Goal: Information Seeking & Learning: Find contact information

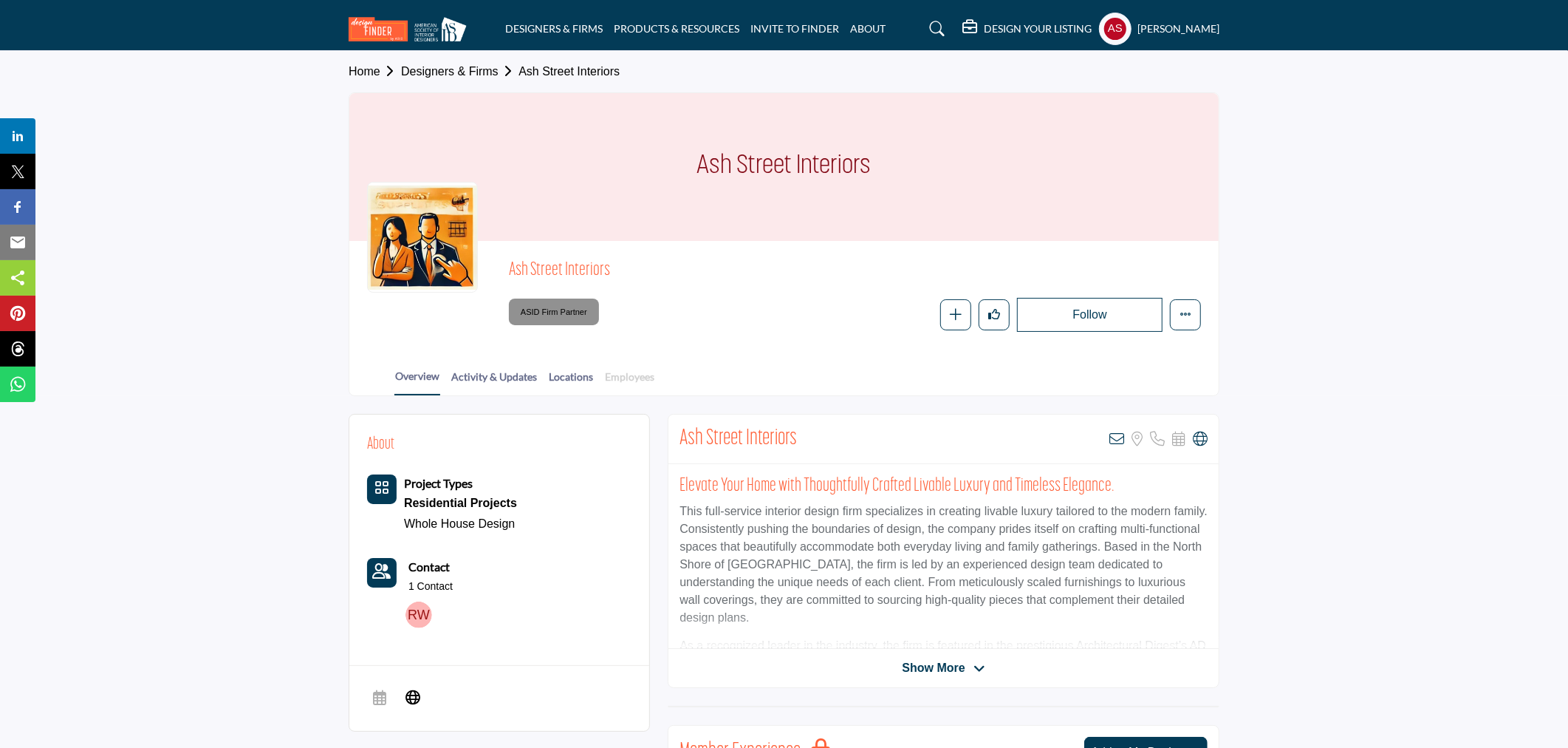
click at [641, 375] on link "Employees" at bounding box center [629, 382] width 51 height 26
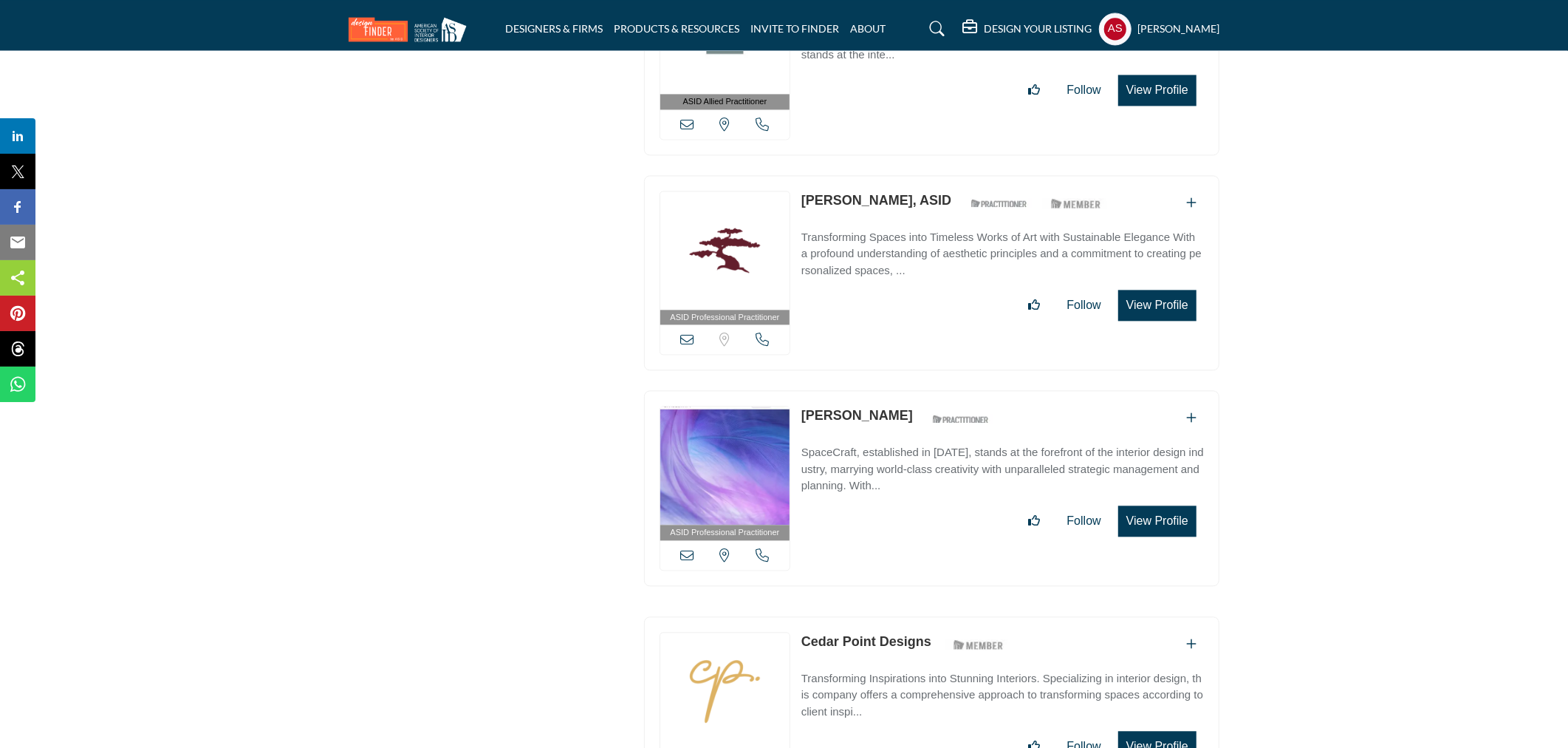
scroll to position [40501, 0]
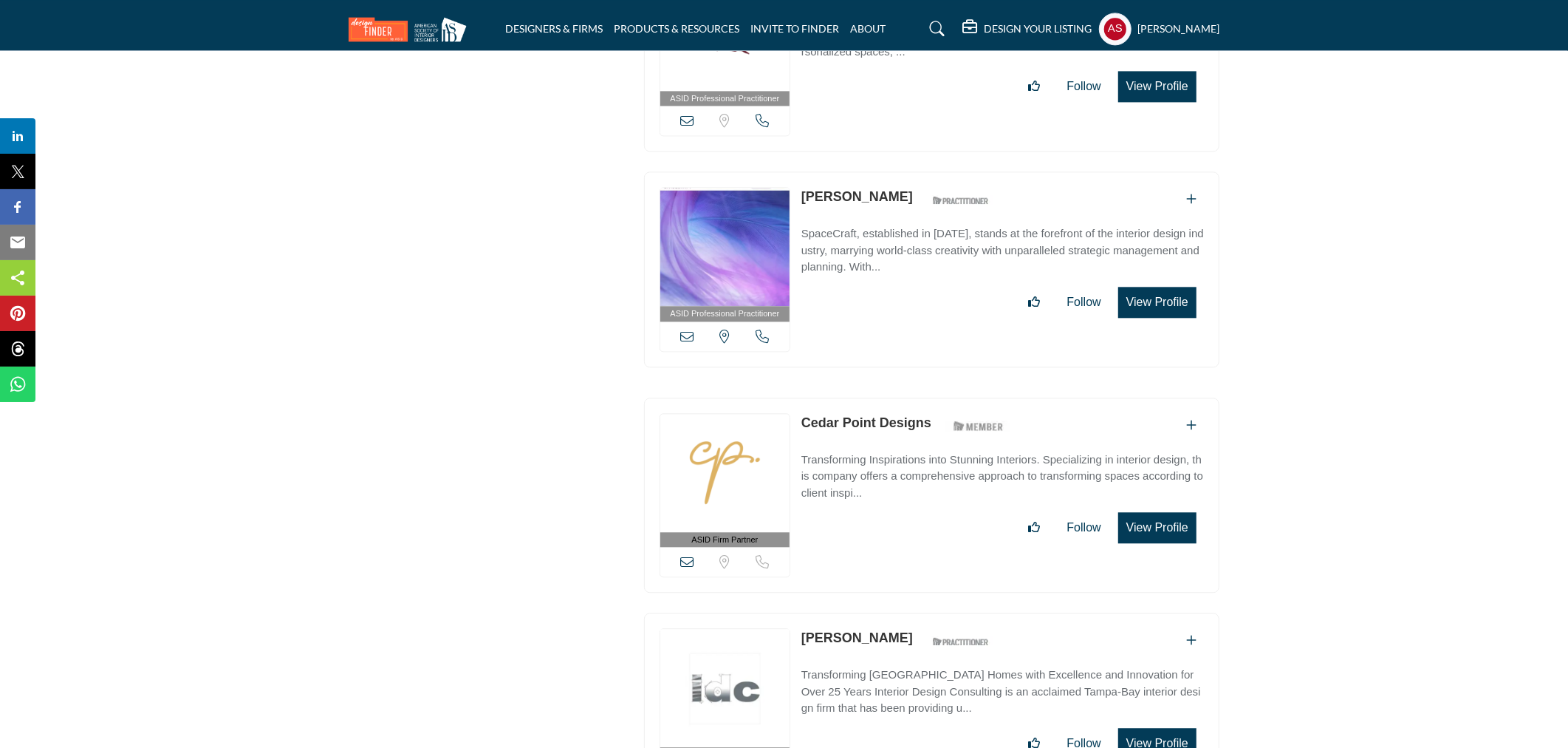
click at [831, 415] on link "Cedar Point Designs" at bounding box center [867, 422] width 130 height 14
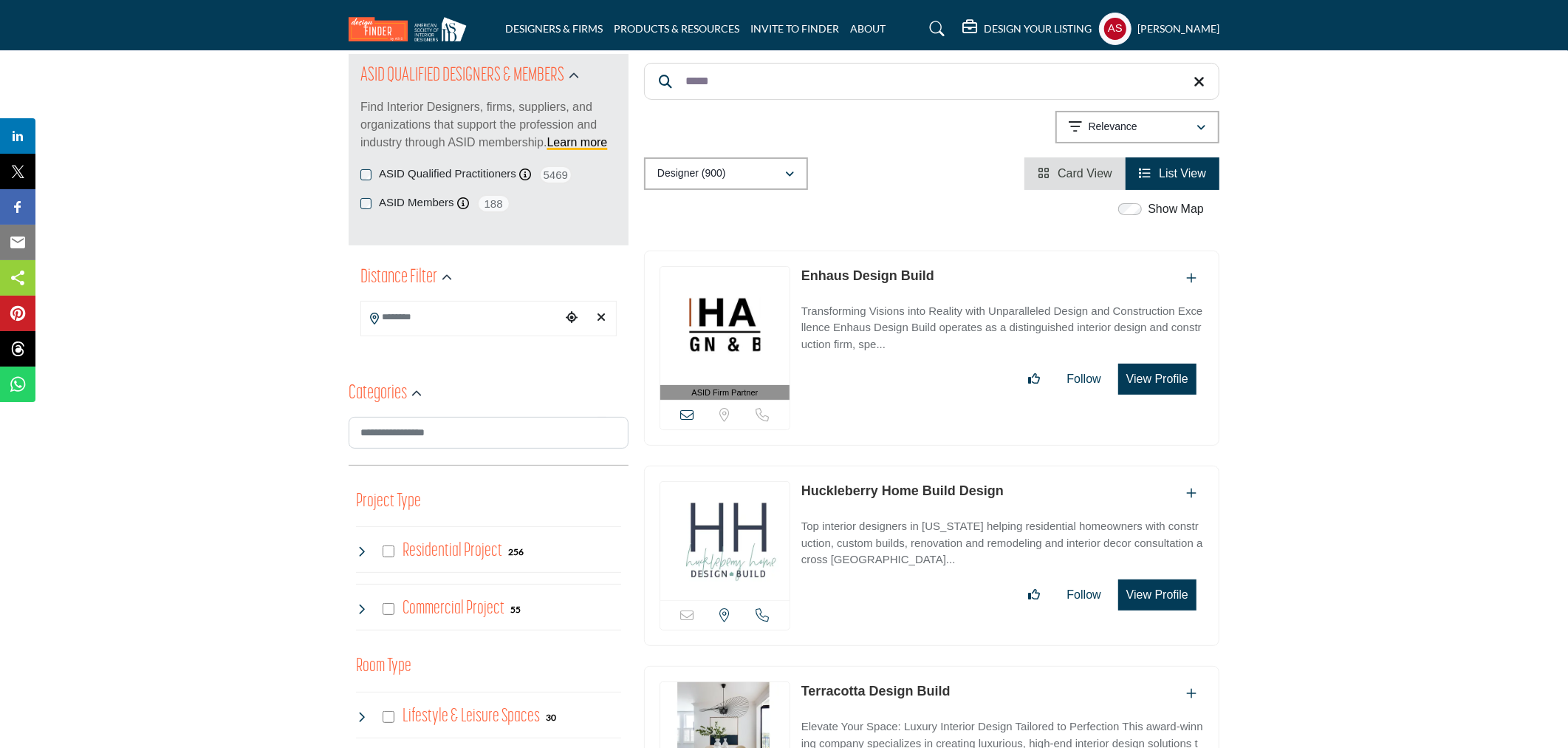
scroll to position [0, 0]
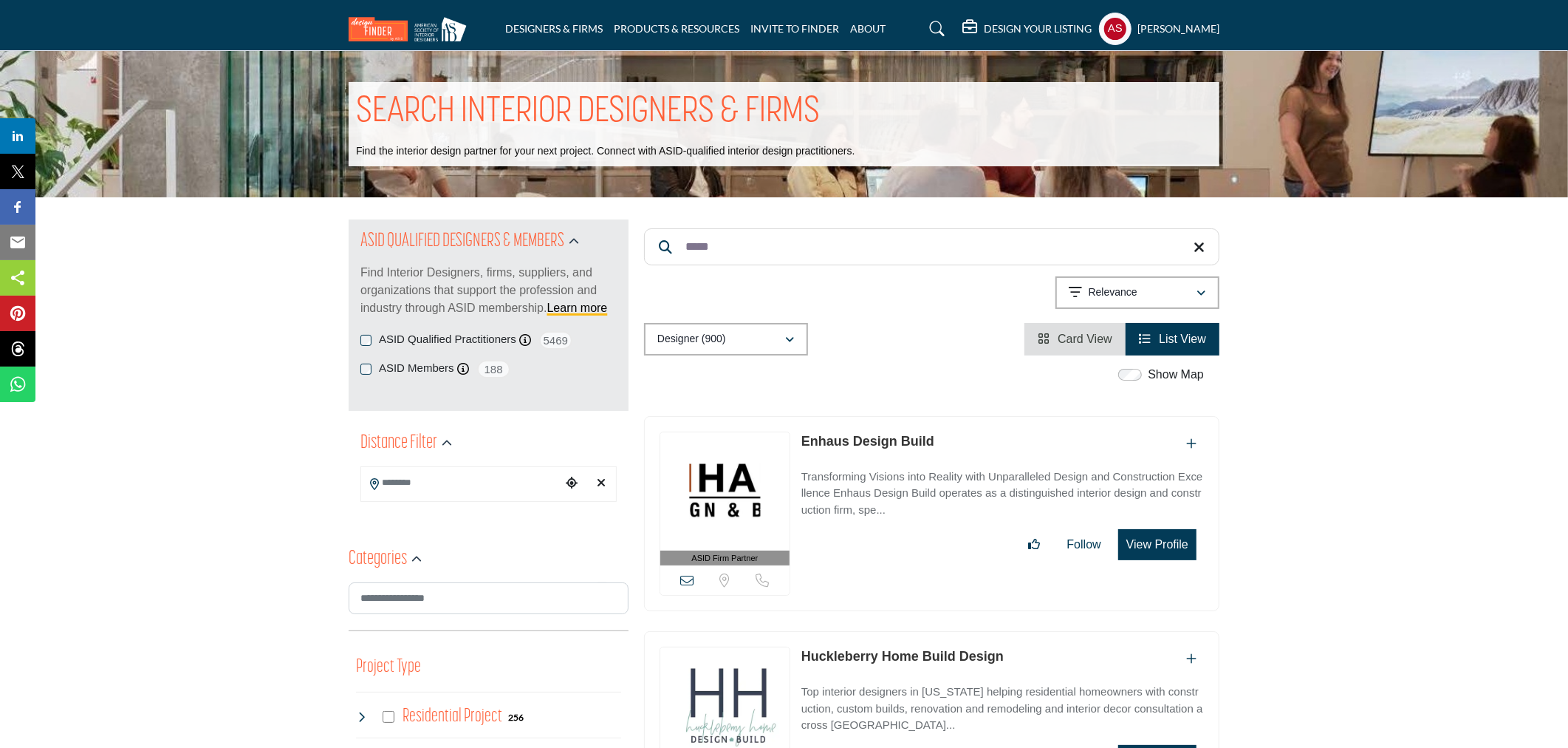
click at [774, 253] on input "*****" at bounding box center [932, 247] width 575 height 37
type input "*"
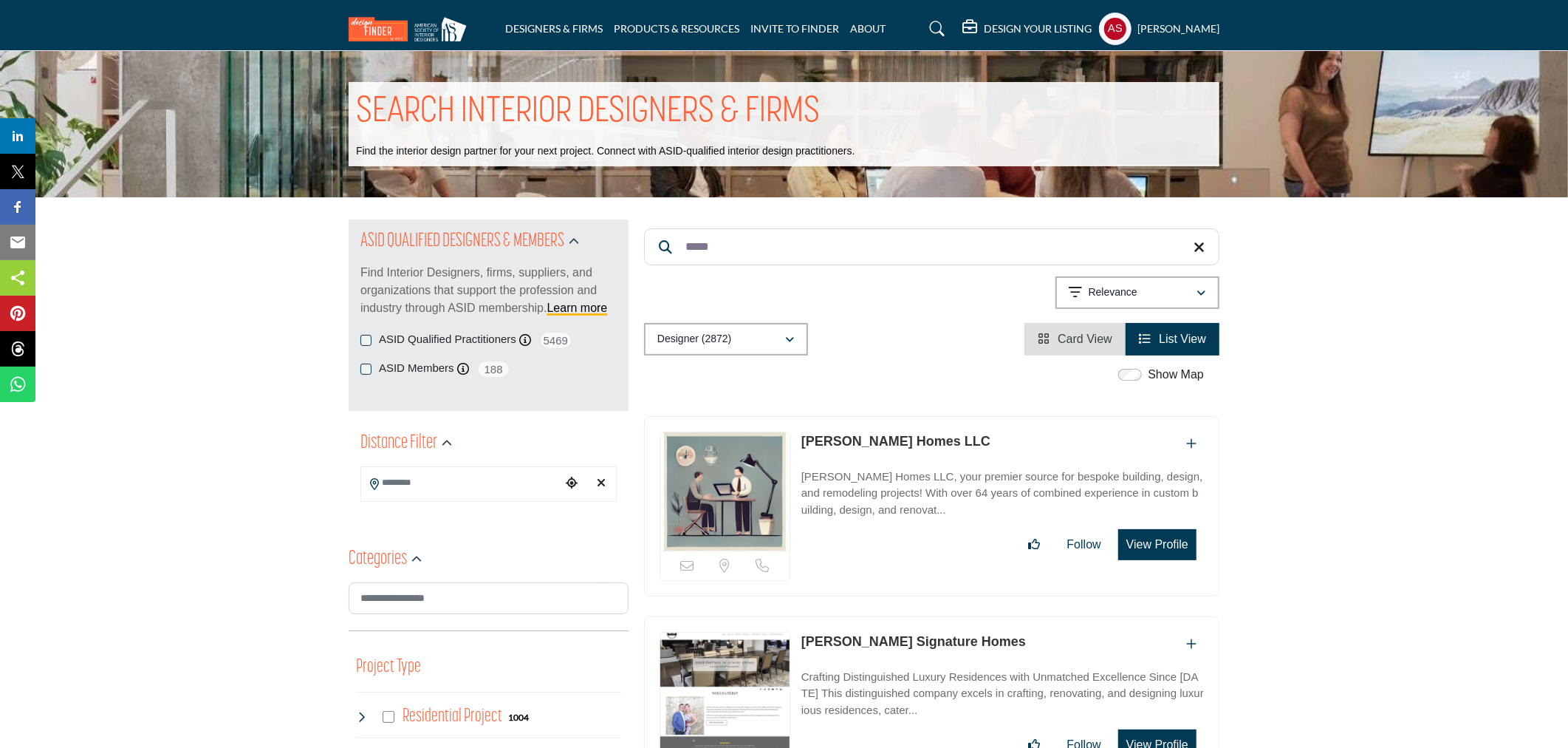
scroll to position [218, 0]
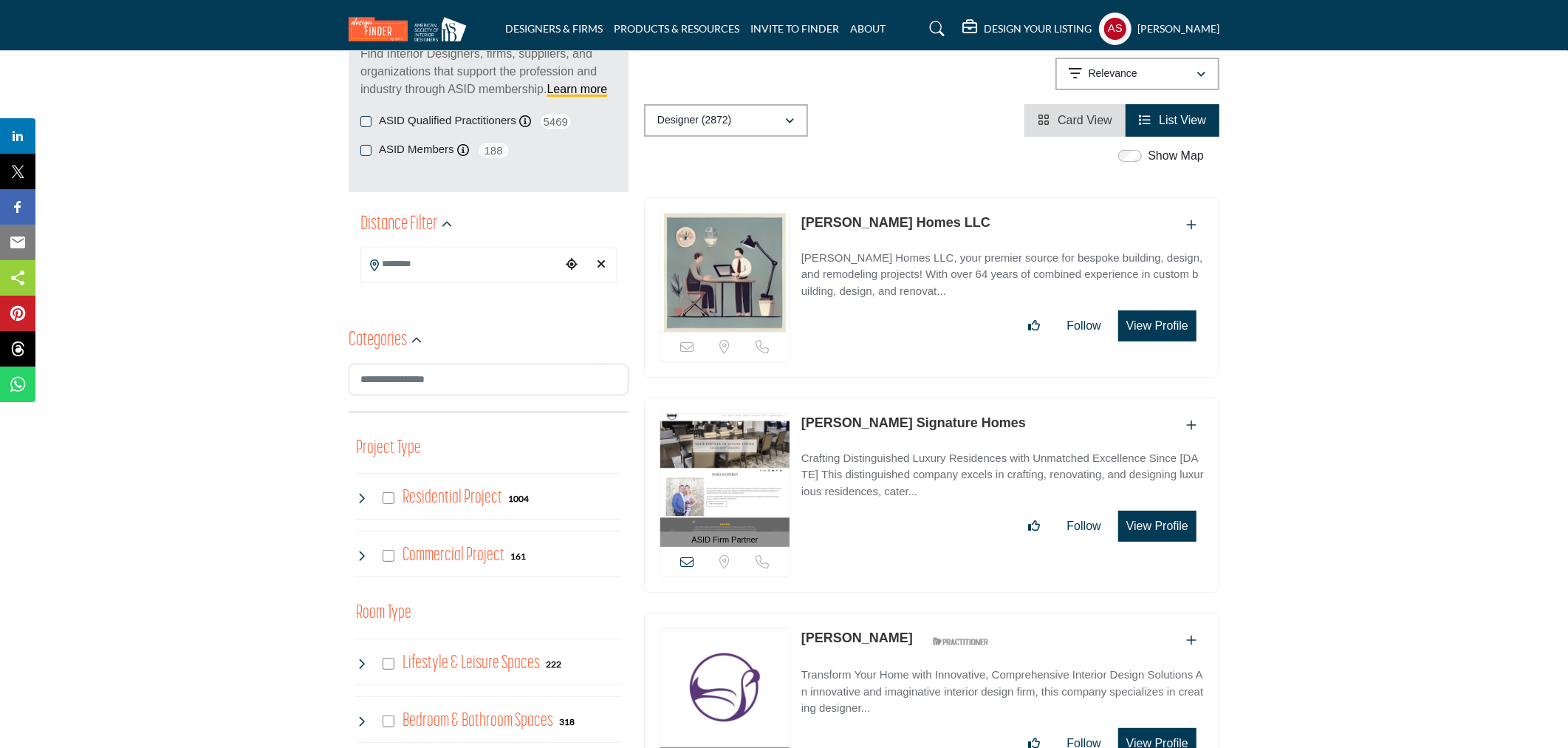
type input "*****"
click at [889, 217] on link "Blackwood Homes LLC" at bounding box center [896, 222] width 189 height 14
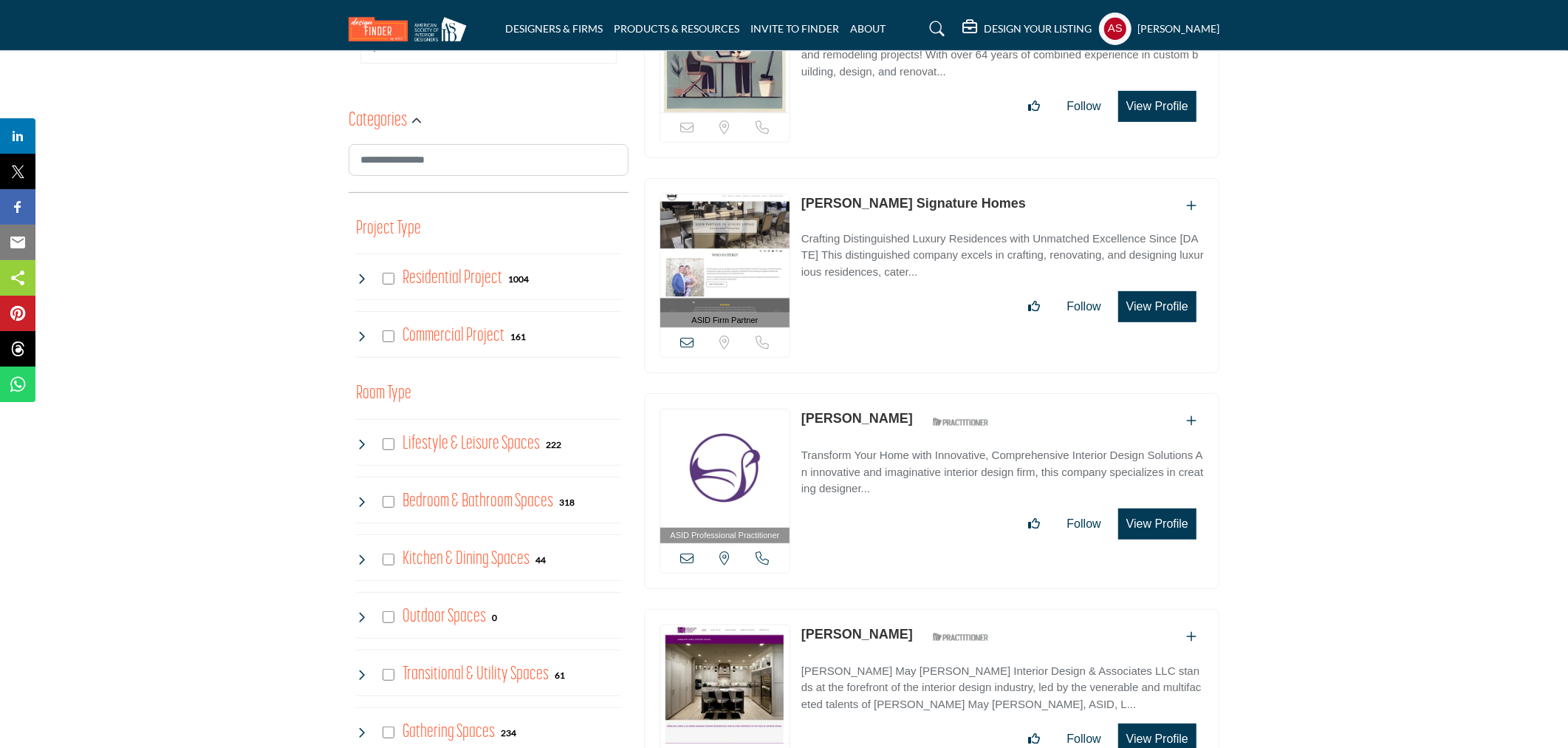
click at [838, 421] on link "Kristin Holmes" at bounding box center [857, 418] width 112 height 14
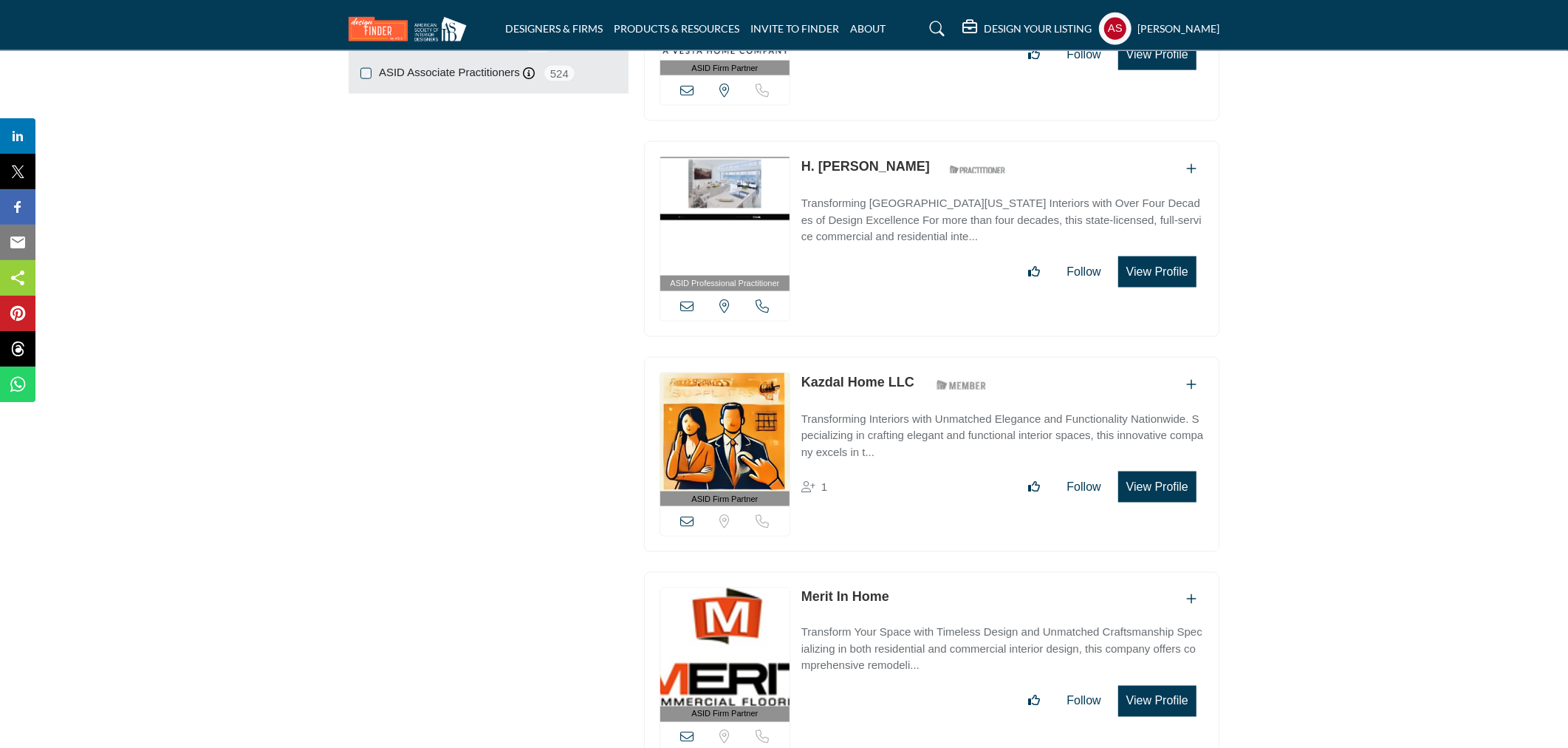
scroll to position [2189, 0]
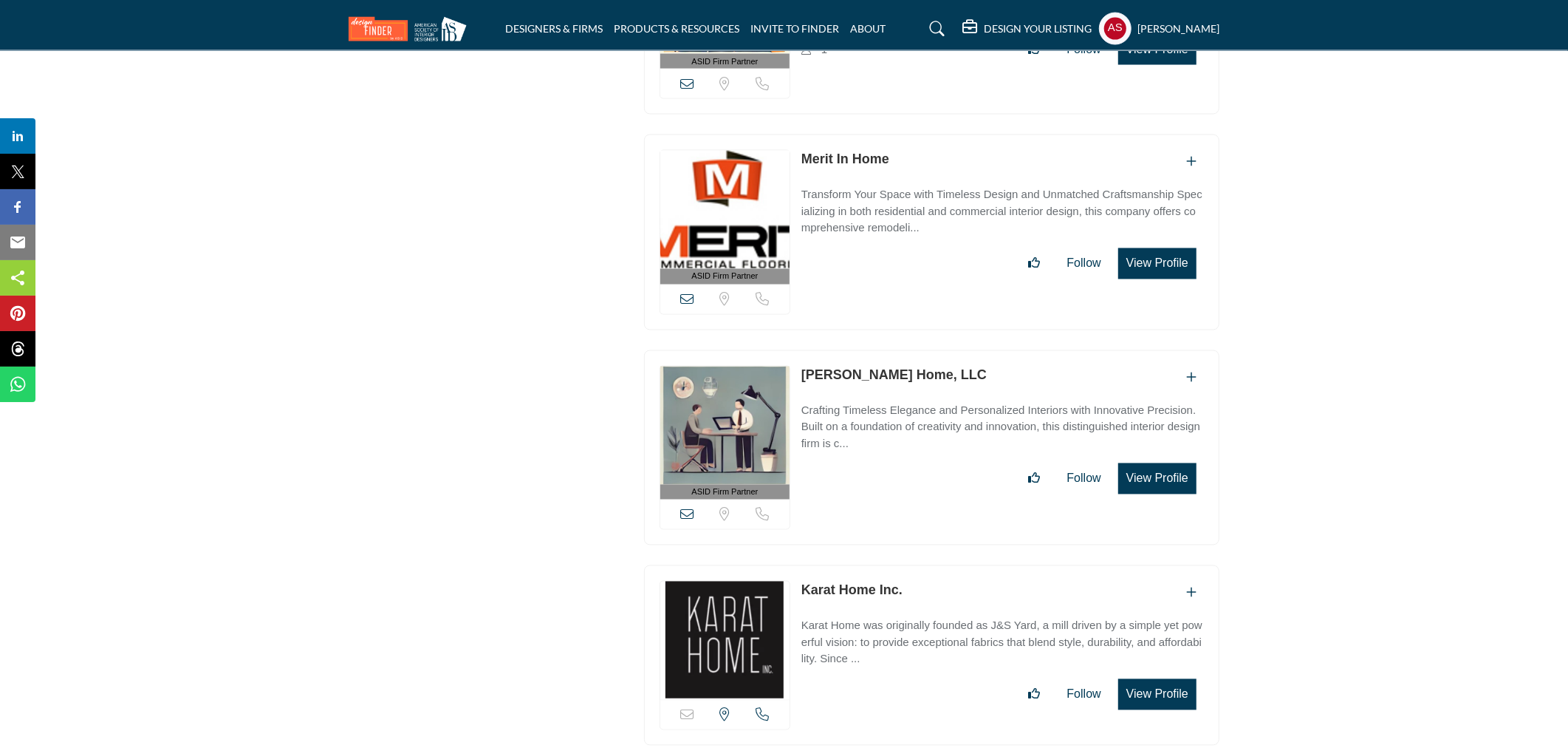
click at [835, 587] on link "Karat Home Inc." at bounding box center [852, 590] width 101 height 14
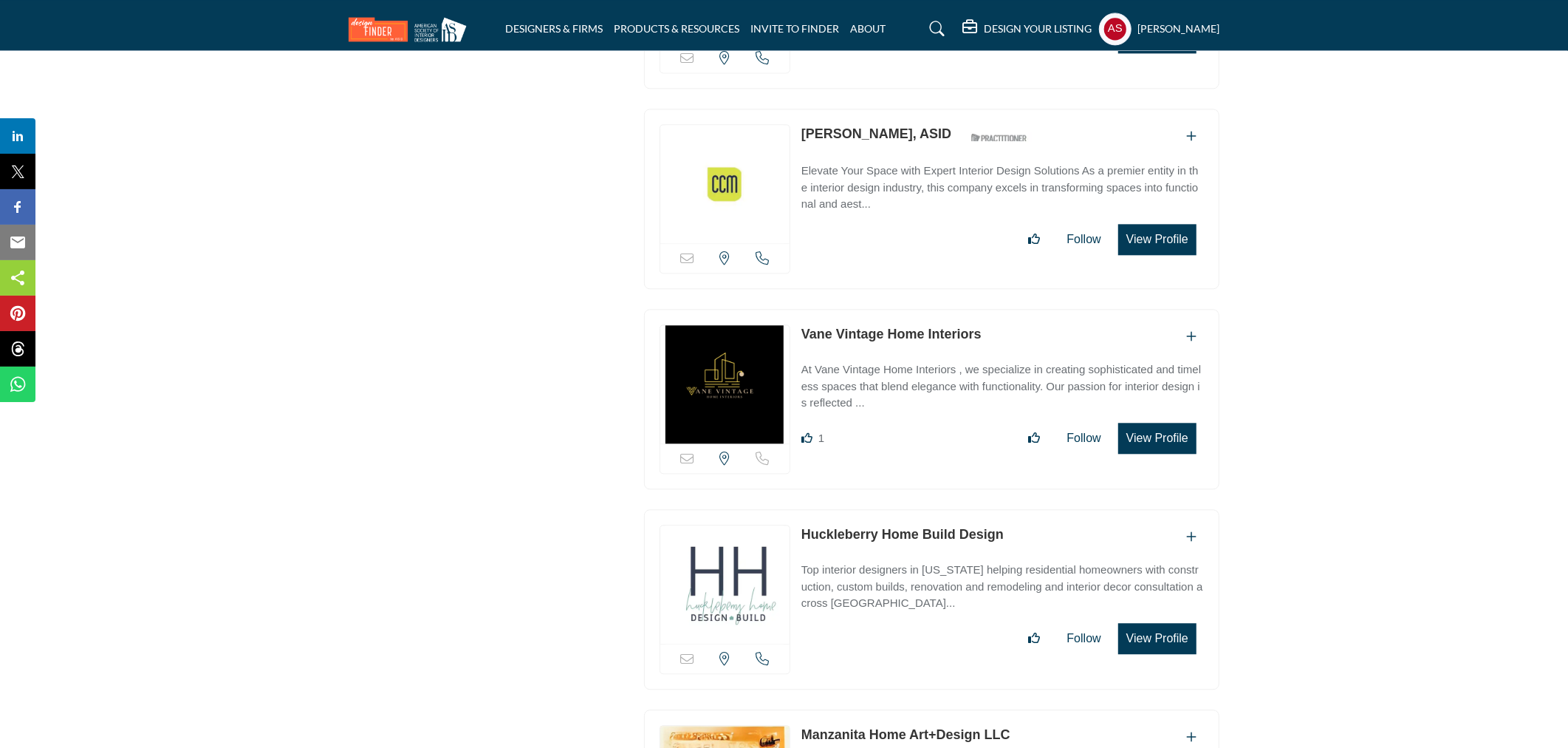
scroll to position [3065, 0]
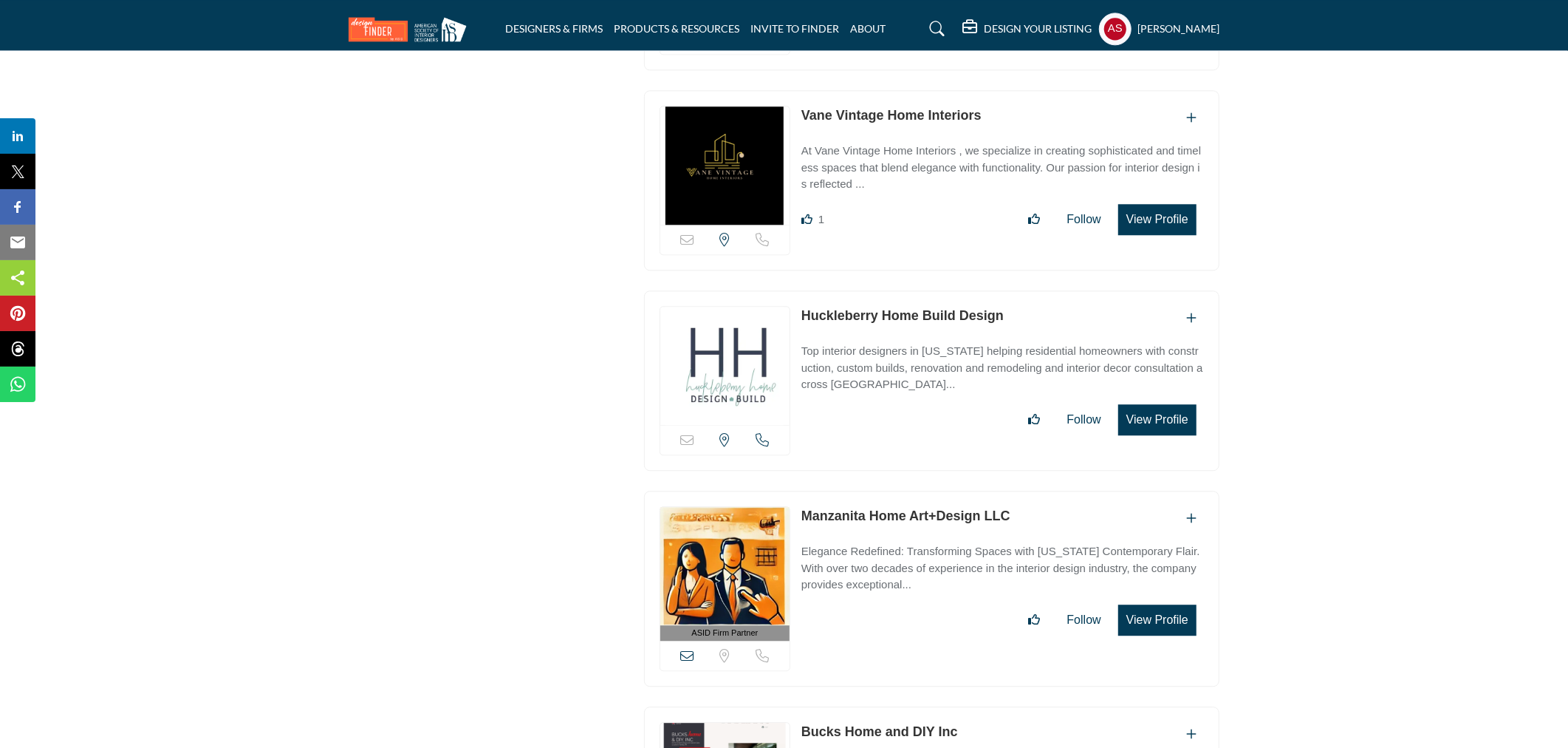
click at [854, 113] on link "Vane Vintage Home Interiors" at bounding box center [892, 115] width 180 height 14
click at [843, 308] on link "Huckleberry Home Build Design" at bounding box center [903, 315] width 202 height 14
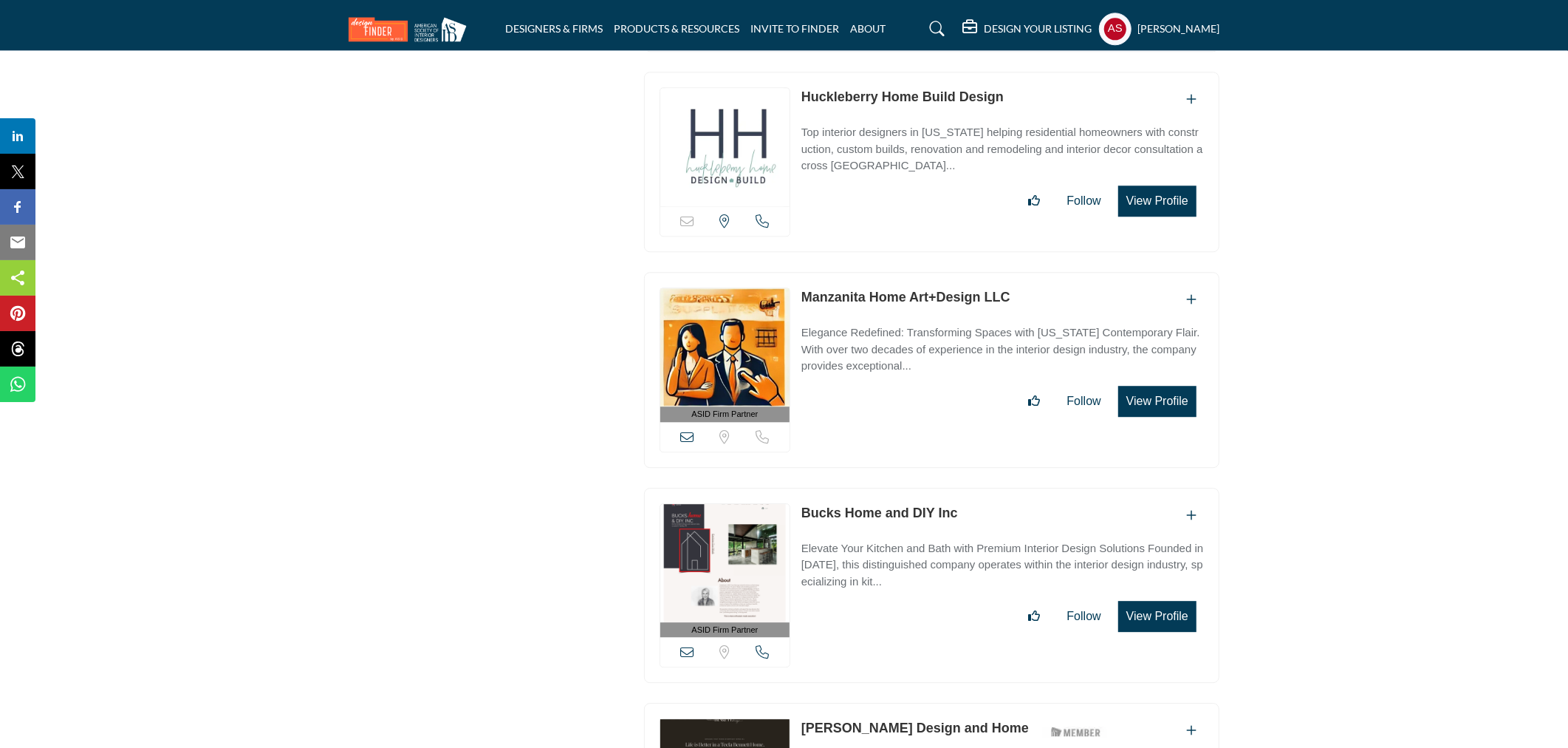
scroll to position [3503, 0]
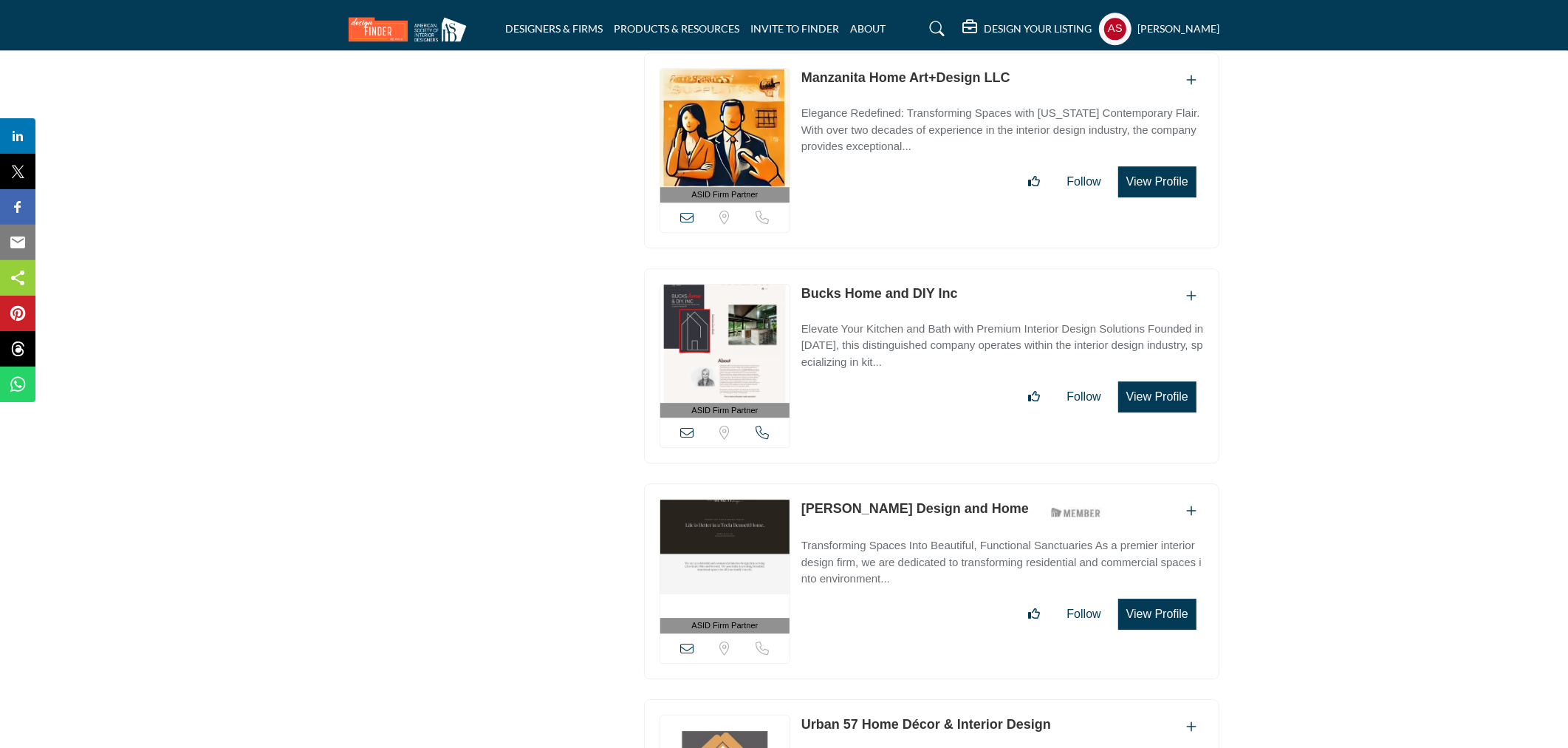
click at [881, 291] on link "Bucks Home and DIY Inc" at bounding box center [880, 293] width 157 height 14
click at [881, 501] on link "Teela Bennett Design and Home" at bounding box center [915, 508] width 227 height 14
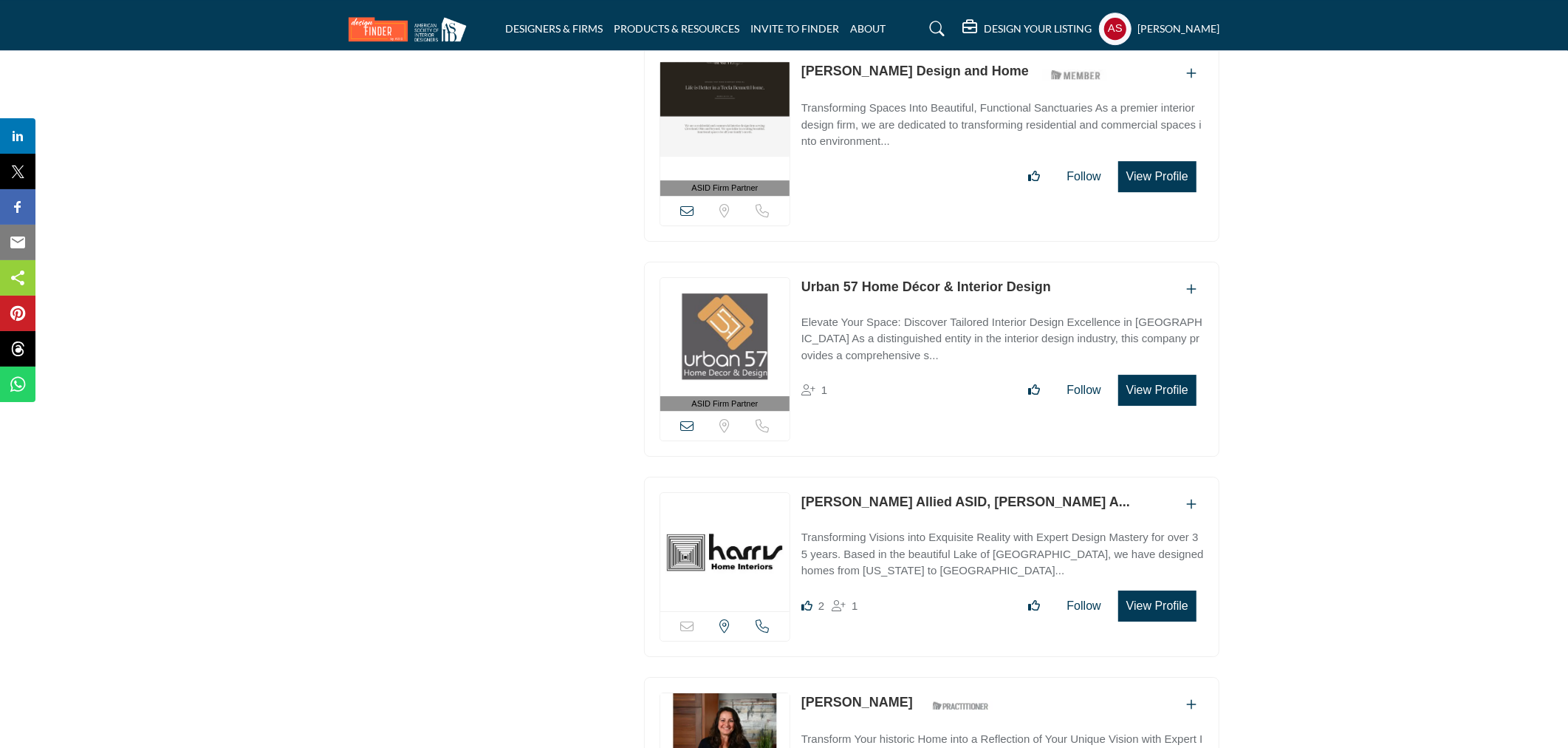
scroll to position [4160, 0]
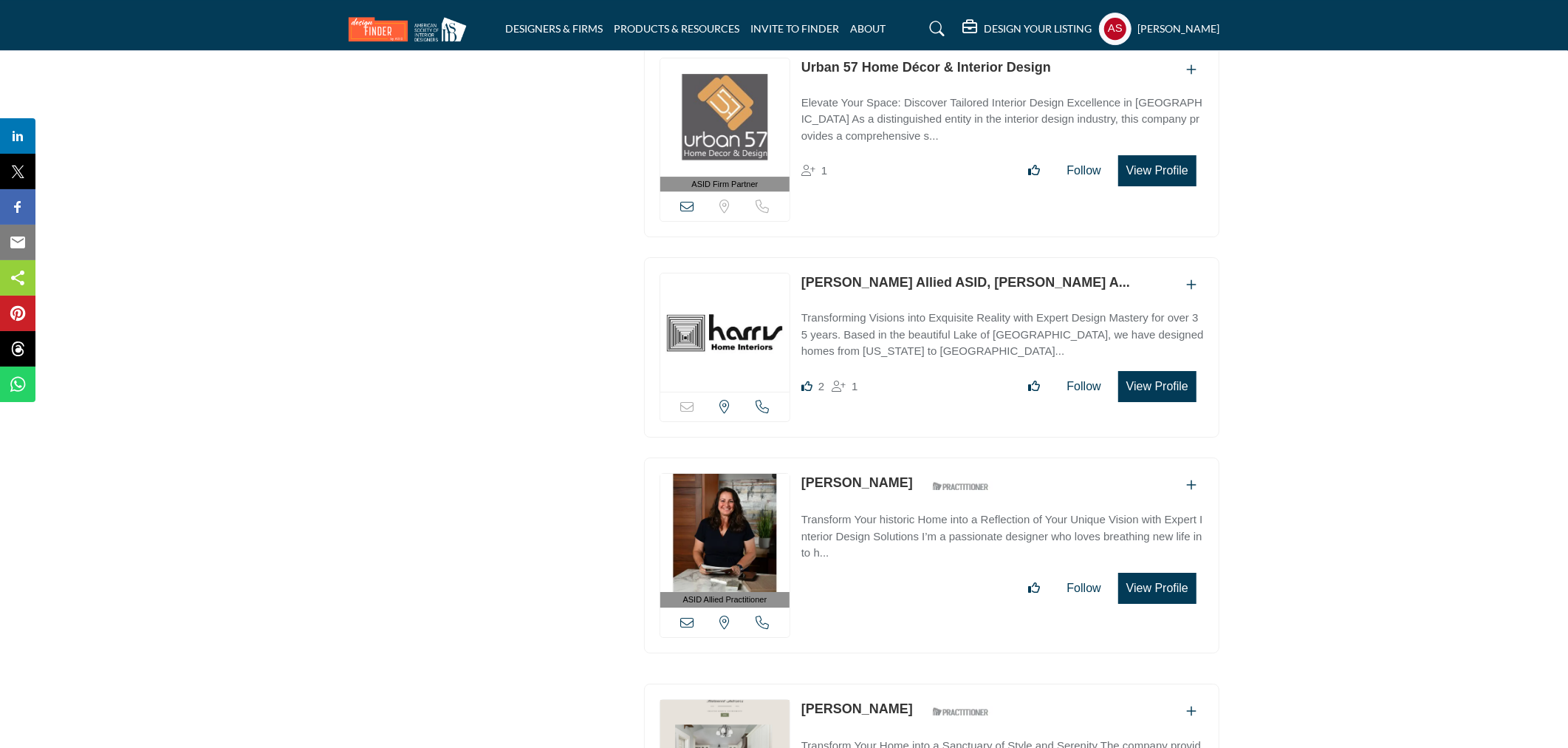
click at [952, 282] on link "Dorinda L. King Allied ASID, Rebecca Peters A..." at bounding box center [966, 282] width 329 height 14
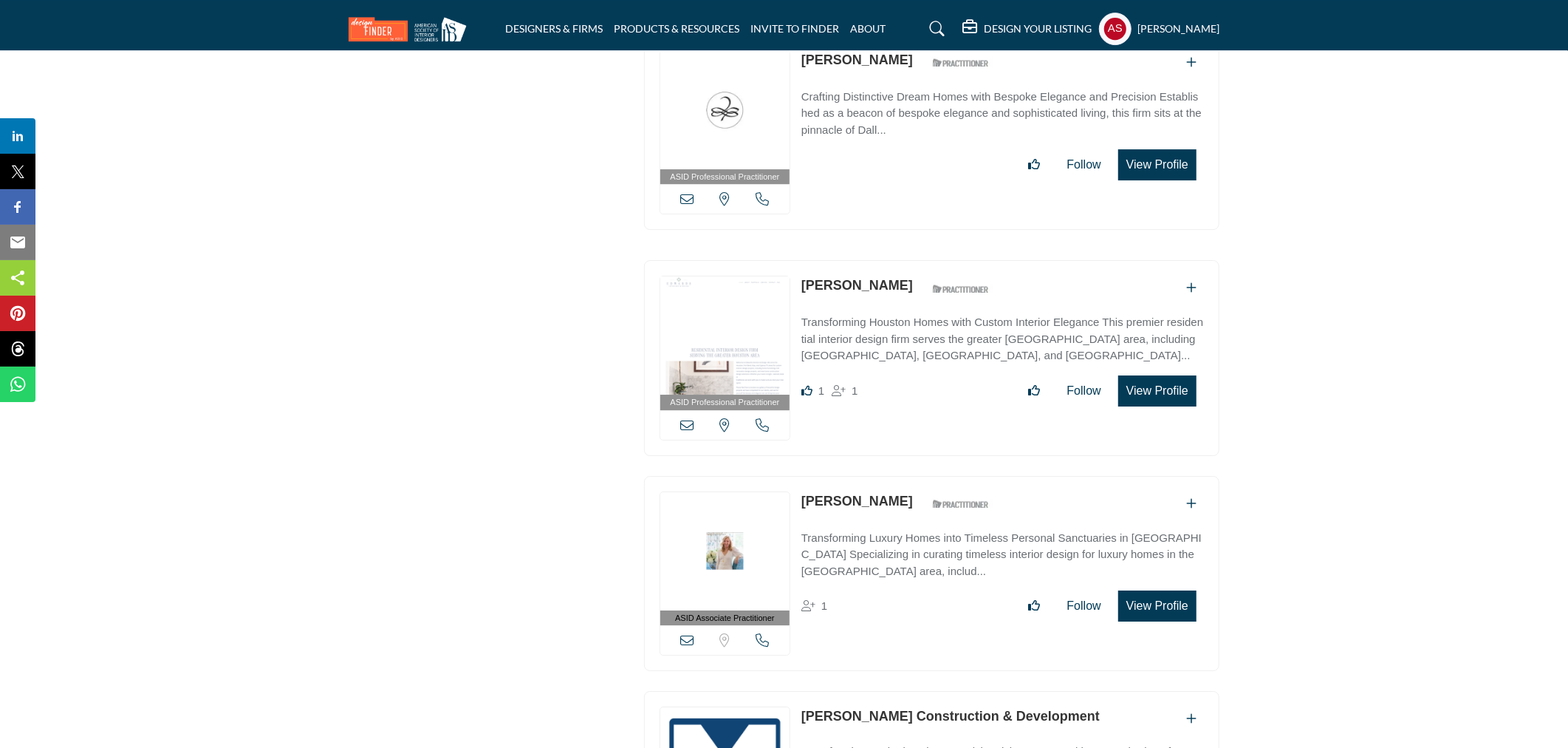
scroll to position [13792, 0]
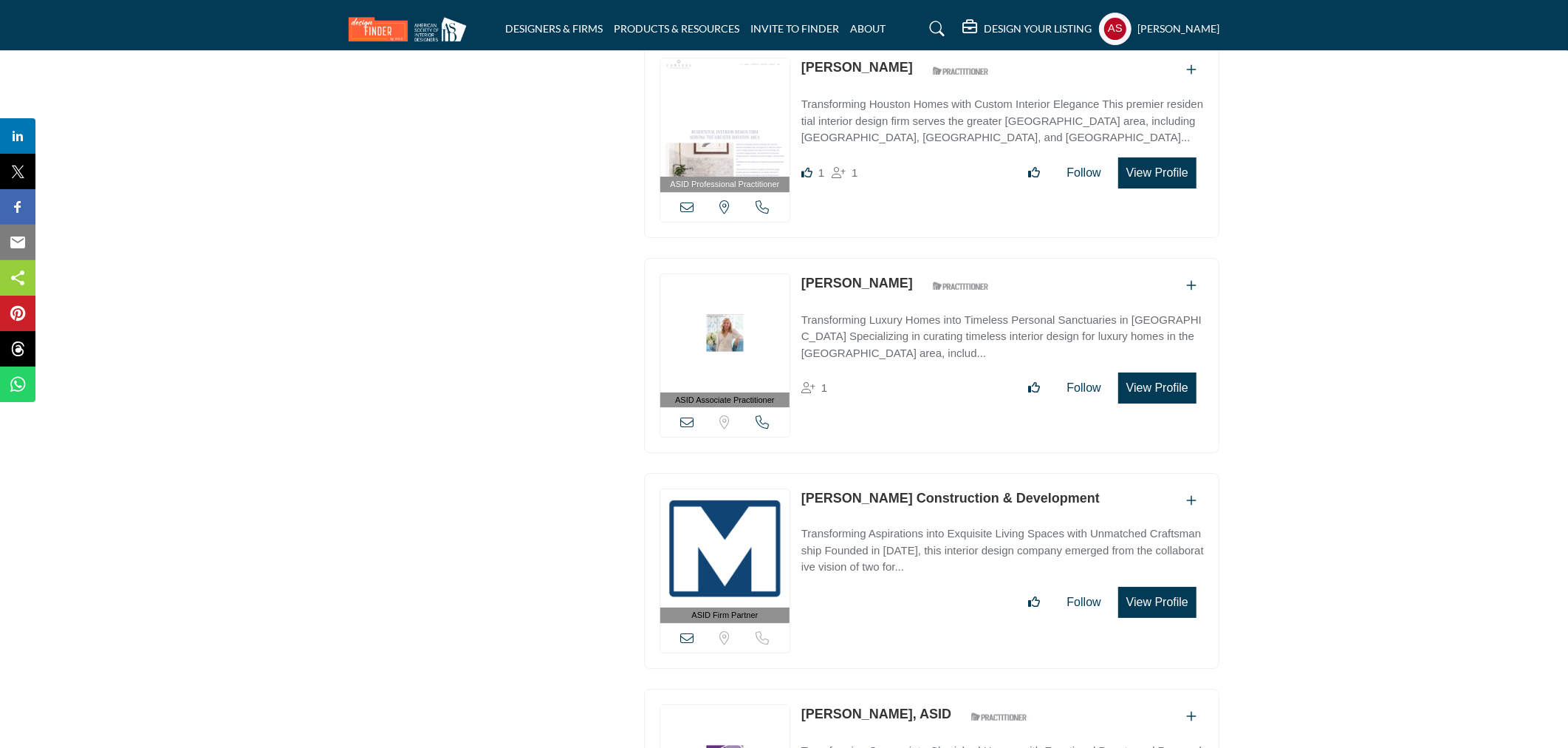
click at [902, 491] on link "Mazzarino Construction & Development" at bounding box center [951, 498] width 298 height 14
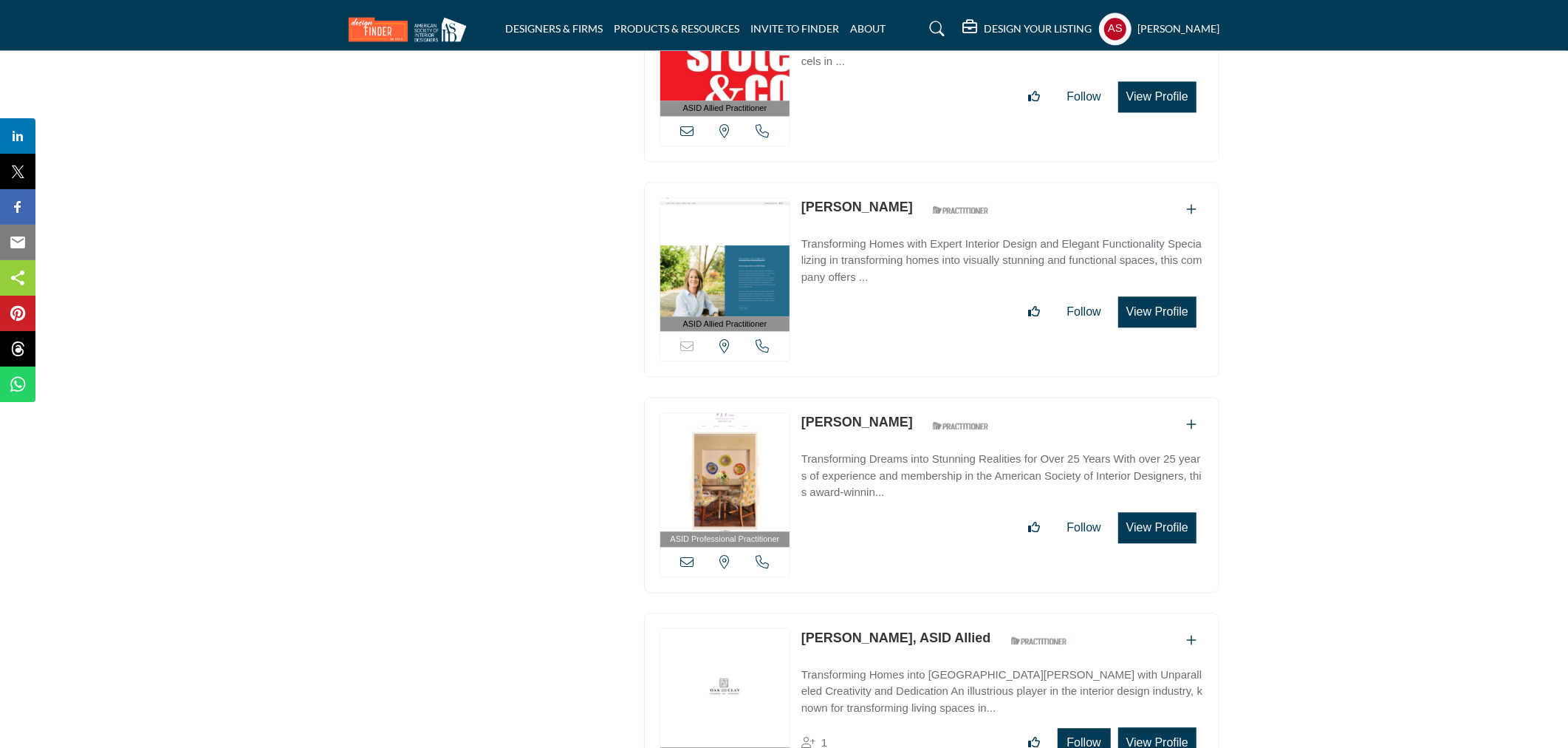
scroll to position [26708, 0]
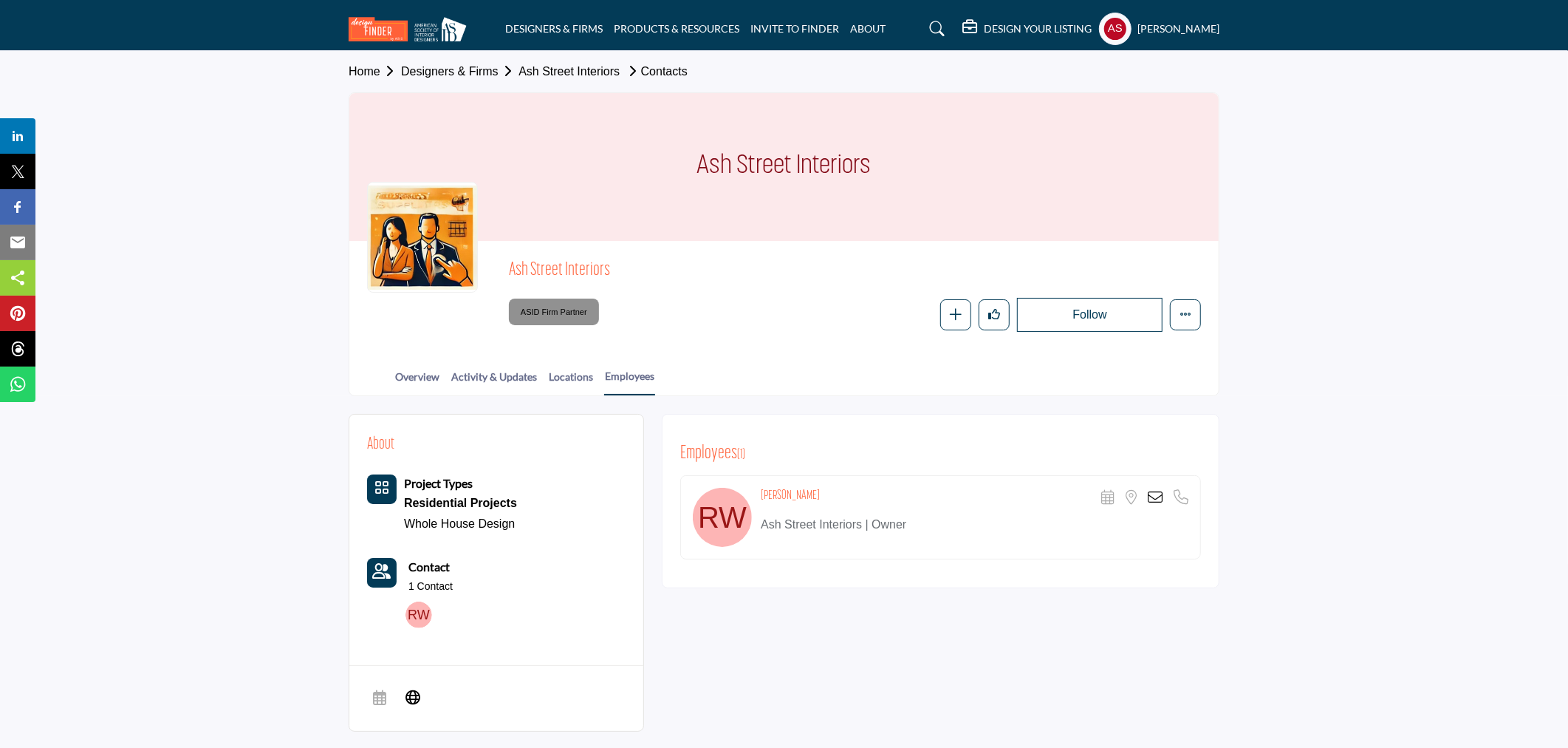
drag, startPoint x: 754, startPoint y: 496, endPoint x: 865, endPoint y: 496, distance: 111.0
click at [865, 496] on div "Rosemary Wormley Scheduler URL is currently unavailable for this contact. Locat…" at bounding box center [940, 517] width 521 height 84
copy div "Rosemary Wormley"
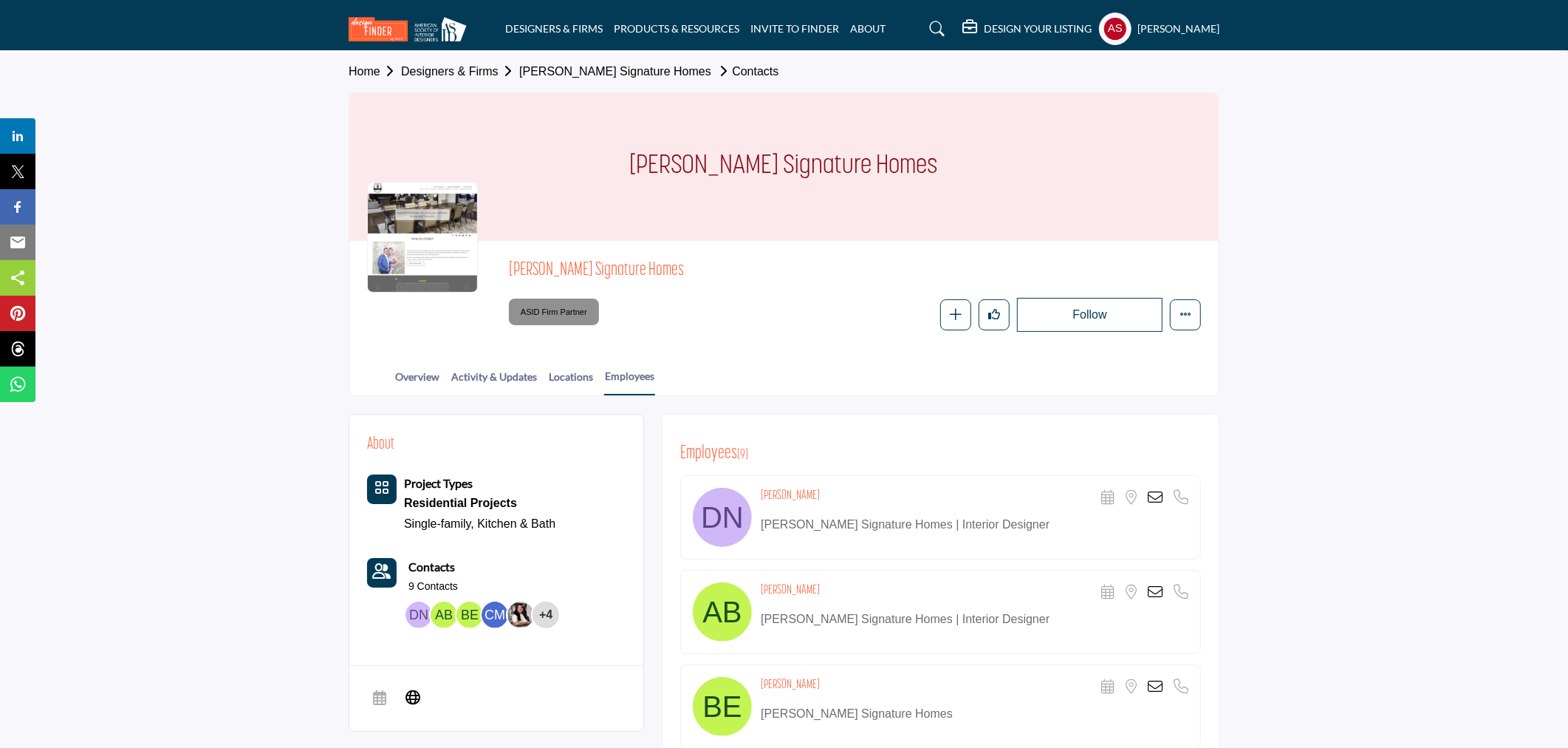
drag, startPoint x: 755, startPoint y: 494, endPoint x: 813, endPoint y: 485, distance: 58.7
click at [813, 485] on div "Delaney Nolan Scheduler URL is currently unavailable for this contact. Location…" at bounding box center [940, 517] width 521 height 84
copy div "Delaney Nolan"
copy h4 "Ashleigh Barton"
drag, startPoint x: 762, startPoint y: 586, endPoint x: 851, endPoint y: 586, distance: 89.0
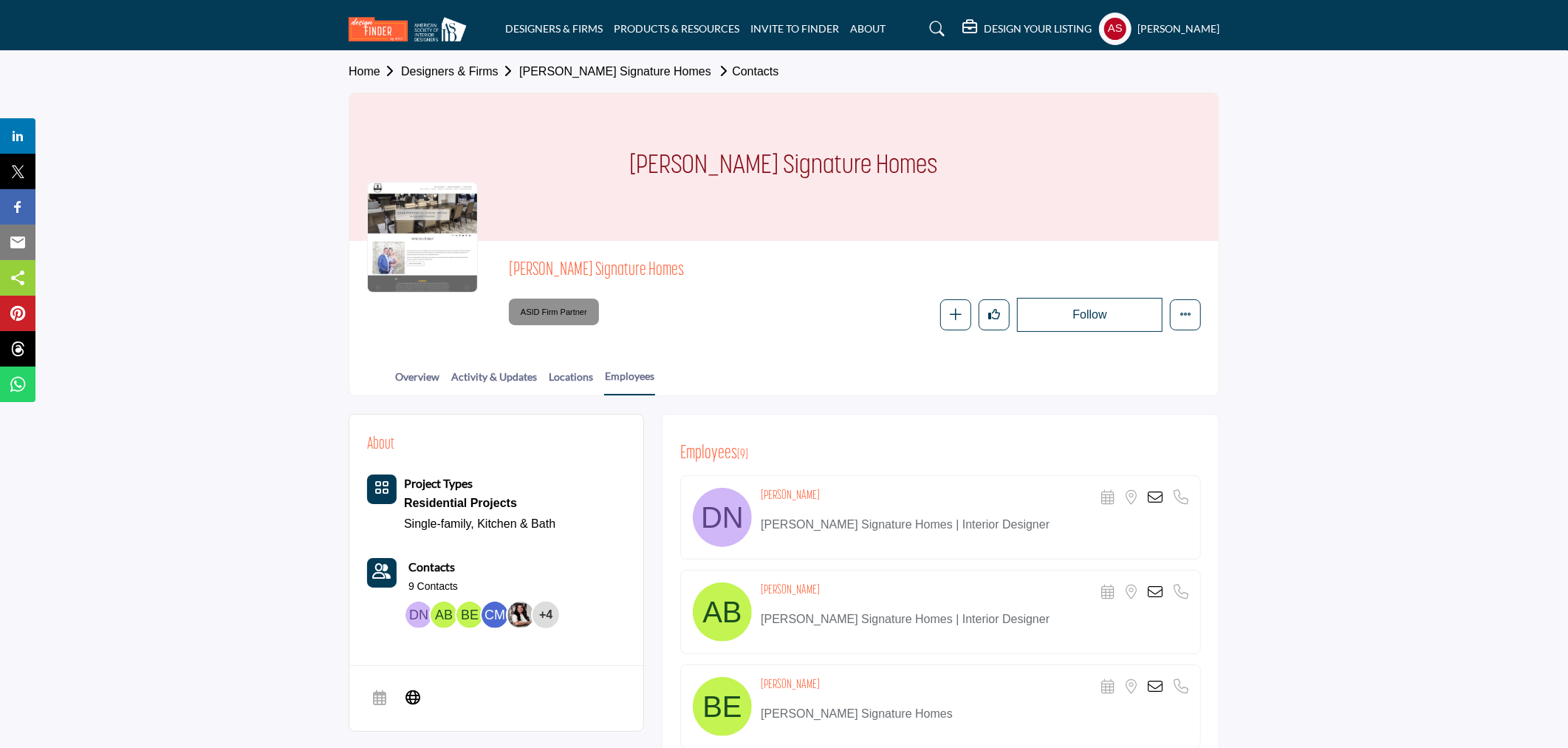
click at [851, 586] on div "Ashleigh Barton Scheduler URL is currently unavailable for this contact. Locati…" at bounding box center [975, 592] width 428 height 21
drag, startPoint x: 670, startPoint y: 166, endPoint x: 984, endPoint y: 175, distance: 314.1
click at [984, 175] on div "[PERSON_NAME] Signature Homes" at bounding box center [784, 167] width 870 height 148
copy h1 "[PERSON_NAME] Signature Homes"
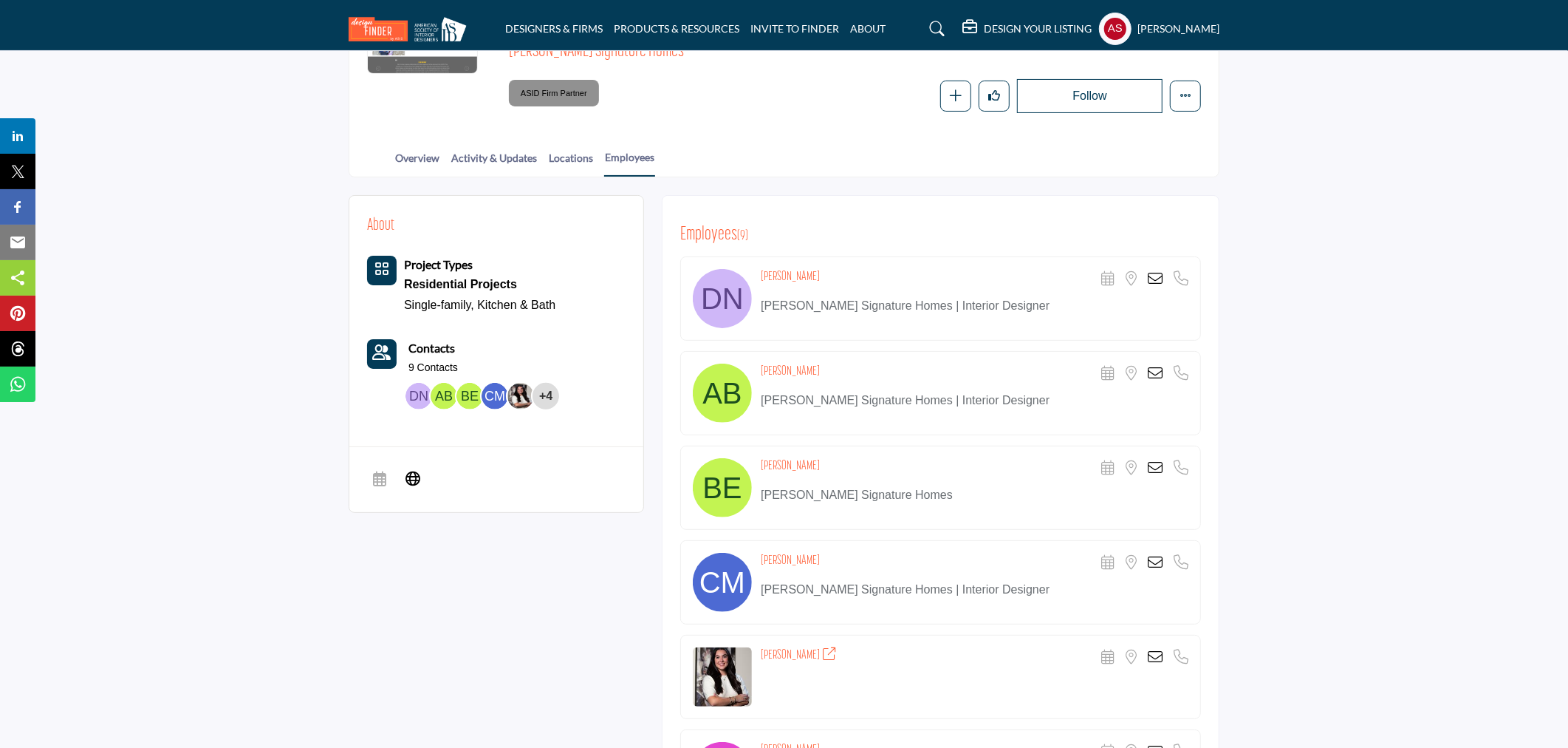
scroll to position [438, 0]
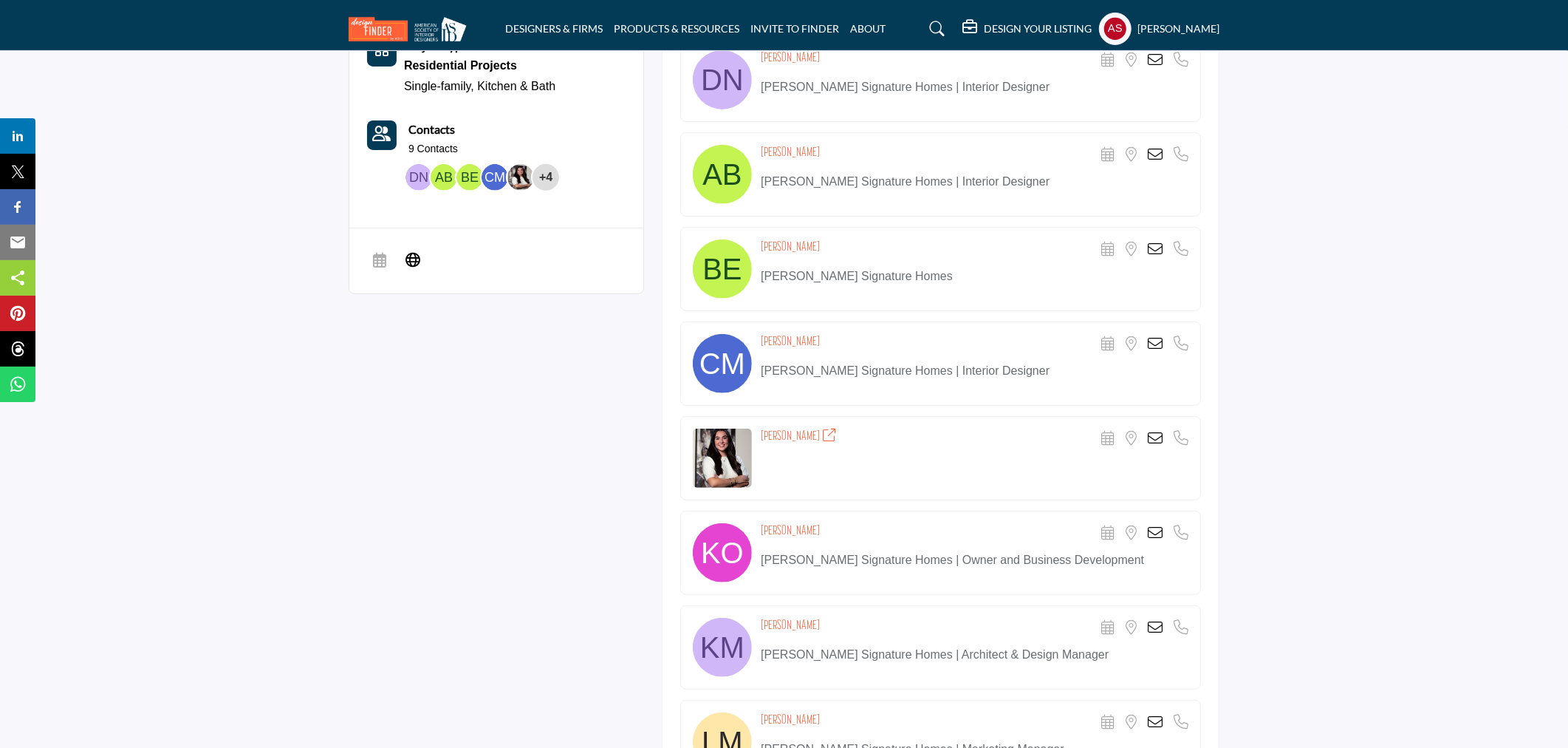
copy div "Brian Eichler"
drag, startPoint x: 755, startPoint y: 243, endPoint x: 829, endPoint y: 247, distance: 74.1
click at [829, 247] on div "Brian Eichler Scheduler URL is currently unavailable for this contact. Location…" at bounding box center [940, 269] width 521 height 84
copy h4 "Claire McGuinness"
drag, startPoint x: 757, startPoint y: 337, endPoint x: 861, endPoint y: 337, distance: 104.0
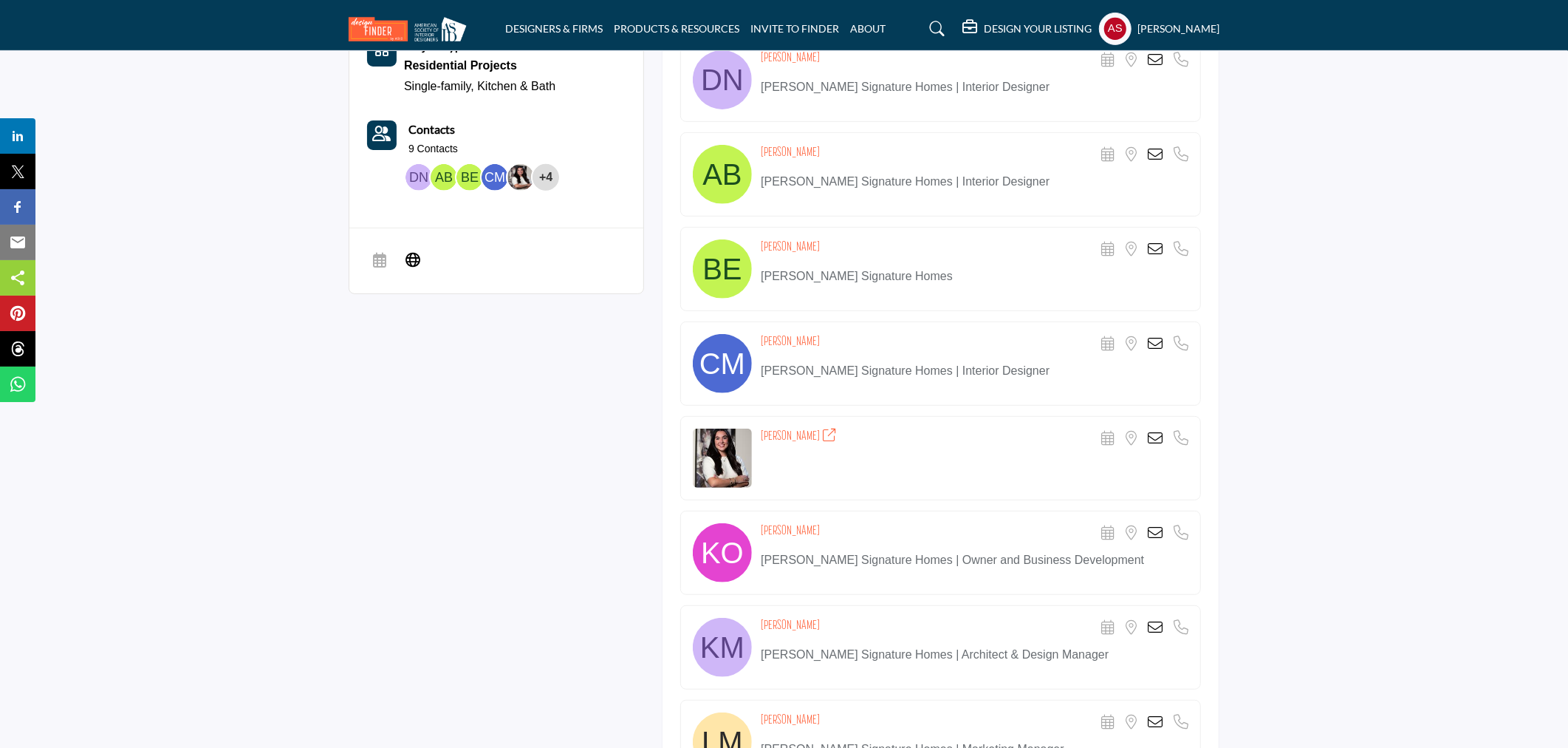
click at [861, 337] on div "Claire McGuinness Scheduler URL is currently unavailable for this contact. Loca…" at bounding box center [940, 363] width 521 height 84
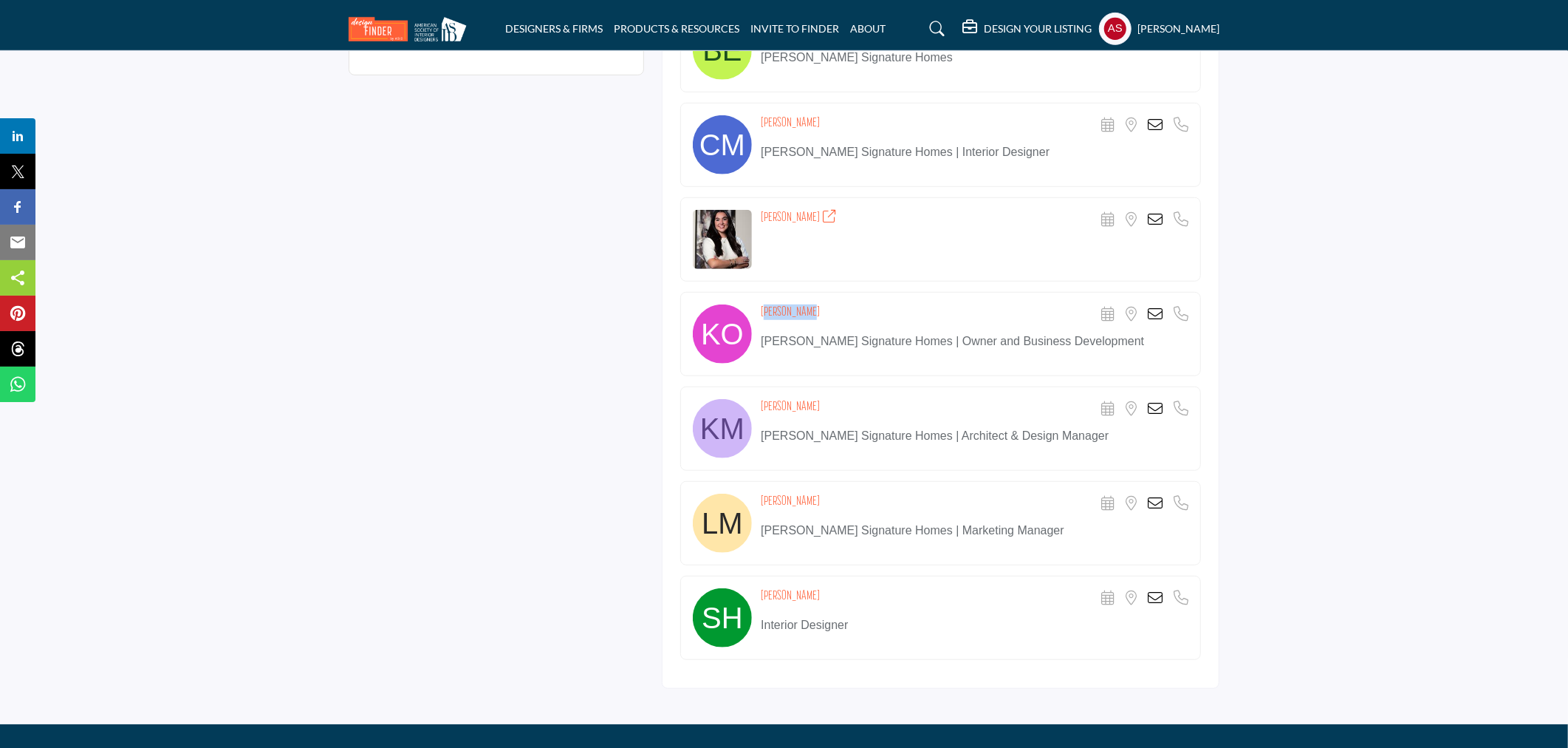
drag, startPoint x: 758, startPoint y: 306, endPoint x: 846, endPoint y: 305, distance: 88.0
click at [846, 305] on div "Kelly Otero Scheduler URL is currently unavailable for this contact. Location i…" at bounding box center [940, 334] width 521 height 84
copy h4 "Kelly Otero"
drag, startPoint x: 759, startPoint y: 407, endPoint x: 822, endPoint y: 407, distance: 63.0
click at [822, 407] on div "Kristen Martinez Scheduler URL is currently unavailable for this contact. Locat…" at bounding box center [940, 428] width 521 height 84
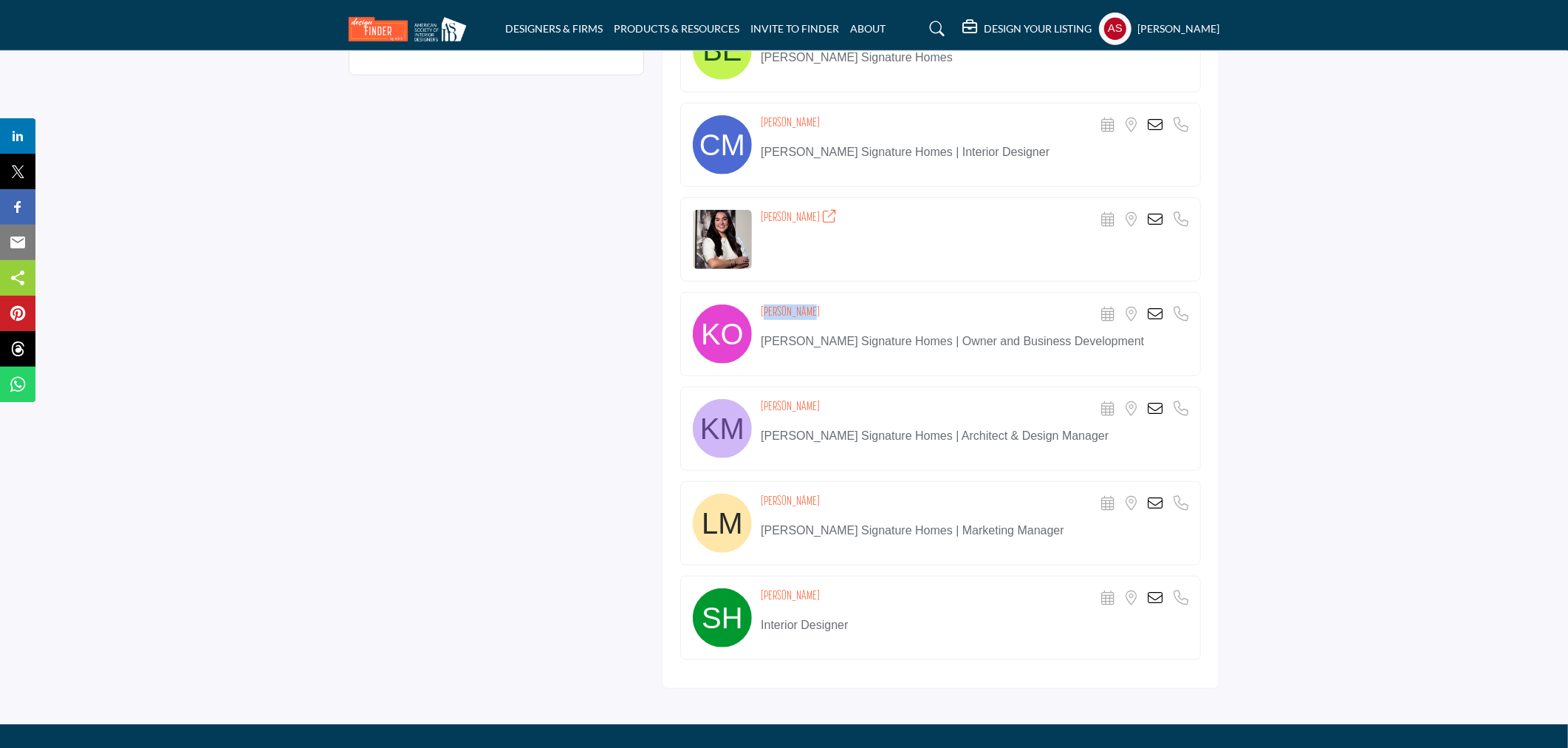
copy h4 "Kristen Martinez"
drag, startPoint x: 756, startPoint y: 501, endPoint x: 857, endPoint y: 503, distance: 101.0
click at [857, 503] on div "Lindsey Monger Scheduler URL is currently unavailable for this contact. Locatio…" at bounding box center [940, 523] width 521 height 84
copy h4 "Lindsey Monger"
drag, startPoint x: 754, startPoint y: 593, endPoint x: 835, endPoint y: 590, distance: 81.1
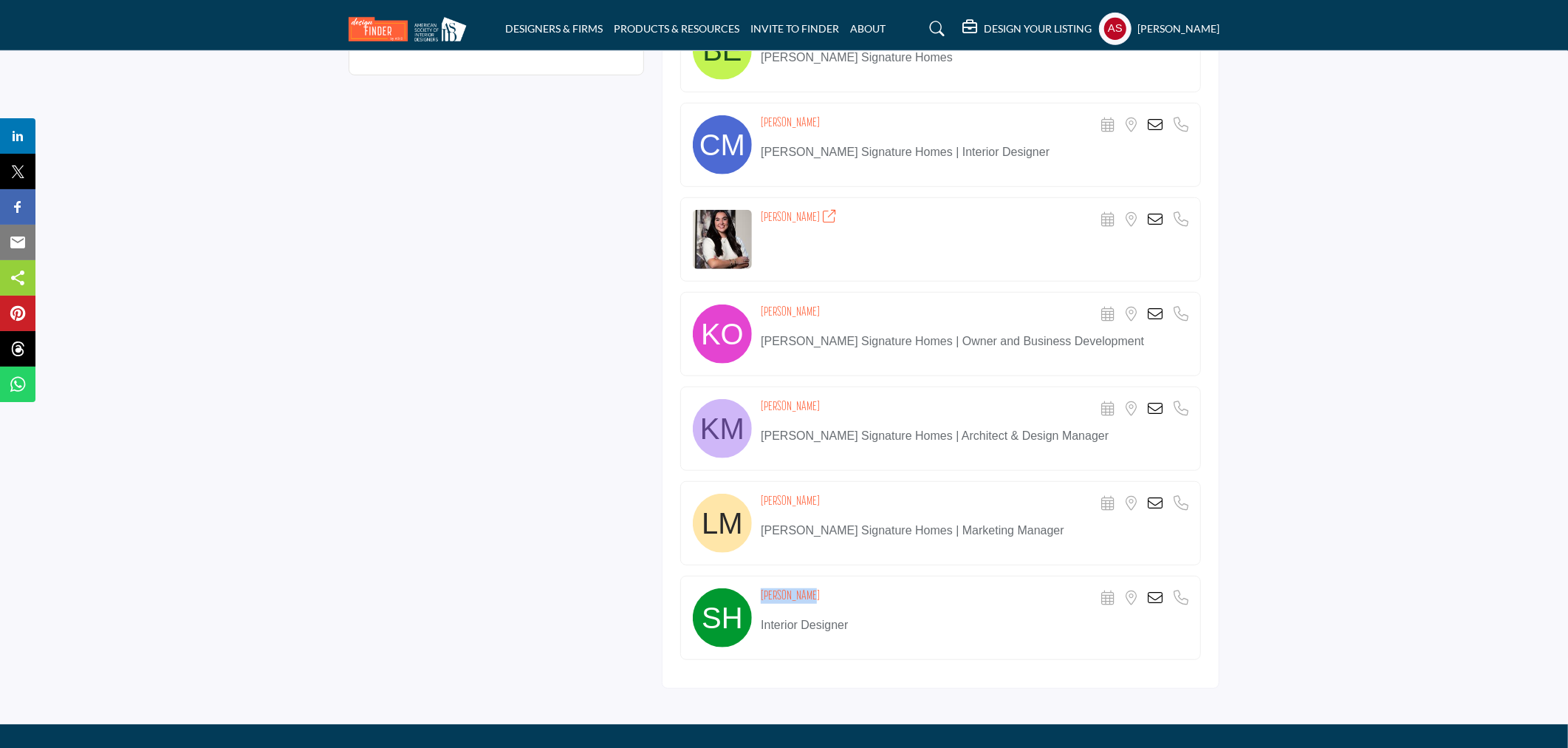
click at [835, 590] on div "Shayna Holp Scheduler URL is currently unavailable for this contact. Location i…" at bounding box center [940, 617] width 521 height 84
copy div "Shayna Holp"
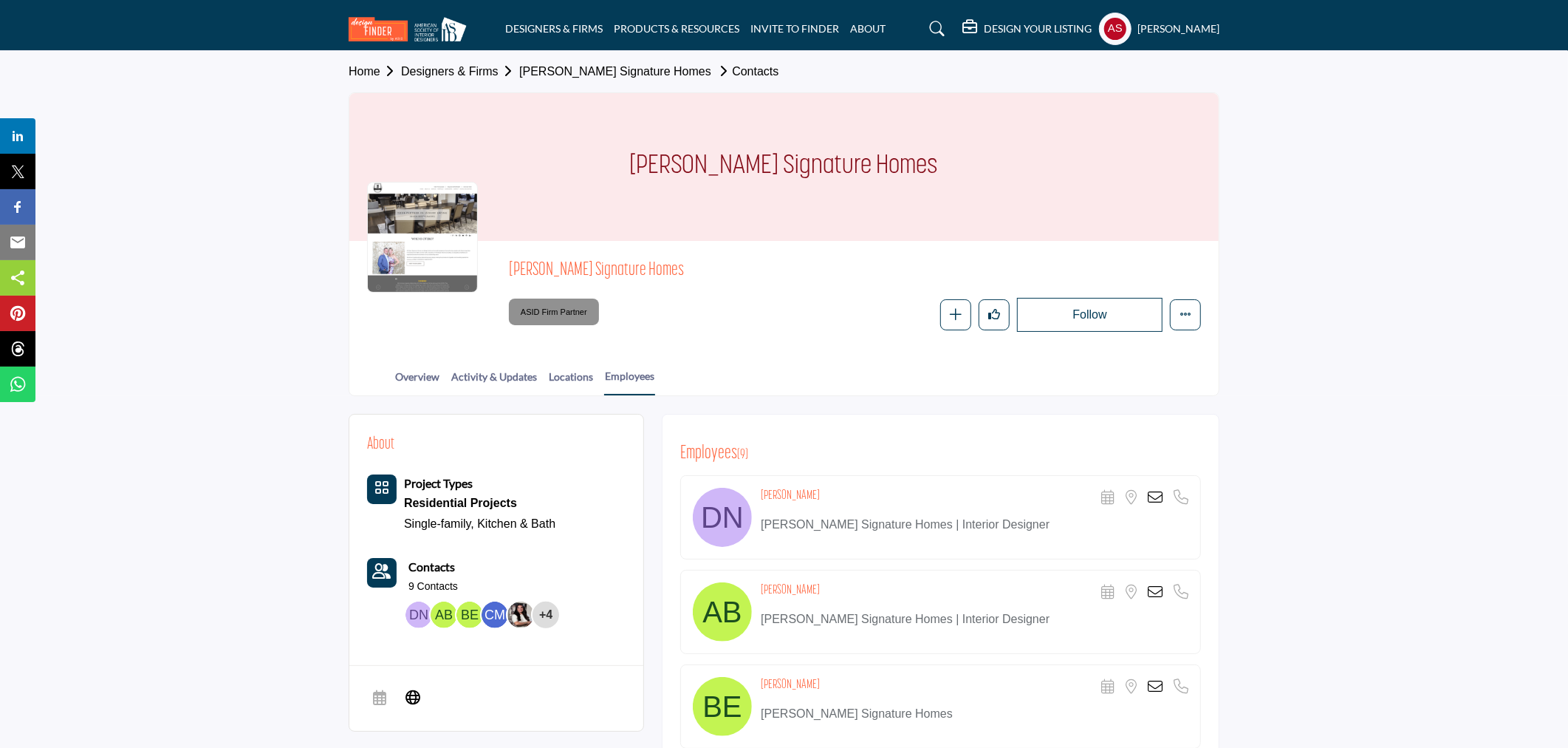
scroll to position [218, 0]
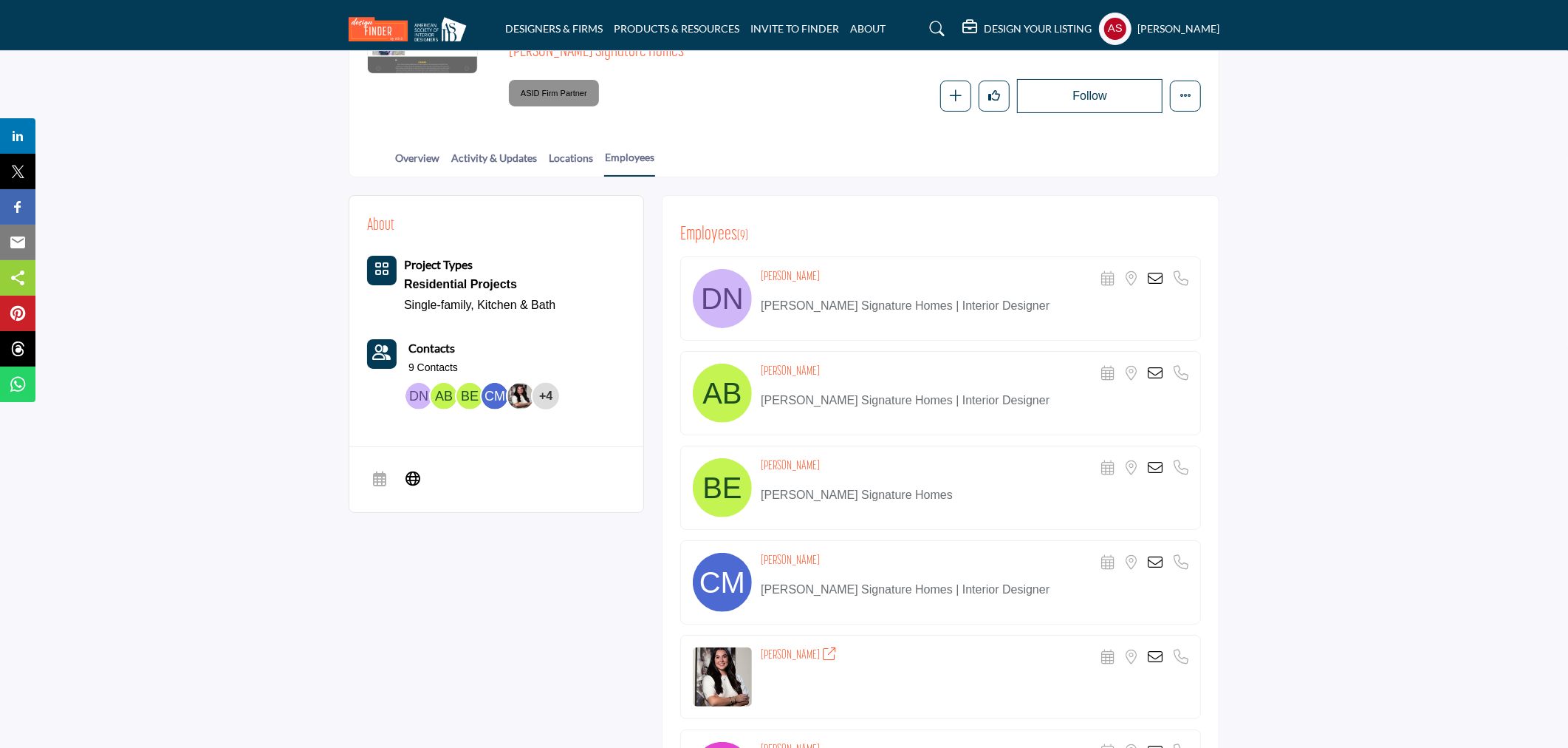
click at [1157, 373] on icon at bounding box center [1155, 373] width 14 height 14
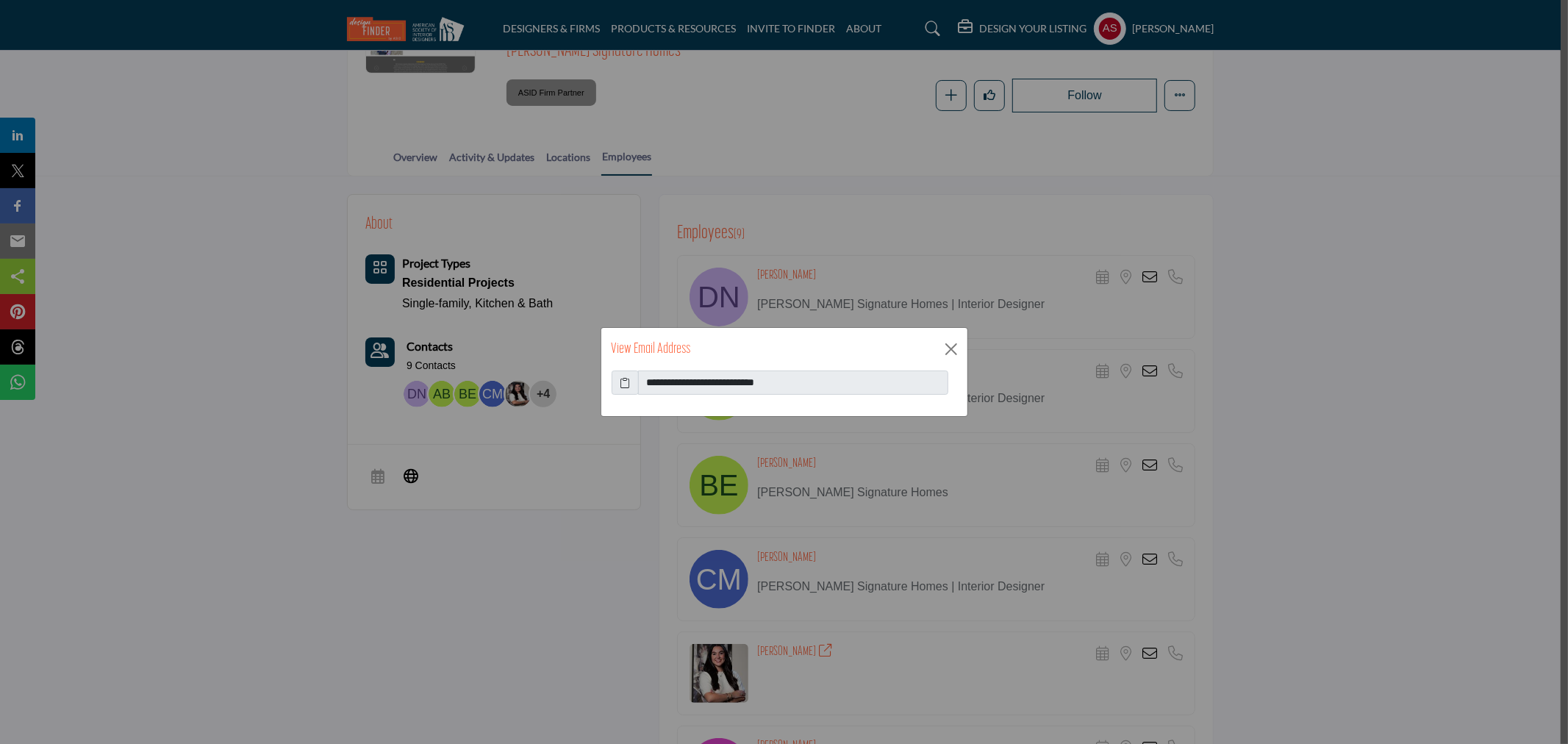
click at [622, 380] on icon at bounding box center [625, 382] width 11 height 15
click at [953, 349] on button "Close" at bounding box center [951, 349] width 22 height 22
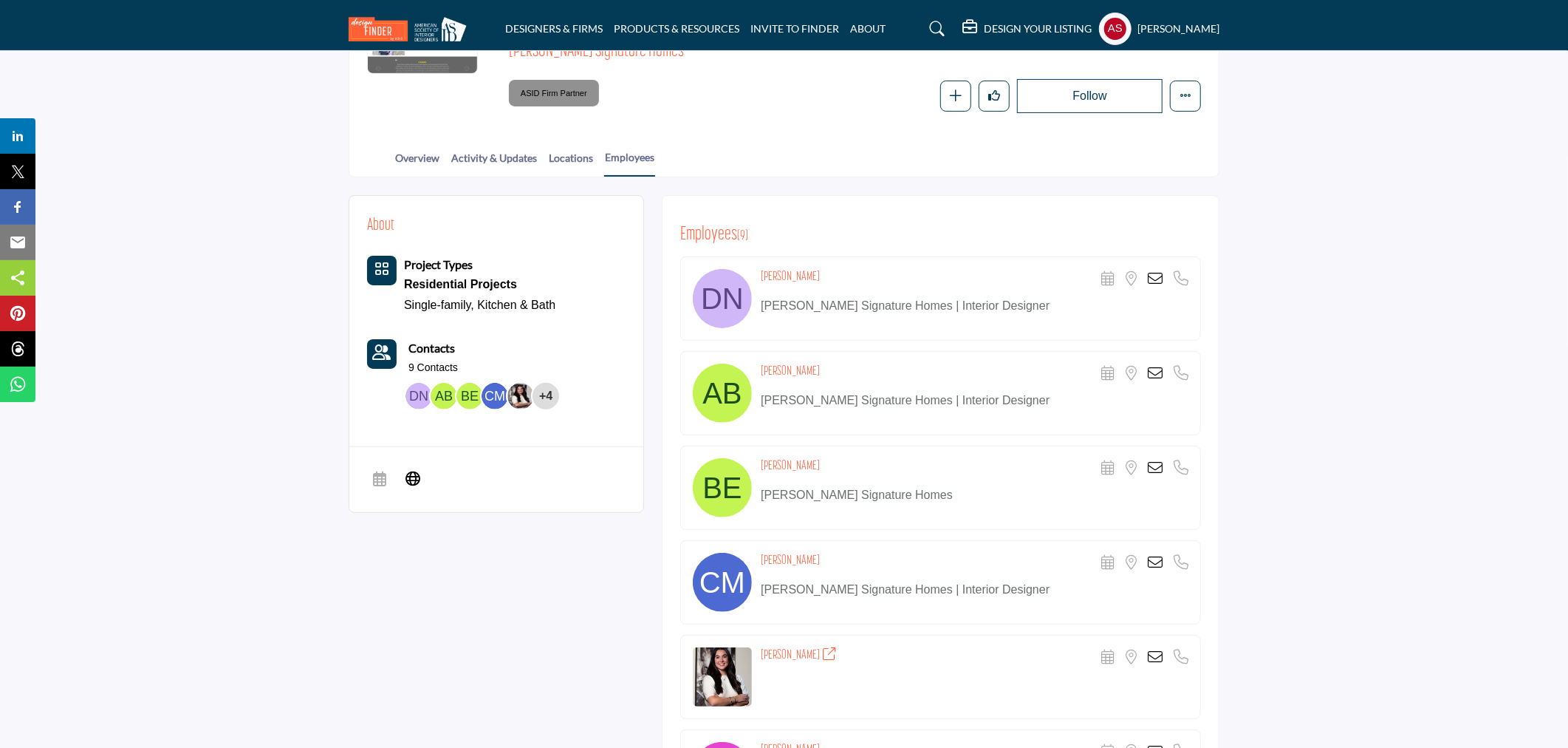
click at [1155, 279] on icon at bounding box center [1155, 278] width 14 height 14
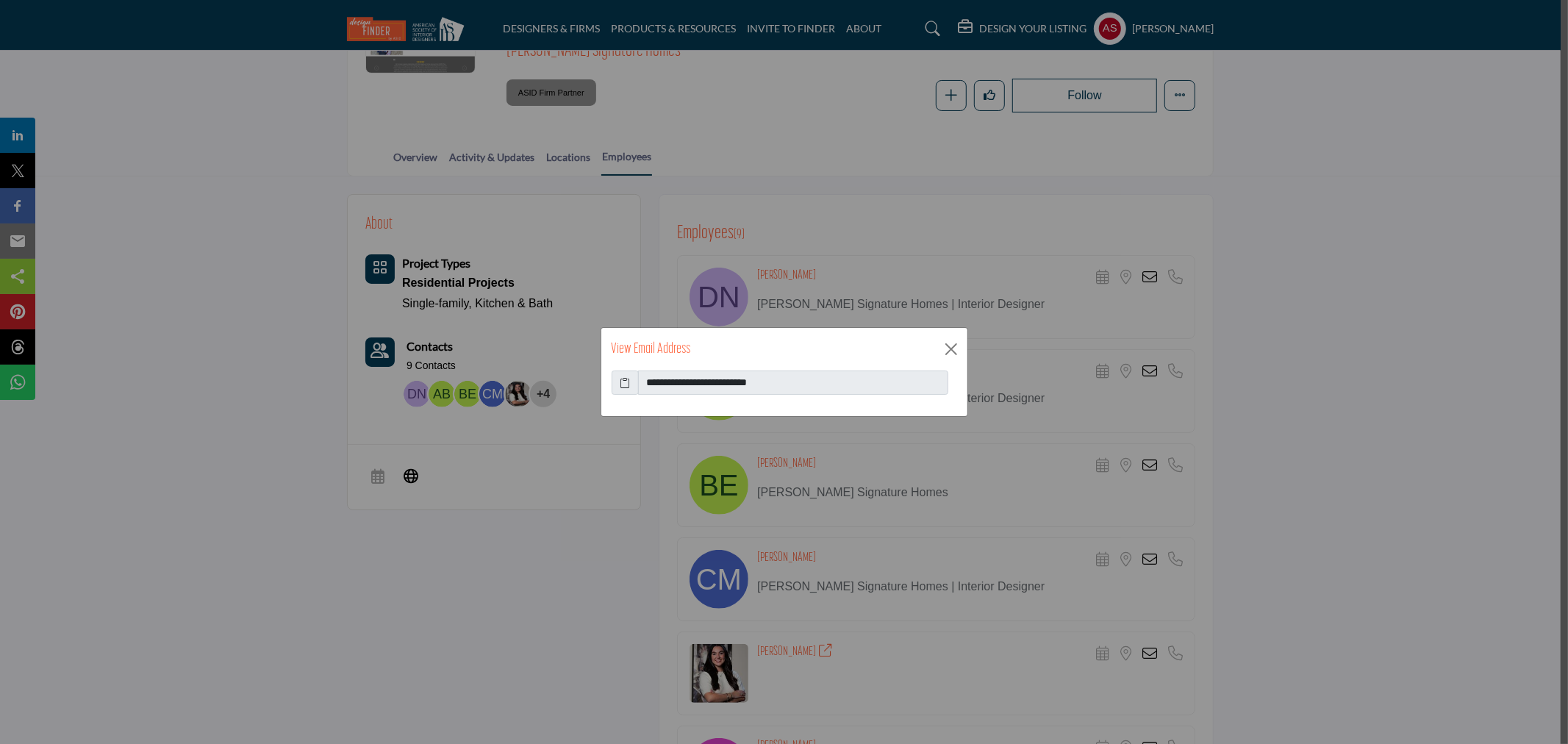
click at [628, 384] on icon at bounding box center [625, 382] width 11 height 15
click at [946, 346] on button "Close" at bounding box center [951, 349] width 22 height 22
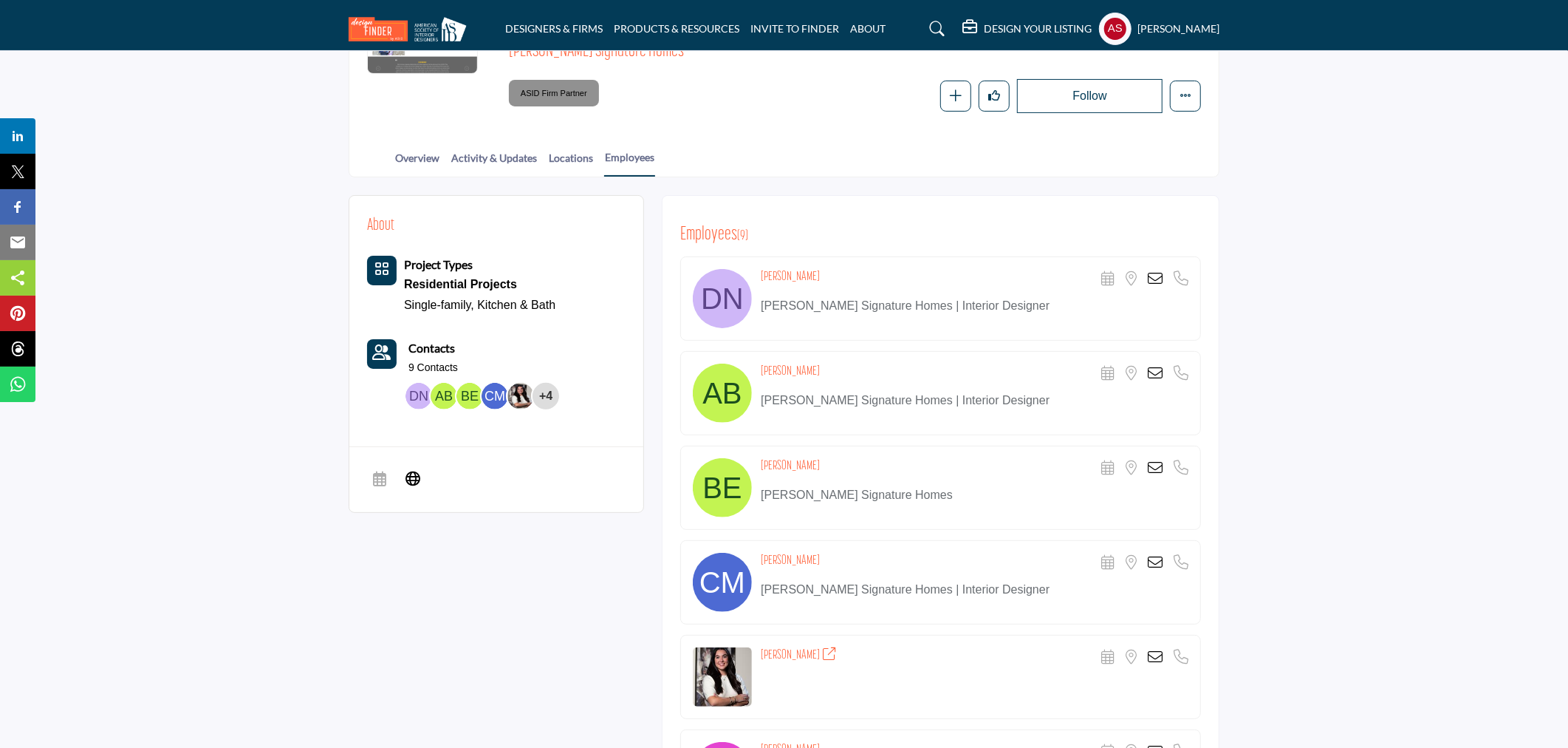
click at [1150, 565] on icon at bounding box center [1155, 562] width 14 height 14
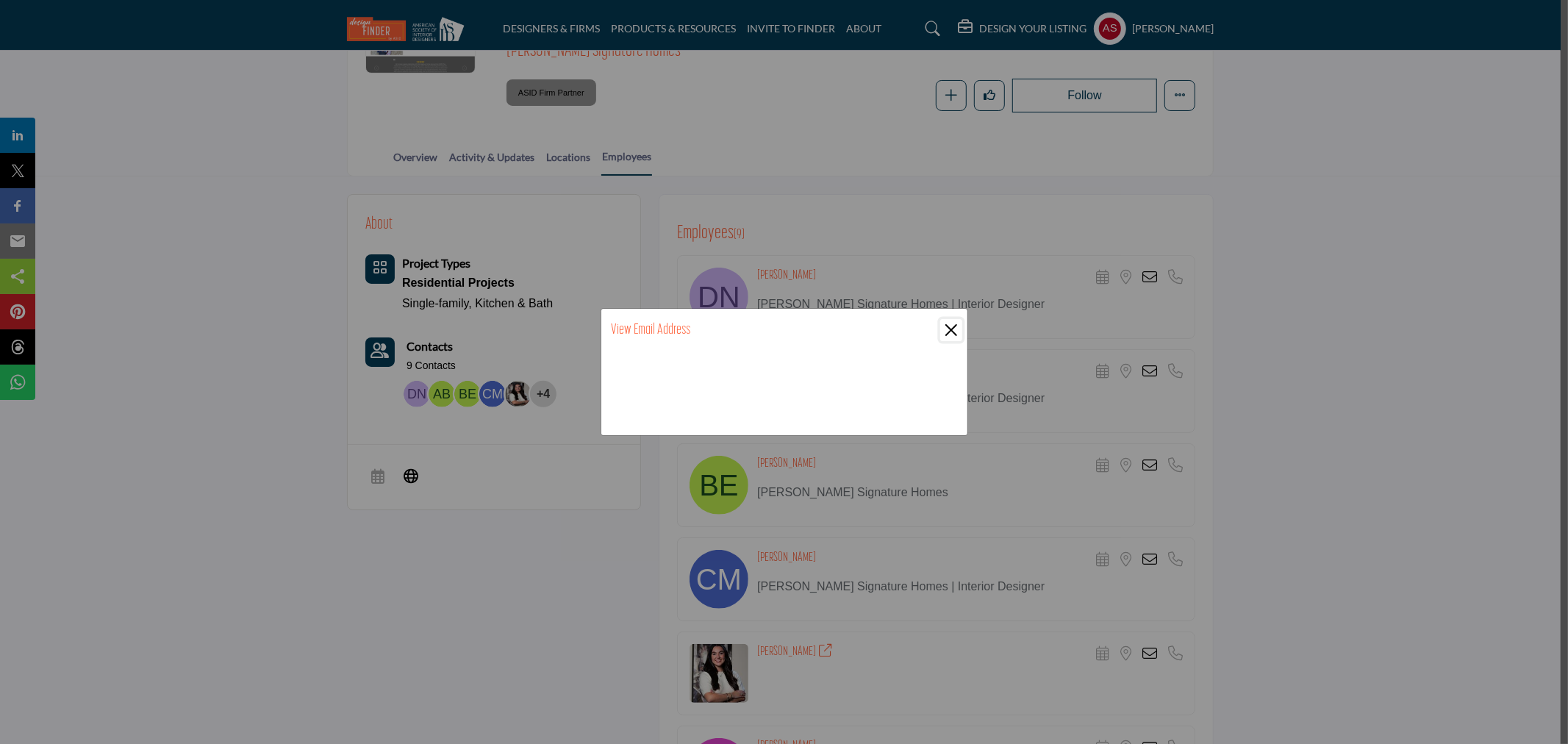
click at [956, 331] on button "Close" at bounding box center [951, 329] width 22 height 22
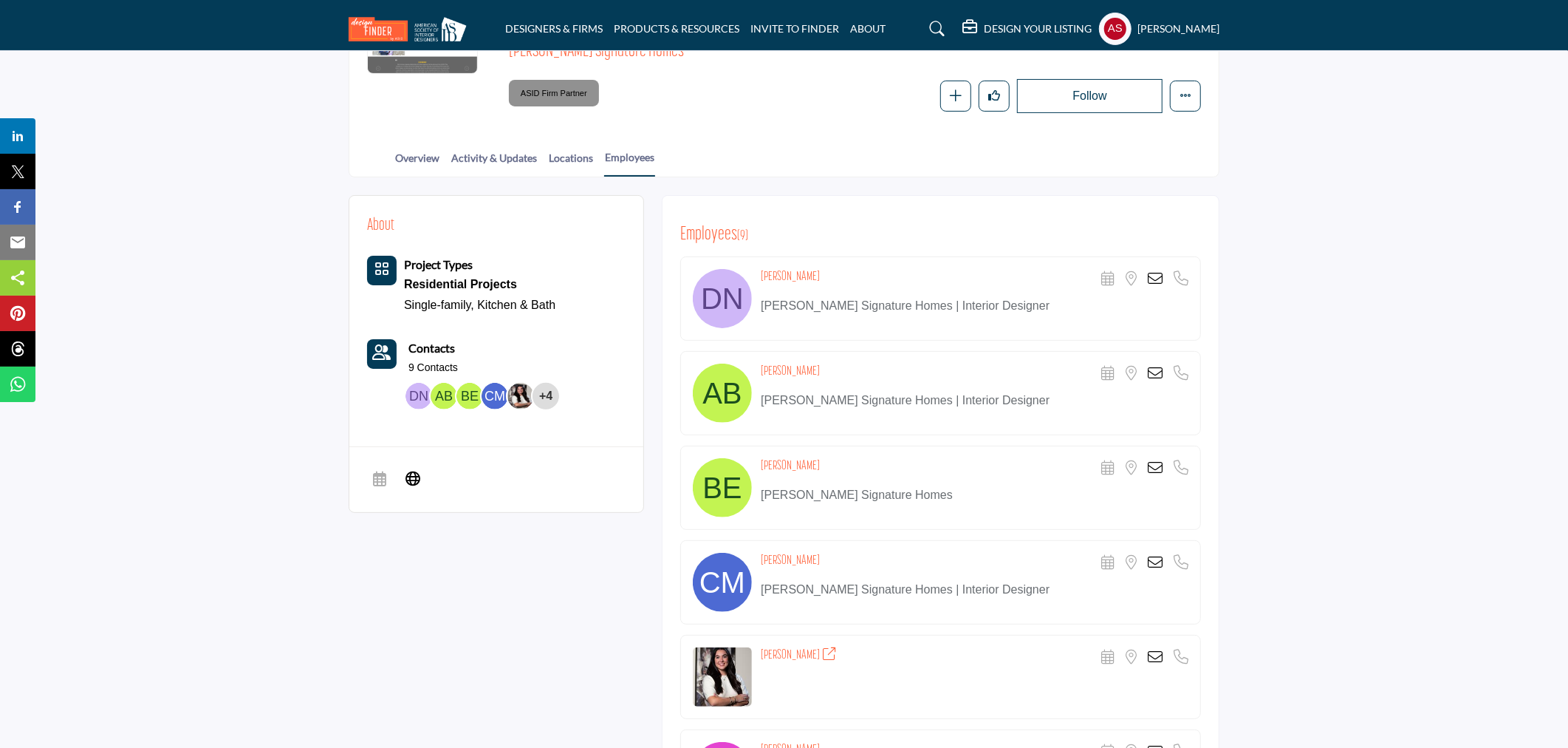
click at [1153, 555] on icon at bounding box center [1155, 562] width 14 height 14
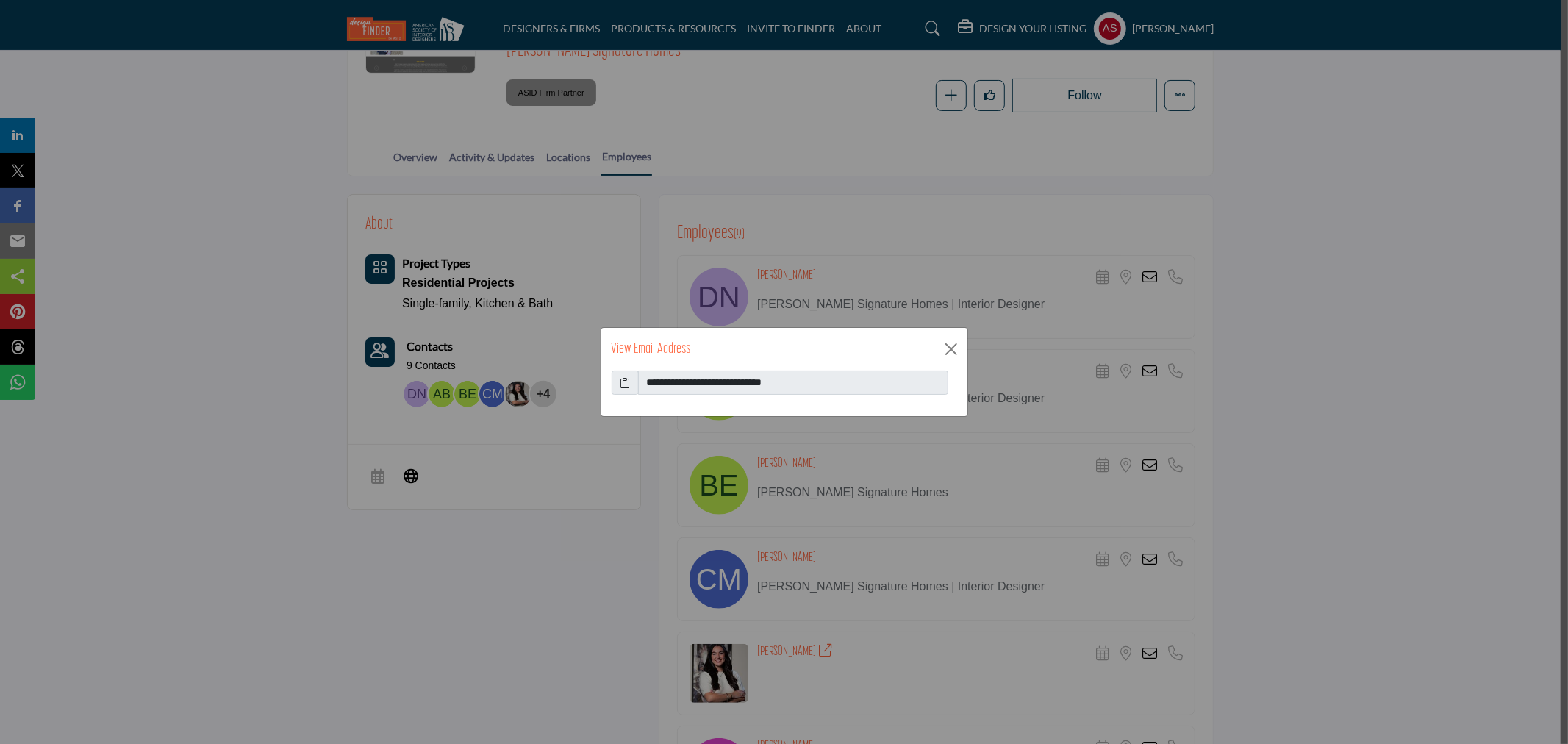
click at [622, 382] on icon at bounding box center [625, 382] width 11 height 15
drag, startPoint x: 945, startPoint y: 347, endPoint x: 951, endPoint y: 353, distance: 8.5
click at [946, 347] on button "Close" at bounding box center [951, 349] width 22 height 22
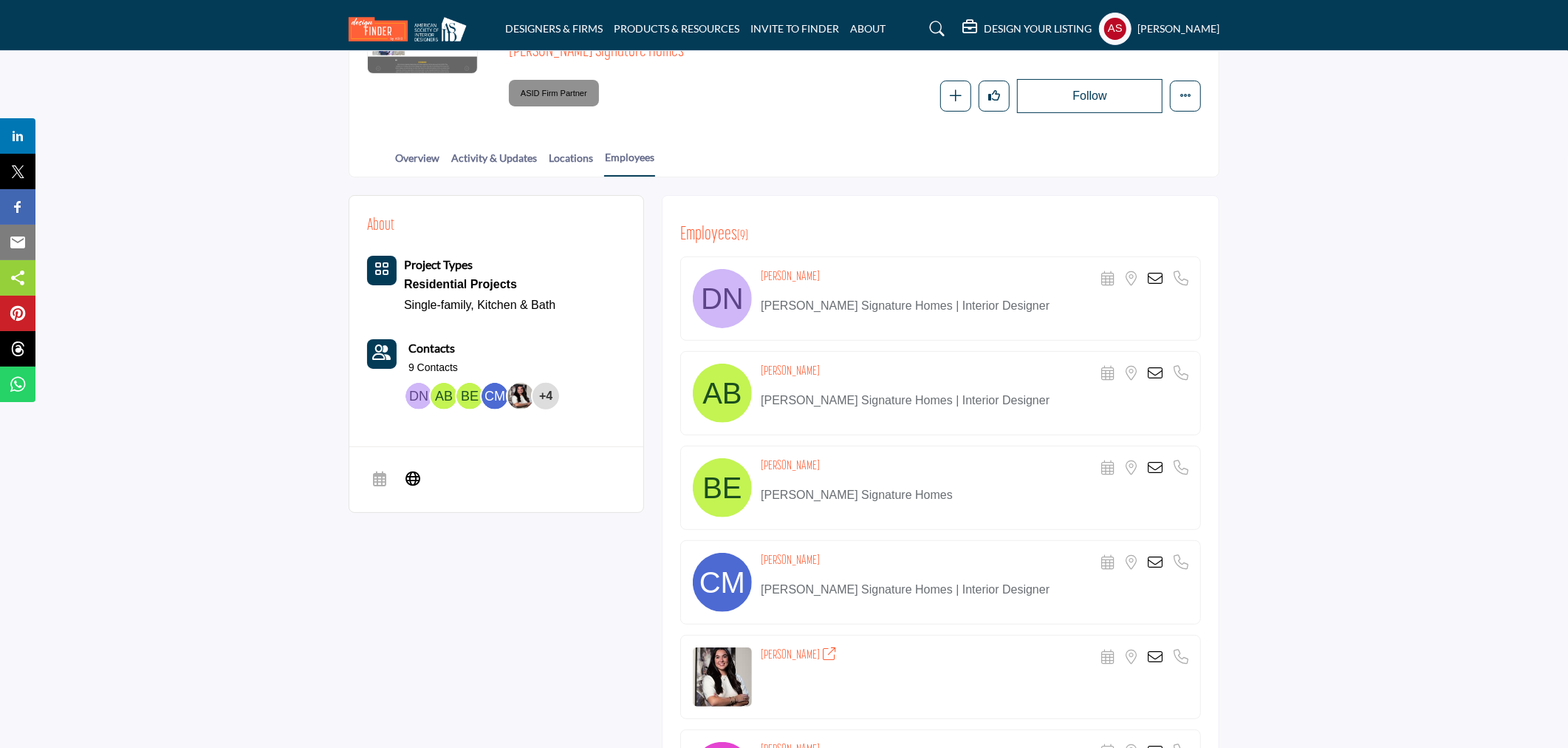
click at [1159, 470] on icon at bounding box center [1155, 467] width 14 height 14
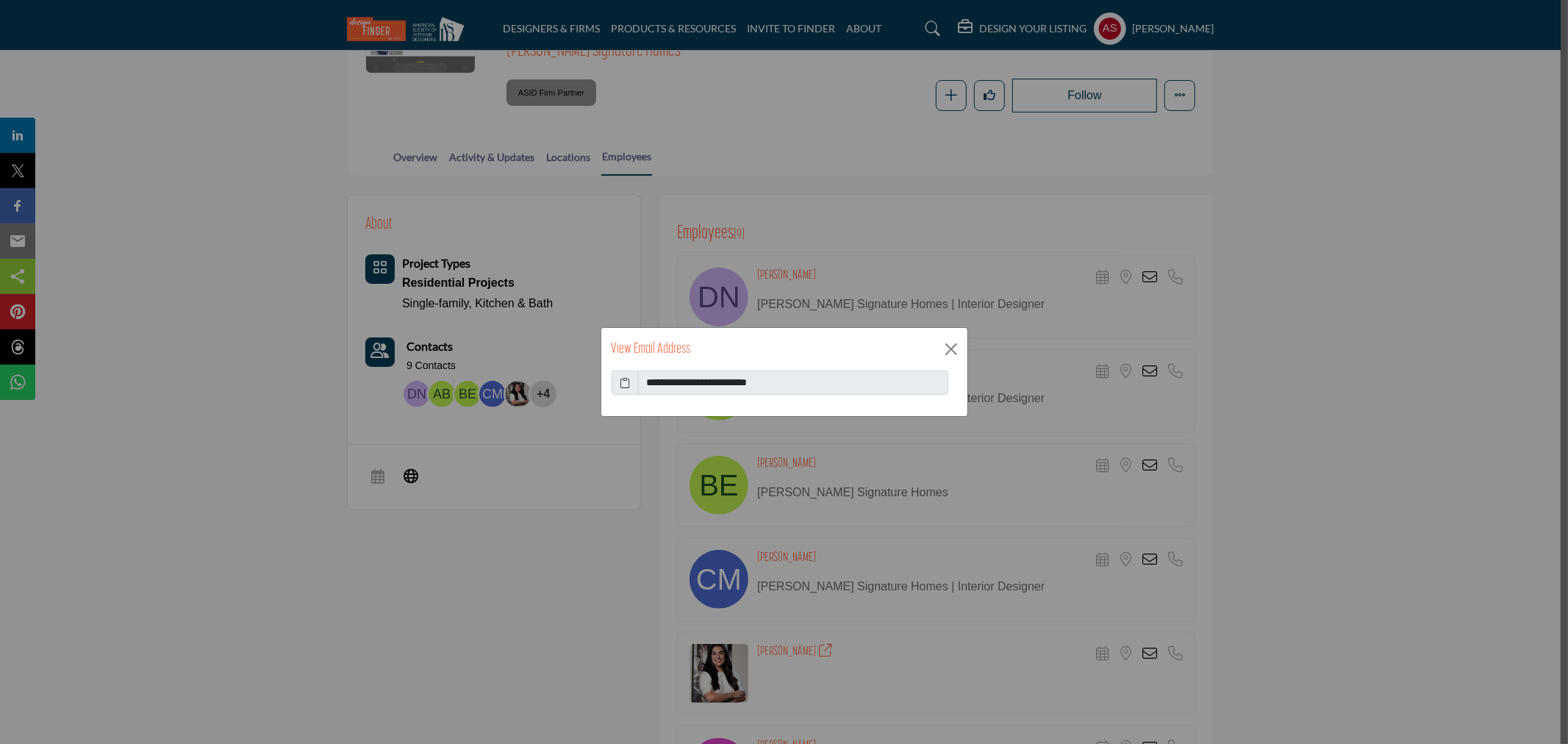
click at [626, 379] on icon at bounding box center [625, 382] width 11 height 15
click at [951, 347] on button "Close" at bounding box center [951, 349] width 22 height 22
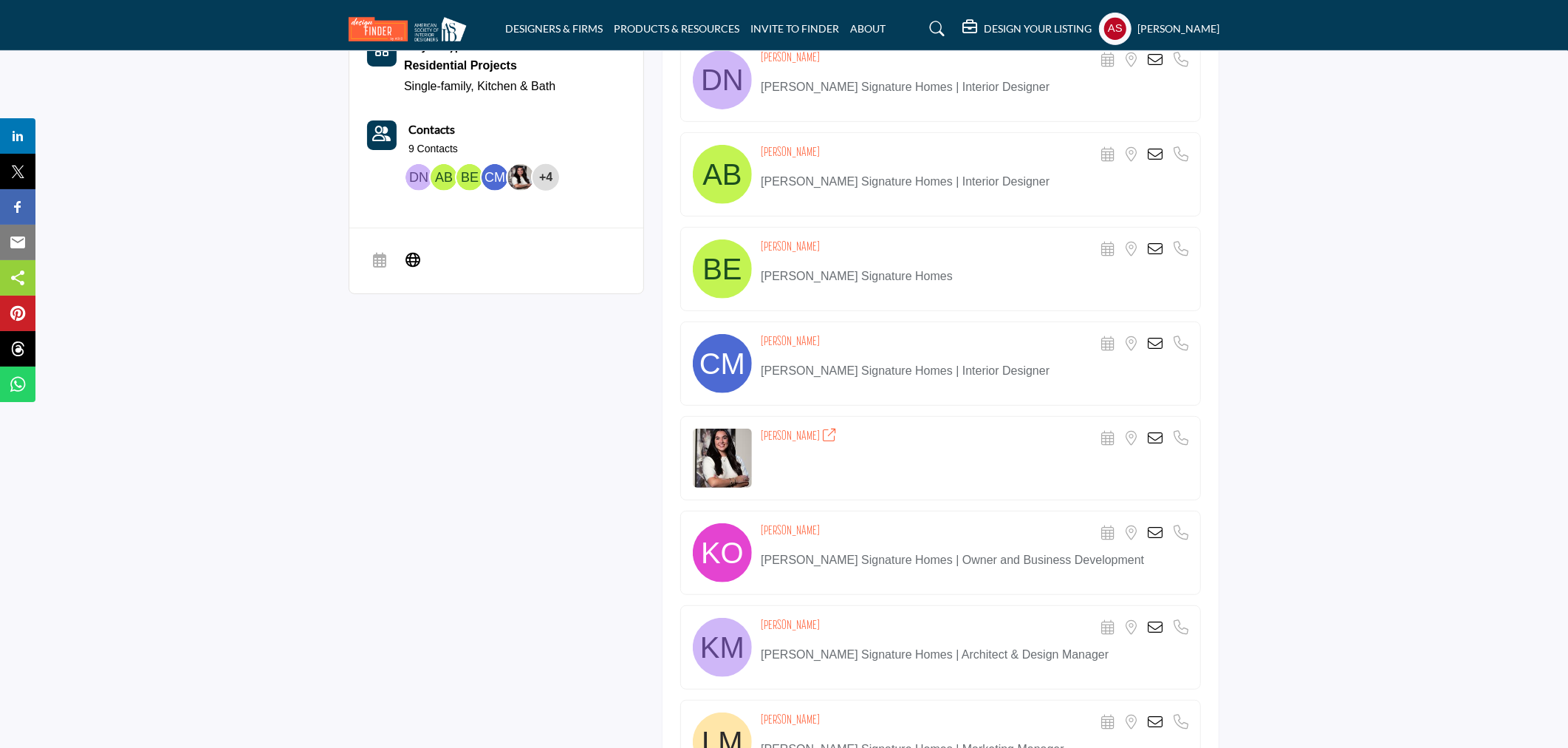
scroll to position [656, 0]
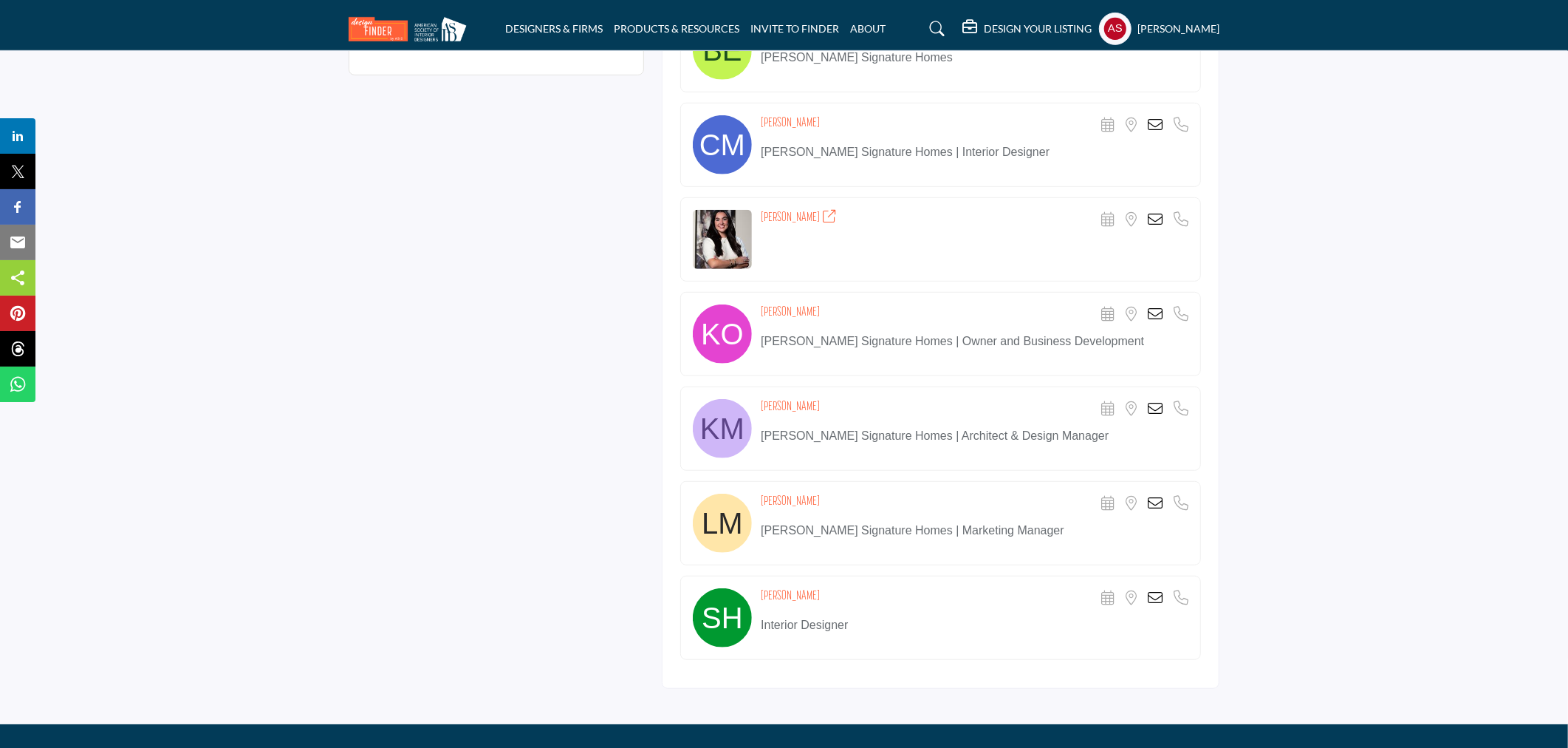
click at [1153, 313] on icon at bounding box center [1155, 314] width 14 height 14
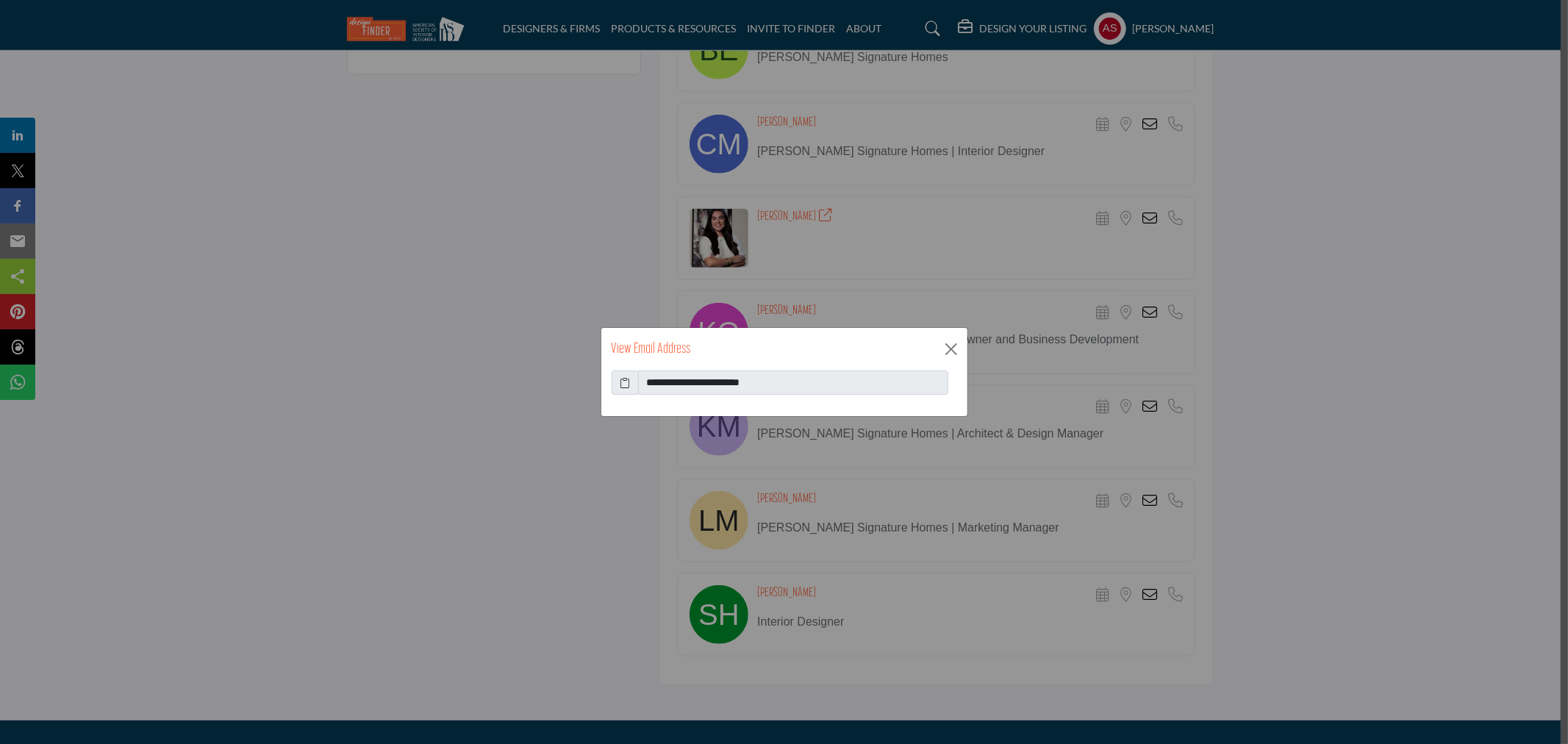
click at [625, 384] on icon at bounding box center [625, 382] width 11 height 15
click at [955, 346] on button "Close" at bounding box center [951, 349] width 22 height 22
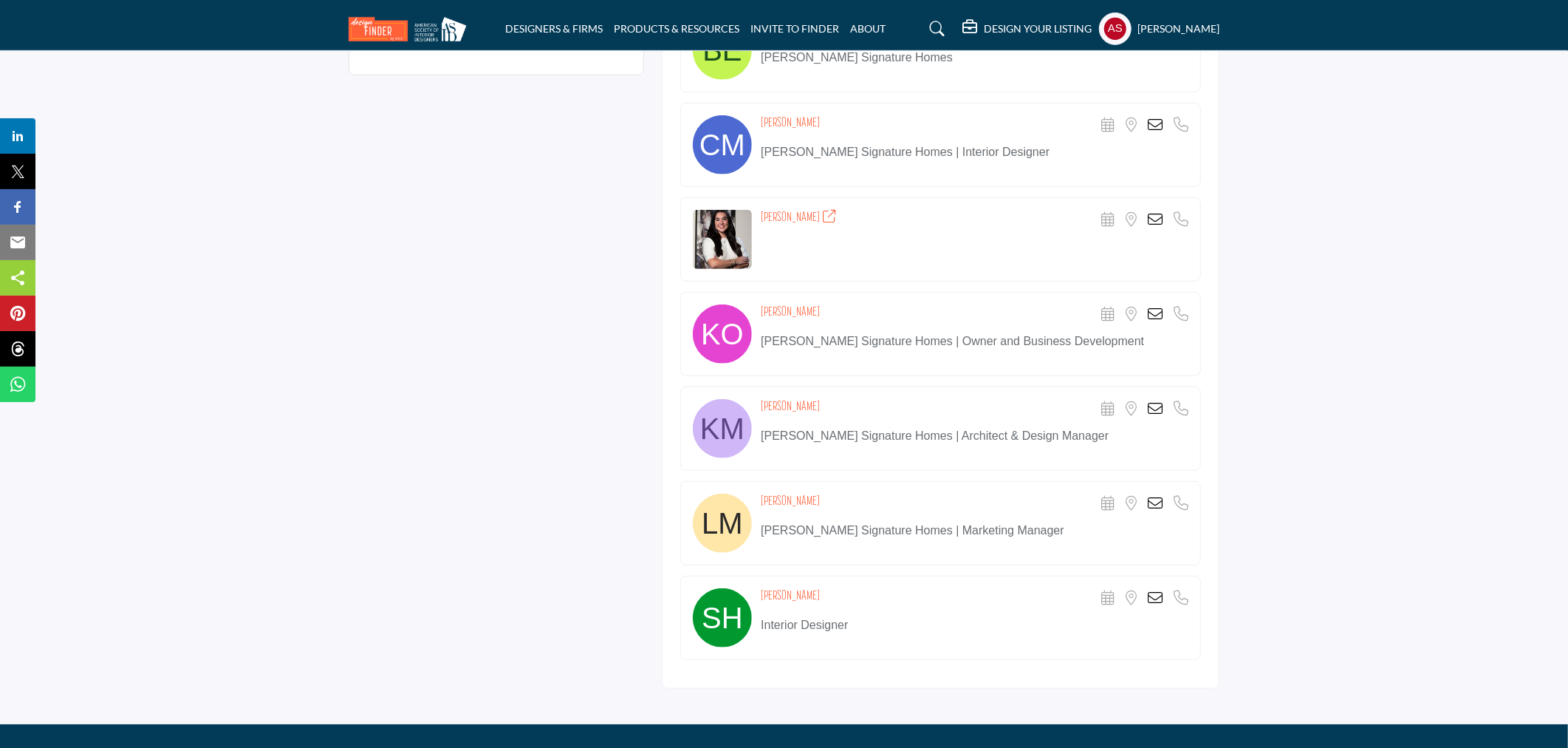
click at [1151, 408] on icon at bounding box center [1155, 408] width 14 height 14
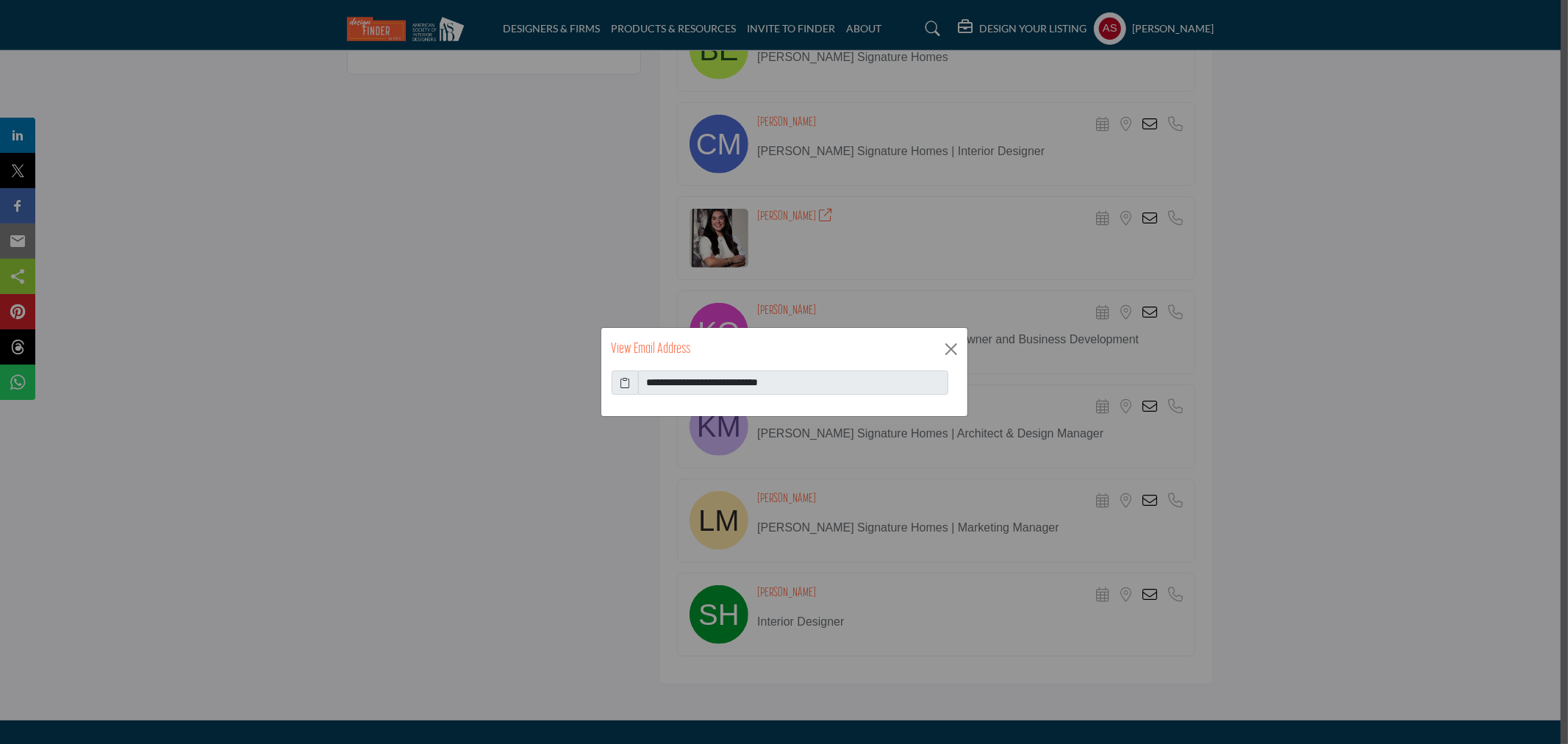
click at [627, 378] on icon at bounding box center [625, 382] width 11 height 15
click at [946, 349] on button "Close" at bounding box center [951, 349] width 22 height 22
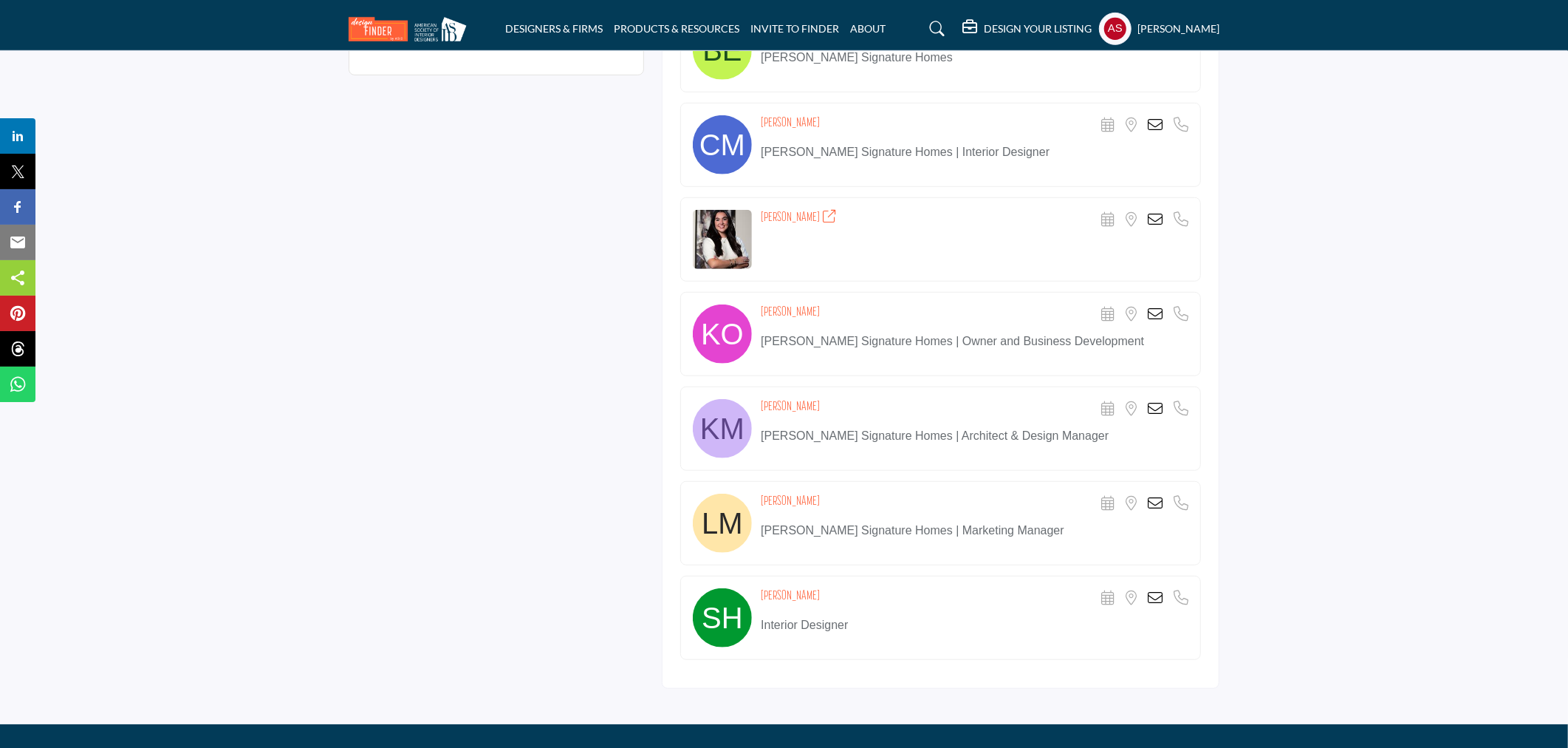
click at [1158, 499] on icon at bounding box center [1155, 503] width 14 height 14
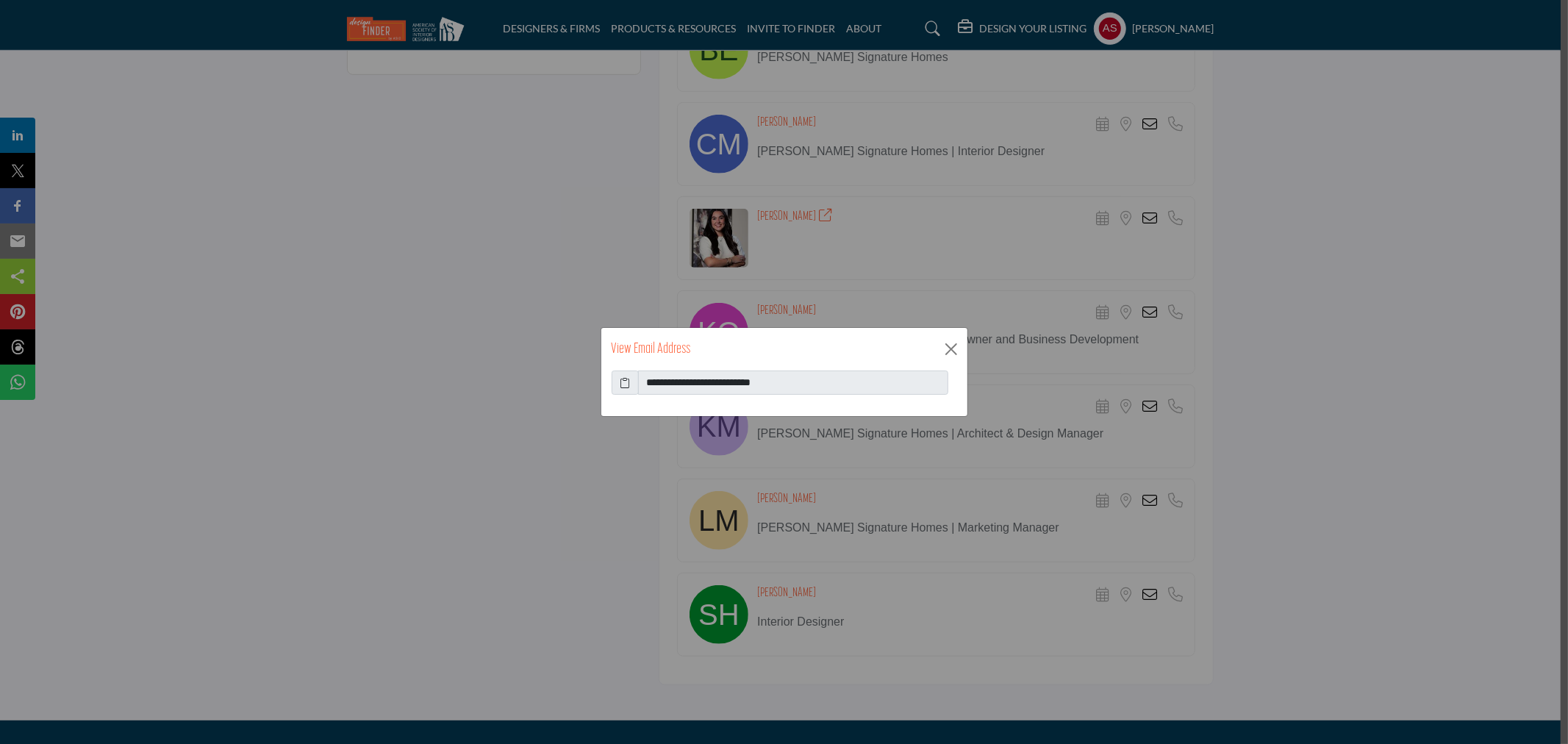
click at [629, 378] on icon at bounding box center [625, 382] width 11 height 15
click at [953, 346] on button "Close" at bounding box center [951, 349] width 22 height 22
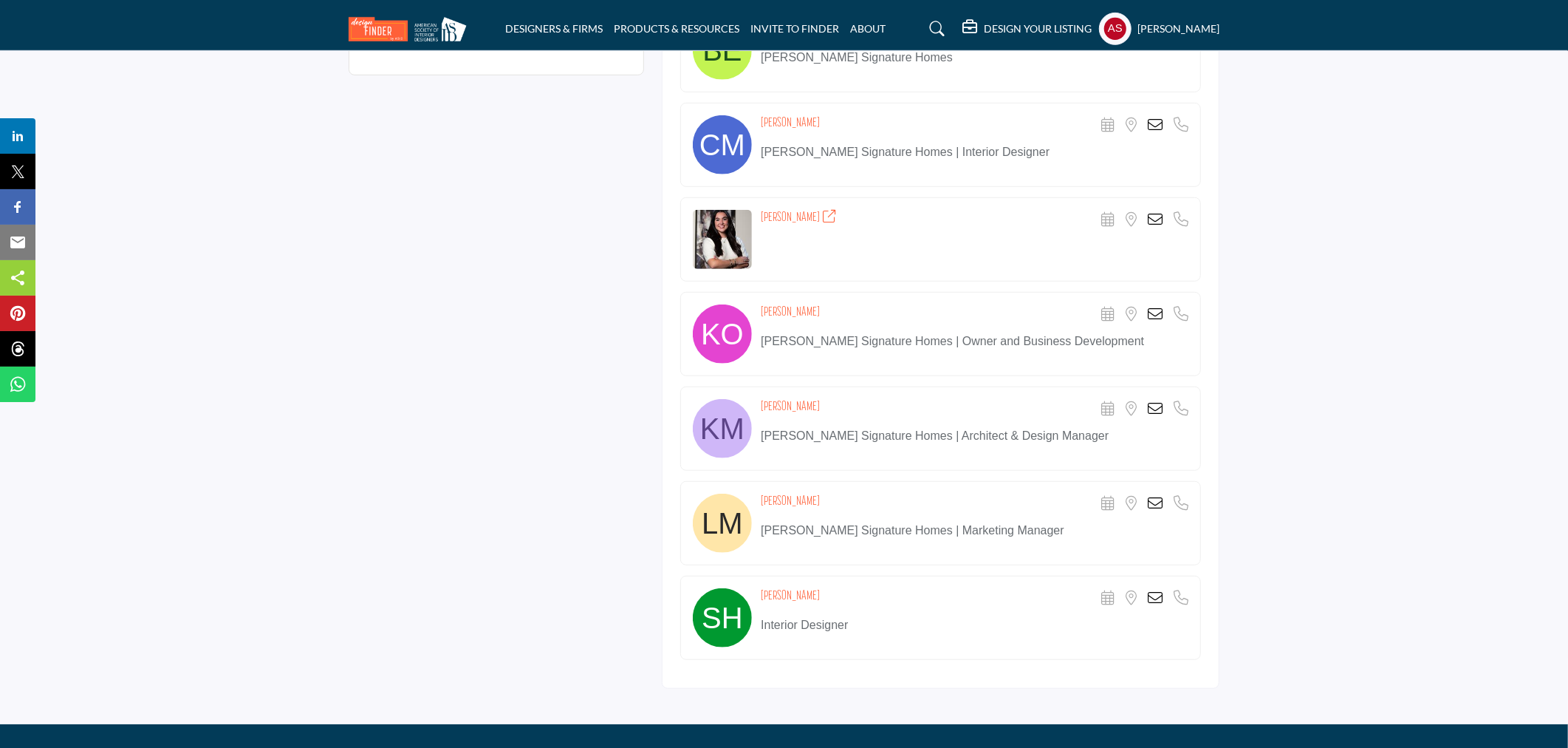
click at [1153, 597] on icon at bounding box center [1155, 597] width 14 height 14
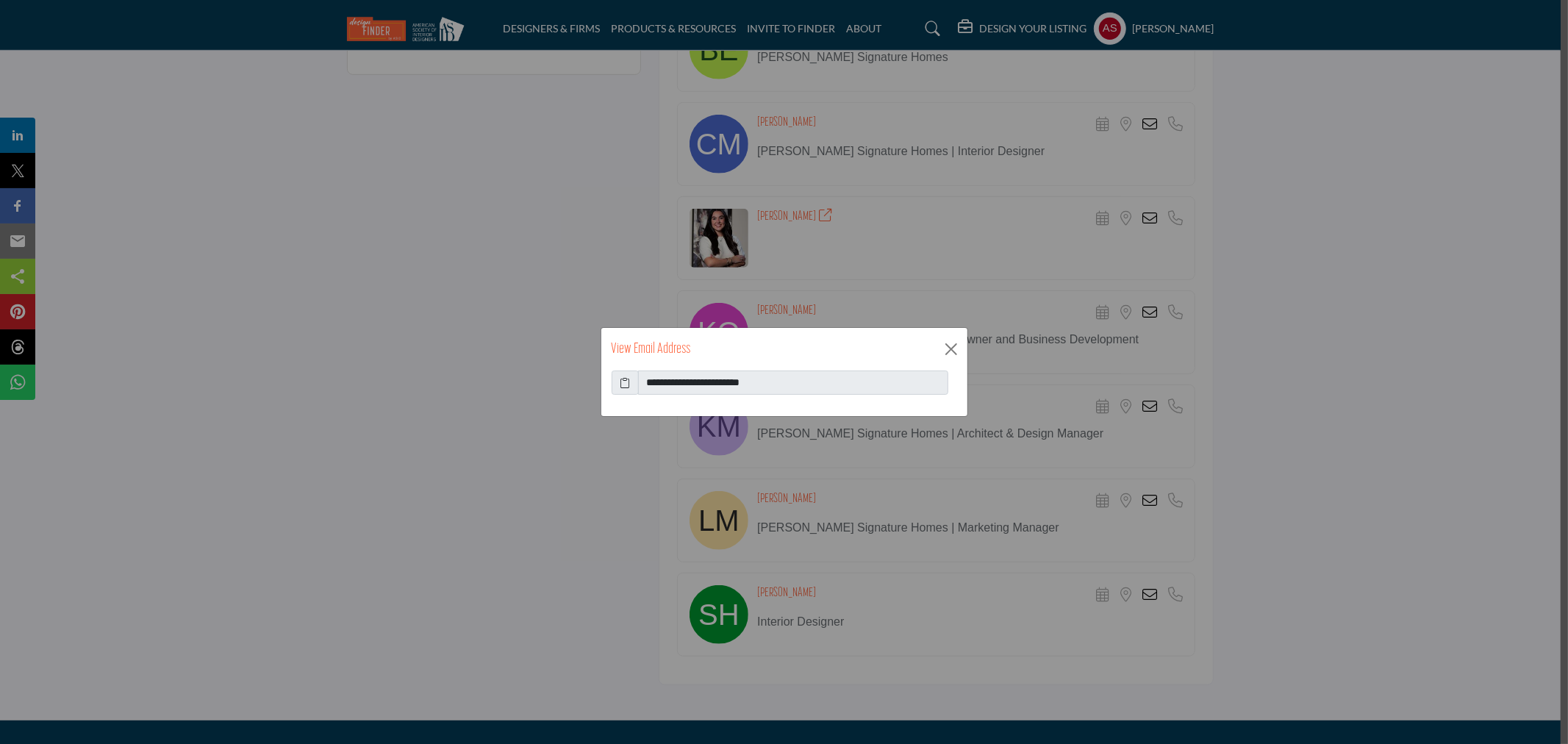
click at [625, 383] on icon at bounding box center [625, 382] width 11 height 15
click at [946, 350] on button "Close" at bounding box center [951, 349] width 22 height 22
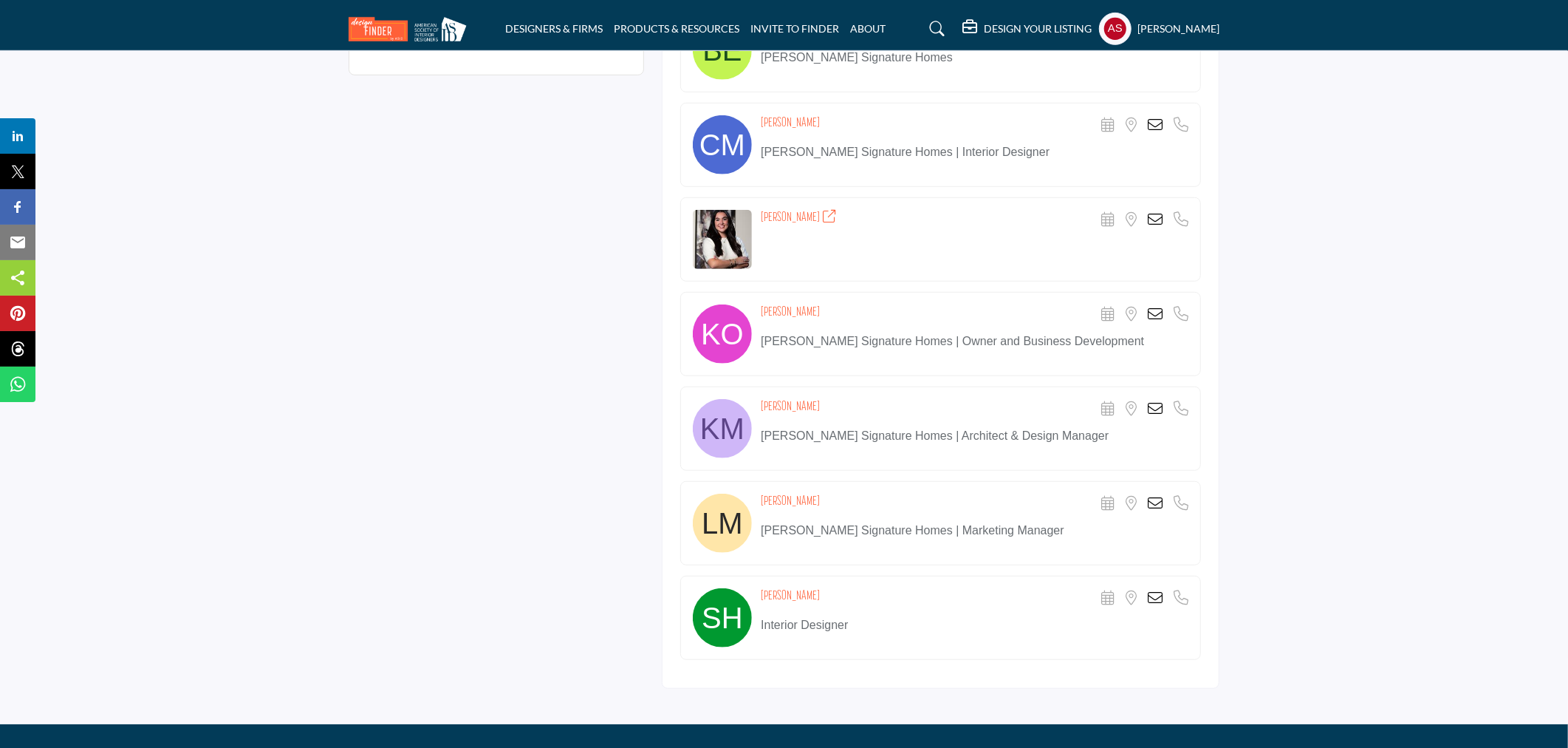
scroll to position [0, 0]
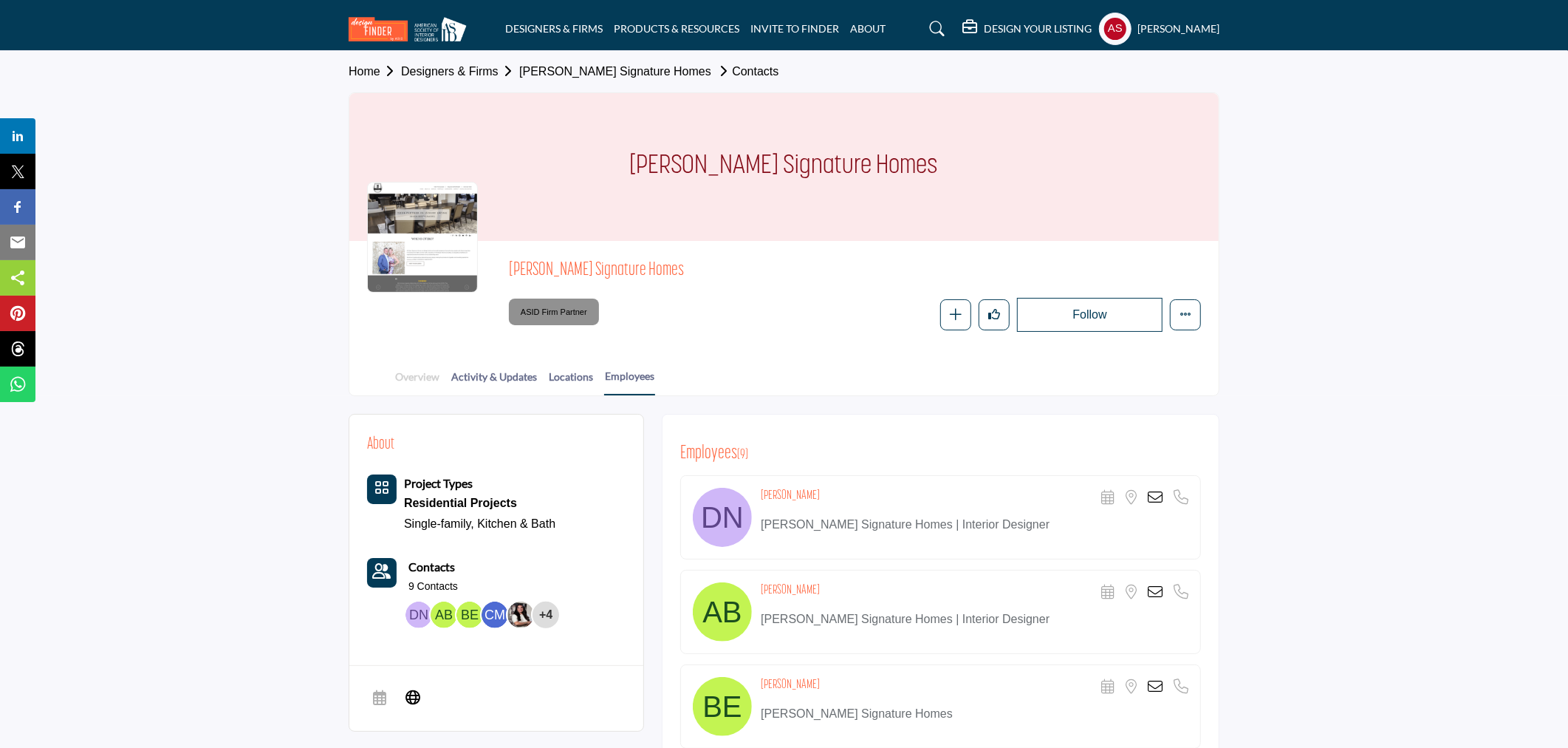
click at [406, 378] on link "Overview" at bounding box center [418, 382] width 46 height 26
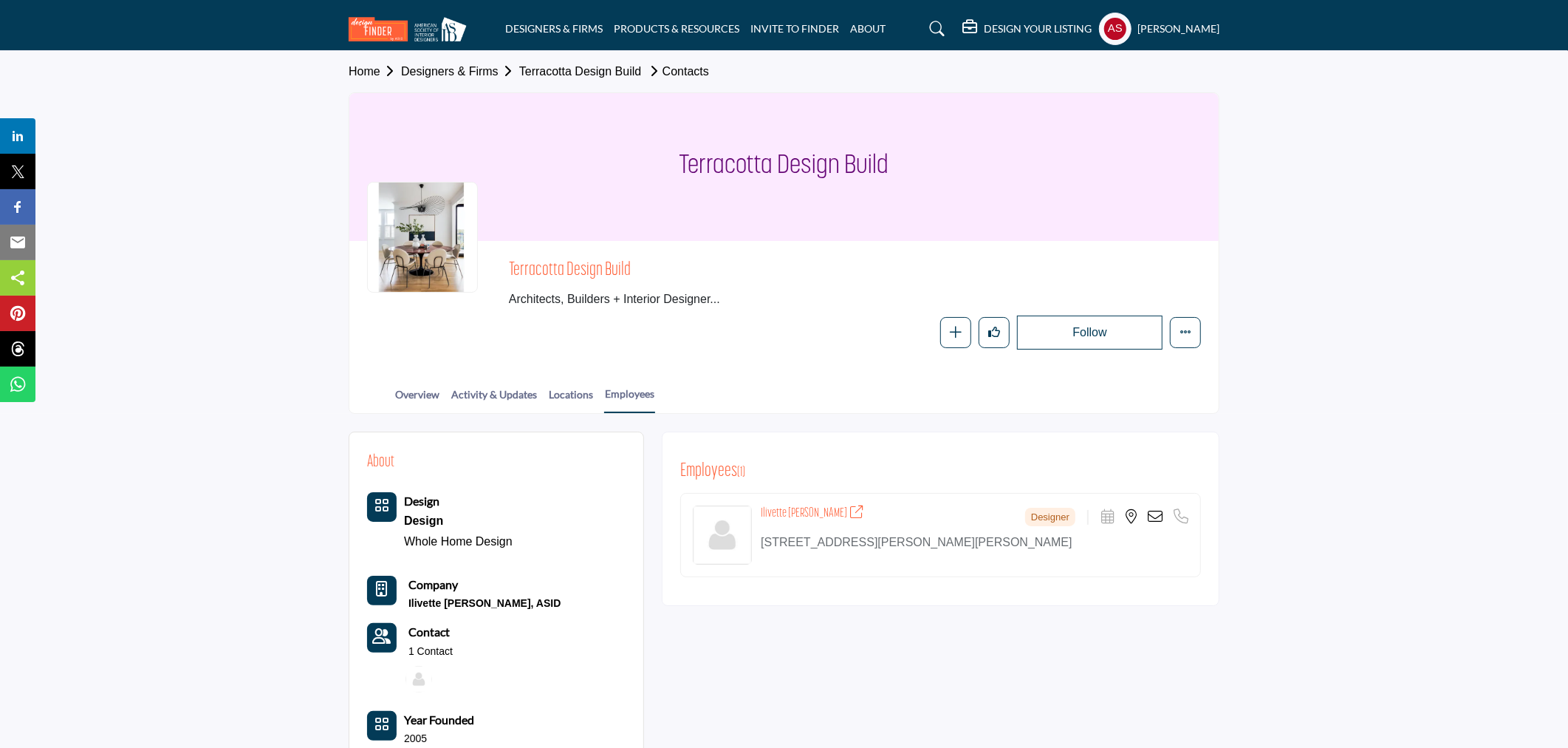
copy h4 "Ilivette Hidalgo-Nilsson"
drag, startPoint x: 762, startPoint y: 513, endPoint x: 844, endPoint y: 521, distance: 82.4
click at [844, 521] on div "Ilivette Hidalgo-Nilsson Designer Scheduler URL is currently unavailable for th…" at bounding box center [975, 515] width 428 height 21
drag, startPoint x: 652, startPoint y: 164, endPoint x: 976, endPoint y: 171, distance: 324.1
click at [976, 171] on div "Terracotta Design Build" at bounding box center [784, 167] width 870 height 148
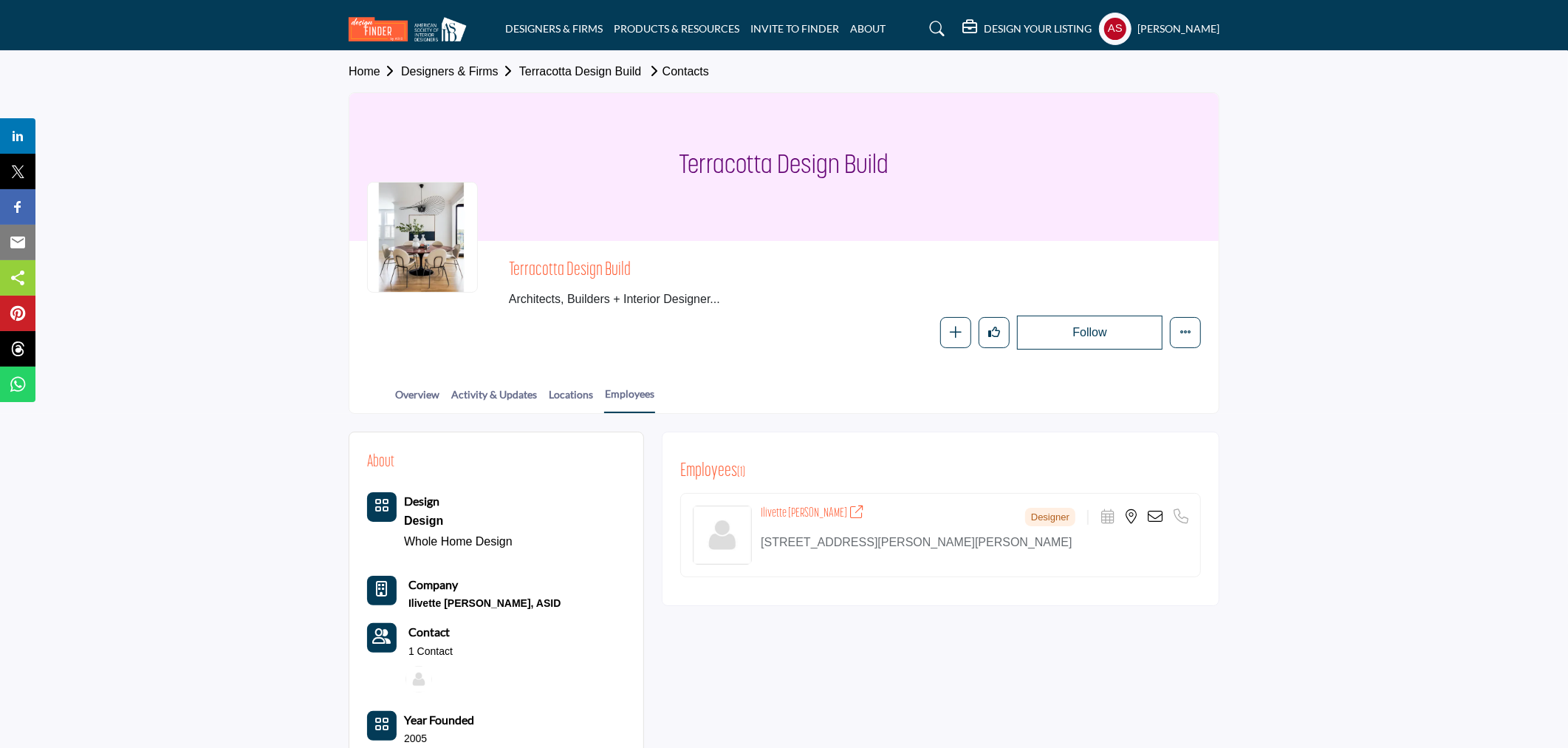
copy h1 "Terracotta Design Build"
click at [1160, 511] on icon at bounding box center [1155, 516] width 14 height 14
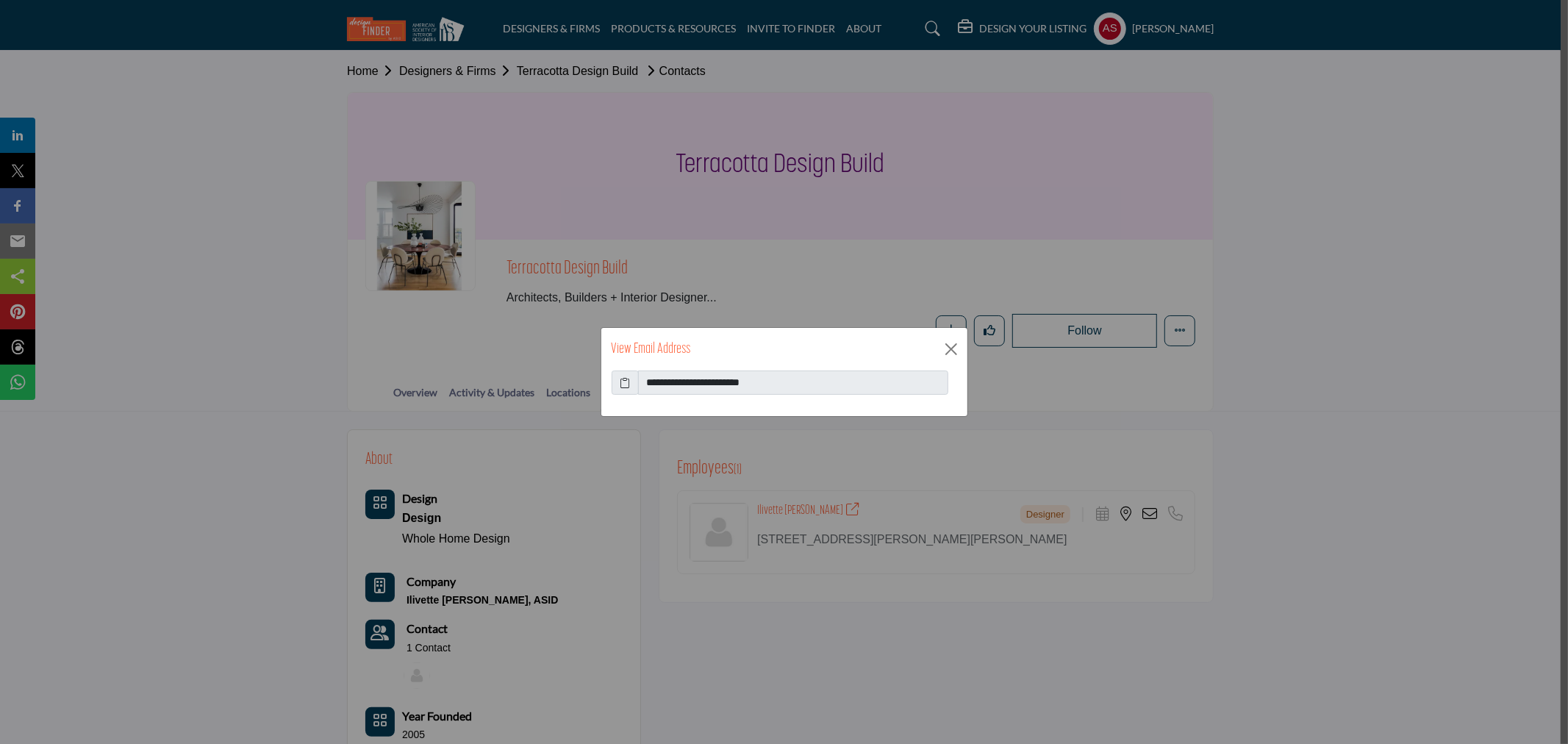
click at [620, 383] on icon at bounding box center [625, 382] width 11 height 15
click at [949, 345] on button "Close" at bounding box center [951, 349] width 22 height 22
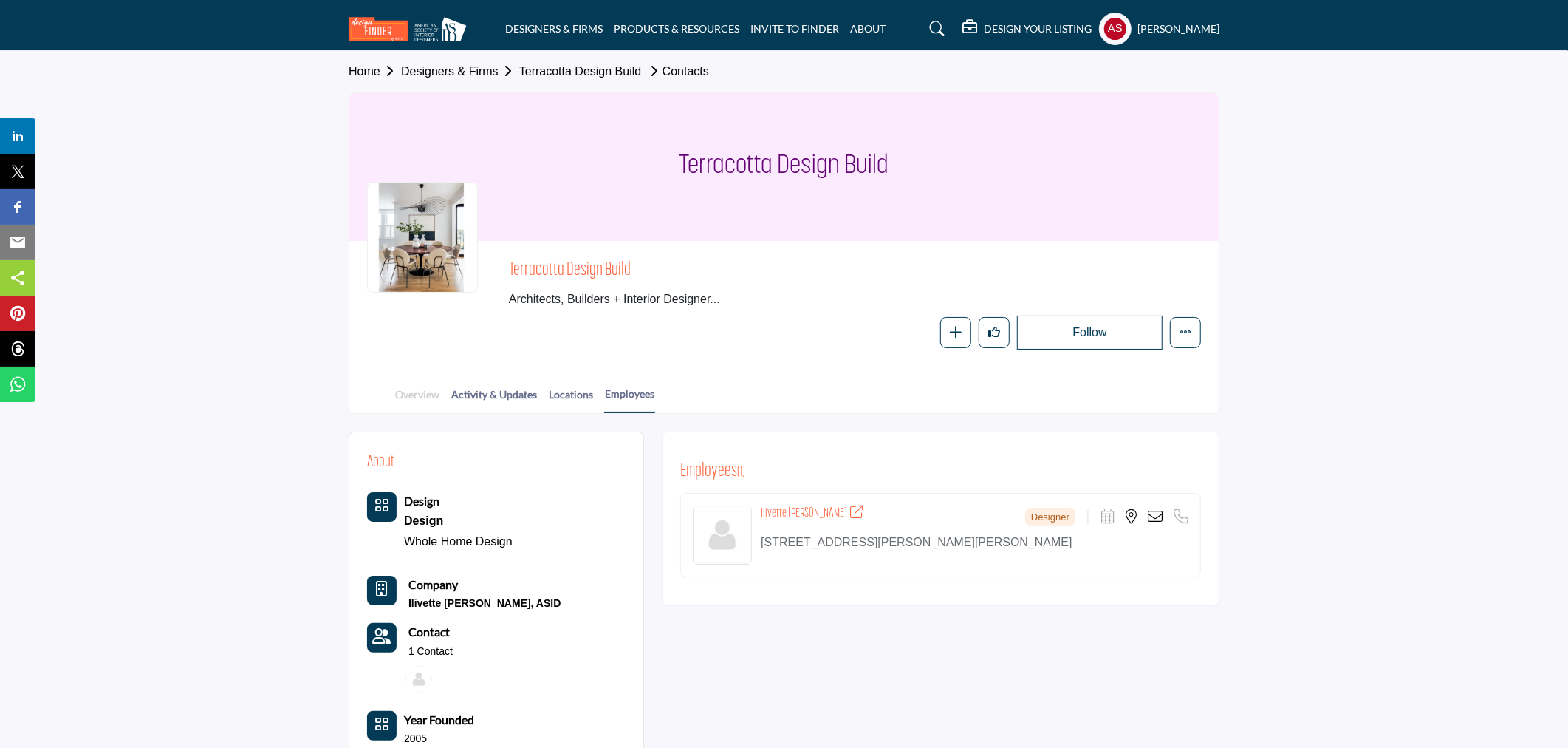
click at [418, 389] on link "Overview" at bounding box center [418, 399] width 46 height 26
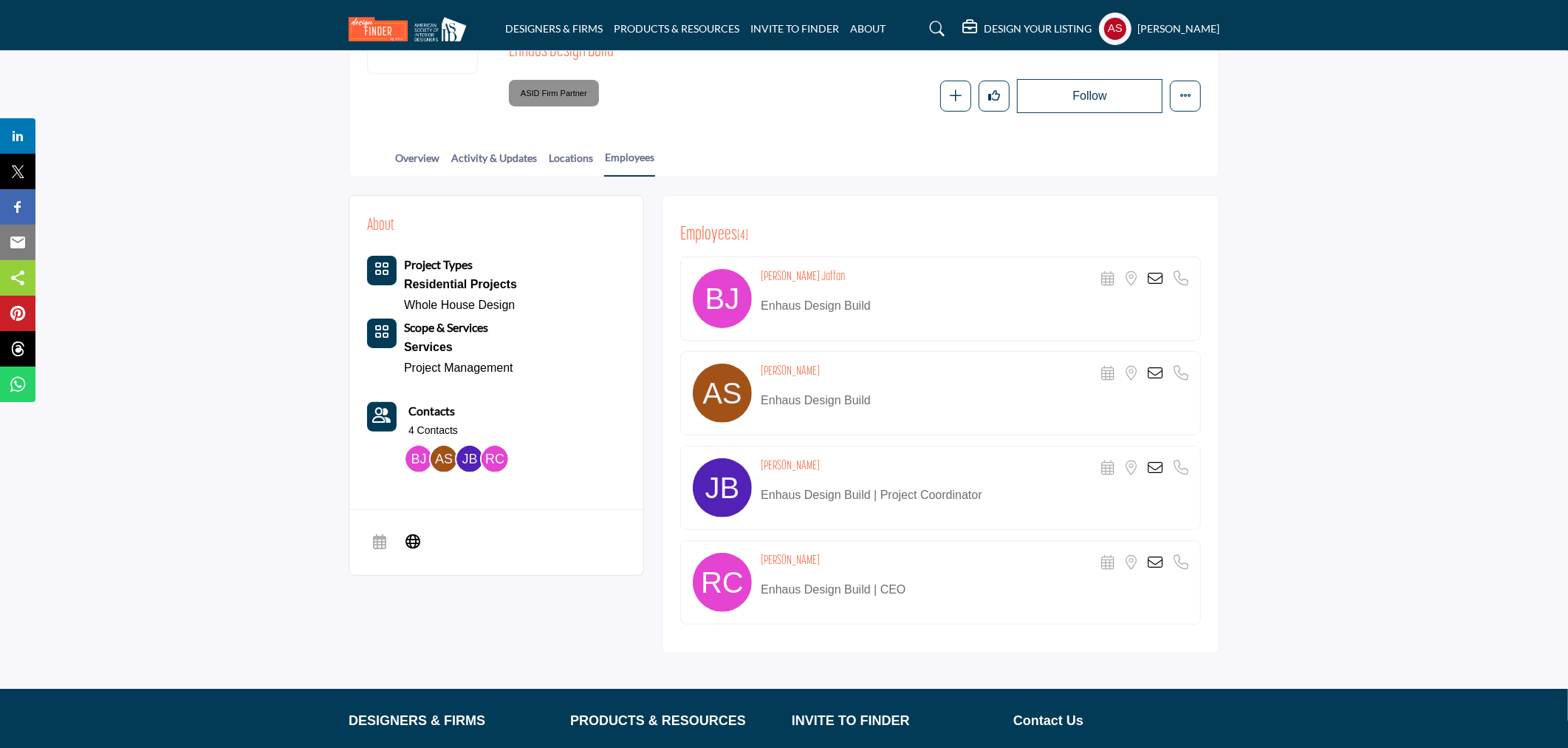
scroll to position [375, 0]
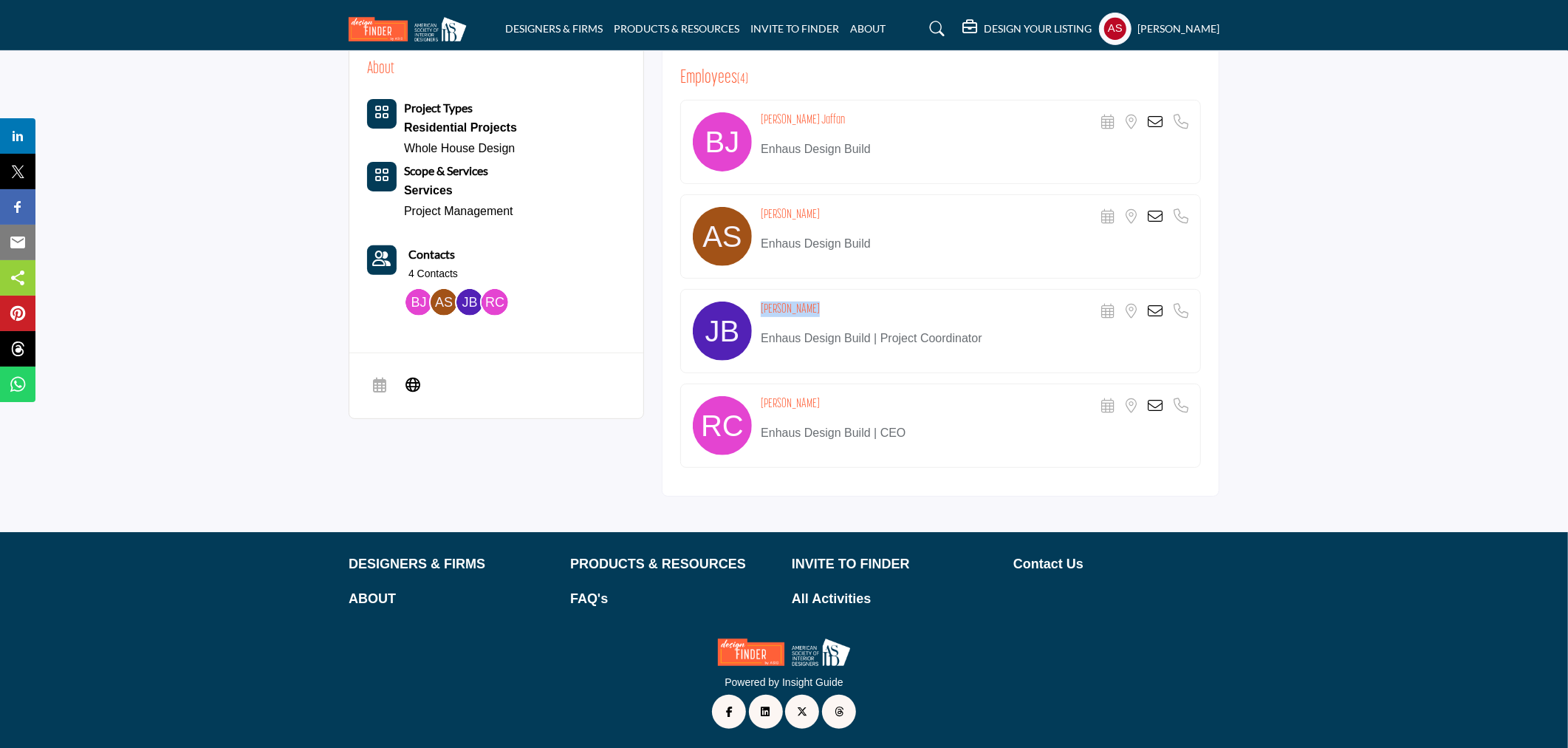
drag, startPoint x: 755, startPoint y: 305, endPoint x: 830, endPoint y: 303, distance: 75.0
click at [830, 303] on div "[PERSON_NAME] Scheduler URL is currently unavailable for this contact. Location…" at bounding box center [940, 331] width 521 height 84
copy div "[PERSON_NAME]"
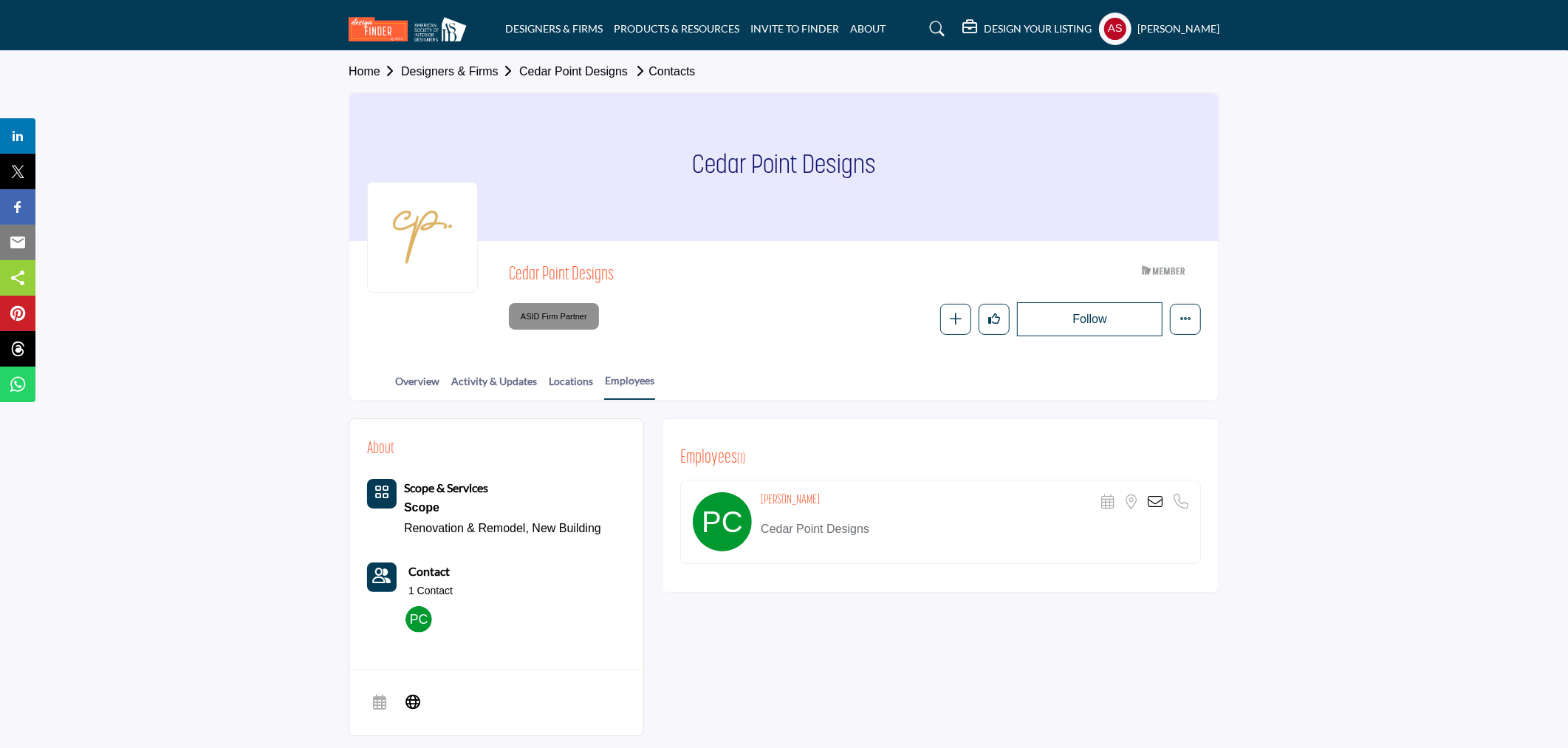
drag, startPoint x: 762, startPoint y: 504, endPoint x: 829, endPoint y: 506, distance: 67.0
click at [829, 506] on div "[PERSON_NAME] Scheduler URL is currently unavailable for this contact. Location…" at bounding box center [975, 502] width 428 height 21
copy h4 "[PERSON_NAME]"
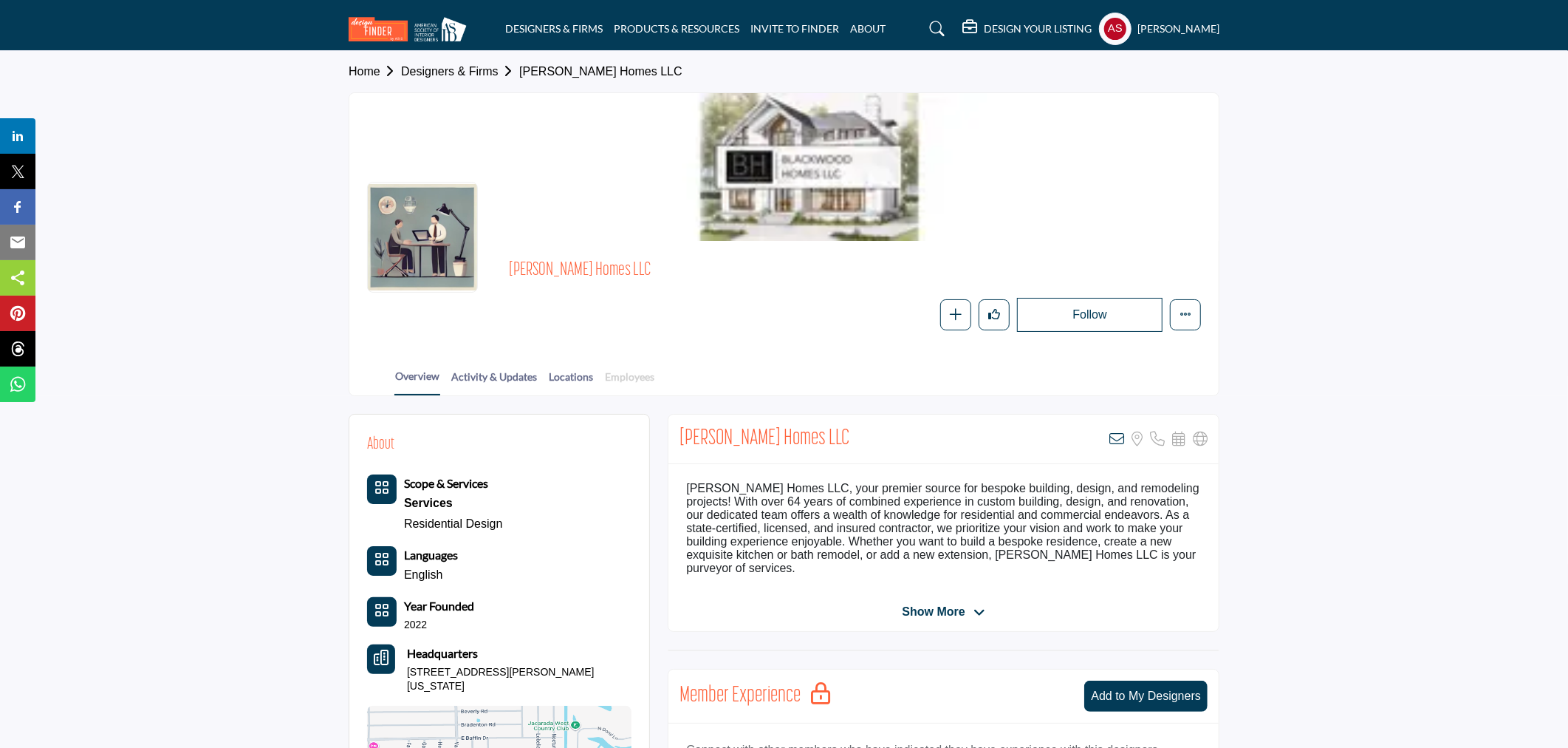
click at [643, 380] on link "Employees" at bounding box center [629, 382] width 51 height 26
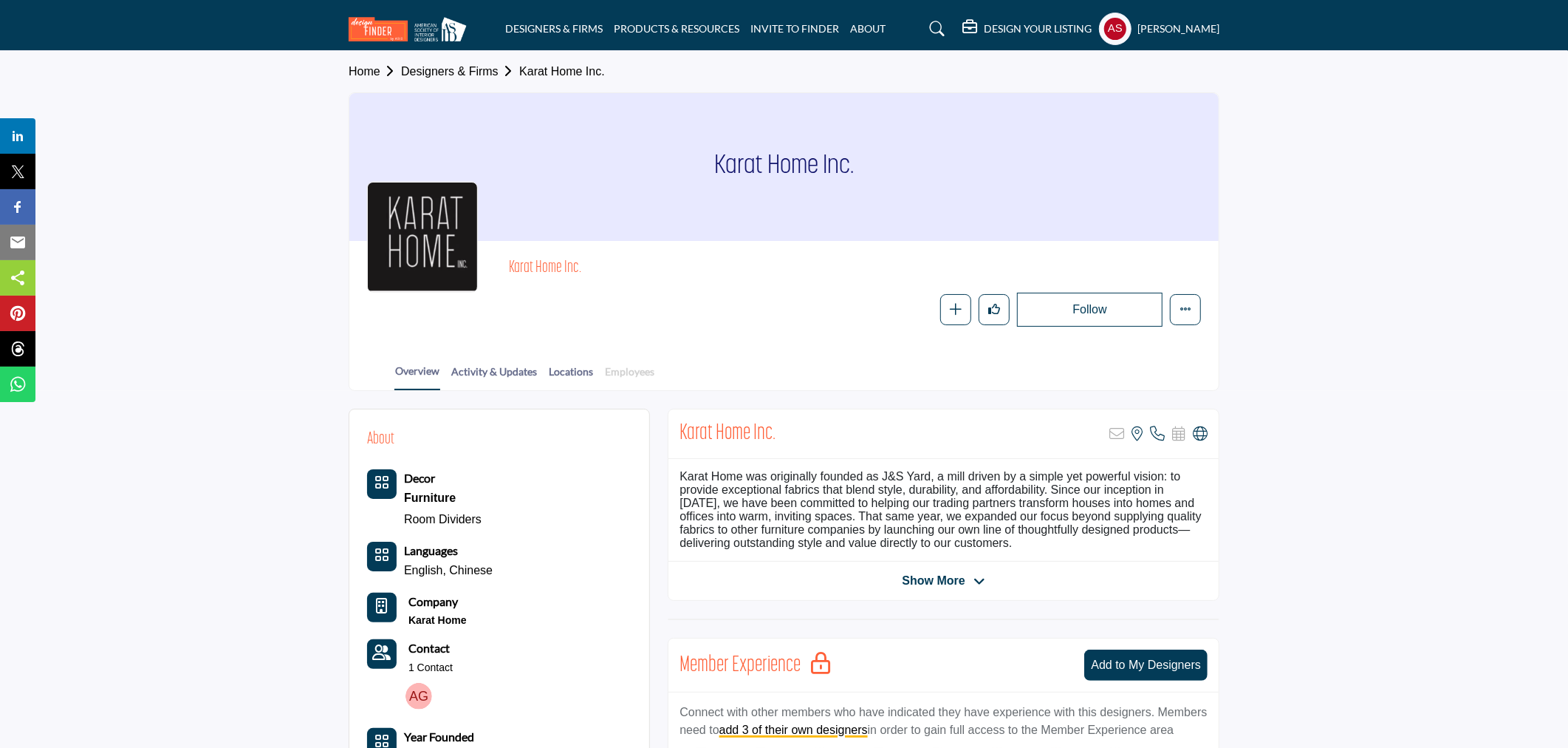
click at [635, 370] on link "Employees" at bounding box center [629, 377] width 51 height 26
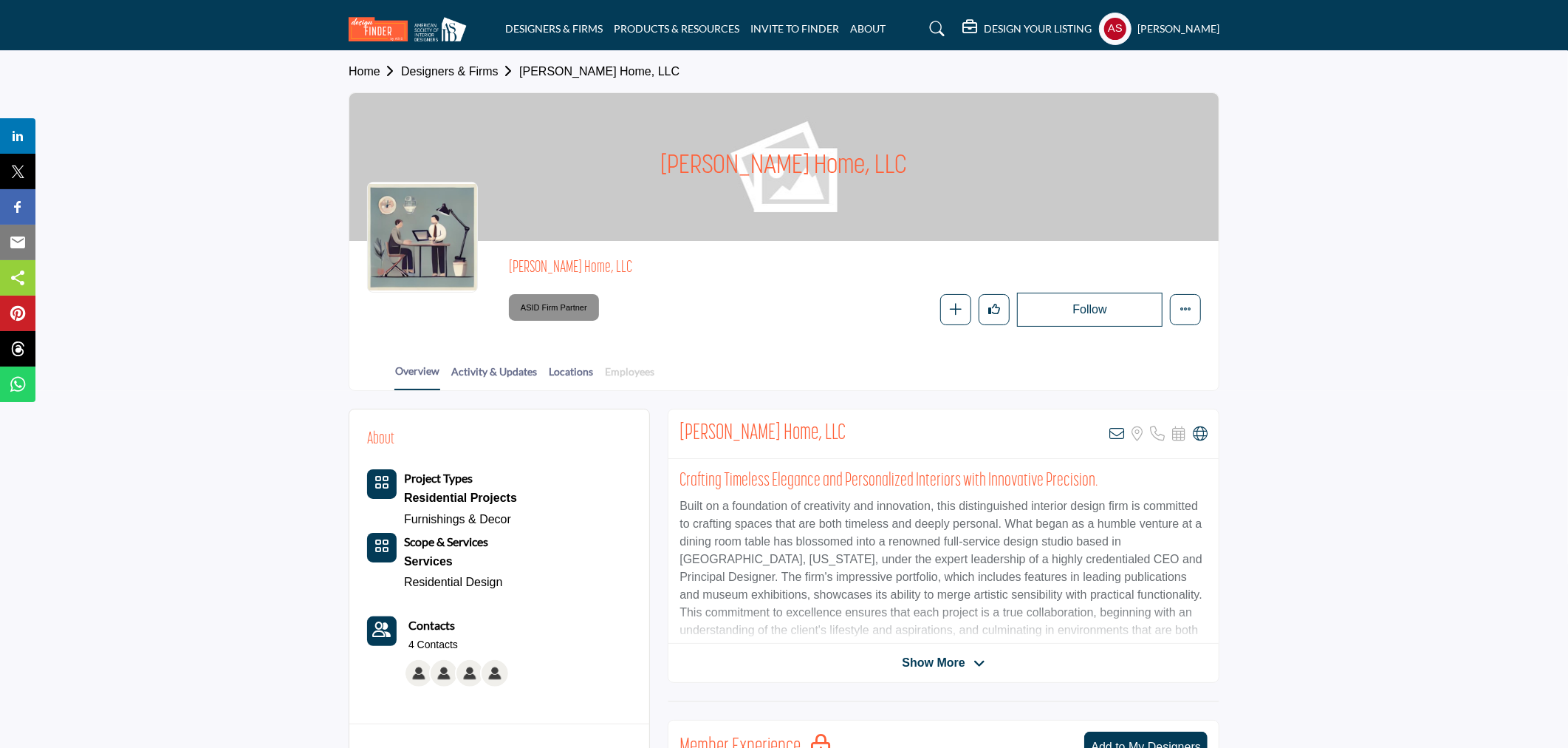
click at [630, 380] on link "Employees" at bounding box center [629, 377] width 51 height 26
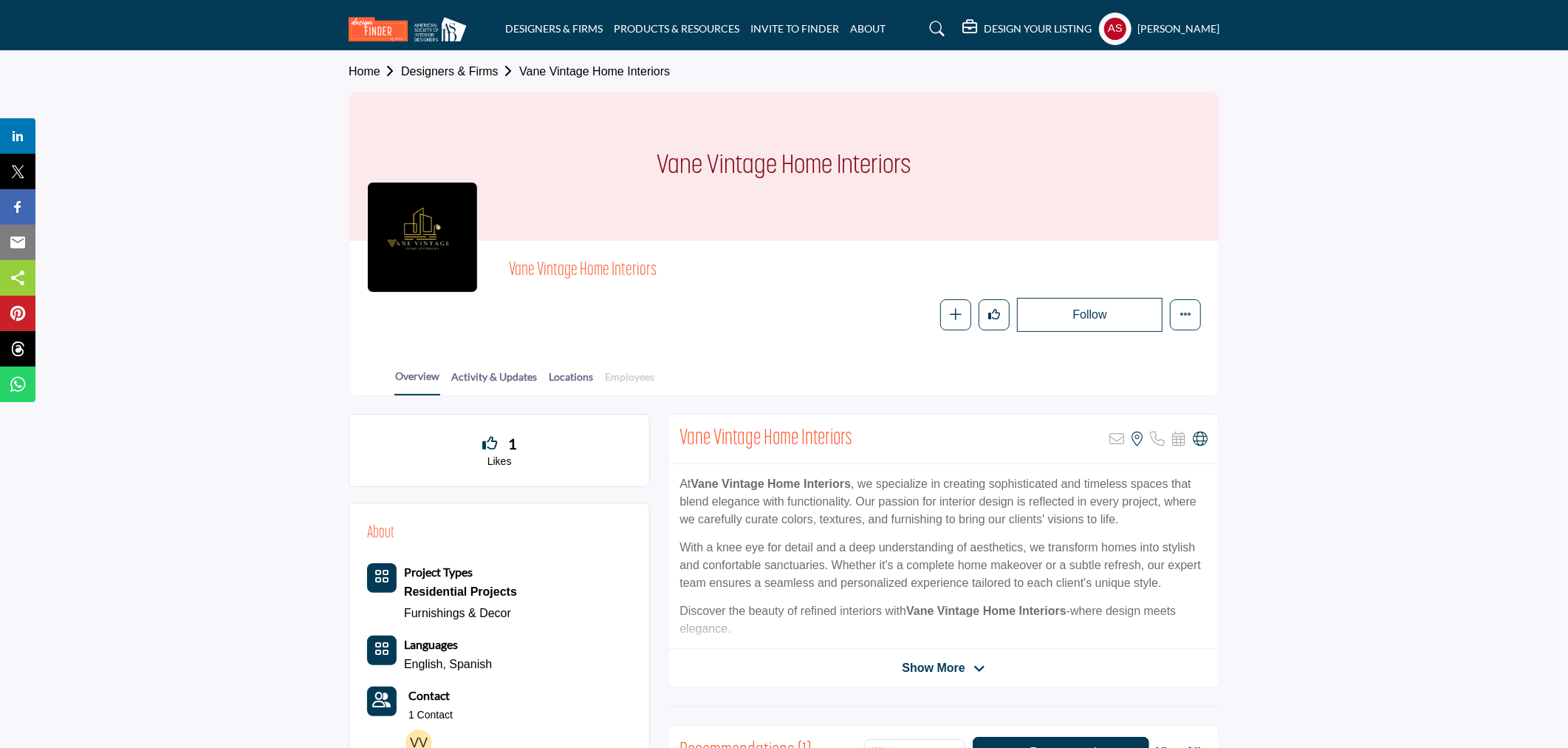
click at [633, 374] on link "Employees" at bounding box center [629, 382] width 51 height 26
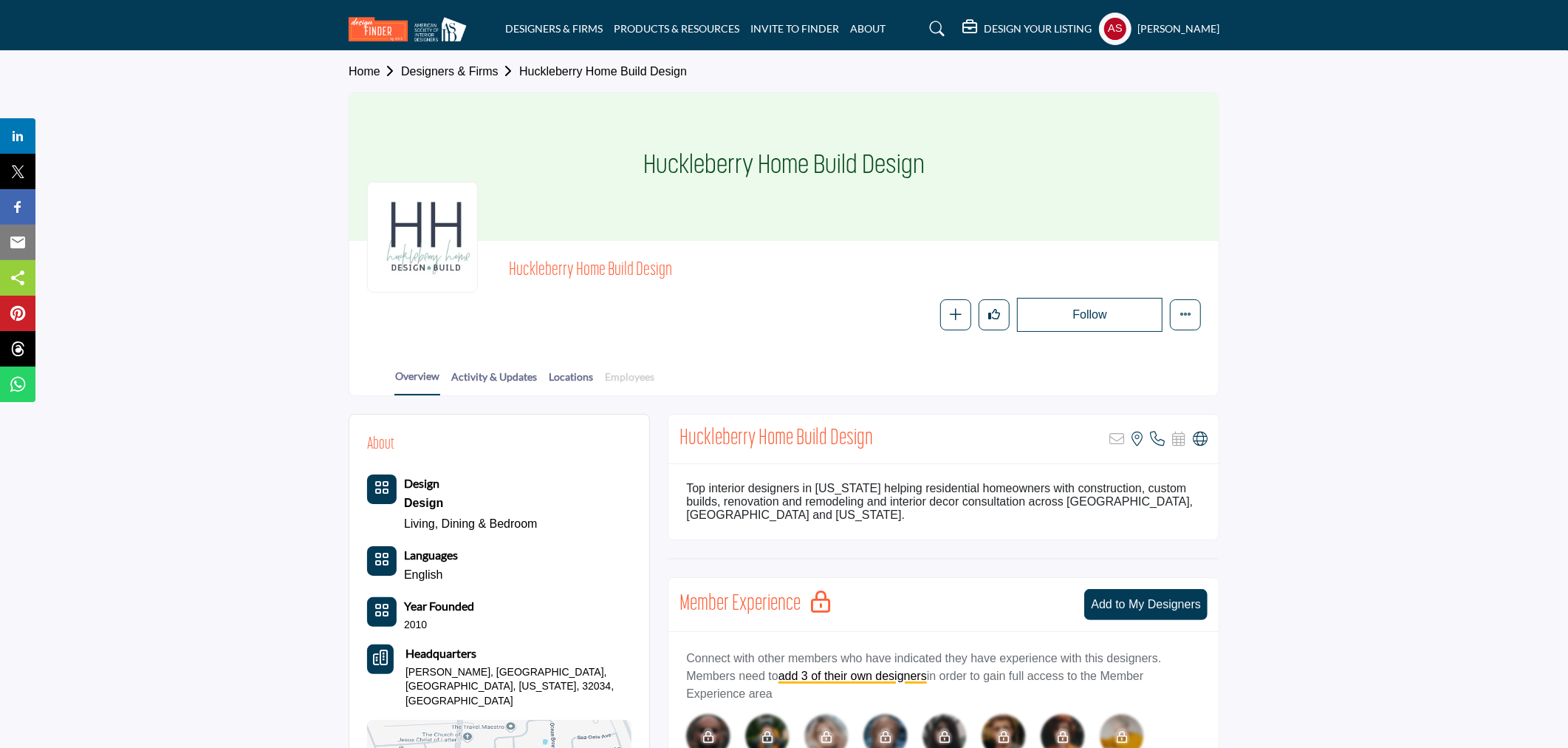
click at [628, 373] on link "Employees" at bounding box center [629, 382] width 51 height 26
click at [629, 374] on link "Employees" at bounding box center [629, 382] width 51 height 26
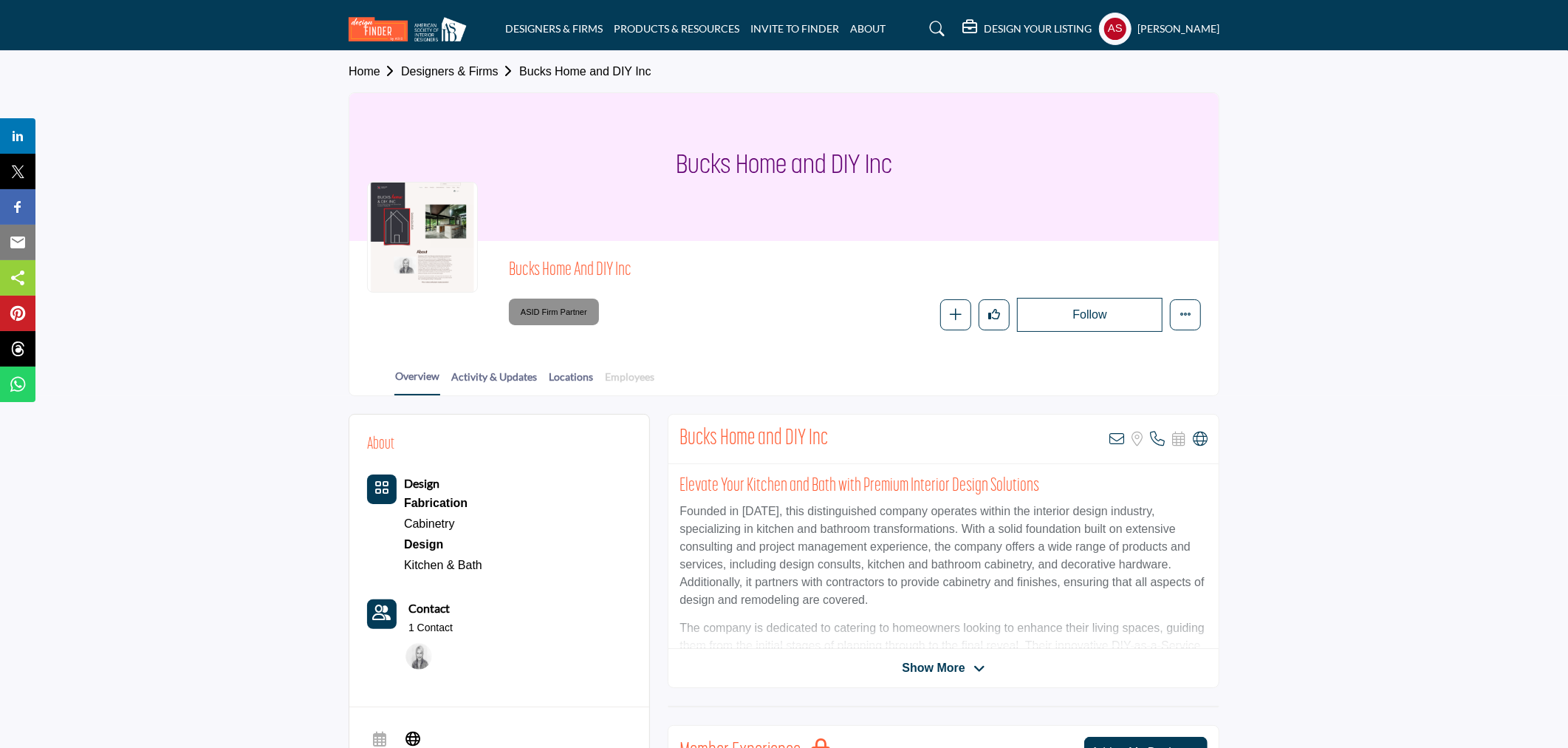
click at [643, 377] on link "Employees" at bounding box center [629, 382] width 51 height 26
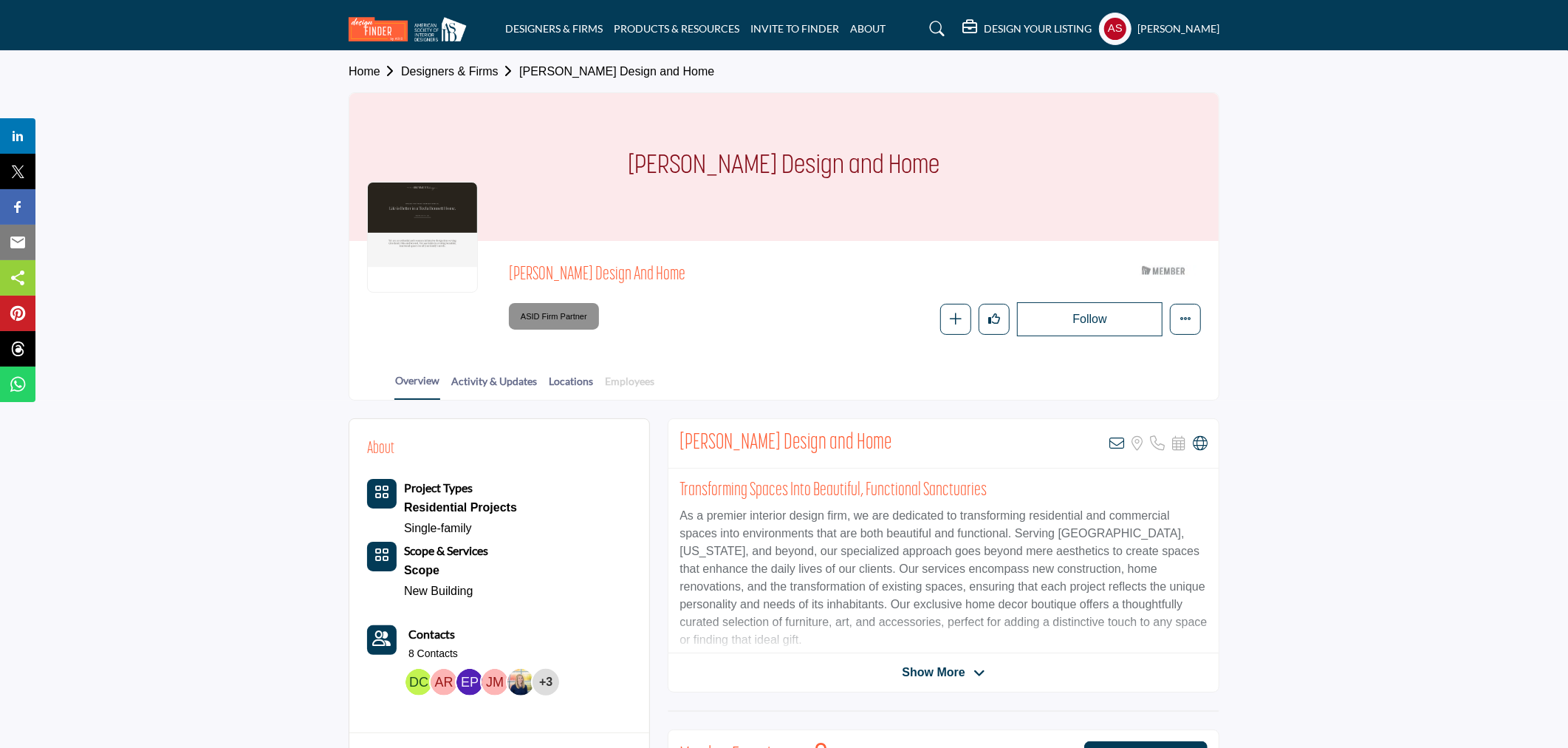
click at [617, 381] on link "Employees" at bounding box center [629, 386] width 51 height 26
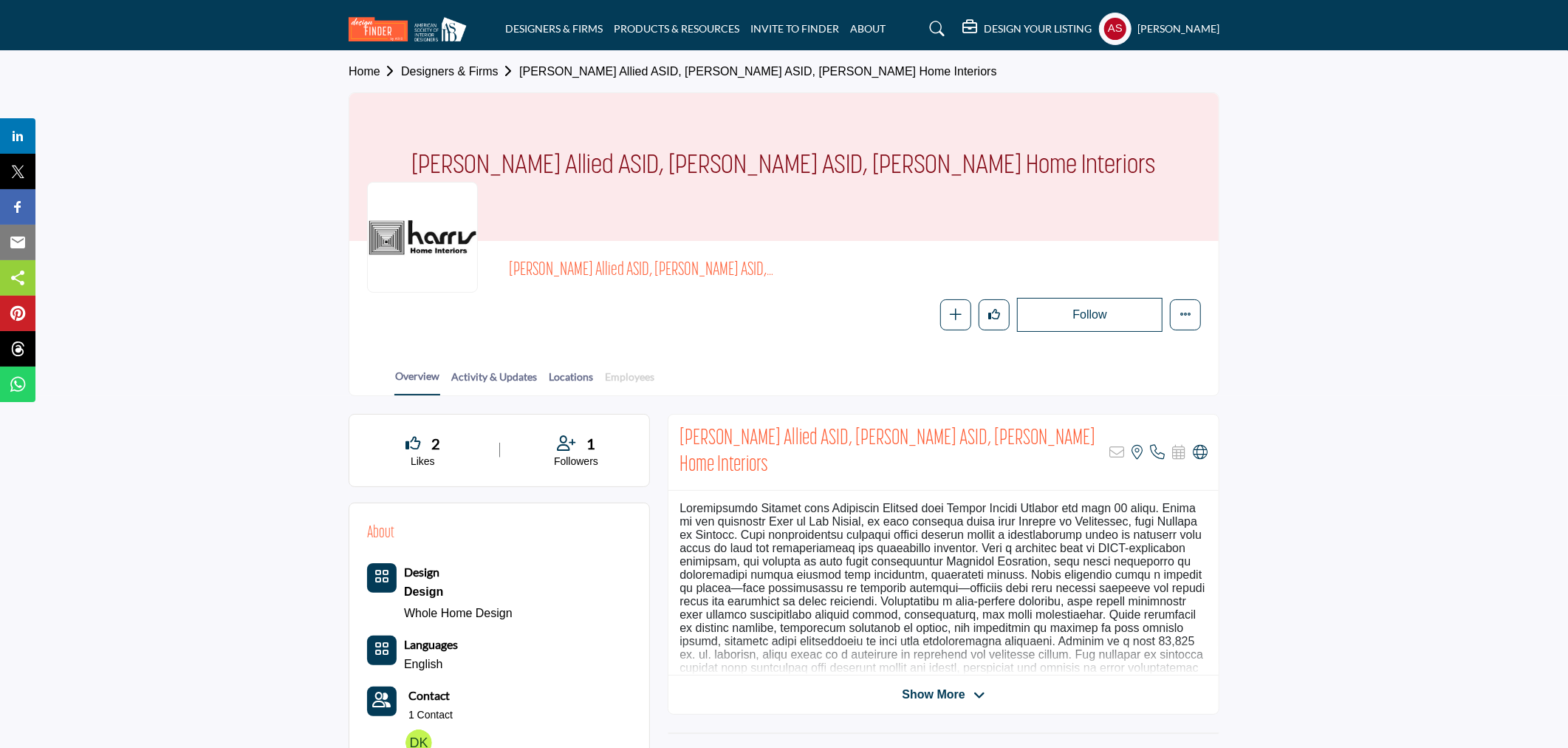
click at [649, 375] on link "Employees" at bounding box center [629, 382] width 51 height 26
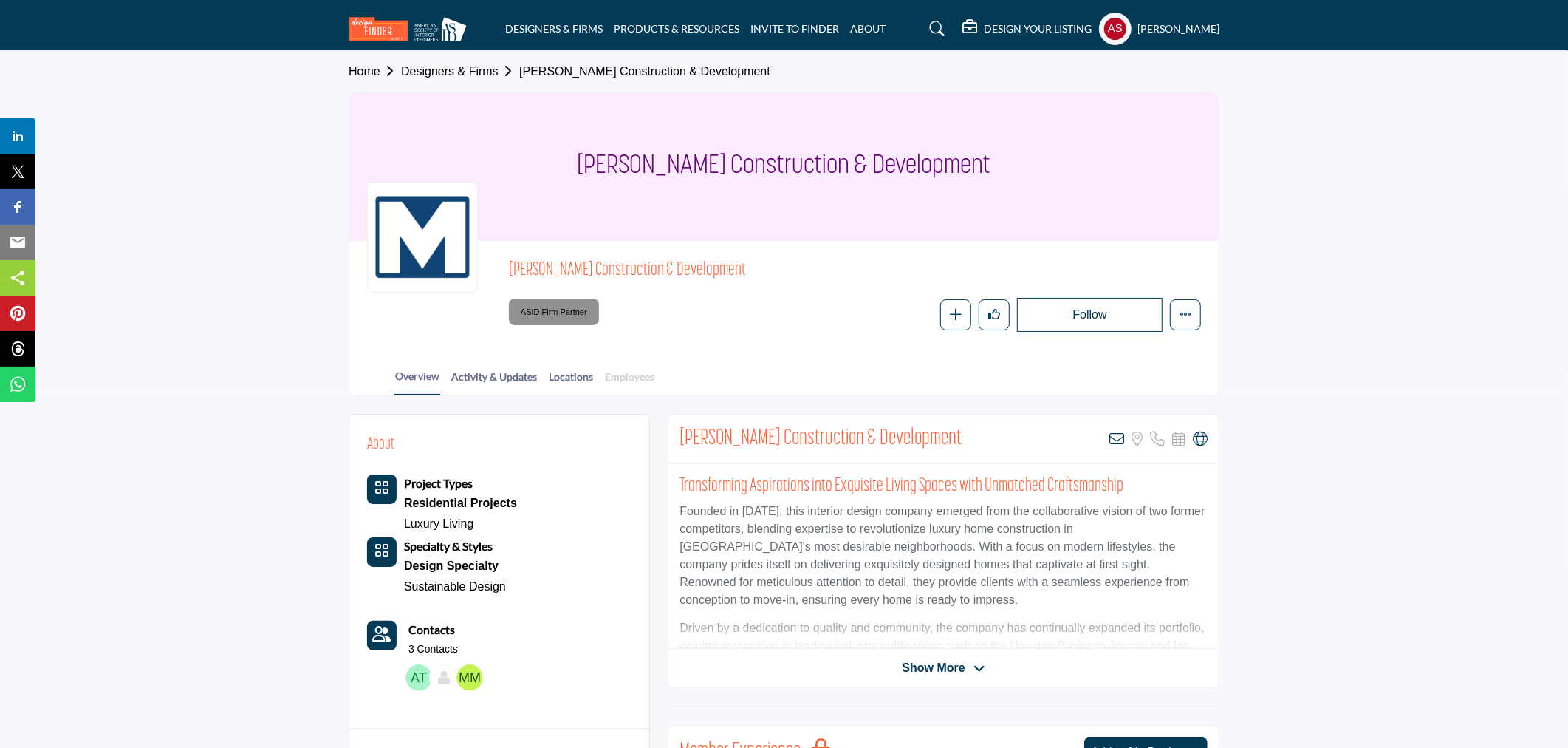
click at [634, 377] on link "Employees" at bounding box center [629, 382] width 51 height 26
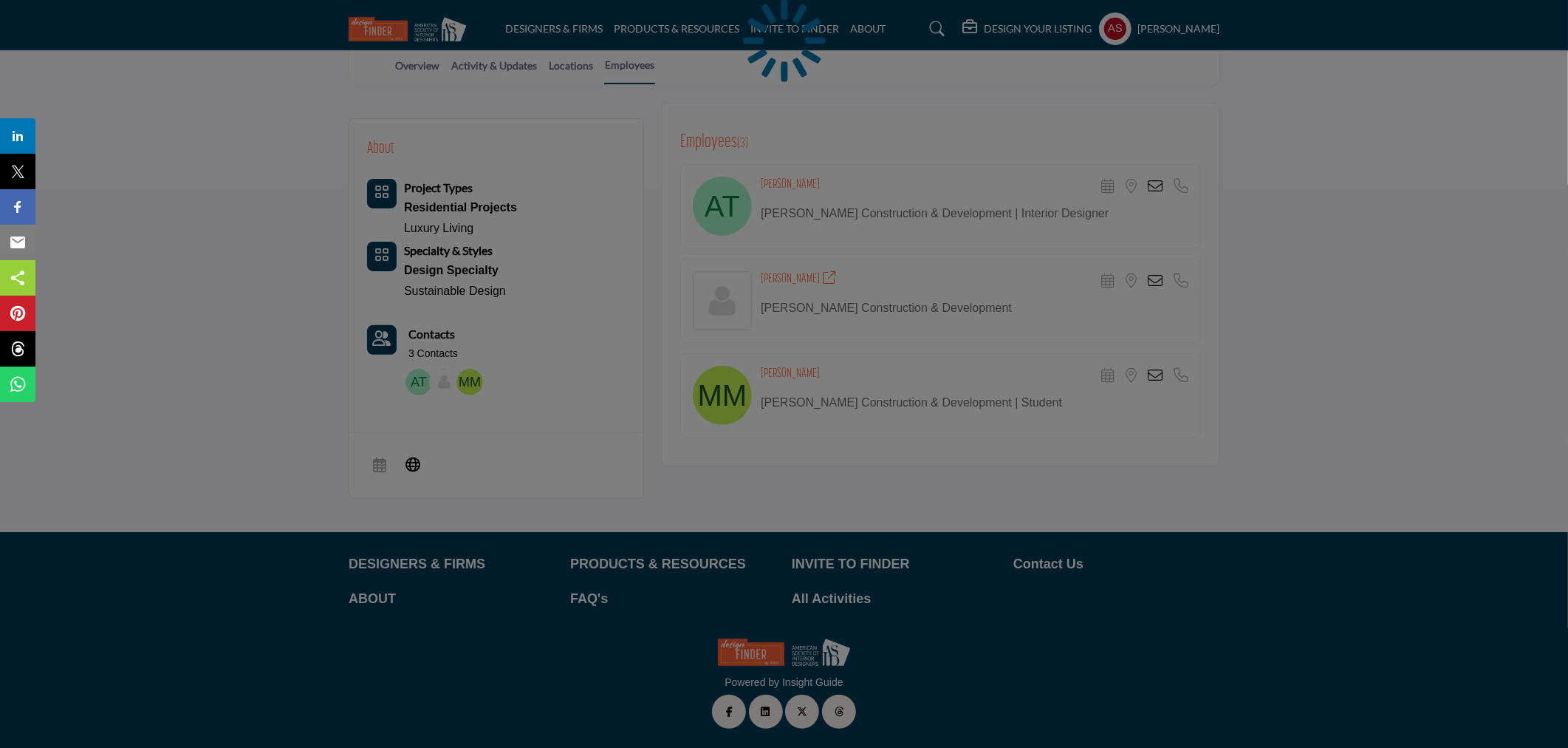
scroll to position [295, 0]
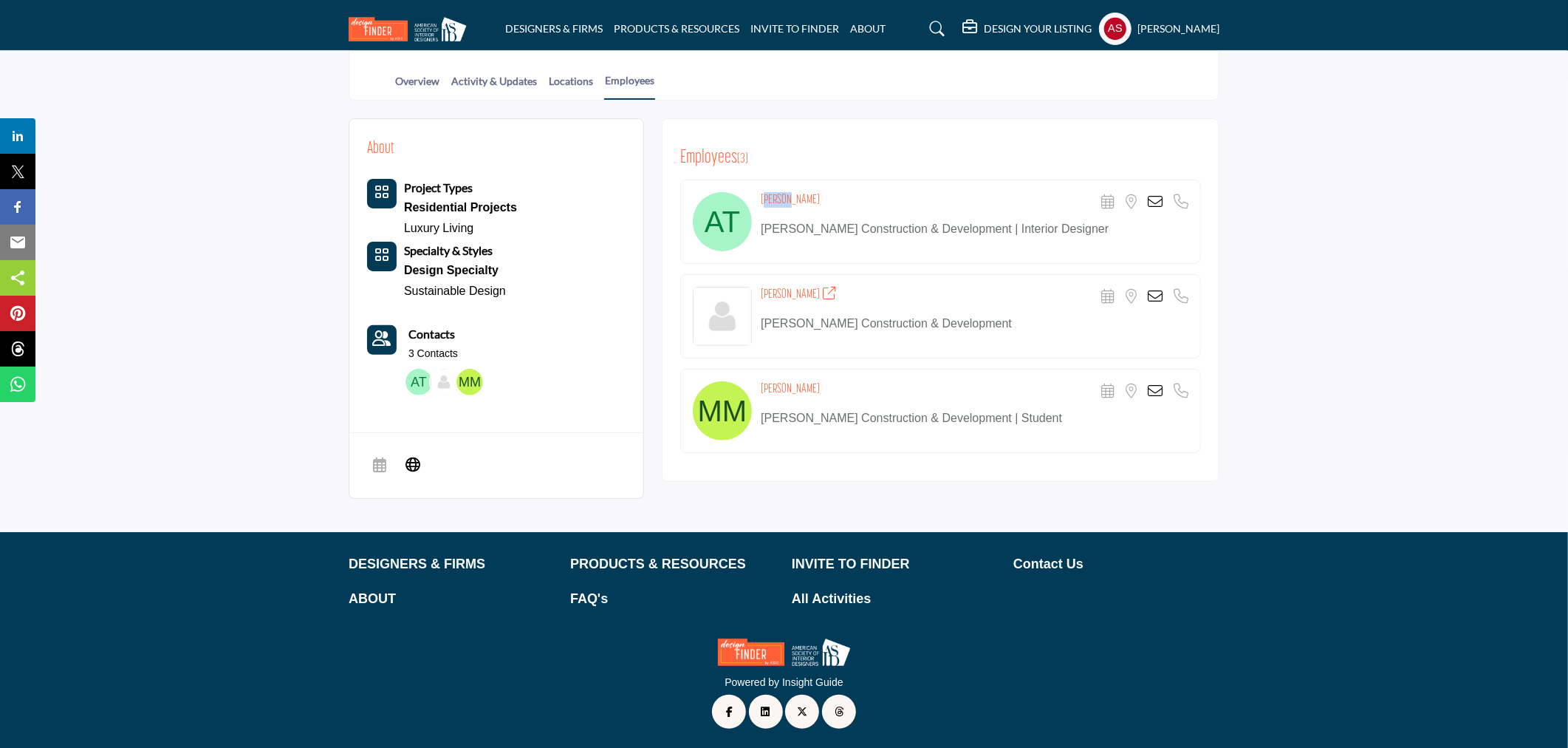
drag, startPoint x: 757, startPoint y: 193, endPoint x: 796, endPoint y: 189, distance: 39.2
click at [796, 189] on div "Amy To Scheduler URL is currently unavailable for this contact. Location is cur…" at bounding box center [940, 221] width 521 height 84
copy h4 "Amy To"
copy h4 "Jacqueline Kimberlin"
drag, startPoint x: 759, startPoint y: 292, endPoint x: 840, endPoint y: 293, distance: 81.0
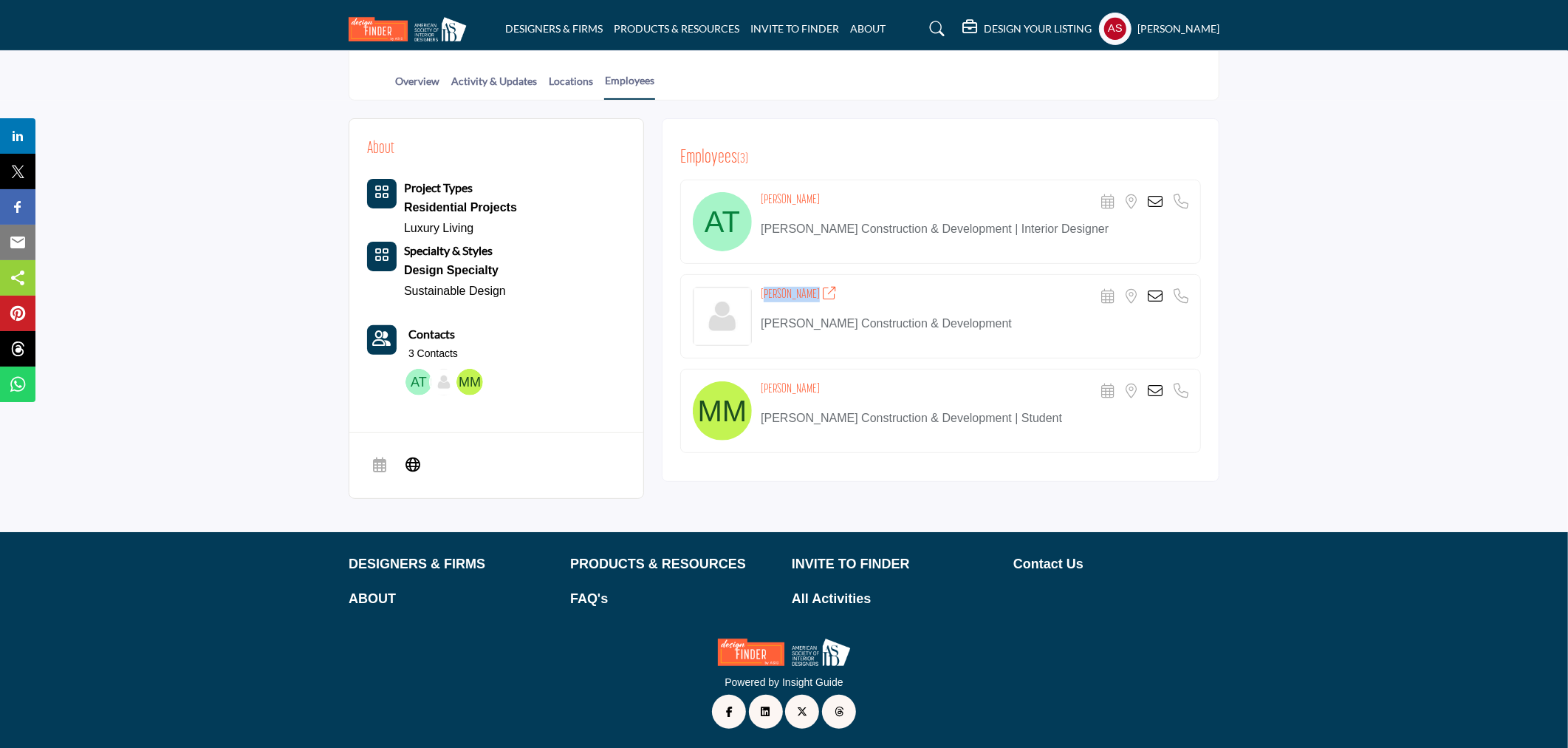
click at [840, 293] on div "Jacqueline Kimberlin Scheduler URL is currently unavailable for this contact. L…" at bounding box center [940, 316] width 521 height 84
drag, startPoint x: 758, startPoint y: 380, endPoint x: 896, endPoint y: 388, distance: 138.2
click at [896, 388] on div "Makera Moore Scheduler URL is currently unavailable for this contact. Location …" at bounding box center [940, 411] width 521 height 84
copy h4 "Makera Moore"
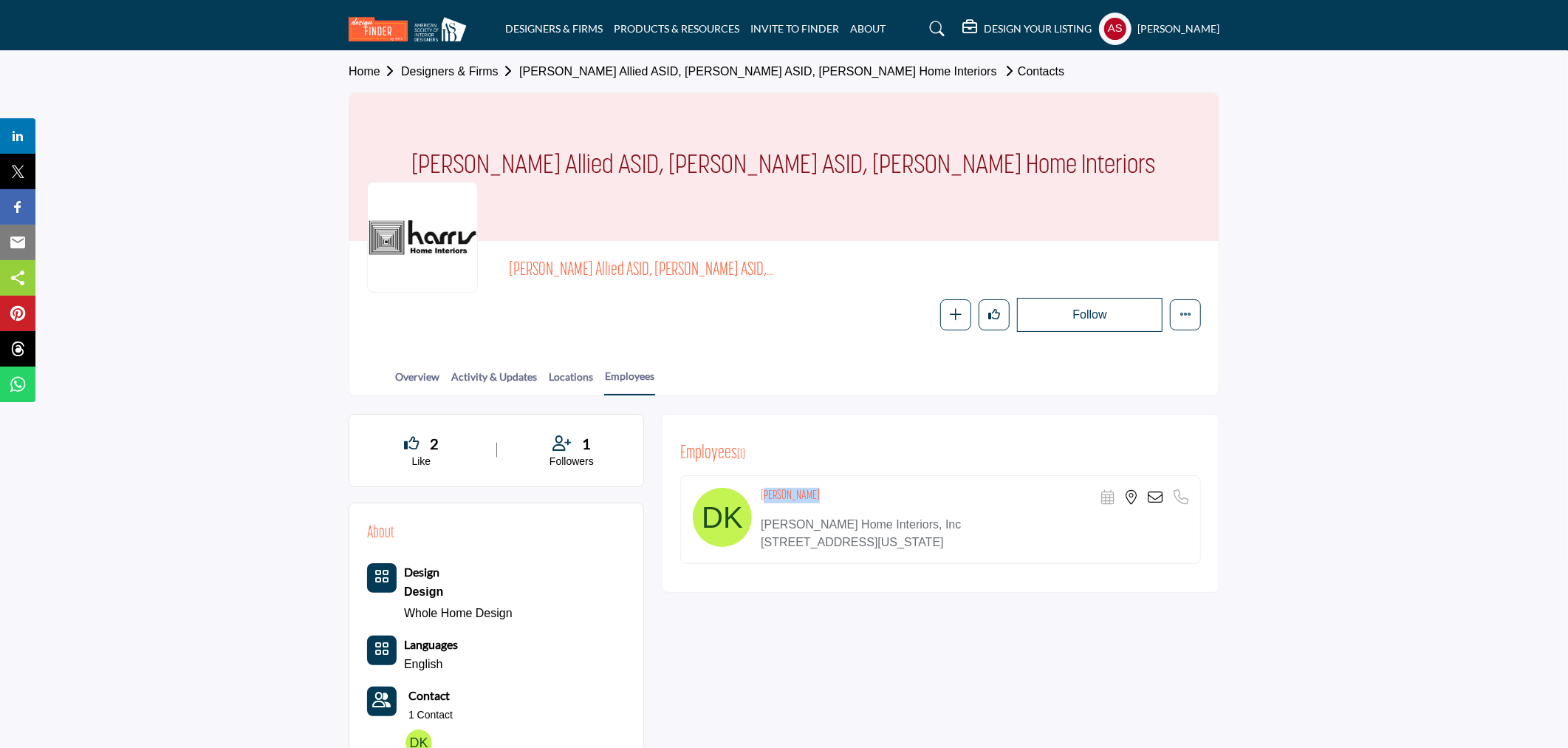
drag, startPoint x: 759, startPoint y: 490, endPoint x: 822, endPoint y: 497, distance: 63.4
click at [822, 497] on div "Dorinda King Scheduler URL is currently unavailable for this contact." at bounding box center [940, 519] width 521 height 89
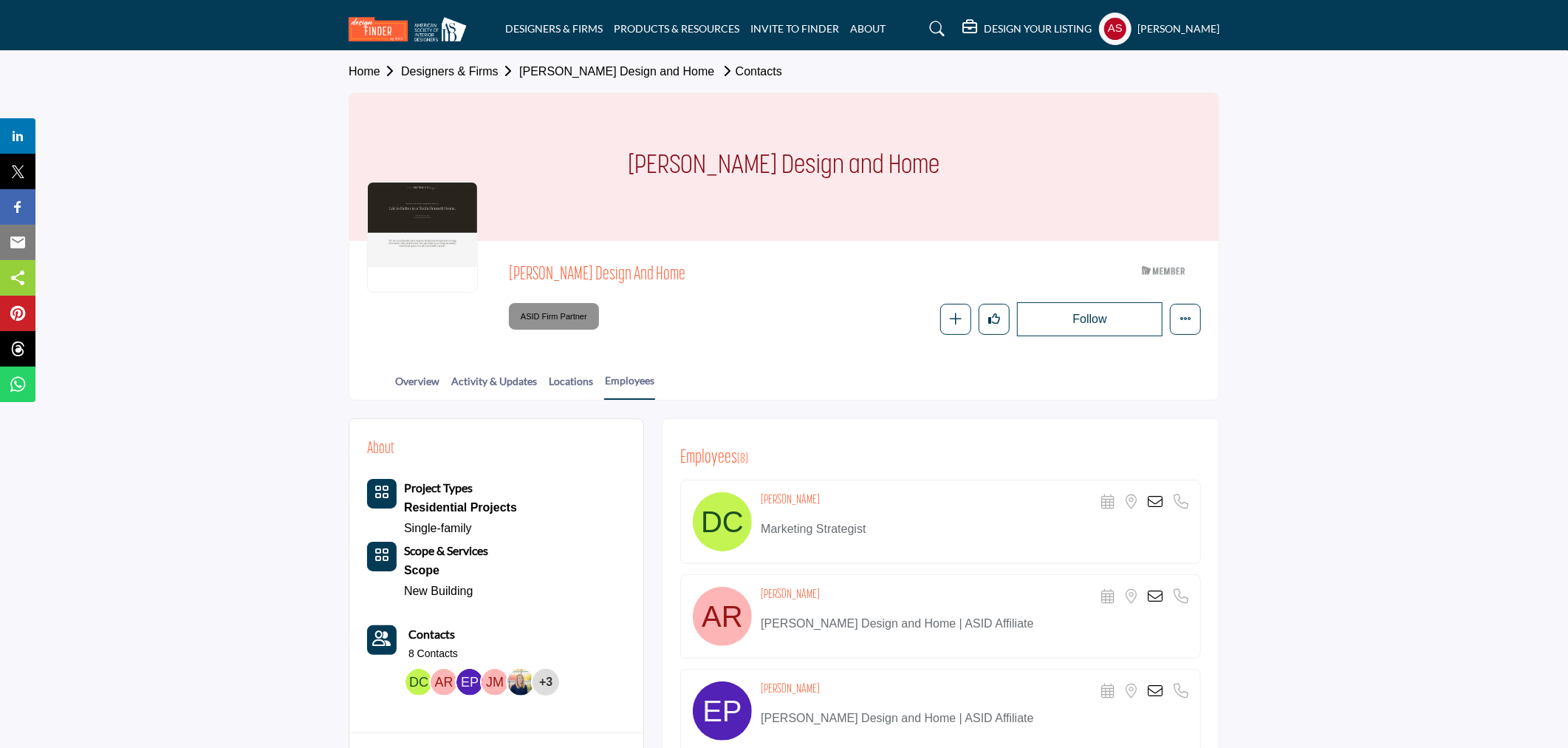
drag, startPoint x: 759, startPoint y: 498, endPoint x: 846, endPoint y: 490, distance: 87.4
click at [846, 490] on div "Danielle Carlson Scheduler URL is currently unavailable for this contact. Locat…" at bounding box center [940, 521] width 521 height 84
copy h4 "Danielle Carlson"
drag, startPoint x: 757, startPoint y: 594, endPoint x: 821, endPoint y: 587, distance: 64.4
click at [821, 587] on div "Alexis Ryan Scheduler URL is currently unavailable for this contact. Location i…" at bounding box center [940, 616] width 521 height 84
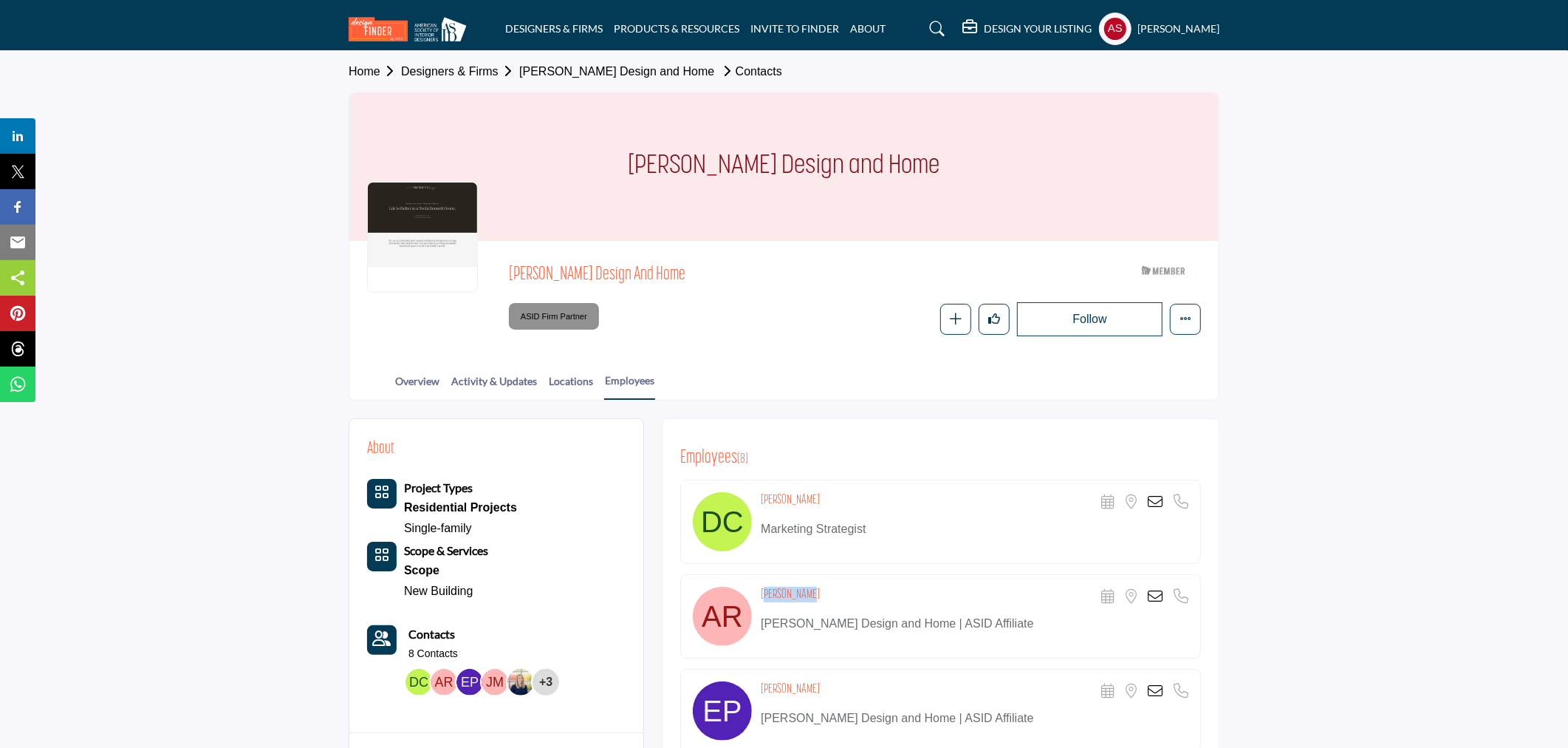
copy h4 "Alexis Ryan"
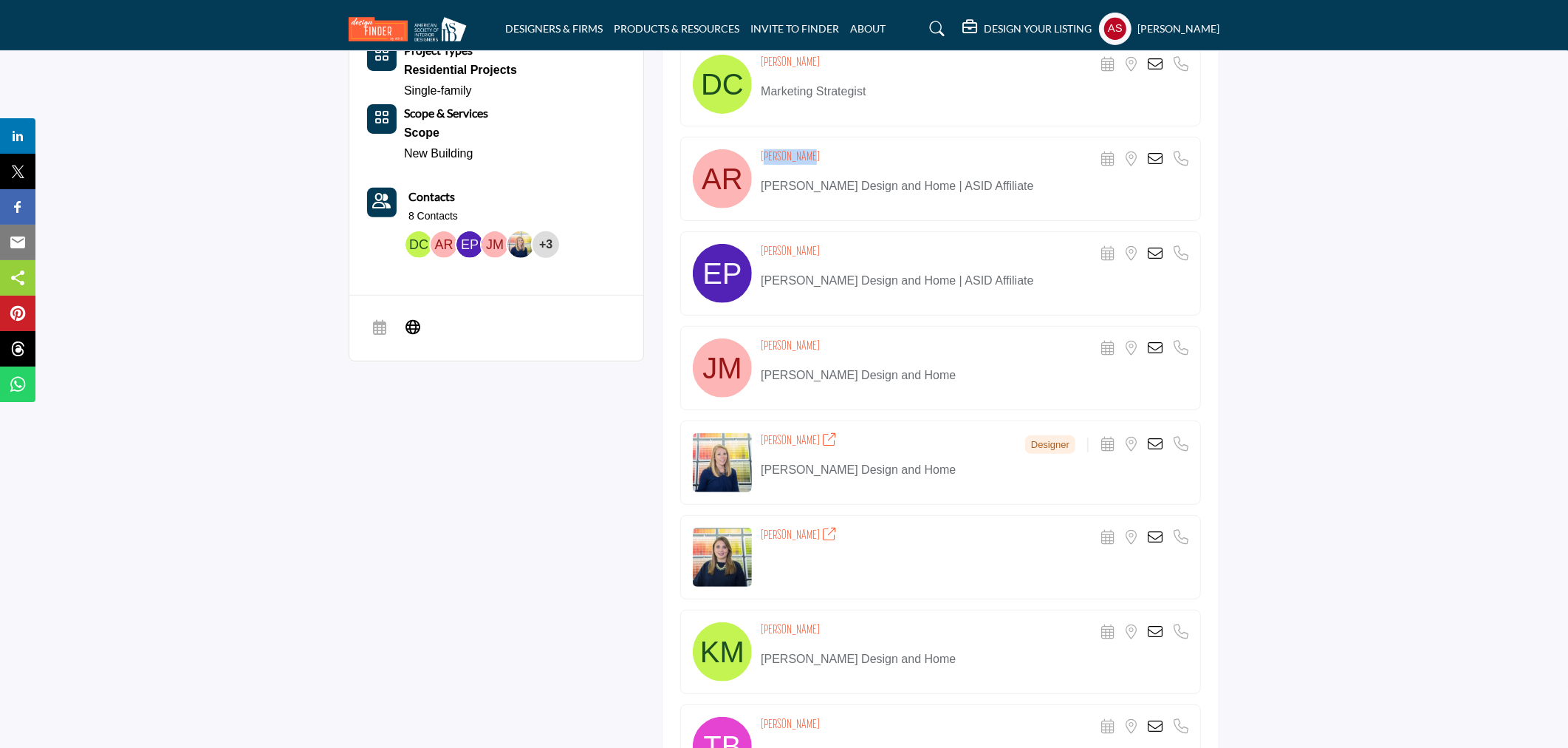
drag, startPoint x: 759, startPoint y: 252, endPoint x: 877, endPoint y: 250, distance: 118.0
click at [877, 250] on div "Elana Pollack Scheduler URL is currently unavailable for this contact. Location…" at bounding box center [940, 273] width 521 height 84
copy h4 "Elana Pollack"
drag, startPoint x: 762, startPoint y: 344, endPoint x: 889, endPoint y: 345, distance: 127.0
click at [889, 345] on div "Jacquelyn McCowan Scheduler URL is currently unavailable for this contact. Loca…" at bounding box center [975, 349] width 428 height 21
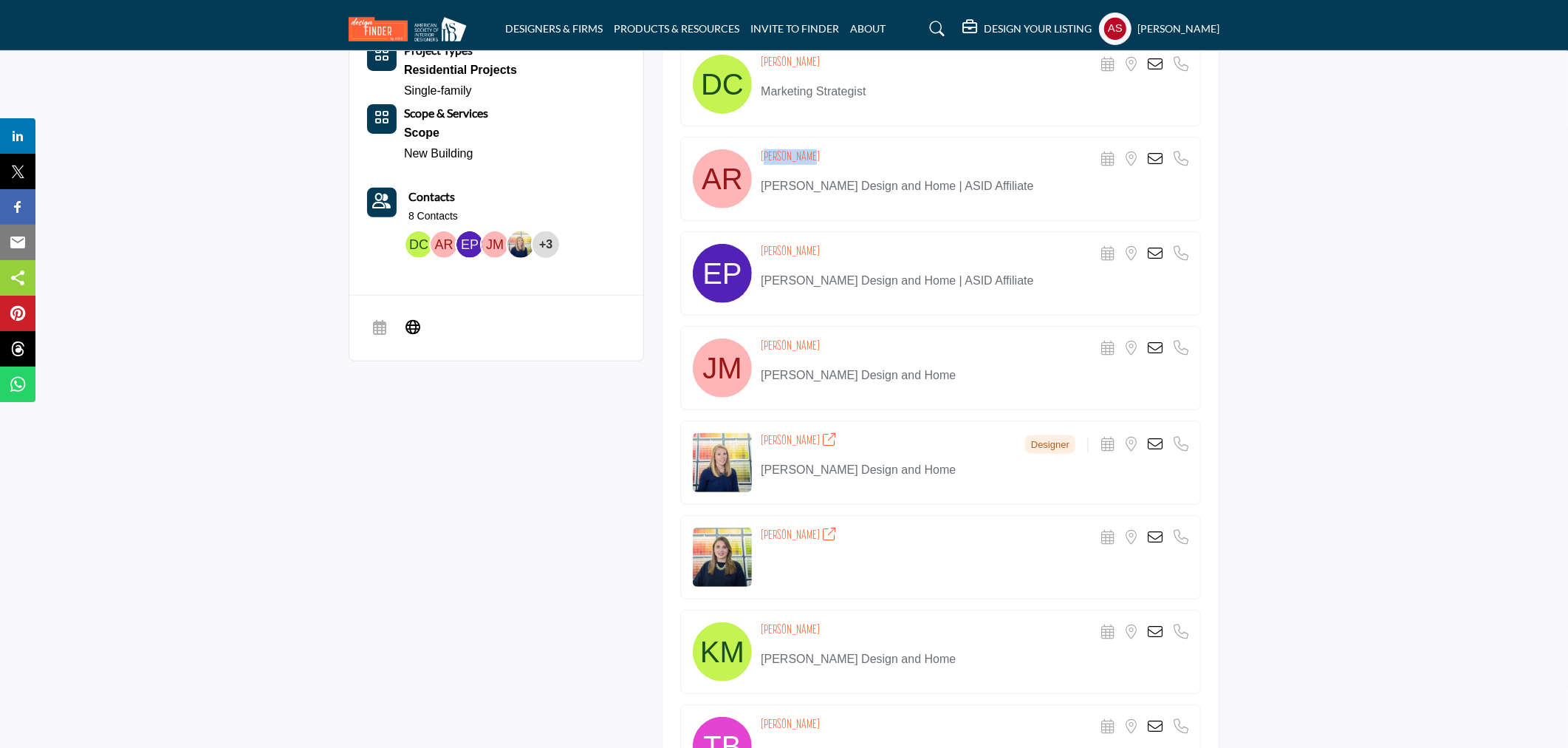
copy h4 "Jacquelyn McCowan"
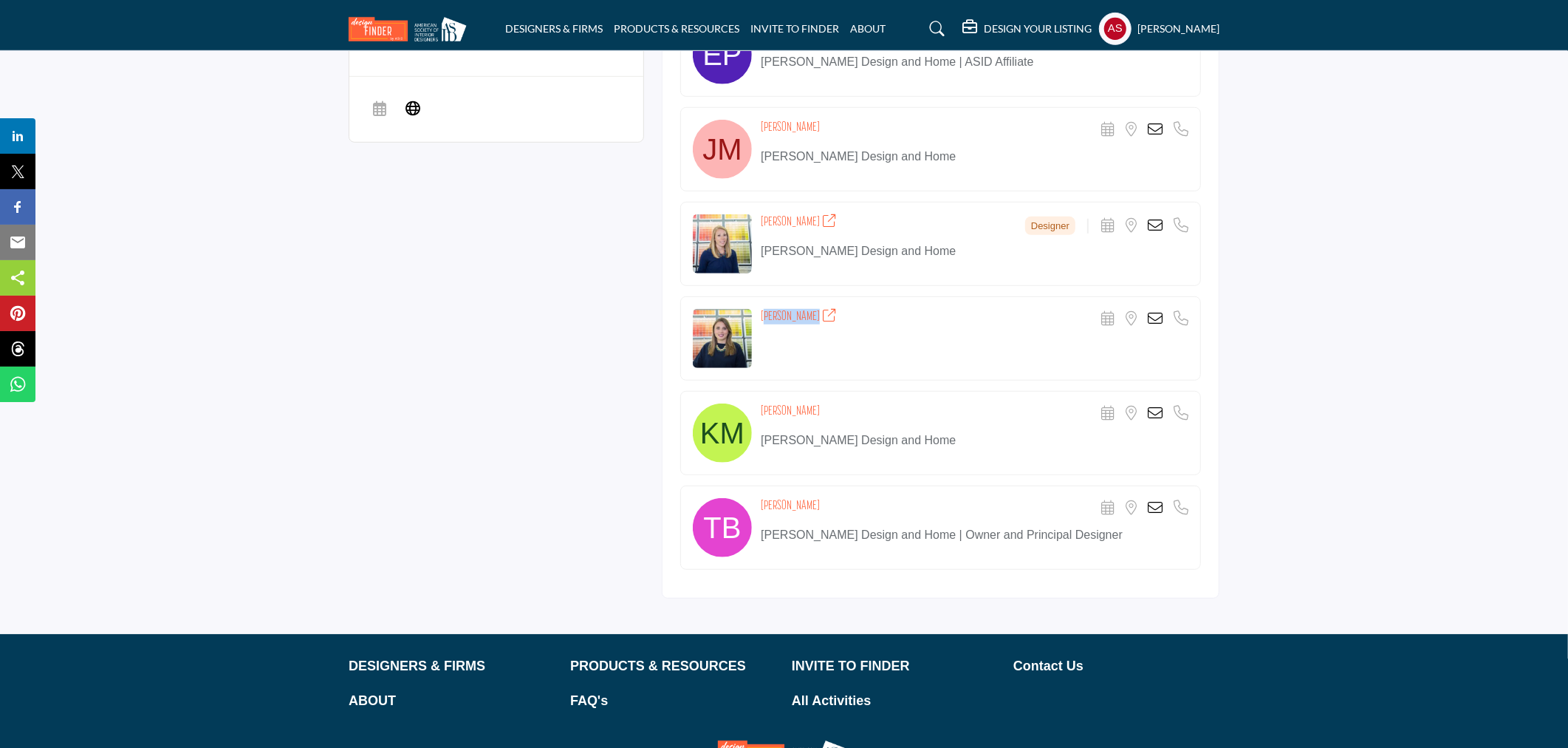
drag, startPoint x: 758, startPoint y: 310, endPoint x: 818, endPoint y: 315, distance: 60.2
click at [818, 315] on div "Kathryn Martin Scheduler URL is currently unavailable for this contact. Locatio…" at bounding box center [940, 338] width 521 height 84
copy h4 "Kathryn Martin"
drag, startPoint x: 762, startPoint y: 404, endPoint x: 846, endPoint y: 409, distance: 84.1
click at [846, 409] on div "Kathryn Martin Scheduler URL is currently unavailable for this contact. Locatio…" at bounding box center [975, 413] width 428 height 21
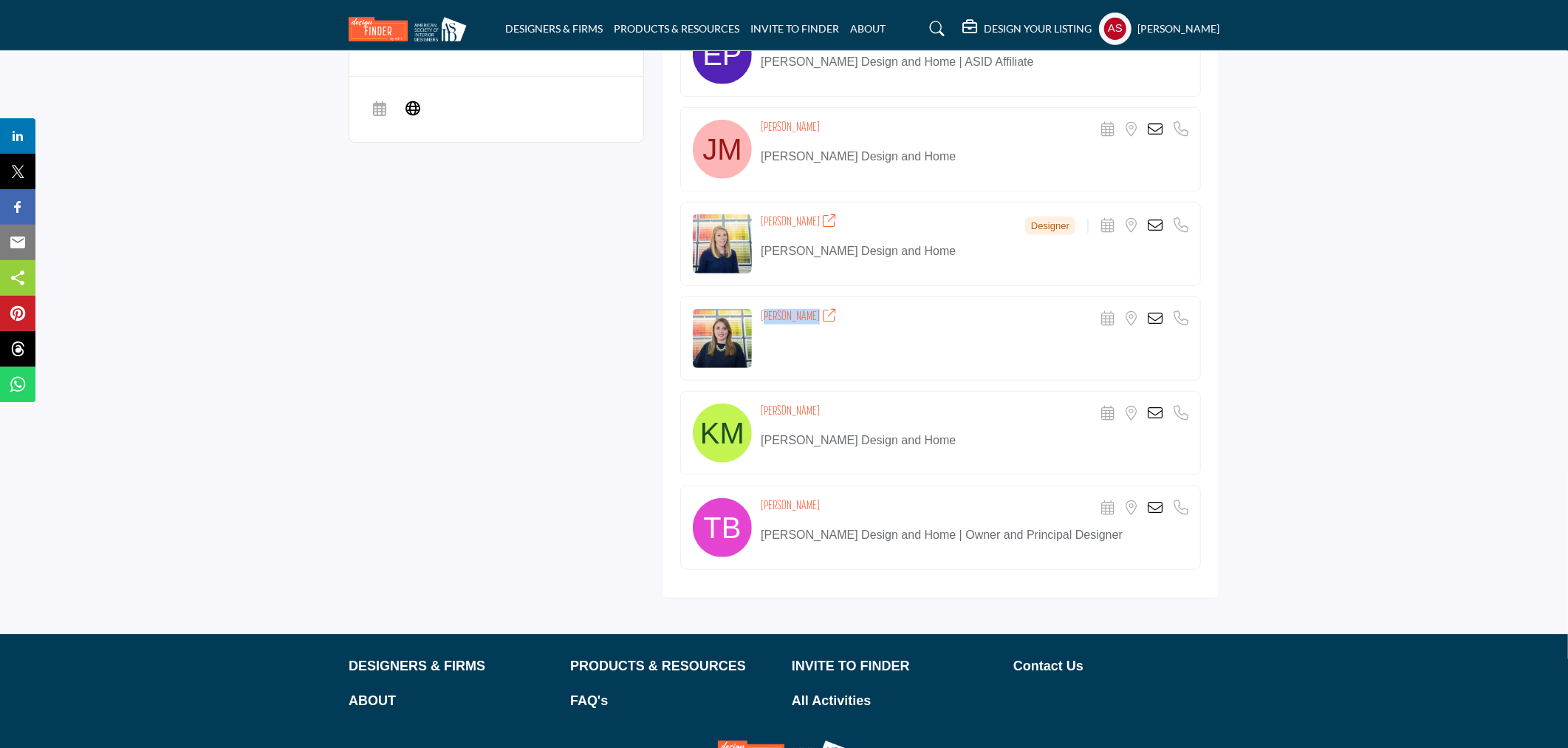
copy h4 "Kathryn Martin"
drag, startPoint x: 759, startPoint y: 505, endPoint x: 817, endPoint y: 505, distance: 58.0
click at [817, 505] on div "Tehilla Bennett Scheduler URL is currently unavailable for this contact. Locati…" at bounding box center [940, 527] width 521 height 84
copy h4 "Tehilla Bennett"
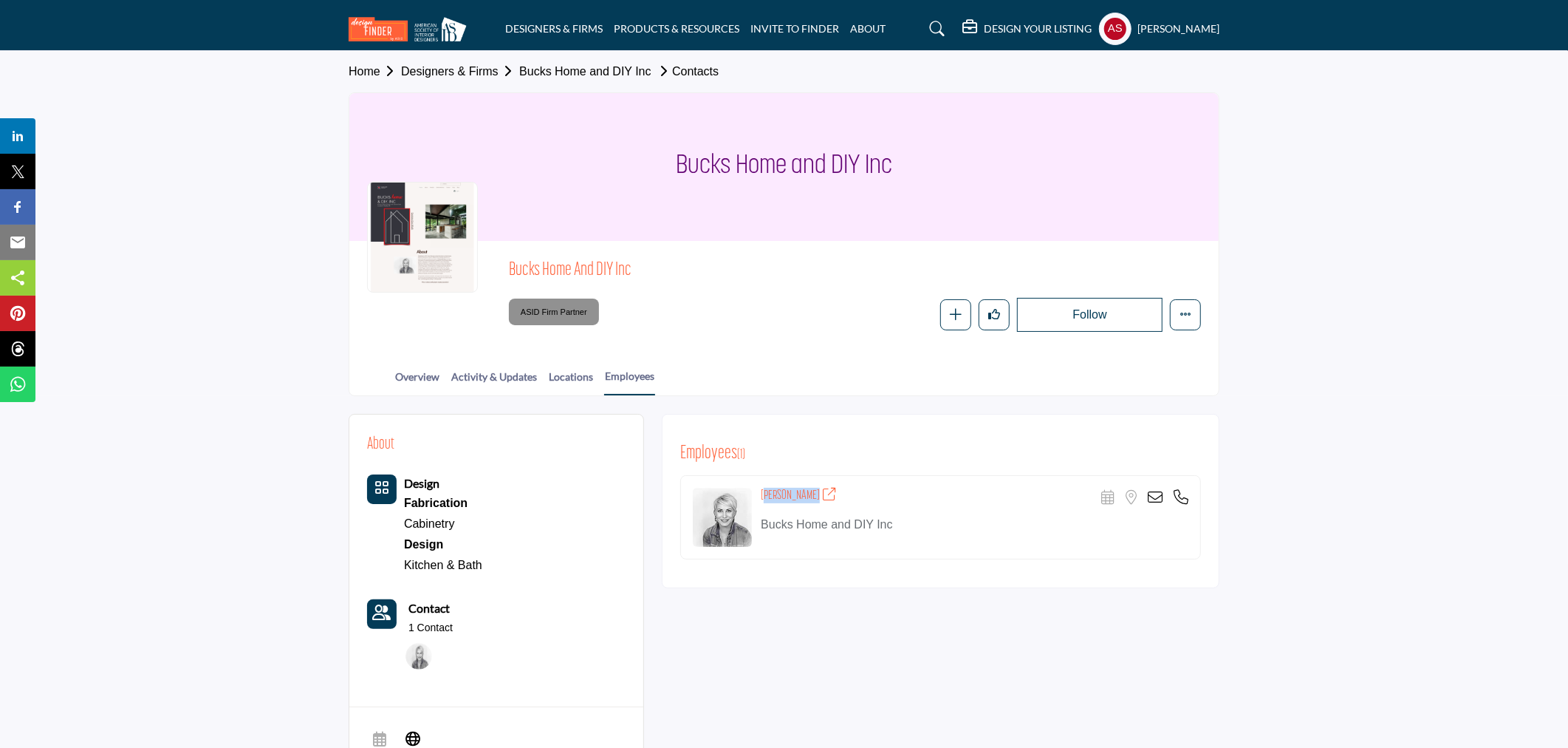
drag, startPoint x: 758, startPoint y: 492, endPoint x: 838, endPoint y: 492, distance: 80.0
click at [838, 492] on div "[PERSON_NAME] Scheduler URL is currently unavailable for this contact. Location…" at bounding box center [940, 517] width 521 height 84
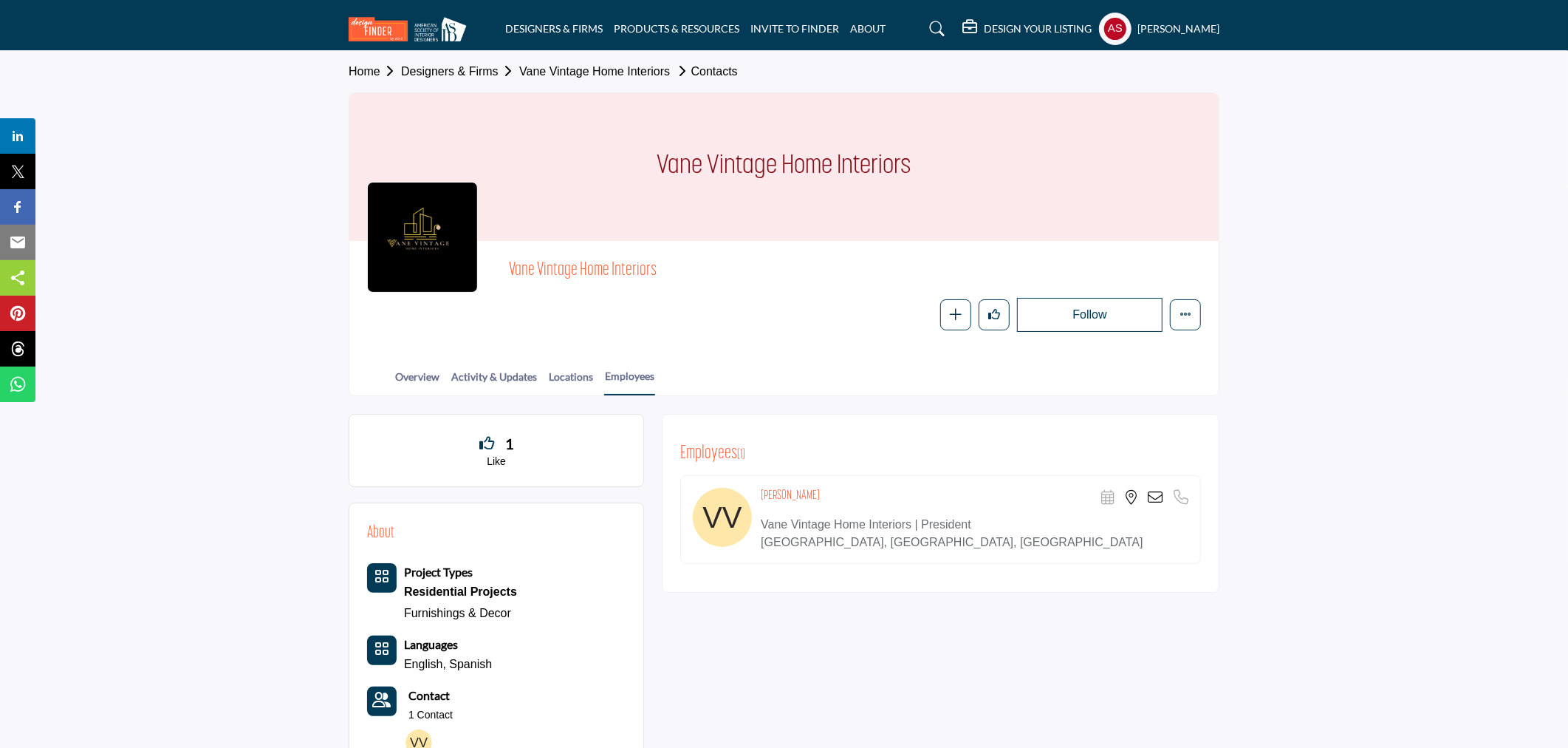
drag, startPoint x: 759, startPoint y: 492, endPoint x: 822, endPoint y: 492, distance: 63.0
click at [822, 492] on div "Vanessa Vazquez Scheduler URL is currently unavailable for this contact." at bounding box center [940, 519] width 521 height 89
click at [820, 492] on h4 "Vanessa Vazquez" at bounding box center [790, 495] width 59 height 15
click at [863, 428] on div "Employees ( 1 ) Vanessa Vazquez" at bounding box center [940, 503] width 558 height 179
drag, startPoint x: 756, startPoint y: 492, endPoint x: 824, endPoint y: 502, distance: 68.7
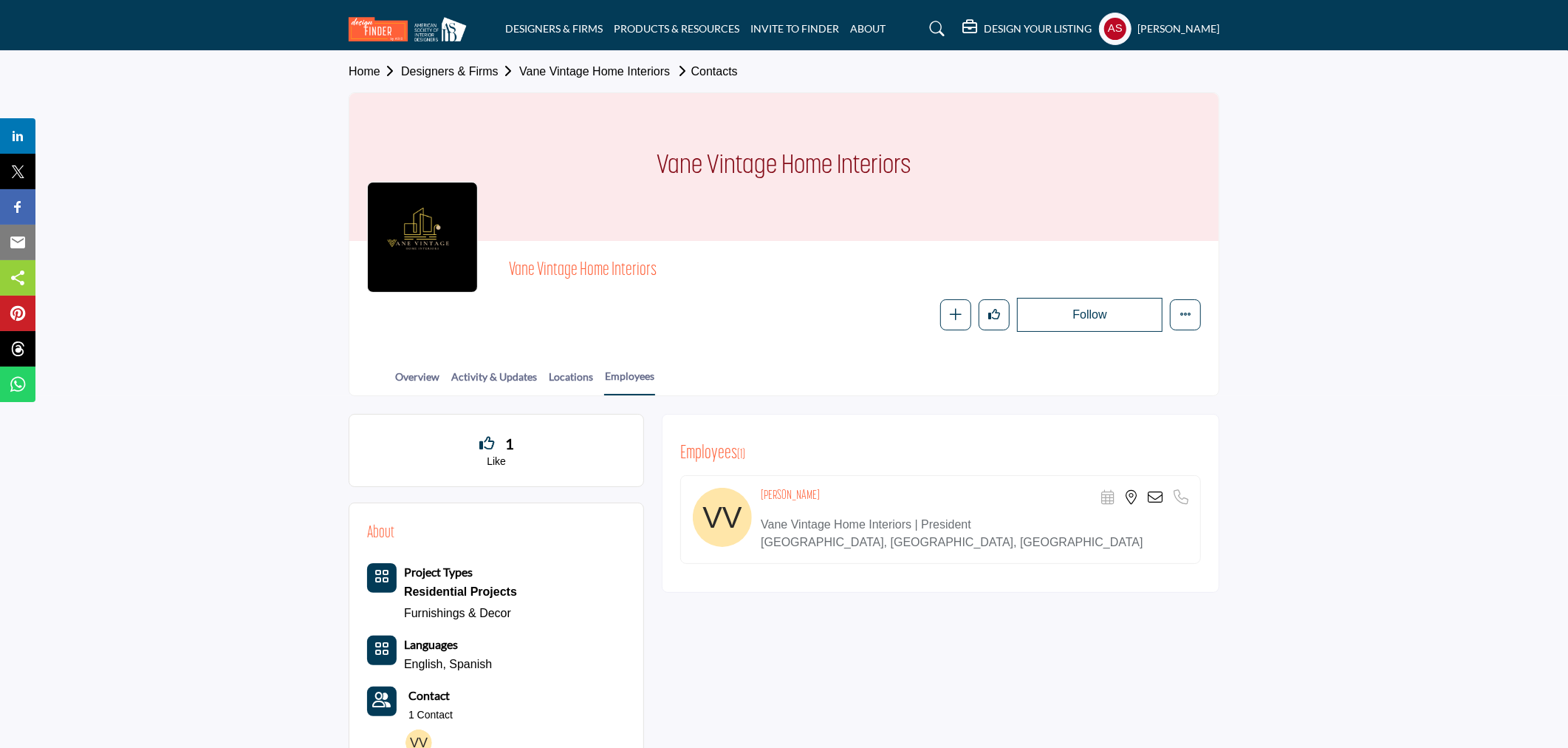
click at [824, 502] on div "Vanessa Vazquez Scheduler URL is currently unavailable for this contact." at bounding box center [940, 519] width 521 height 89
copy h4 "Vanessa Vazquez"
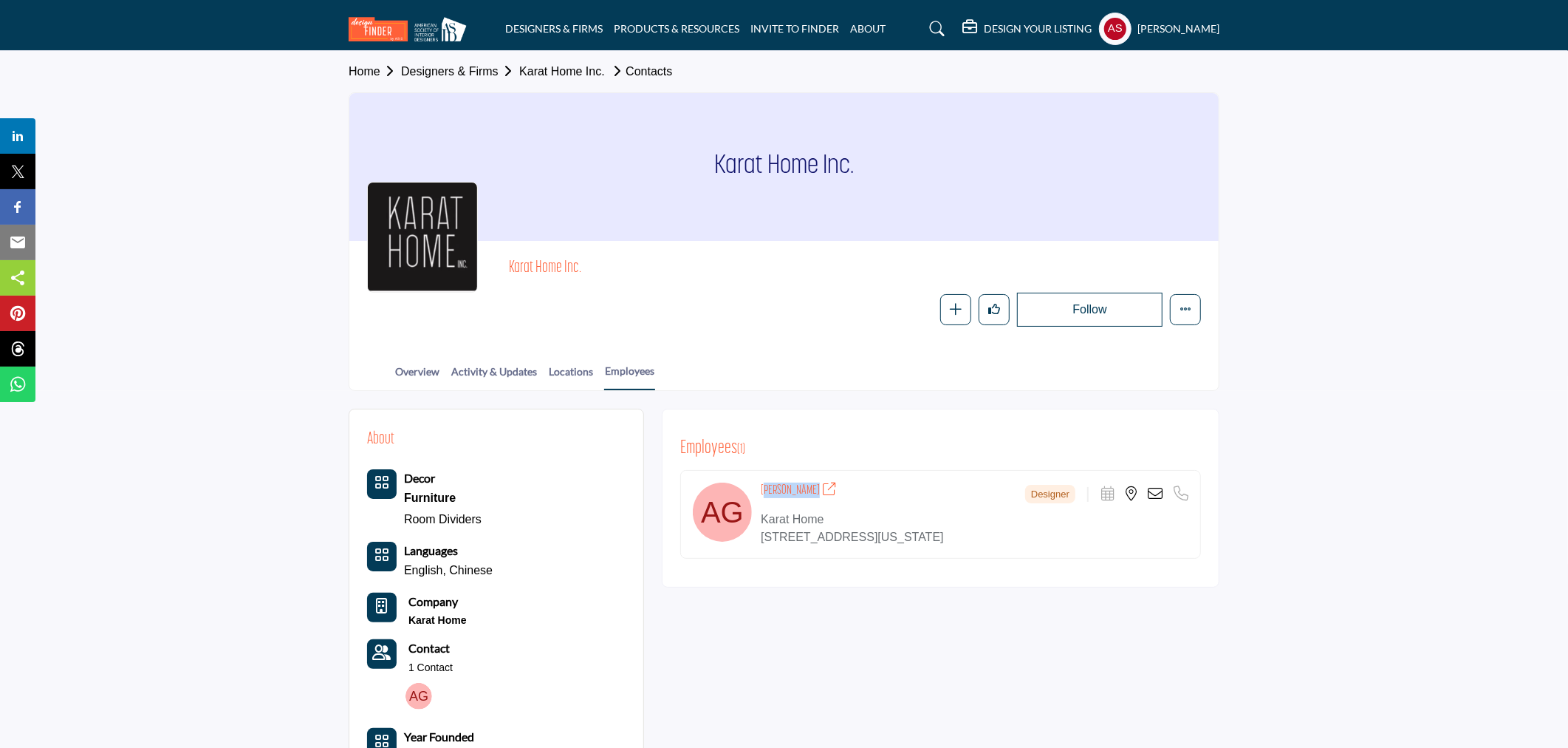
drag, startPoint x: 756, startPoint y: 484, endPoint x: 818, endPoint y: 491, distance: 62.4
click at [818, 491] on div "[PERSON_NAME] Designer Scheduler URL is currently unavailable for this contact." at bounding box center [940, 514] width 521 height 89
copy h4 "[PERSON_NAME]"
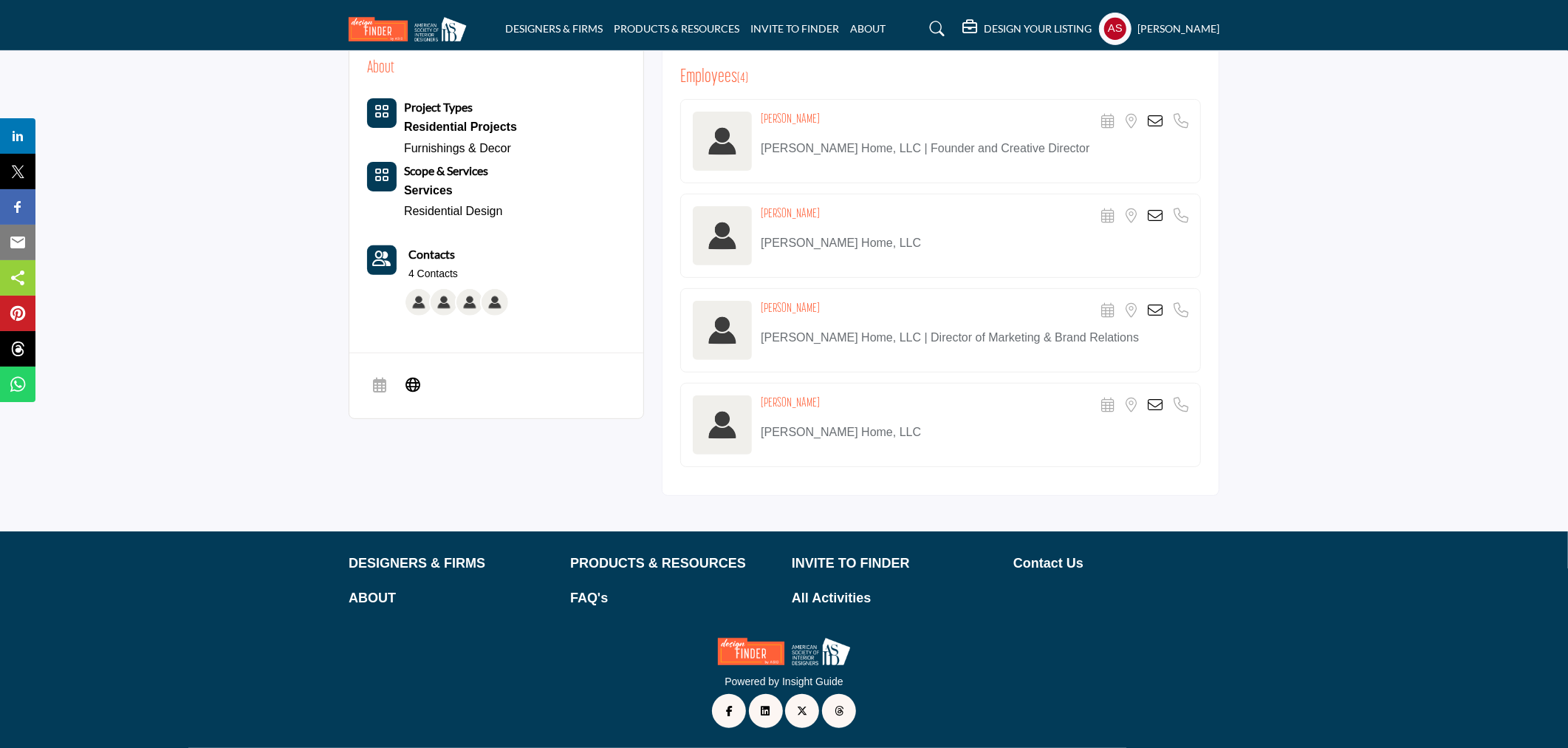
scroll to position [151, 0]
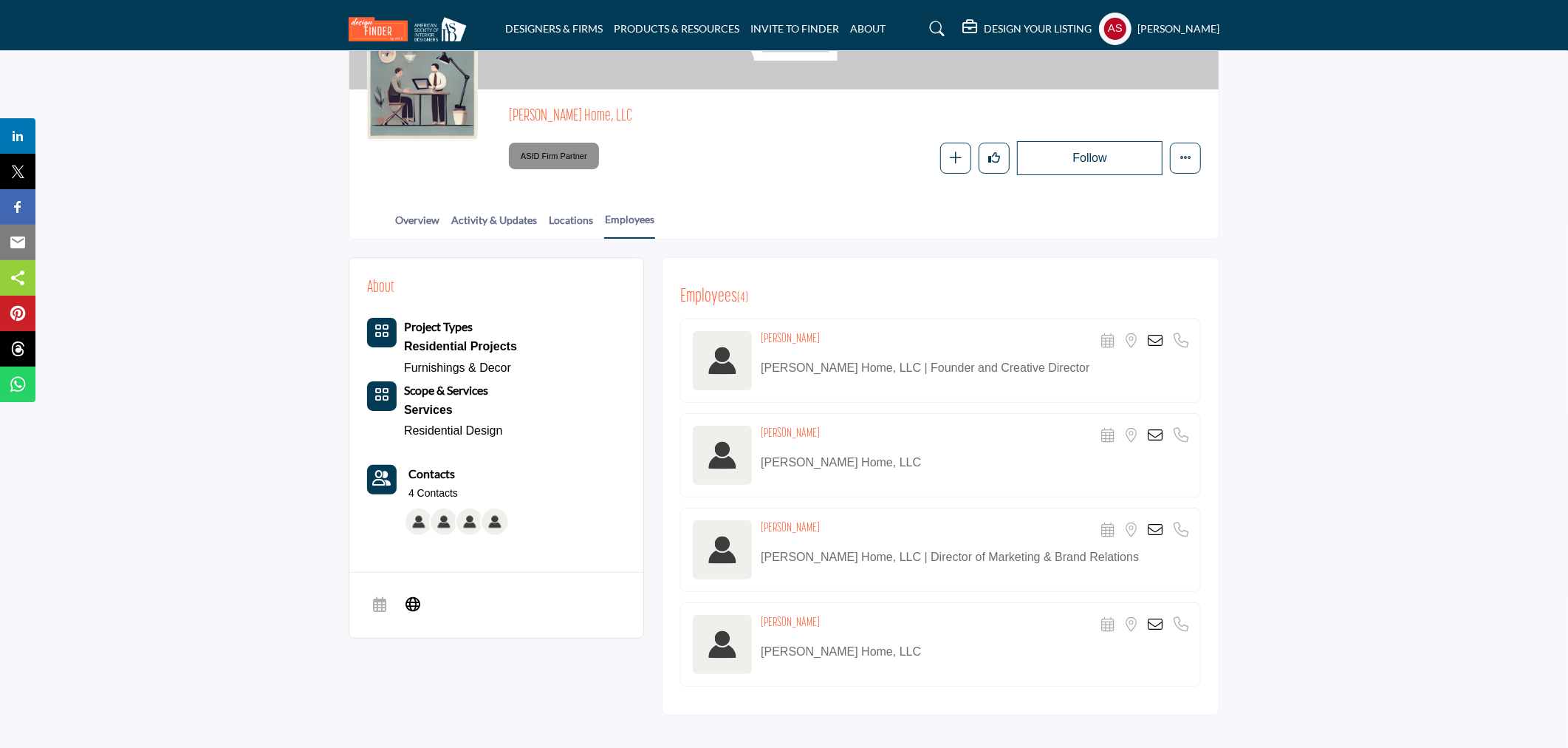
copy h4 "Ellie Knotts-Schrienk"
drag, startPoint x: 762, startPoint y: 619, endPoint x: 904, endPoint y: 622, distance: 142.0
click at [904, 622] on div "Ellie Knotts-Schrienk Scheduler URL is currently unavailable for this contact. …" at bounding box center [975, 625] width 428 height 21
drag, startPoint x: 761, startPoint y: 522, endPoint x: 825, endPoint y: 522, distance: 64.0
click at [825, 522] on div "Camille Kauer Scheduler URL is currently unavailable for this contact. Location…" at bounding box center [975, 530] width 428 height 21
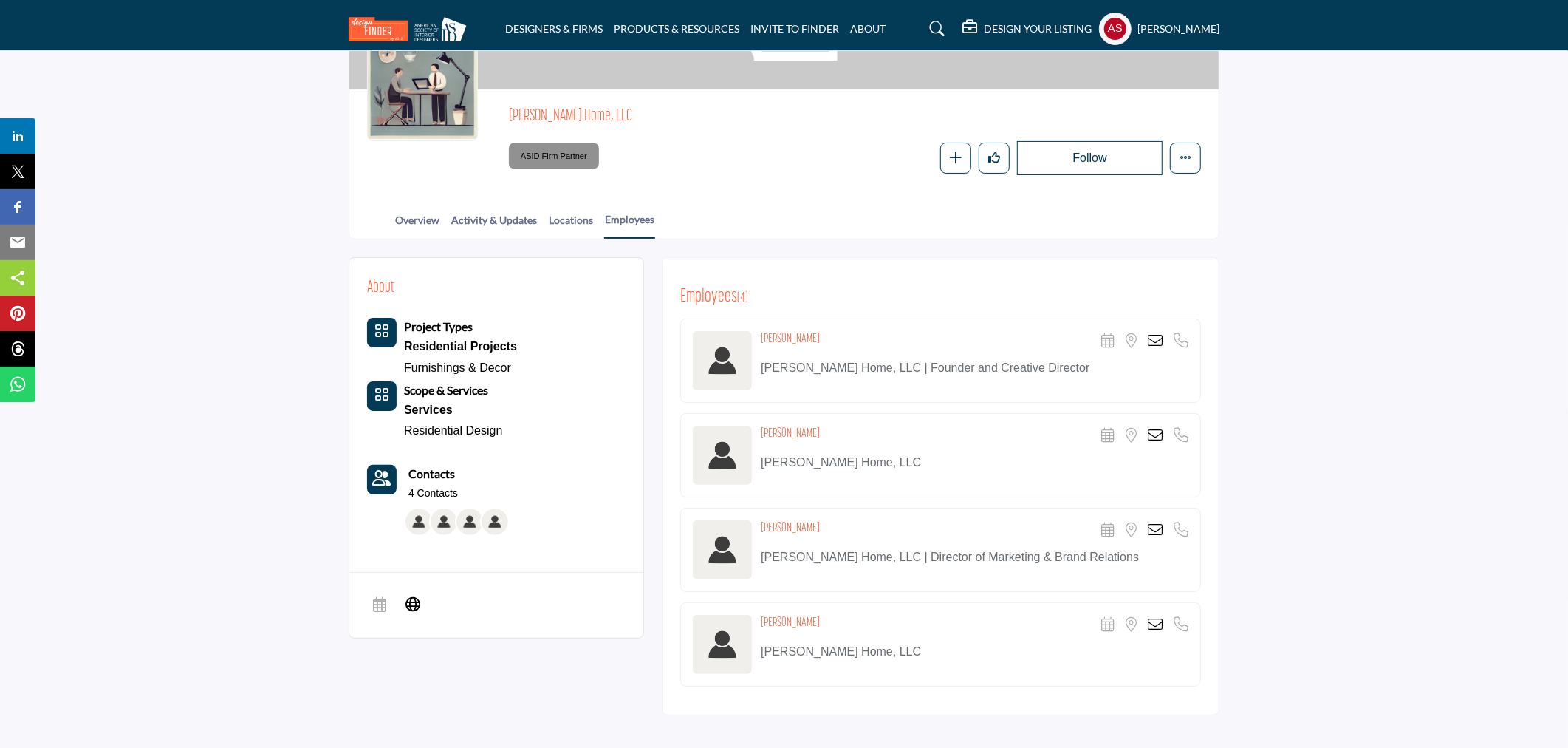
copy h4 "Camille Kauer"
drag, startPoint x: 758, startPoint y: 425, endPoint x: 831, endPoint y: 429, distance: 73.1
click at [831, 429] on div "Caden Chaney Scheduler URL is currently unavailable for this contact. Location …" at bounding box center [940, 455] width 521 height 84
copy h4 "Caden Chaney"
drag, startPoint x: 752, startPoint y: 334, endPoint x: 838, endPoint y: 333, distance: 86.0
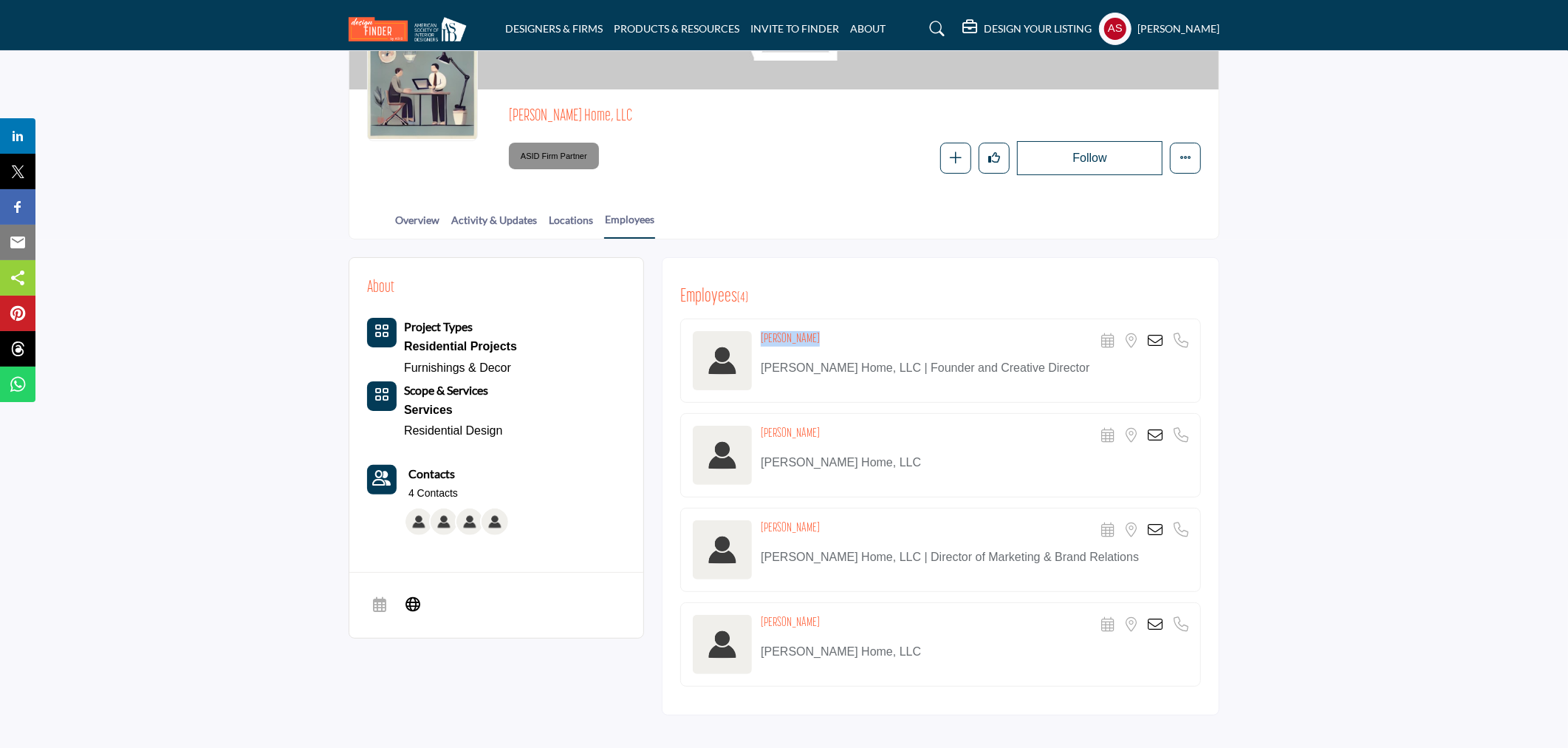
click at [838, 333] on div "Daniel Russo Scheduler URL is currently unavailable for this contact. Location …" at bounding box center [940, 361] width 521 height 84
copy div "Daniel Russo"
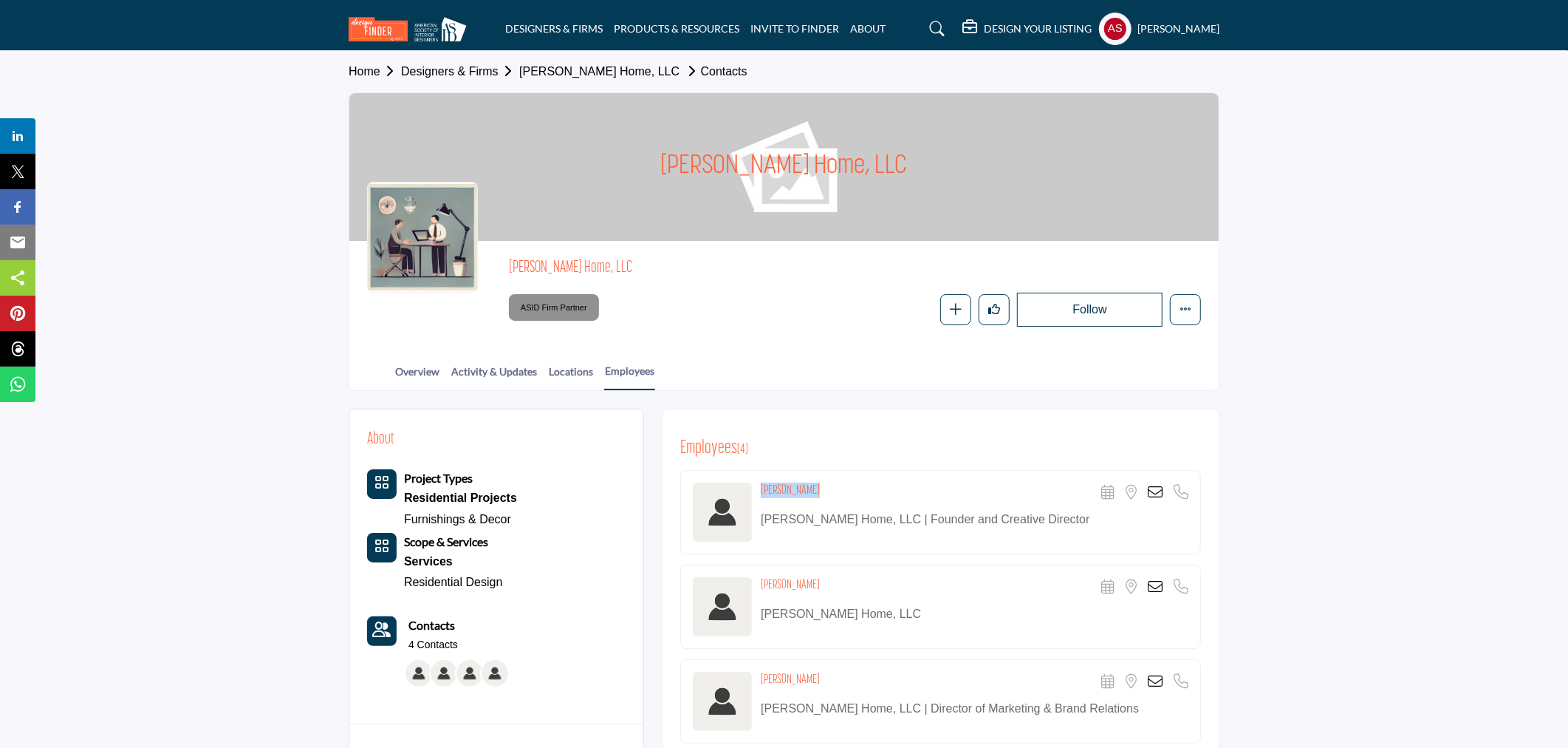
drag, startPoint x: 698, startPoint y: 166, endPoint x: 1013, endPoint y: 166, distance: 315.0
click at [1013, 166] on div "Daniel Home, LLC" at bounding box center [784, 167] width 870 height 148
copy h1 "Daniel Home, LLC"
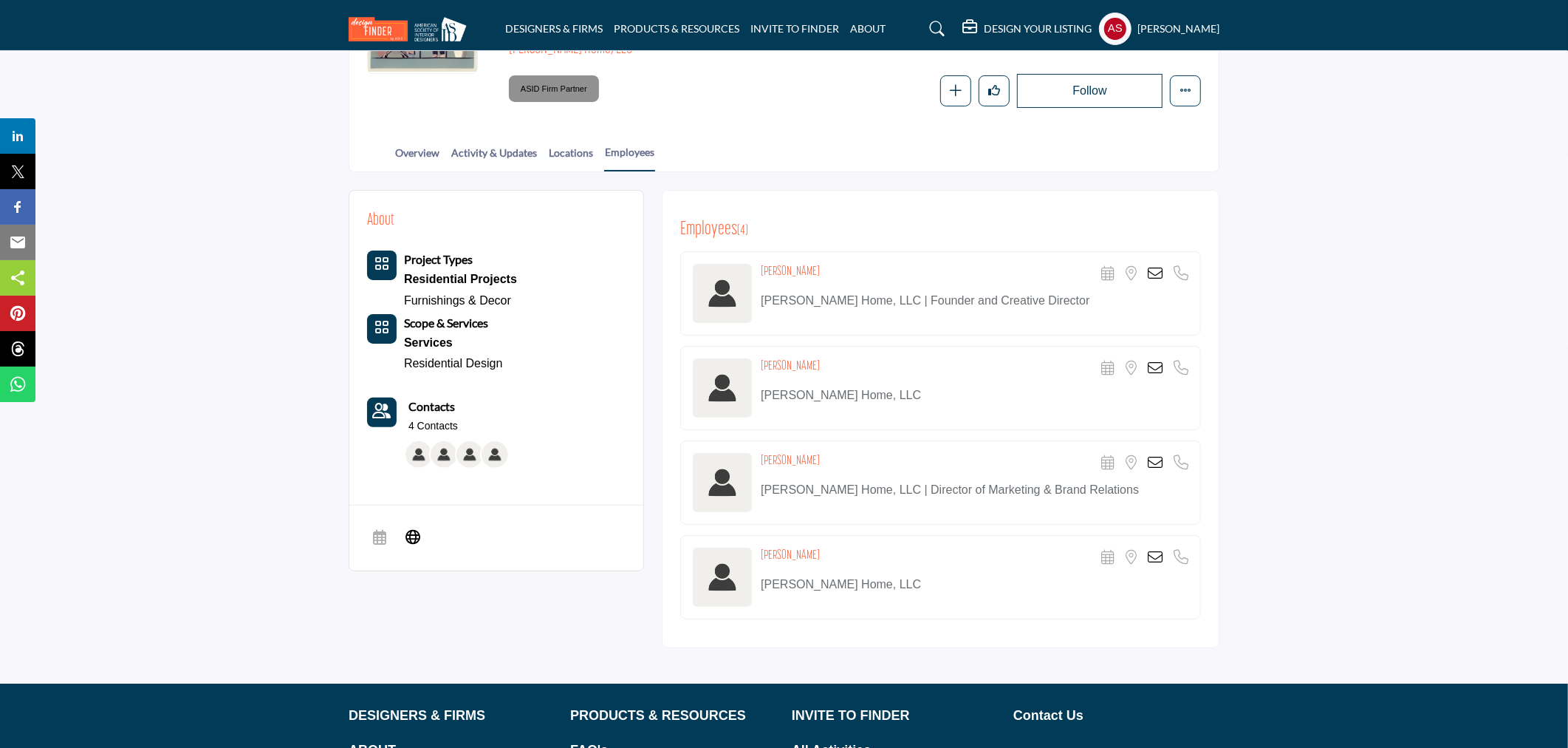
click at [1159, 560] on icon at bounding box center [1155, 556] width 14 height 14
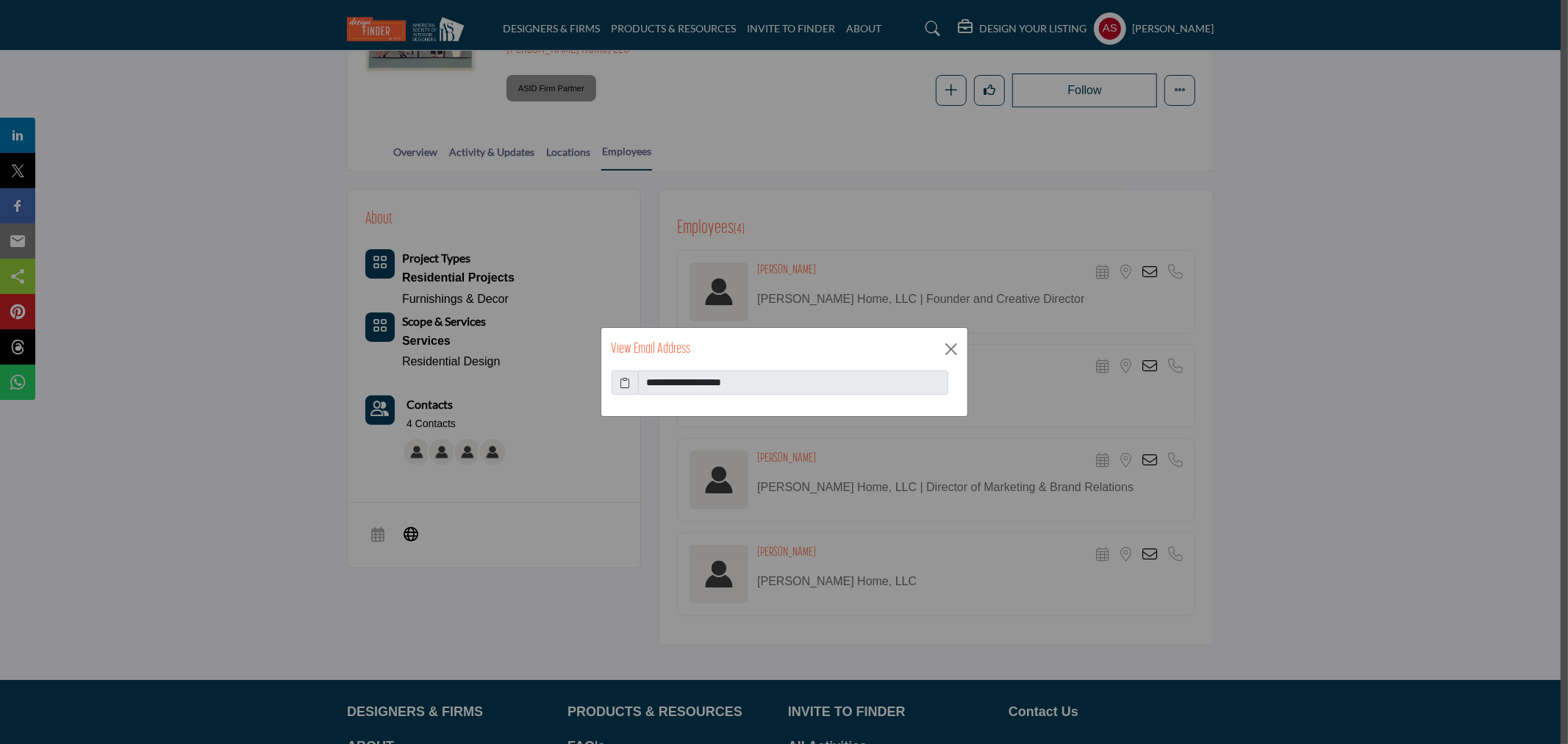
click at [622, 382] on icon at bounding box center [625, 382] width 11 height 15
click at [959, 341] on button "Close" at bounding box center [951, 349] width 22 height 22
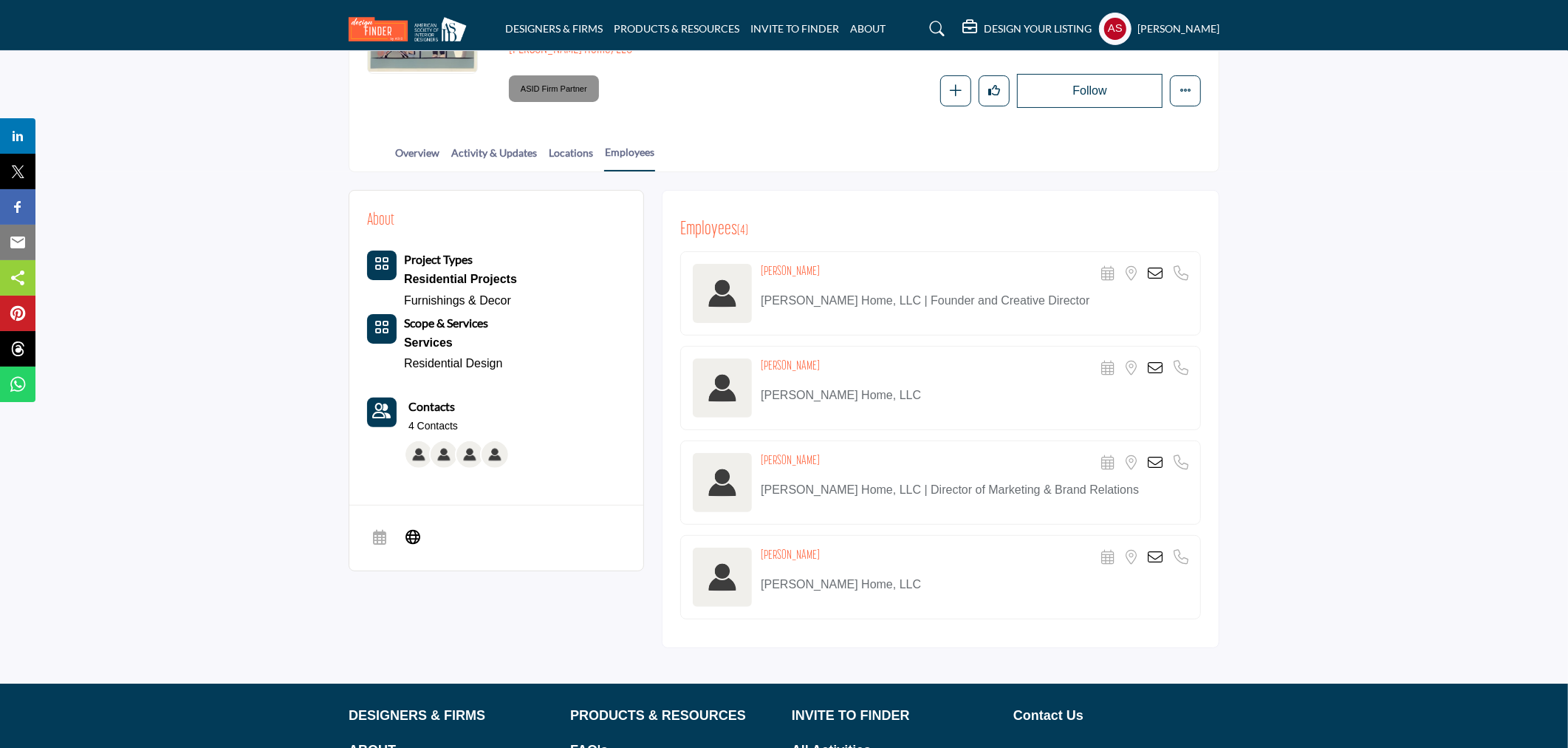
click at [1153, 461] on icon at bounding box center [1155, 462] width 14 height 14
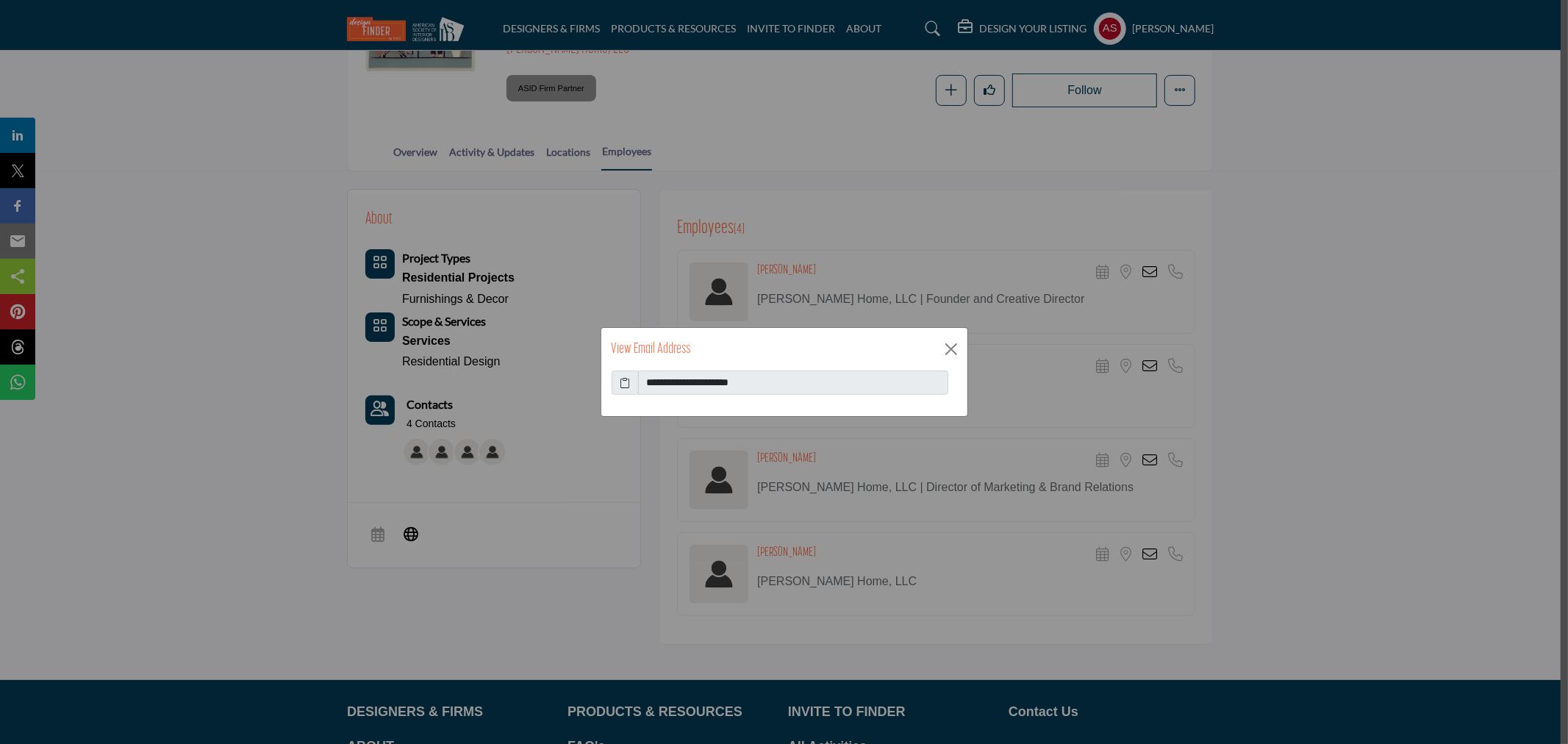
click at [628, 382] on icon at bounding box center [625, 382] width 11 height 15
click at [951, 350] on button "Close" at bounding box center [951, 349] width 22 height 22
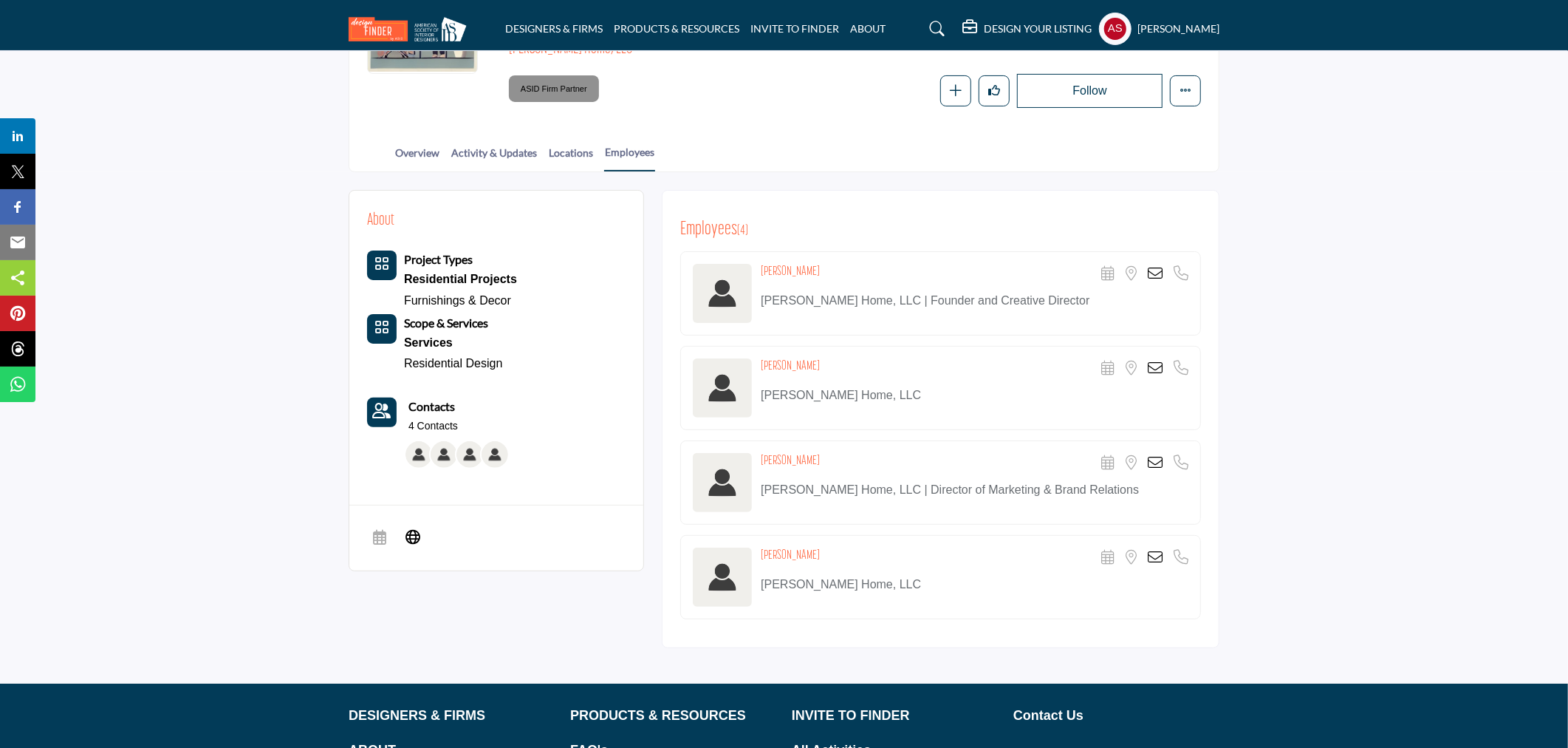
click at [1155, 370] on icon at bounding box center [1155, 368] width 14 height 14
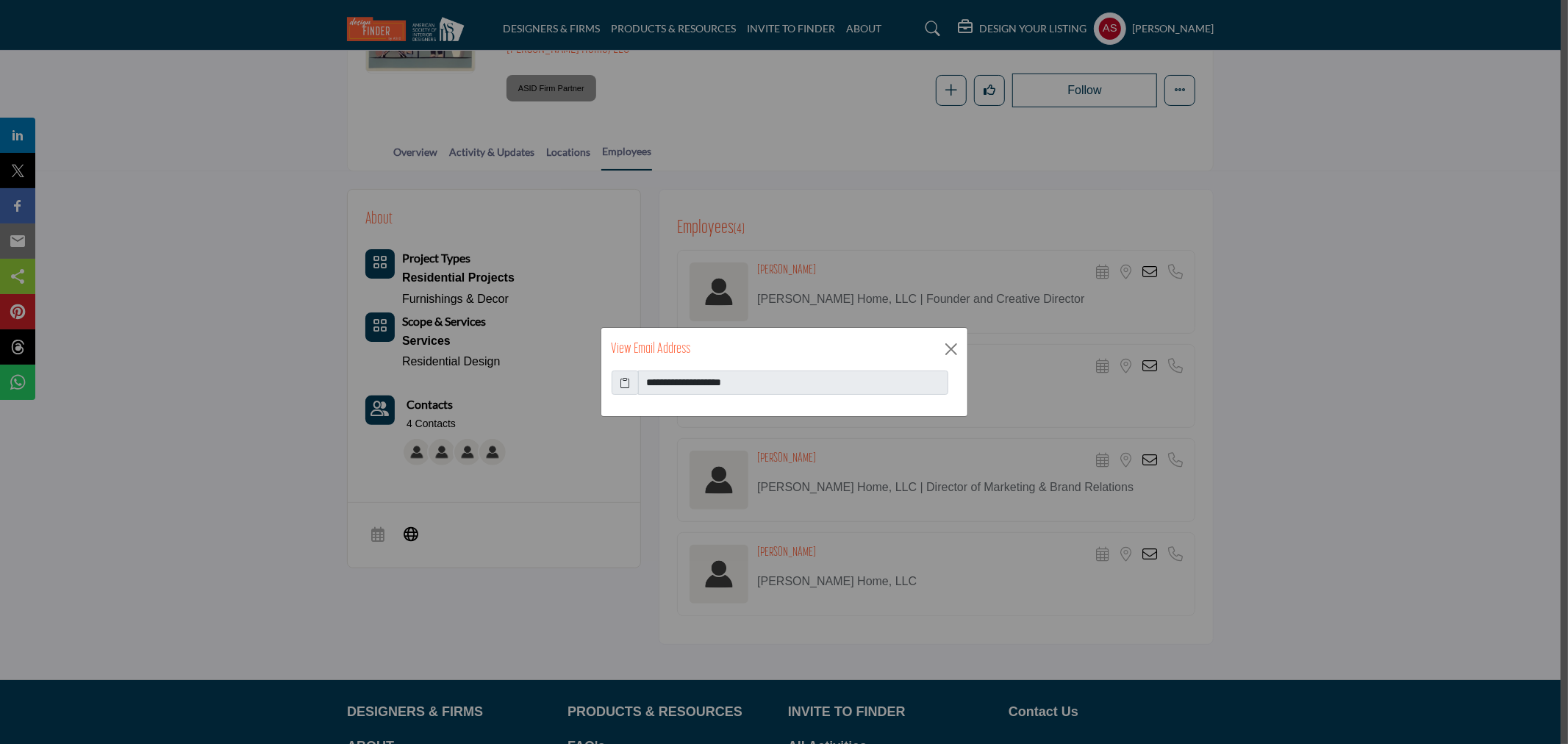
click at [628, 380] on icon at bounding box center [625, 382] width 11 height 15
click at [945, 350] on button "Close" at bounding box center [951, 349] width 22 height 22
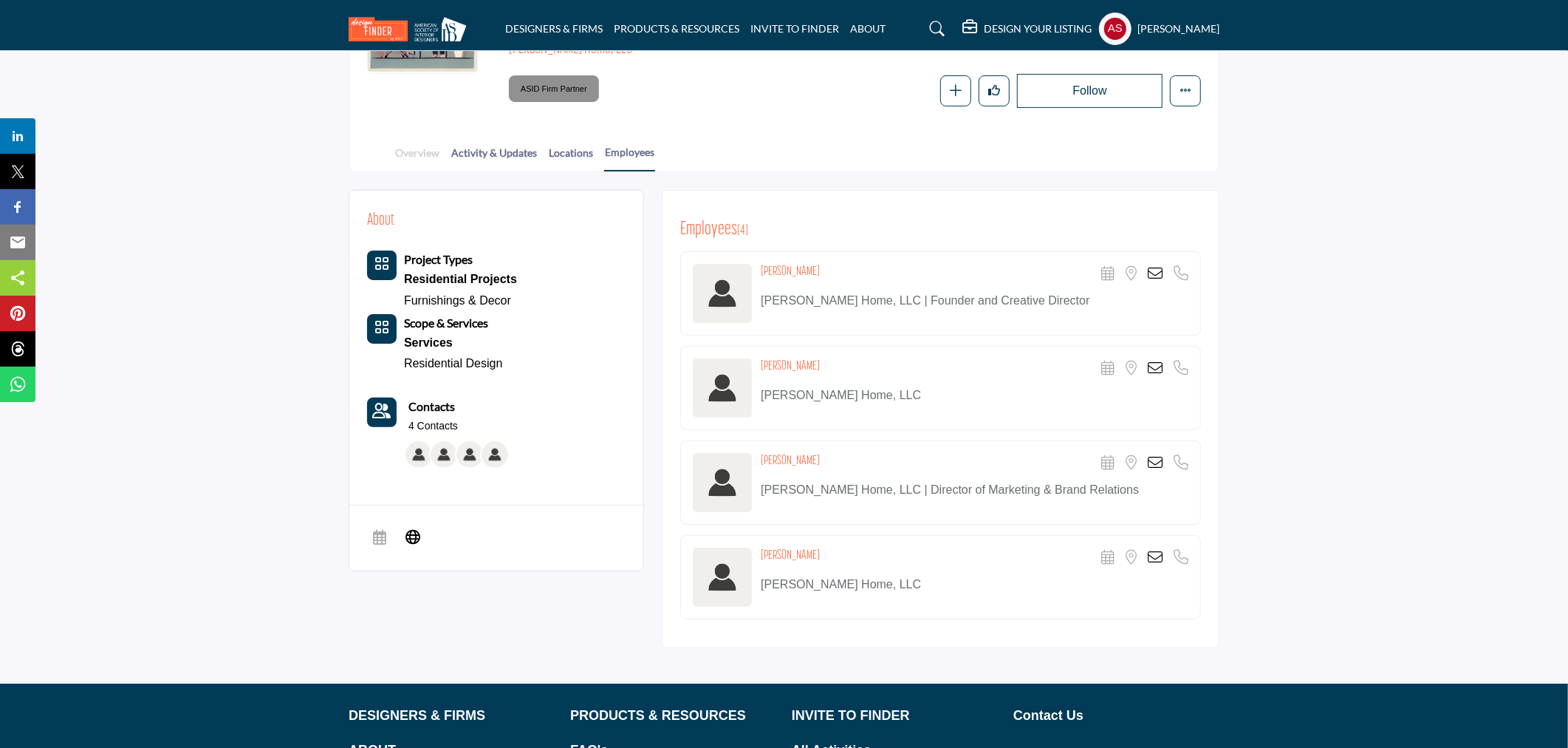
click at [407, 145] on link "Overview" at bounding box center [418, 158] width 46 height 26
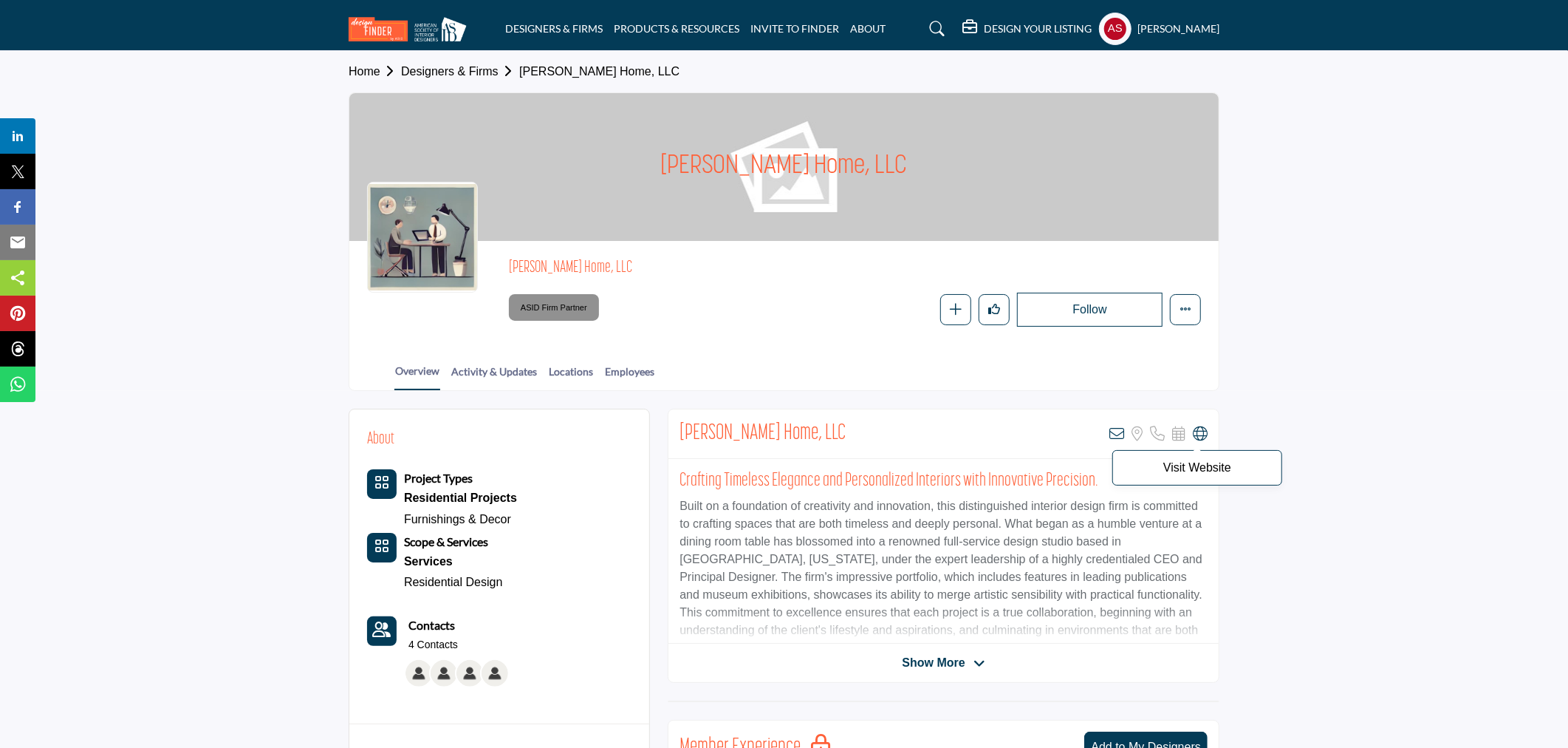
click at [1197, 429] on icon at bounding box center [1200, 433] width 14 height 14
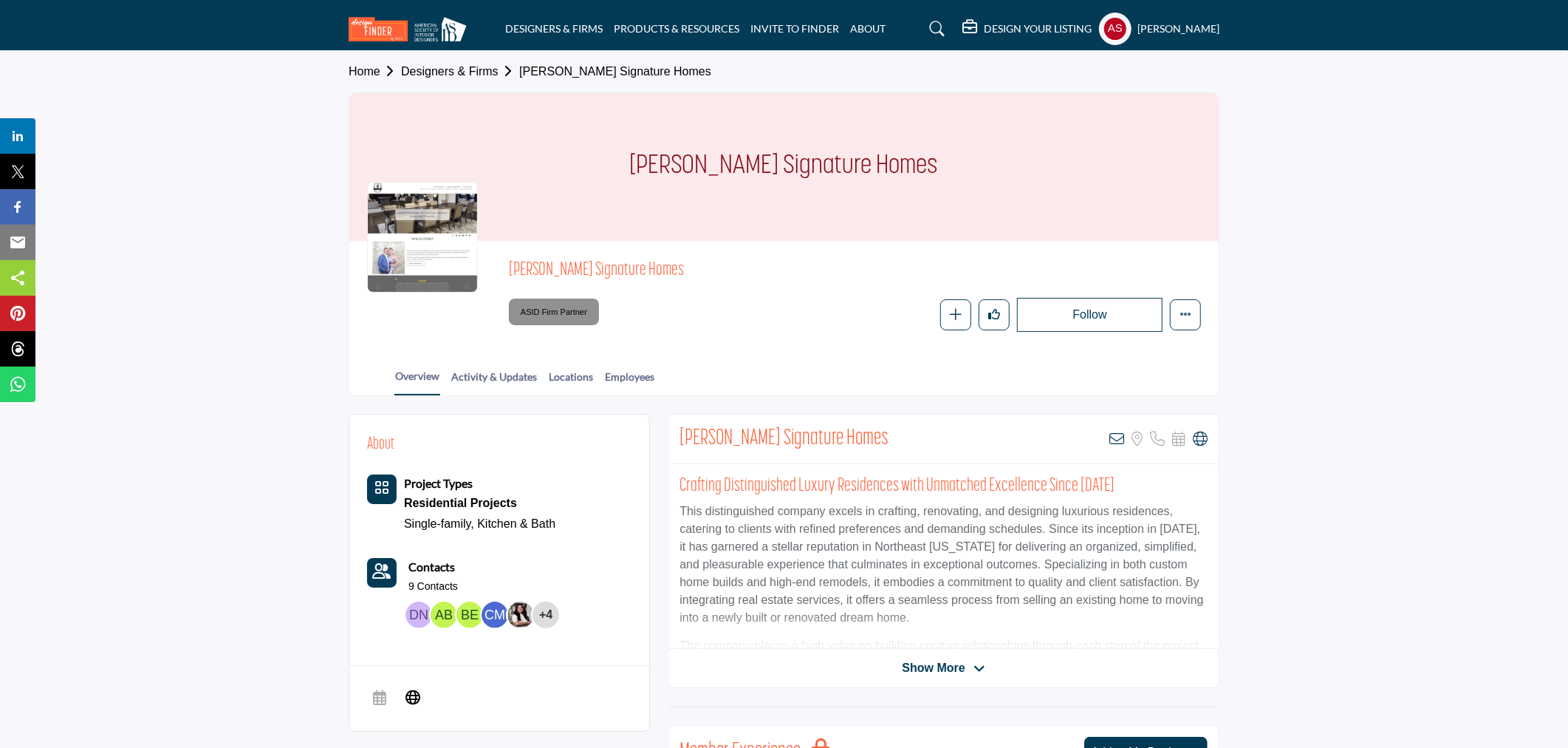
click at [1205, 439] on icon at bounding box center [1200, 438] width 14 height 14
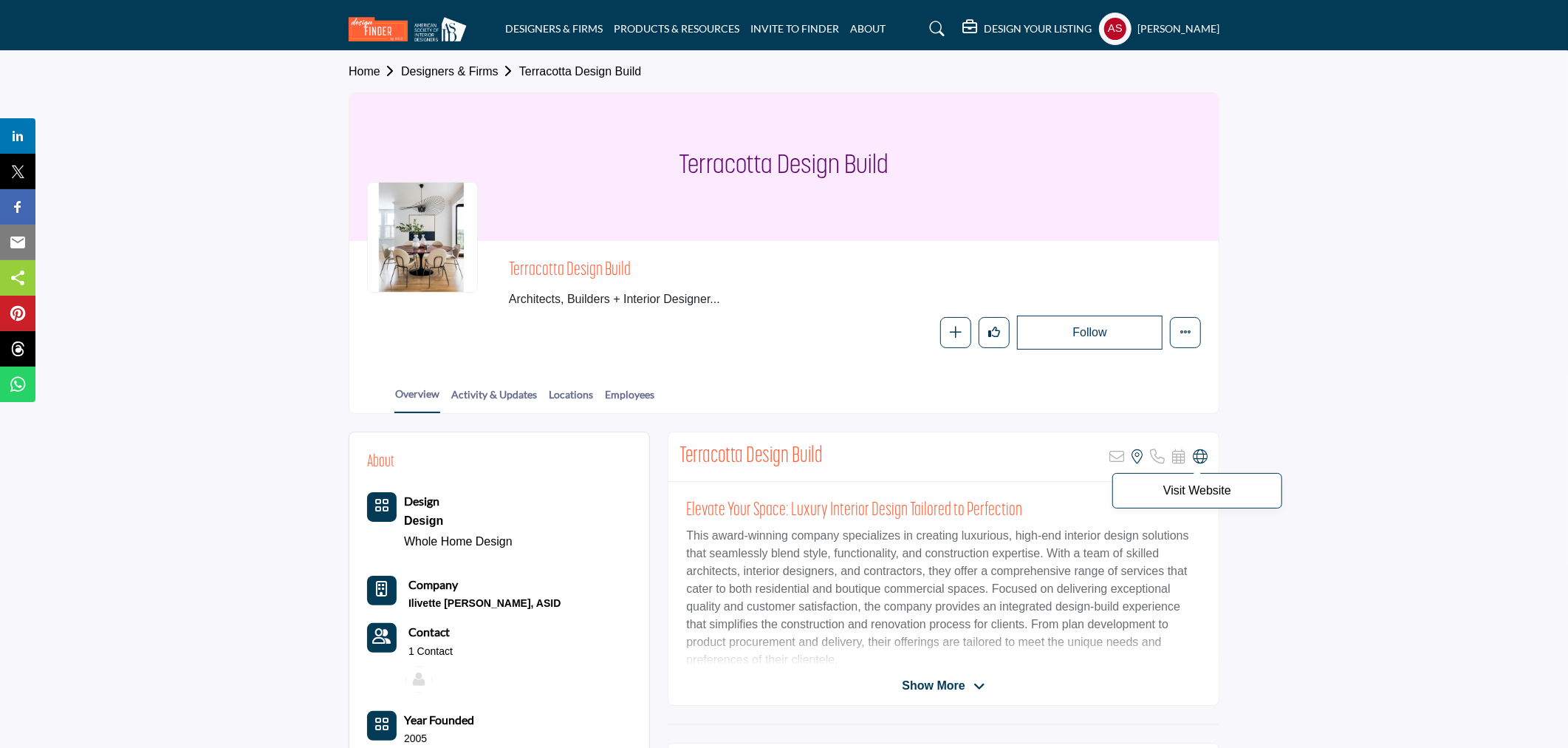
click at [1200, 458] on icon at bounding box center [1200, 456] width 14 height 14
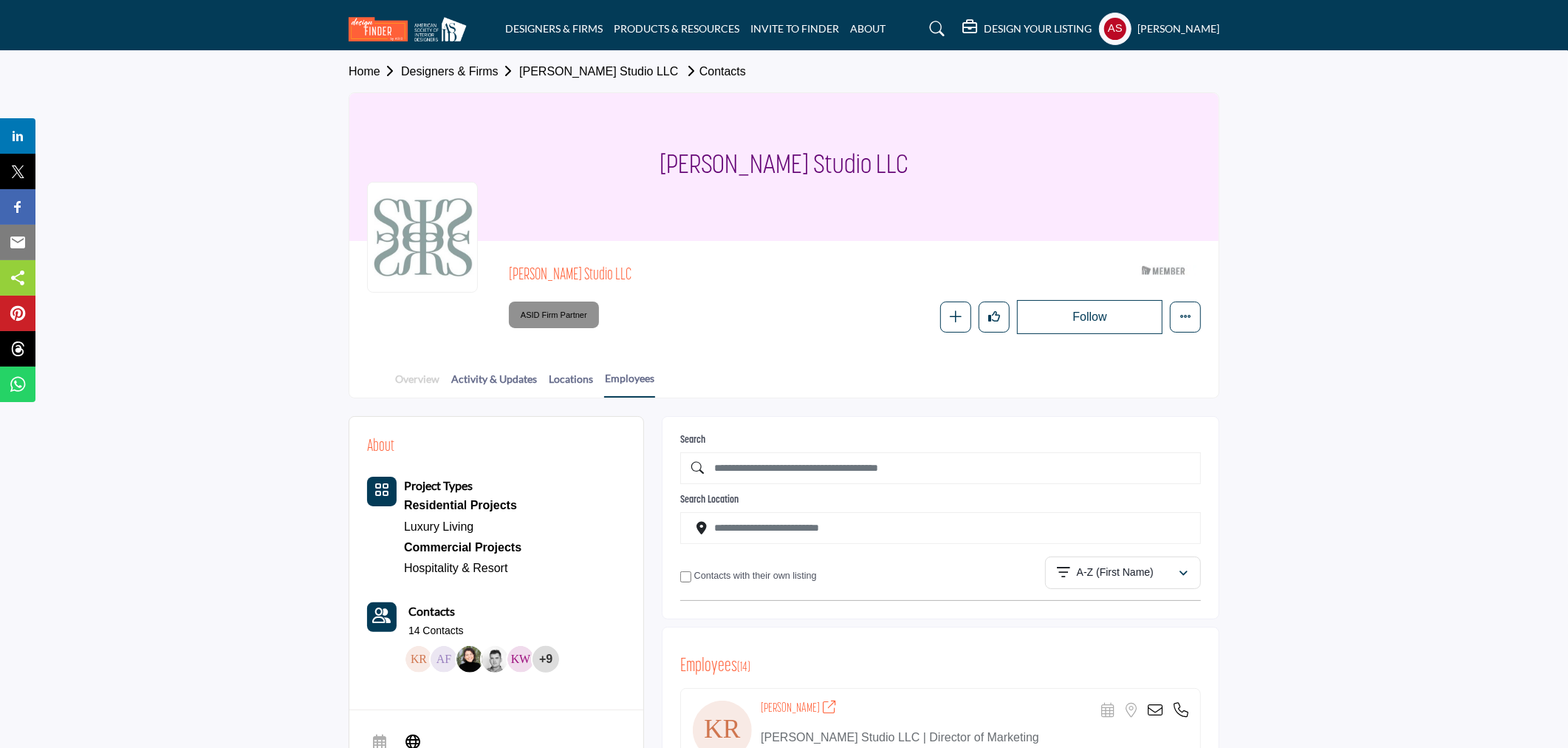
click at [421, 377] on link "Overview" at bounding box center [418, 384] width 46 height 26
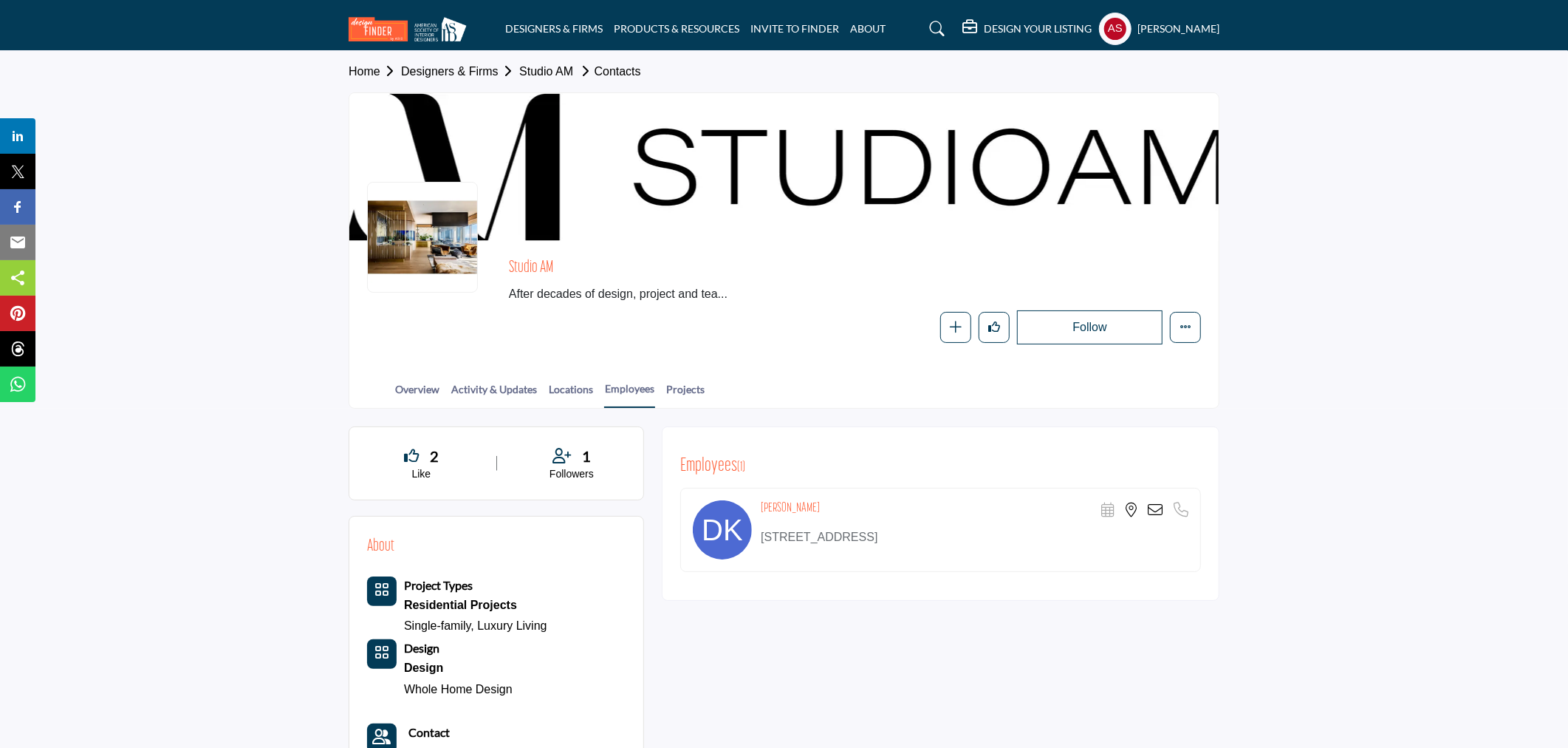
click at [1158, 502] on icon at bounding box center [1155, 509] width 14 height 14
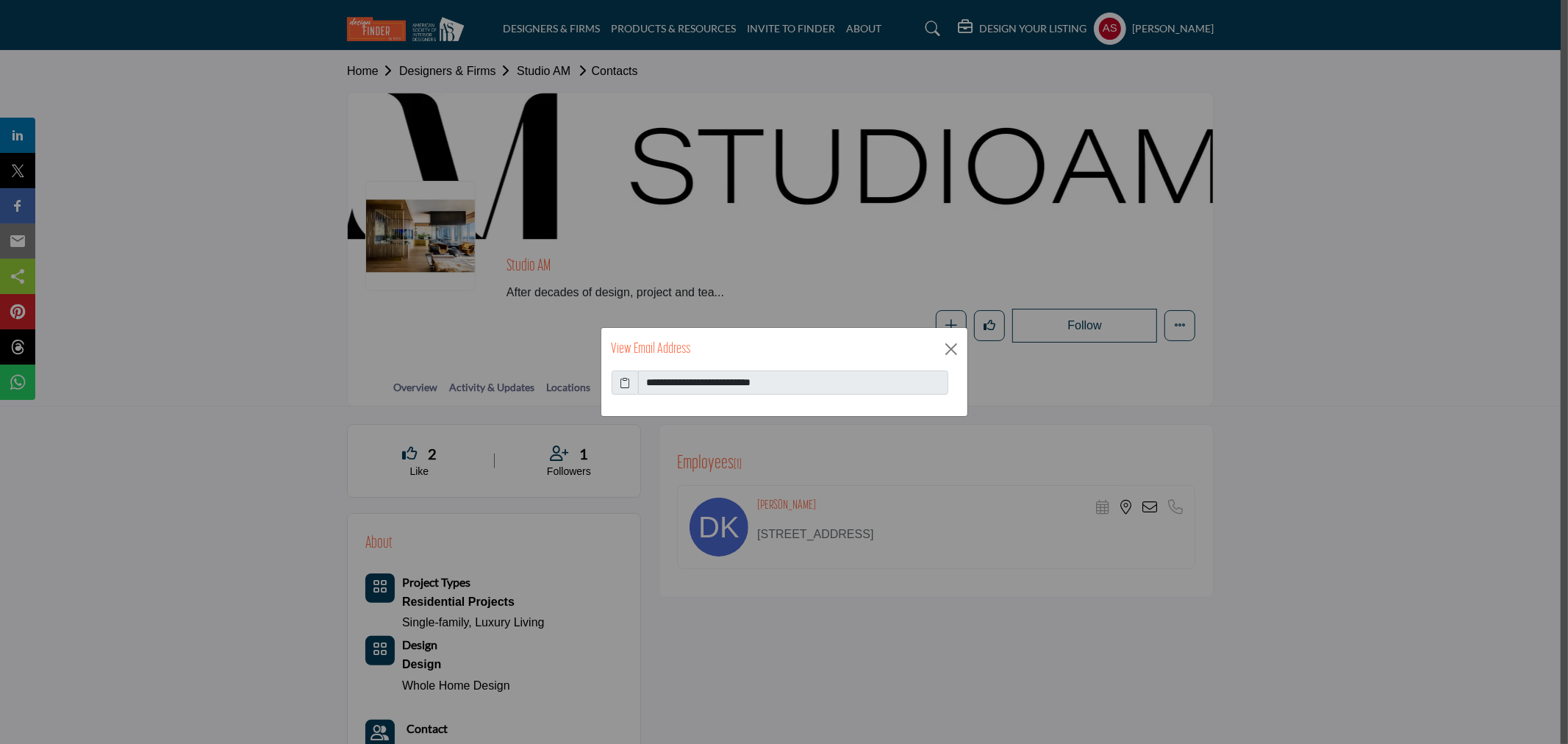
click at [625, 383] on icon at bounding box center [625, 382] width 11 height 15
click at [955, 354] on button "Close" at bounding box center [951, 349] width 22 height 22
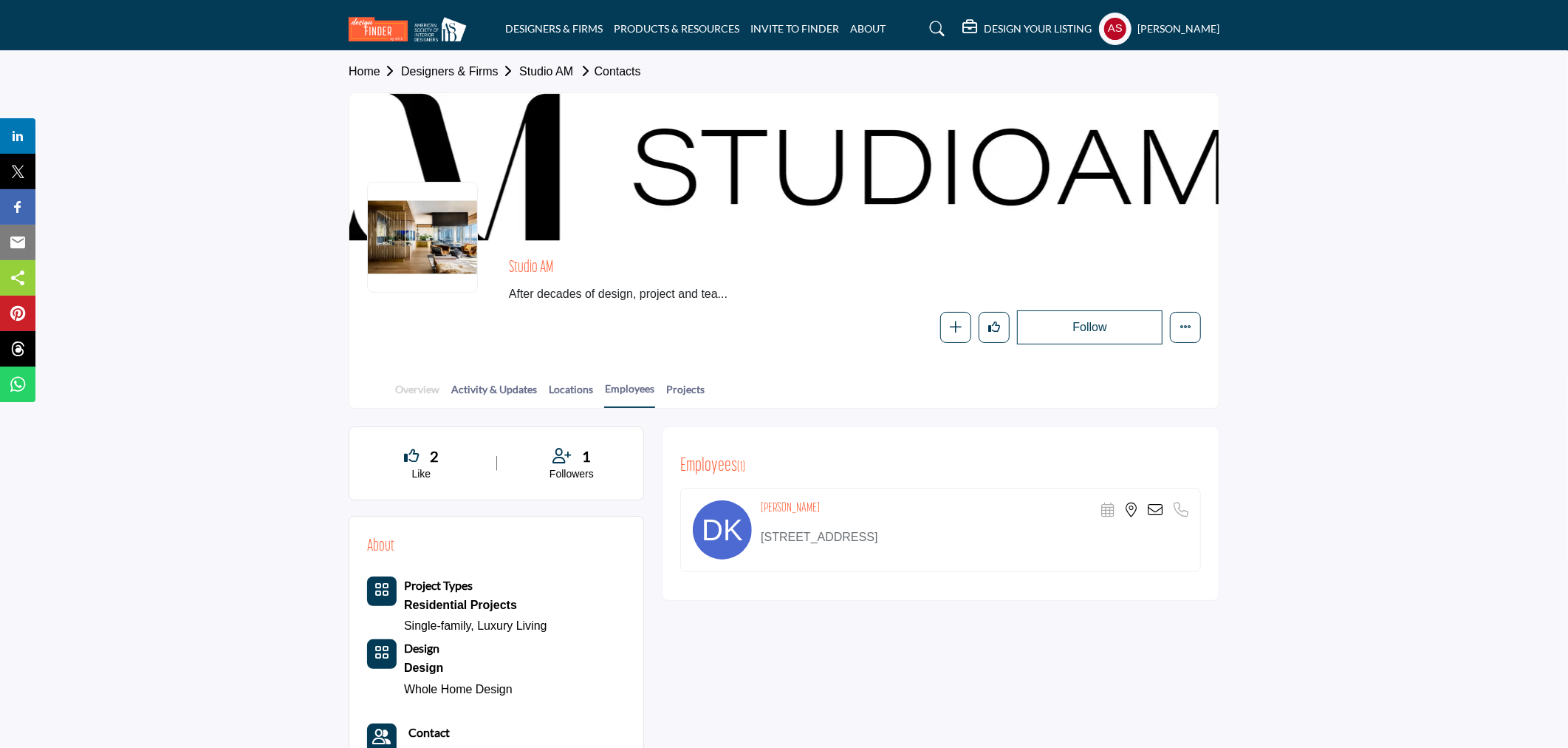
click at [415, 385] on link "Overview" at bounding box center [418, 394] width 46 height 26
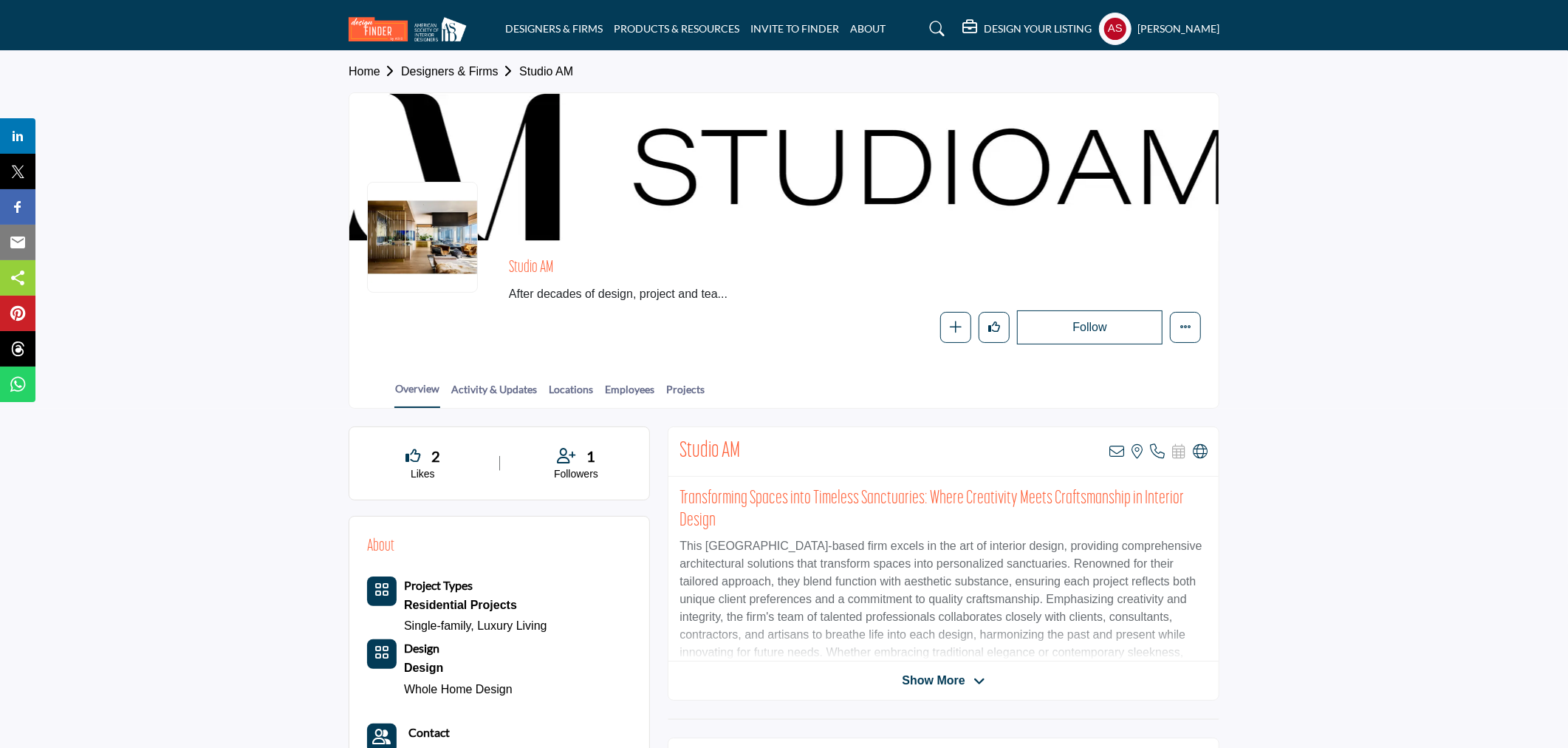
click at [1201, 447] on icon at bounding box center [1200, 451] width 14 height 14
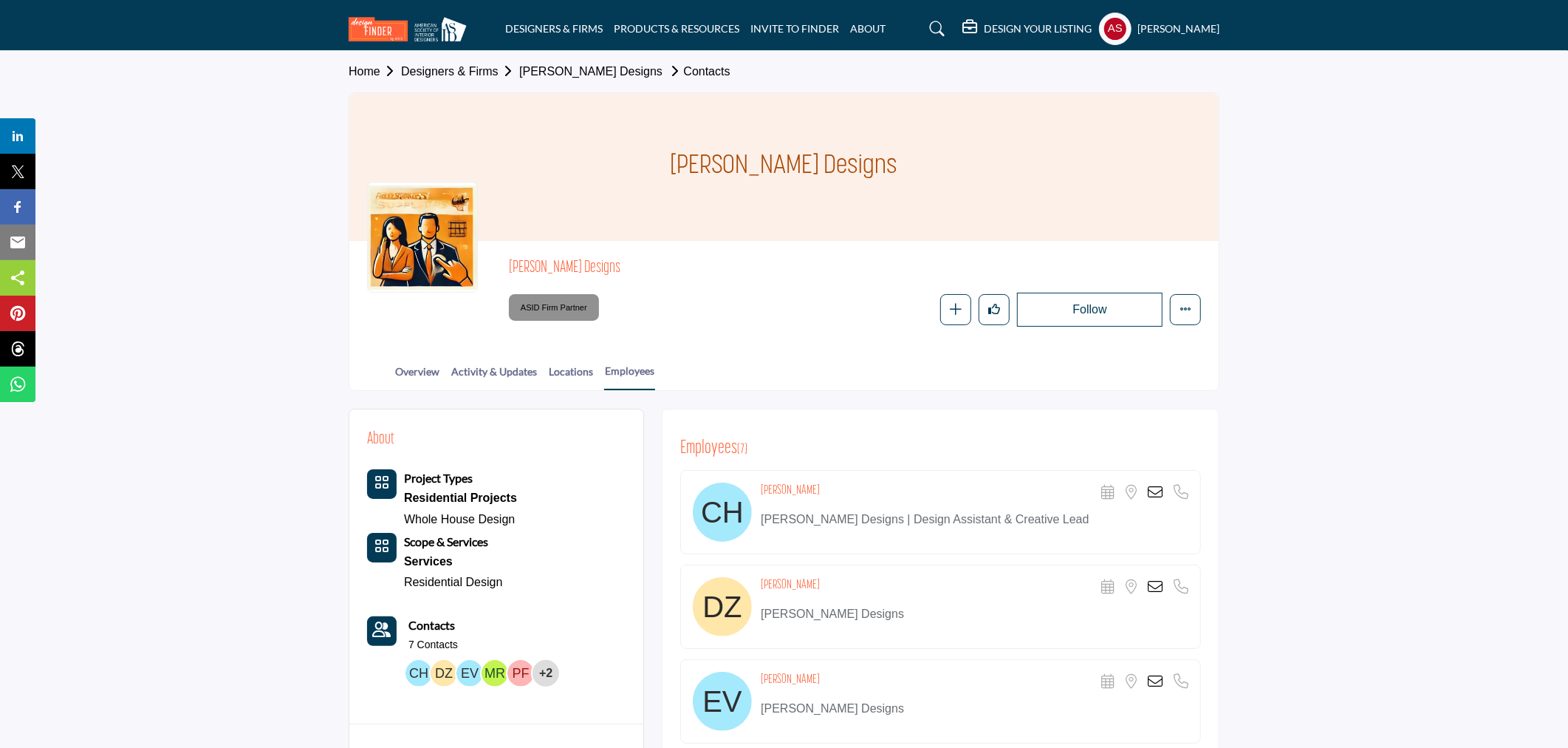
scroll to position [438, 0]
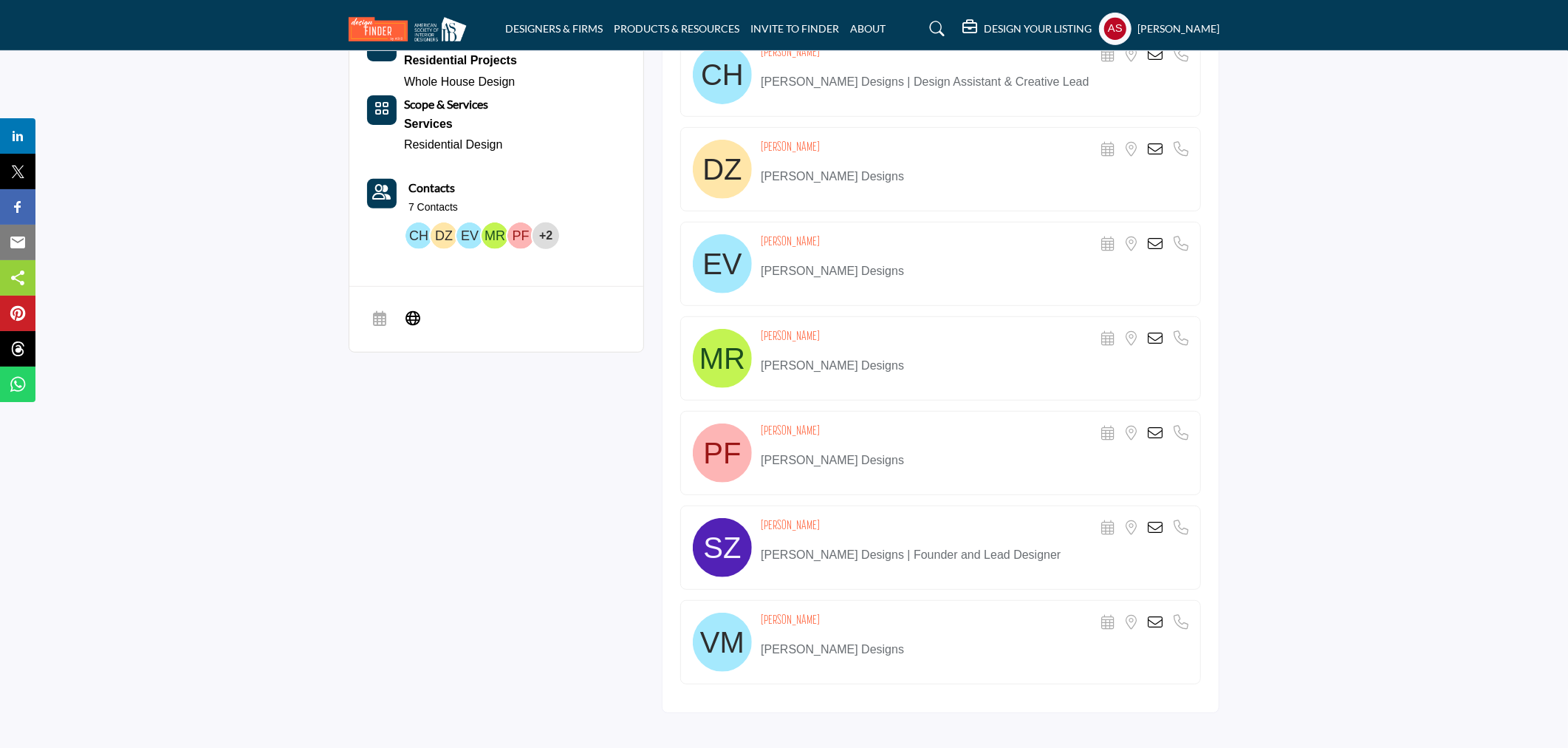
click at [1159, 527] on icon at bounding box center [1155, 527] width 14 height 14
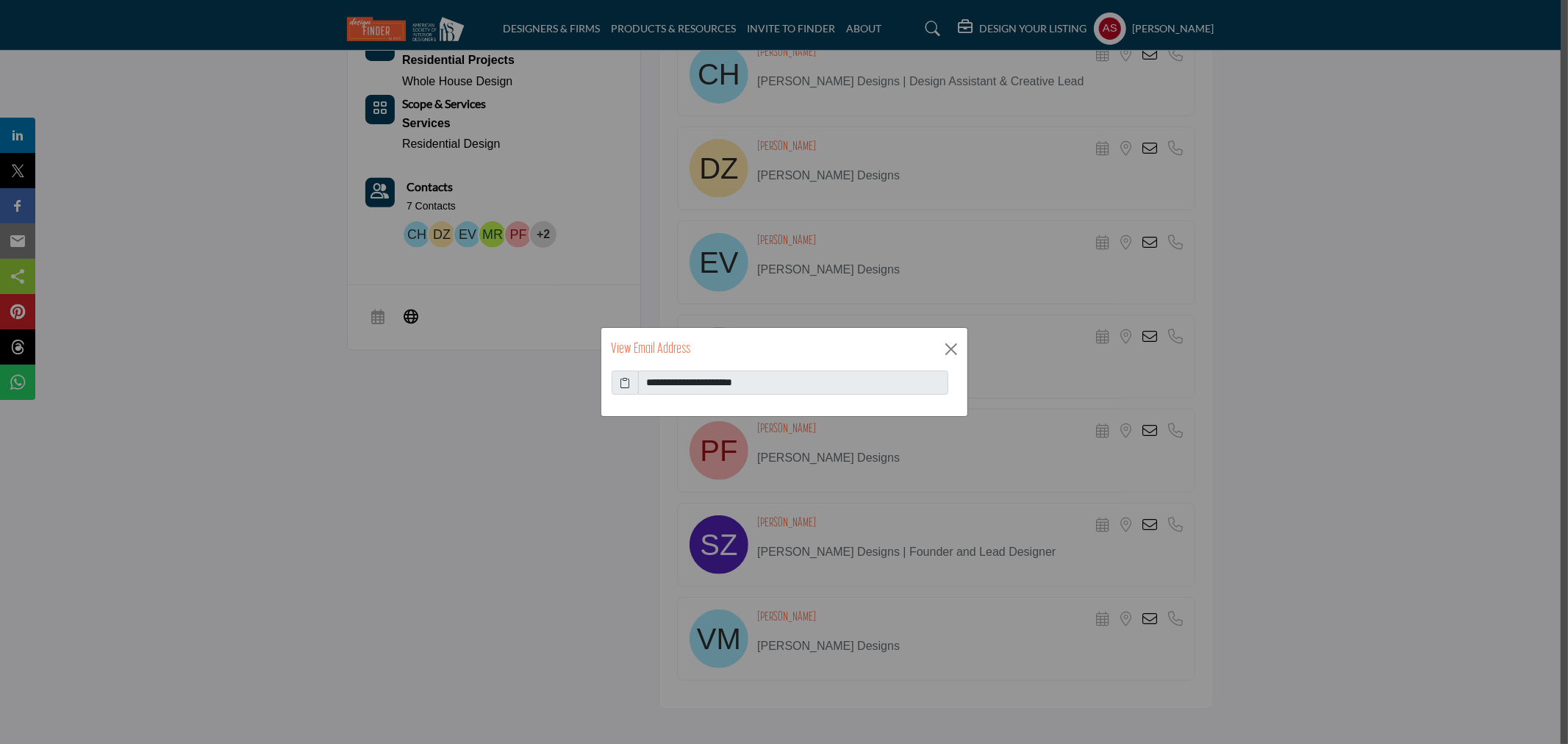
click at [626, 388] on icon at bounding box center [625, 382] width 11 height 15
click at [952, 350] on button "Close" at bounding box center [951, 349] width 22 height 22
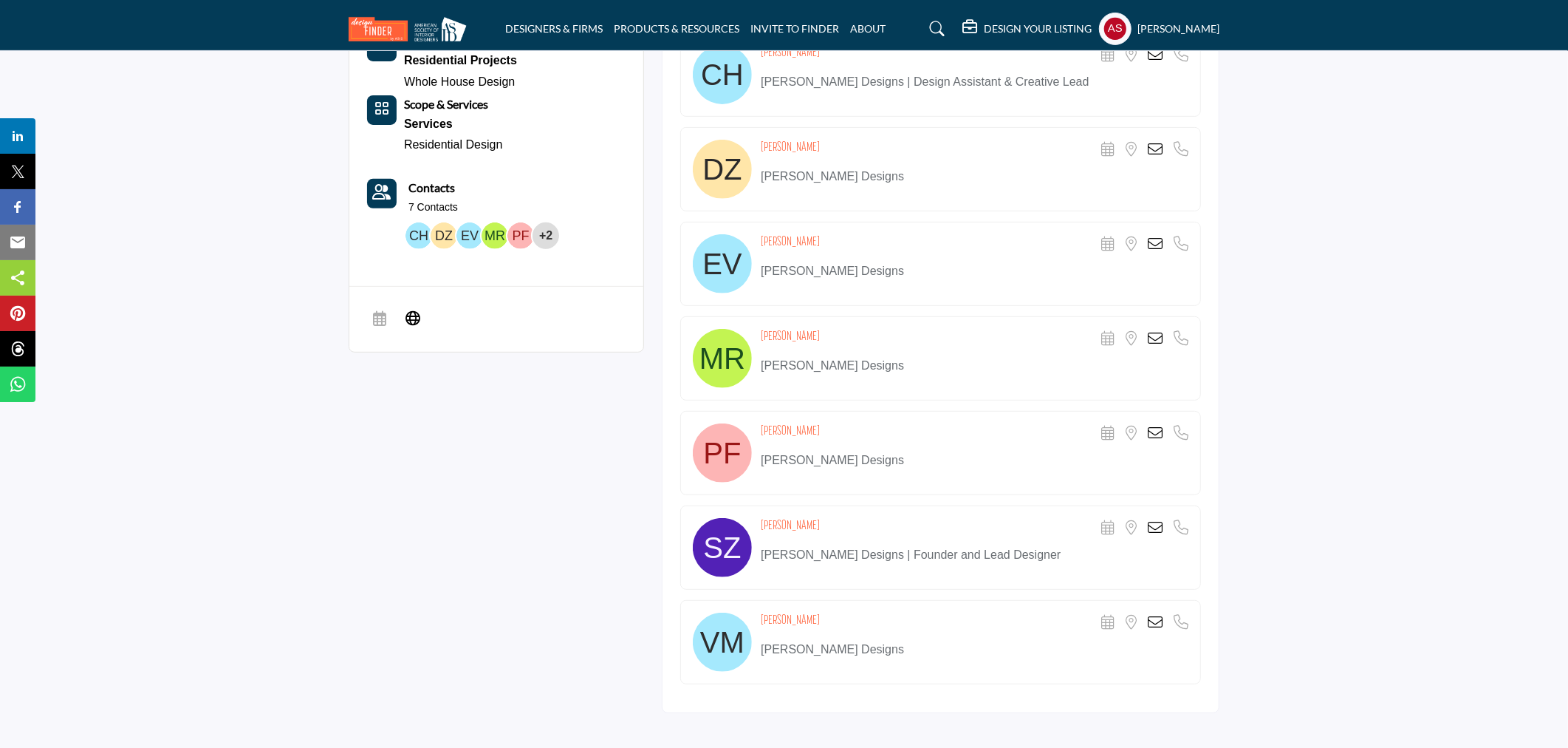
scroll to position [0, 0]
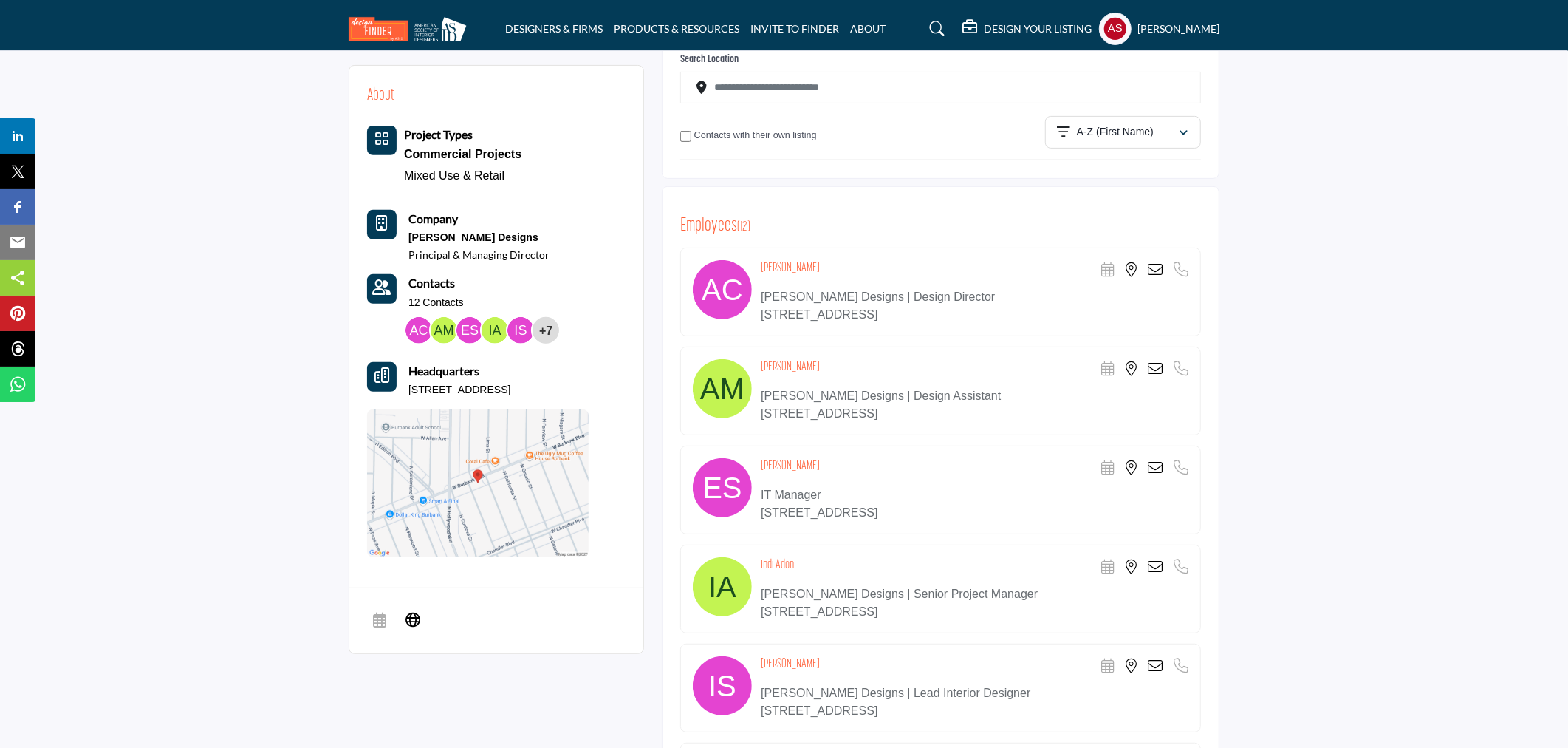
scroll to position [656, 0]
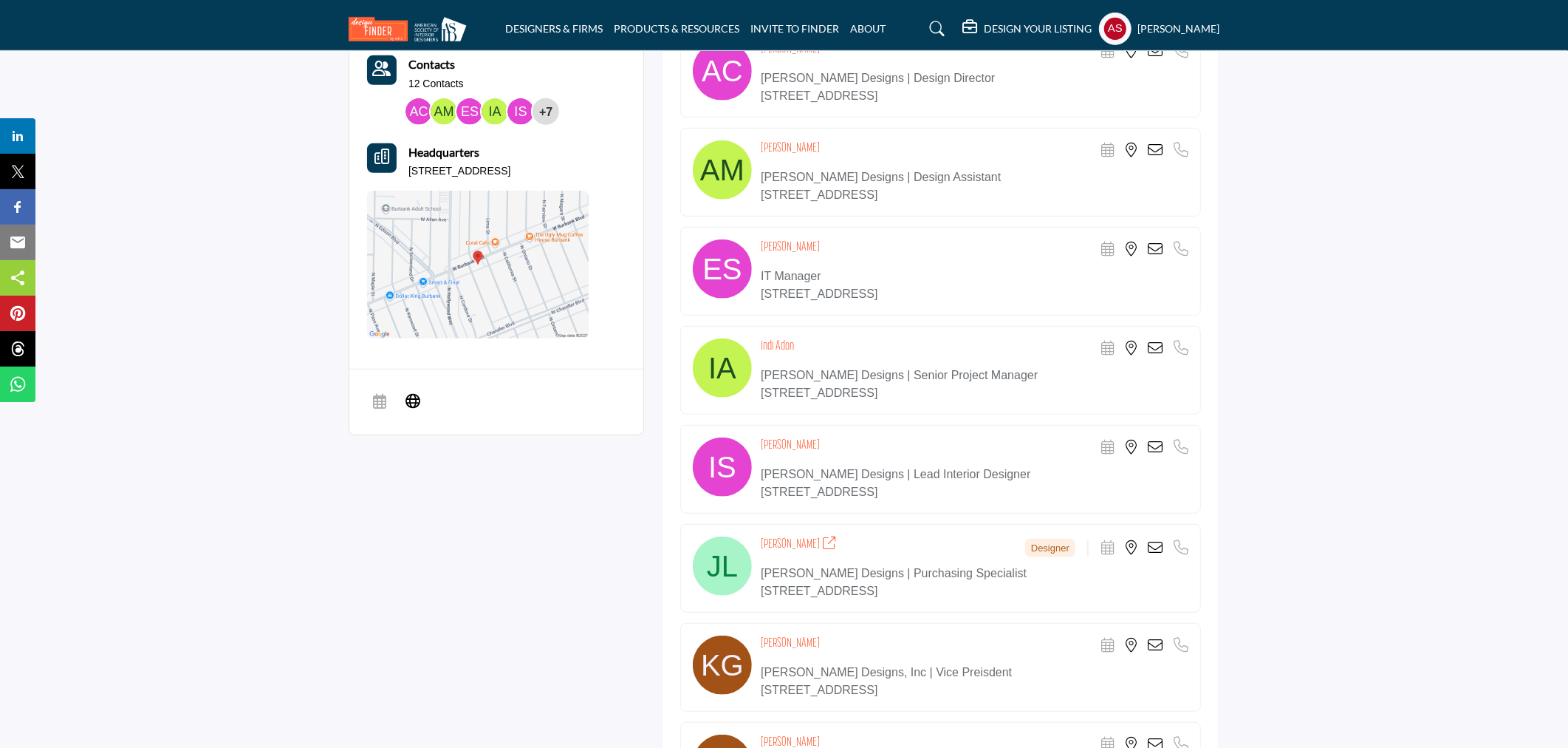
click at [1155, 244] on icon at bounding box center [1155, 249] width 14 height 14
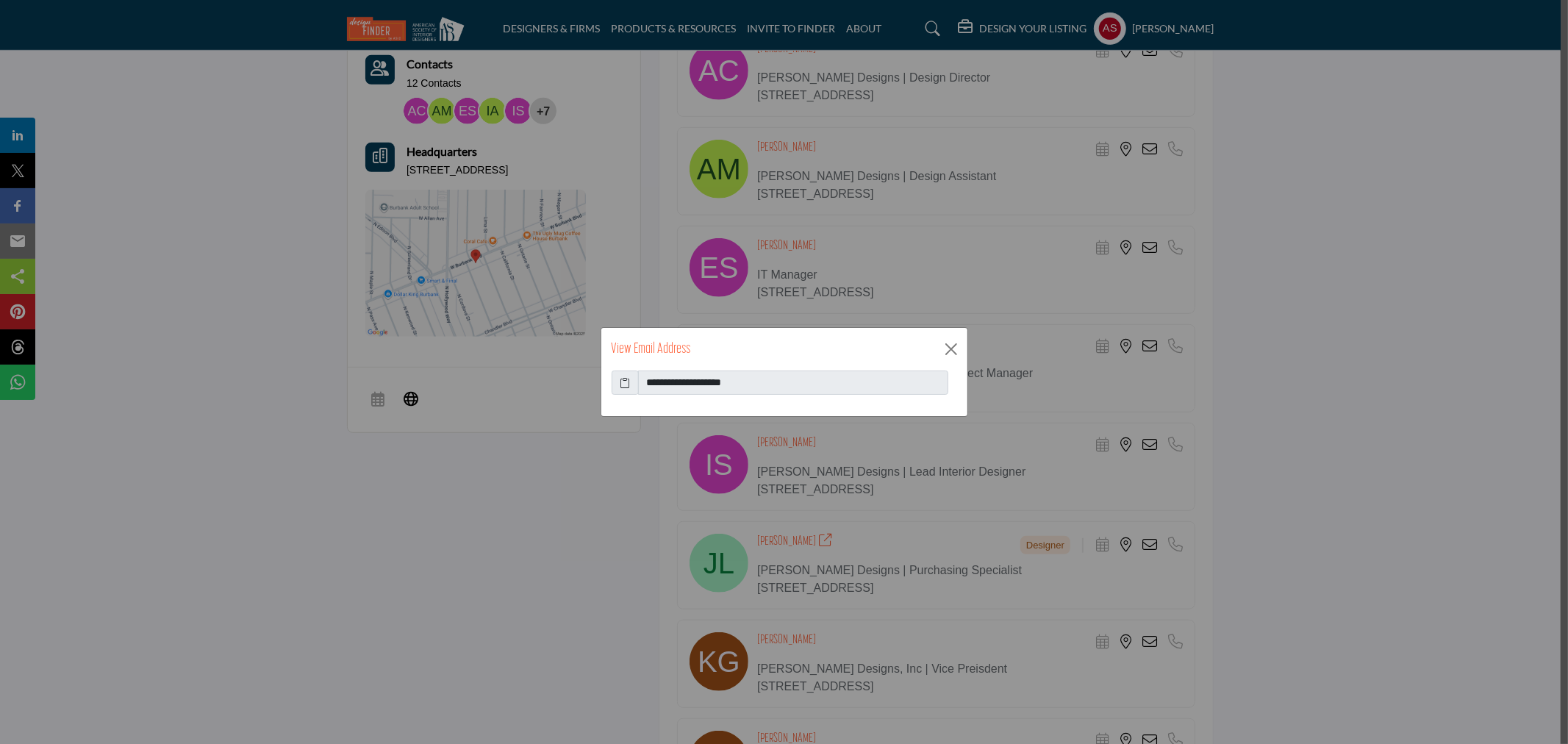
click at [623, 380] on icon at bounding box center [625, 382] width 11 height 15
click at [952, 354] on button "Close" at bounding box center [951, 349] width 22 height 22
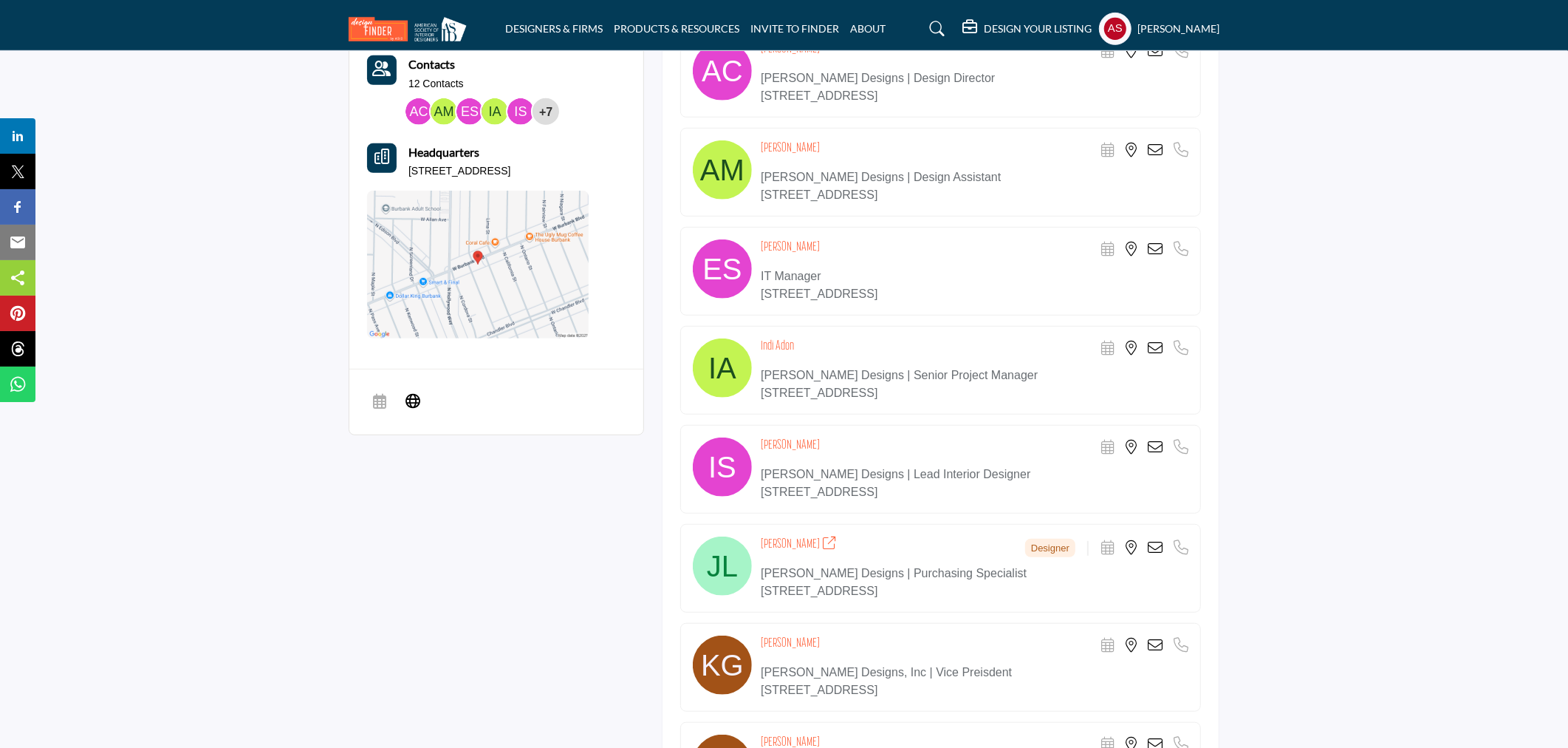
click at [1153, 643] on icon at bounding box center [1155, 645] width 14 height 14
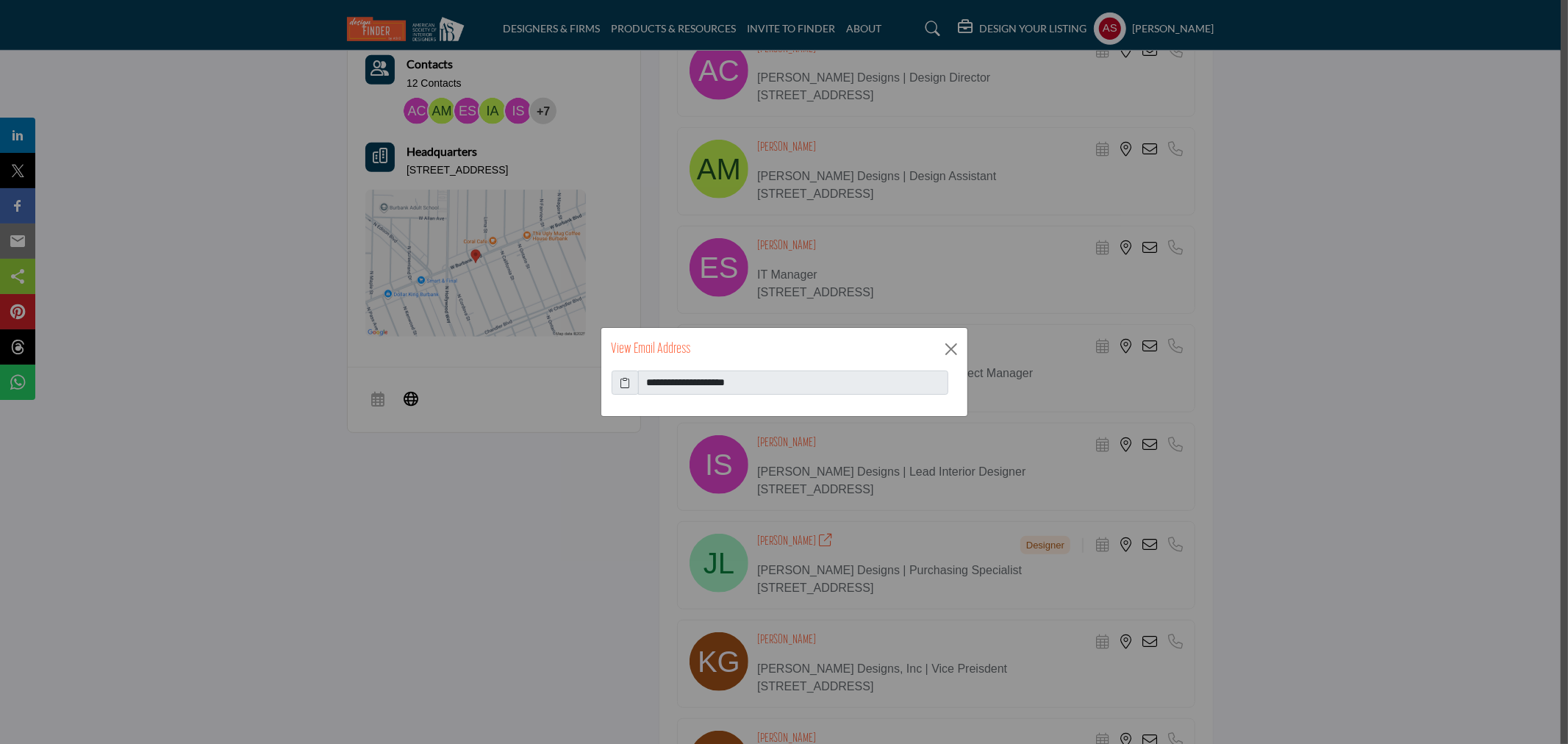
click at [628, 383] on icon at bounding box center [625, 382] width 11 height 15
click at [953, 350] on button "Close" at bounding box center [951, 349] width 22 height 22
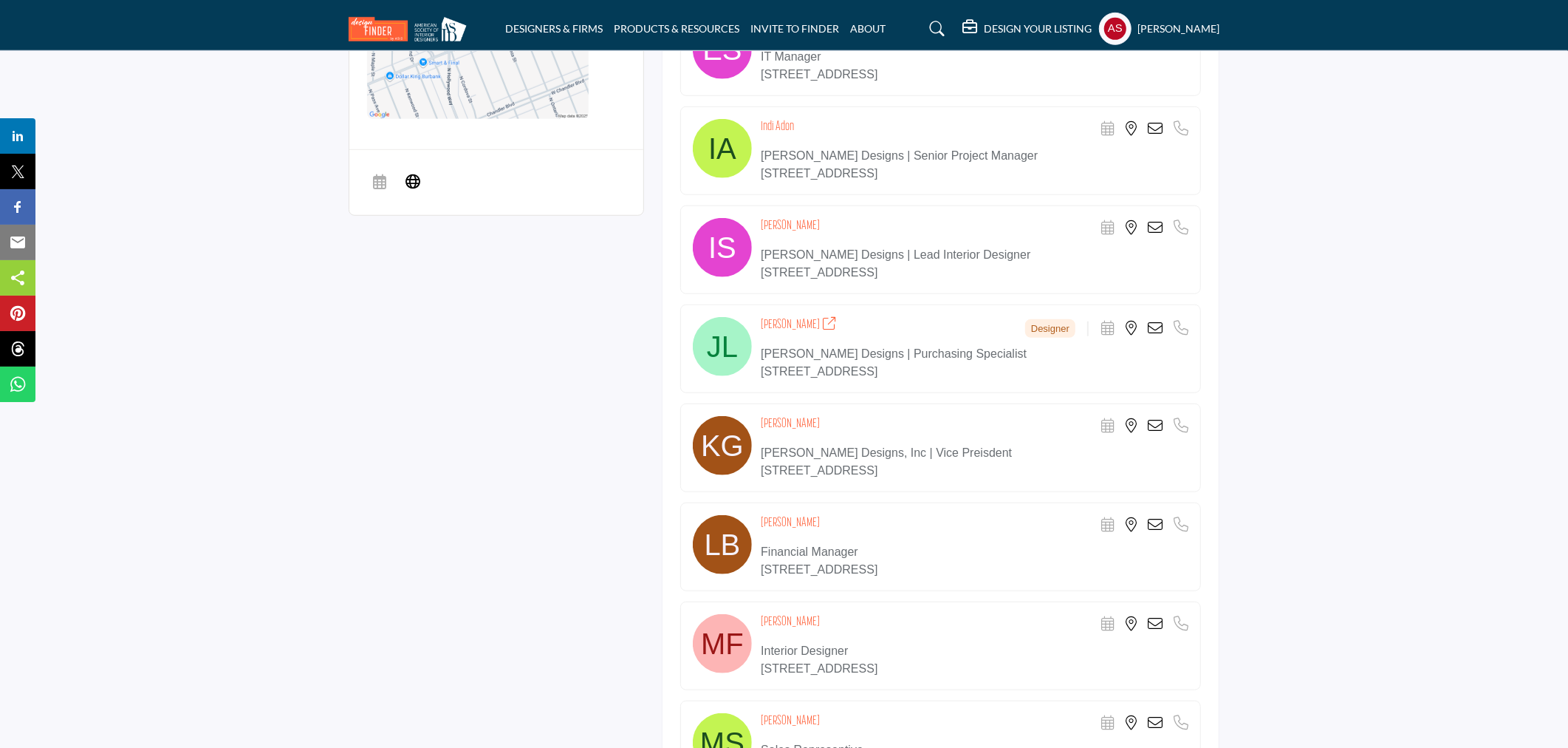
scroll to position [1094, 0]
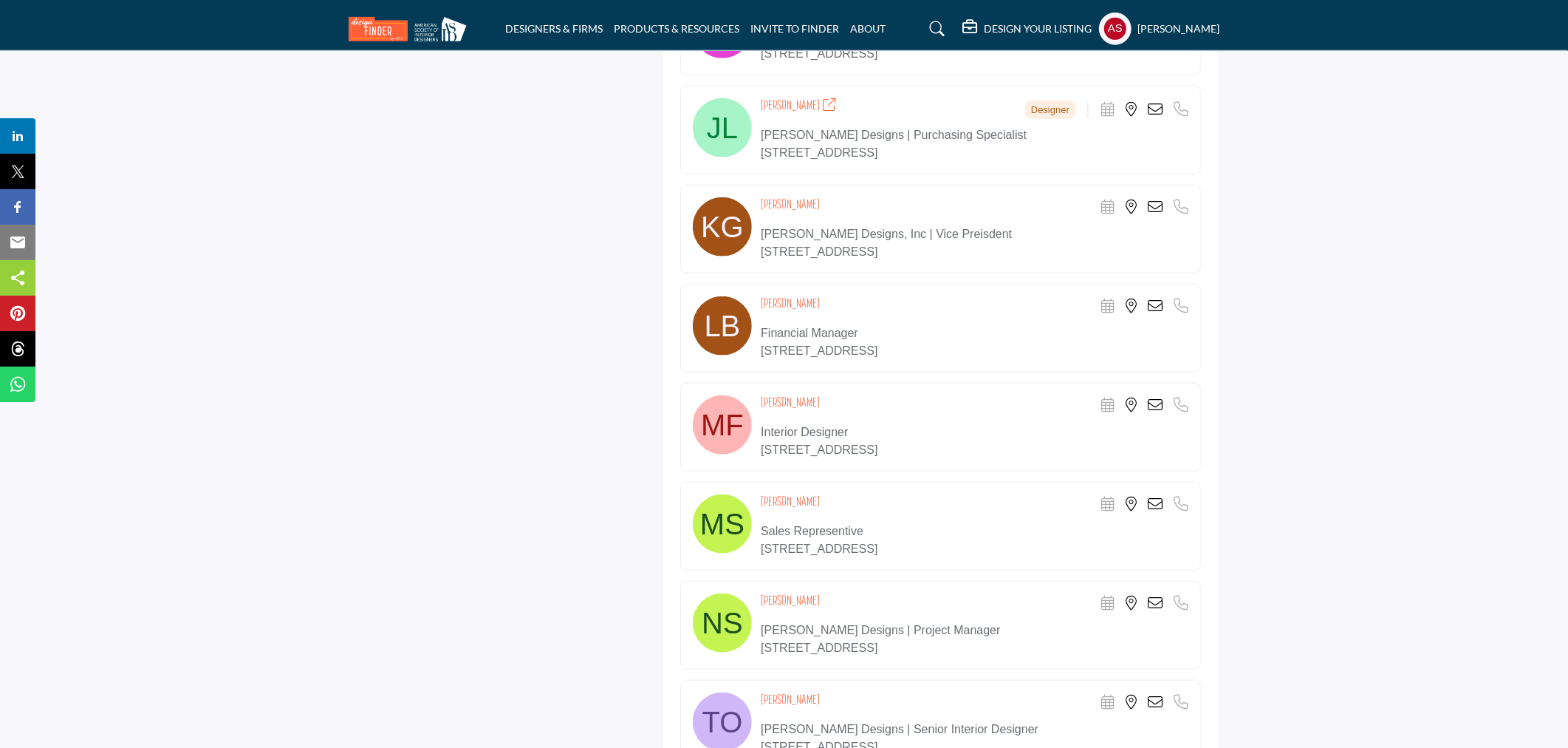
click at [1159, 308] on icon at bounding box center [1155, 305] width 14 height 14
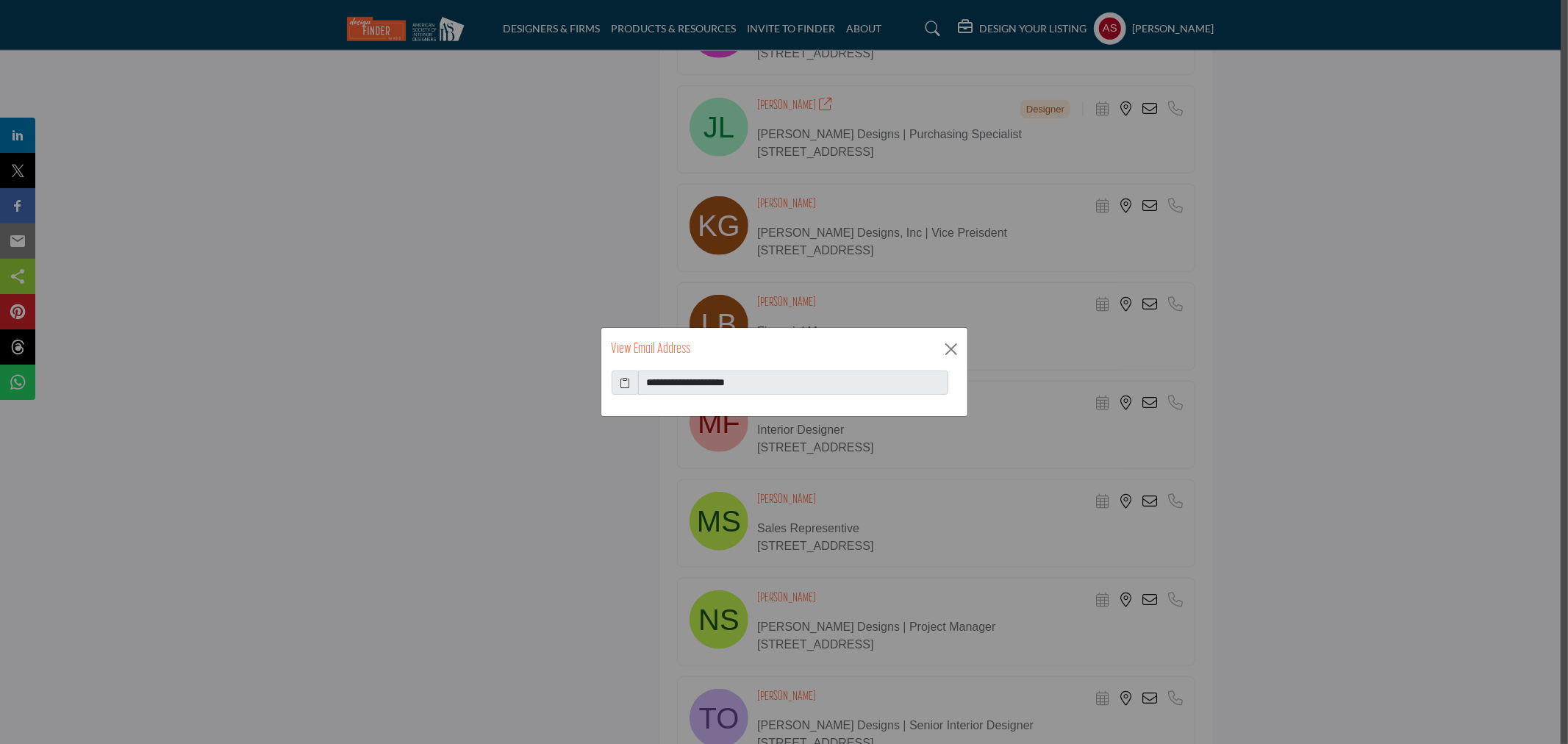
click at [623, 384] on icon at bounding box center [625, 382] width 11 height 15
click at [951, 347] on button "Close" at bounding box center [951, 349] width 22 height 22
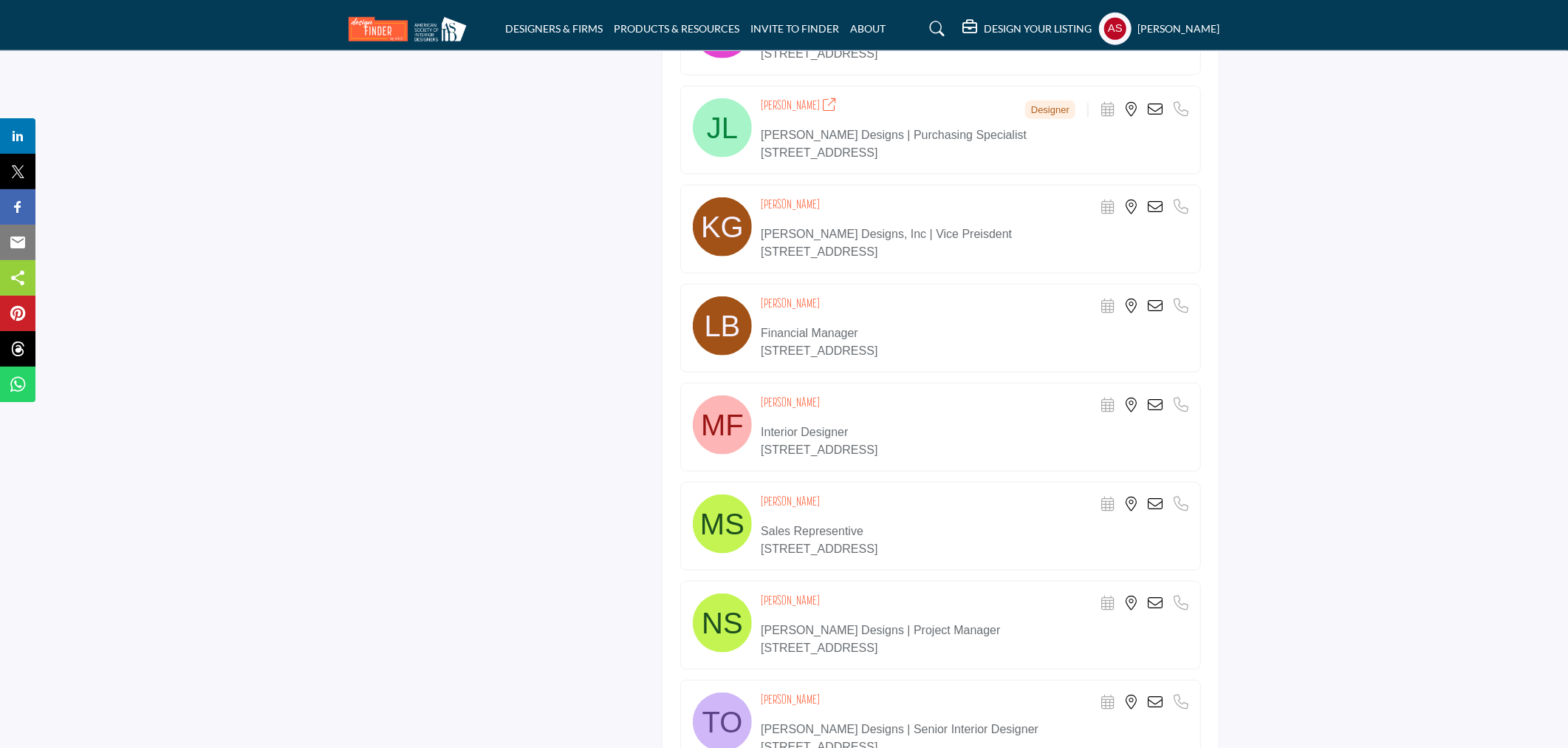
click at [1155, 504] on icon at bounding box center [1155, 504] width 14 height 14
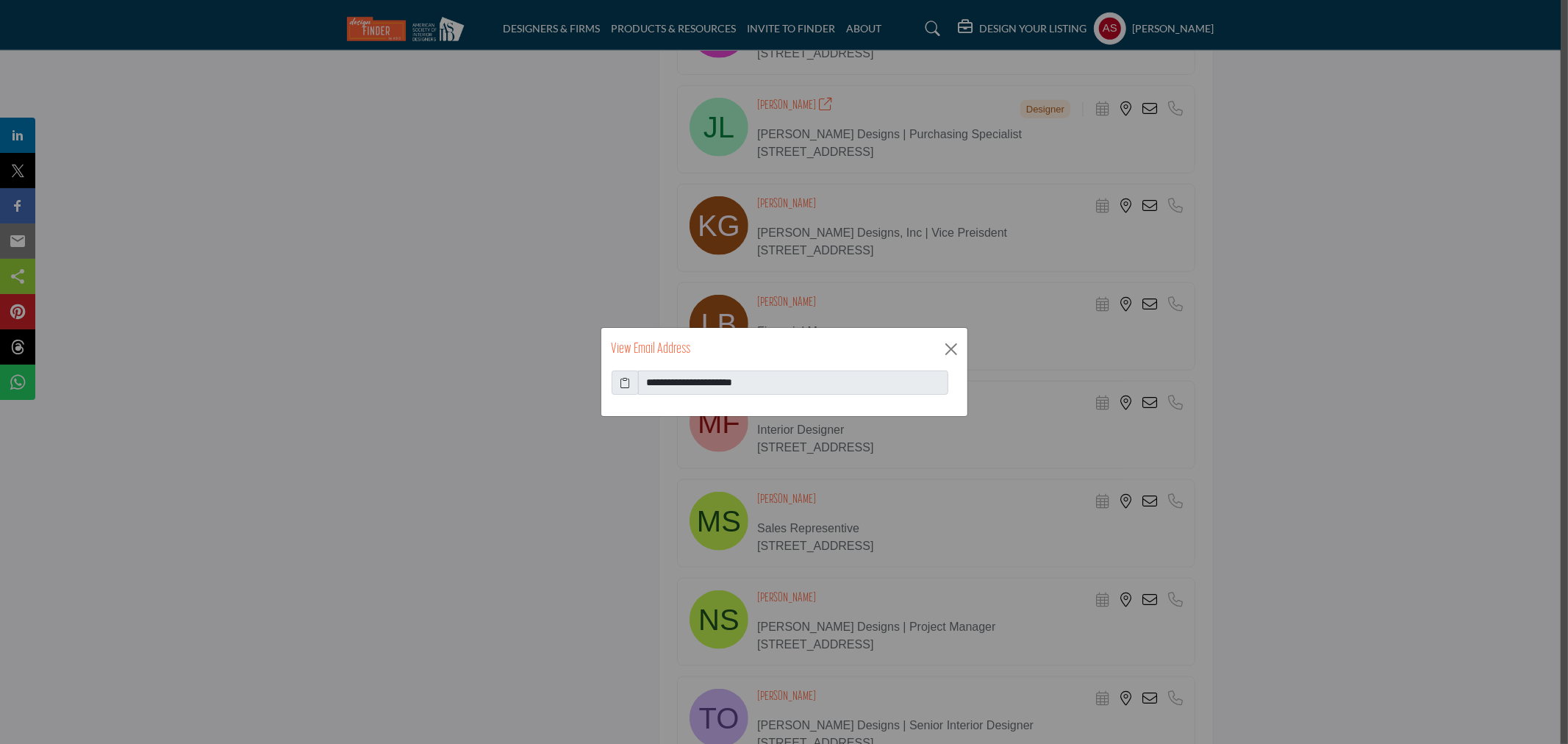
click at [628, 388] on icon at bounding box center [625, 382] width 11 height 15
click at [945, 351] on button "Close" at bounding box center [951, 349] width 22 height 22
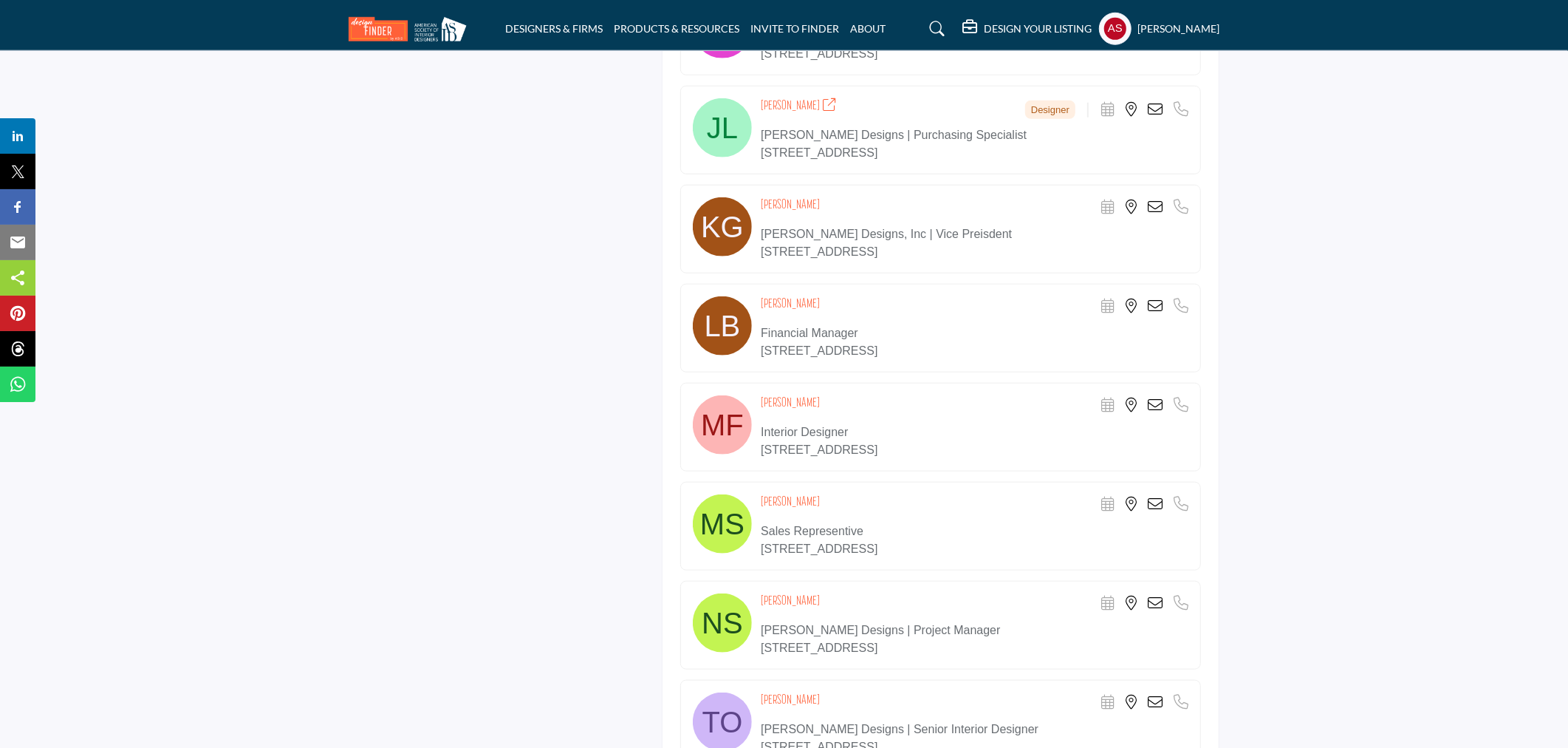
click at [1153, 408] on icon at bounding box center [1155, 404] width 14 height 14
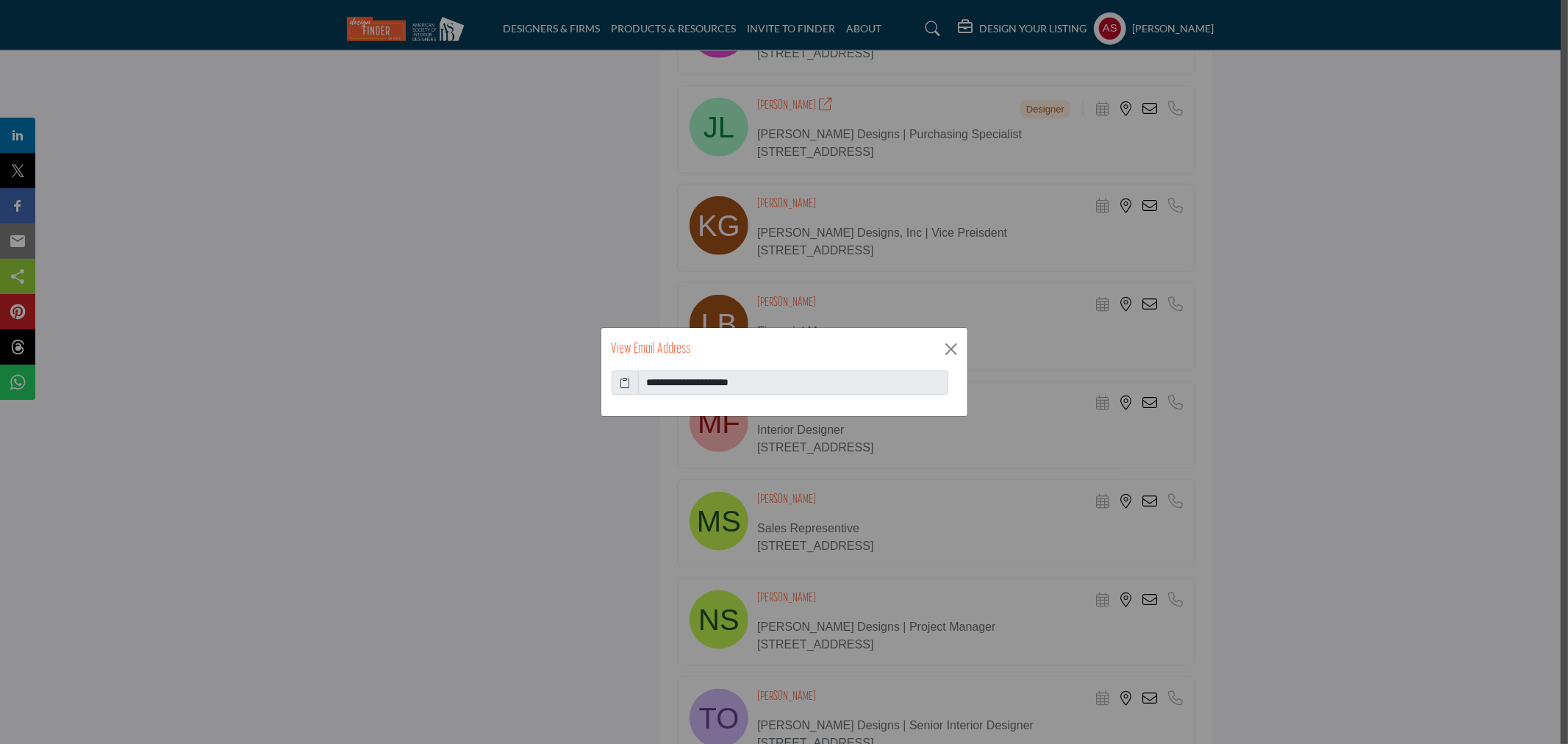
click at [622, 384] on icon at bounding box center [625, 382] width 11 height 15
click at [946, 342] on button "Close" at bounding box center [951, 349] width 22 height 22
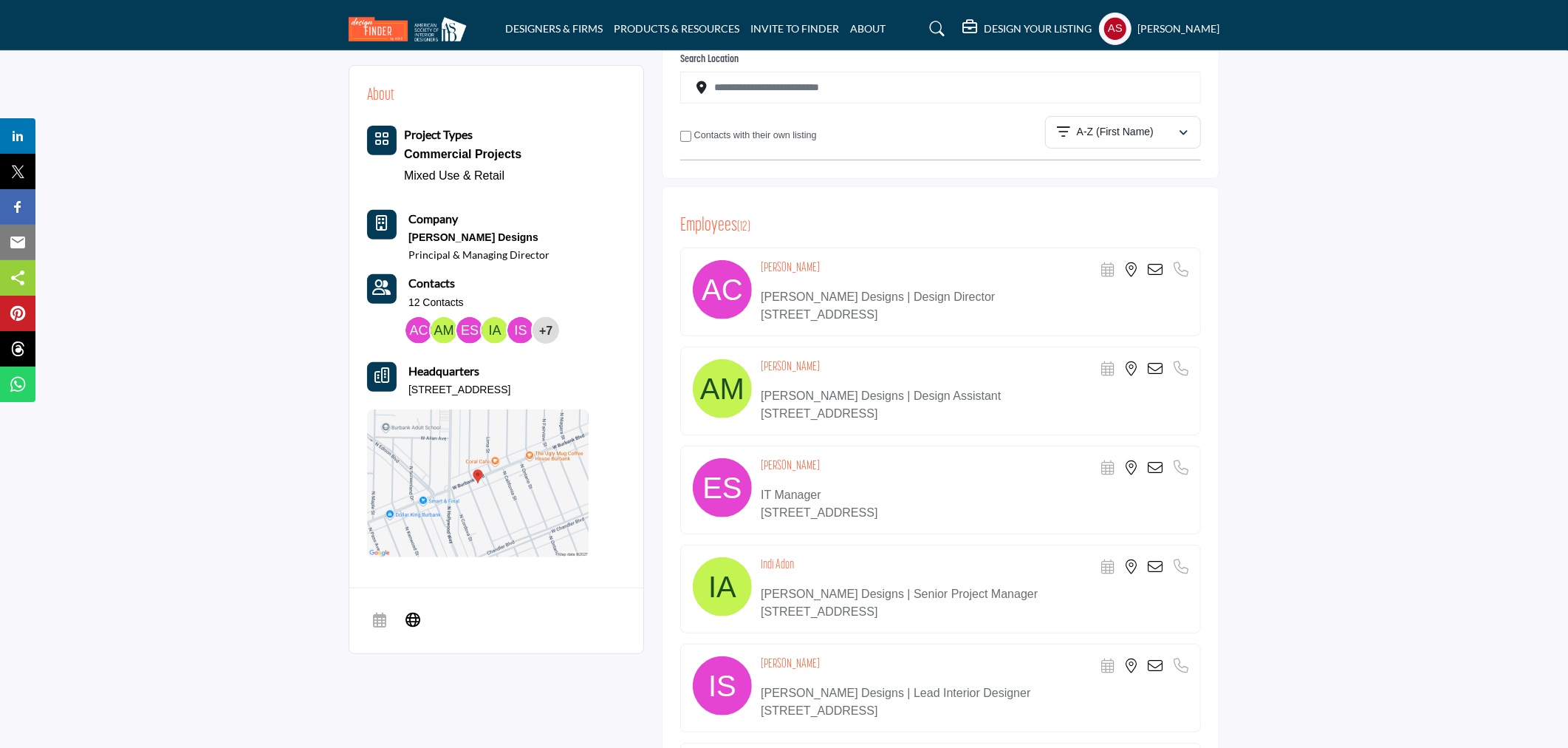
scroll to position [0, 0]
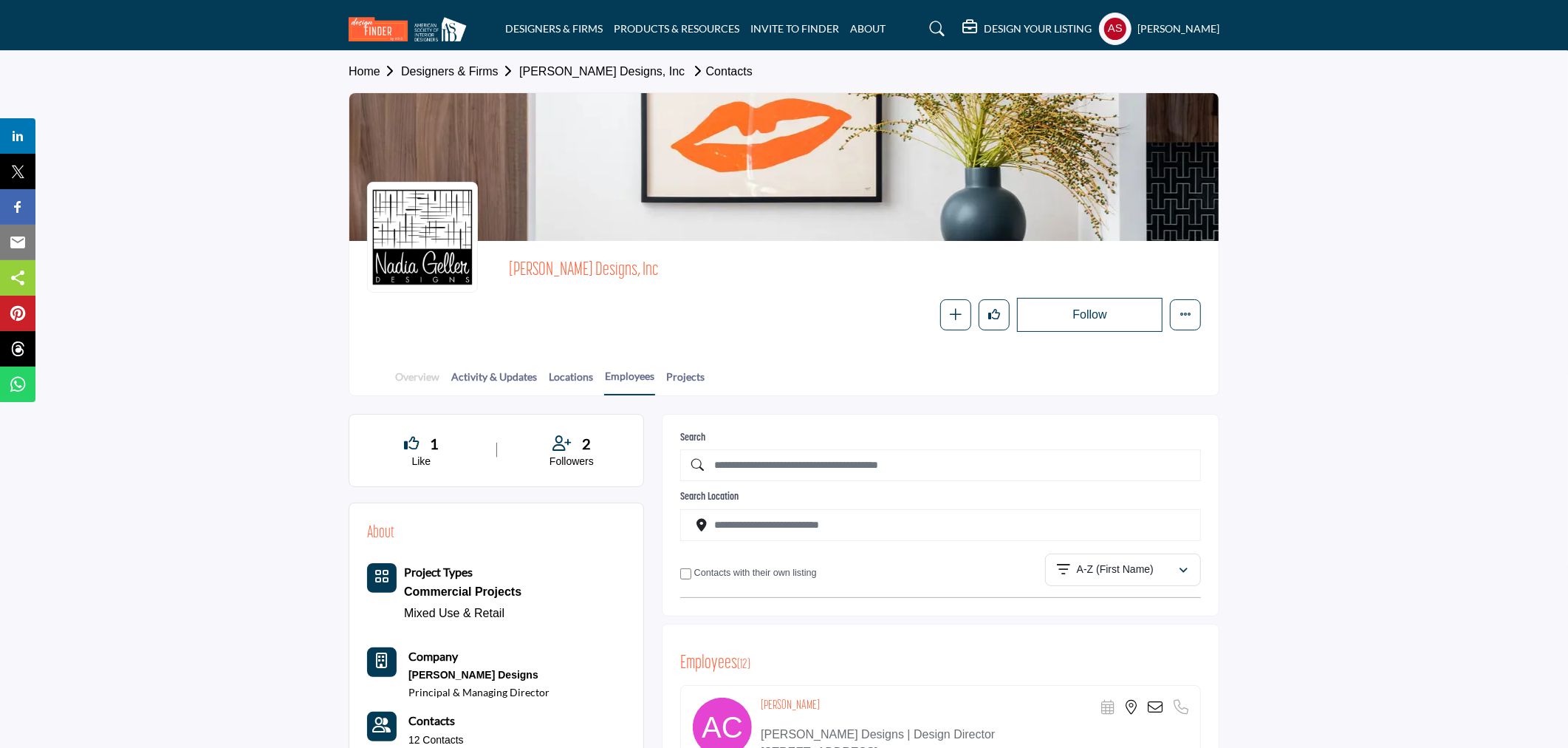
click at [412, 373] on link "Overview" at bounding box center [418, 382] width 46 height 26
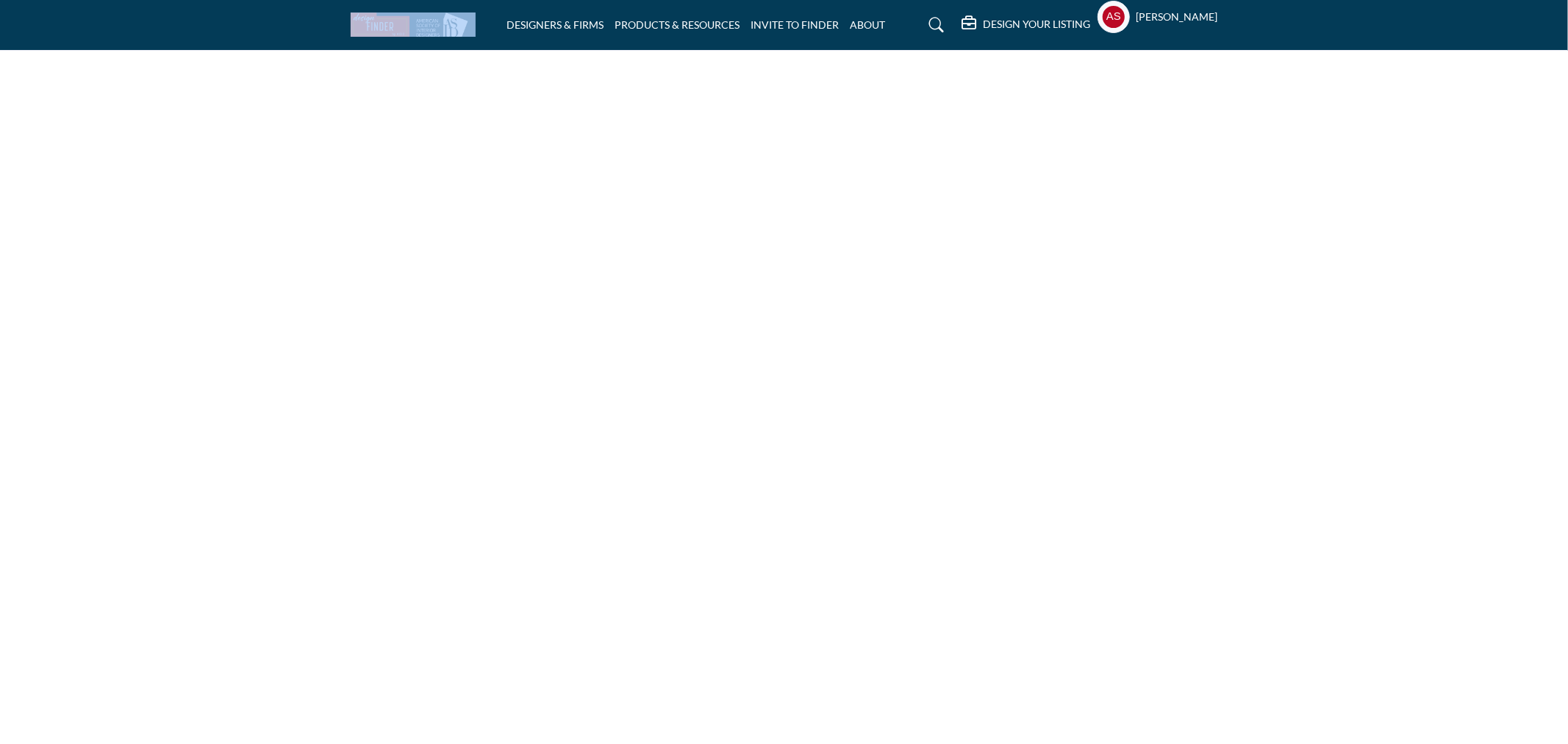
click at [407, 372] on html "DESIGNERS & FIRMS PRODUCTS & RESOURCES INVITE TO FINDER ABOUT" at bounding box center [784, 372] width 1568 height 744
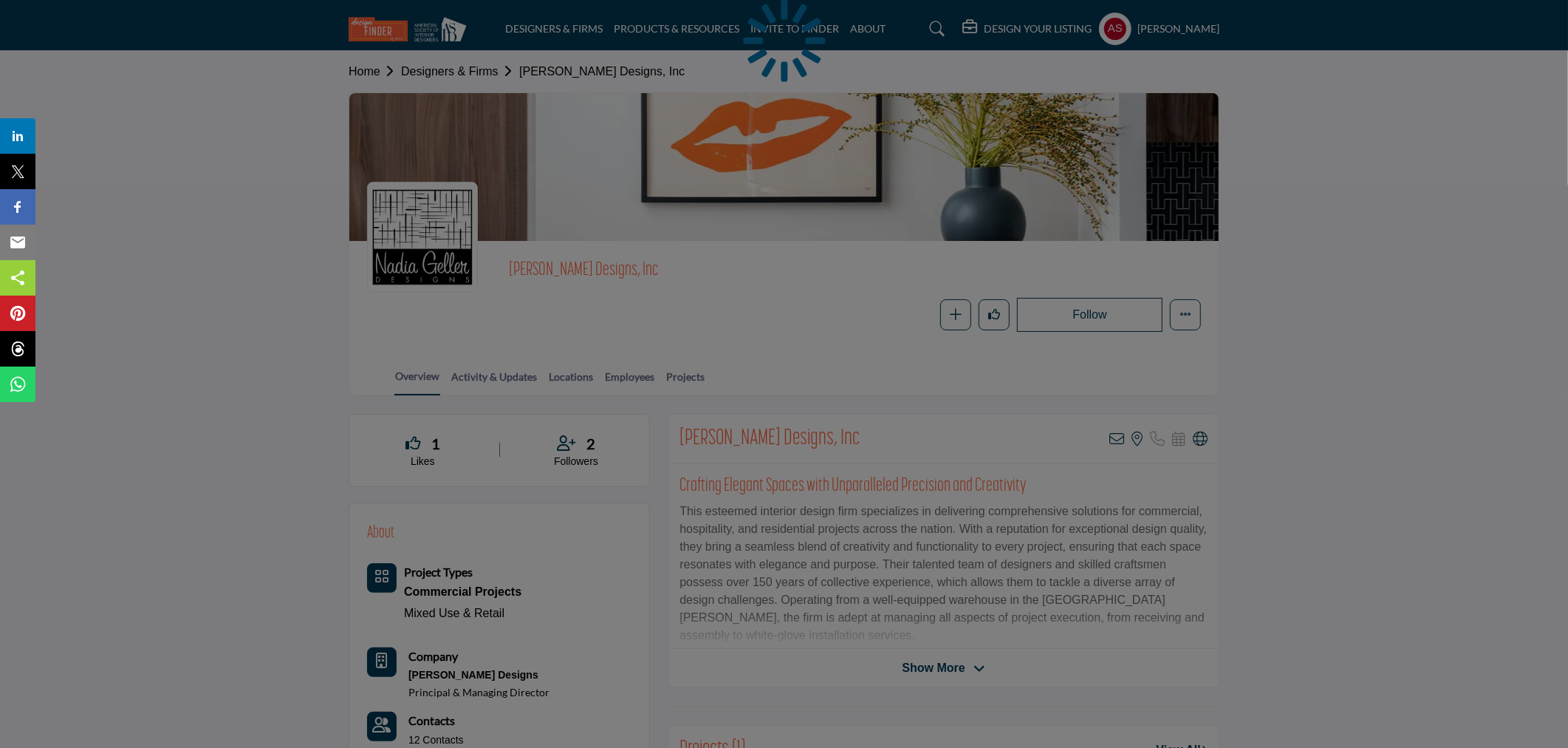
click at [1204, 441] on div at bounding box center [784, 374] width 1568 height 748
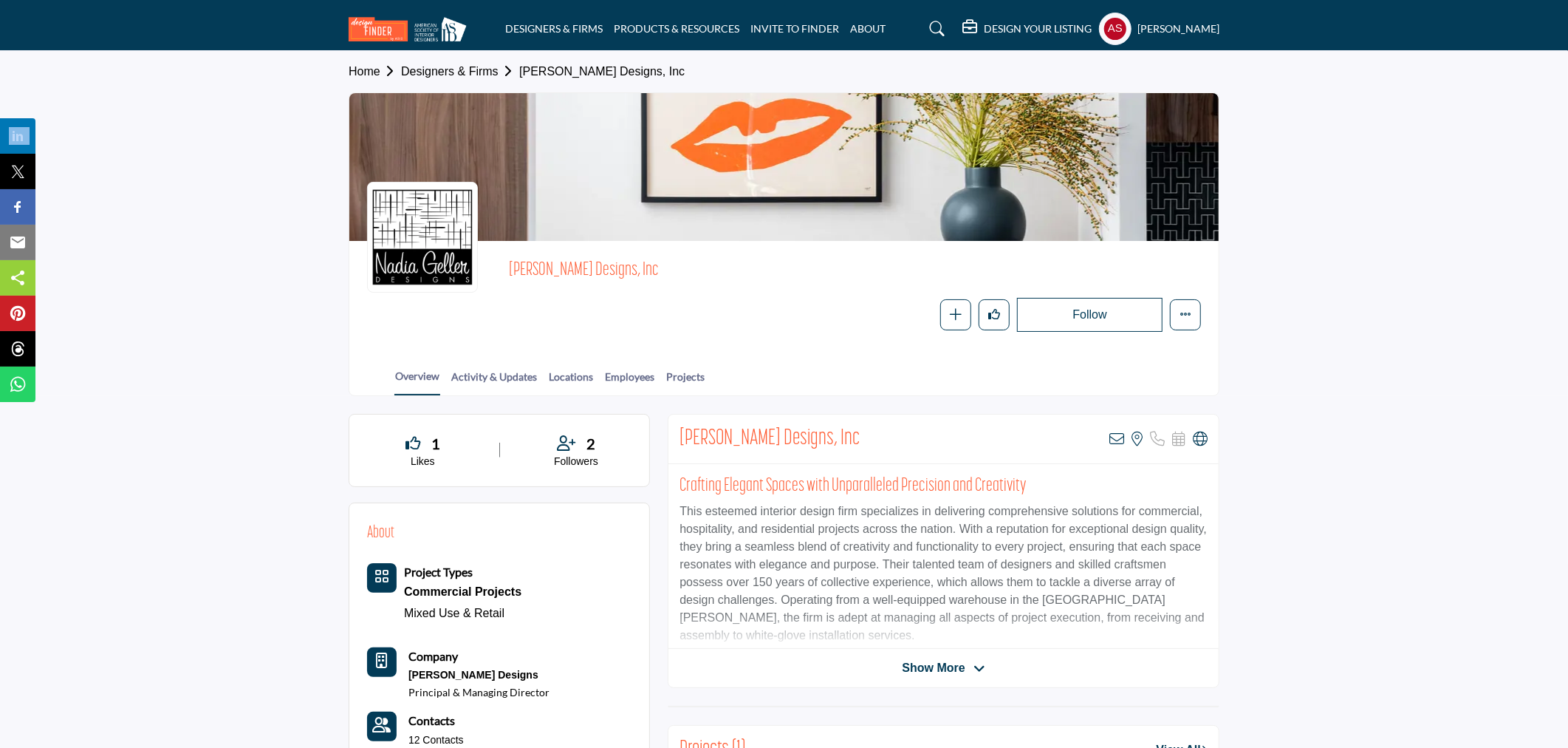
click at [1204, 441] on icon at bounding box center [1200, 438] width 14 height 14
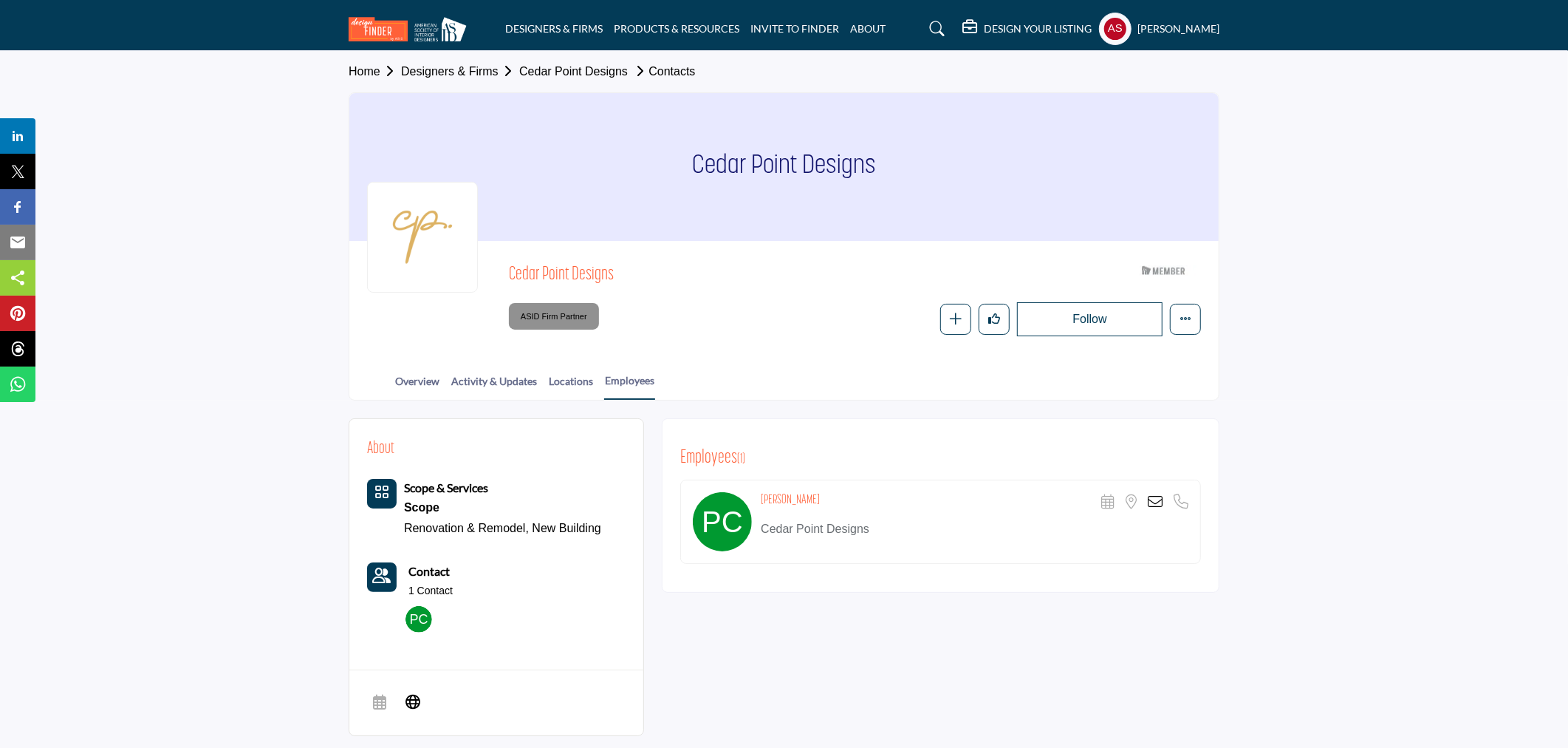
click at [1151, 495] on icon at bounding box center [1155, 501] width 14 height 14
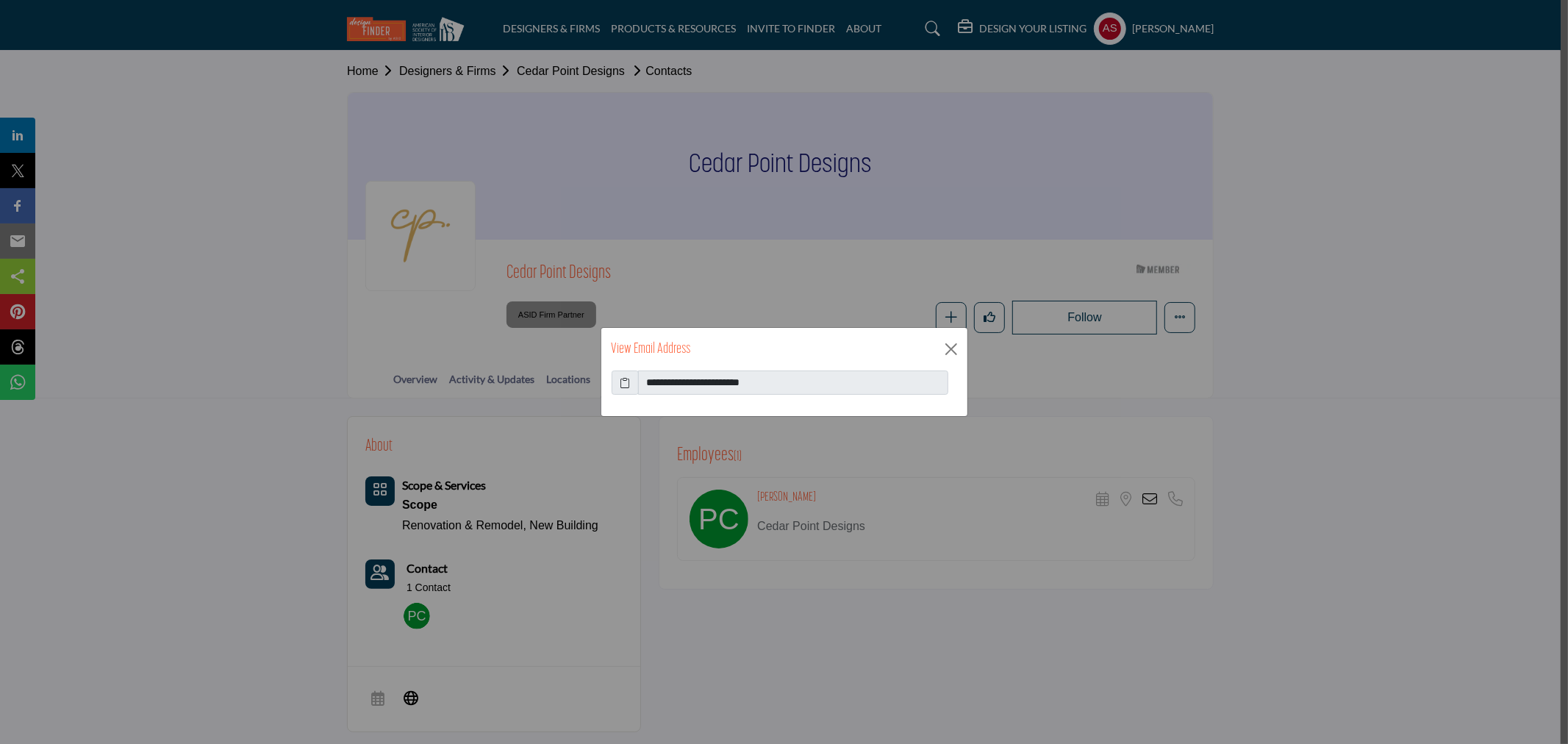
click at [626, 379] on icon at bounding box center [625, 382] width 11 height 15
click at [951, 347] on button "Close" at bounding box center [951, 349] width 22 height 22
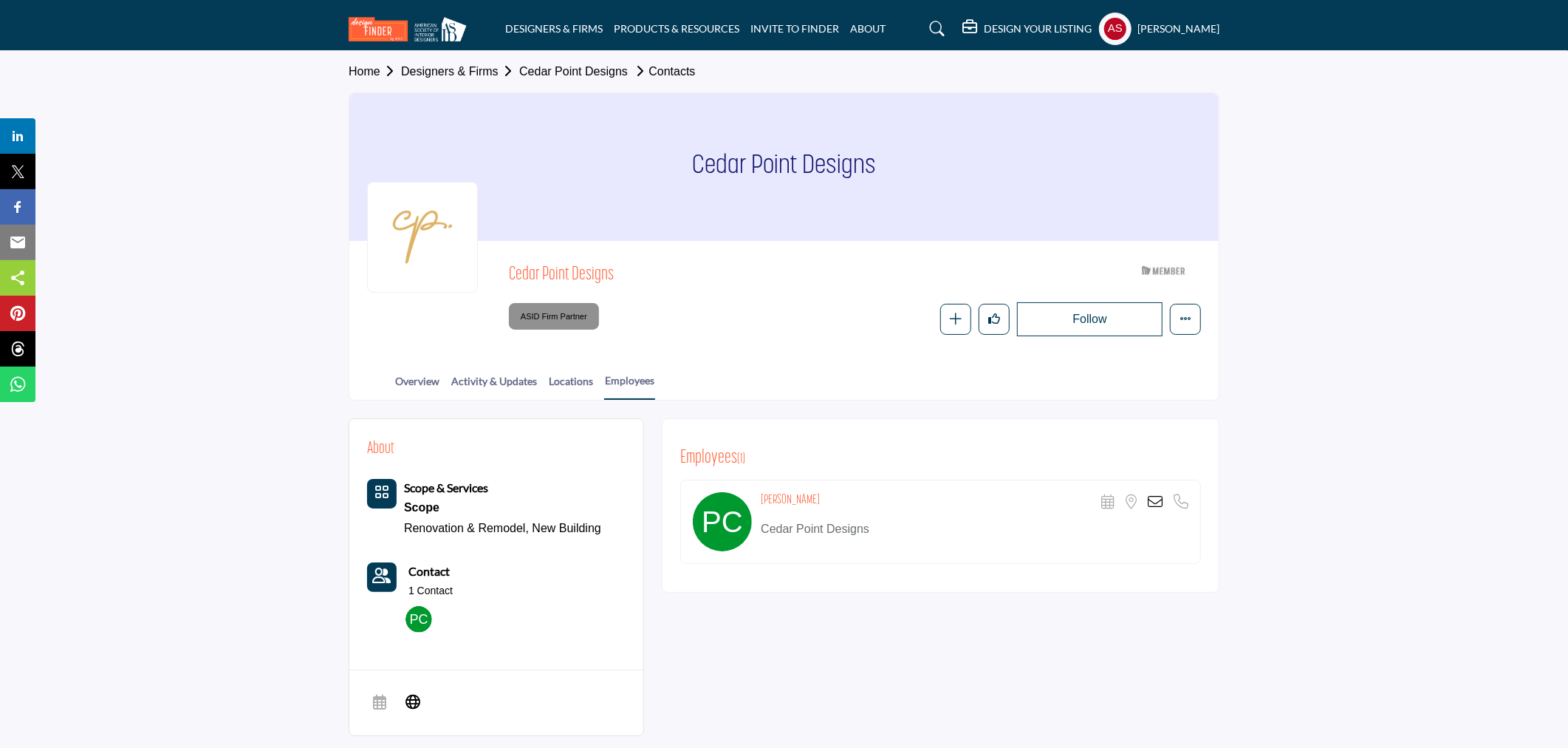
drag, startPoint x: 753, startPoint y: 498, endPoint x: 853, endPoint y: 497, distance: 100.0
click at [853, 497] on div "Pamela Cappetto Scheduler URL is currently unavailable for this contact. Locati…" at bounding box center [940, 521] width 521 height 84
copy div "Pamela Cappetto"
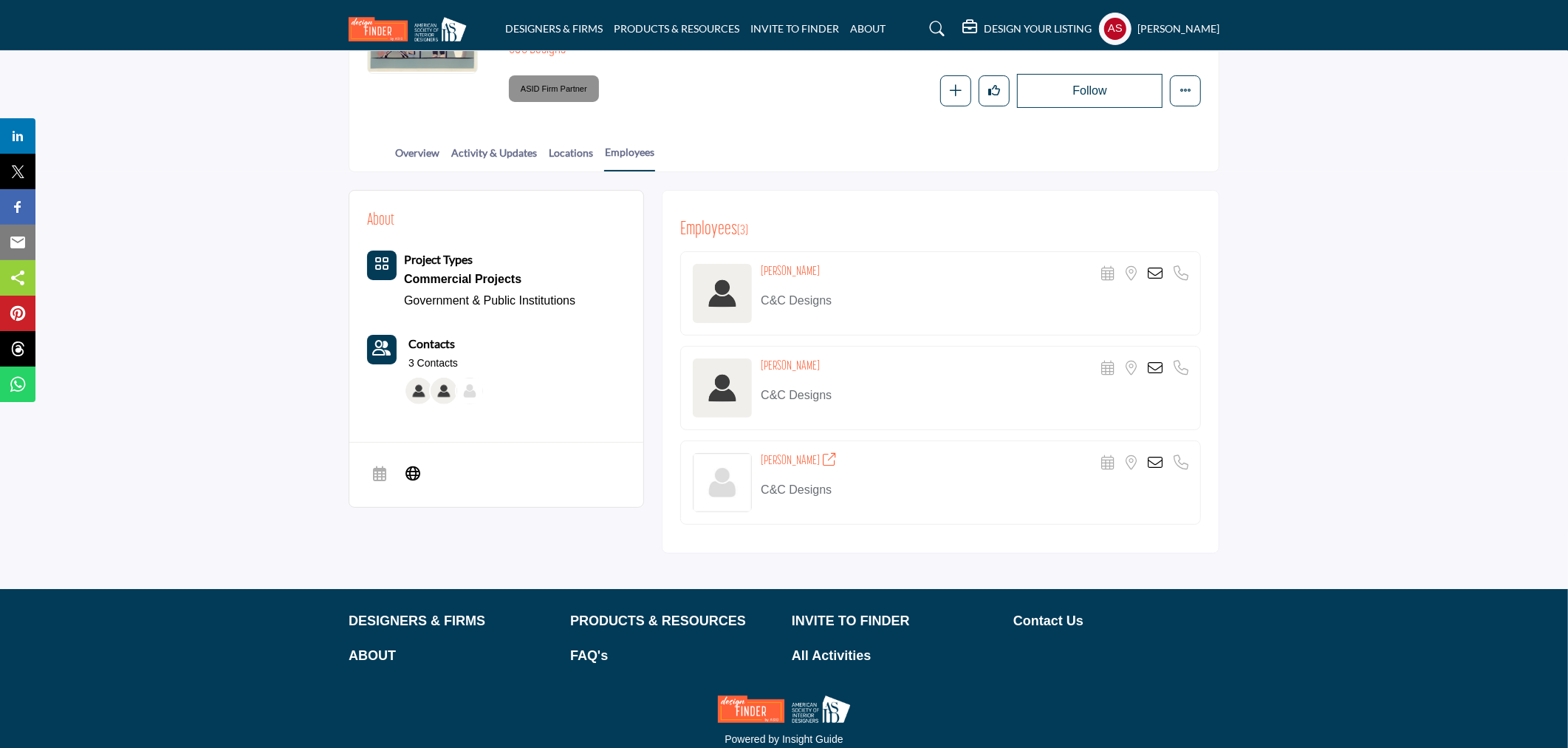
scroll to position [276, 0]
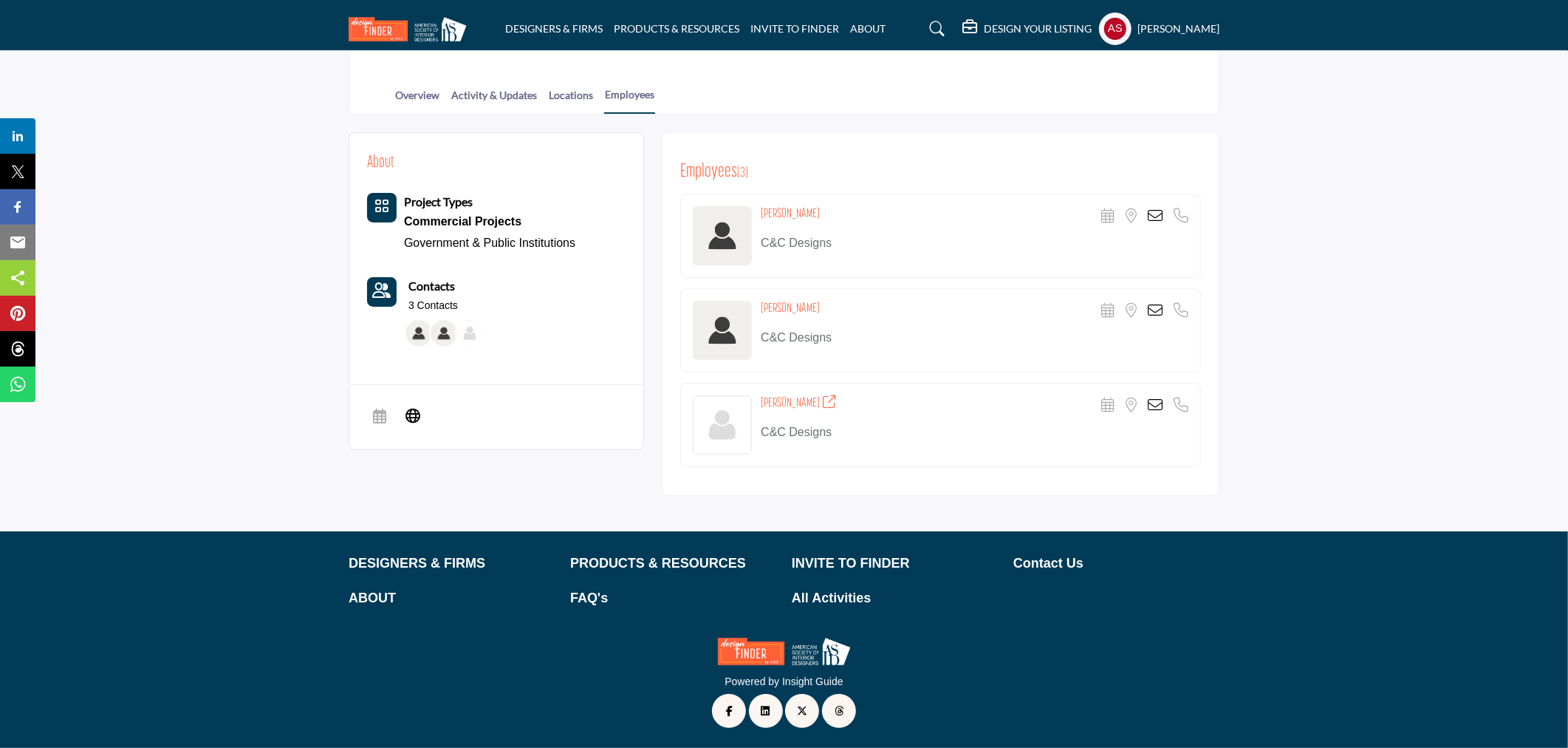
click at [1158, 397] on icon at bounding box center [1155, 404] width 14 height 14
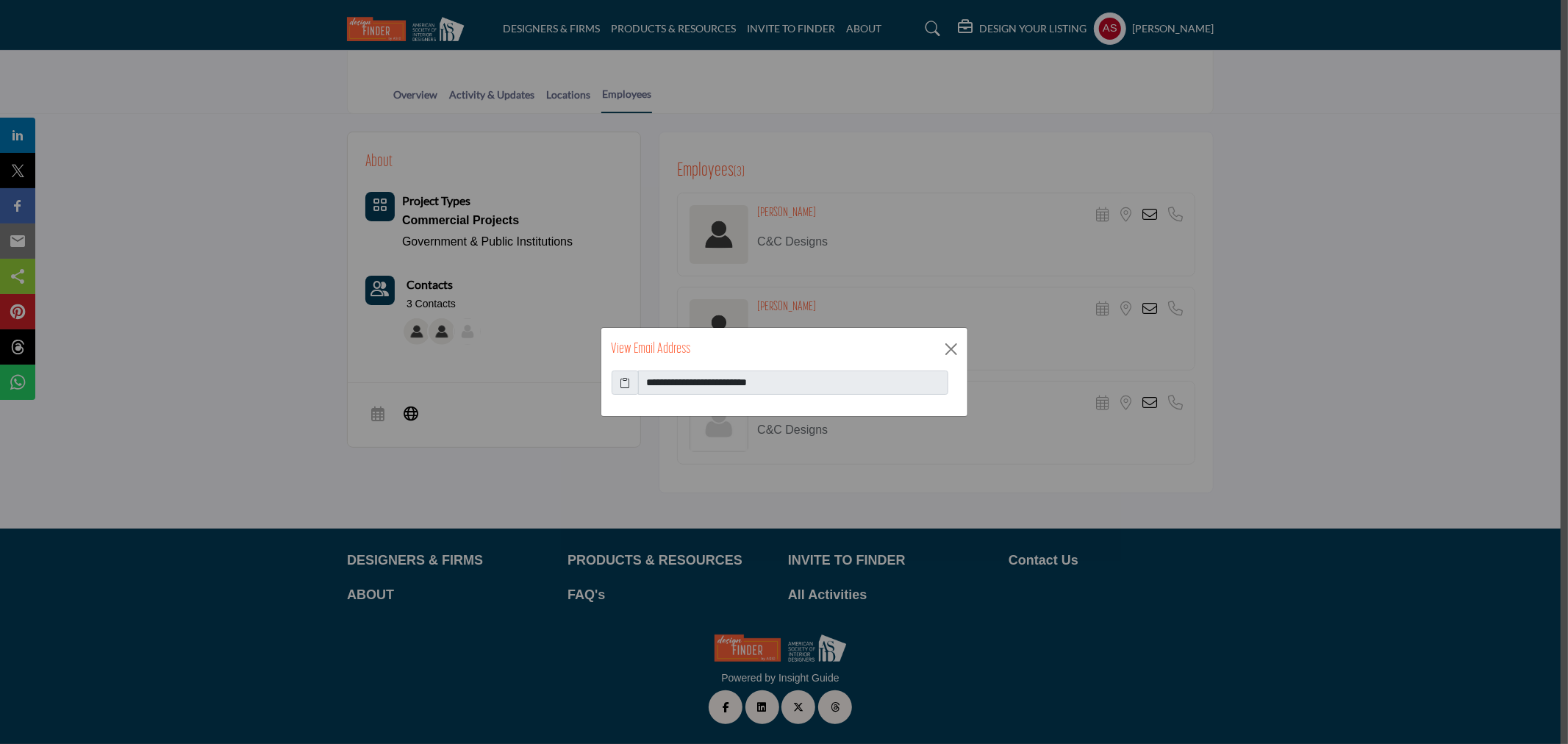
click at [620, 383] on icon at bounding box center [625, 382] width 11 height 15
click at [952, 345] on button "Close" at bounding box center [951, 349] width 22 height 22
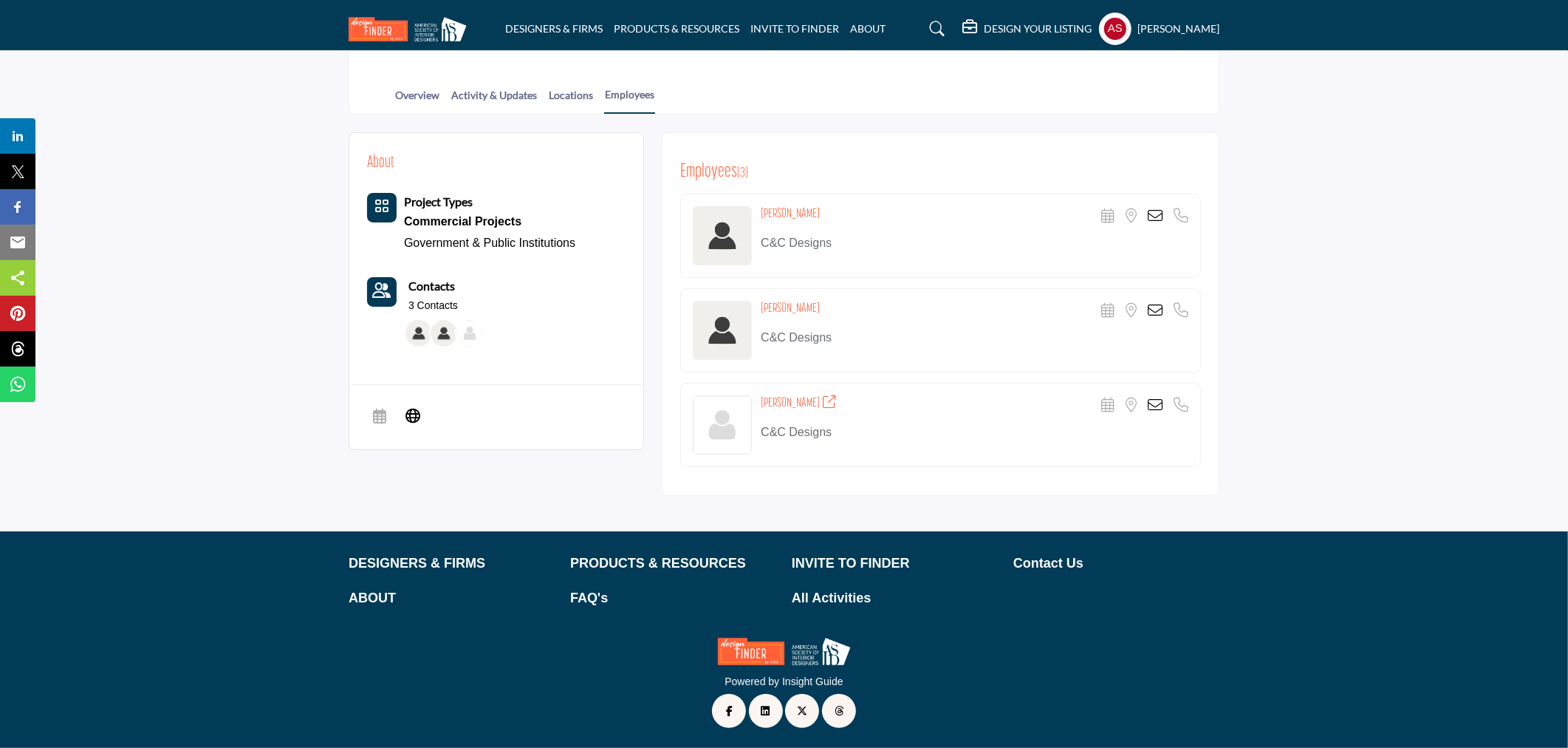
click at [1156, 310] on icon at bounding box center [1155, 310] width 14 height 14
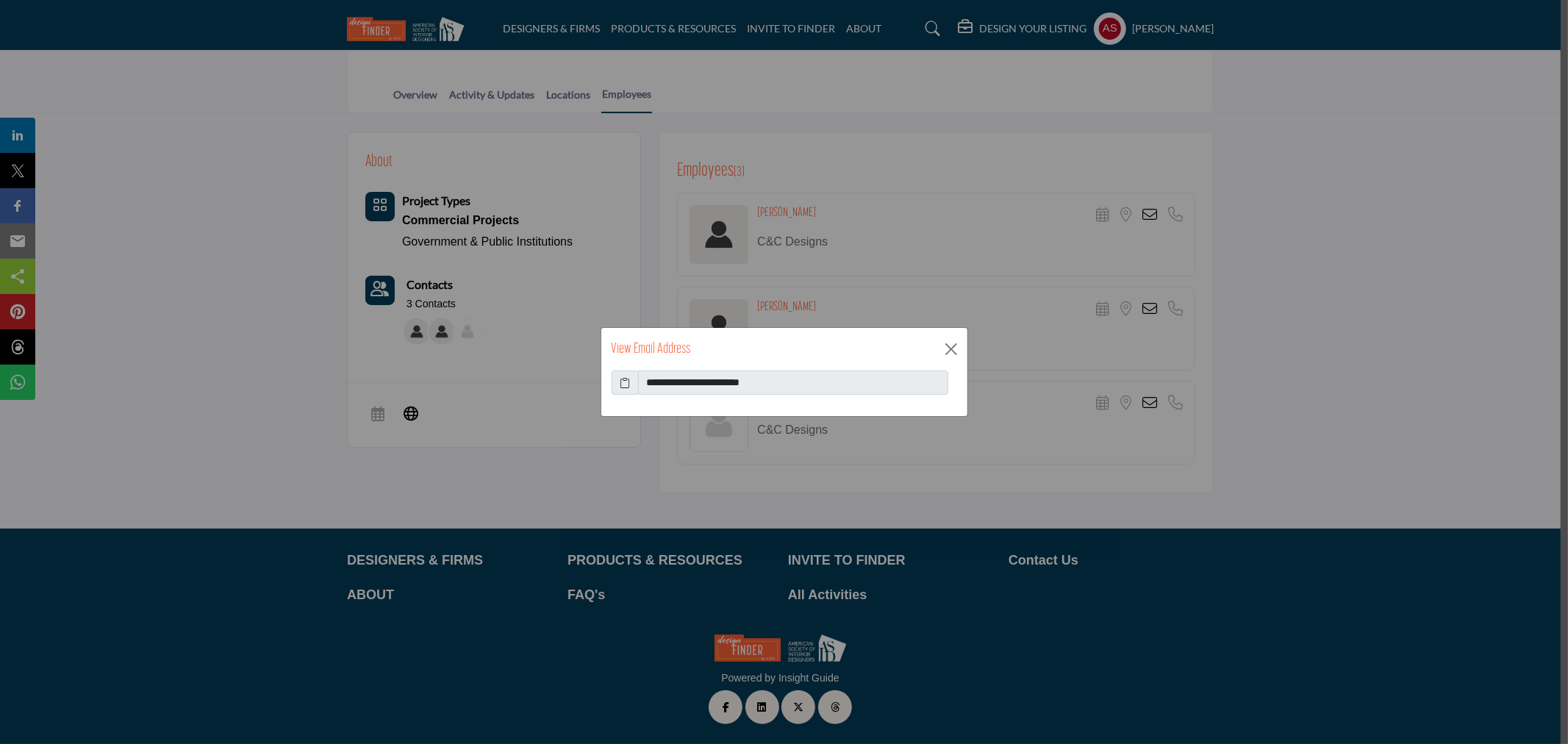
click at [622, 383] on icon at bounding box center [625, 382] width 11 height 15
click at [953, 346] on button "Close" at bounding box center [951, 349] width 22 height 22
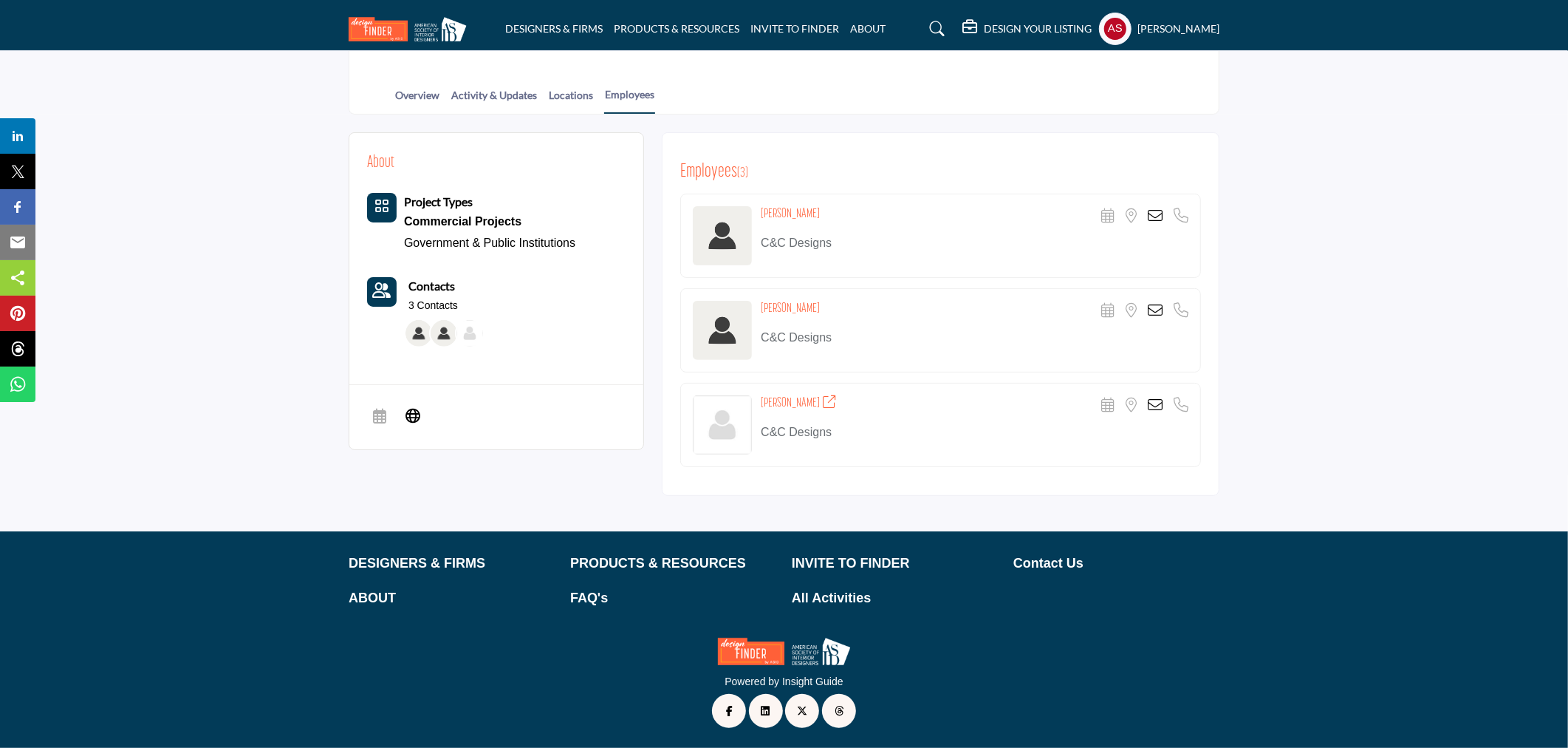
scroll to position [57, 0]
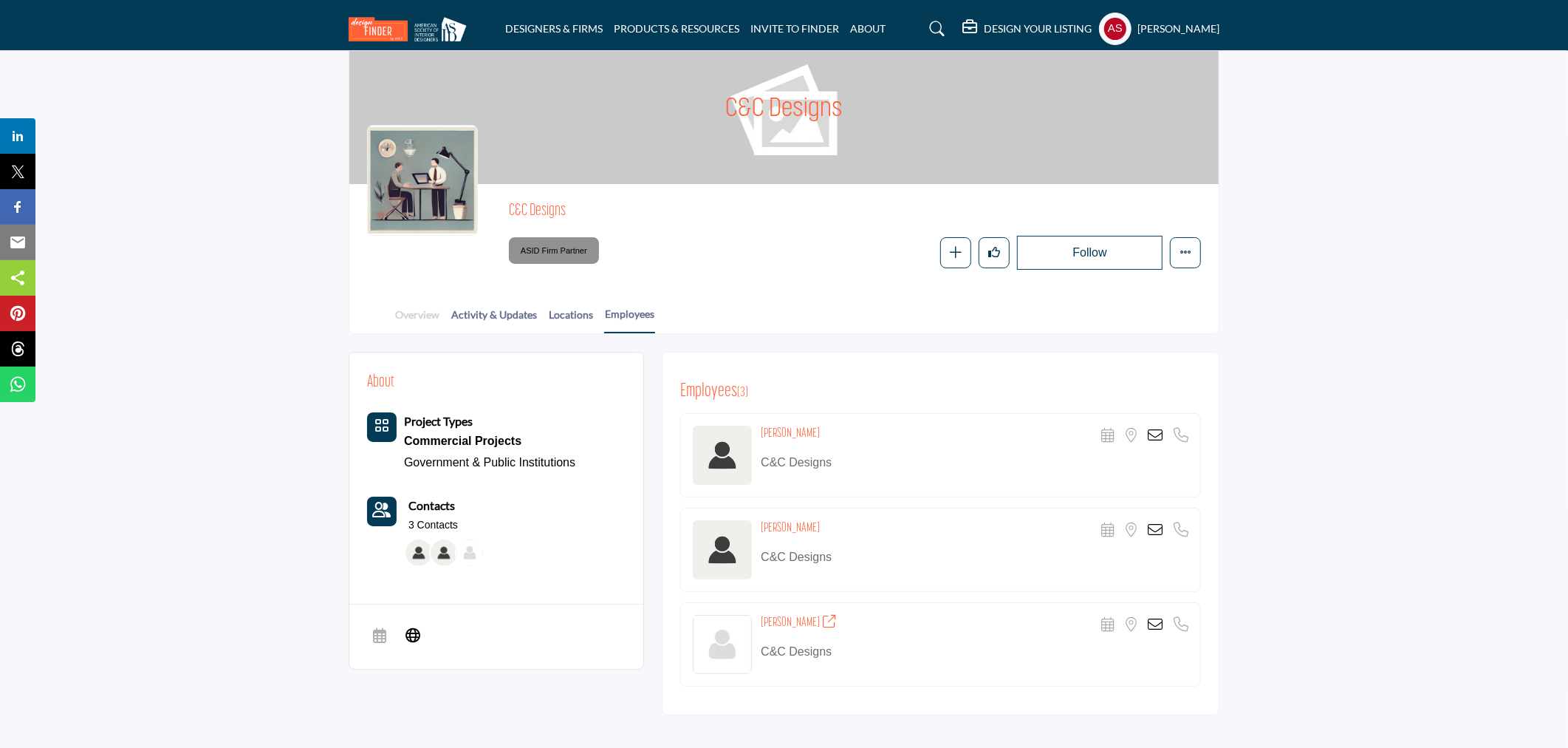
click at [412, 316] on link "Overview" at bounding box center [418, 320] width 46 height 26
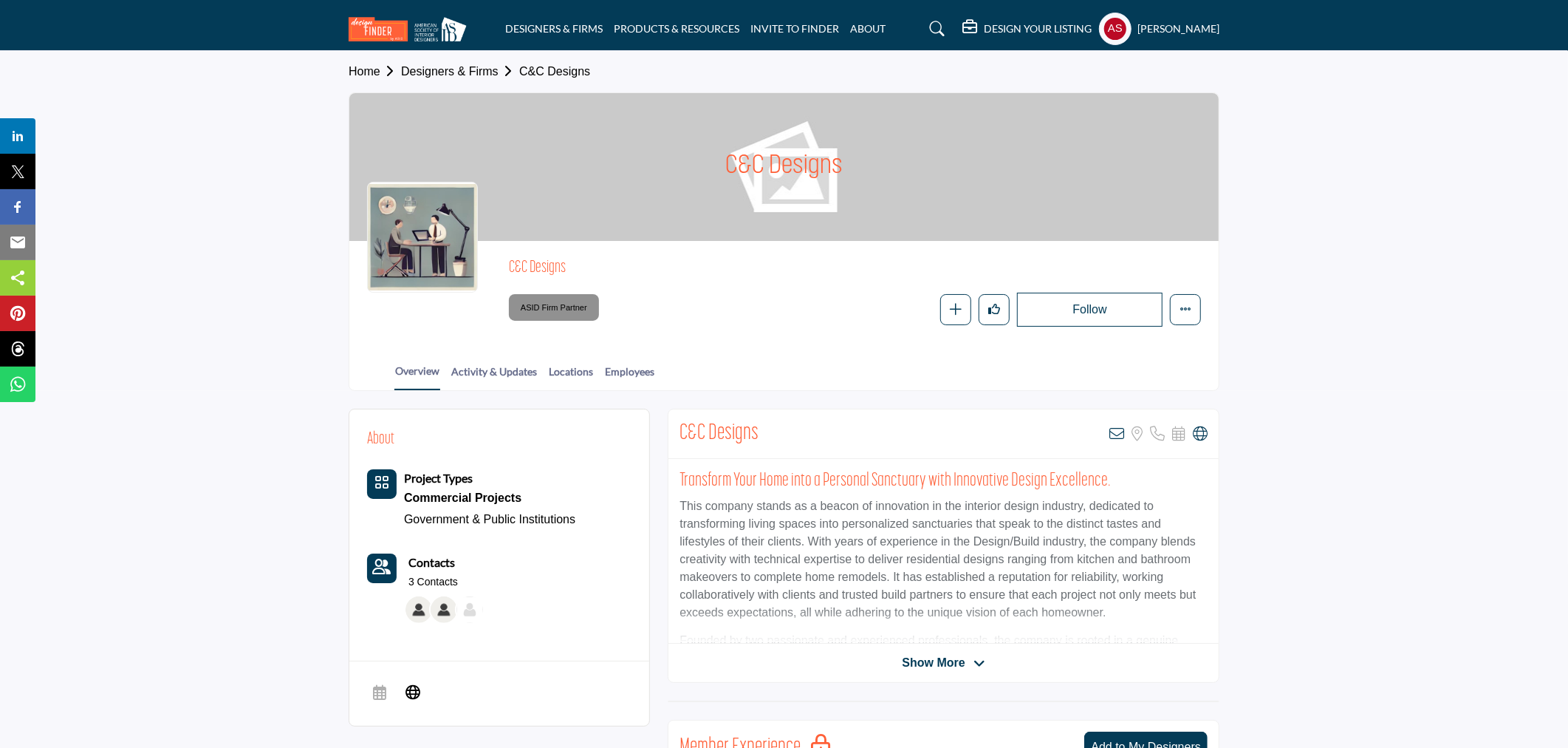
click at [1201, 431] on icon at bounding box center [1200, 433] width 14 height 14
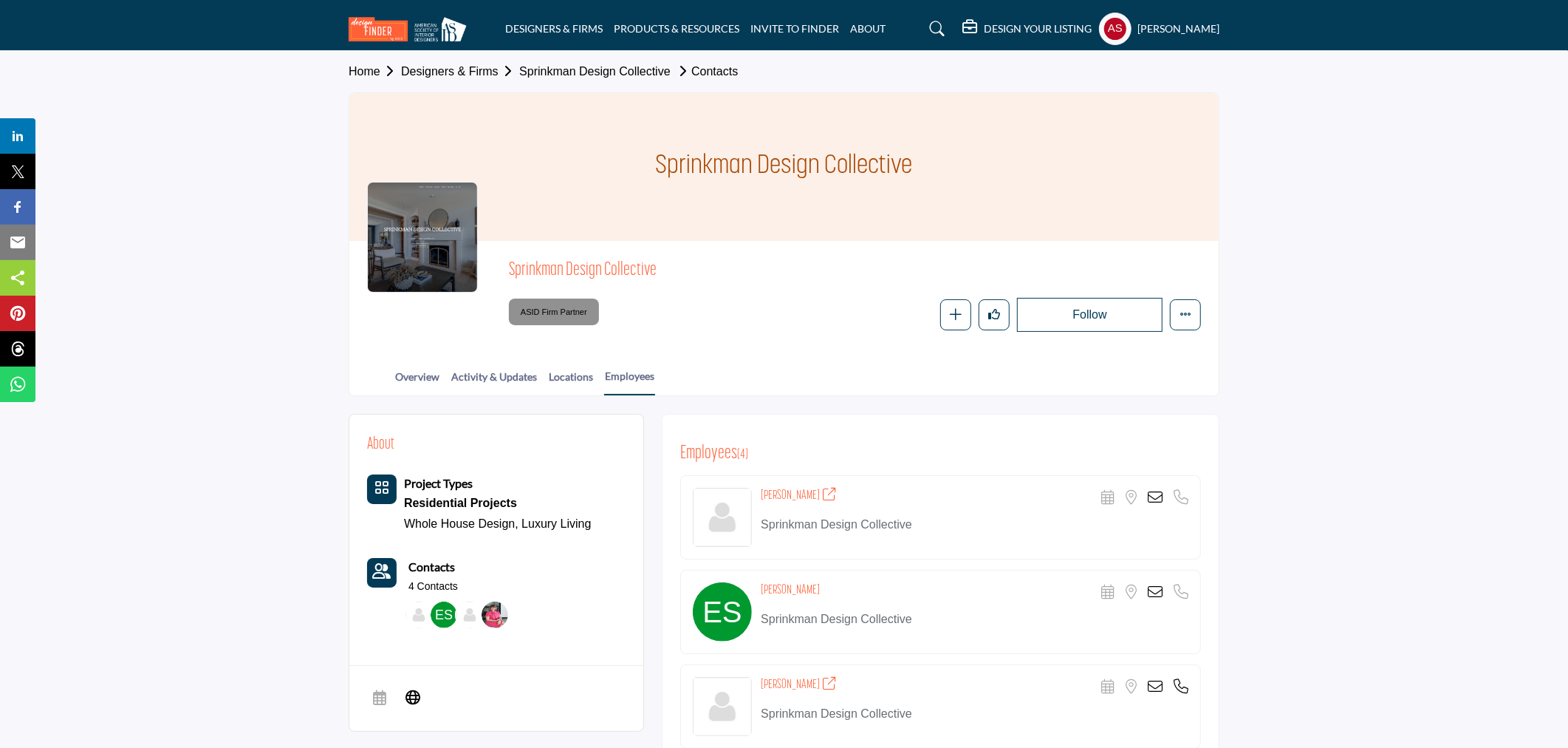
scroll to position [218, 0]
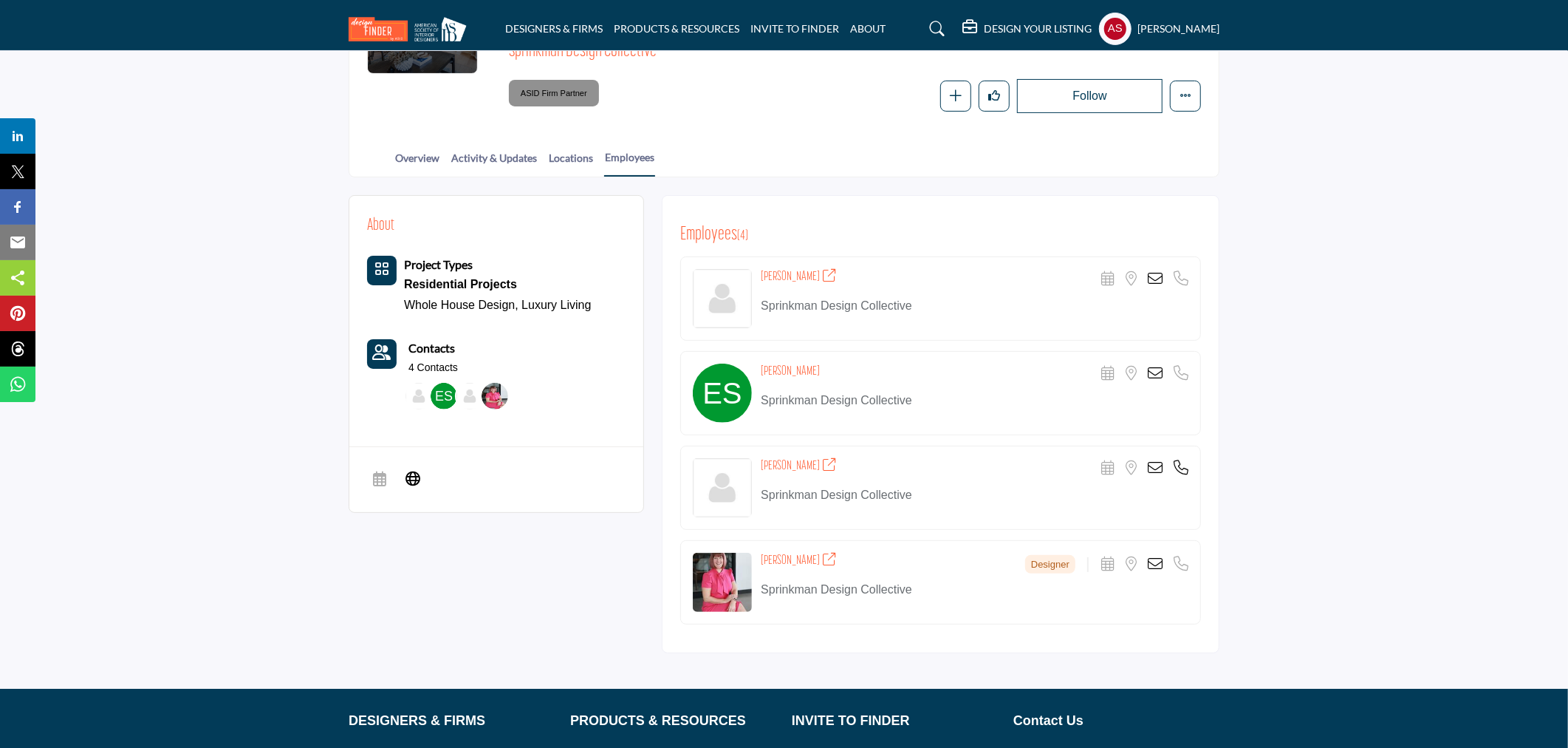
click at [1158, 275] on icon at bounding box center [1155, 278] width 14 height 14
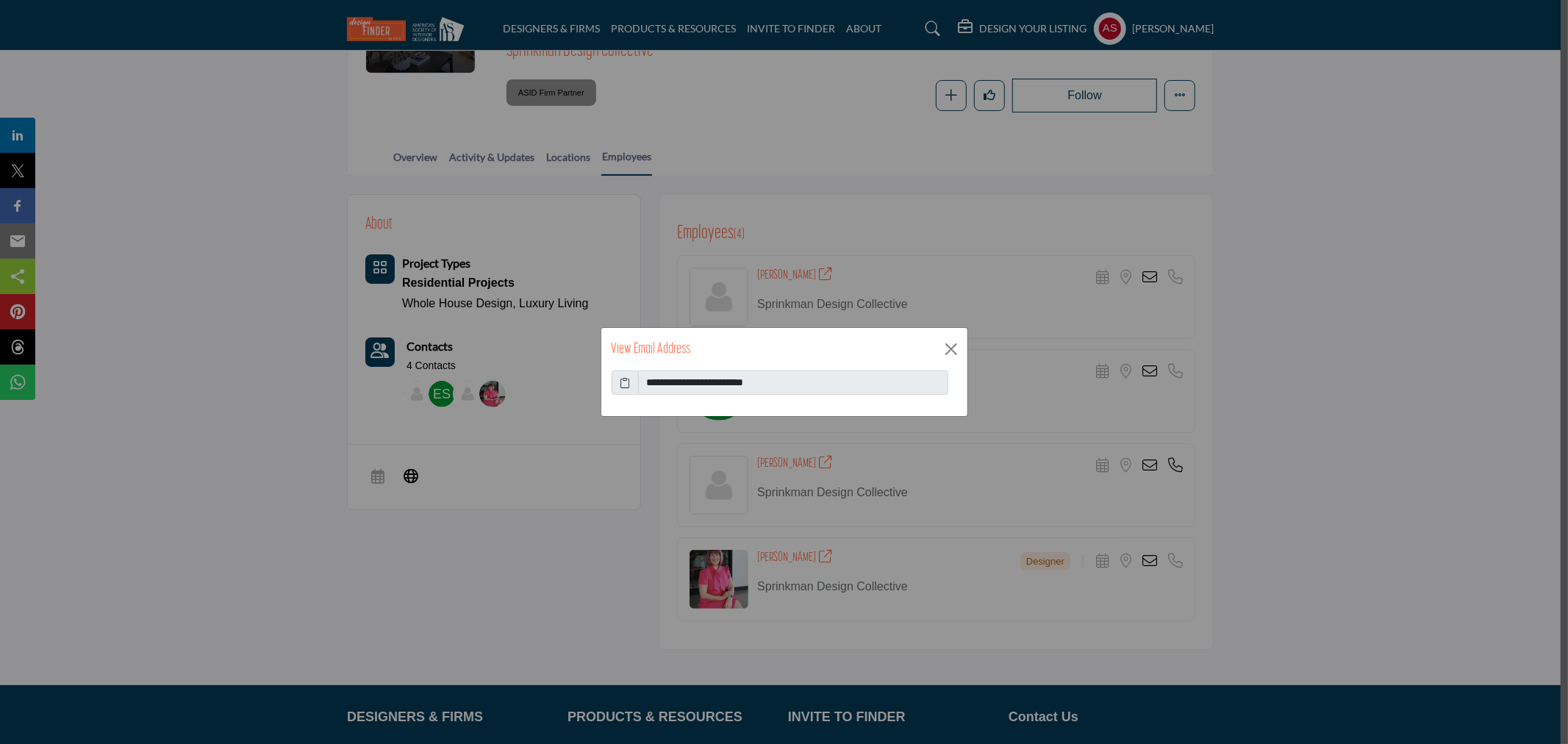
click at [627, 384] on icon at bounding box center [625, 382] width 11 height 15
click at [953, 351] on button "Close" at bounding box center [951, 349] width 22 height 22
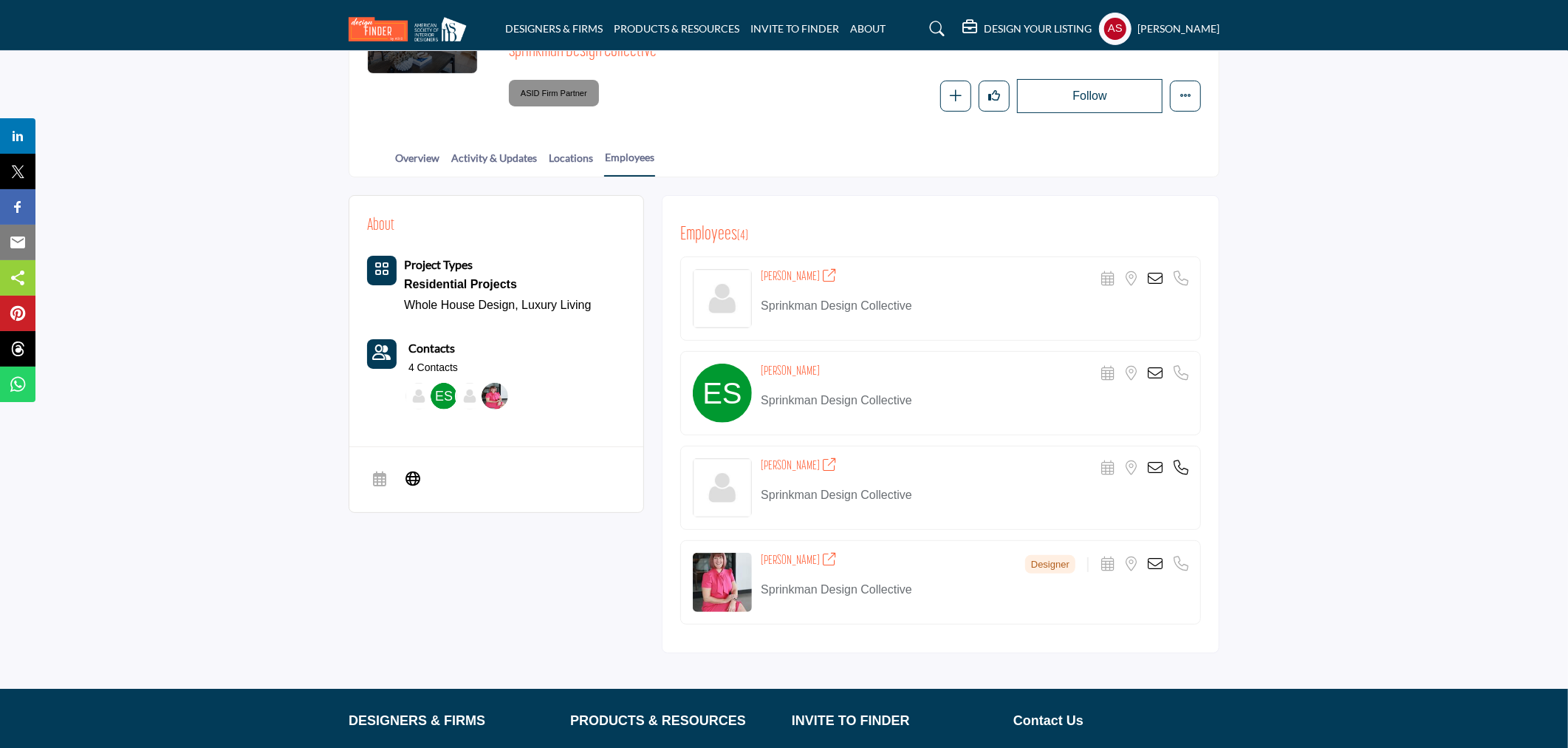
click at [1160, 466] on icon at bounding box center [1155, 467] width 14 height 14
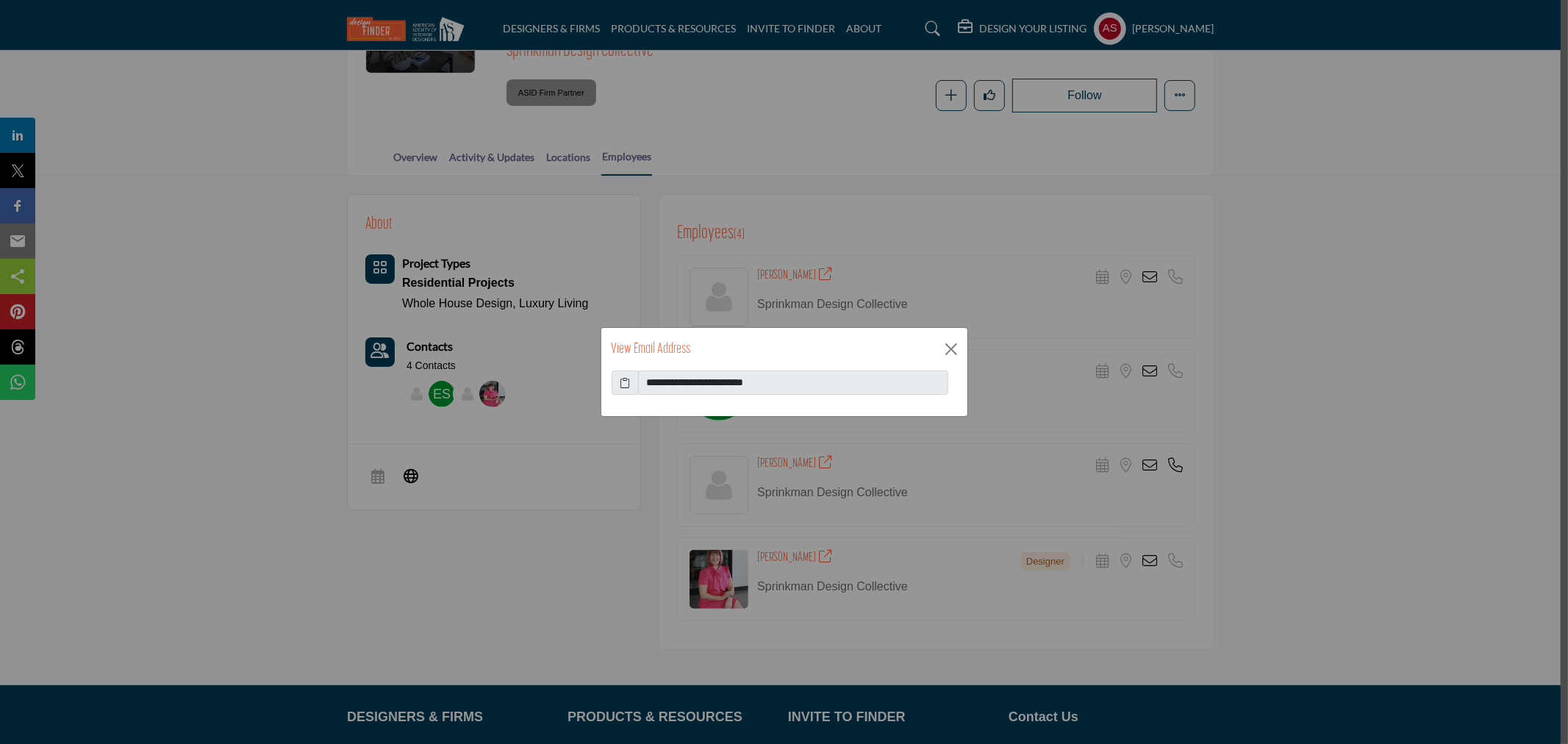
click at [629, 383] on icon at bounding box center [625, 382] width 11 height 15
click at [952, 347] on button "Close" at bounding box center [951, 349] width 22 height 22
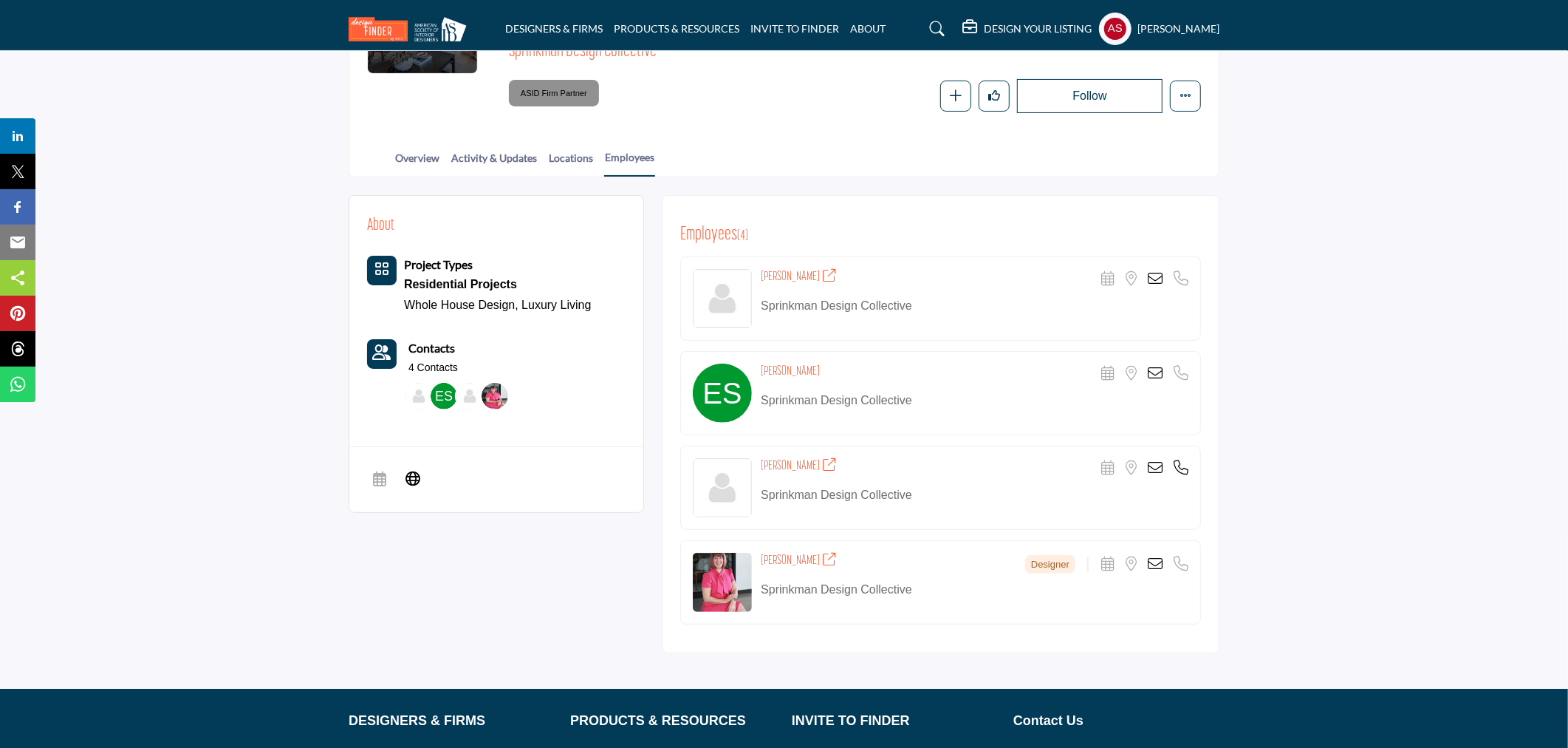
click at [1150, 563] on icon at bounding box center [1155, 563] width 14 height 14
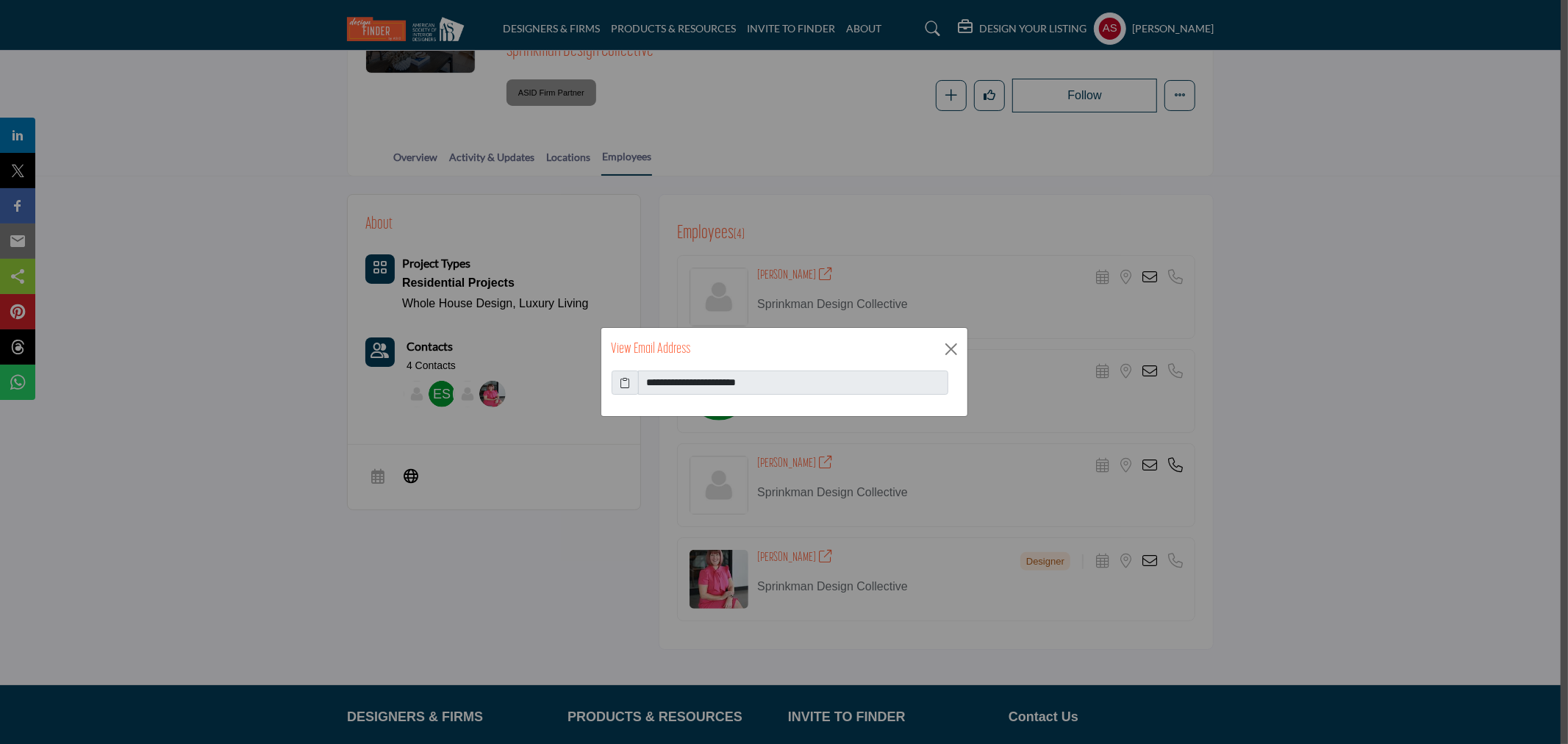
click at [625, 381] on icon at bounding box center [625, 382] width 11 height 15
click at [946, 344] on button "Close" at bounding box center [951, 349] width 22 height 22
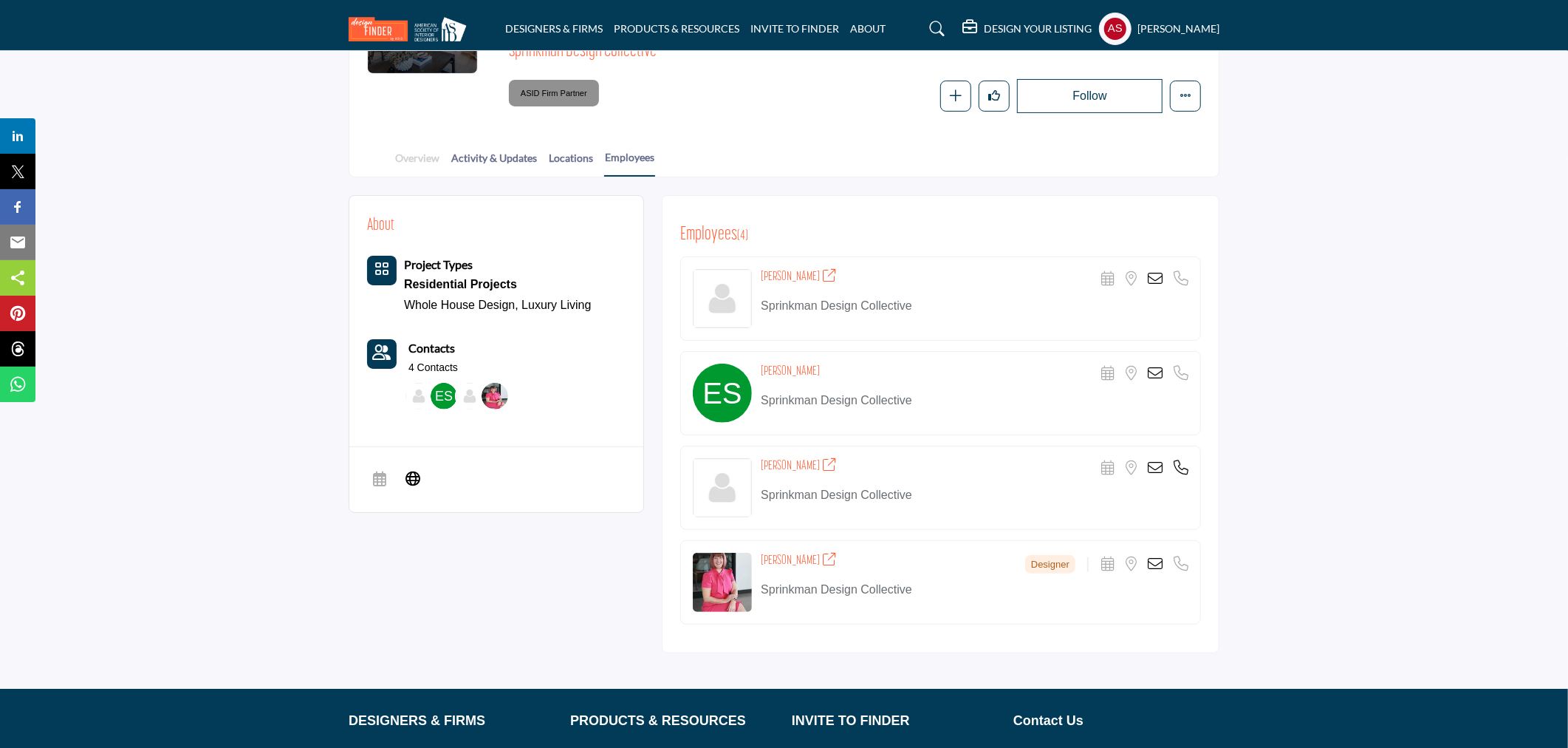
click at [412, 161] on link "Overview" at bounding box center [418, 163] width 46 height 26
click at [424, 164] on link "Overview" at bounding box center [418, 163] width 46 height 26
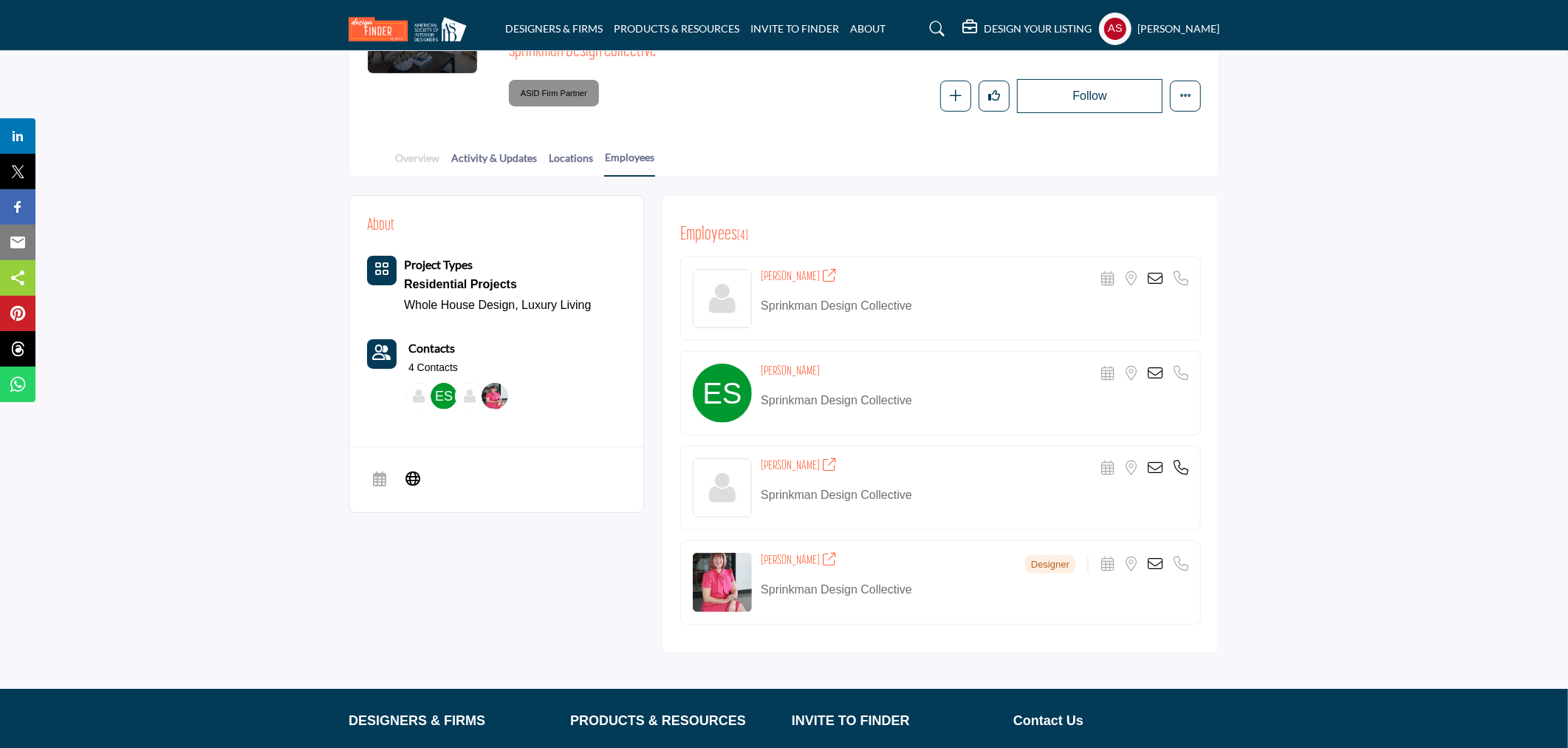
click at [408, 155] on link "Overview" at bounding box center [418, 163] width 46 height 26
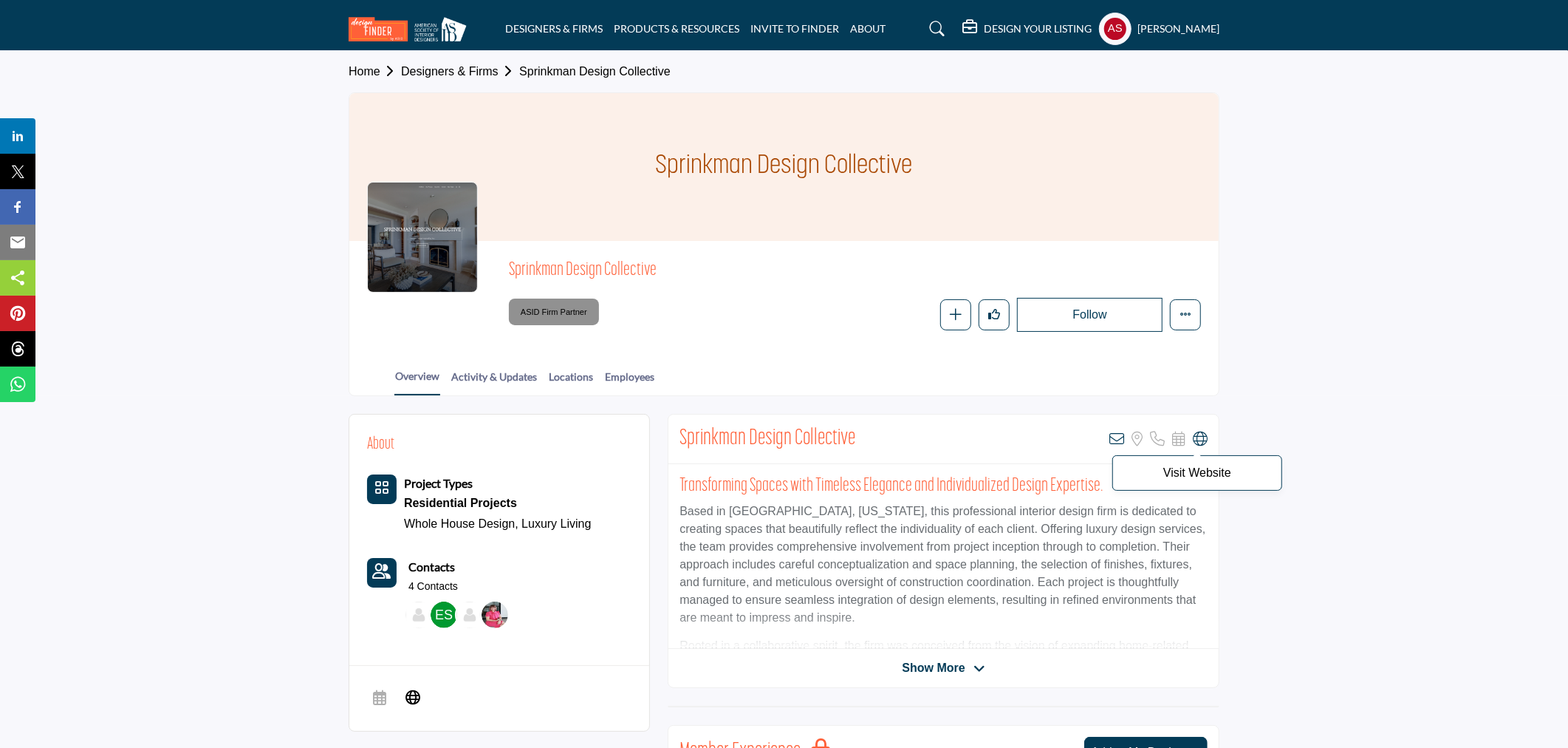
click at [1203, 438] on icon at bounding box center [1200, 438] width 14 height 14
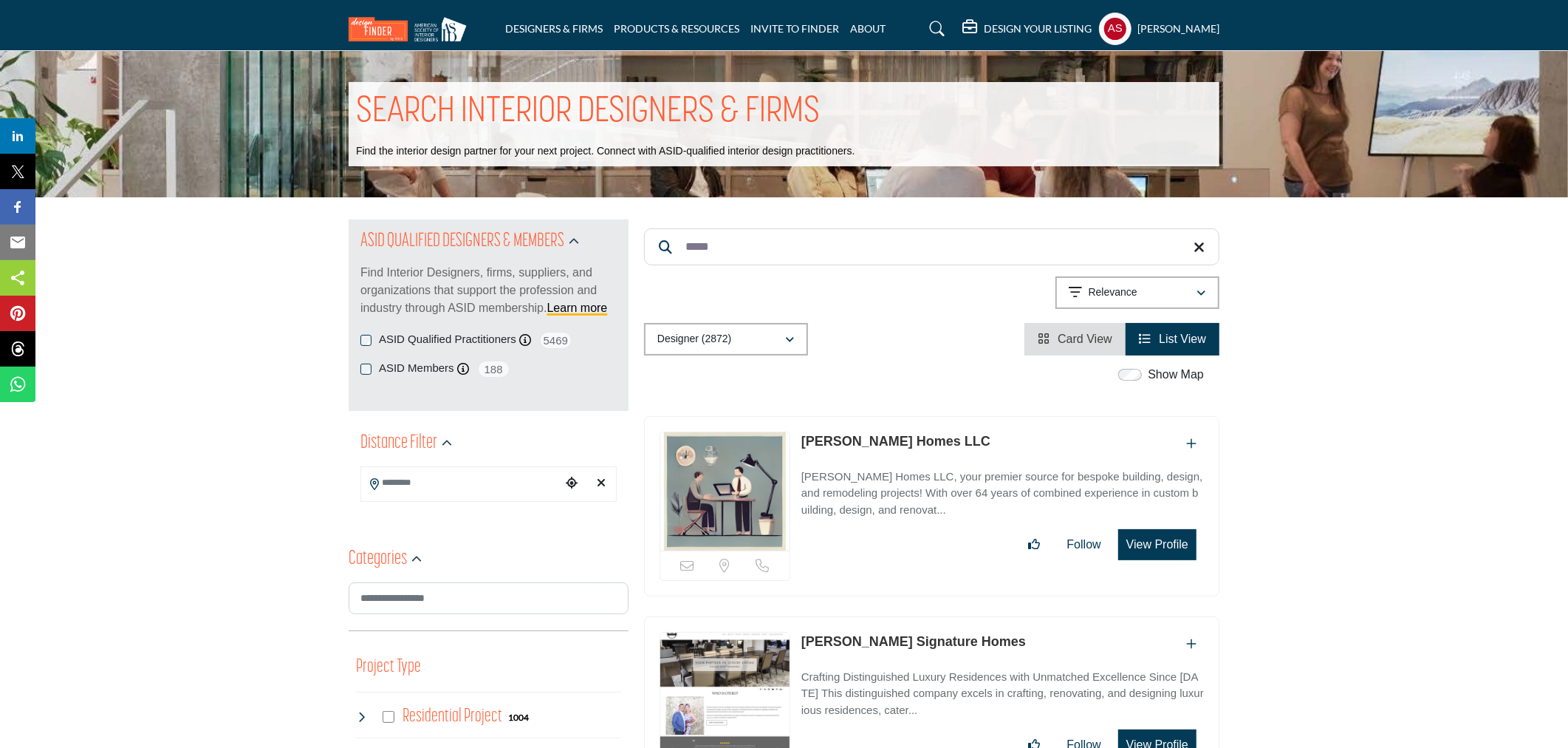
paste input "**********"
drag, startPoint x: 784, startPoint y: 245, endPoint x: 673, endPoint y: 248, distance: 111.0
click at [673, 248] on input "**********" at bounding box center [932, 247] width 575 height 37
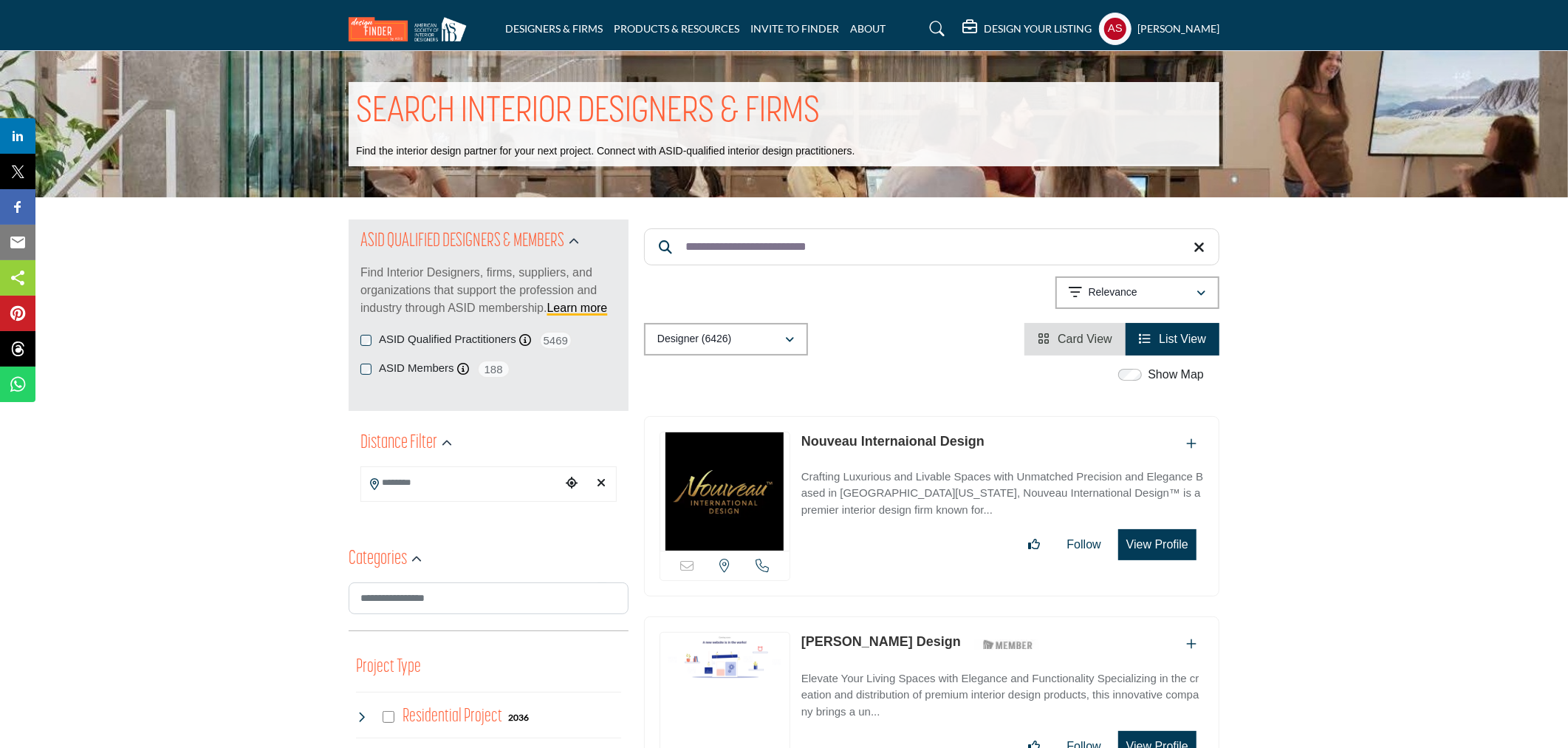
click at [869, 434] on link "Nouveau Internaional Design" at bounding box center [893, 441] width 183 height 14
paste input "Search Keyword"
drag, startPoint x: 863, startPoint y: 254, endPoint x: 681, endPoint y: 257, distance: 182.0
click at [681, 257] on input "**********" at bounding box center [932, 247] width 575 height 37
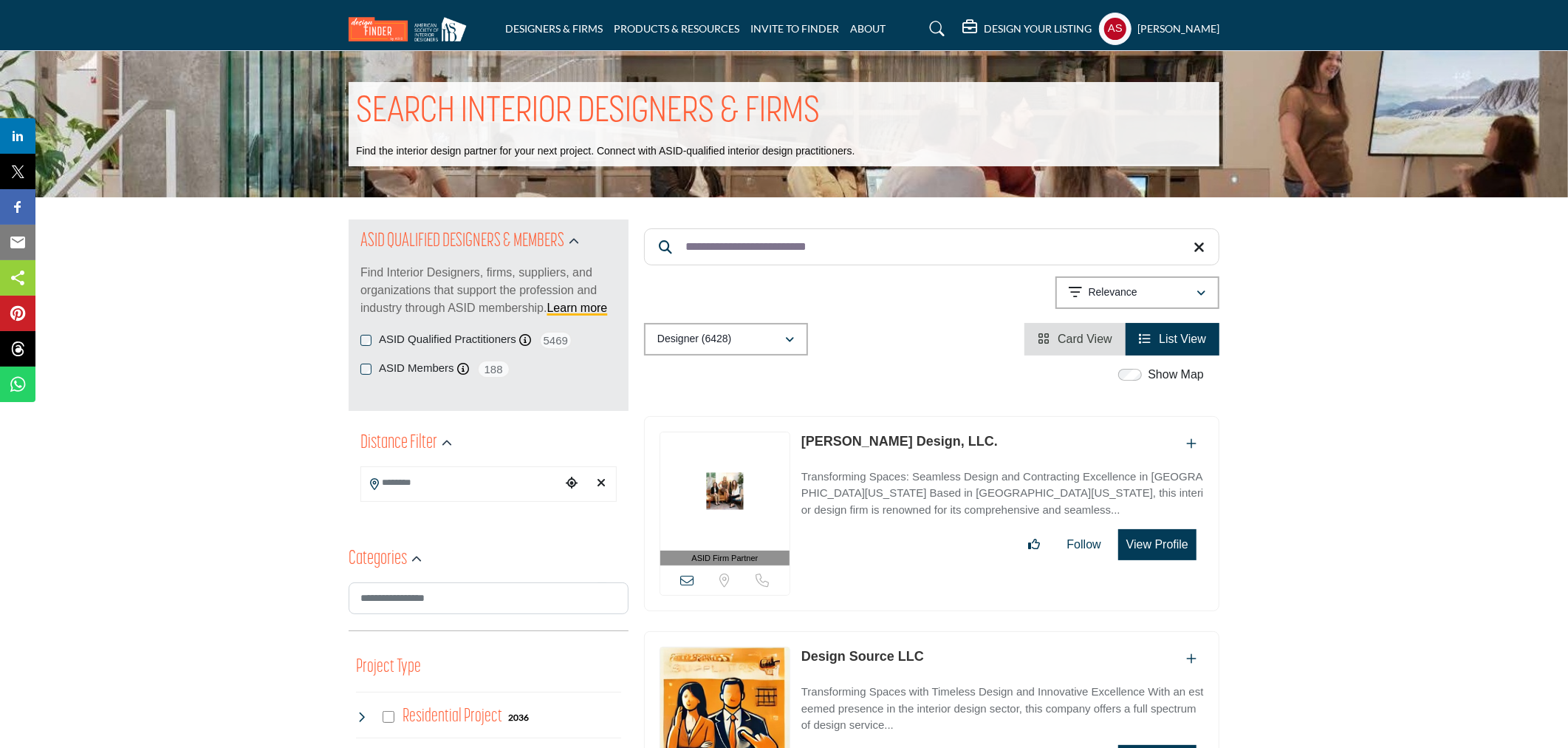
click at [854, 432] on p "Kaelyn Schmidt Design, LLC." at bounding box center [900, 441] width 196 height 20
click at [860, 441] on link "Kaelyn Schmidt Design, LLC." at bounding box center [900, 441] width 196 height 14
paste input "Search Keyword"
drag, startPoint x: 899, startPoint y: 255, endPoint x: 679, endPoint y: 282, distance: 221.7
click at [679, 282] on div "**********" at bounding box center [932, 287] width 575 height 136
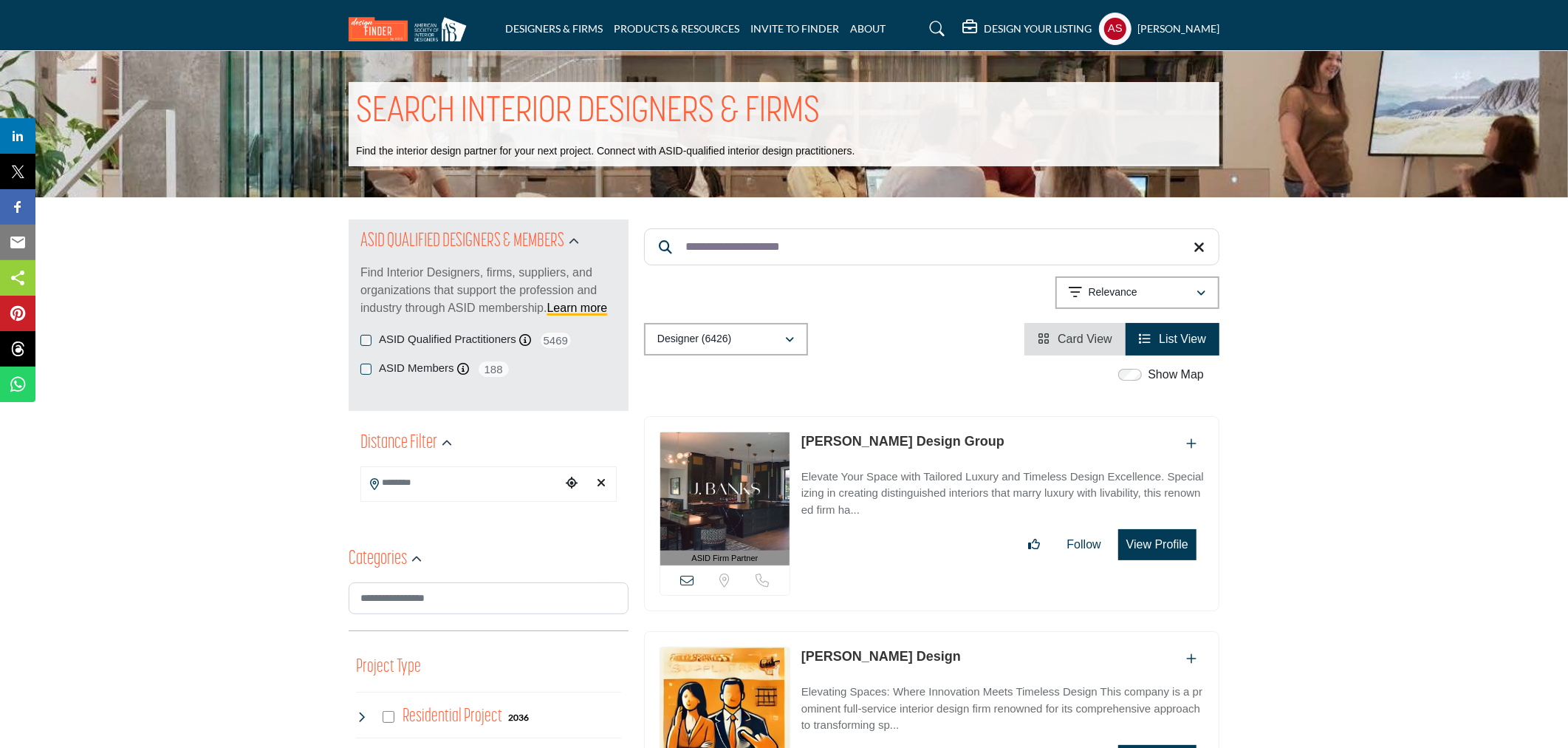
click at [894, 444] on link "J. Banks Design Group" at bounding box center [903, 441] width 203 height 14
click at [820, 254] on input "**********" at bounding box center [932, 247] width 575 height 37
type input "*"
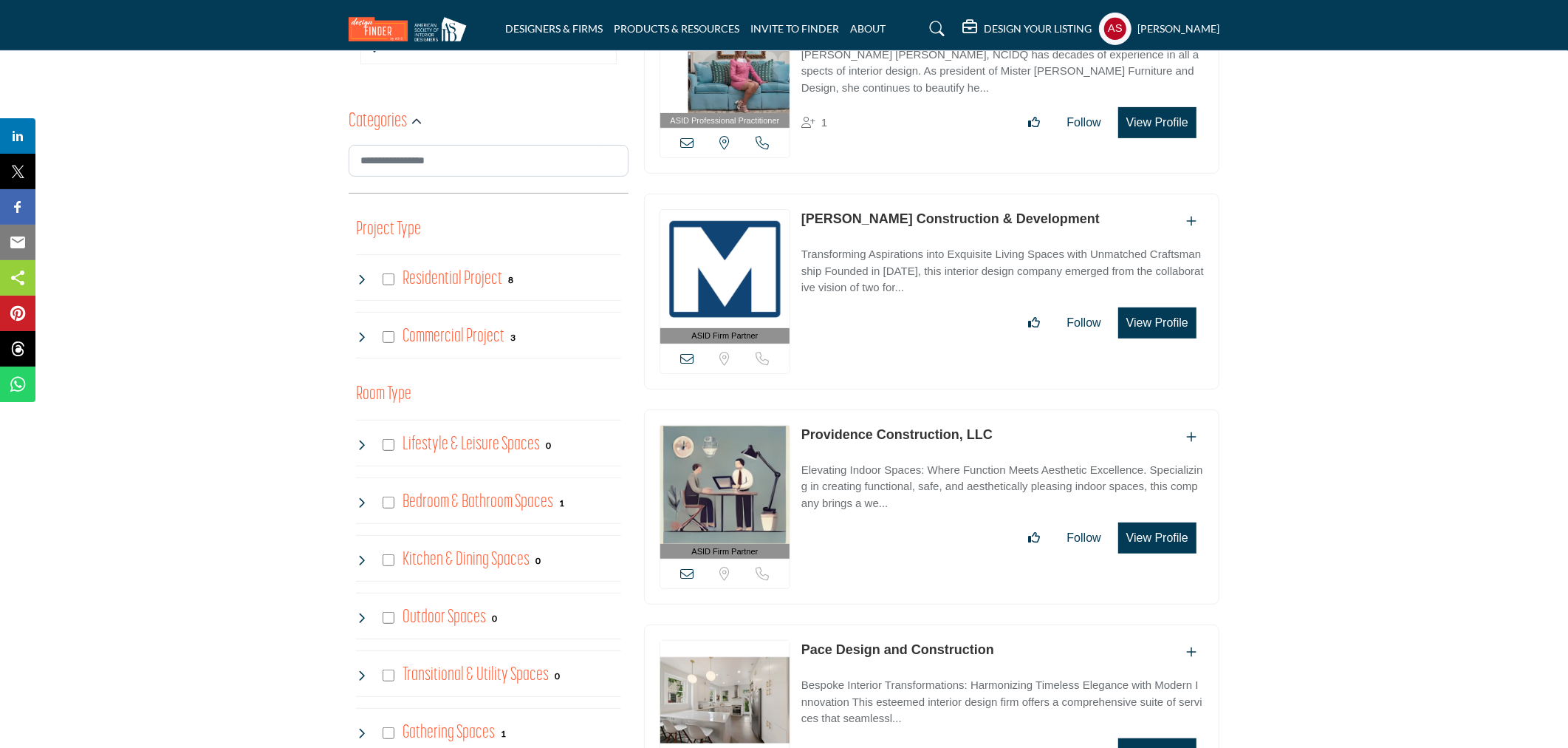
scroll to position [656, 0]
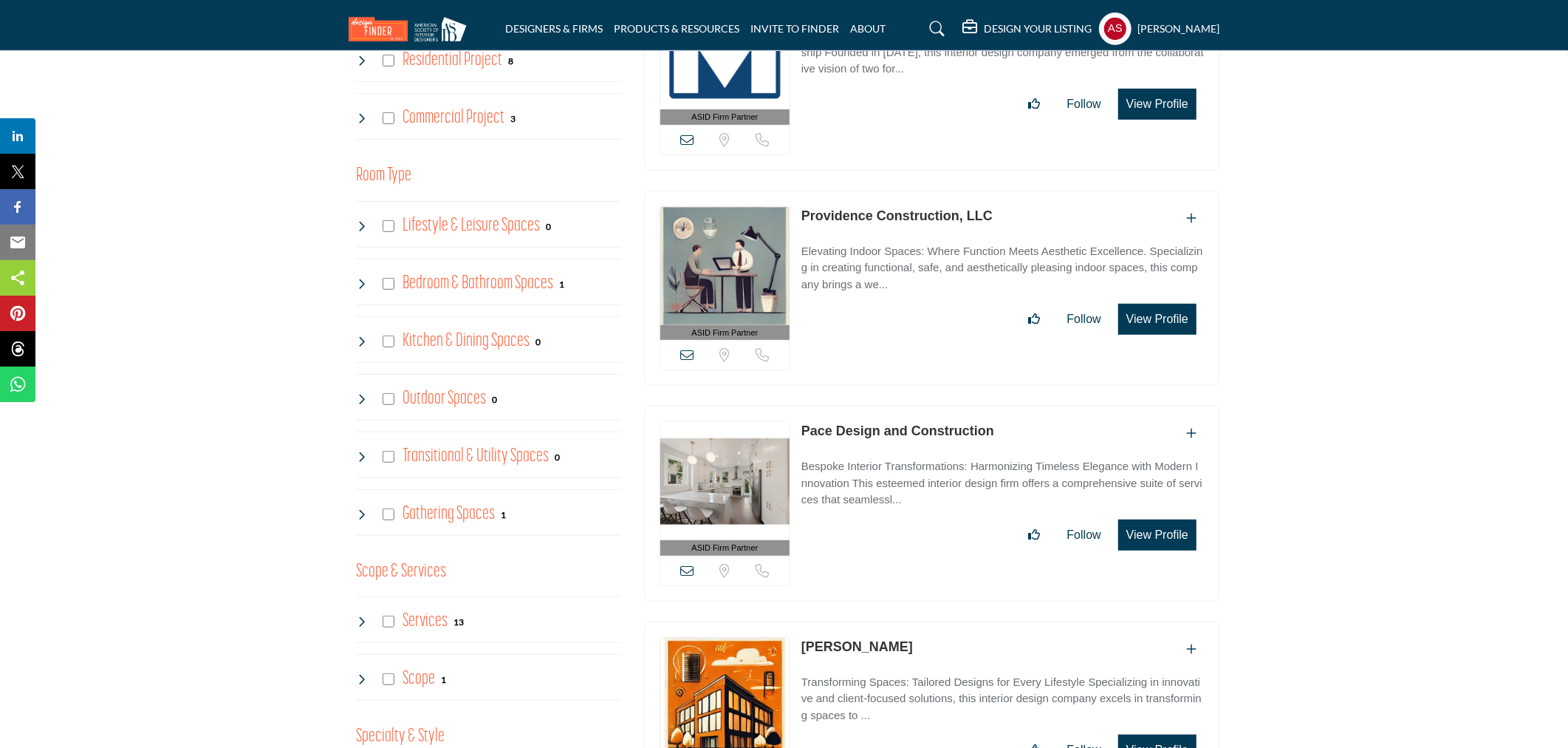
click at [908, 209] on link "Providence Construction, LLC" at bounding box center [897, 215] width 191 height 14
click at [860, 430] on link "Pace Design and Construction" at bounding box center [898, 430] width 192 height 14
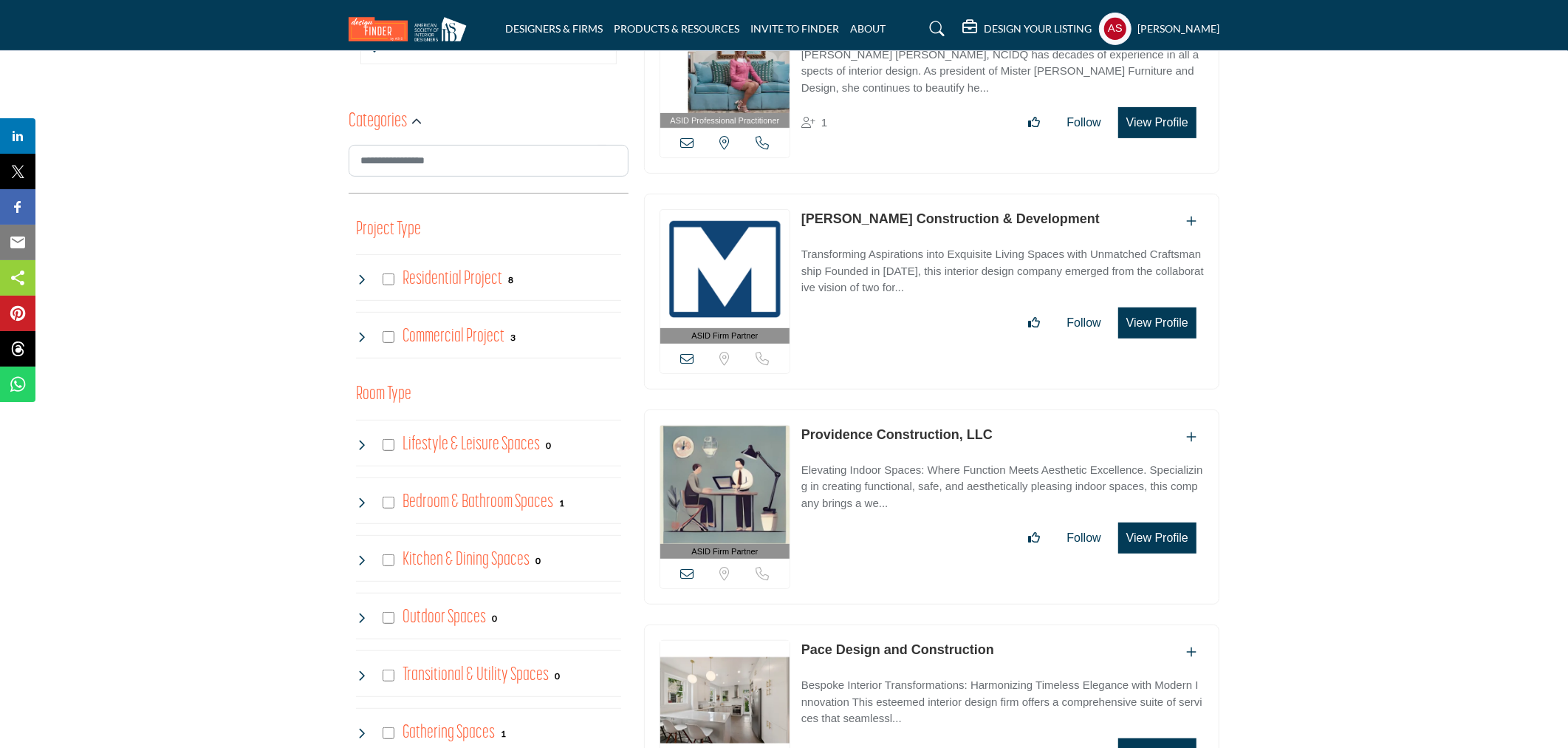
scroll to position [0, 0]
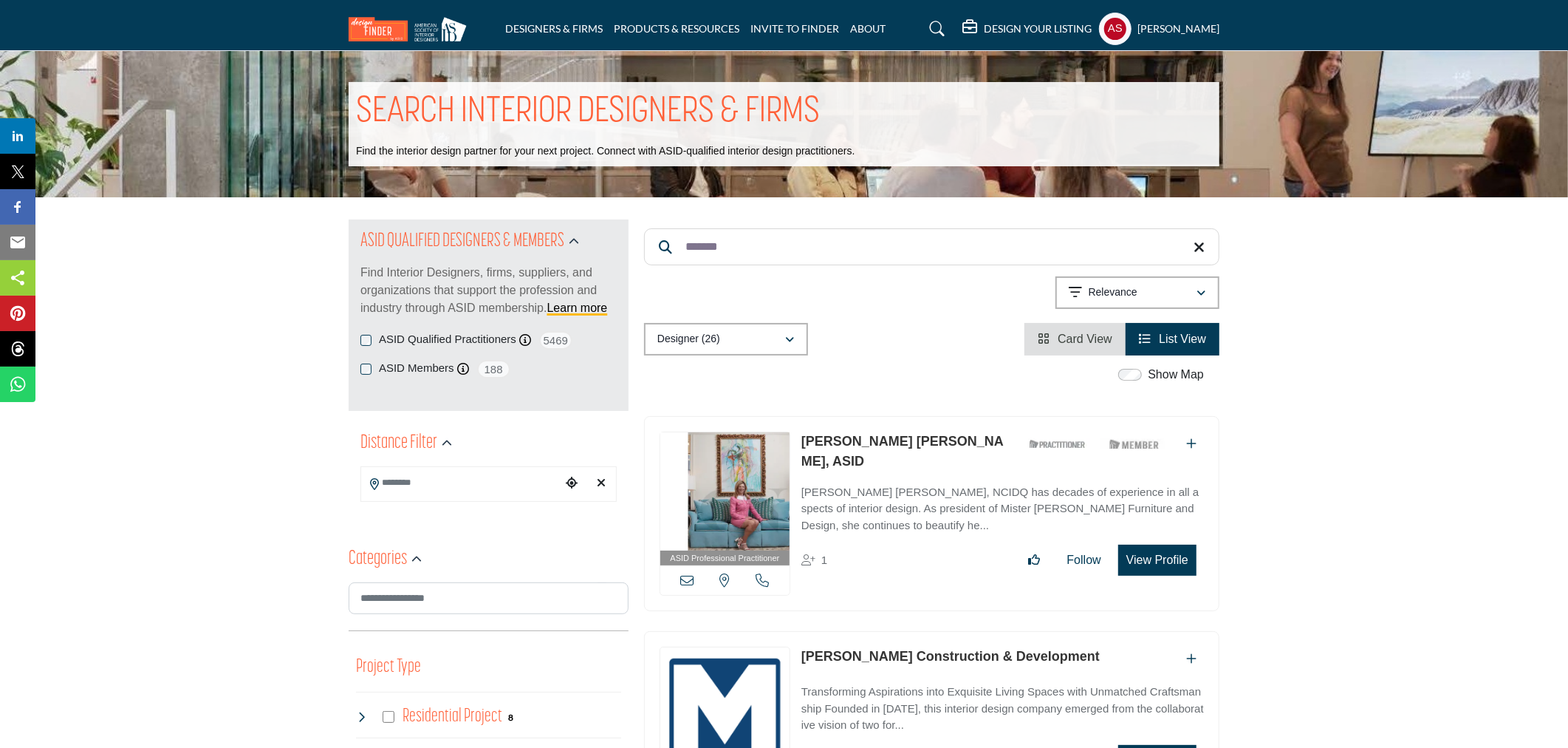
click at [770, 254] on input "*******" at bounding box center [932, 247] width 575 height 37
type input "*"
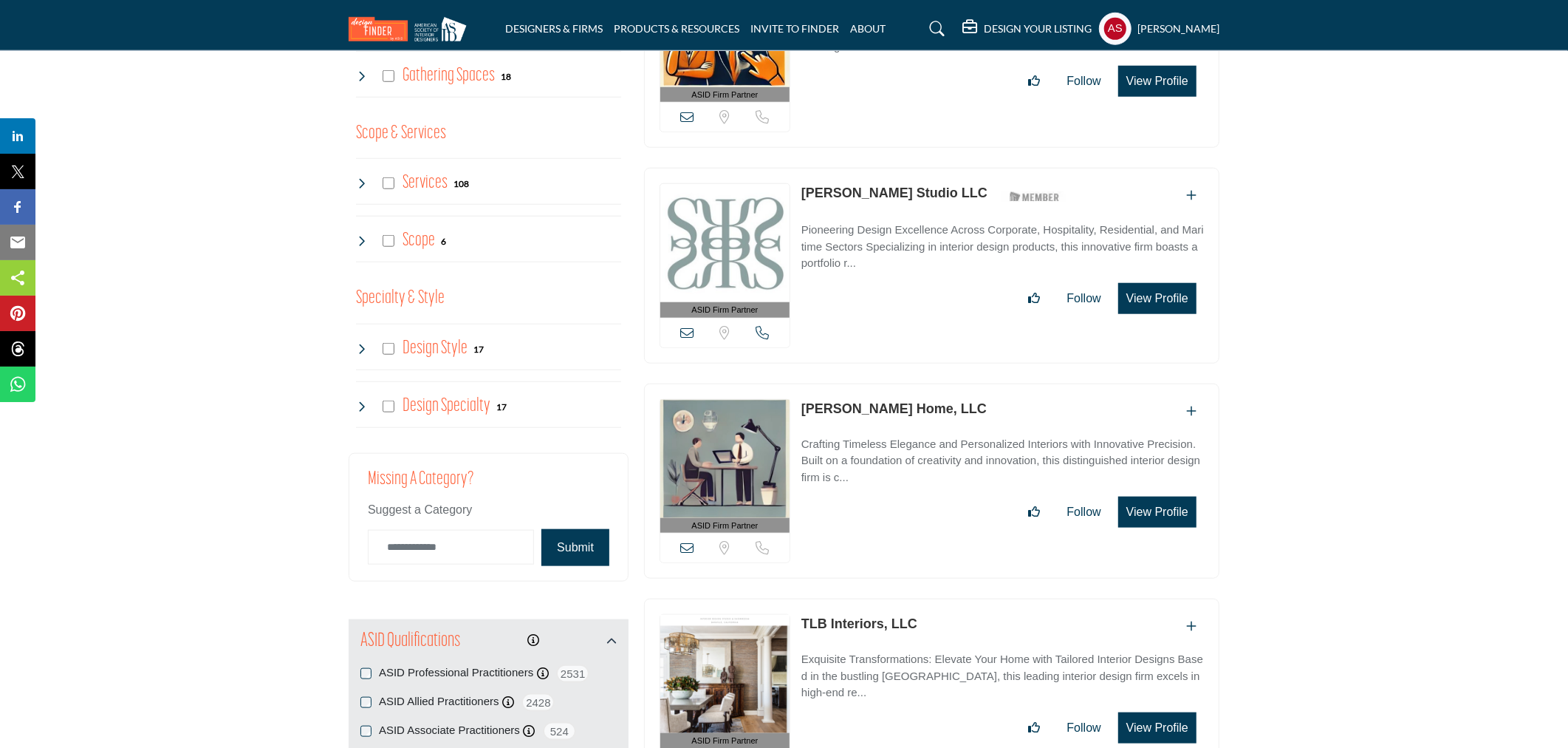
scroll to position [1313, 0]
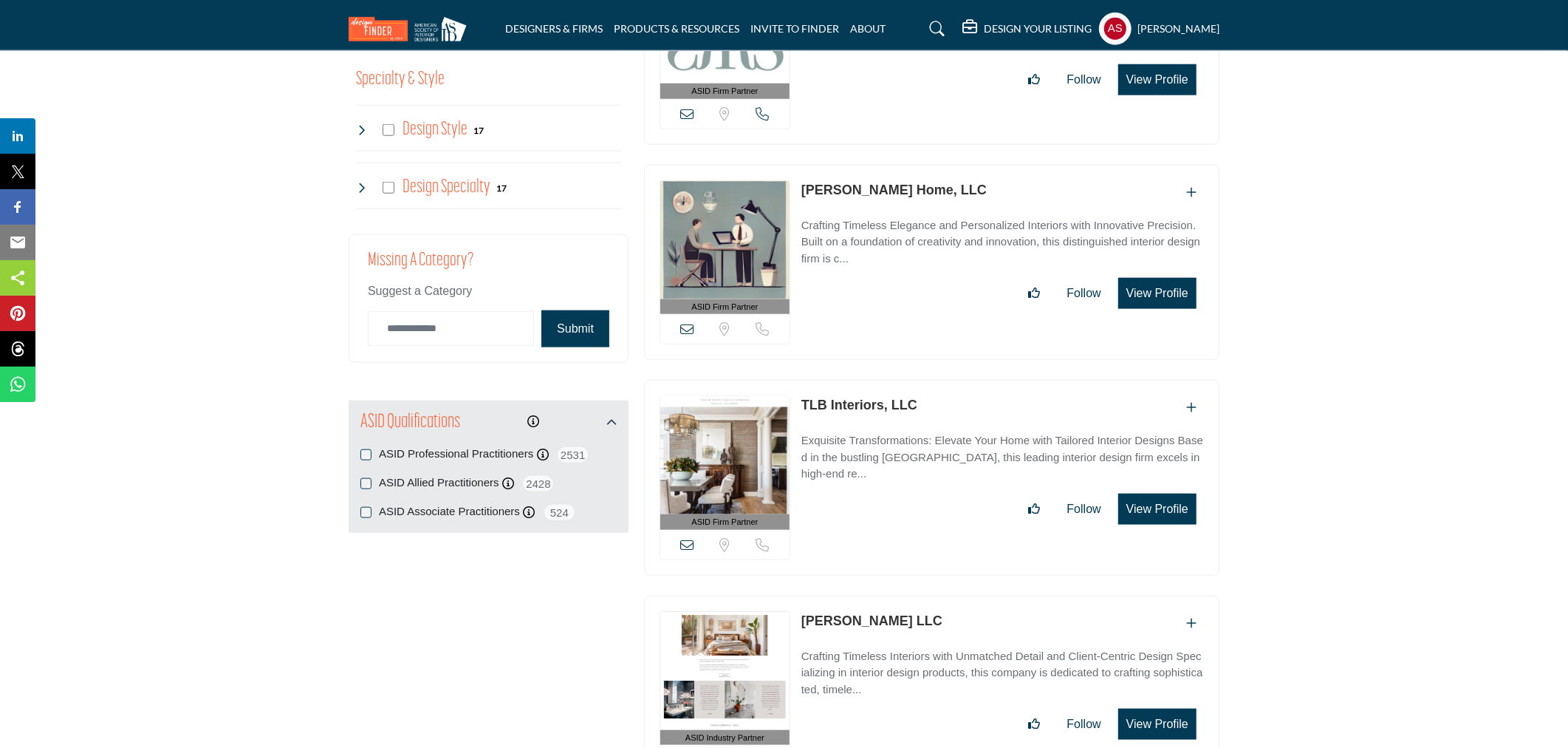
click at [866, 399] on link "TLB Interiors, LLC" at bounding box center [860, 404] width 116 height 14
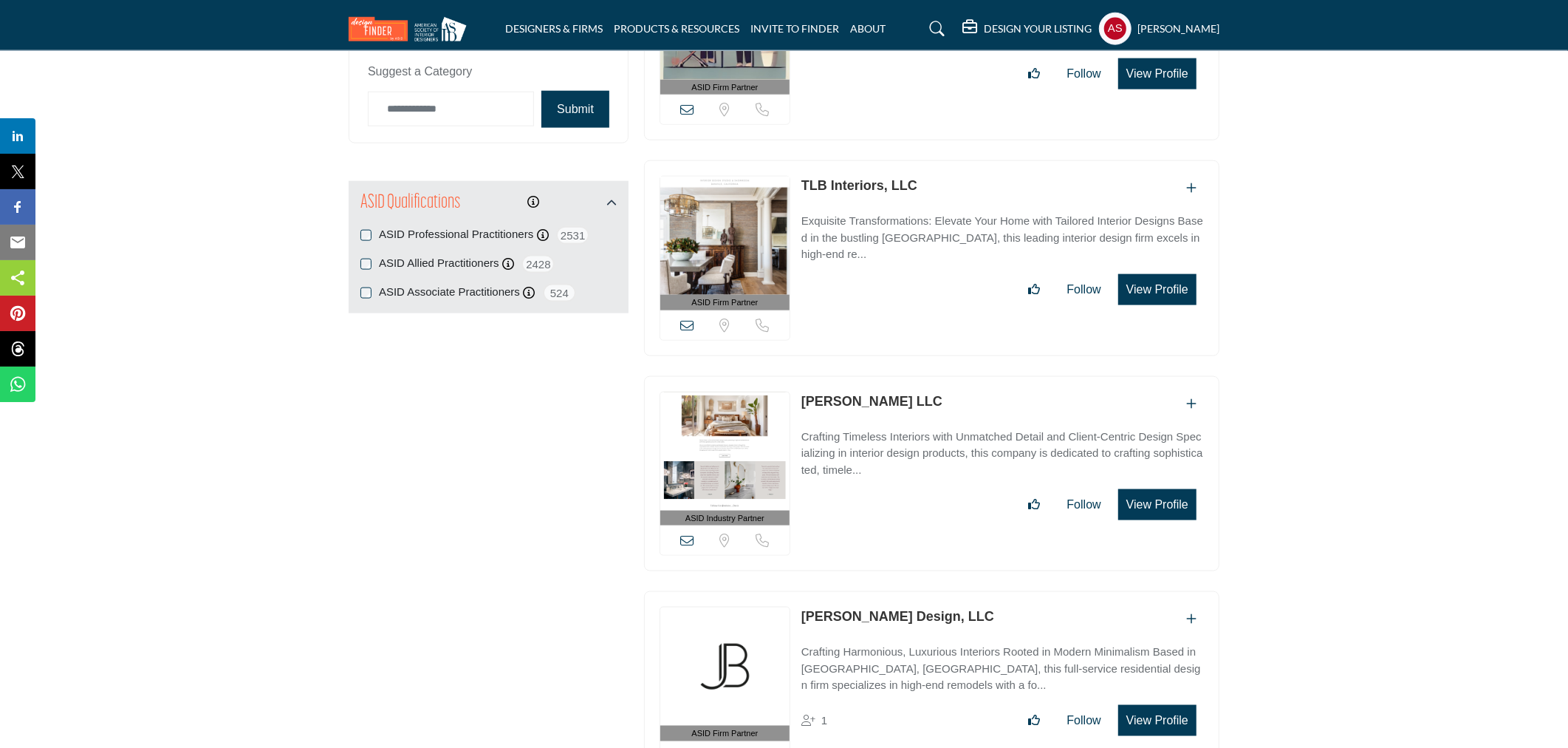
click at [838, 397] on link "Nelson Davis LLC" at bounding box center [872, 401] width 141 height 14
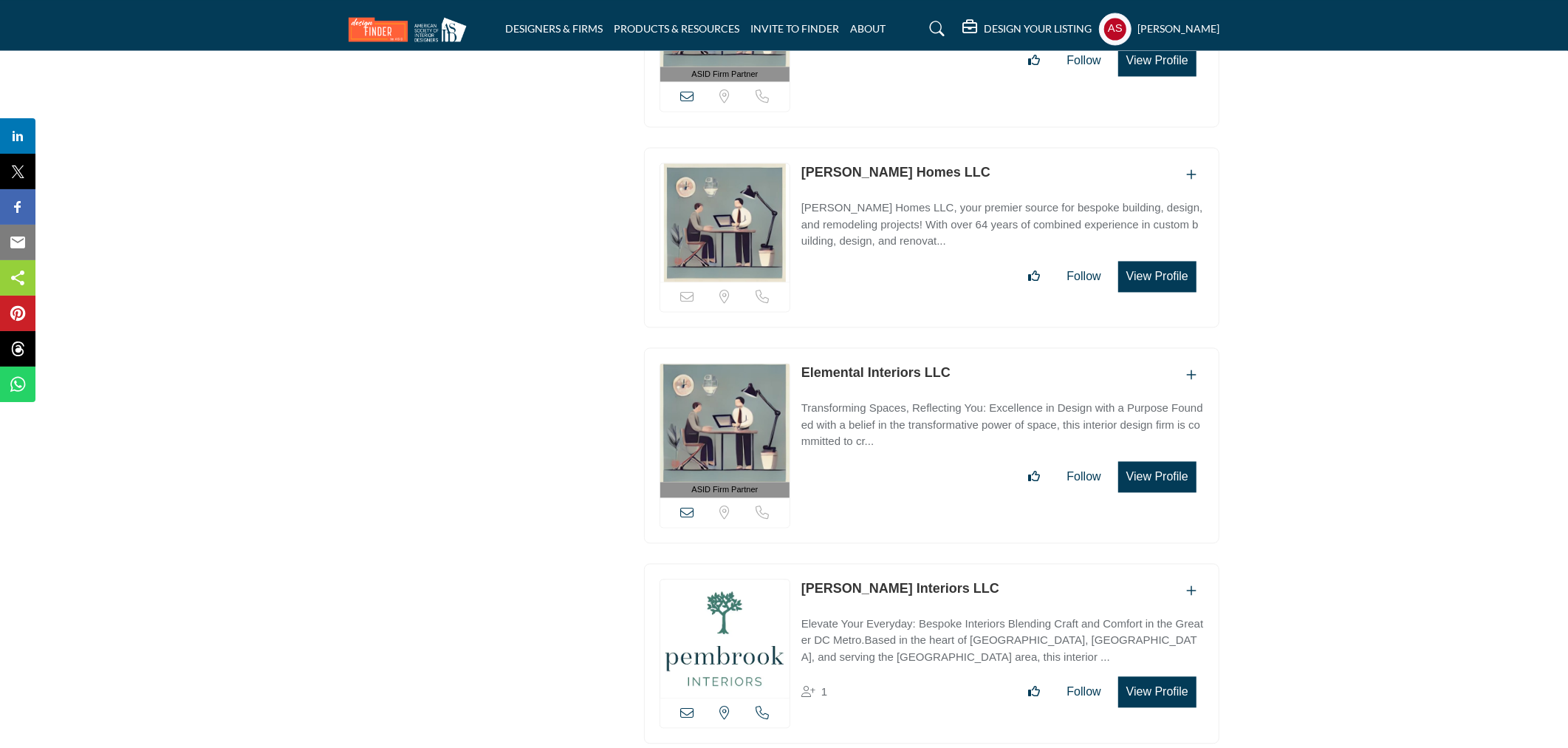
scroll to position [2627, 0]
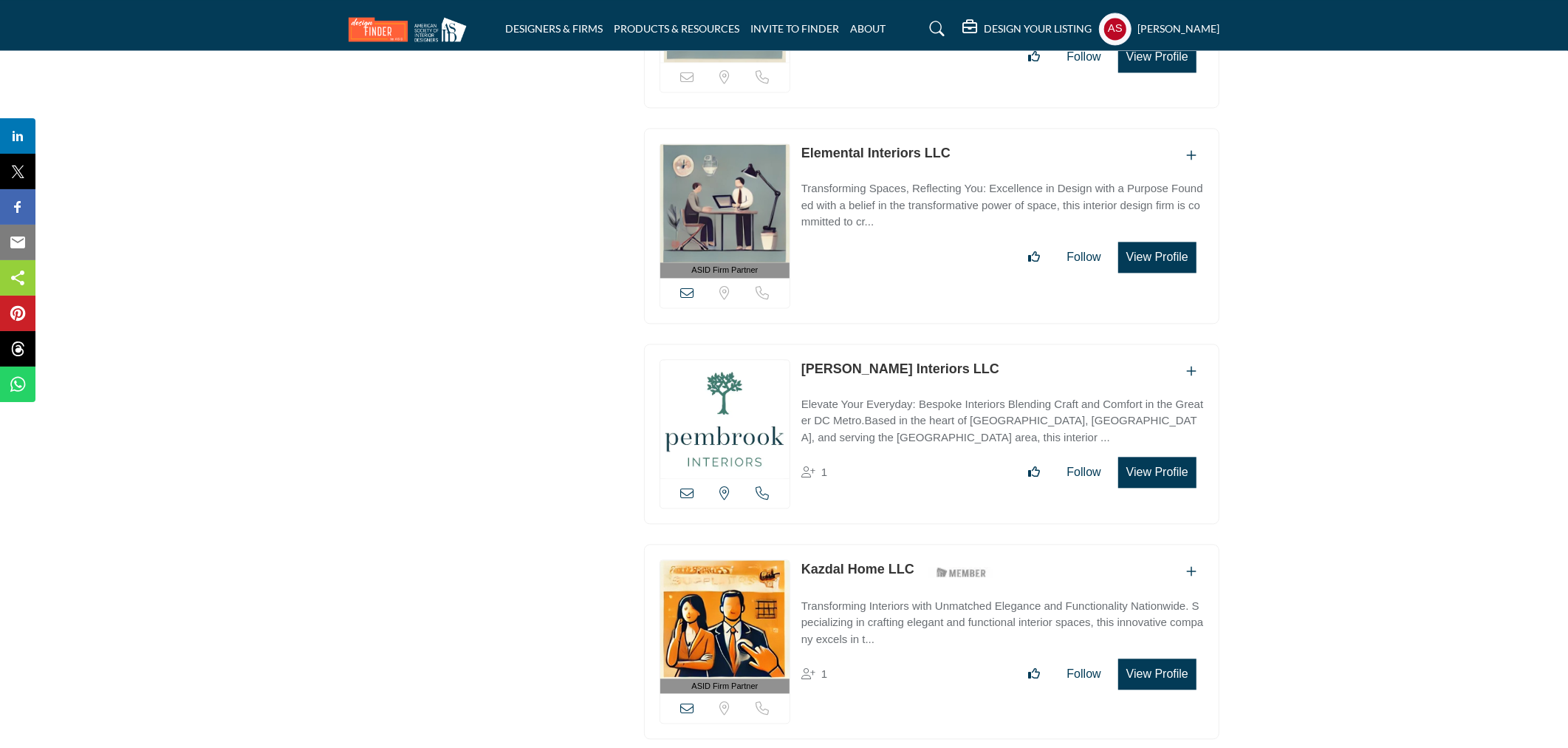
click at [881, 363] on link "Pembrook Interiors LLC" at bounding box center [901, 368] width 198 height 14
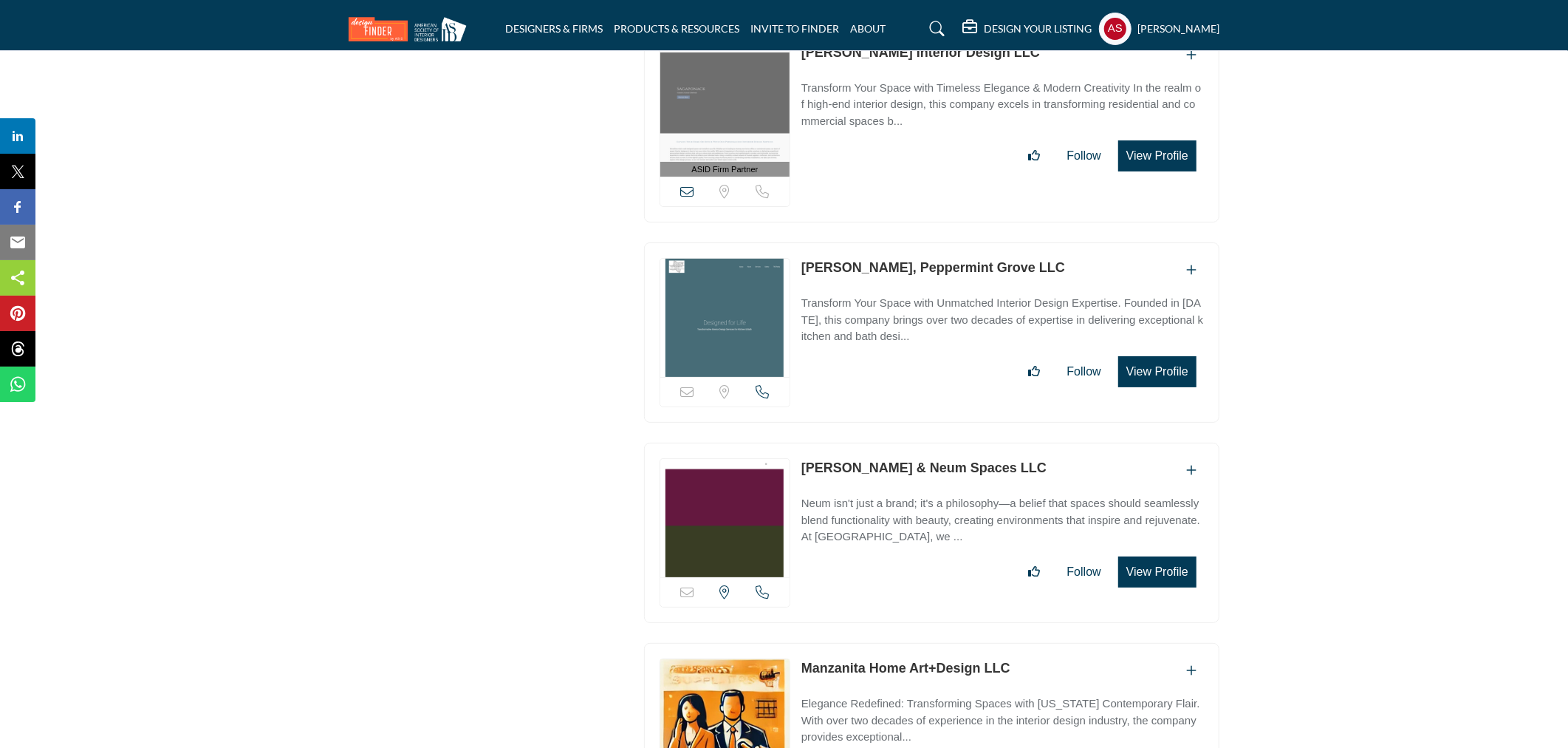
scroll to position [5035, 0]
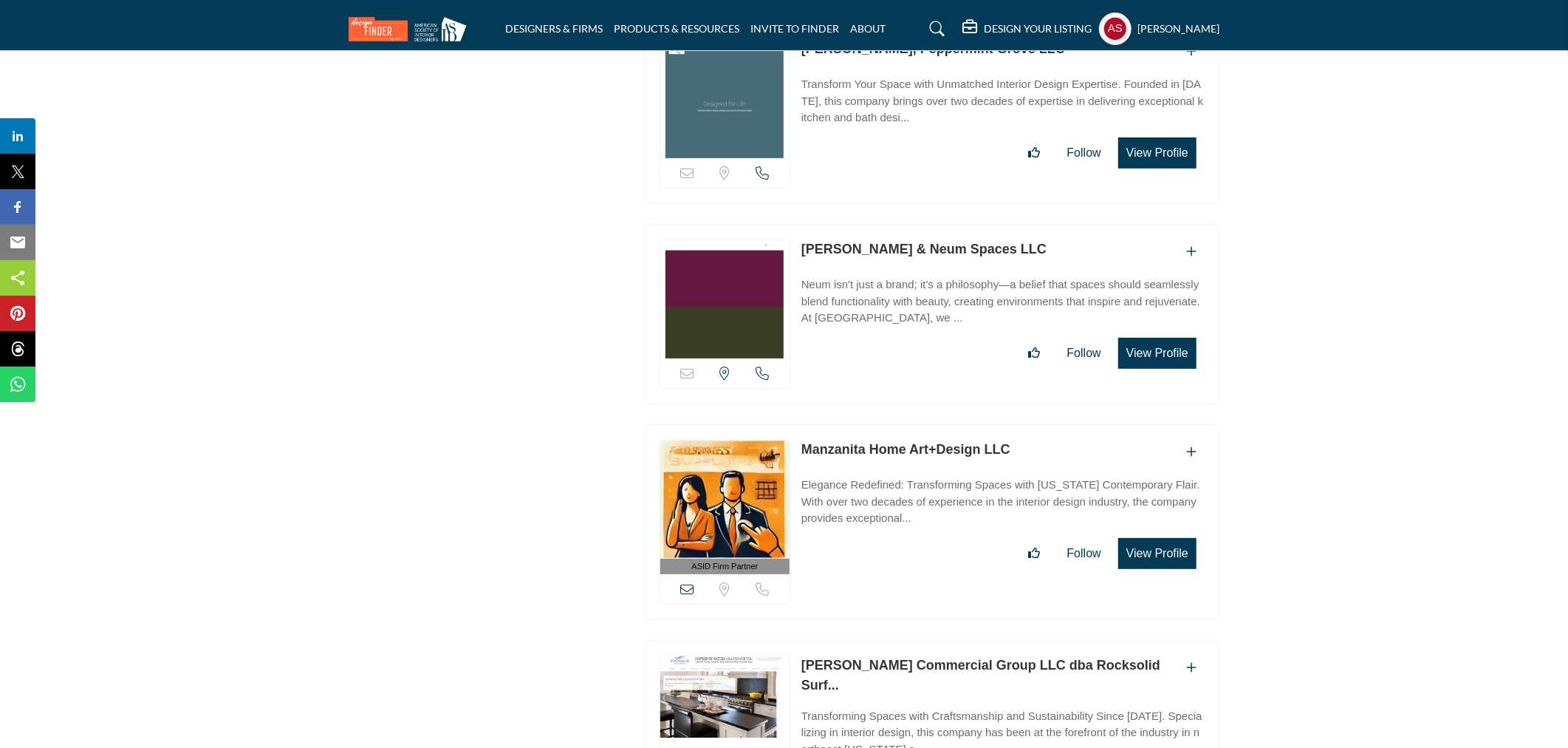
click at [870, 242] on link "Neha Saxena & Neum Spaces LLC" at bounding box center [924, 249] width 245 height 14
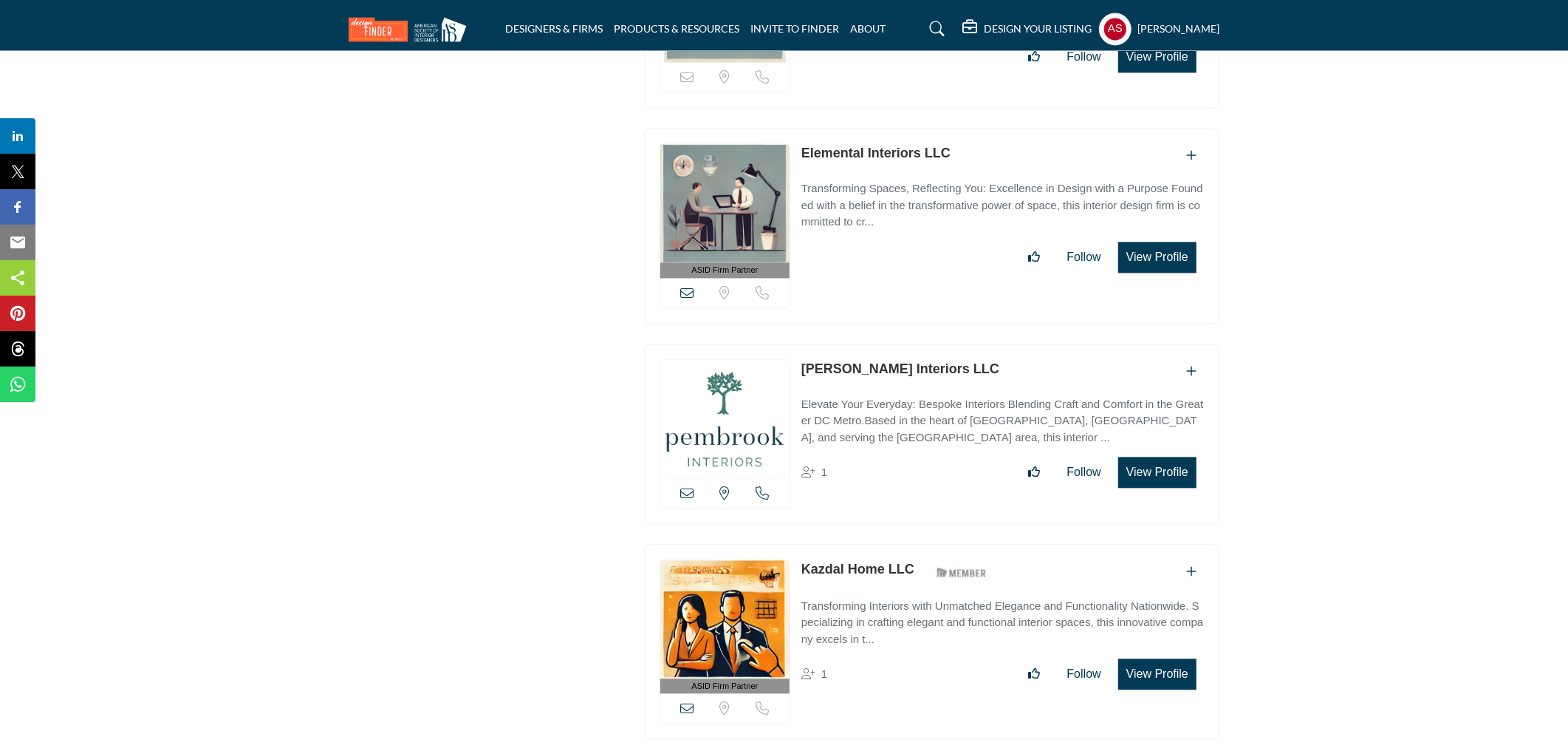
scroll to position [2408, 0]
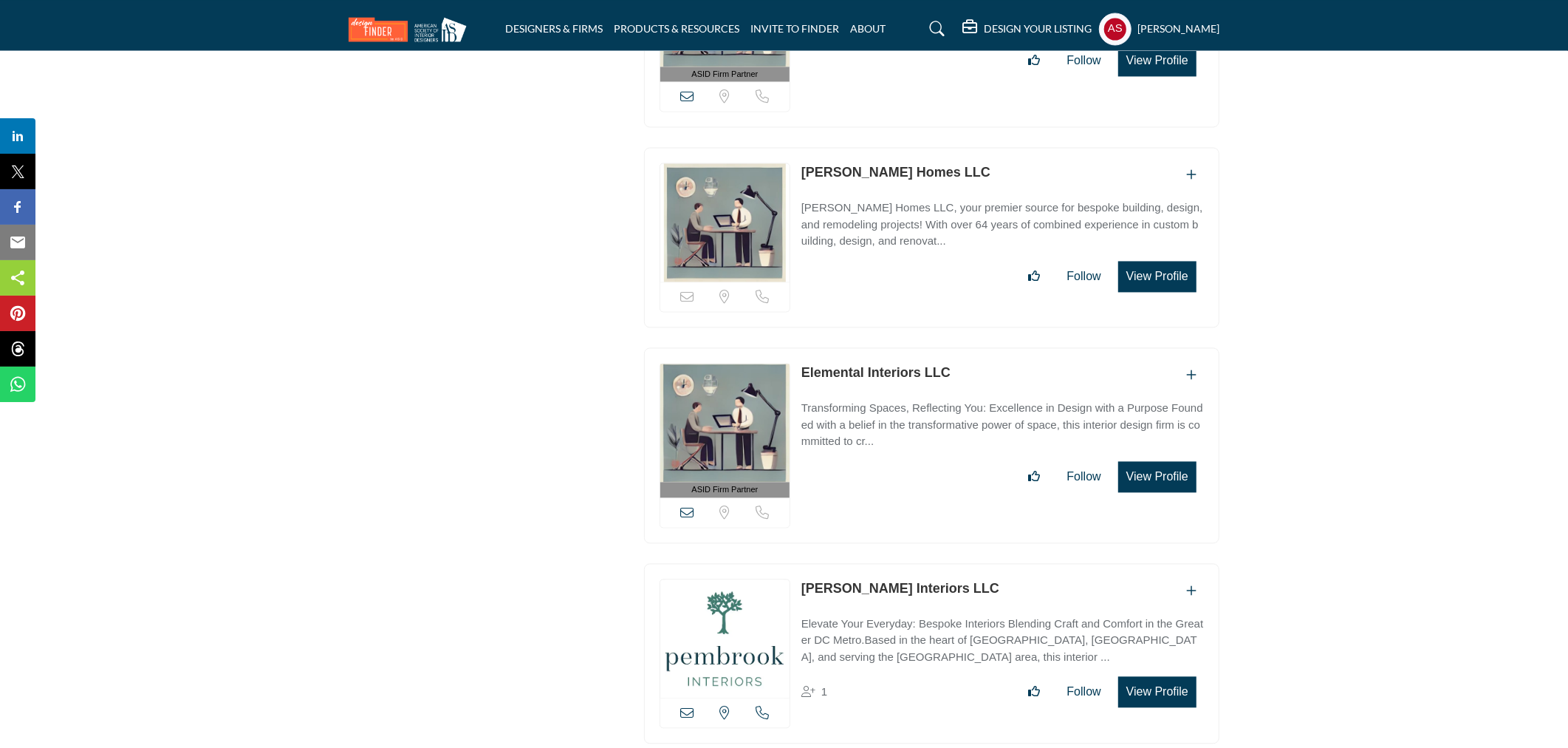
click at [895, 368] on link "Elemental Interiors LLC" at bounding box center [876, 372] width 149 height 14
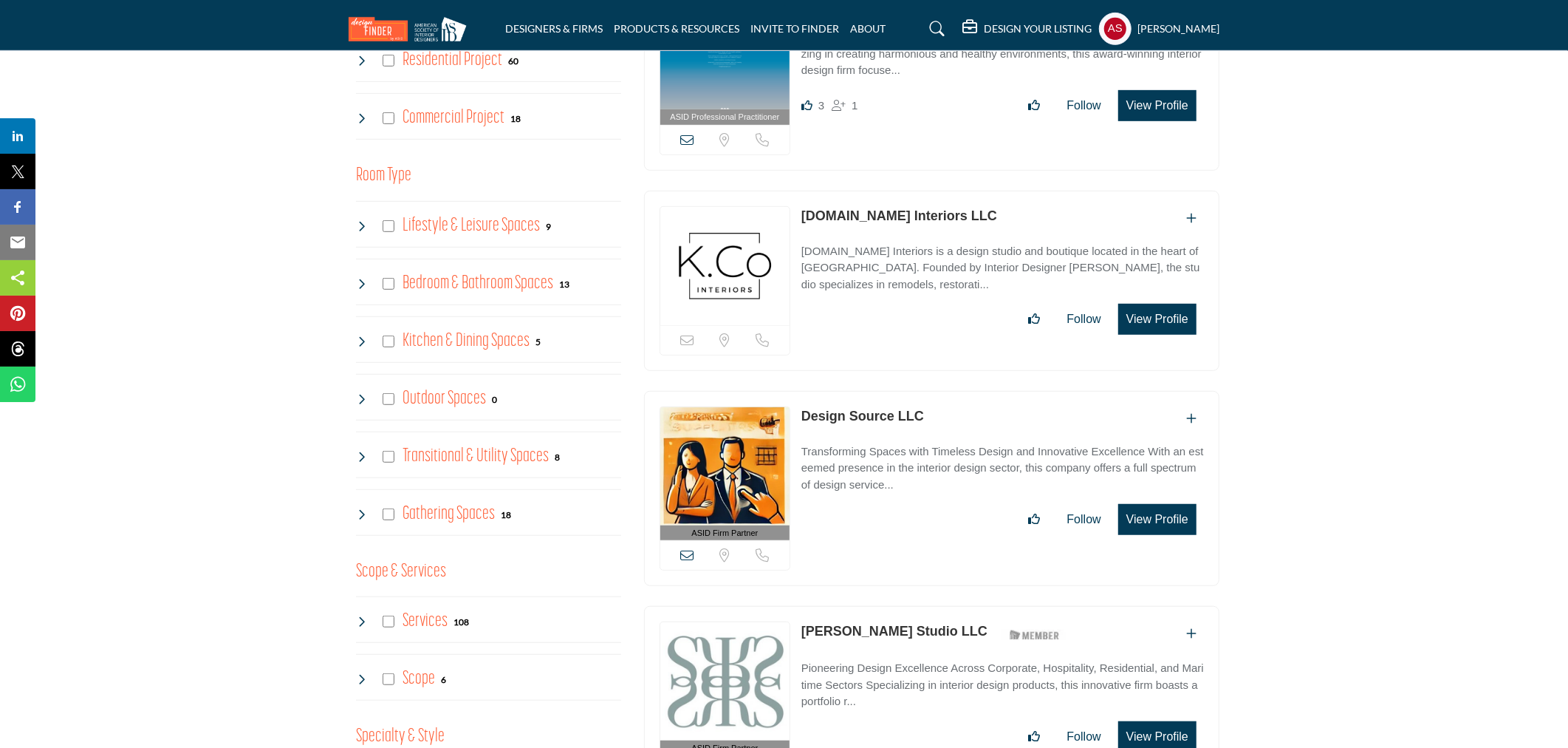
scroll to position [0, 0]
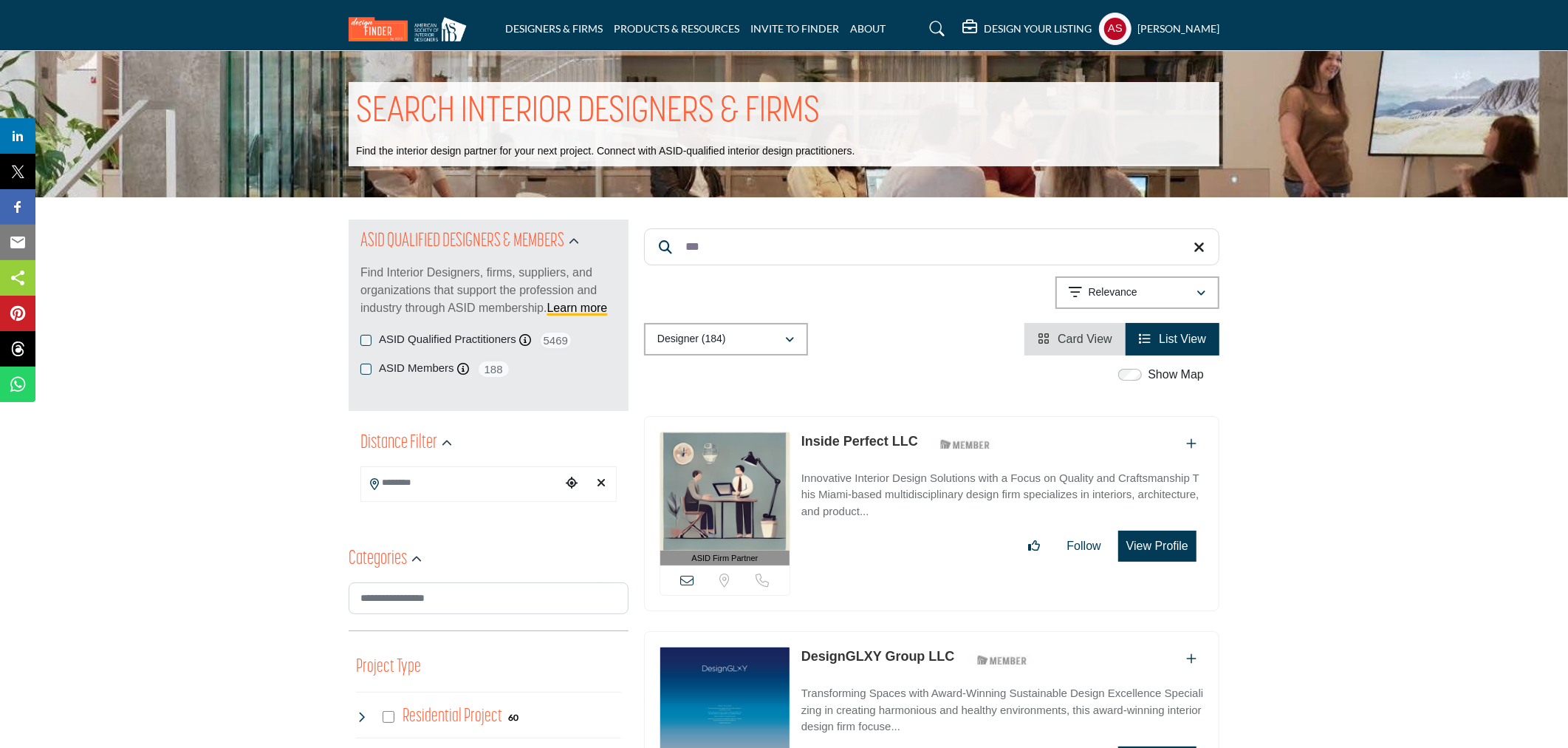
drag, startPoint x: 735, startPoint y: 259, endPoint x: 741, endPoint y: 225, distance: 34.5
click at [739, 234] on input "***" at bounding box center [932, 247] width 575 height 37
type input "*"
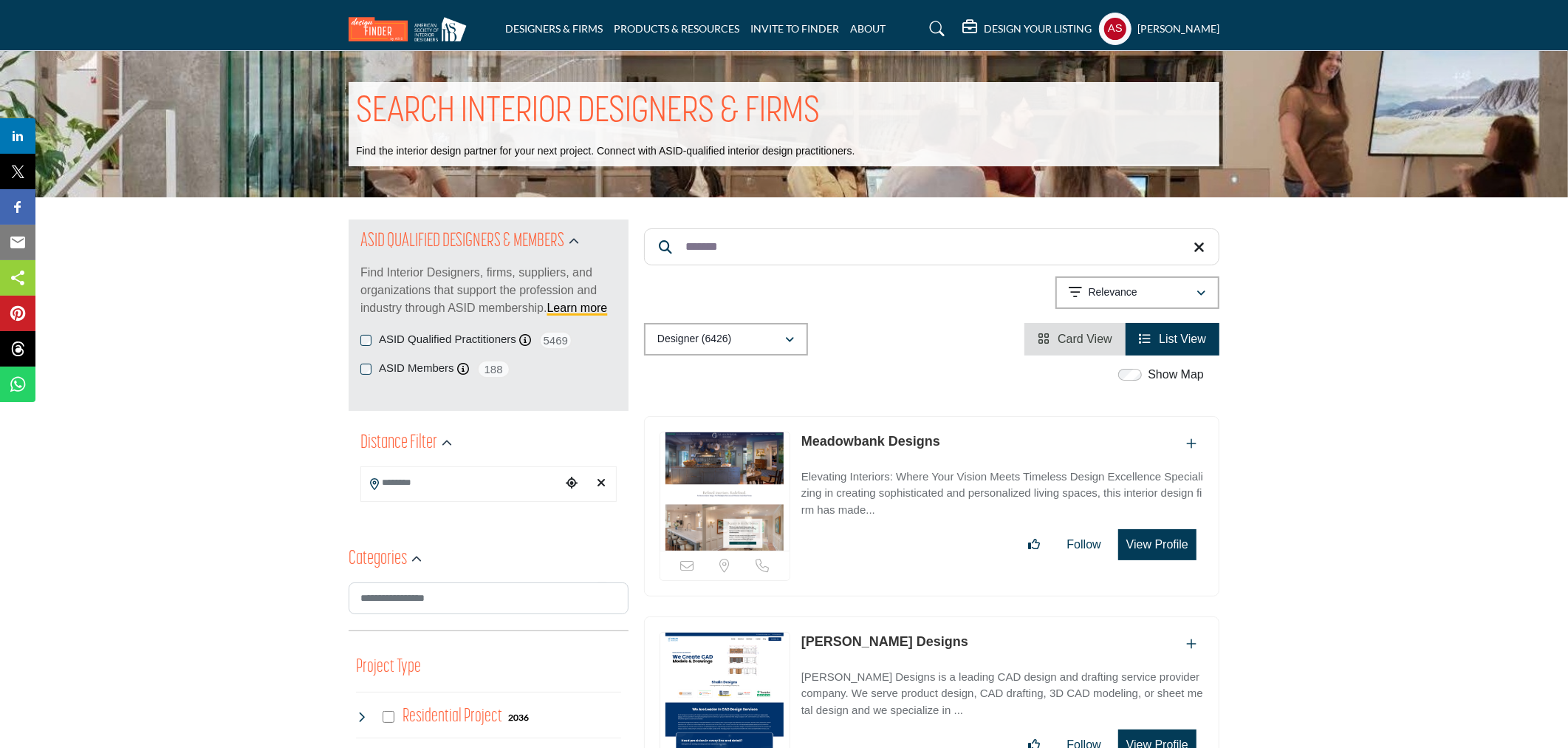
type input "*******"
click at [830, 440] on link "Meadowbank Designs" at bounding box center [871, 441] width 139 height 14
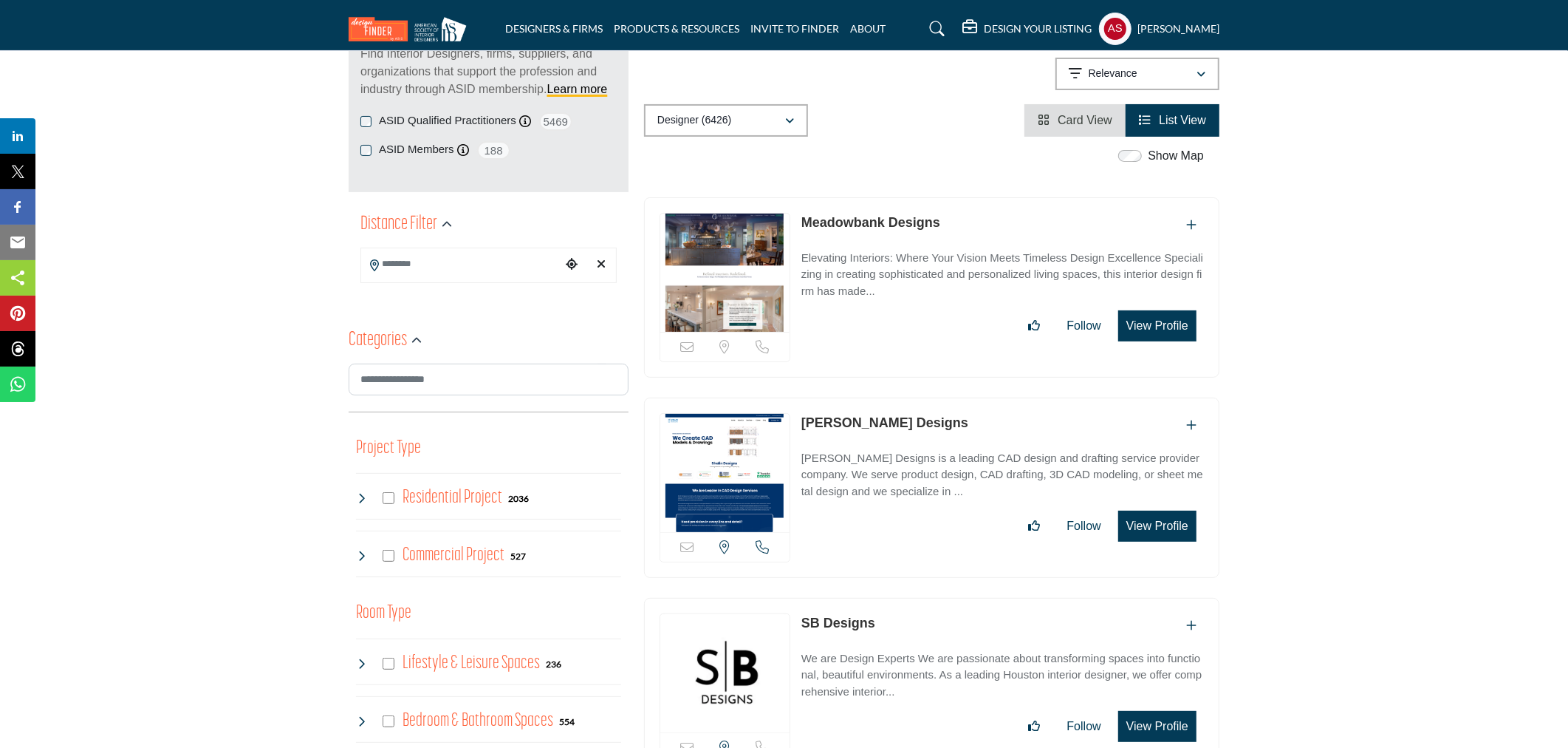
click at [872, 424] on link "Shalin Designs" at bounding box center [885, 422] width 167 height 14
click at [836, 621] on link "SB Designs" at bounding box center [838, 622] width 74 height 14
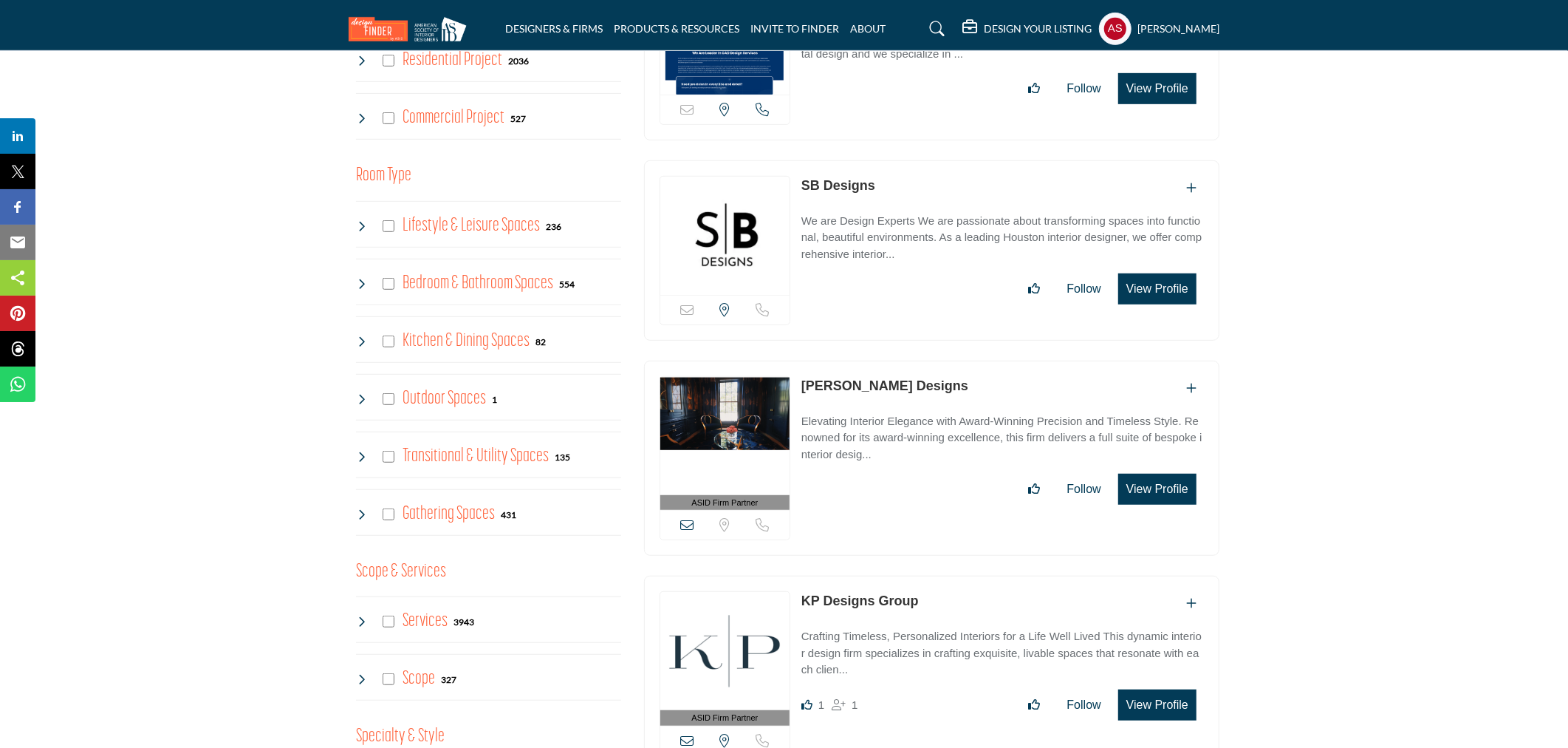
click at [889, 390] on link "Alexandra Naranjo Designs" at bounding box center [885, 385] width 167 height 14
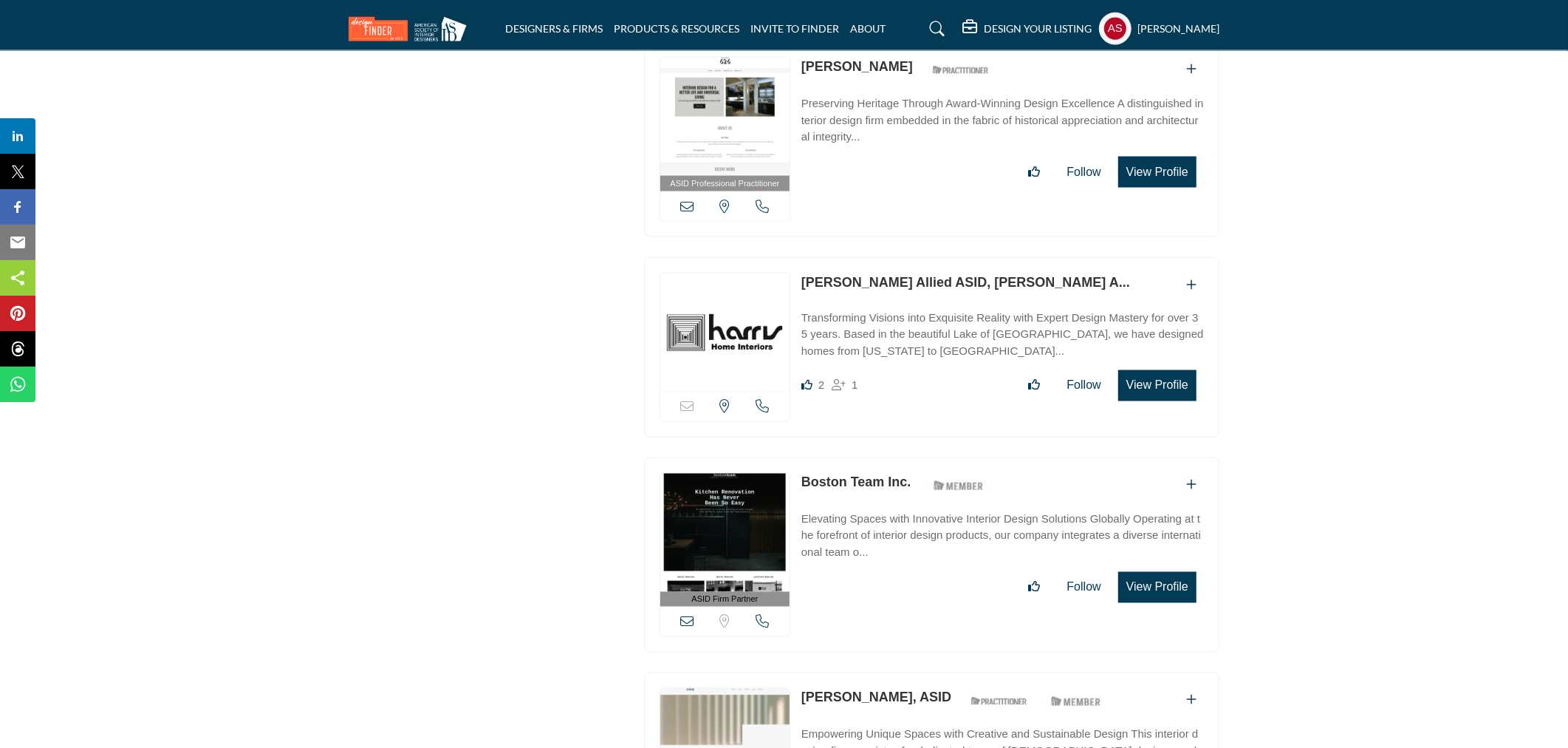
scroll to position [21893, 0]
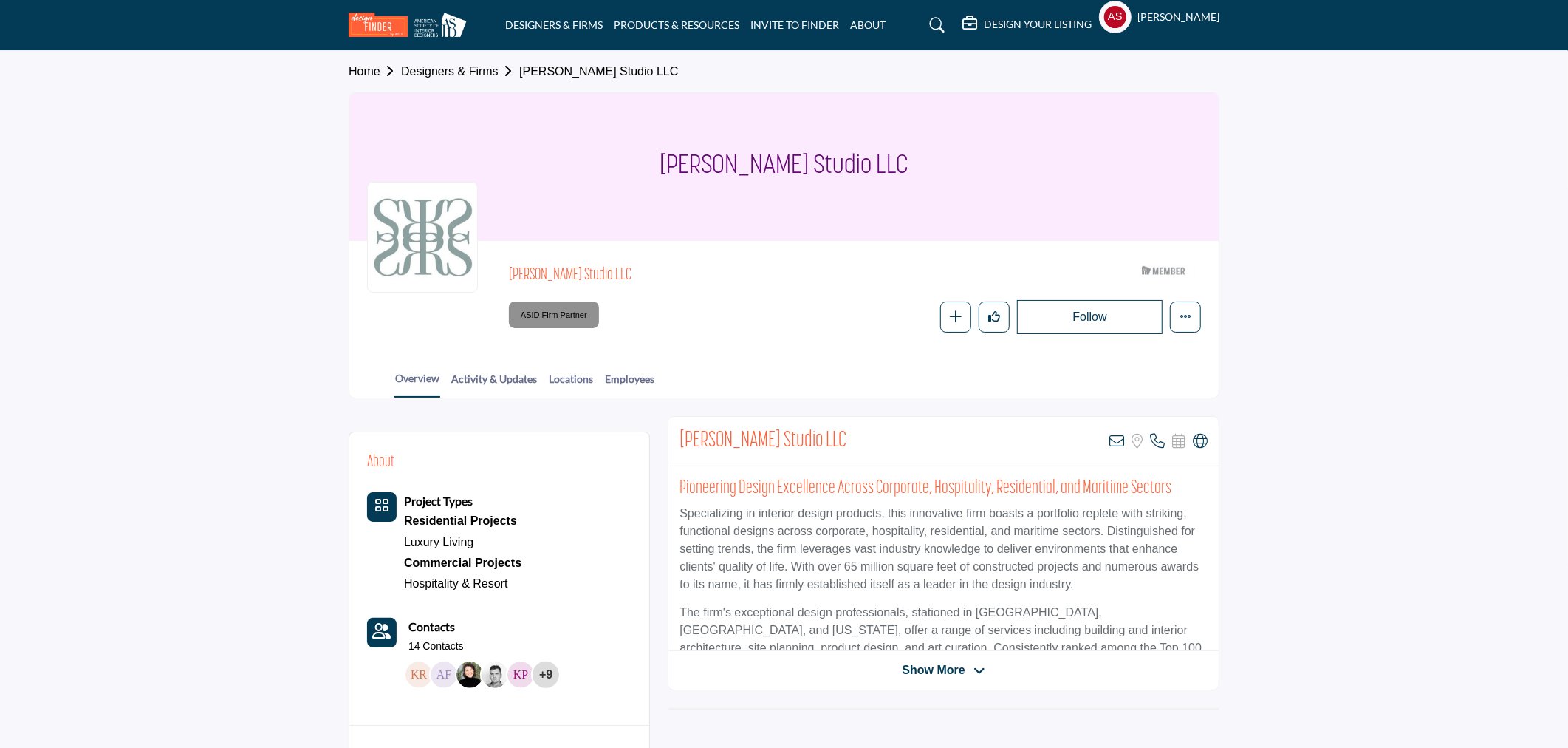
click at [0, 0] on div at bounding box center [0, 0] width 0 height 0
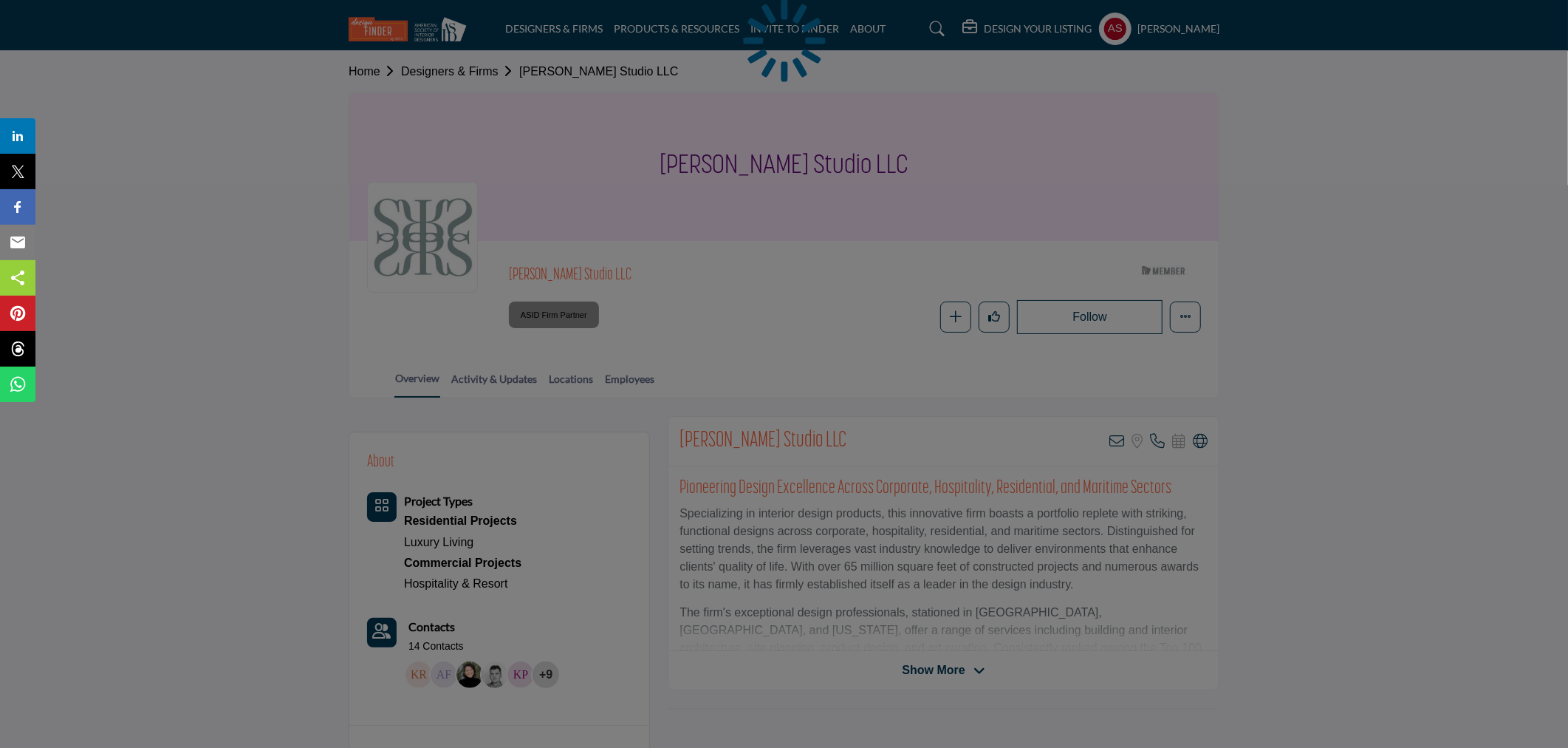
click at [1202, 438] on div at bounding box center [784, 374] width 1568 height 748
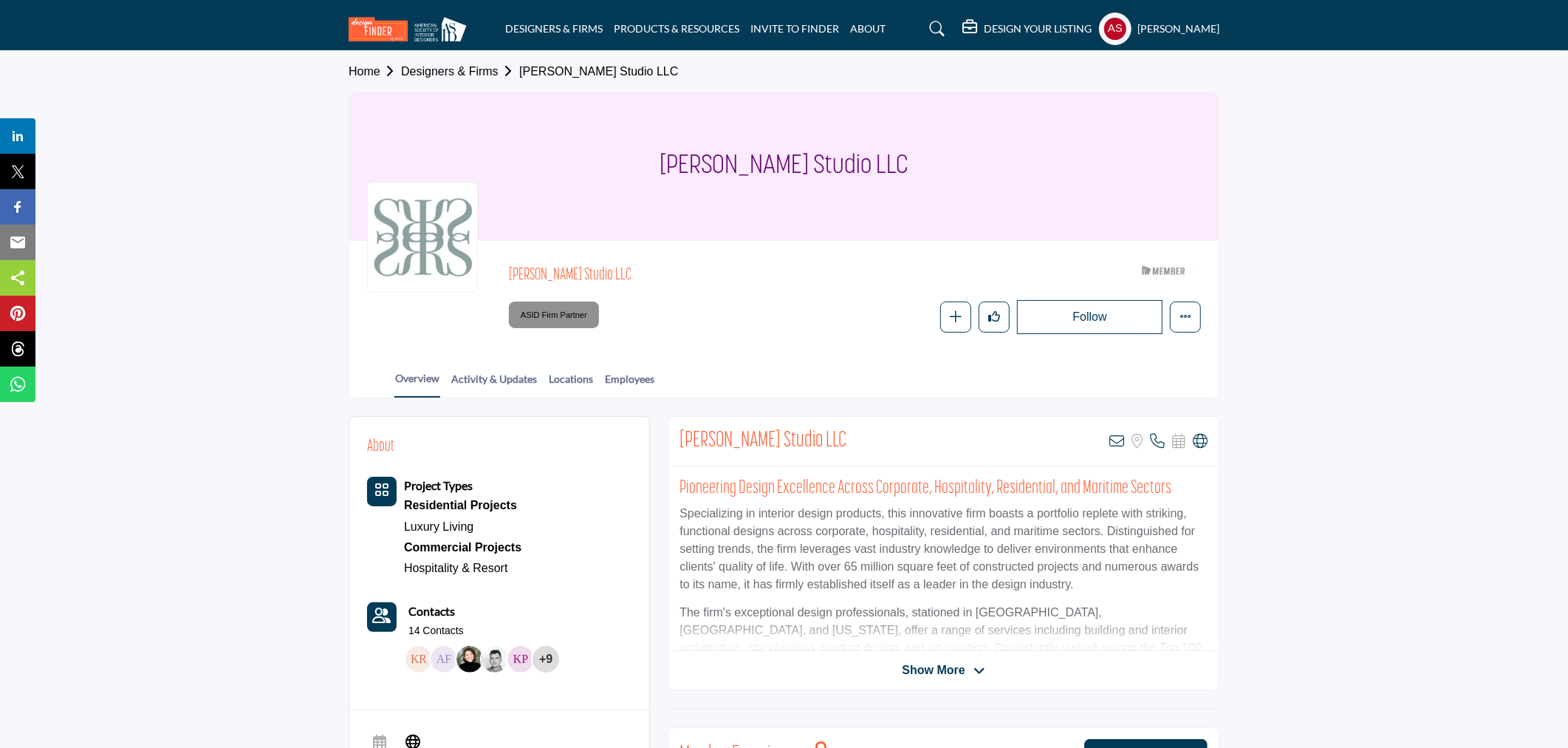
click at [1202, 438] on icon at bounding box center [1200, 441] width 14 height 14
click at [644, 378] on link "Employees" at bounding box center [629, 384] width 51 height 26
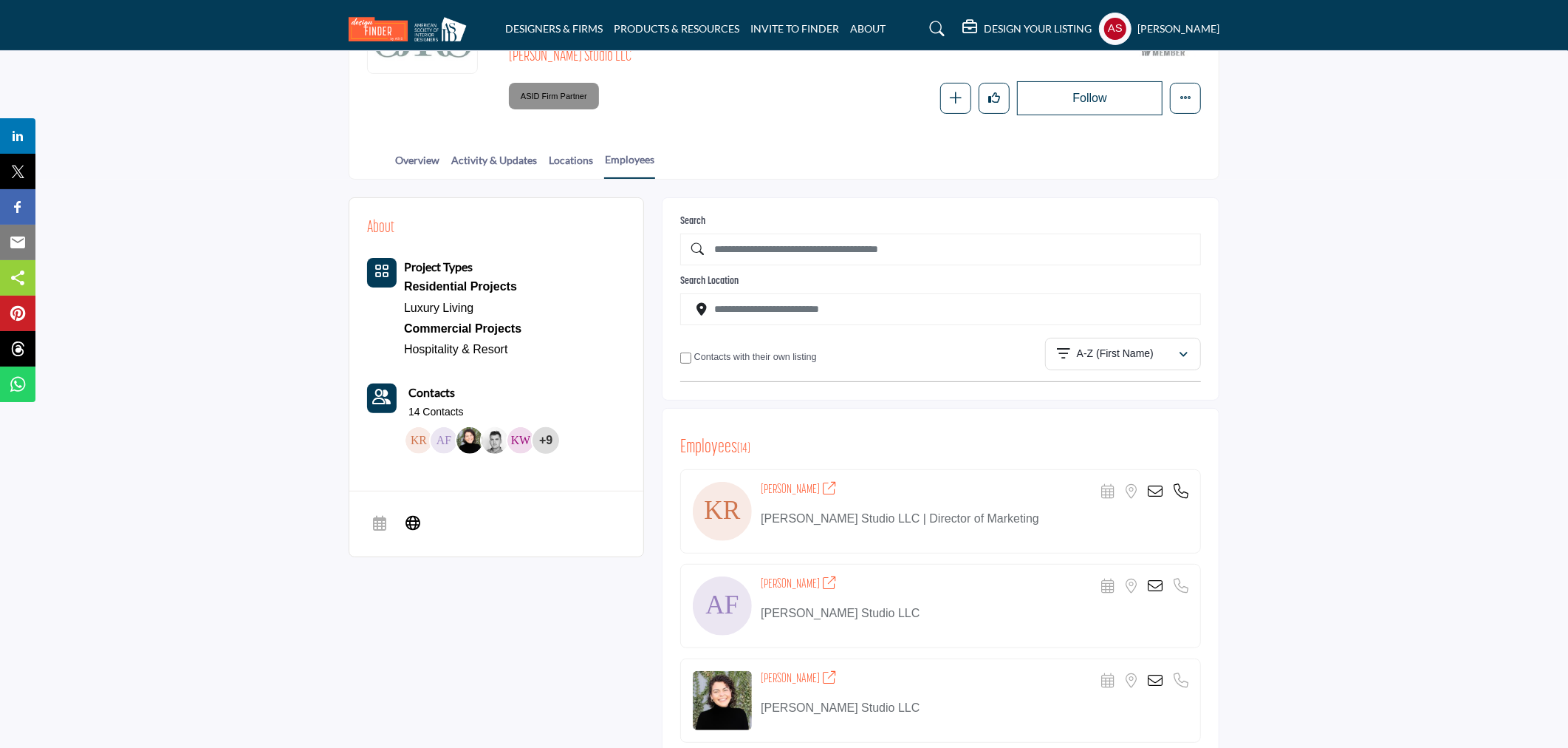
scroll to position [438, 0]
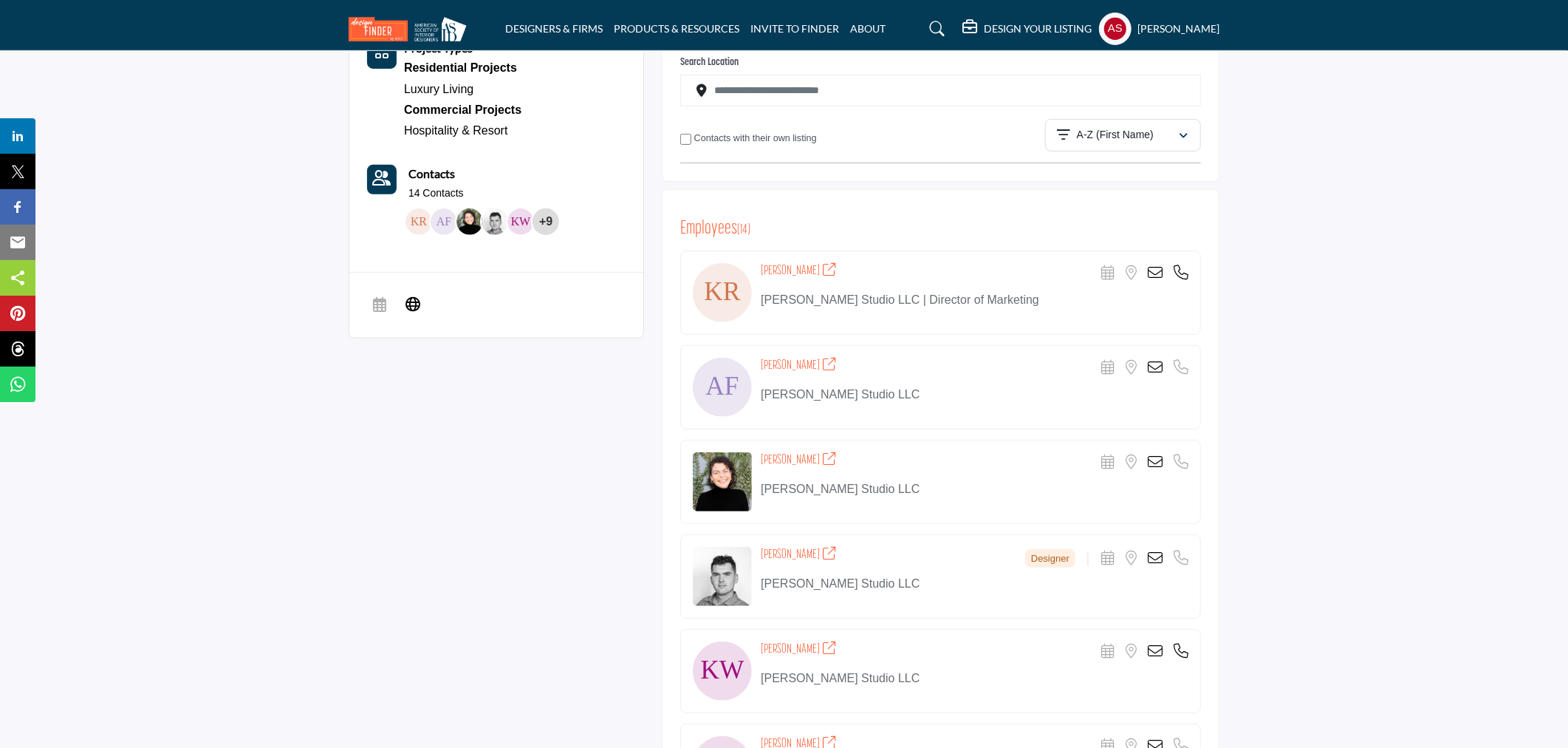
click at [1156, 270] on icon at bounding box center [1155, 272] width 14 height 14
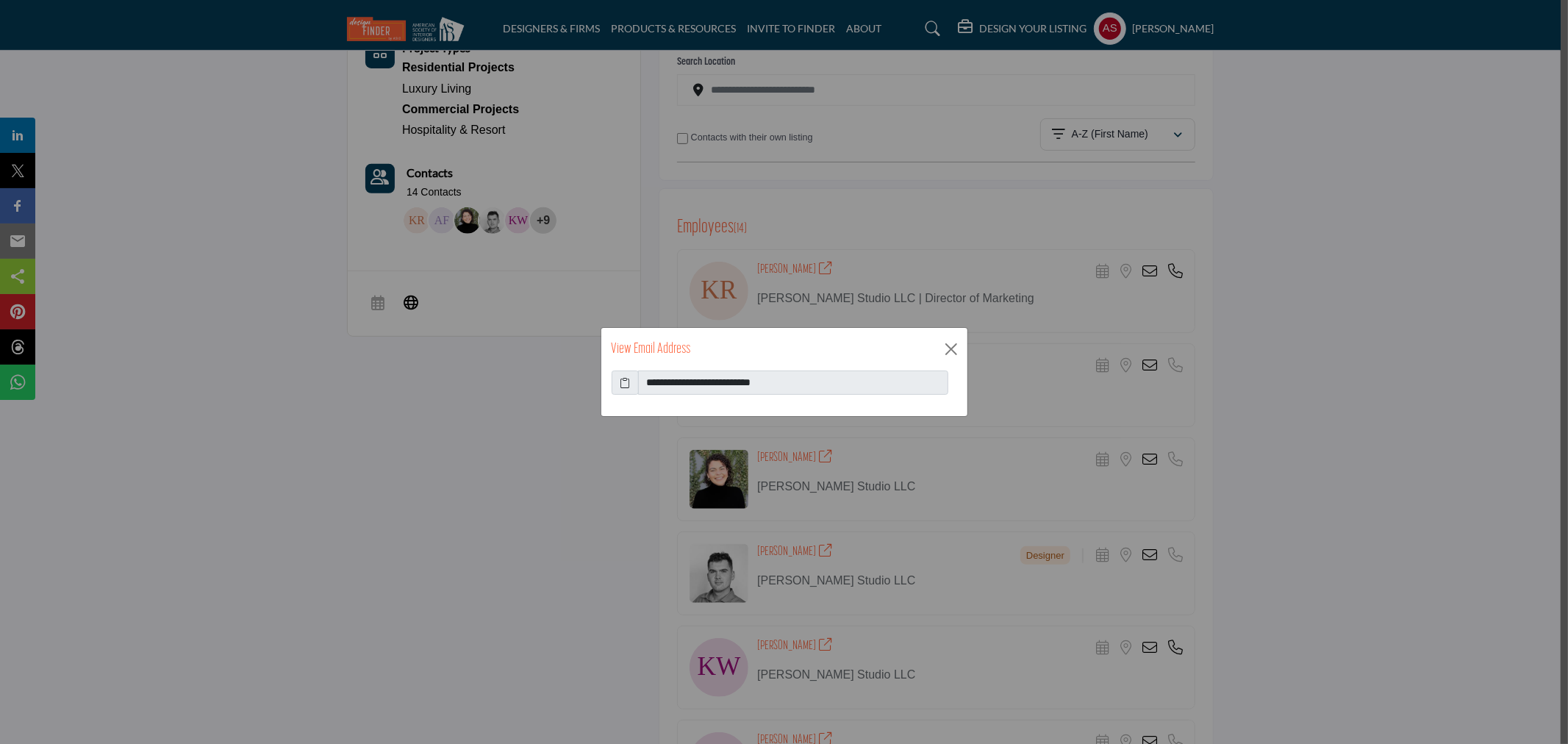
click at [627, 383] on icon at bounding box center [625, 382] width 11 height 15
drag, startPoint x: 954, startPoint y: 342, endPoint x: 946, endPoint y: 427, distance: 85.4
click at [954, 343] on button "Close" at bounding box center [951, 349] width 22 height 22
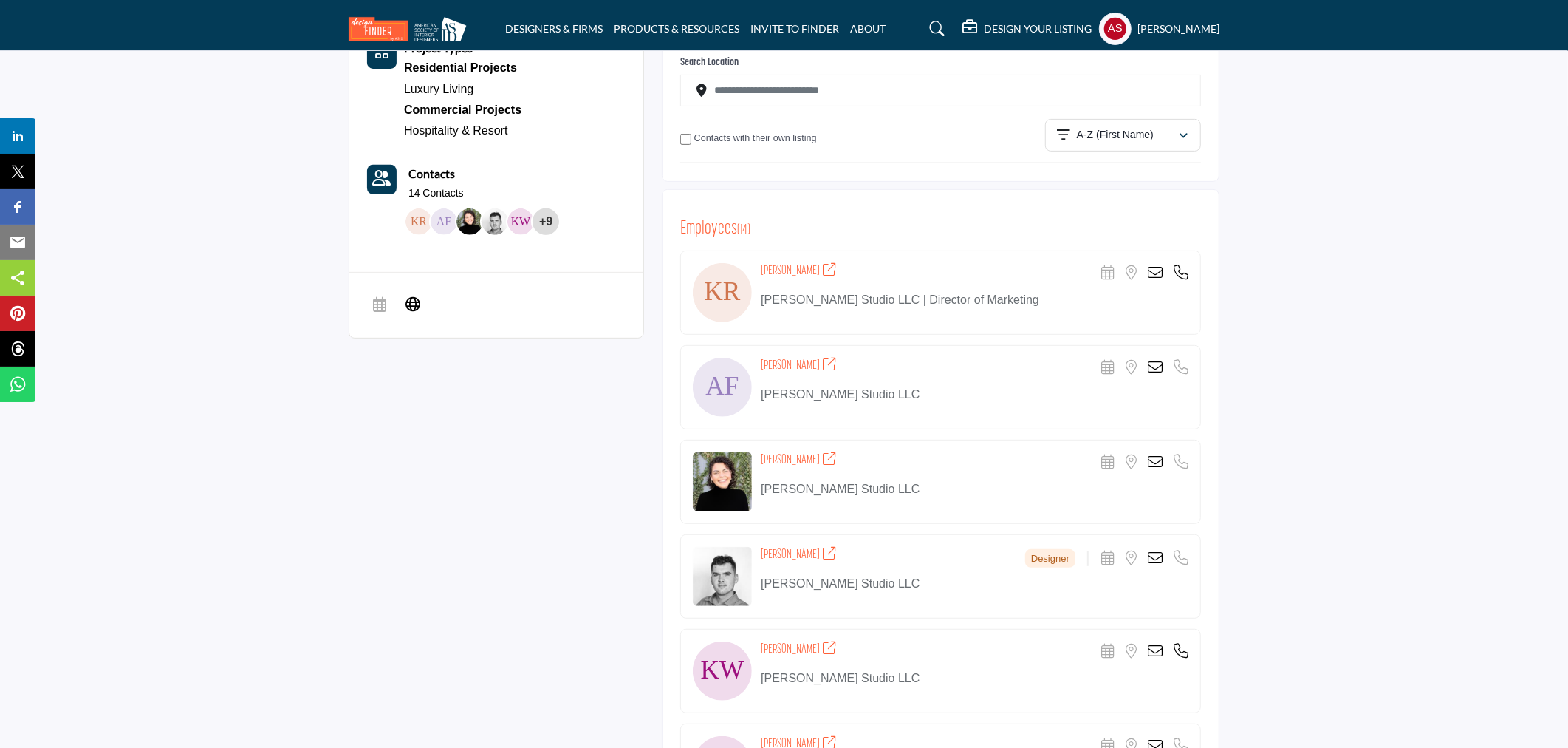
click at [1151, 367] on icon at bounding box center [1155, 367] width 14 height 14
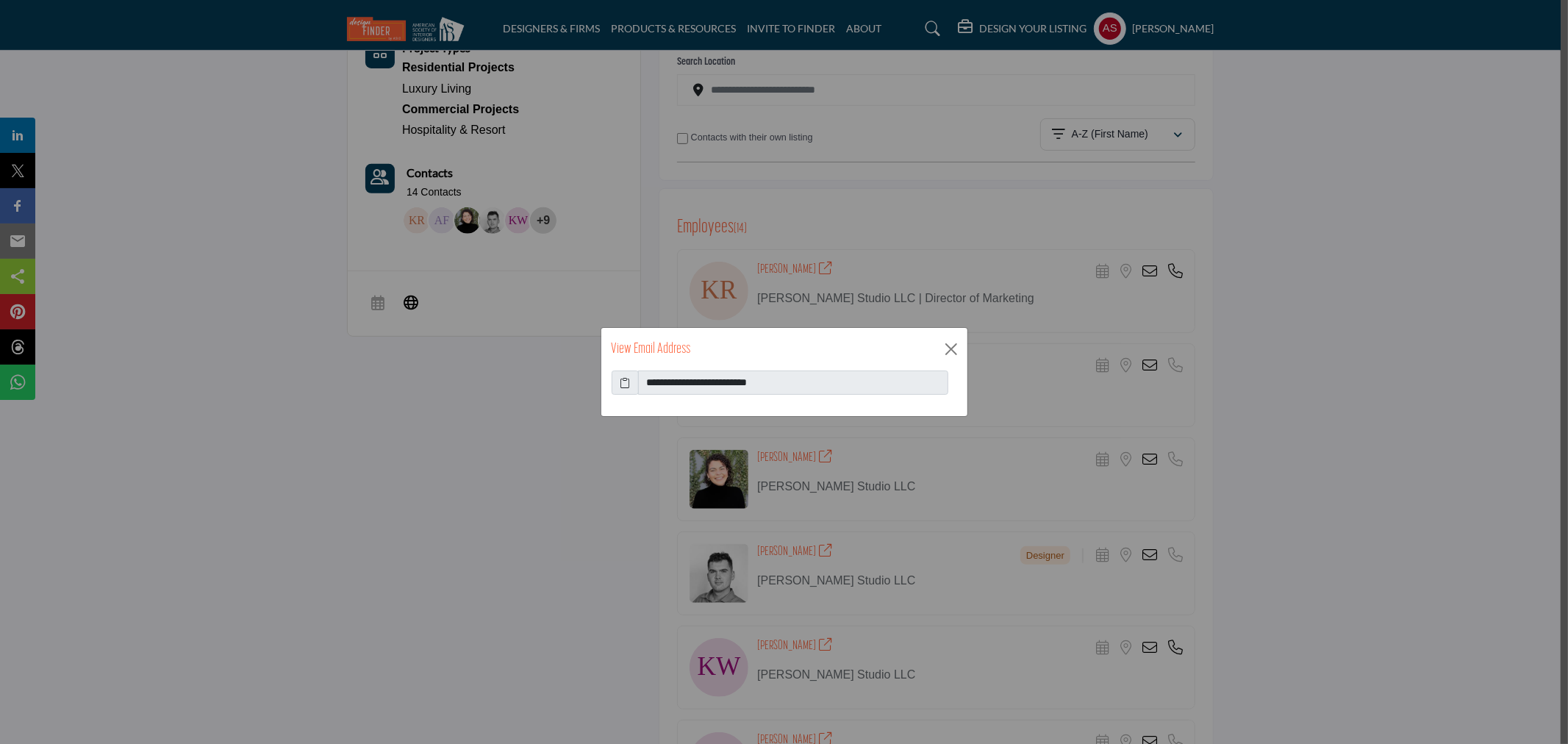
click at [625, 391] on span at bounding box center [625, 382] width 27 height 25
click at [625, 381] on icon at bounding box center [625, 382] width 11 height 15
drag, startPoint x: 952, startPoint y: 347, endPoint x: 951, endPoint y: 358, distance: 11.0
click at [951, 347] on button "Close" at bounding box center [951, 349] width 22 height 22
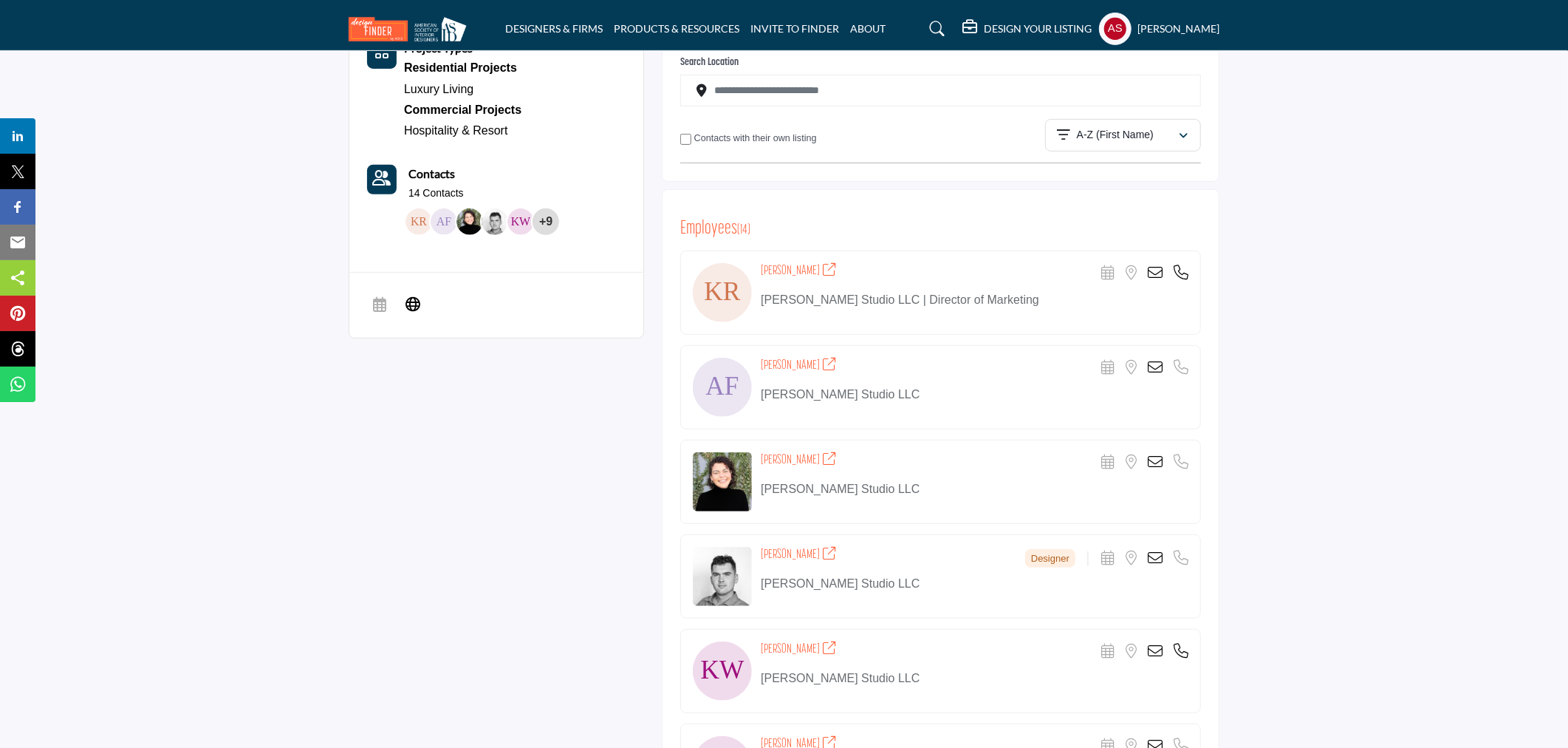
click at [1159, 460] on icon at bounding box center [1155, 461] width 14 height 14
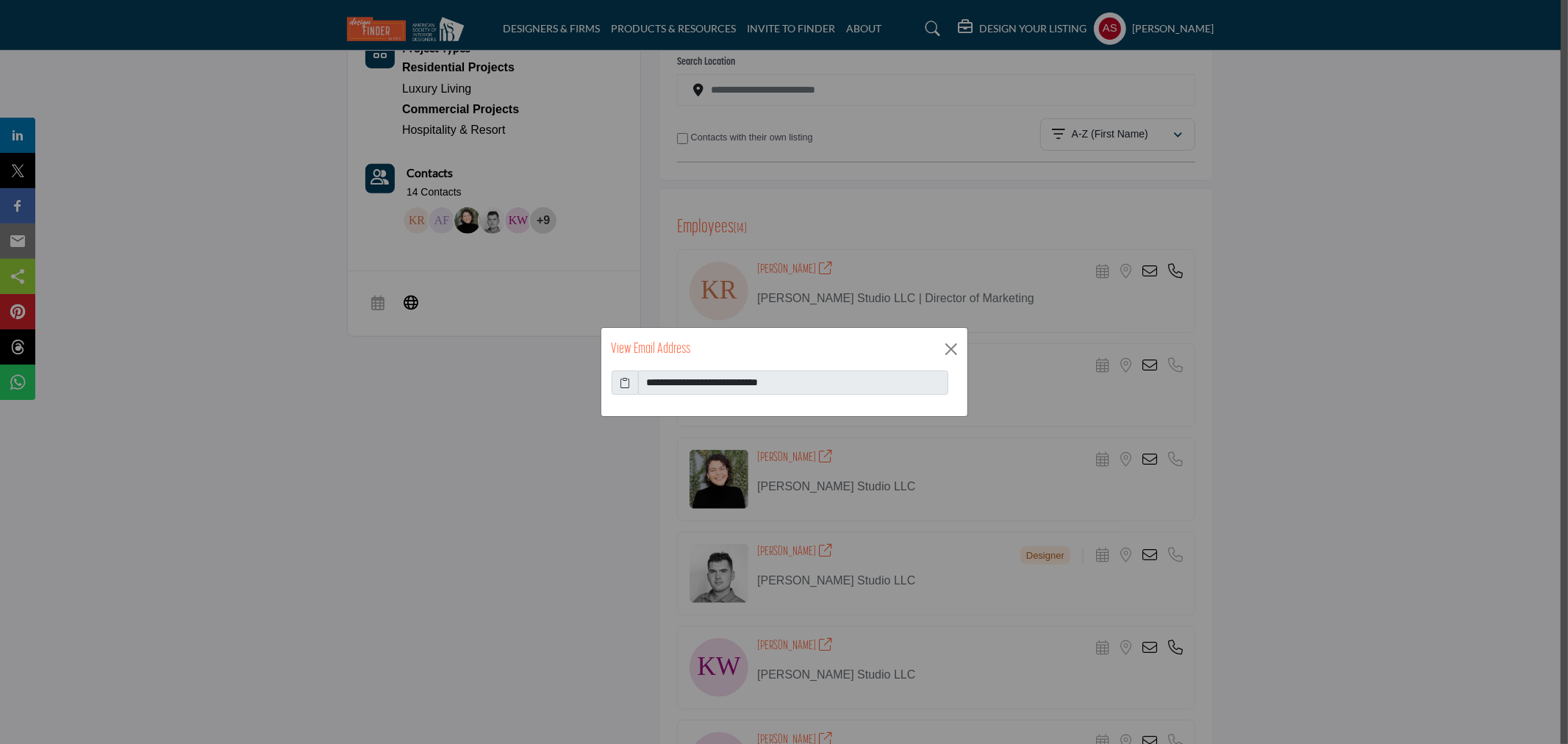
click at [623, 382] on icon at bounding box center [625, 382] width 11 height 15
click at [957, 347] on button "Close" at bounding box center [951, 349] width 22 height 22
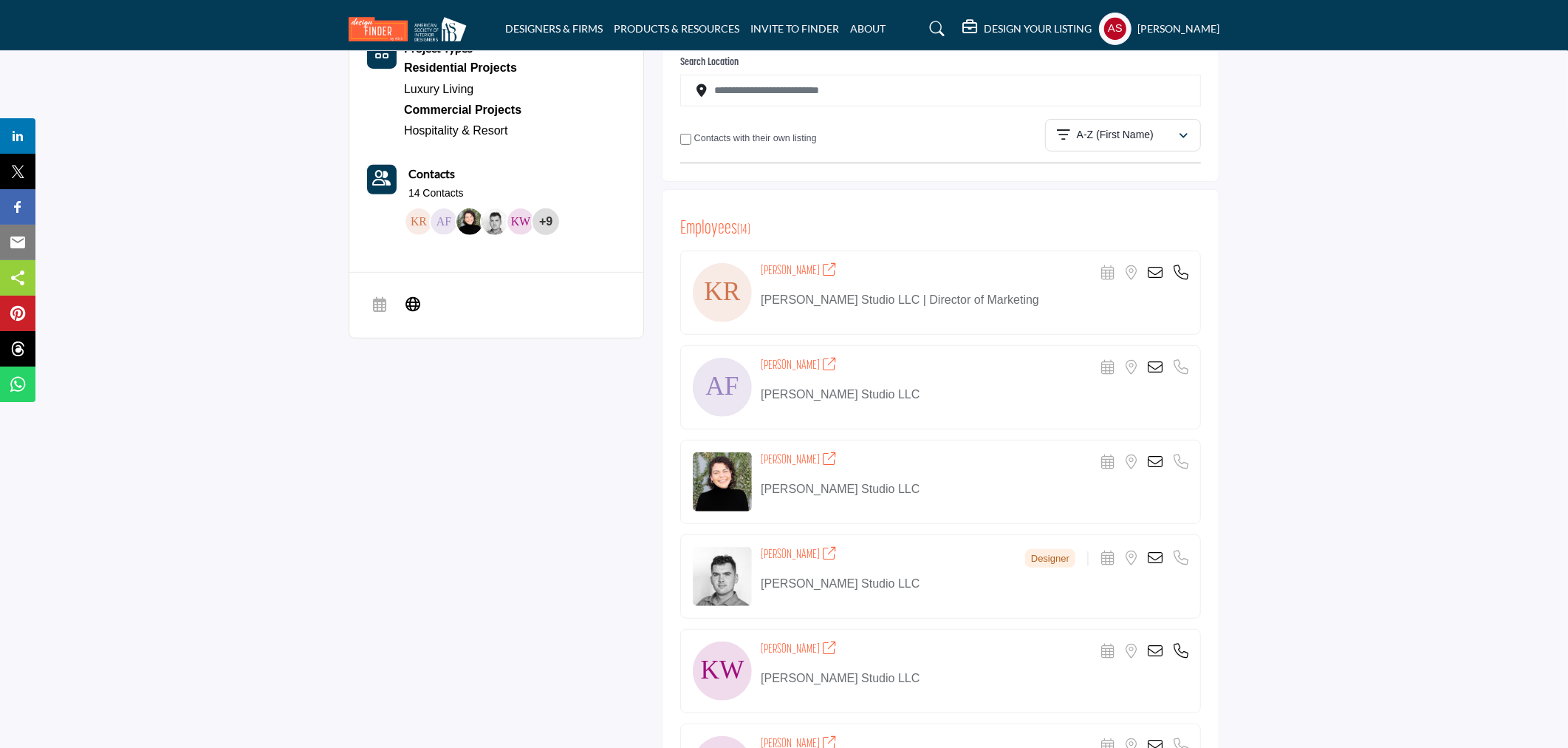
click at [1159, 552] on icon at bounding box center [1155, 557] width 14 height 14
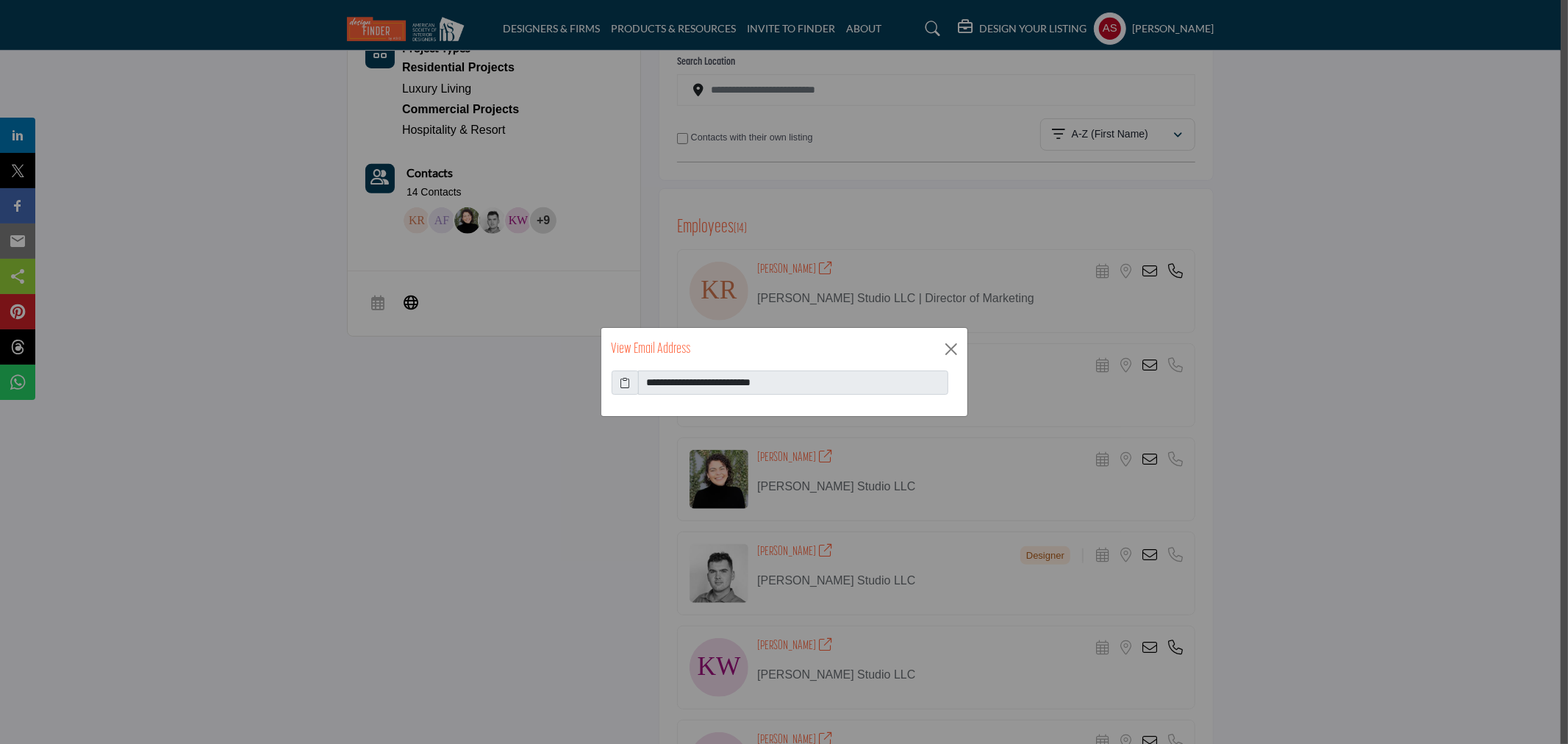
click at [625, 384] on icon at bounding box center [625, 382] width 11 height 15
click at [950, 350] on button "Close" at bounding box center [951, 349] width 22 height 22
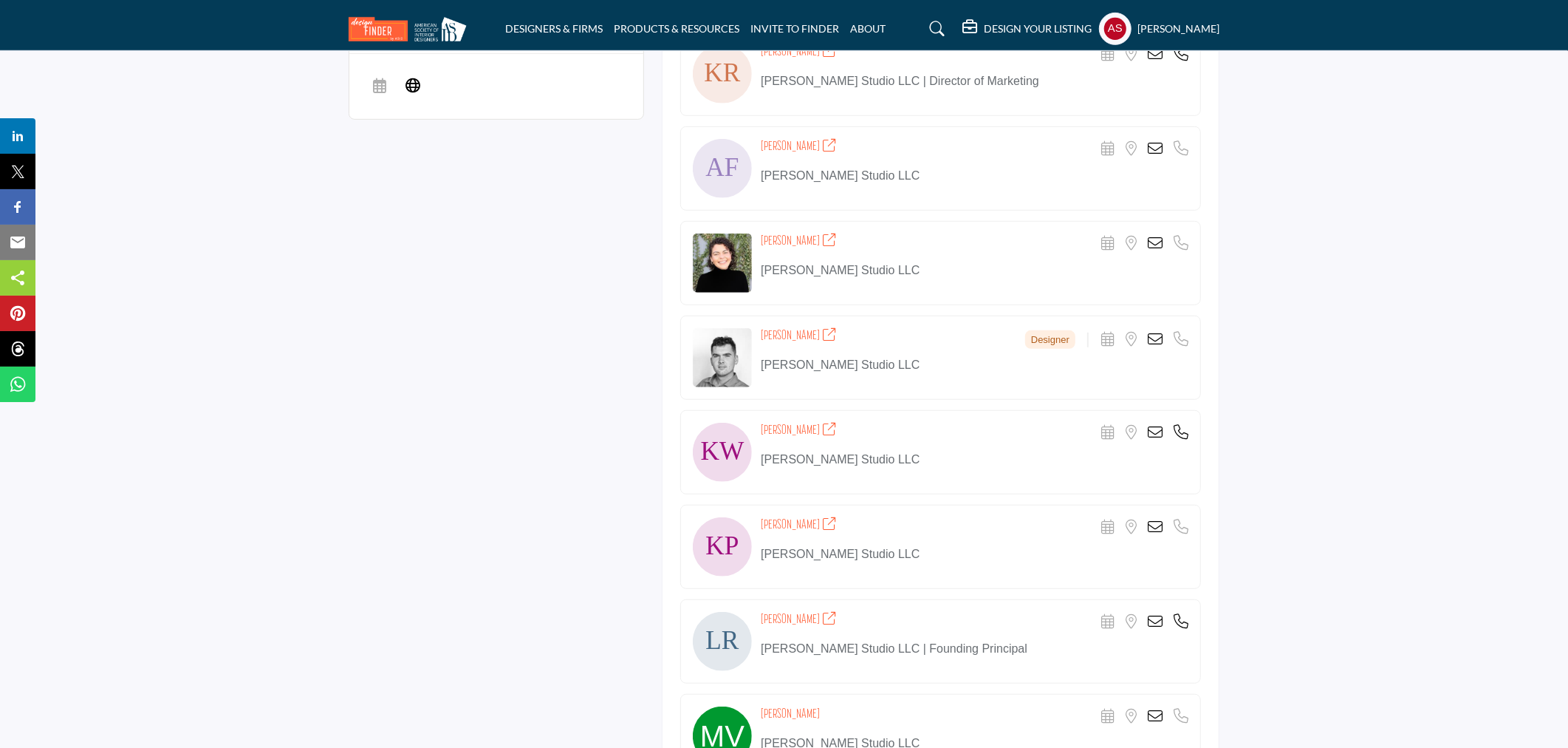
scroll to position [876, 0]
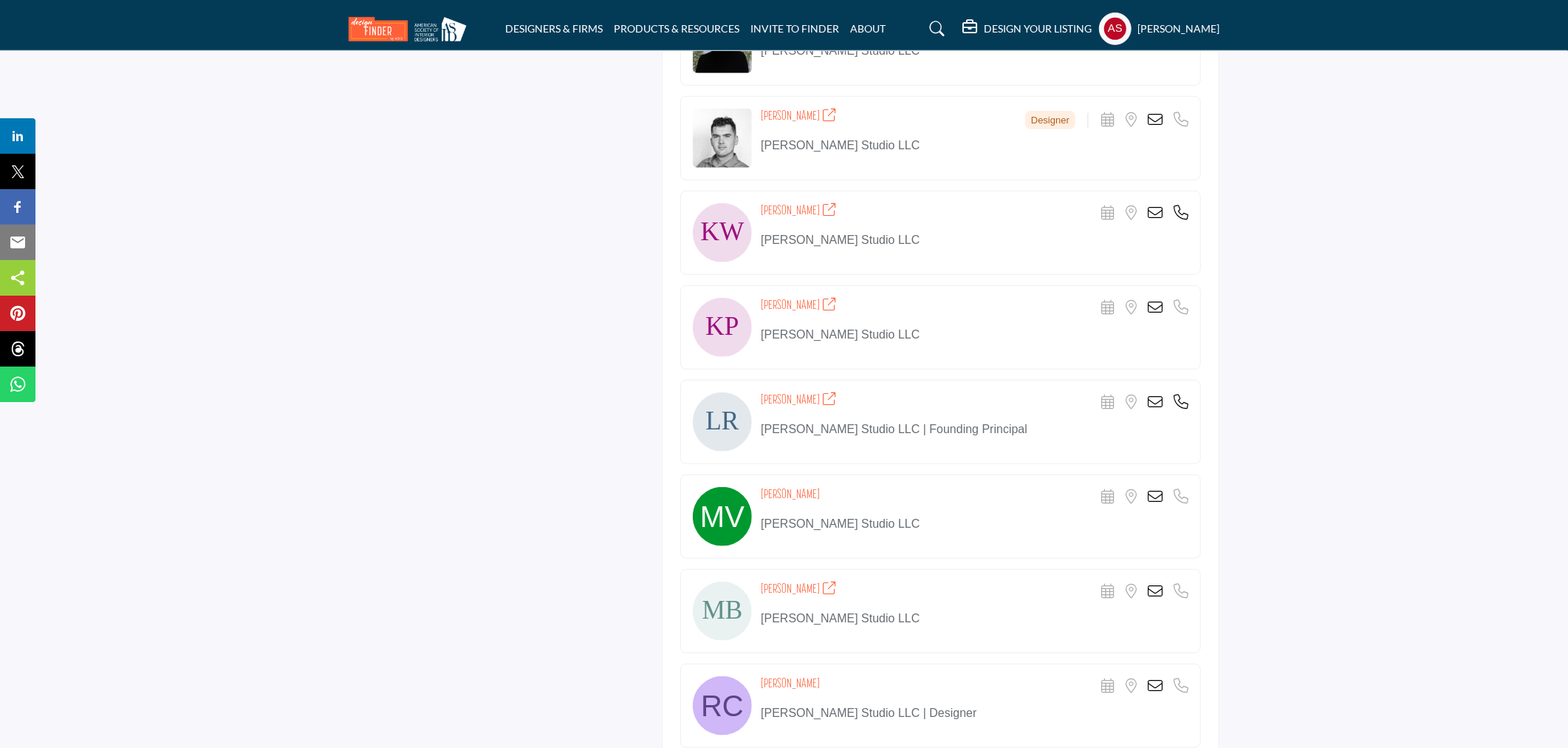
click at [1154, 211] on icon at bounding box center [1155, 212] width 14 height 14
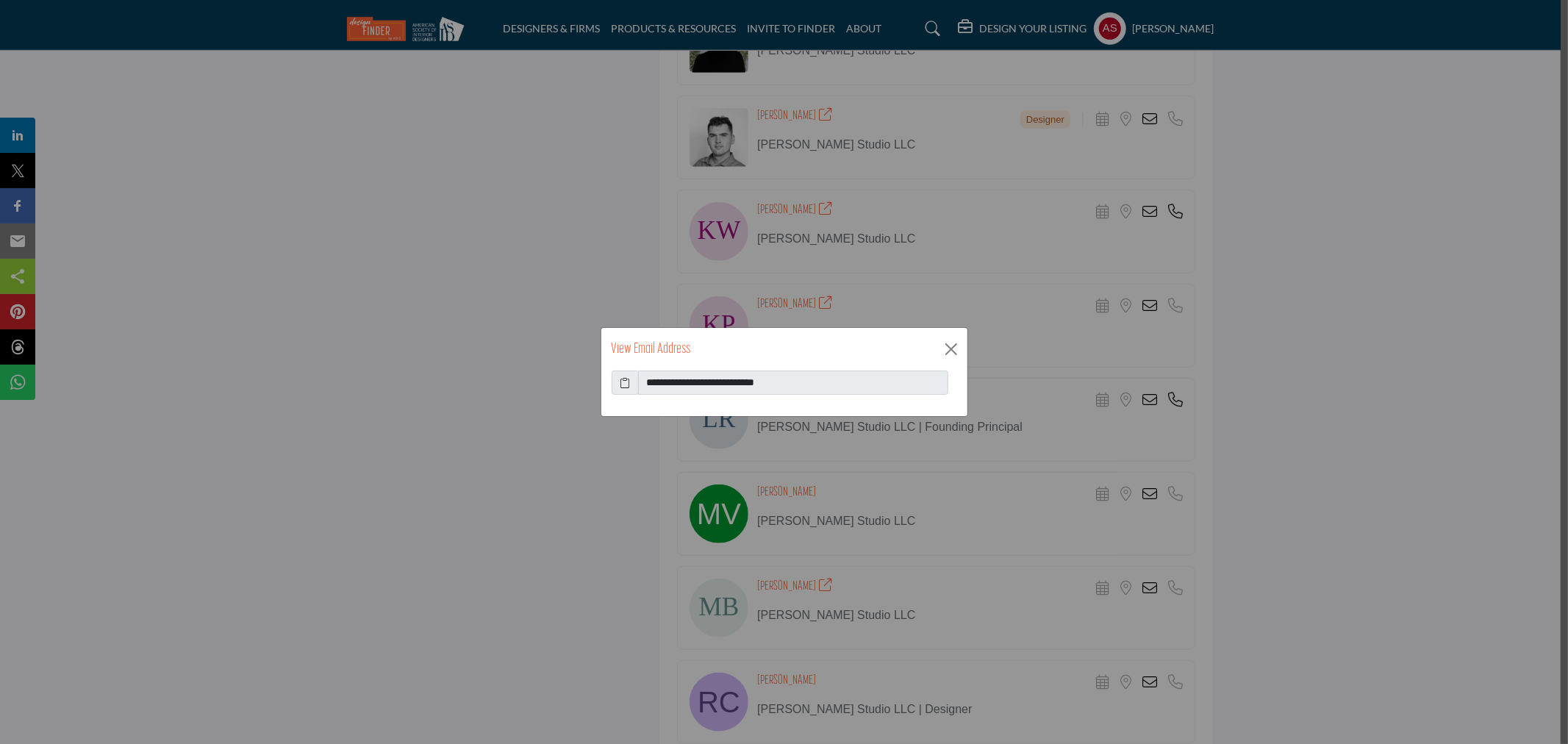
click at [625, 384] on icon at bounding box center [625, 382] width 11 height 15
click at [946, 350] on button "Close" at bounding box center [951, 349] width 22 height 22
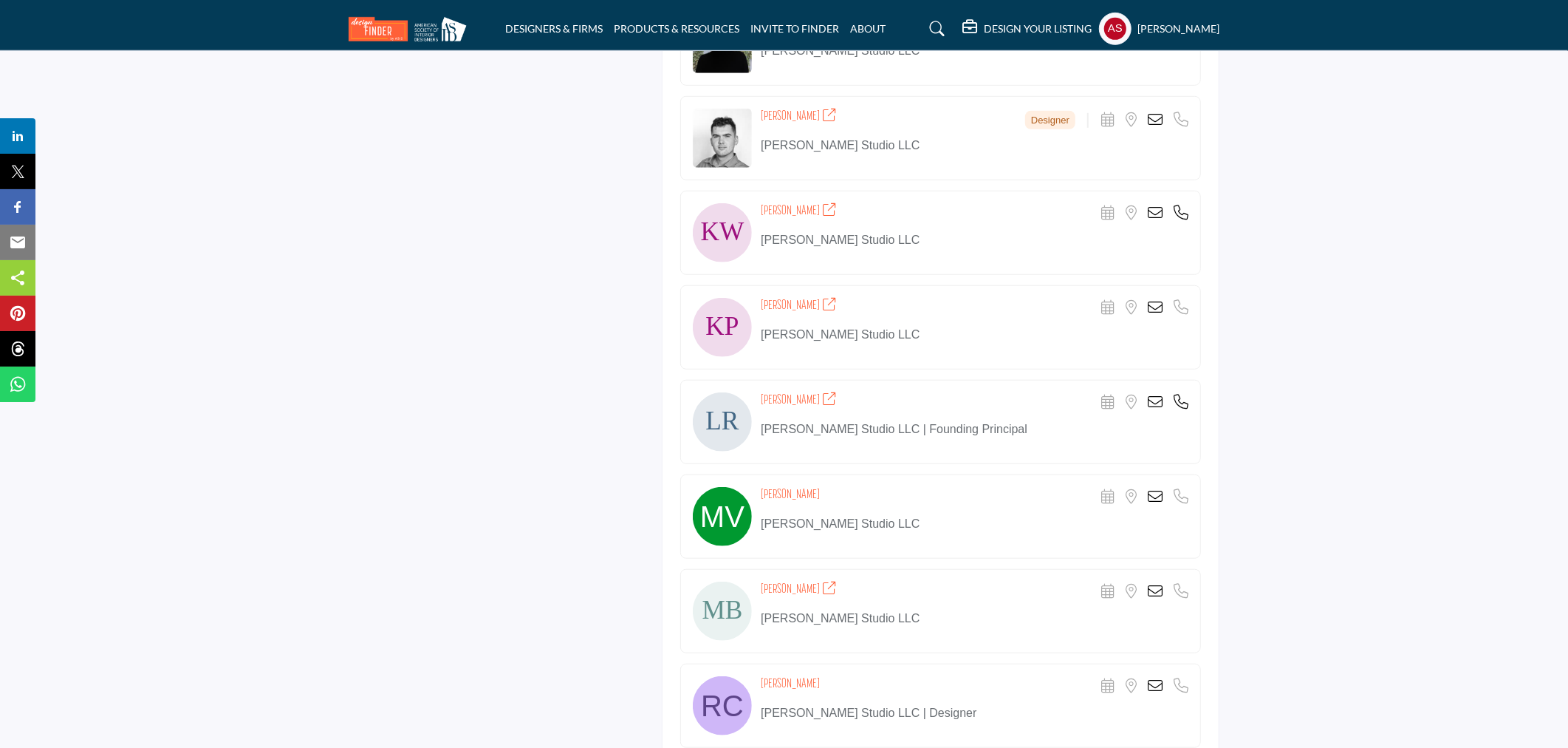
click at [1154, 303] on icon at bounding box center [1155, 307] width 14 height 14
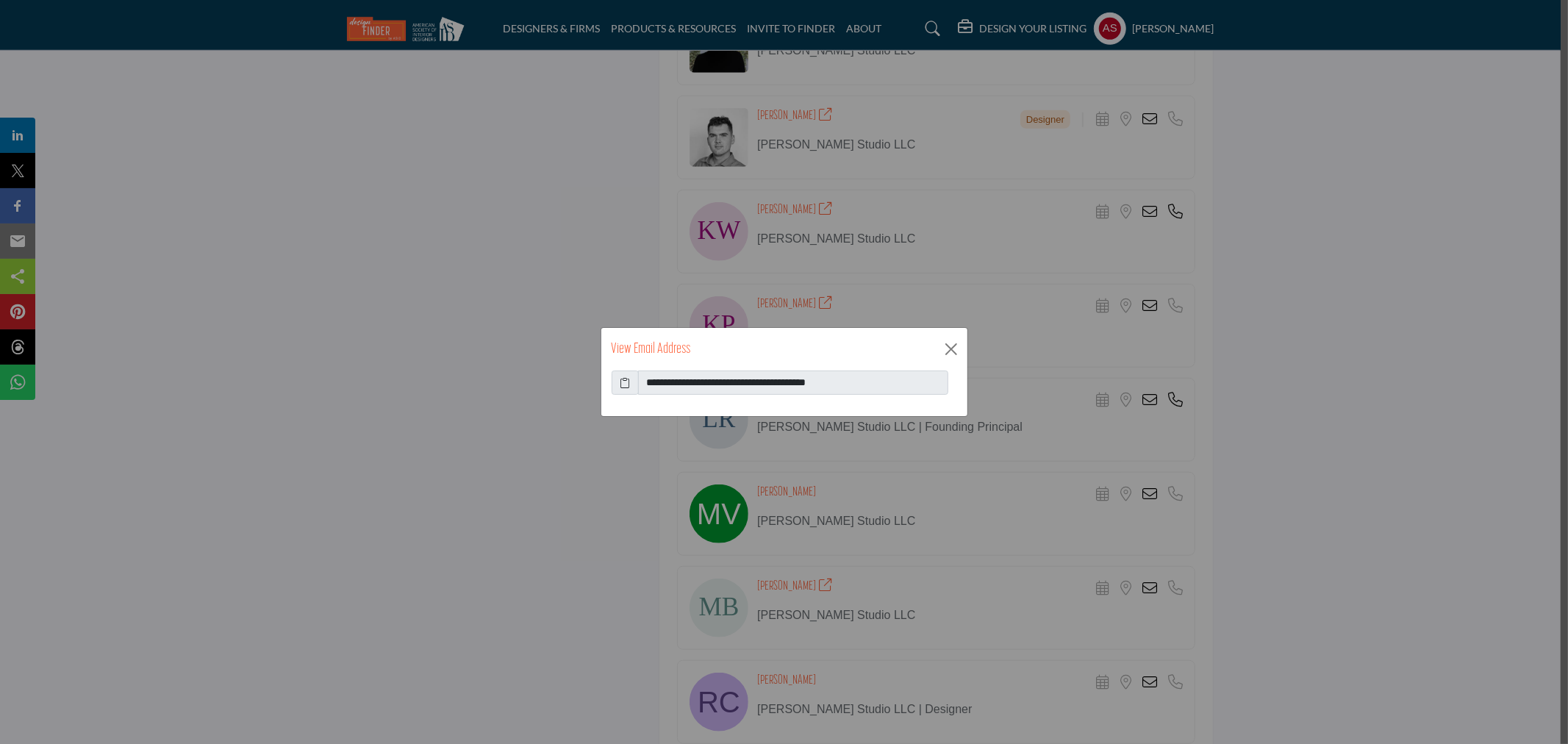
click at [625, 383] on icon at bounding box center [625, 382] width 11 height 15
click at [945, 356] on button "Close" at bounding box center [951, 349] width 22 height 22
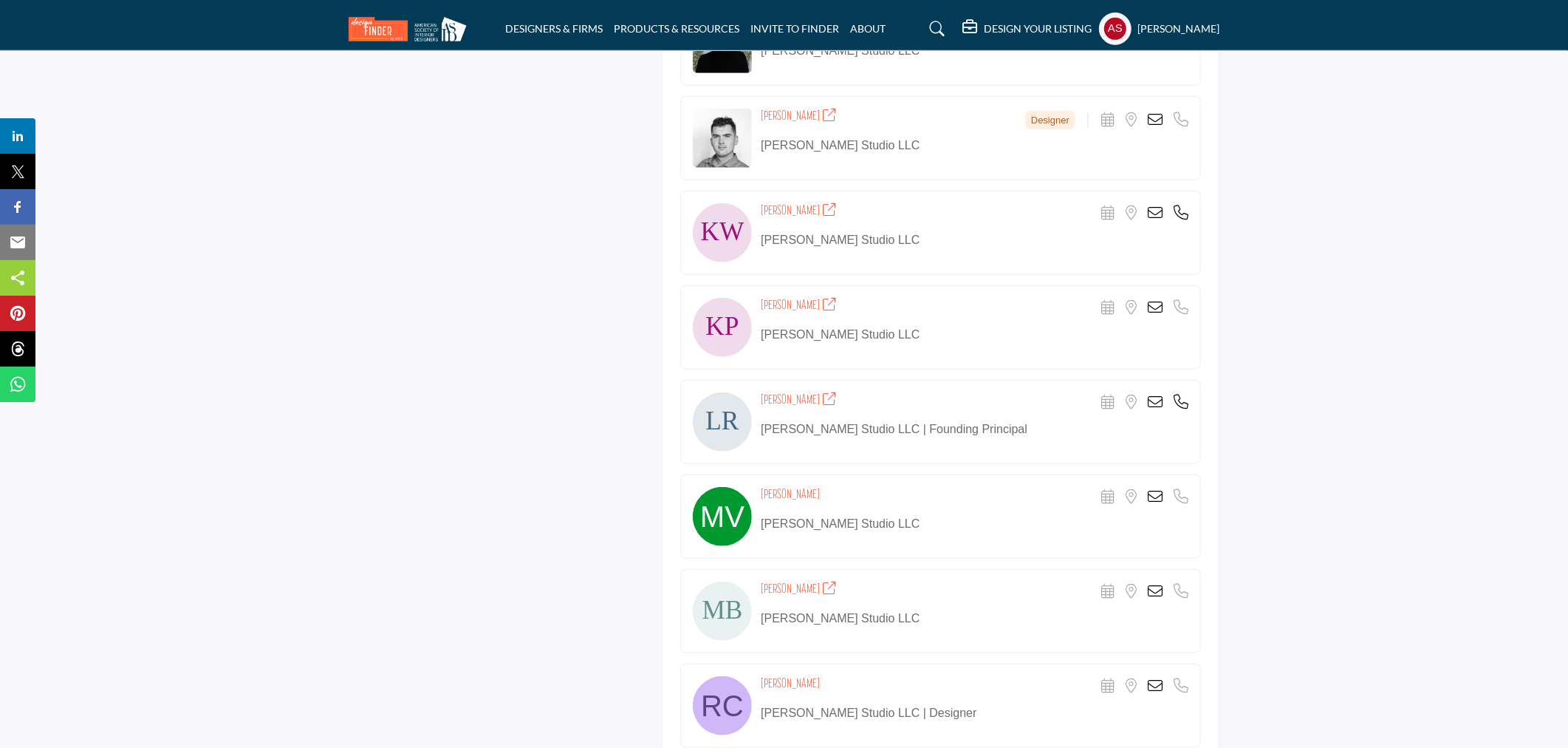
click at [1157, 408] on icon at bounding box center [1155, 402] width 14 height 14
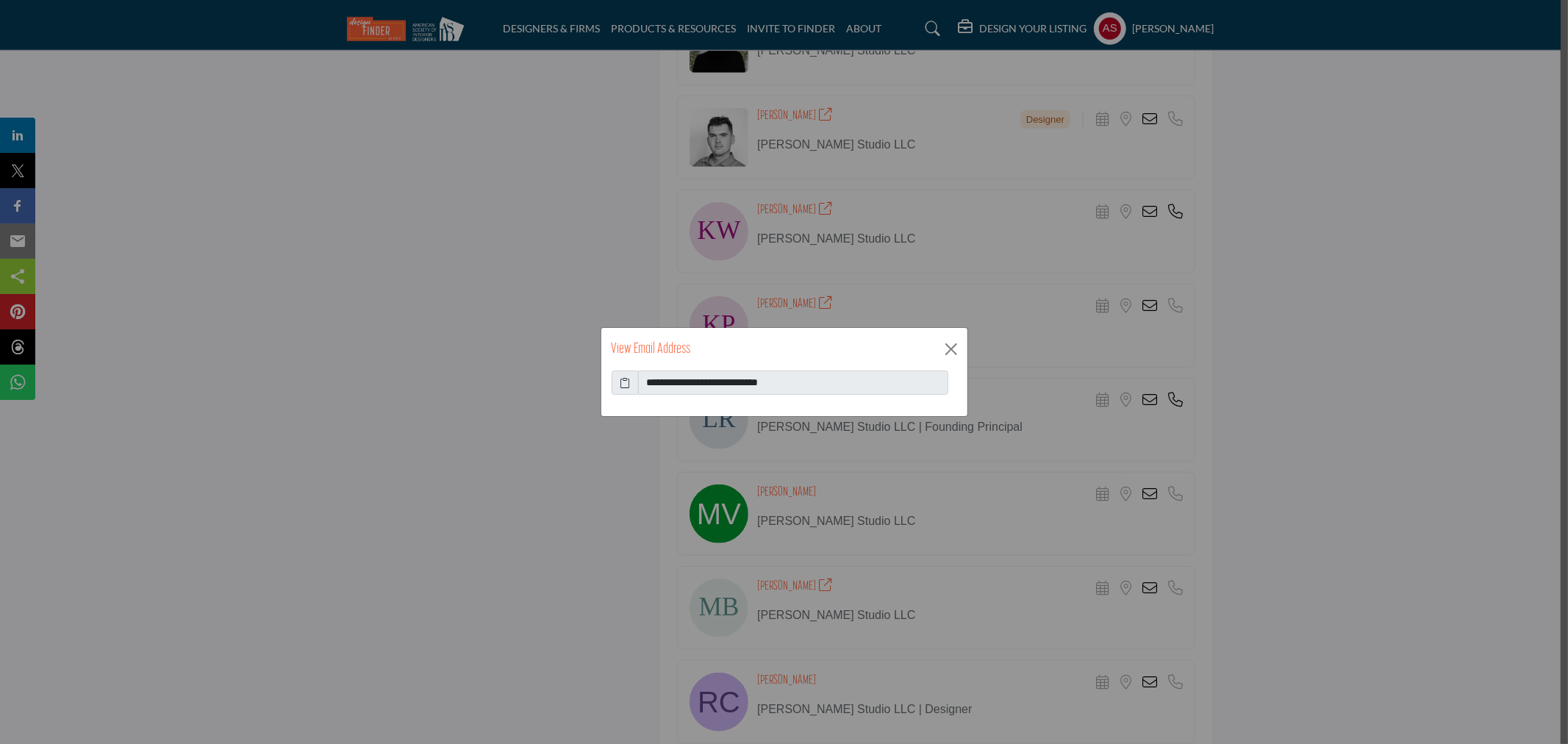
click at [628, 384] on icon at bounding box center [625, 382] width 11 height 15
click at [944, 344] on button "Close" at bounding box center [951, 349] width 22 height 22
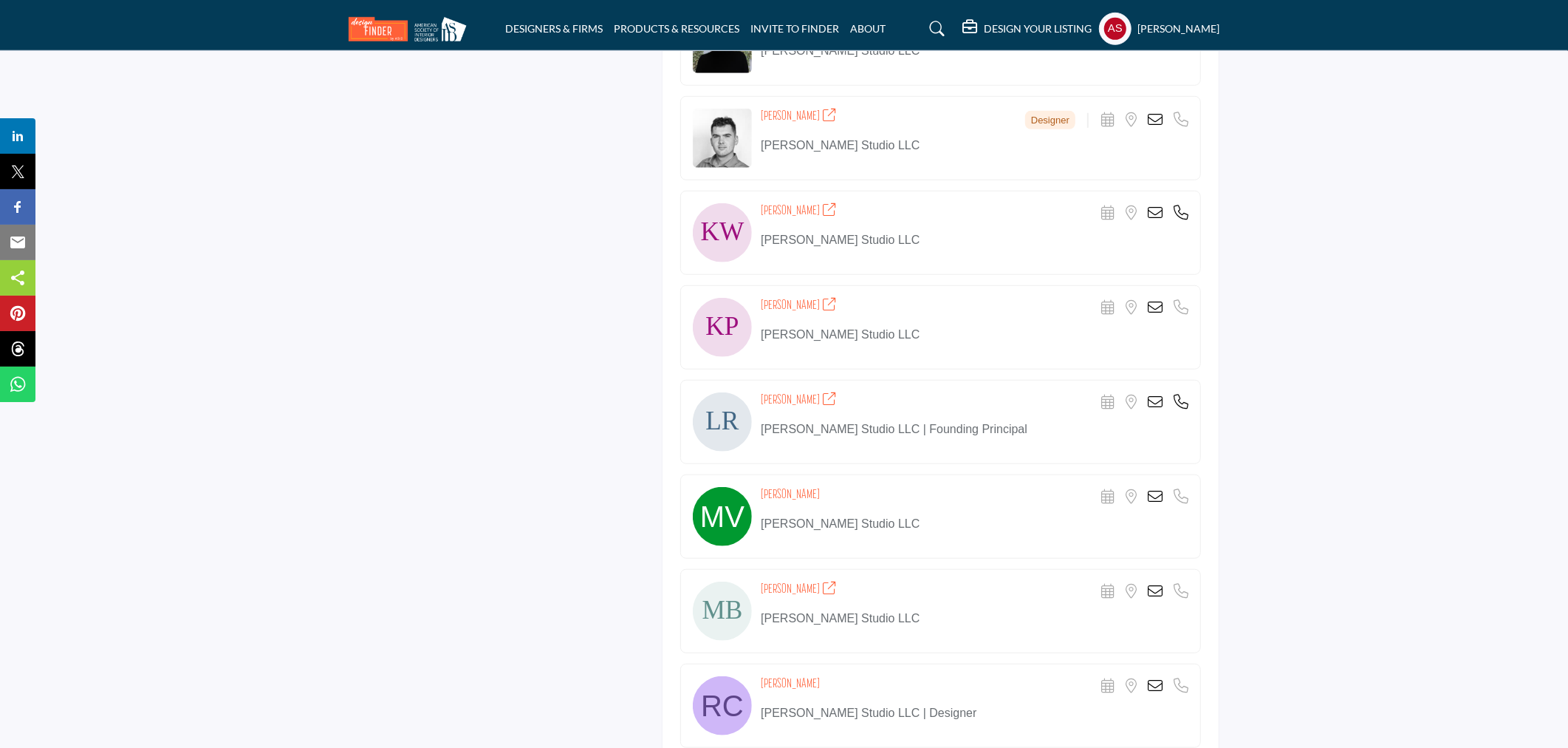
click at [1162, 592] on icon at bounding box center [1155, 590] width 14 height 14
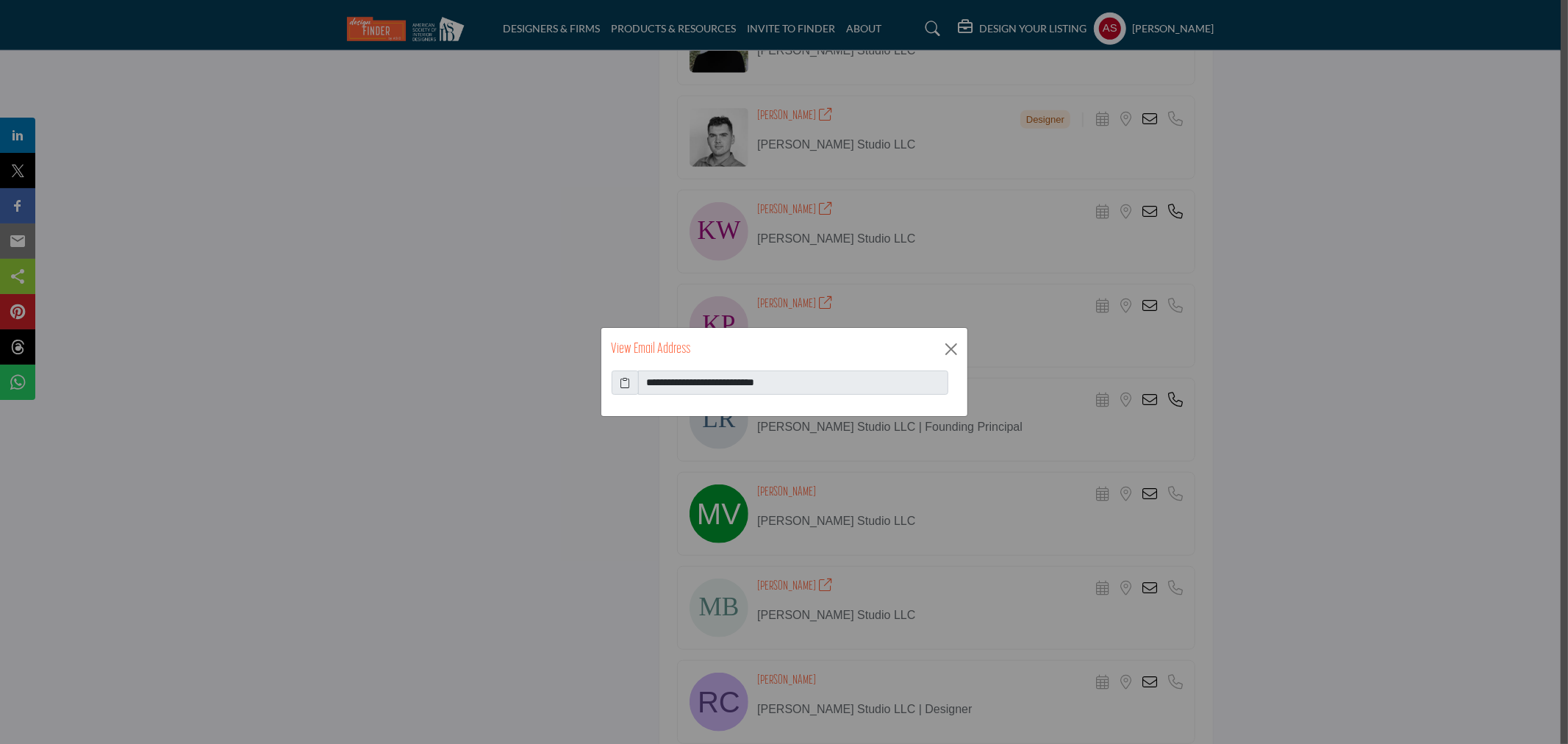
click at [621, 385] on icon at bounding box center [625, 382] width 11 height 15
drag, startPoint x: 943, startPoint y: 335, endPoint x: 949, endPoint y: 341, distance: 8.5
click at [943, 338] on div "View Email Address" at bounding box center [784, 349] width 366 height 42
click at [949, 342] on button "Close" at bounding box center [951, 349] width 22 height 22
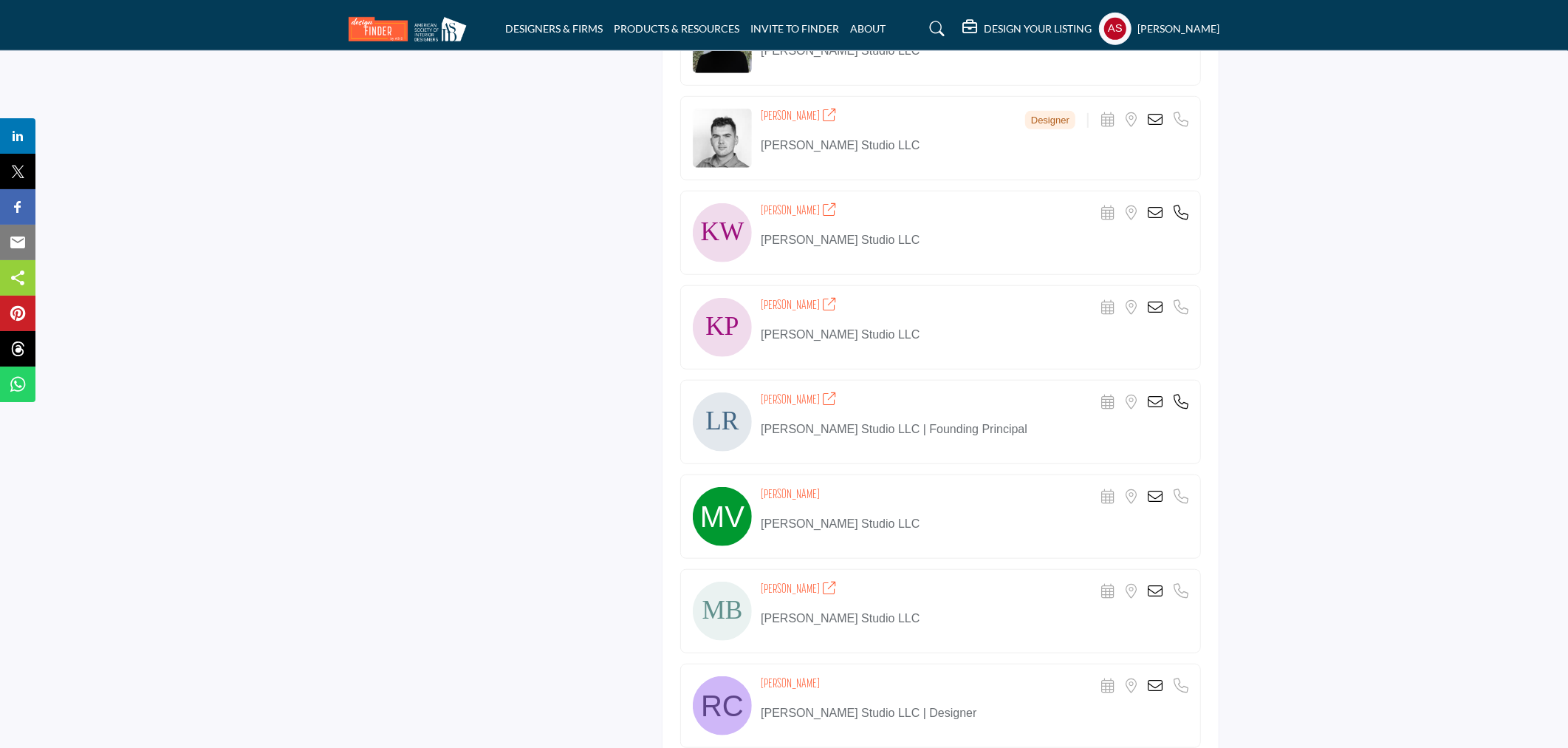
drag, startPoint x: 756, startPoint y: 494, endPoint x: 840, endPoint y: 498, distance: 84.1
click at [840, 498] on div "Magdalini Eleni Vraila Scheduler URL is currently unavailable for this contact.…" at bounding box center [940, 516] width 521 height 84
copy h4 "Magdalini Eleni Vraila"
click at [1157, 493] on icon at bounding box center [1155, 496] width 14 height 14
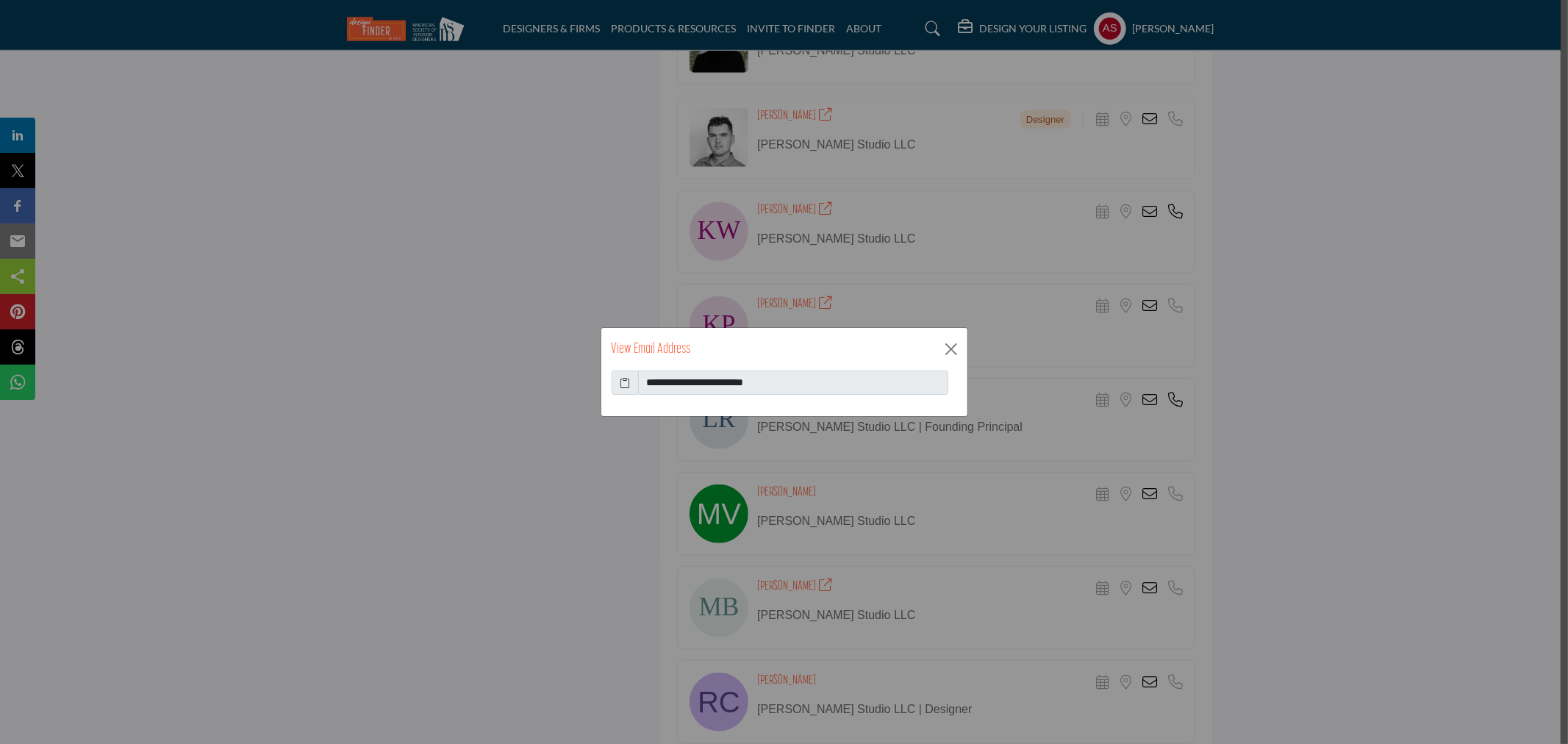
click at [628, 381] on icon at bounding box center [625, 382] width 11 height 15
click at [952, 347] on button "Close" at bounding box center [951, 349] width 22 height 22
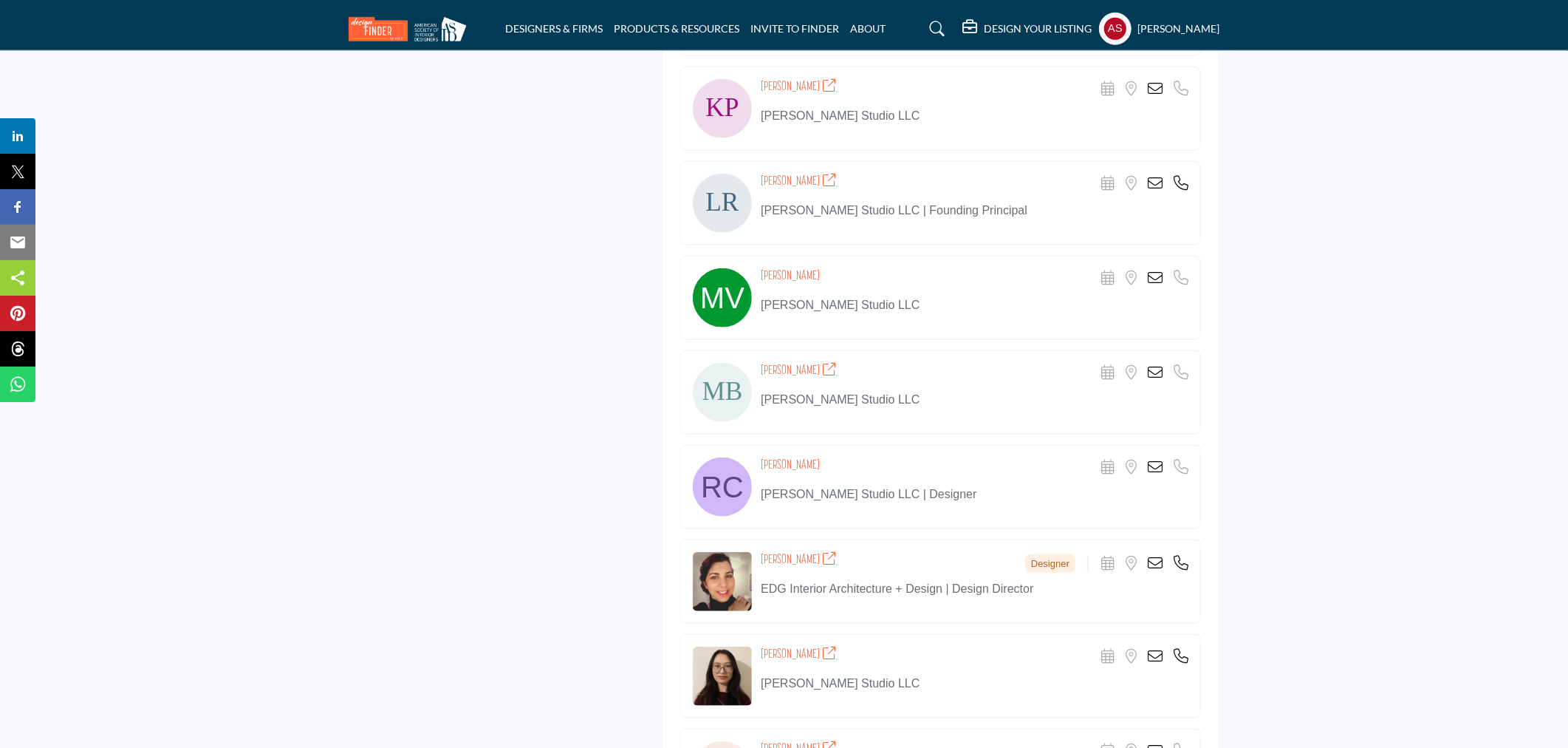
scroll to position [1313, 0]
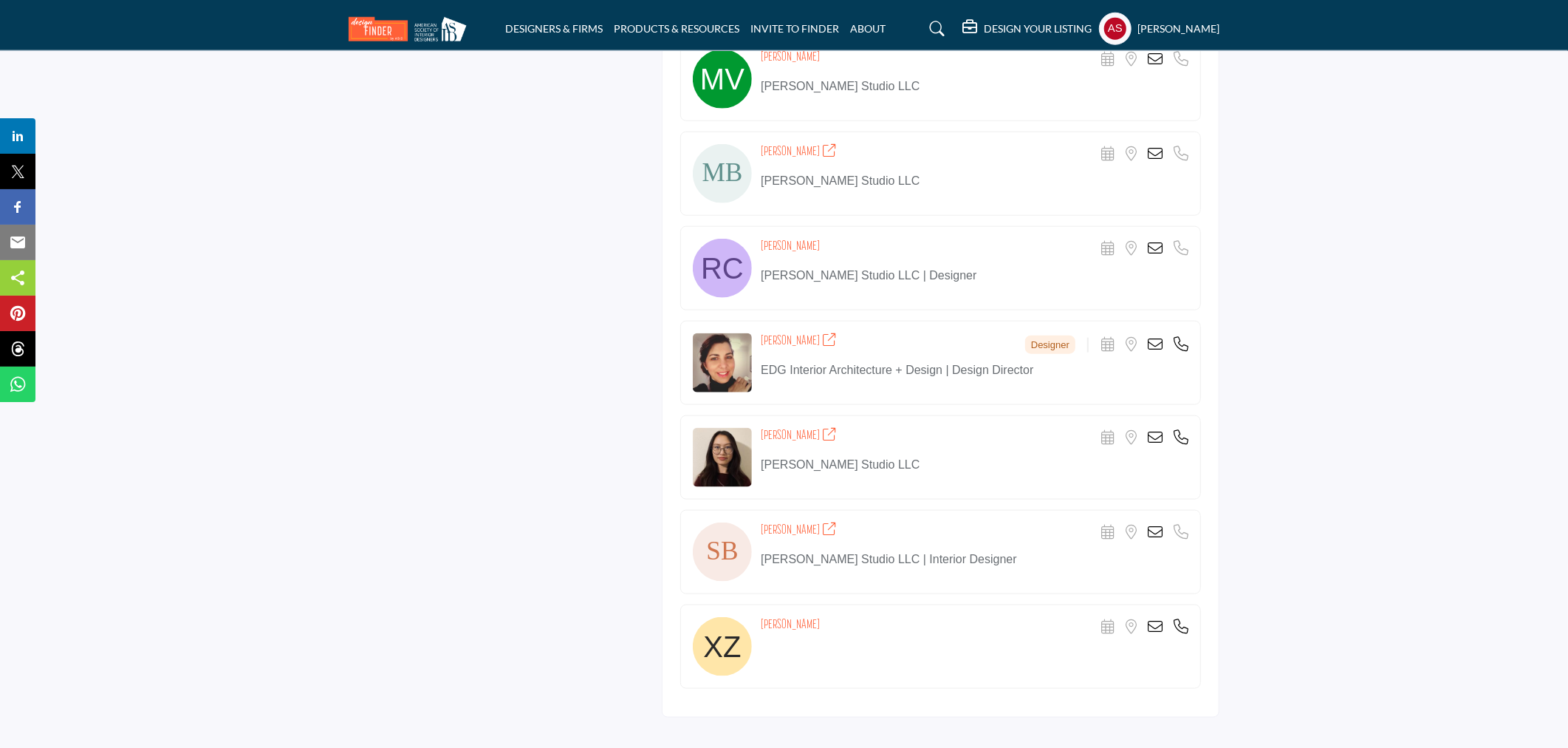
click at [1157, 250] on icon at bounding box center [1155, 248] width 14 height 14
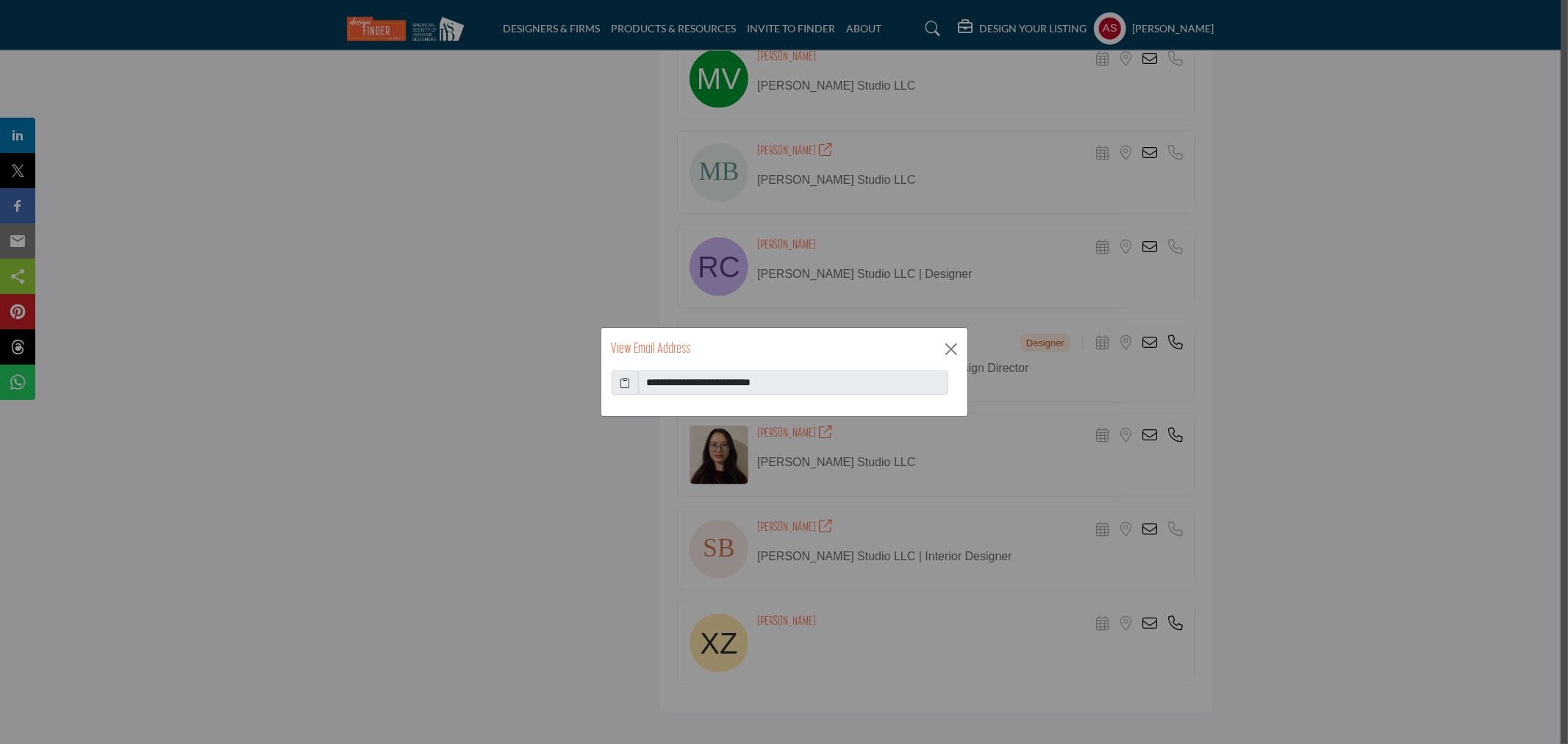
click at [623, 379] on icon at bounding box center [625, 382] width 11 height 15
click at [949, 347] on button "Close" at bounding box center [951, 349] width 22 height 22
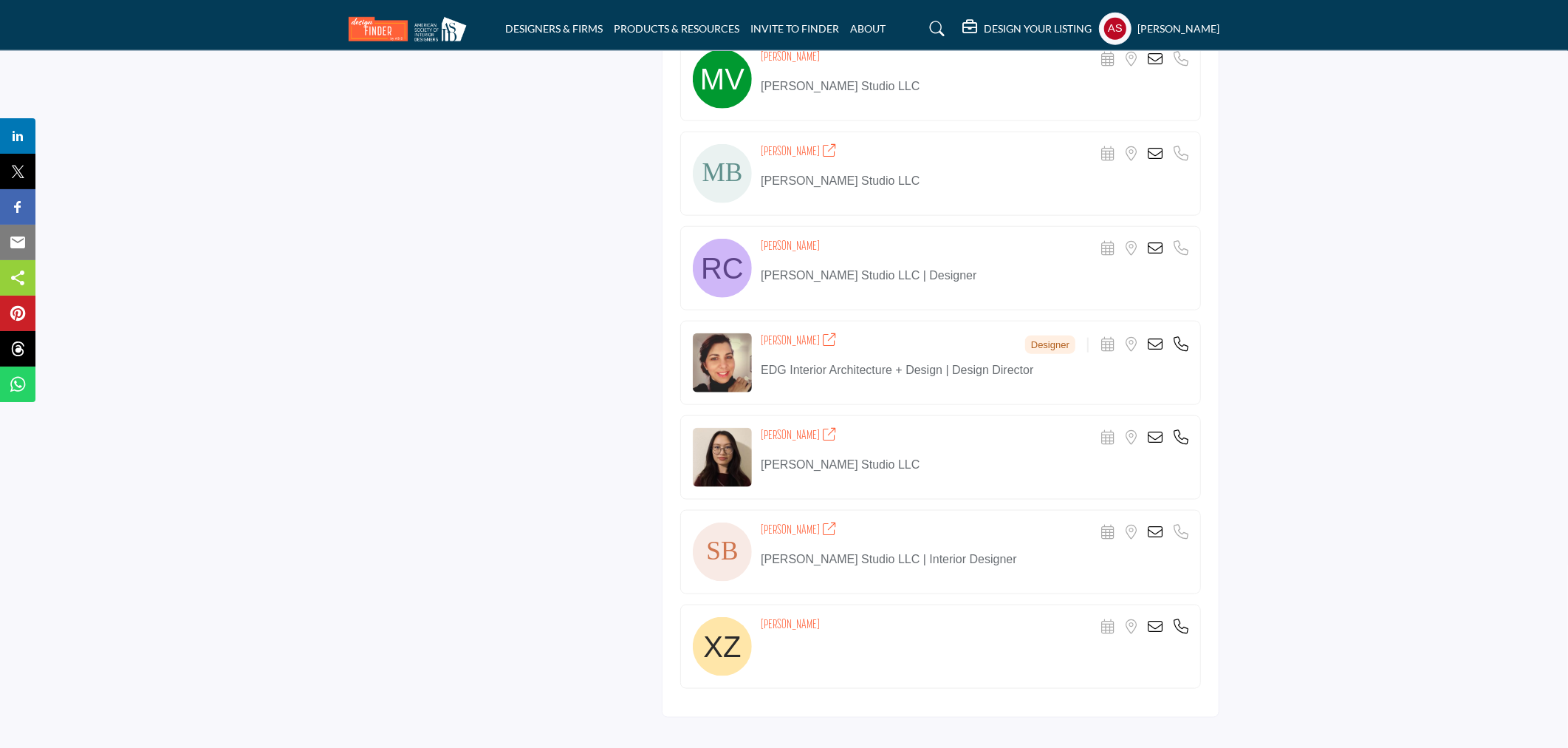
scroll to position [1533, 0]
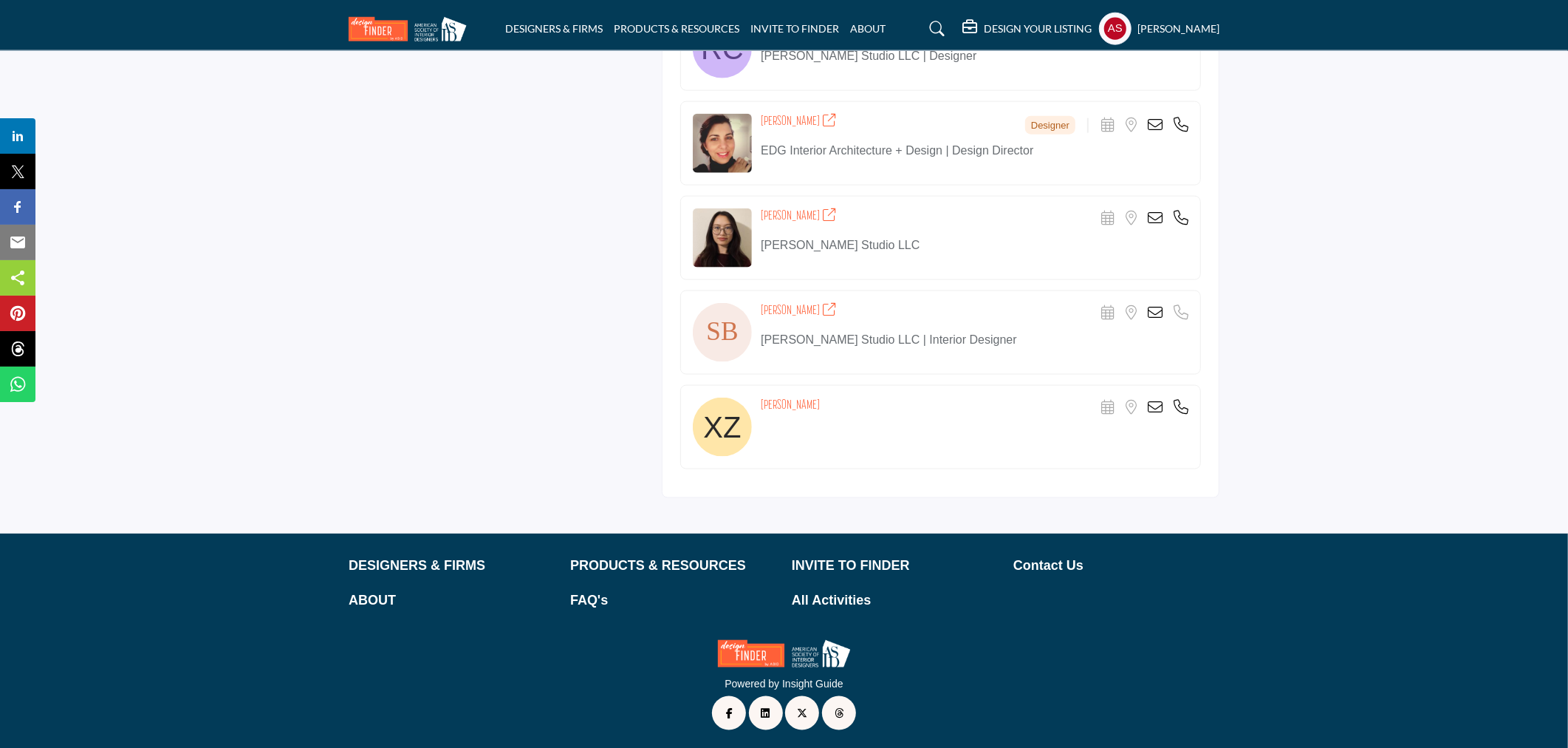
click at [1153, 223] on icon at bounding box center [1155, 218] width 14 height 14
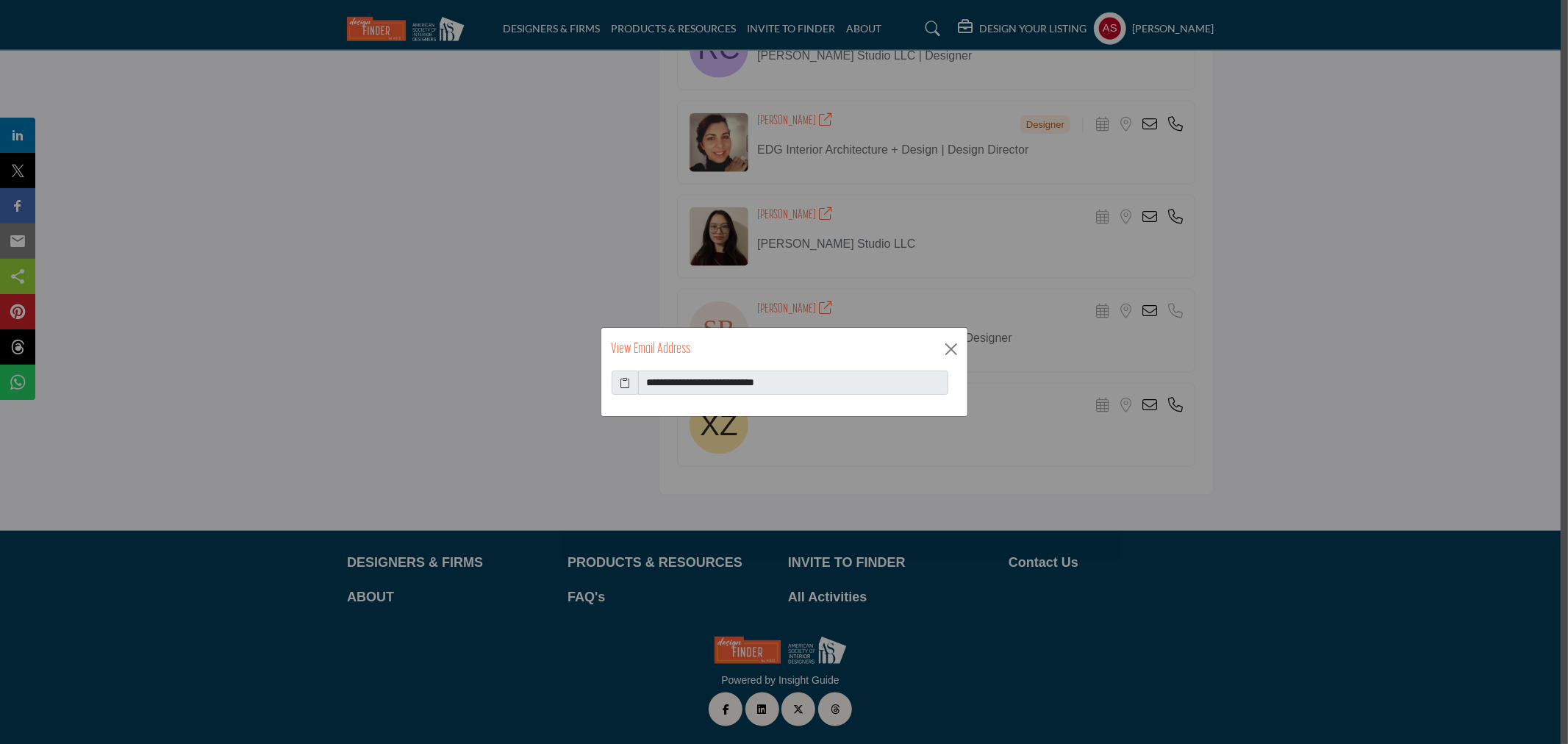
click at [622, 385] on icon at bounding box center [625, 382] width 11 height 15
click at [943, 347] on button "Close" at bounding box center [951, 349] width 22 height 22
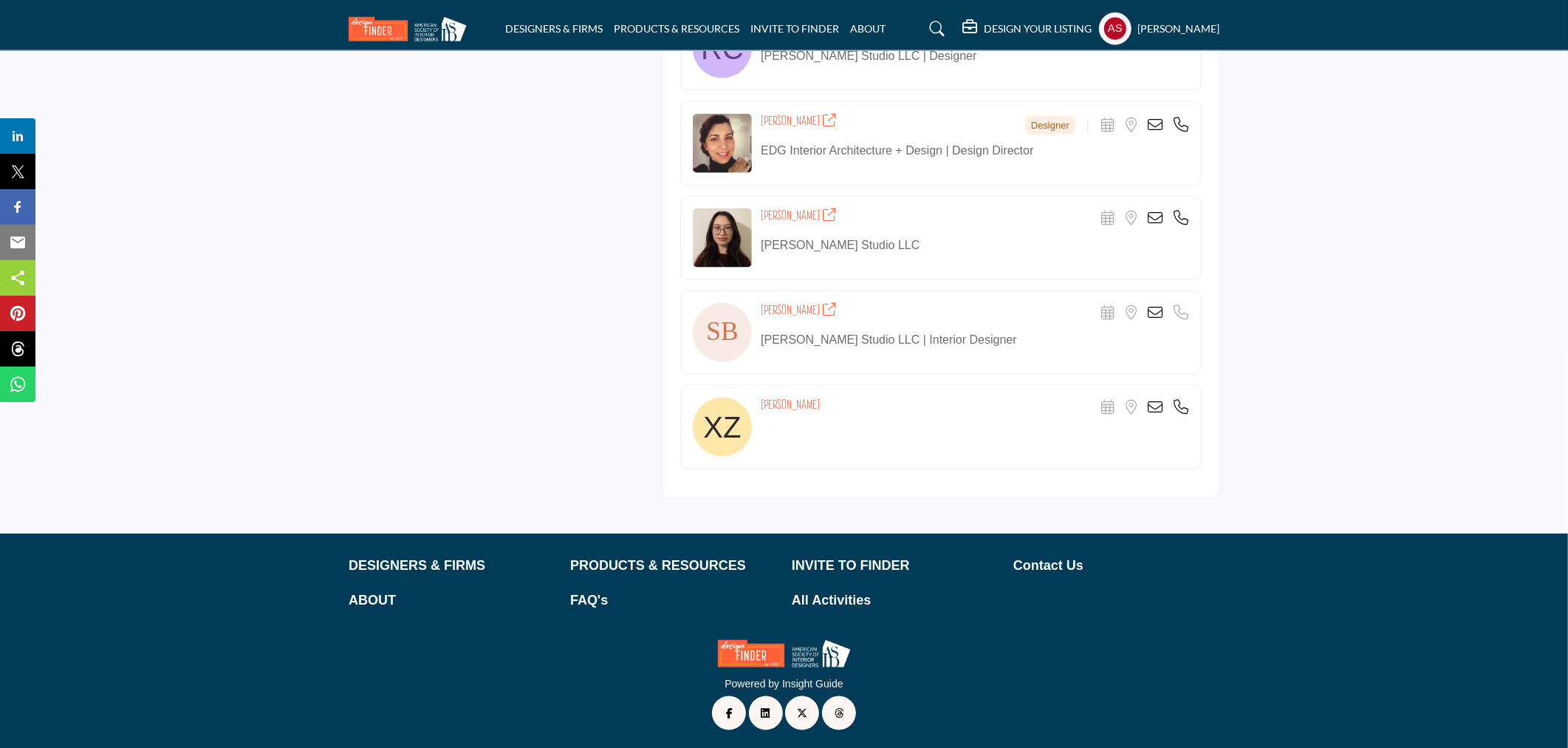
click at [1162, 405] on div "Scheduler URL is currently unavailable for this contact. Location is currently …" at bounding box center [1145, 406] width 87 height 14
click at [1156, 408] on icon at bounding box center [1155, 406] width 14 height 14
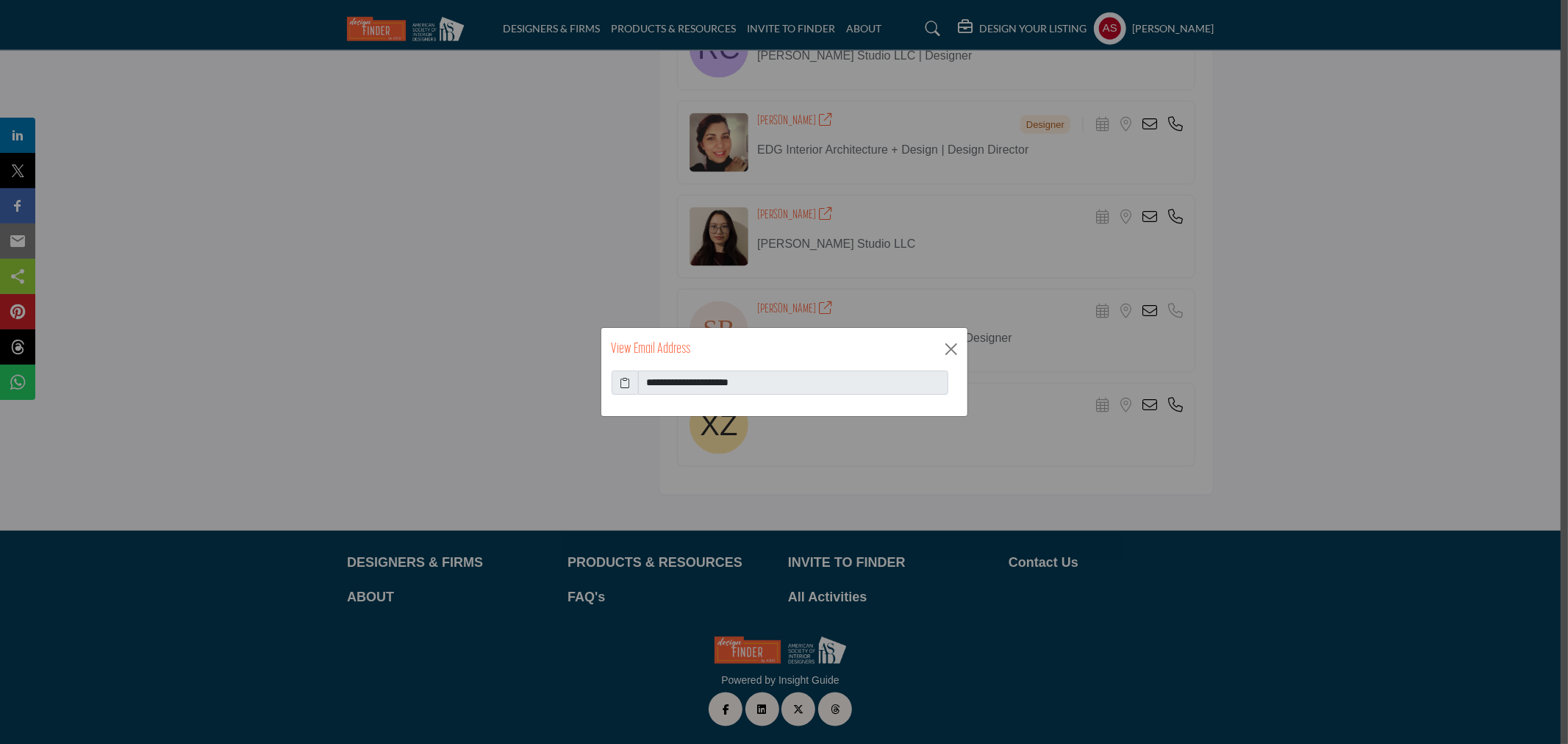
click at [622, 382] on icon at bounding box center [625, 382] width 11 height 15
click at [945, 342] on button "Close" at bounding box center [951, 349] width 22 height 22
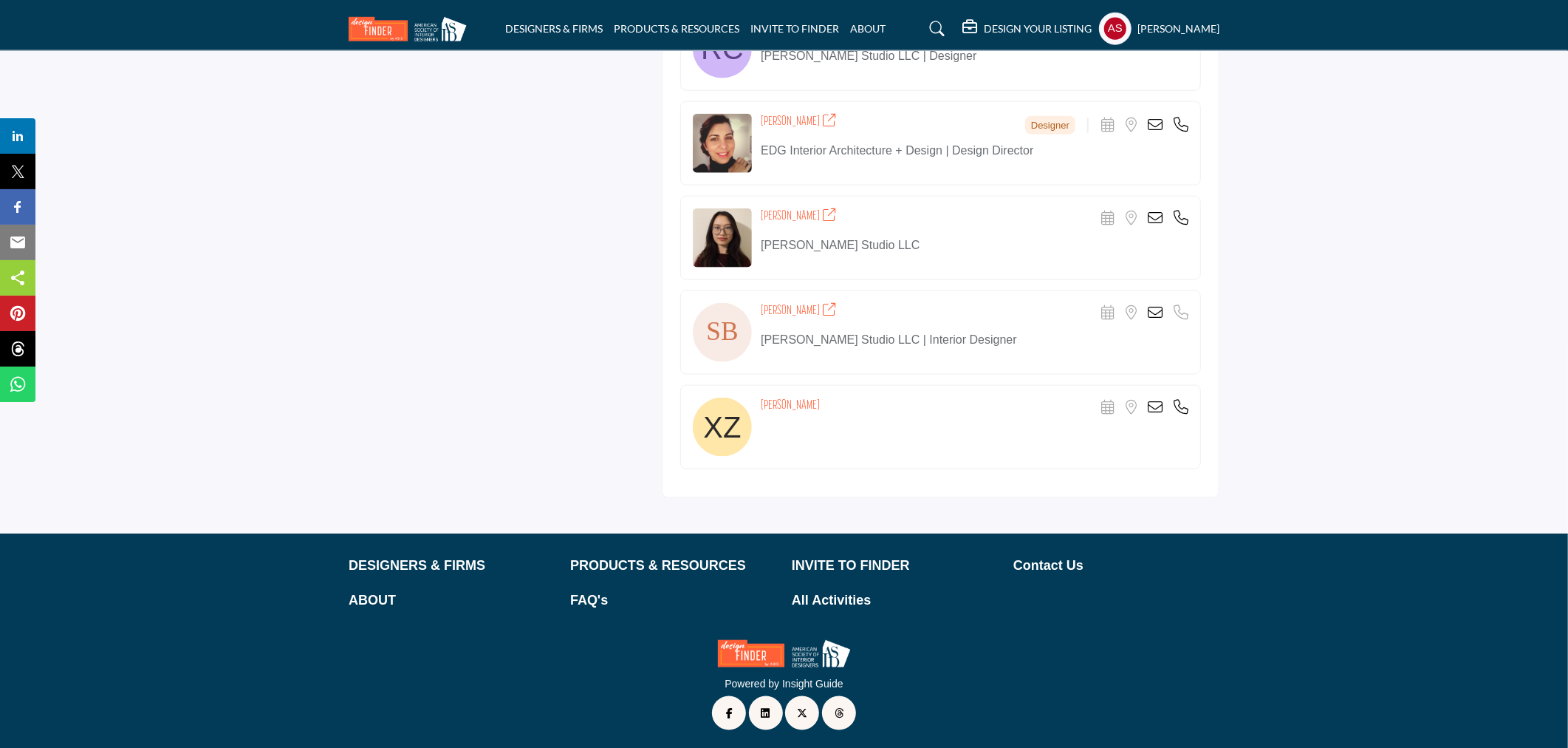
click at [1148, 314] on icon at bounding box center [1155, 312] width 14 height 14
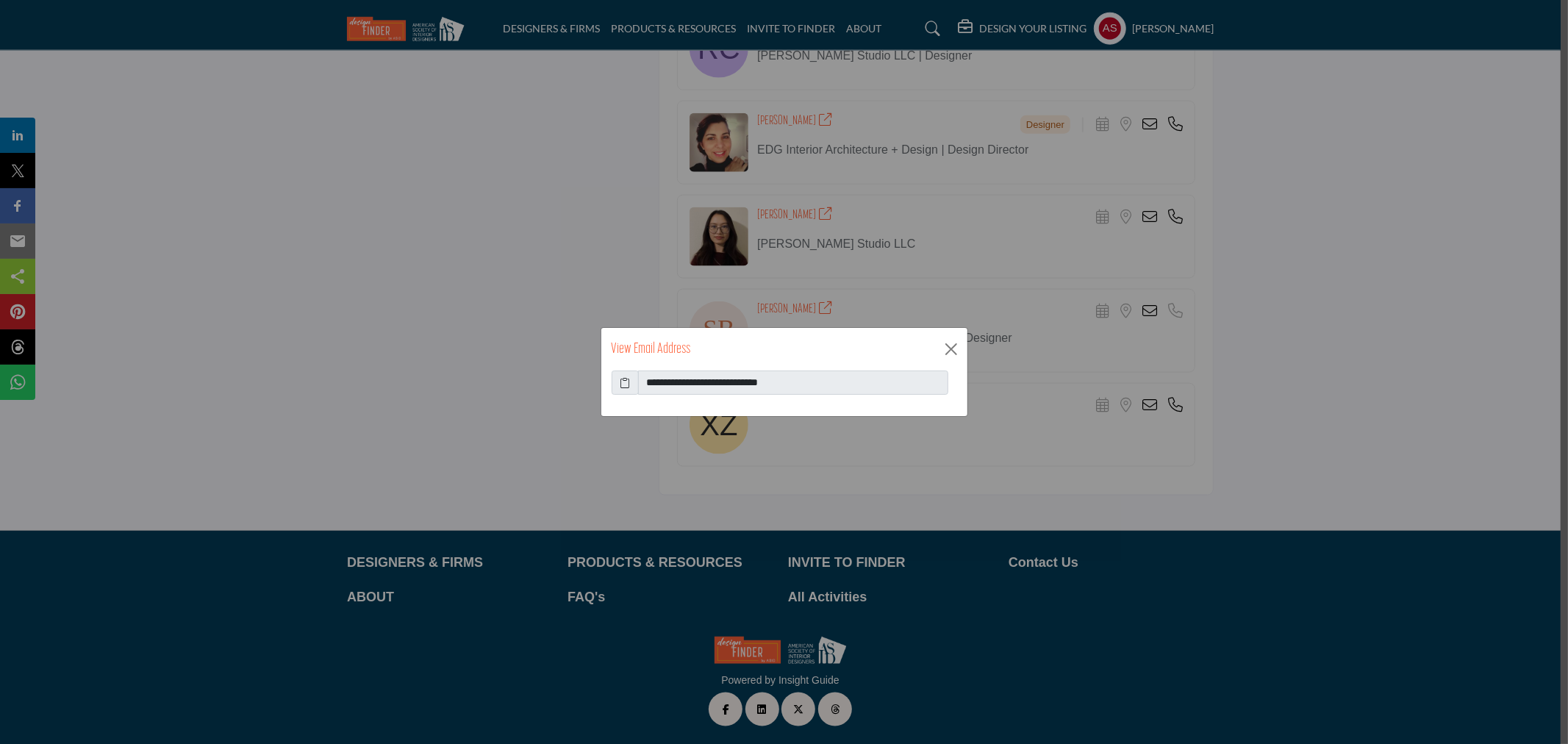
click at [623, 381] on icon at bounding box center [625, 382] width 11 height 15
click at [953, 350] on button "Close" at bounding box center [951, 349] width 22 height 22
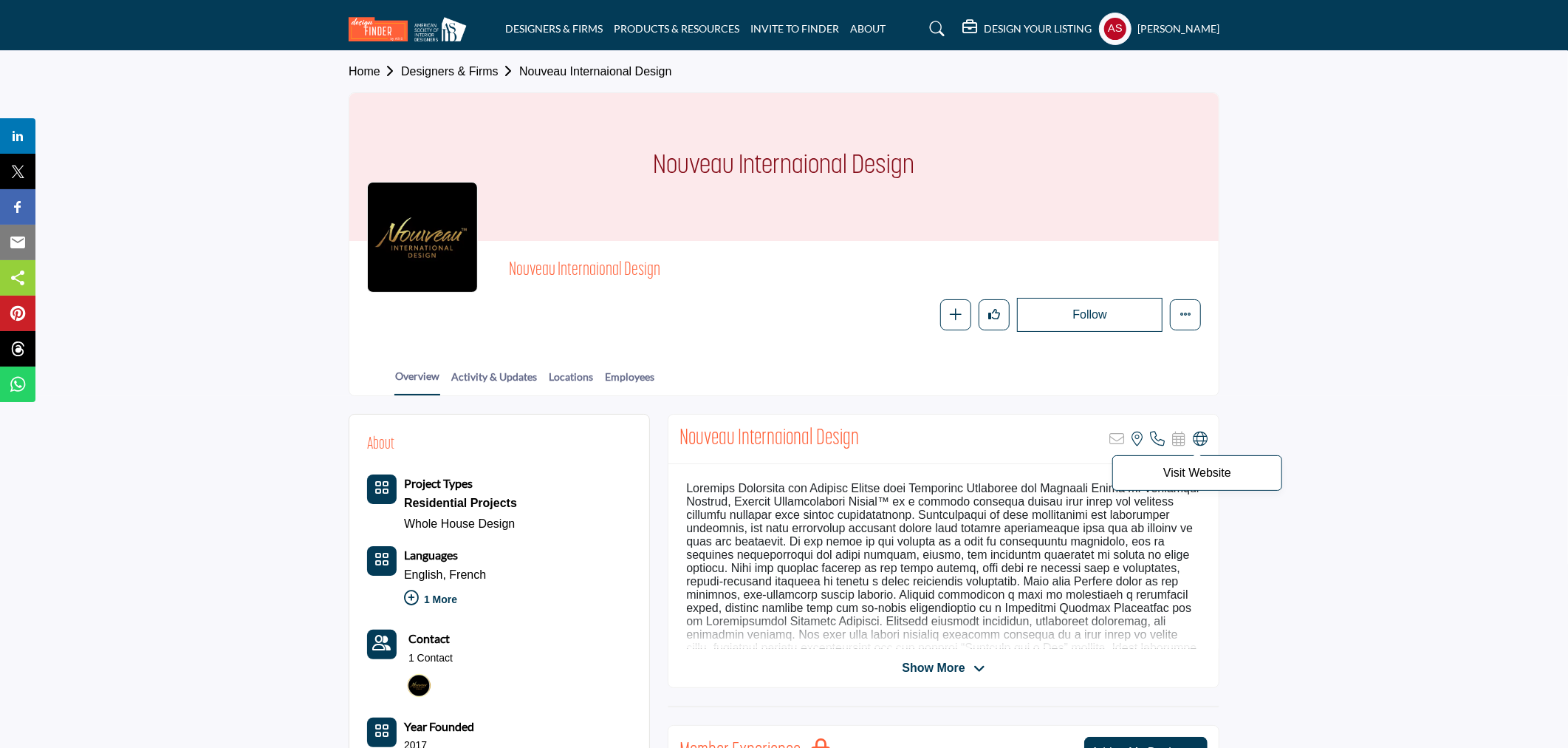
click at [1201, 438] on icon at bounding box center [1200, 438] width 14 height 14
click at [619, 380] on link "Employees" at bounding box center [629, 382] width 51 height 26
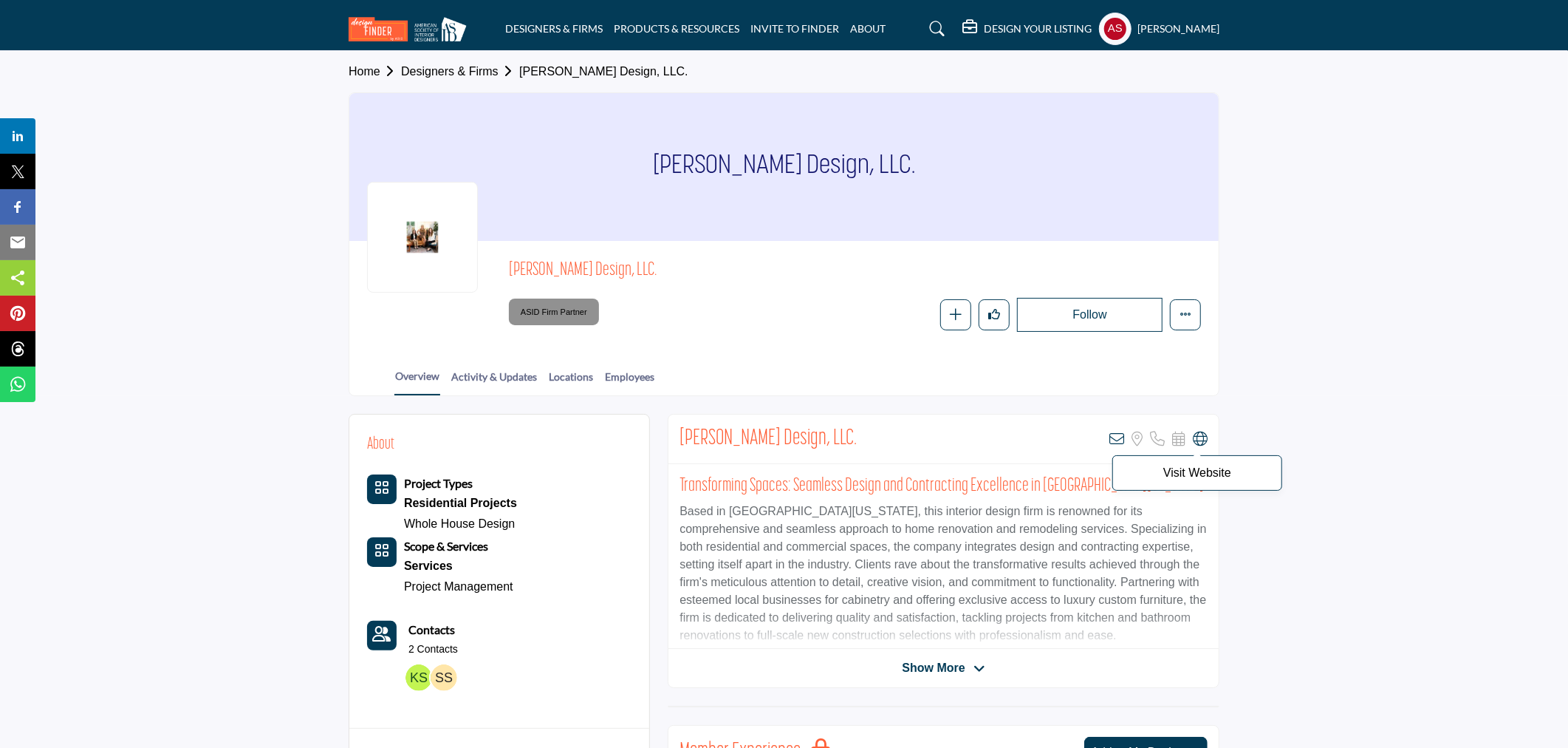
click at [1197, 441] on icon at bounding box center [1200, 438] width 14 height 14
click at [617, 377] on link "Employees" at bounding box center [629, 382] width 51 height 26
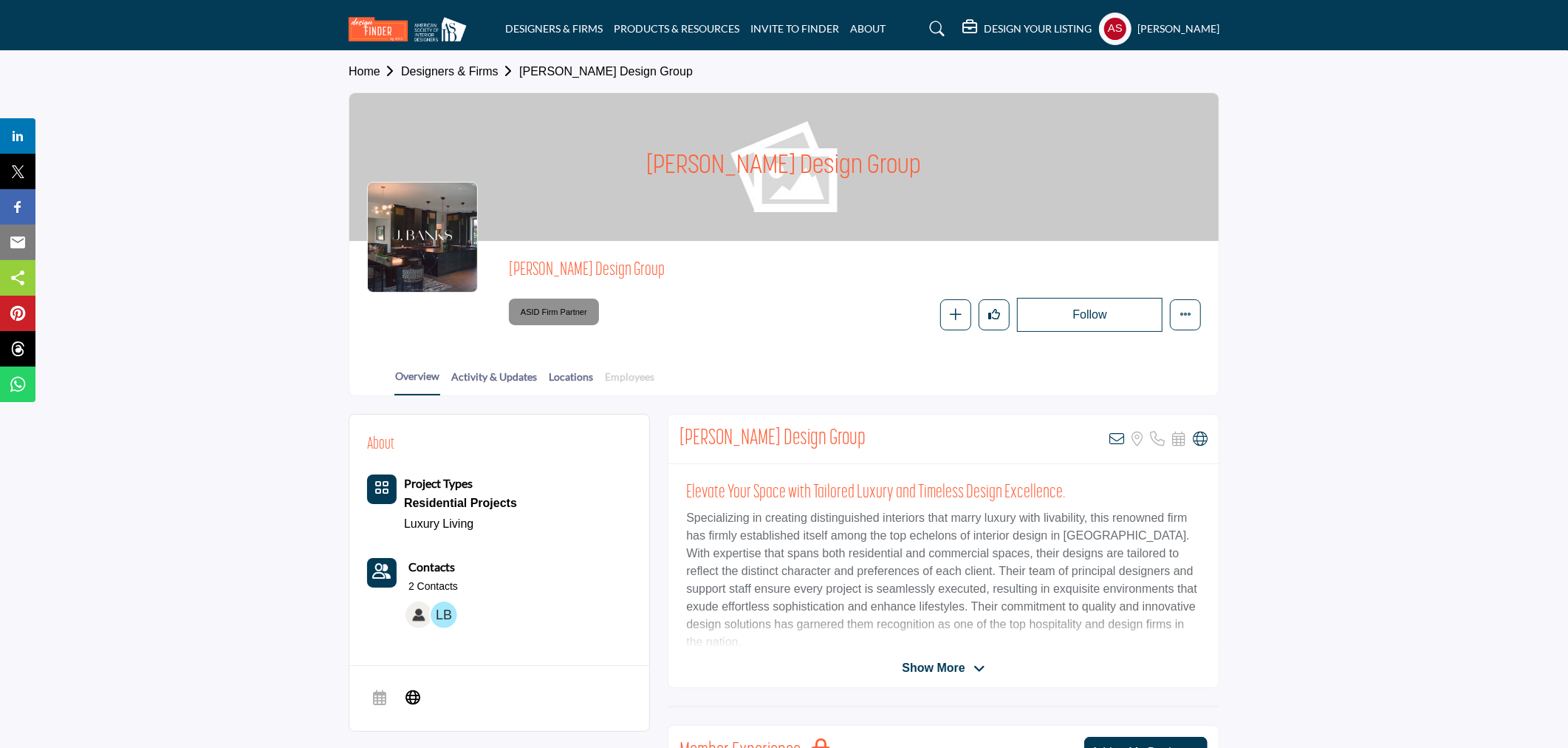
click at [636, 374] on link "Employees" at bounding box center [629, 382] width 51 height 26
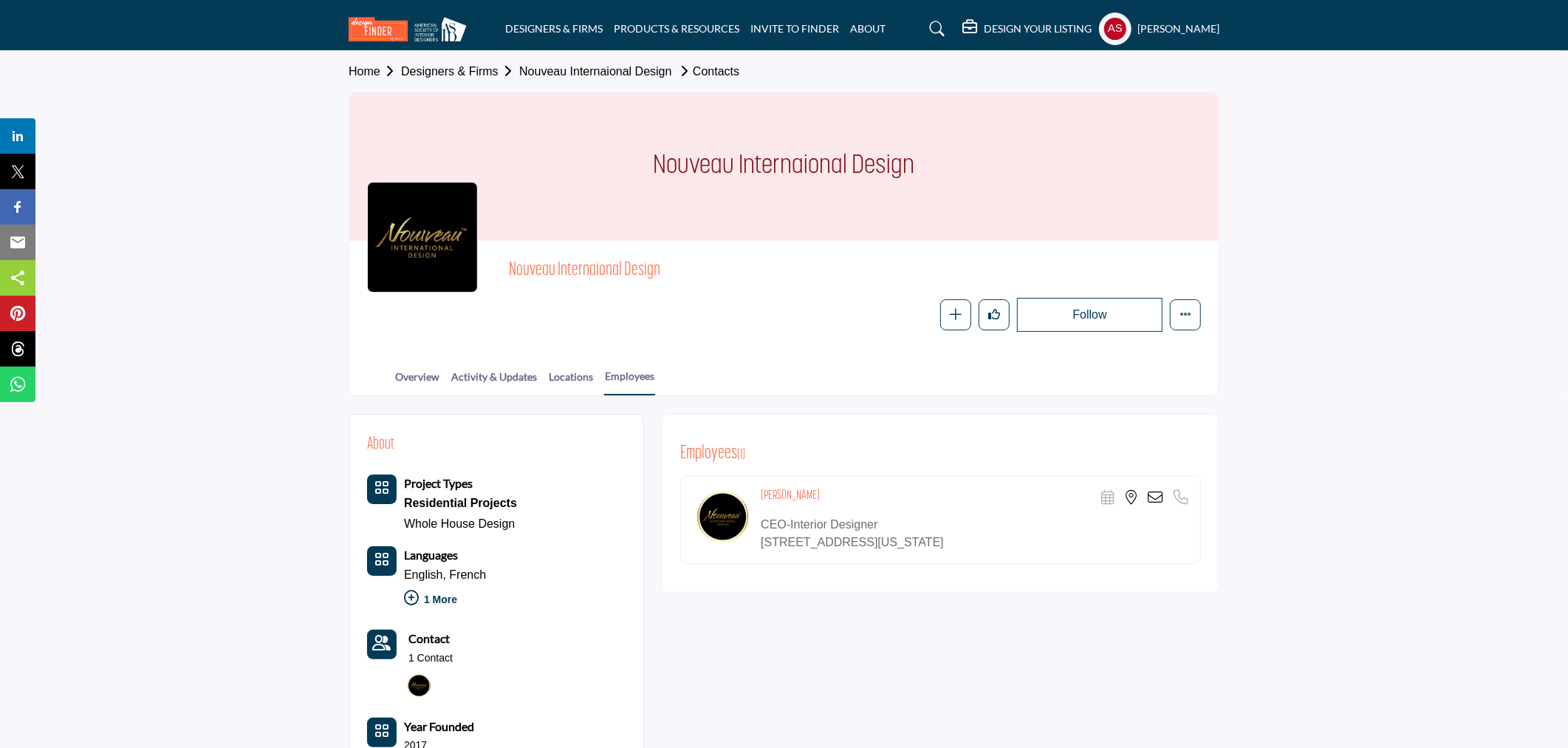
click at [1156, 492] on icon at bounding box center [1155, 497] width 14 height 14
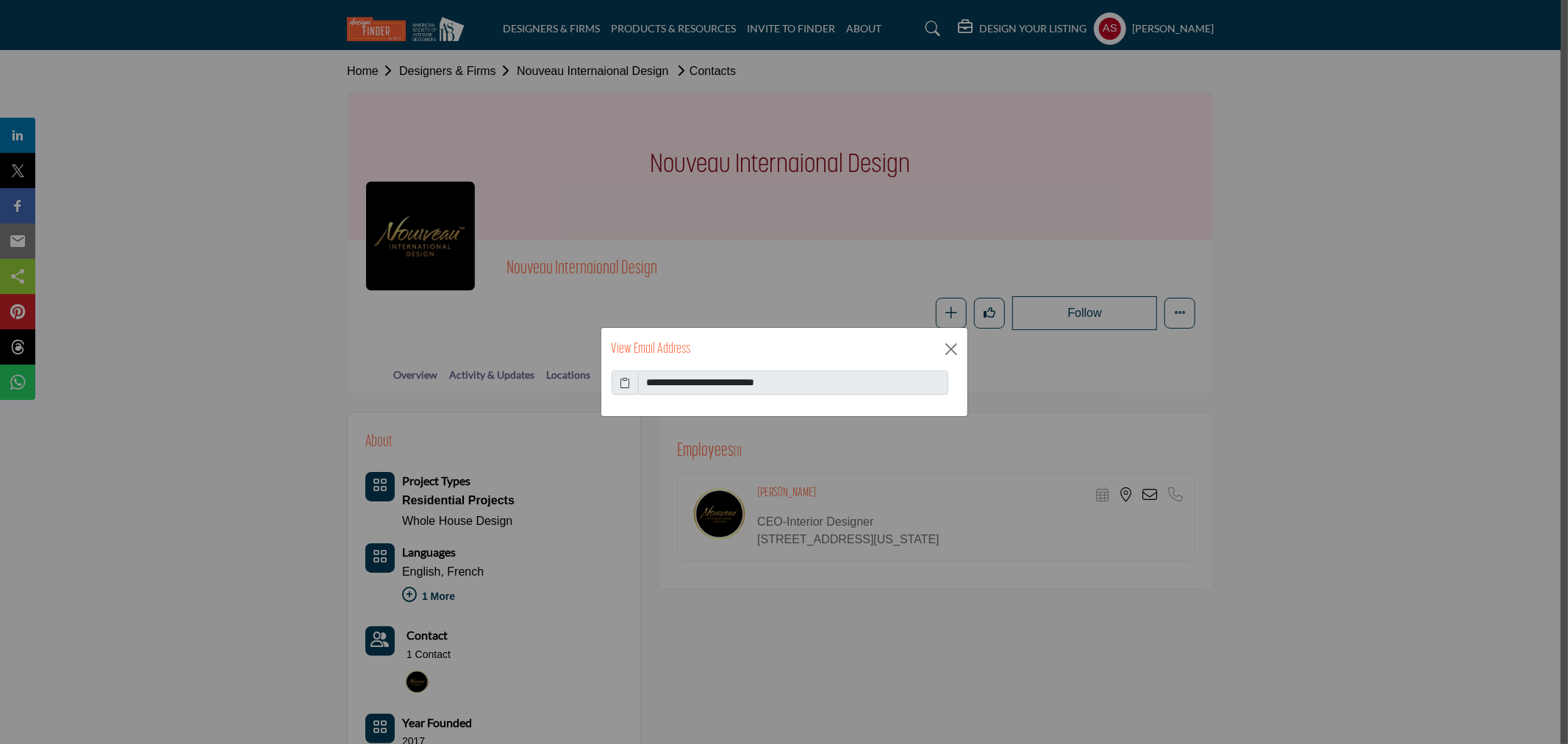
click at [622, 381] on icon at bounding box center [625, 382] width 11 height 15
click at [945, 346] on button "Close" at bounding box center [951, 349] width 22 height 22
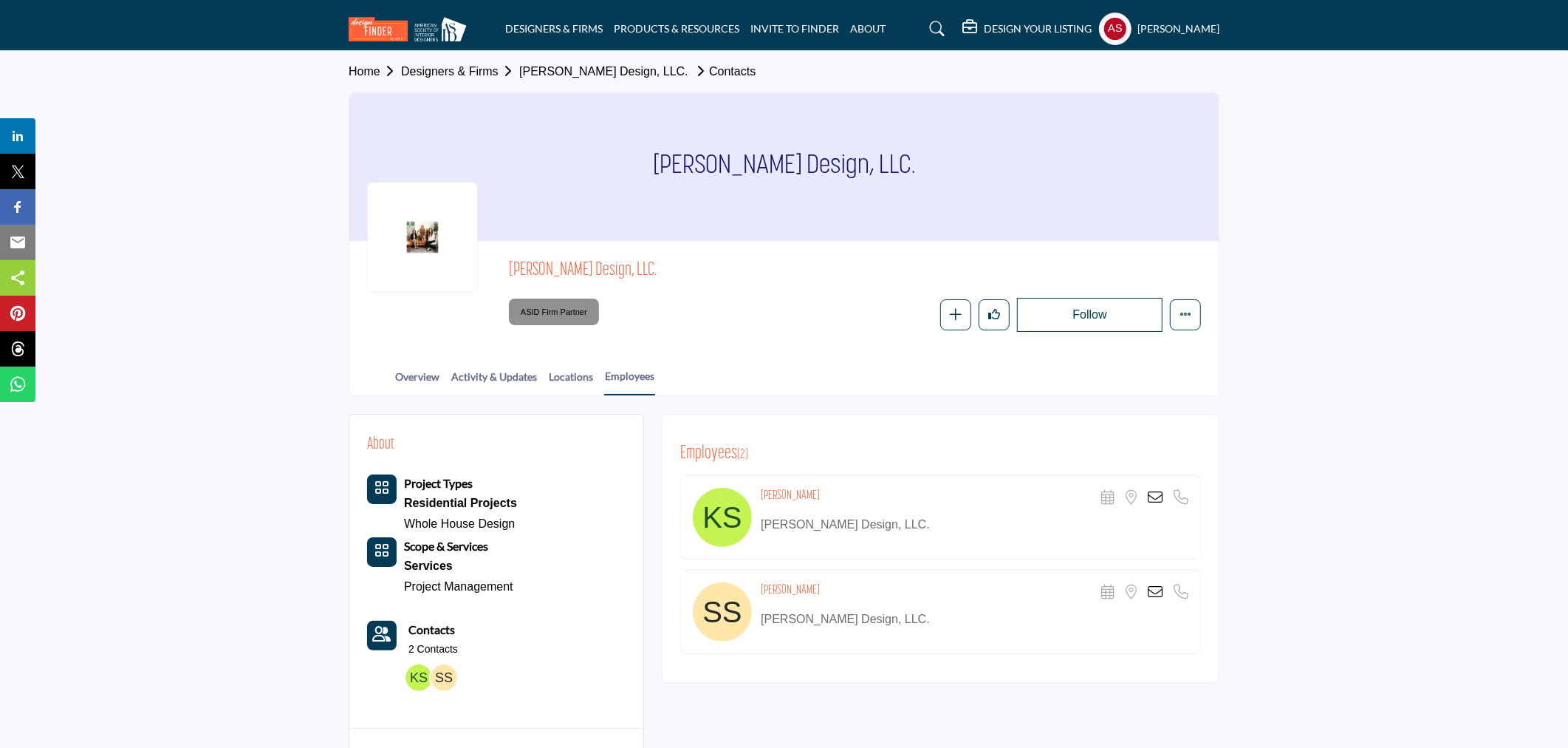
click at [1162, 594] on icon at bounding box center [1155, 591] width 14 height 14
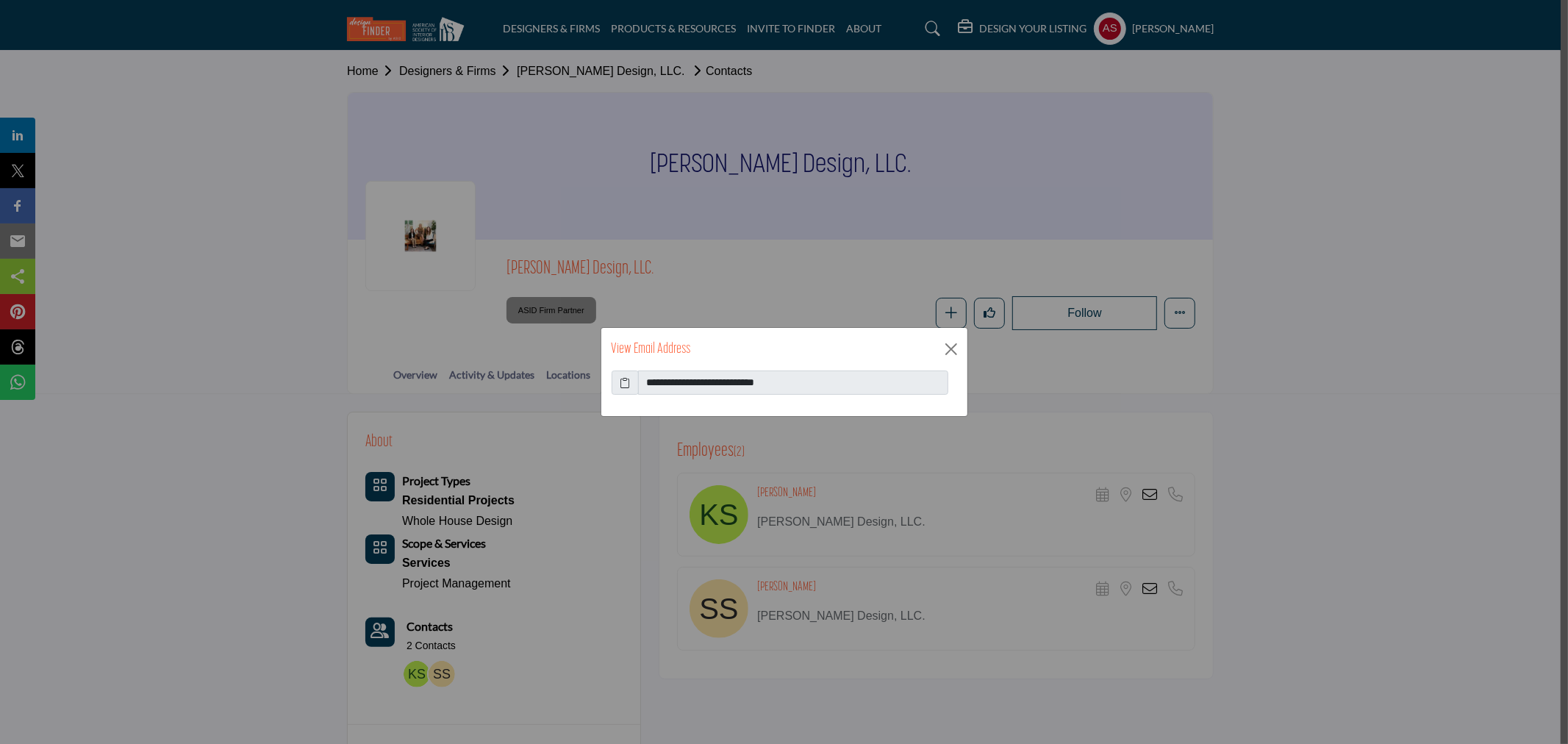
click at [626, 381] on icon at bounding box center [625, 382] width 11 height 15
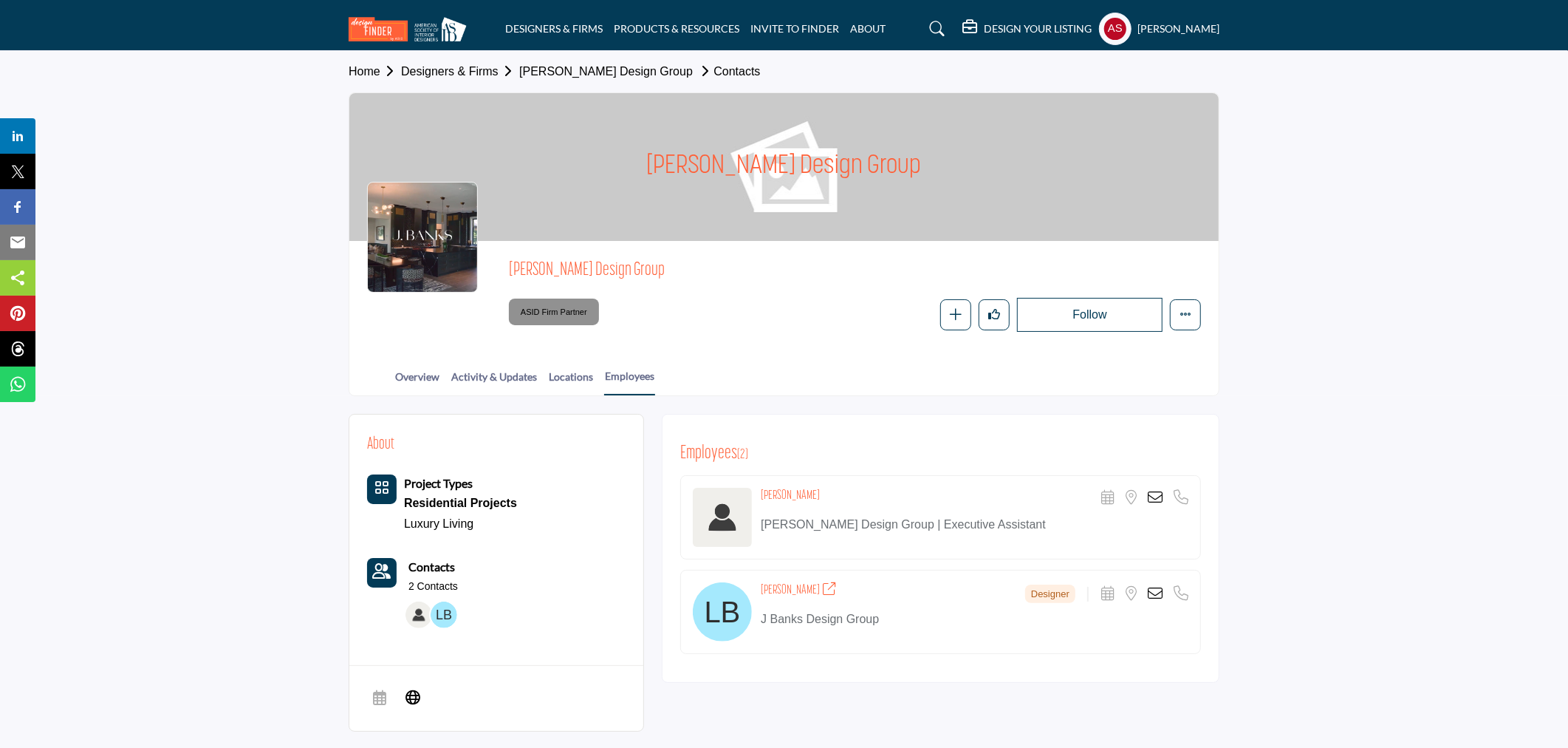
click at [1156, 497] on icon at bounding box center [1155, 497] width 14 height 14
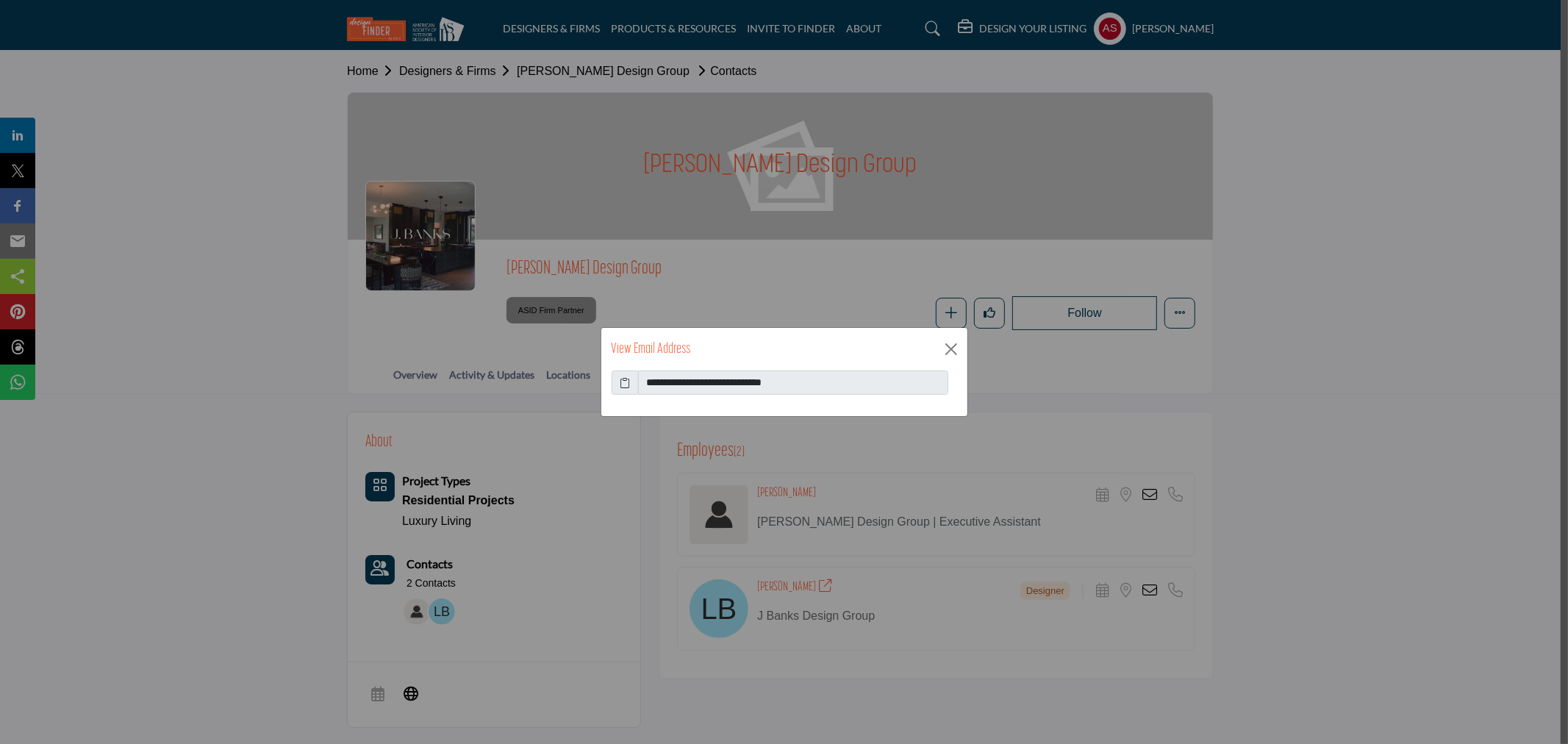
click at [622, 378] on icon at bounding box center [625, 382] width 11 height 15
click at [941, 353] on button "Close" at bounding box center [951, 349] width 22 height 22
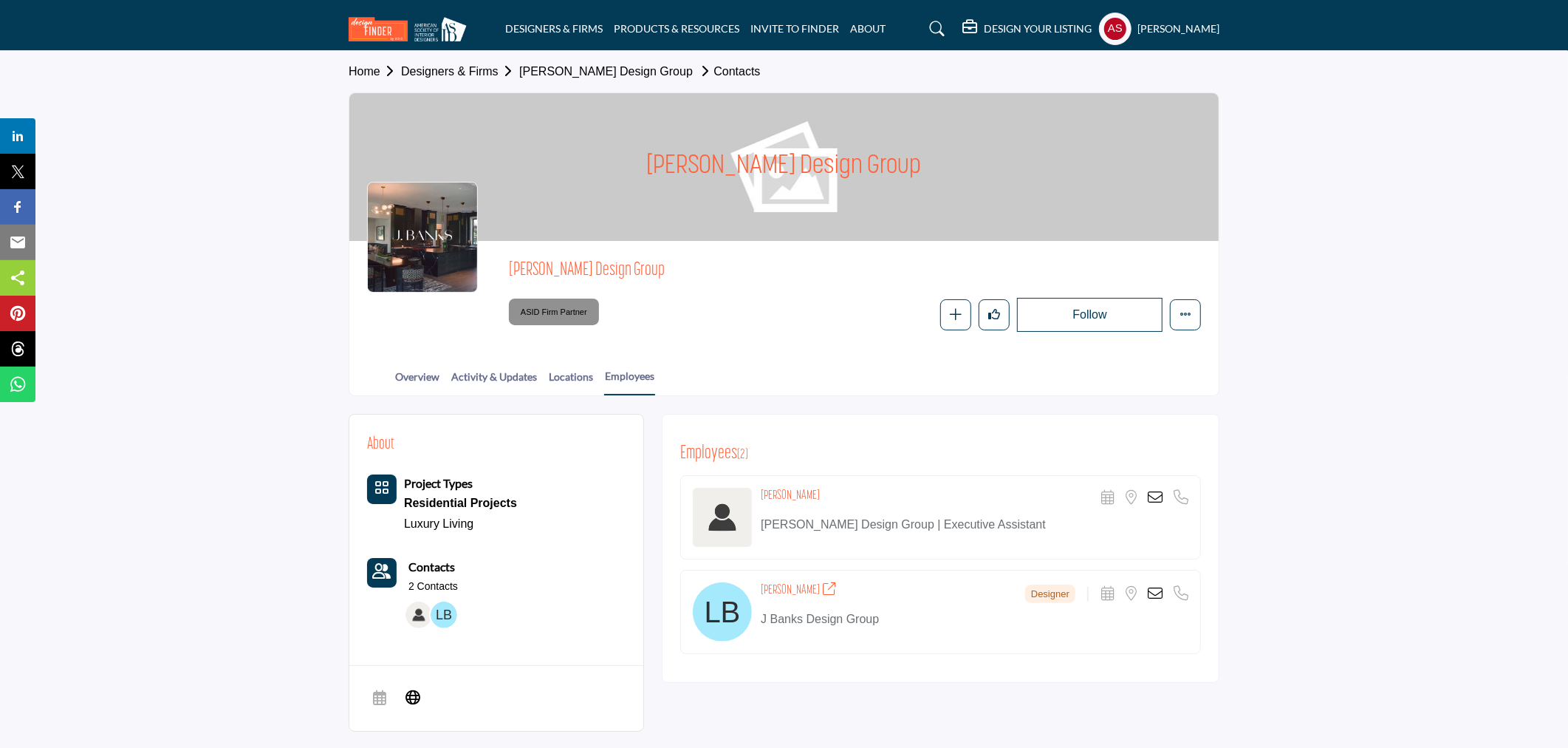
click at [1150, 591] on icon at bounding box center [1155, 593] width 14 height 14
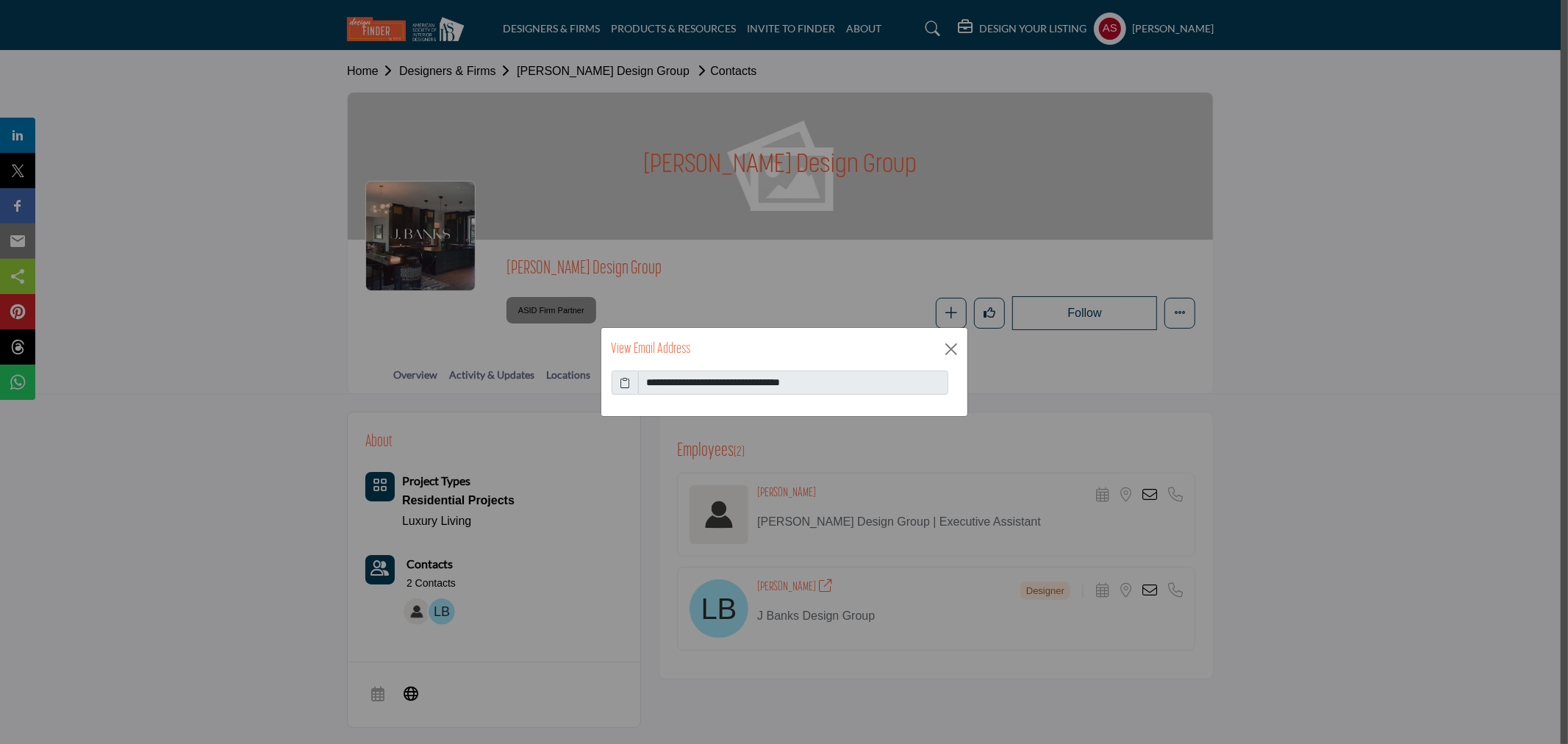
click at [622, 385] on icon at bounding box center [625, 382] width 11 height 15
click at [954, 349] on button "Close" at bounding box center [951, 349] width 22 height 22
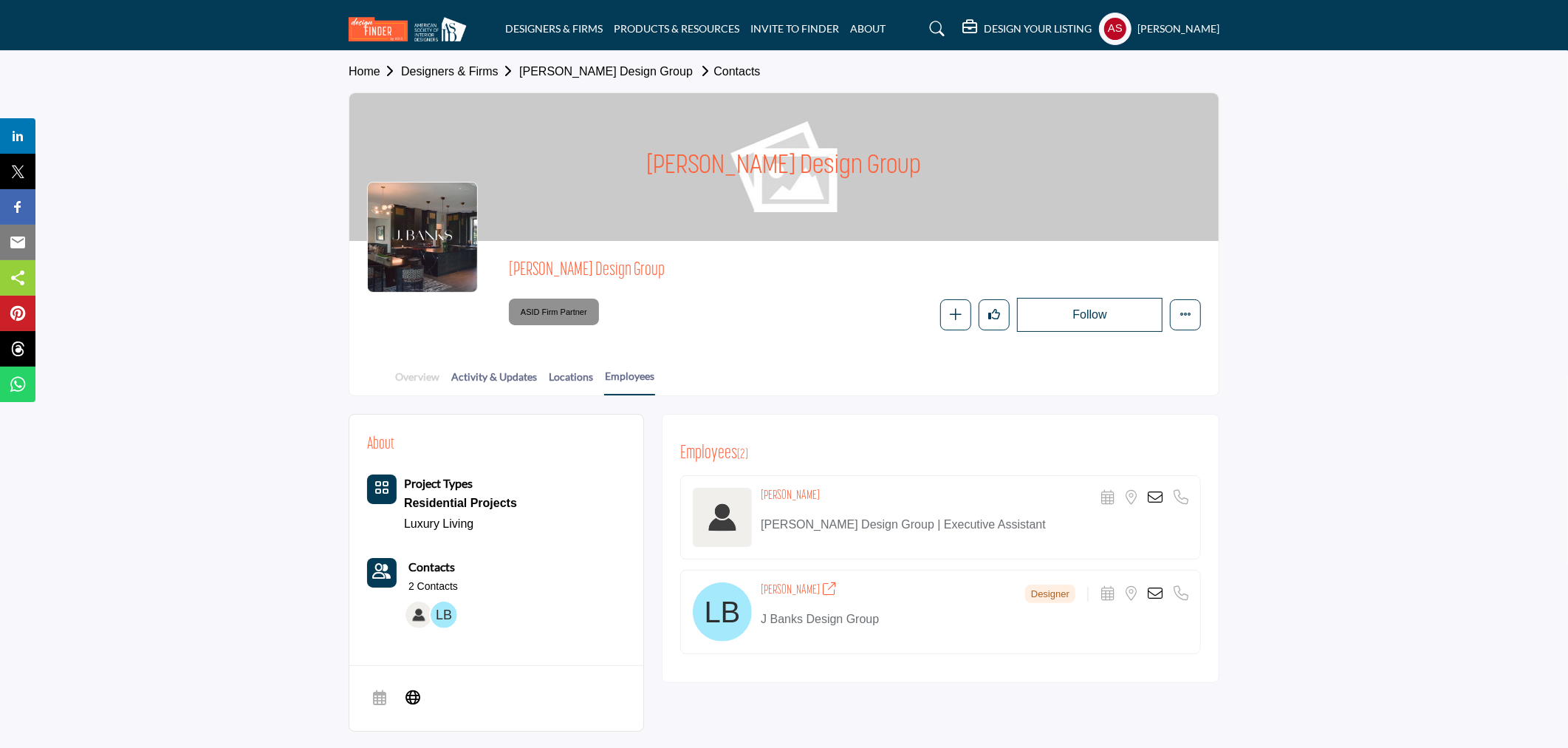
click at [418, 374] on link "Overview" at bounding box center [418, 382] width 46 height 26
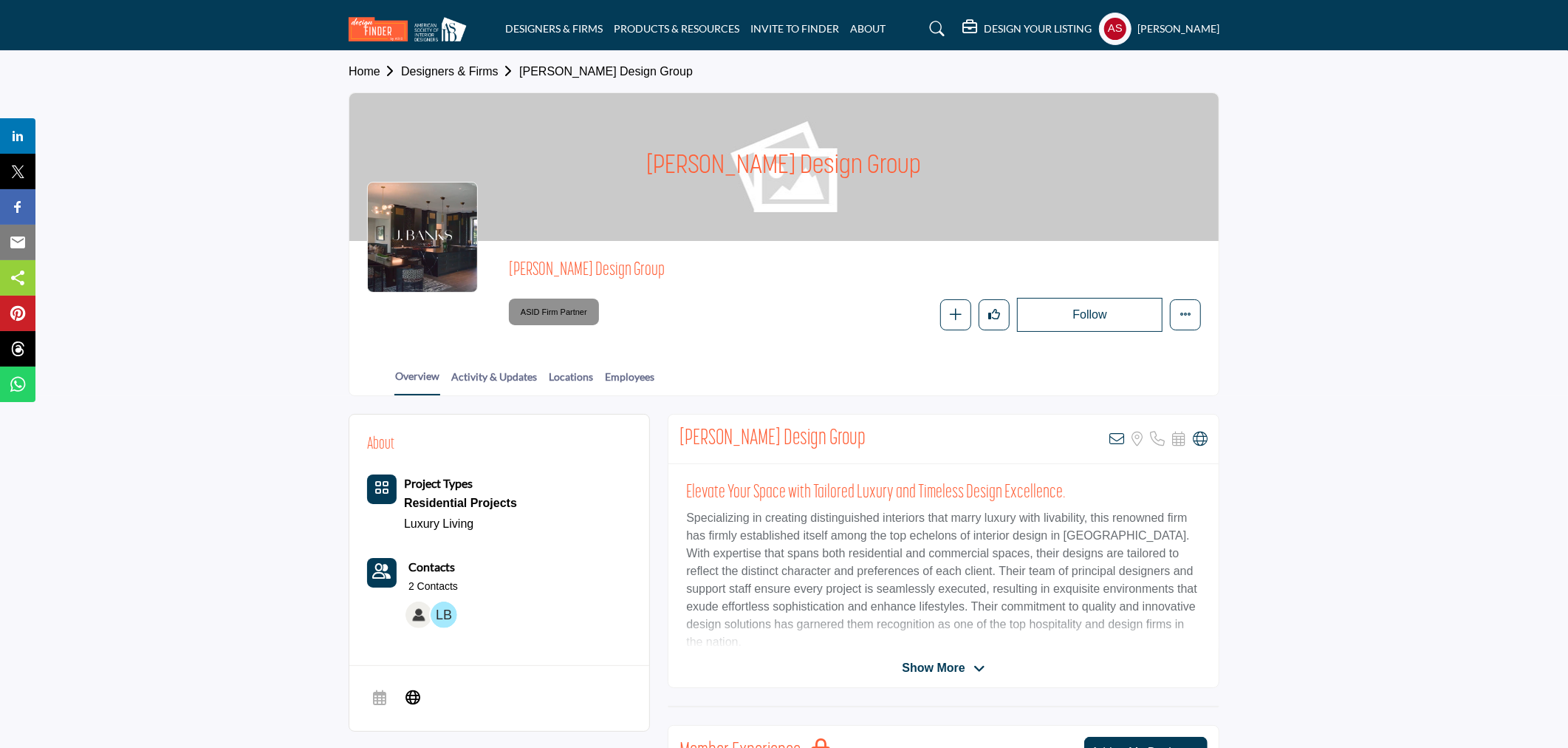
click at [1208, 432] on div "[PERSON_NAME] Design Group View email address of this listing Sorry, but we don…" at bounding box center [943, 439] width 550 height 49
click at [1200, 438] on icon at bounding box center [1200, 438] width 14 height 14
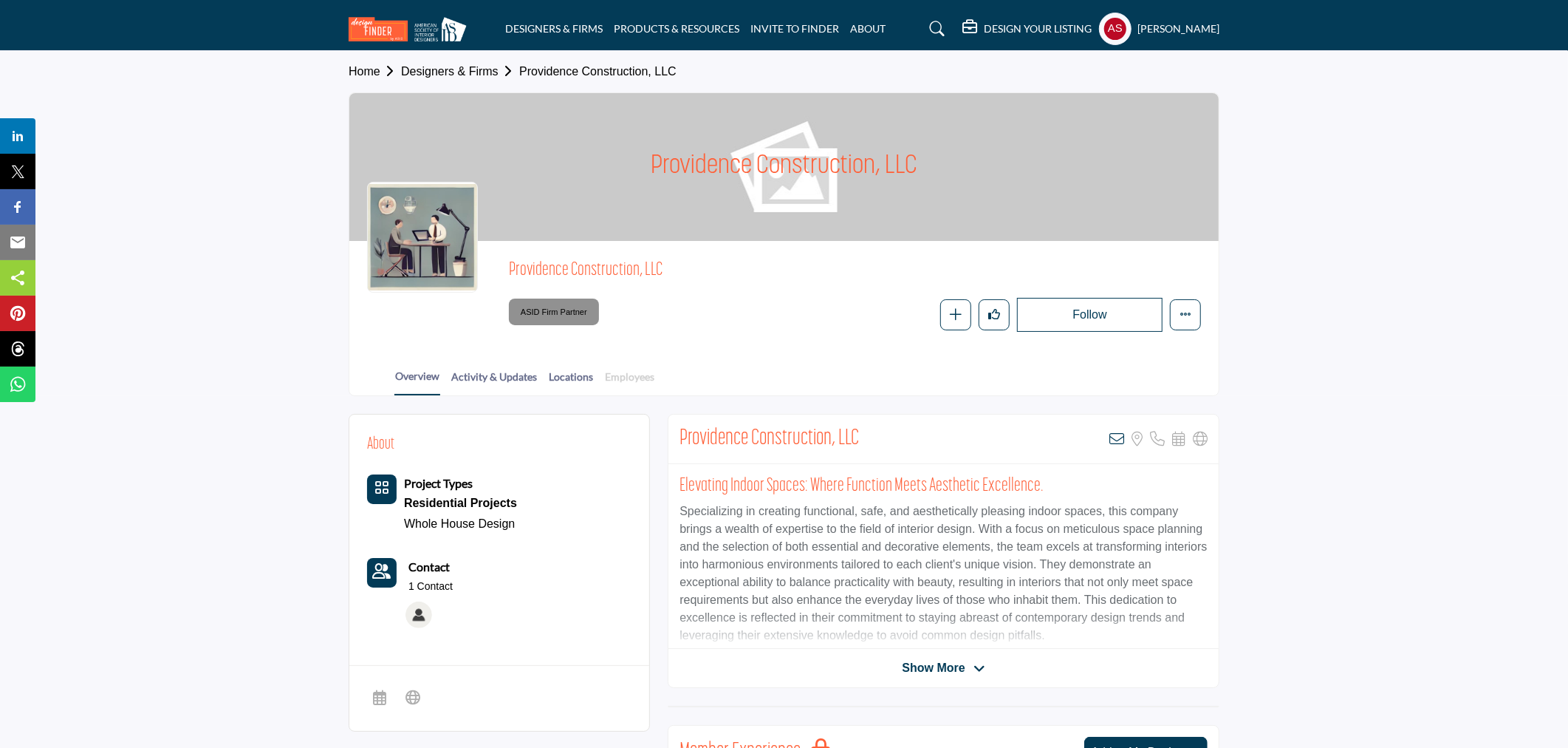
click at [635, 374] on link "Employees" at bounding box center [629, 382] width 51 height 26
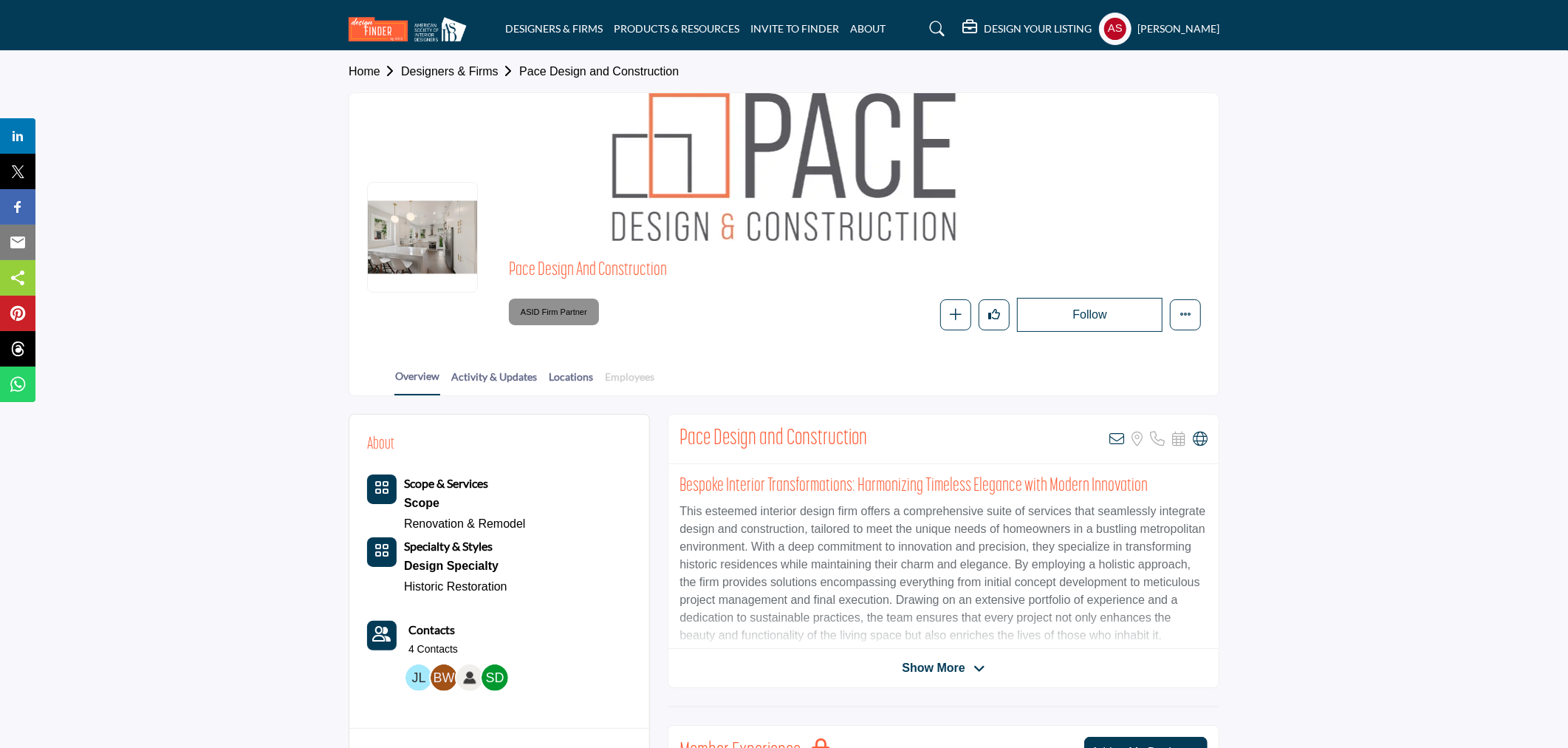
click at [622, 374] on link "Employees" at bounding box center [629, 382] width 51 height 26
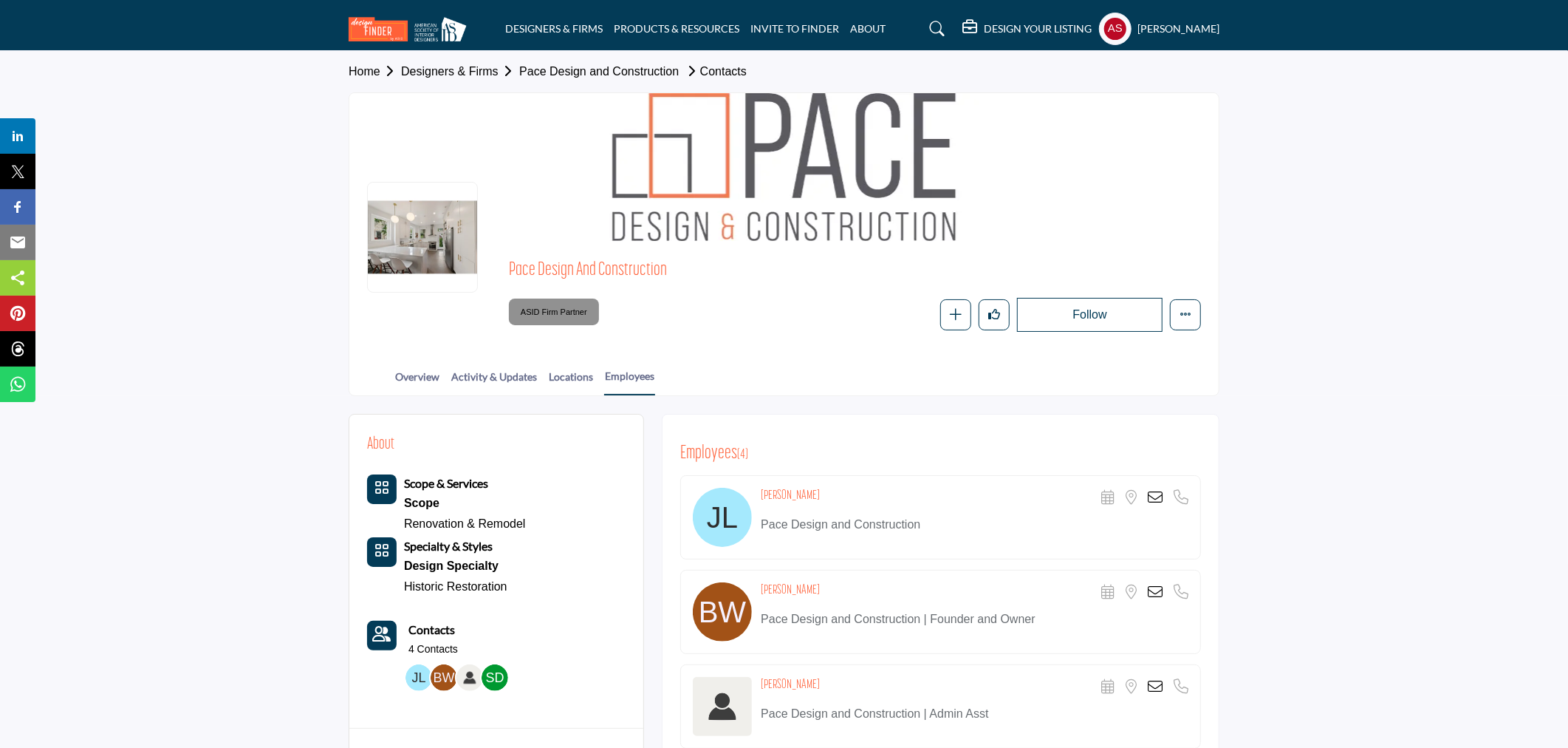
scroll to position [218, 0]
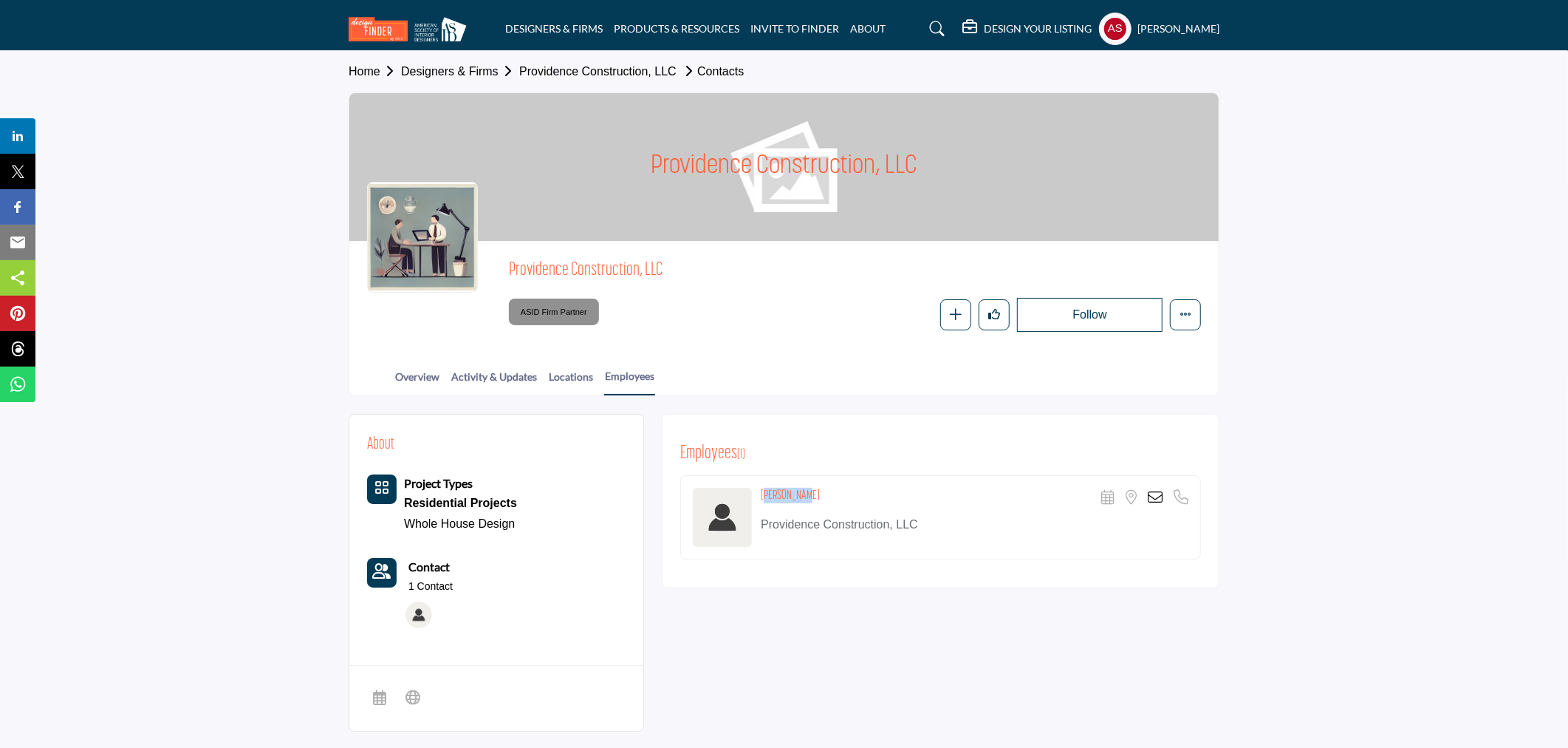
drag, startPoint x: 761, startPoint y: 492, endPoint x: 806, endPoint y: 494, distance: 45.0
click at [806, 494] on div "[PERSON_NAME] Scheduler URL is currently unavailable for this contact. Location…" at bounding box center [975, 498] width 428 height 21
copy h4 "[PERSON_NAME]"
drag, startPoint x: 647, startPoint y: 171, endPoint x: 1047, endPoint y: 165, distance: 400.0
click at [1047, 165] on div "Providence Construction, LLC" at bounding box center [784, 167] width 870 height 148
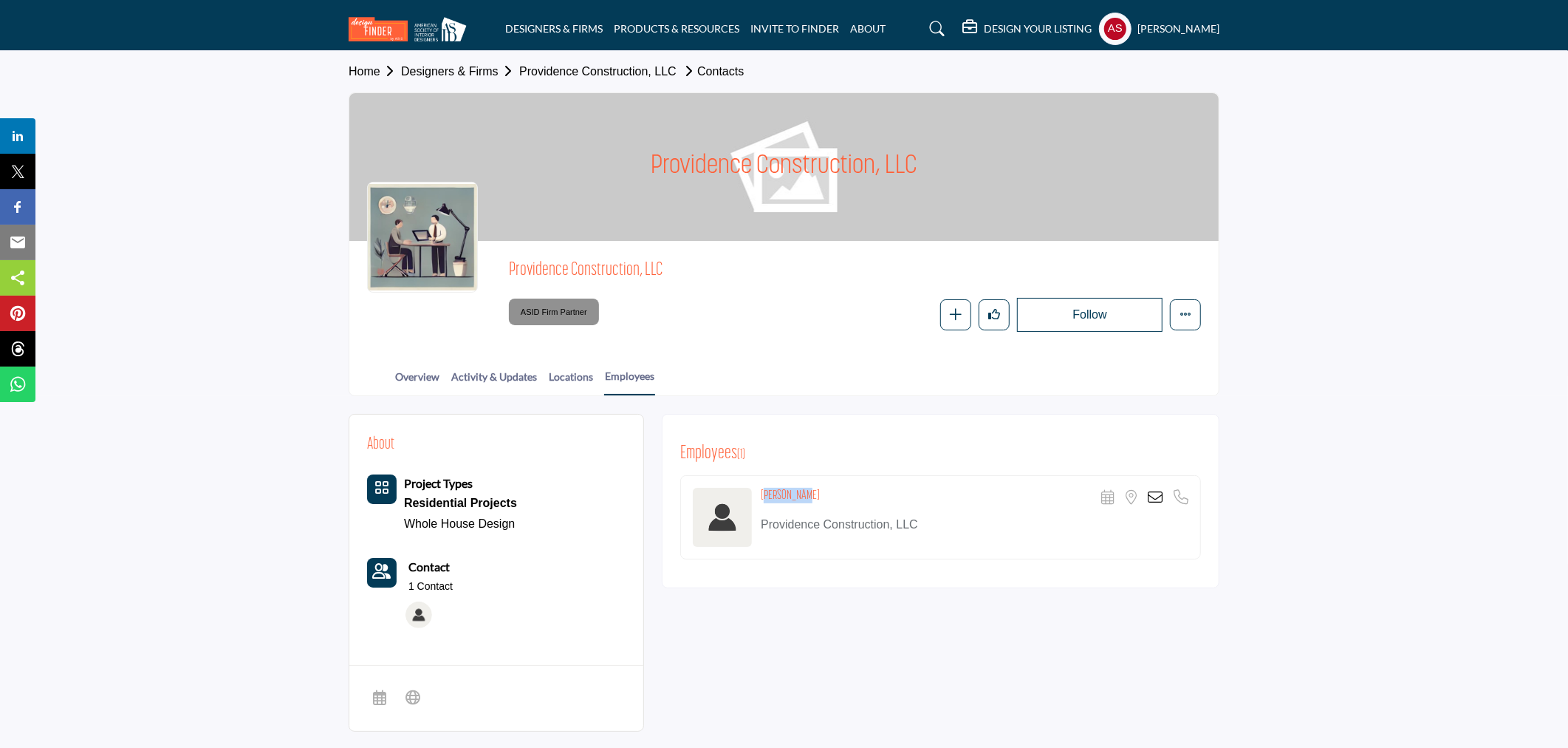
copy h1 "Providence Construction, LLC"
click at [1153, 496] on icon at bounding box center [1155, 497] width 14 height 14
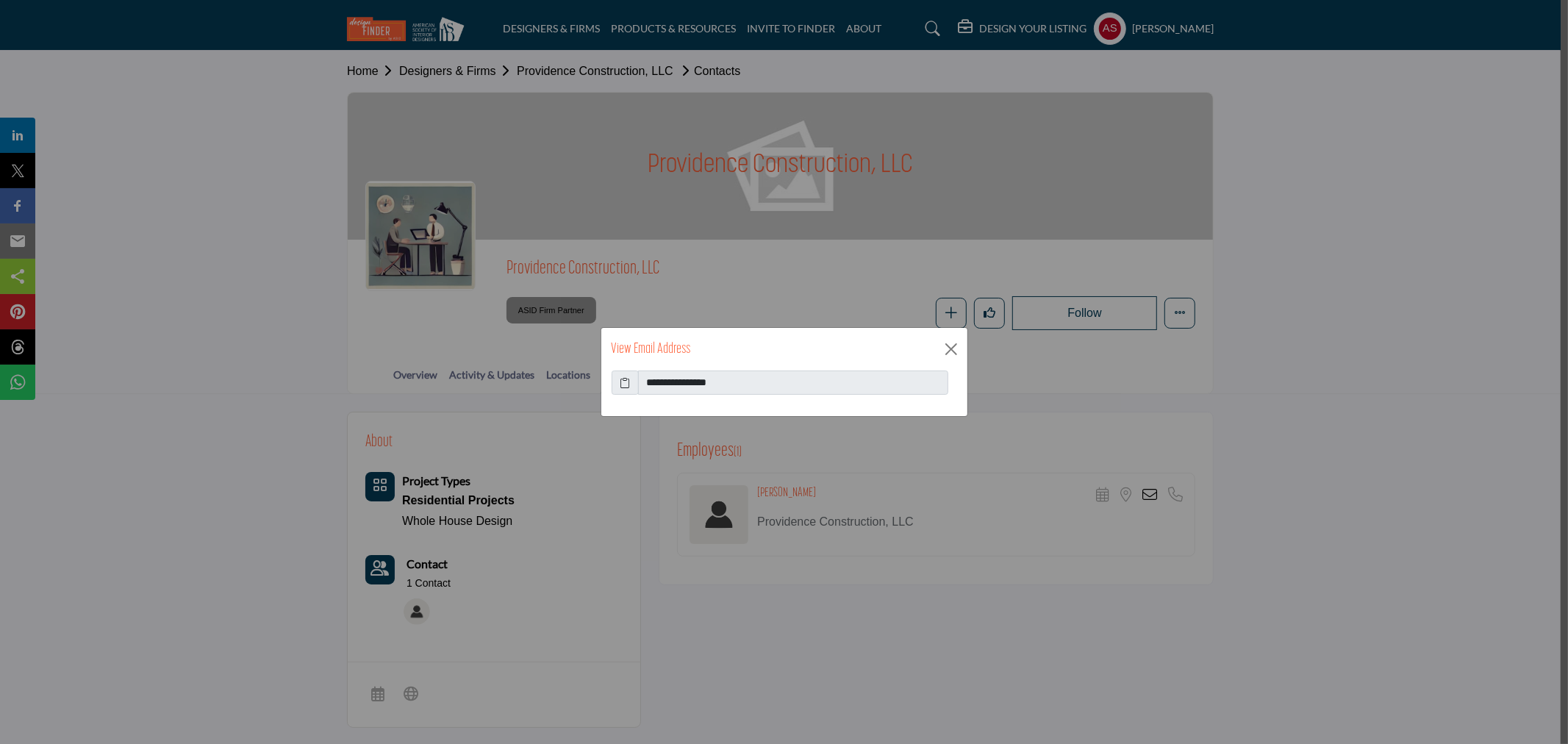
click at [627, 378] on icon at bounding box center [625, 382] width 11 height 15
click at [626, 381] on icon at bounding box center [625, 382] width 11 height 15
click at [953, 348] on button "Close" at bounding box center [951, 349] width 22 height 22
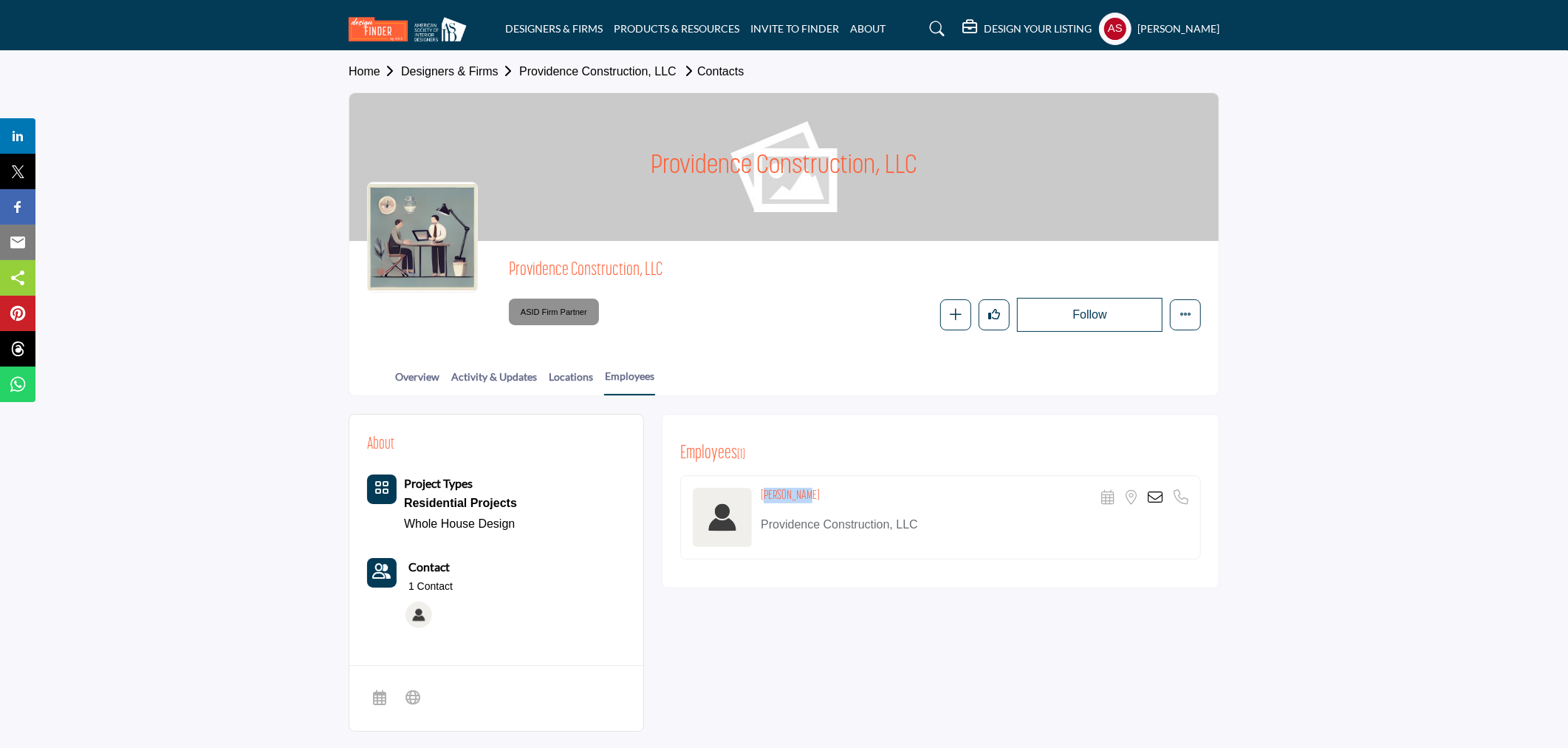
copy h4 "[PERSON_NAME]"
drag, startPoint x: 762, startPoint y: 492, endPoint x: 803, endPoint y: 493, distance: 41.0
click at [803, 493] on div "[PERSON_NAME] Scheduler URL is currently unavailable for this contact. Location…" at bounding box center [975, 498] width 428 height 21
copy p "Providence Construction, LLC"
drag, startPoint x: 759, startPoint y: 520, endPoint x: 957, endPoint y: 520, distance: 198.0
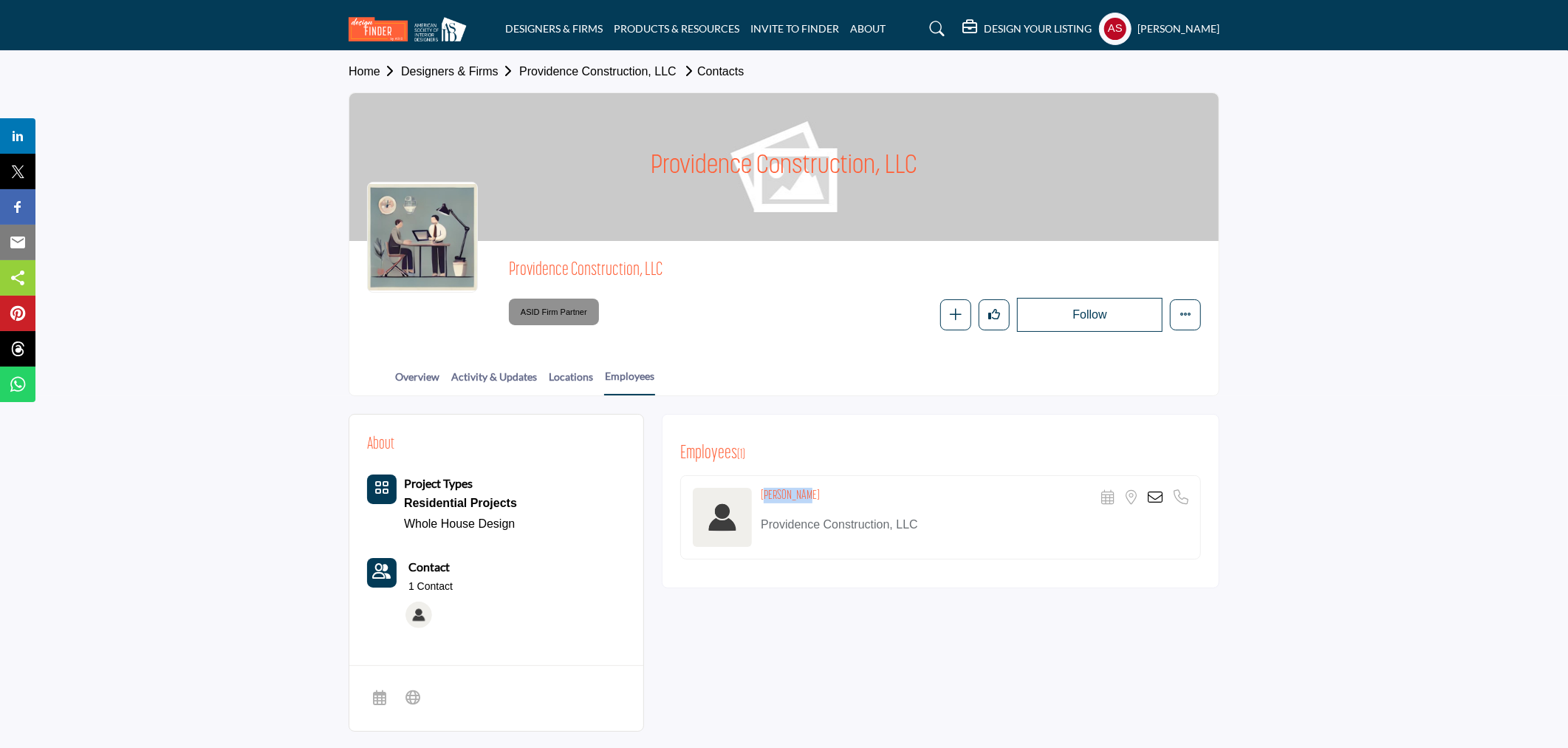
click at [957, 520] on div "[PERSON_NAME] Scheduler URL is currently unavailable for this contact. Location…" at bounding box center [940, 517] width 521 height 84
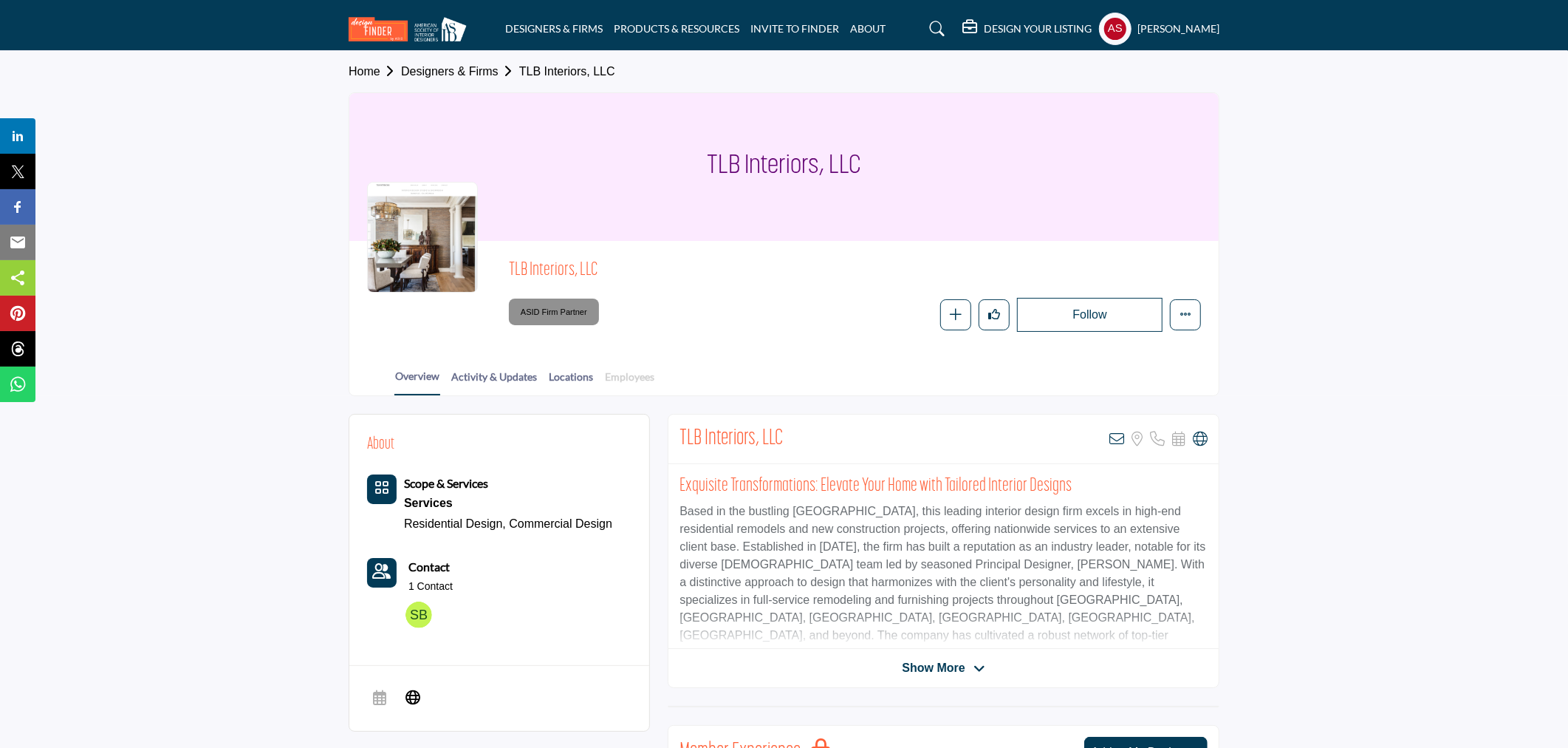
click at [635, 386] on link "Employees" at bounding box center [629, 382] width 51 height 26
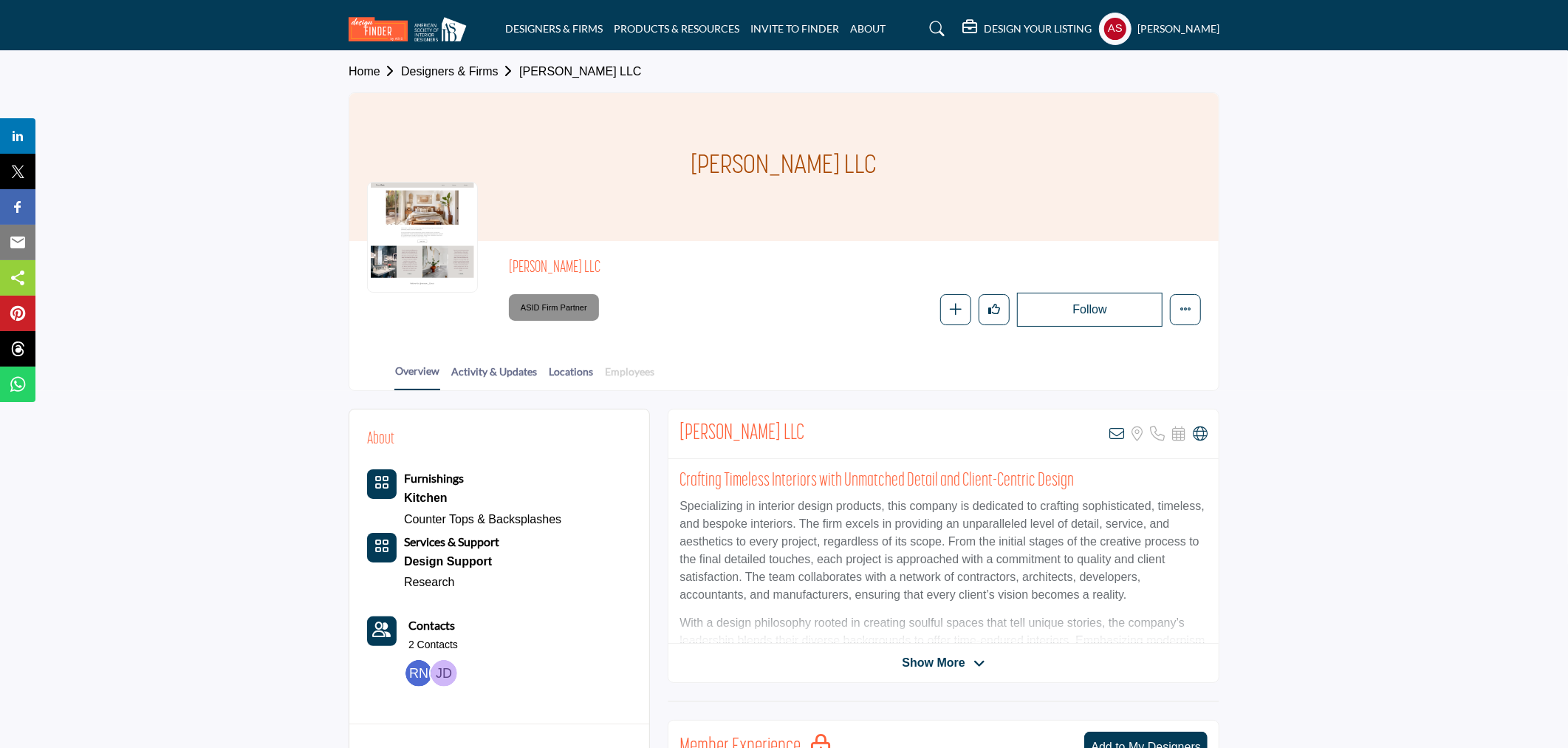
click at [637, 365] on link "Employees" at bounding box center [629, 377] width 51 height 26
click at [636, 366] on link "Employees" at bounding box center [629, 377] width 51 height 26
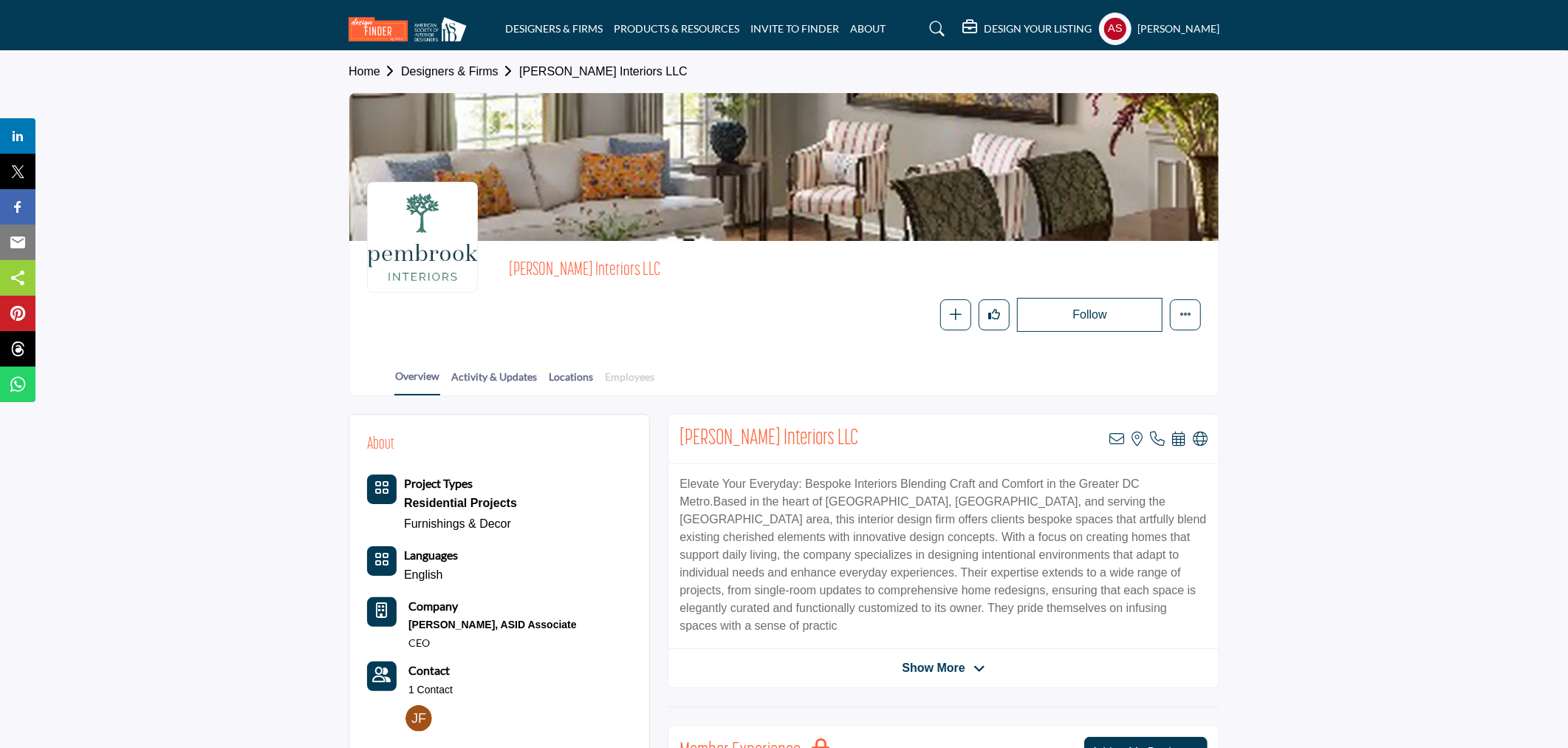
click at [624, 373] on link "Employees" at bounding box center [629, 382] width 51 height 26
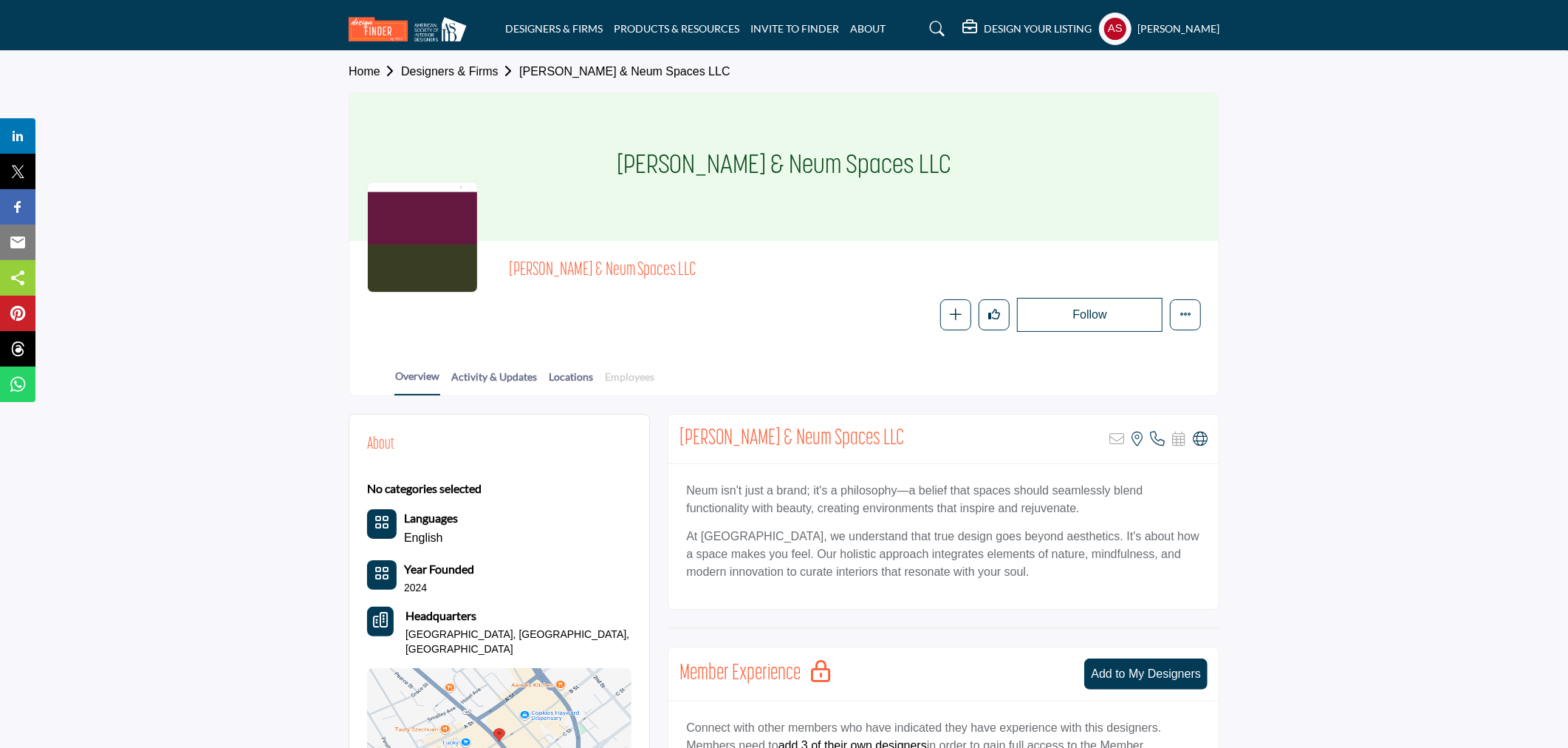
click at [636, 372] on link "Employees" at bounding box center [629, 382] width 51 height 26
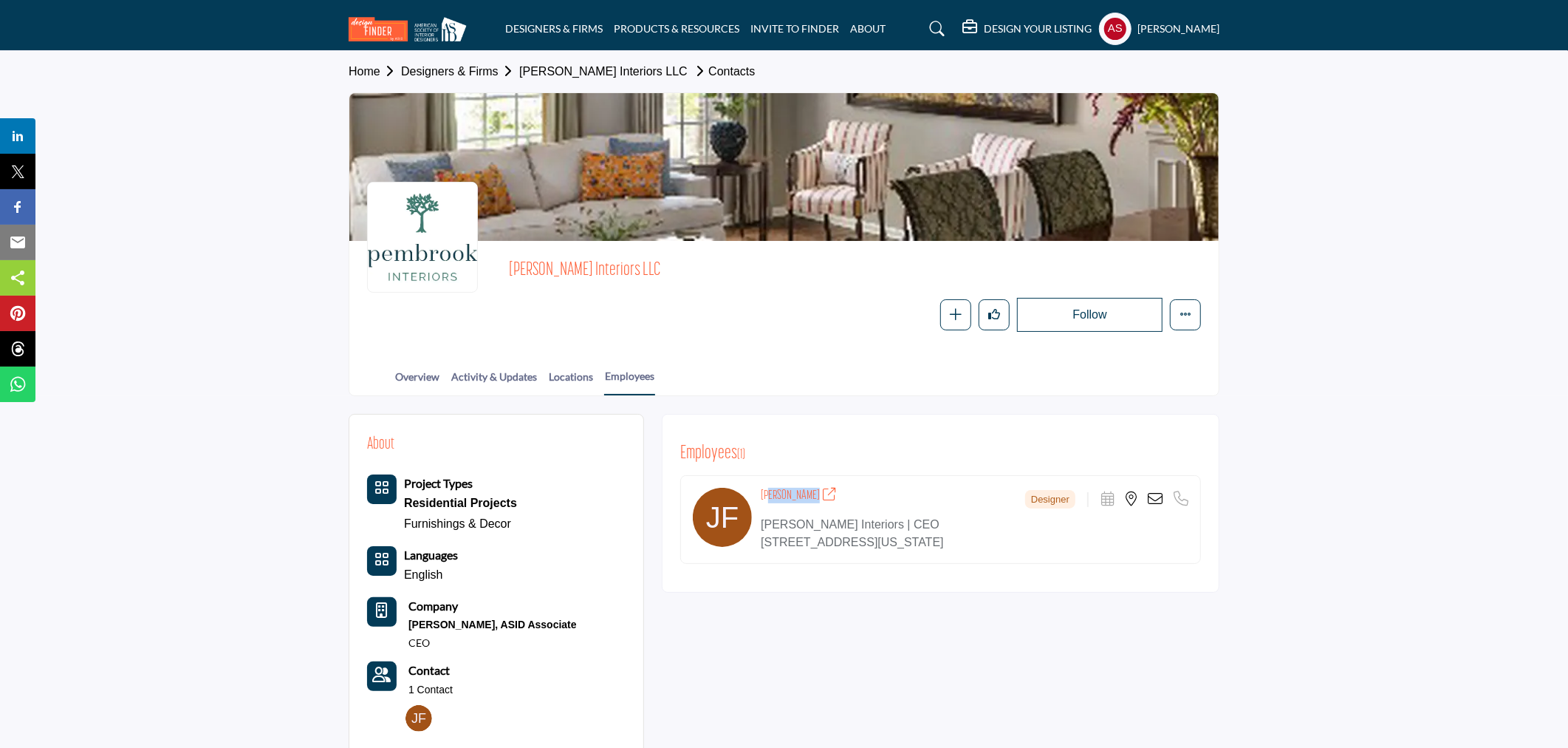
drag, startPoint x: 764, startPoint y: 495, endPoint x: 829, endPoint y: 495, distance: 65.0
click at [829, 495] on h4 "Jennifer Fordham" at bounding box center [798, 495] width 75 height 15
click at [777, 441] on div "Employees ( 1 ) Jennifer Fordham Designer Designer" at bounding box center [940, 503] width 558 height 179
copy h4 "Jennifer Fordham"
drag, startPoint x: 761, startPoint y: 489, endPoint x: 835, endPoint y: 495, distance: 74.2
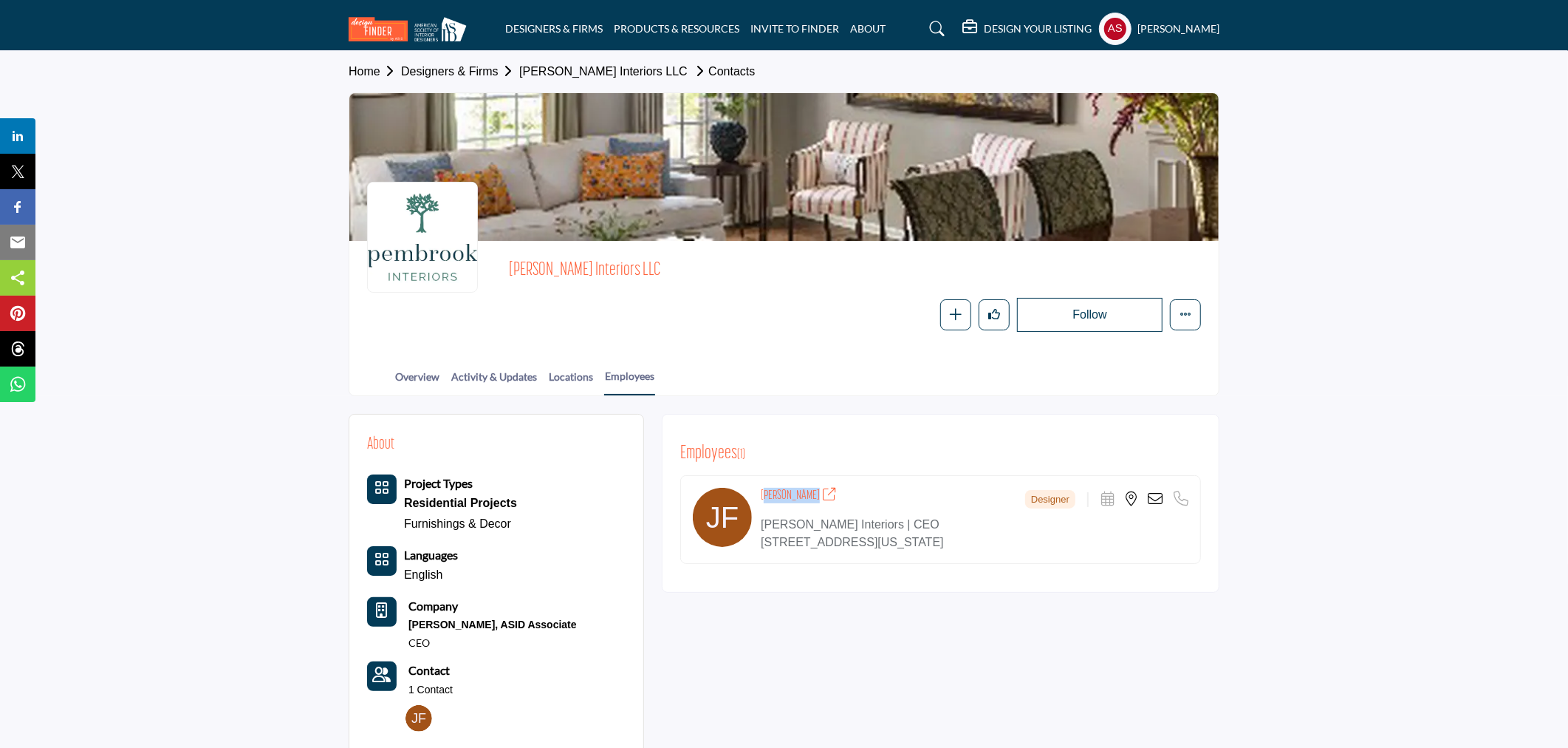
click at [835, 495] on h4 "Jennifer Fordham" at bounding box center [798, 495] width 75 height 15
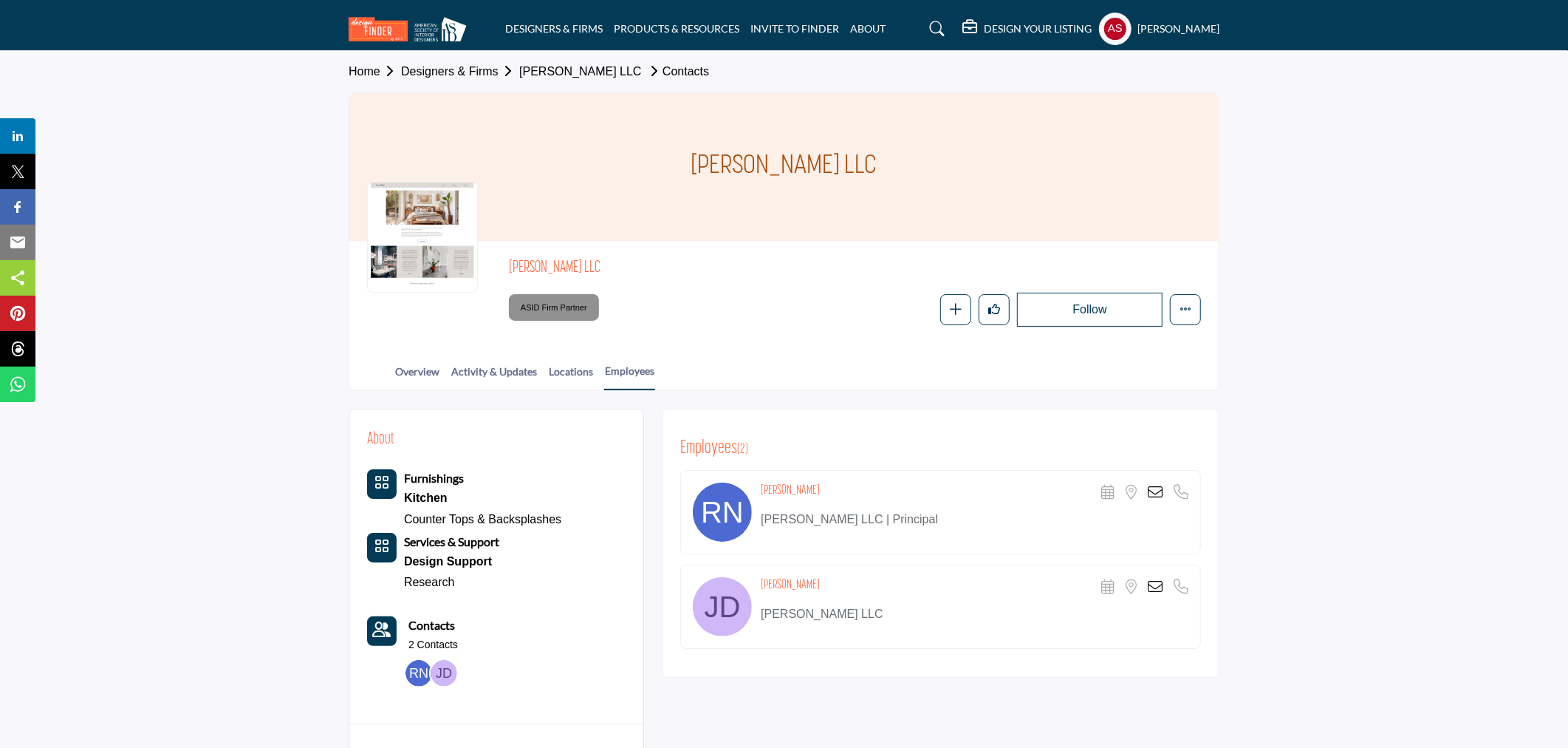
drag, startPoint x: 759, startPoint y: 492, endPoint x: 830, endPoint y: 496, distance: 71.1
click at [830, 496] on div "[PERSON_NAME] Scheduler URL is currently unavailable for this contact. Location…" at bounding box center [940, 512] width 521 height 84
copy h4 "[PERSON_NAME]"
drag, startPoint x: 762, startPoint y: 584, endPoint x: 828, endPoint y: 593, distance: 66.6
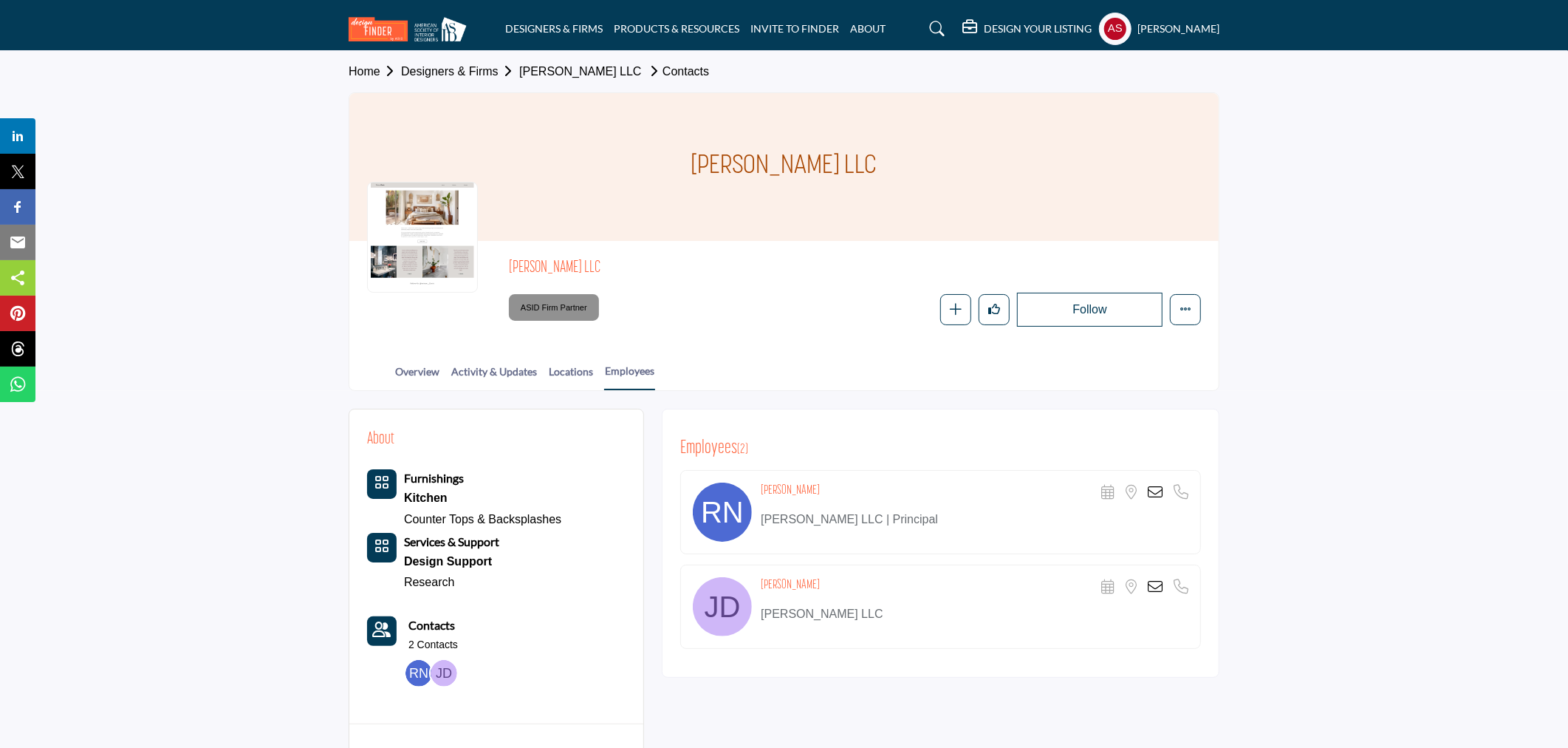
click at [828, 593] on div "[PERSON_NAME] Scheduler URL is currently unavailable for this contact. Location…" at bounding box center [975, 587] width 428 height 21
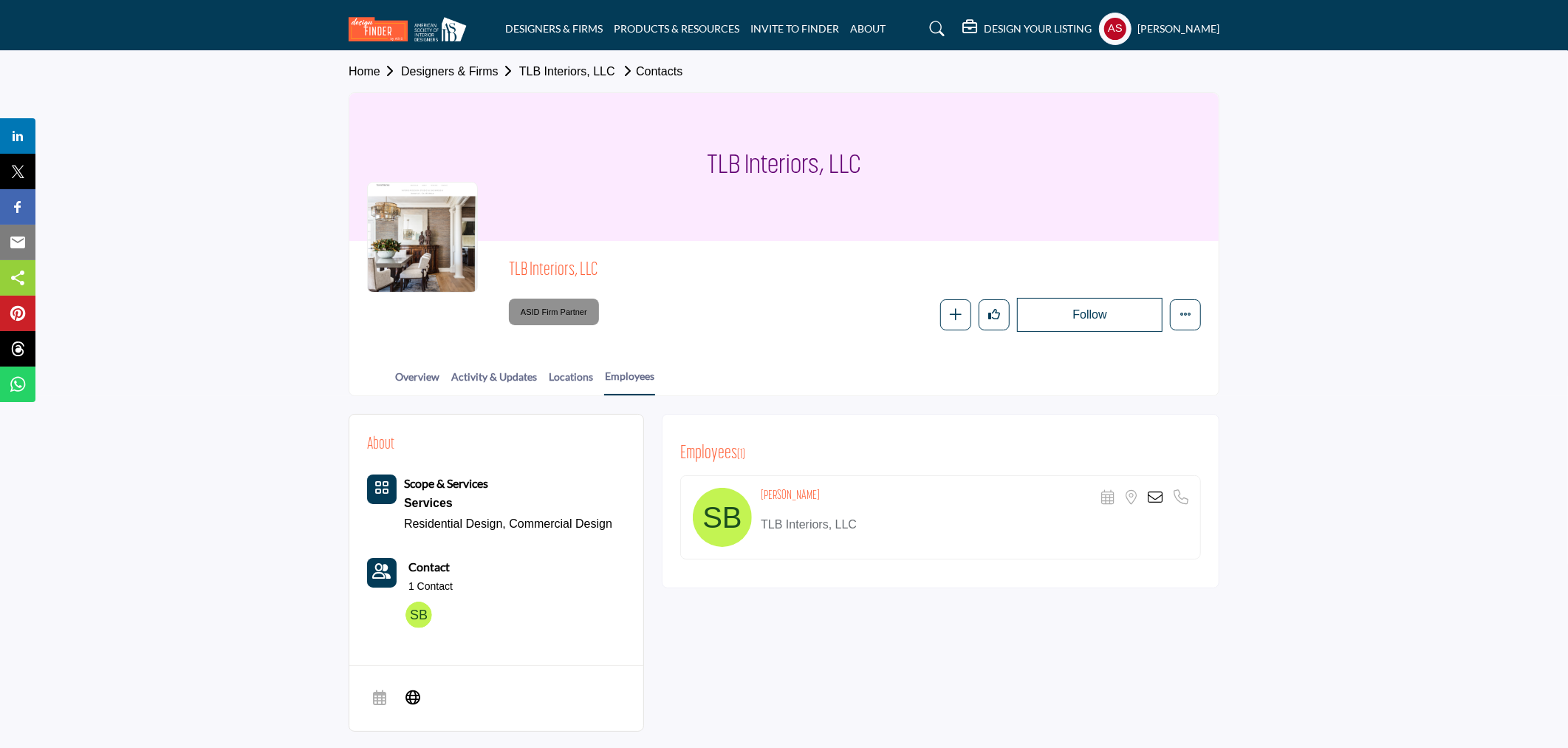
drag, startPoint x: 757, startPoint y: 489, endPoint x: 867, endPoint y: 491, distance: 110.0
click at [867, 491] on div "[PERSON_NAME] Scheduler URL is currently unavailable for this contact. Location…" at bounding box center [940, 517] width 521 height 84
copy h4 "[PERSON_NAME]"
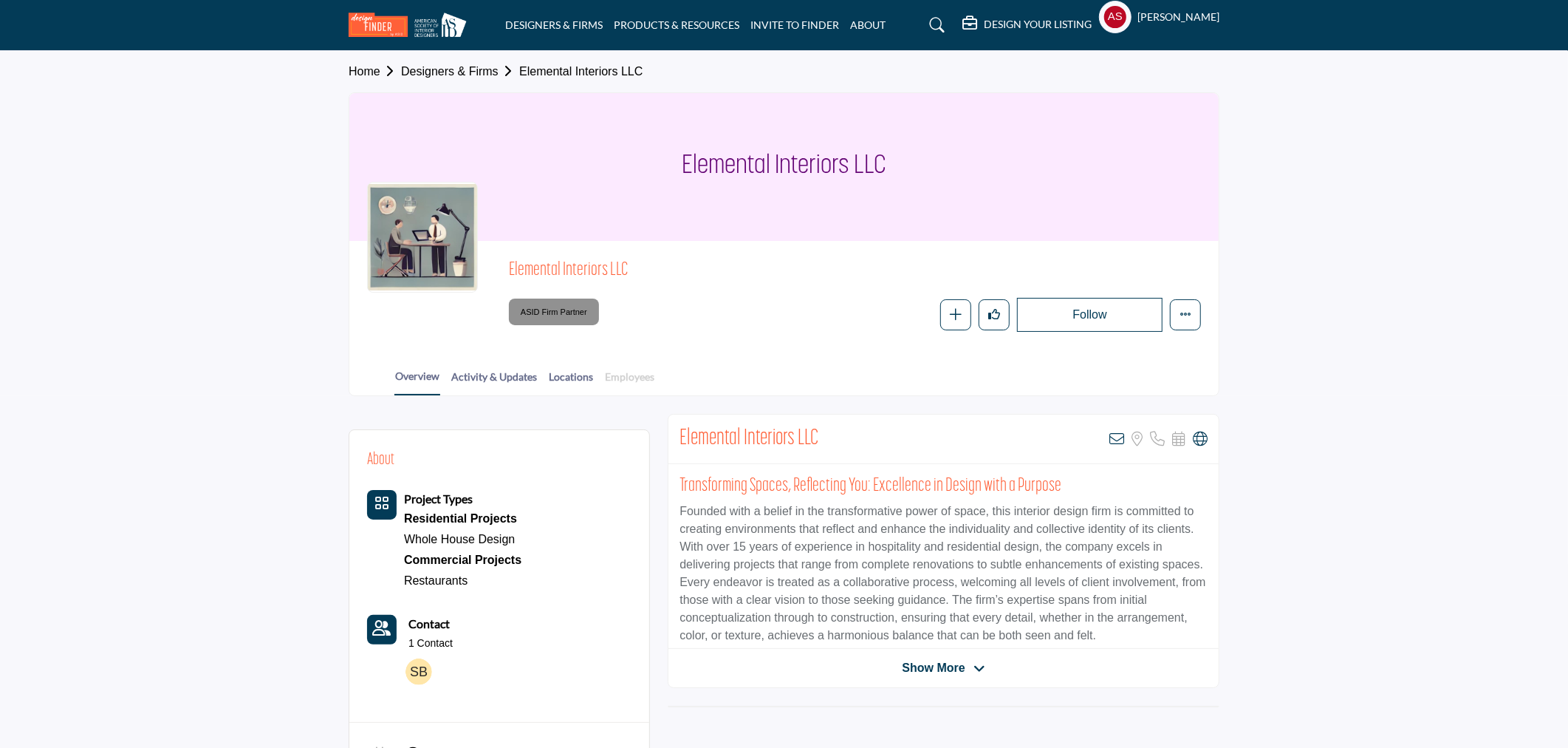
click at [633, 377] on body "DESIGNERS & FIRMS PRODUCTS & RESOURCES INVITE TO FINDER ABOUT" at bounding box center [784, 752] width 1568 height 1504
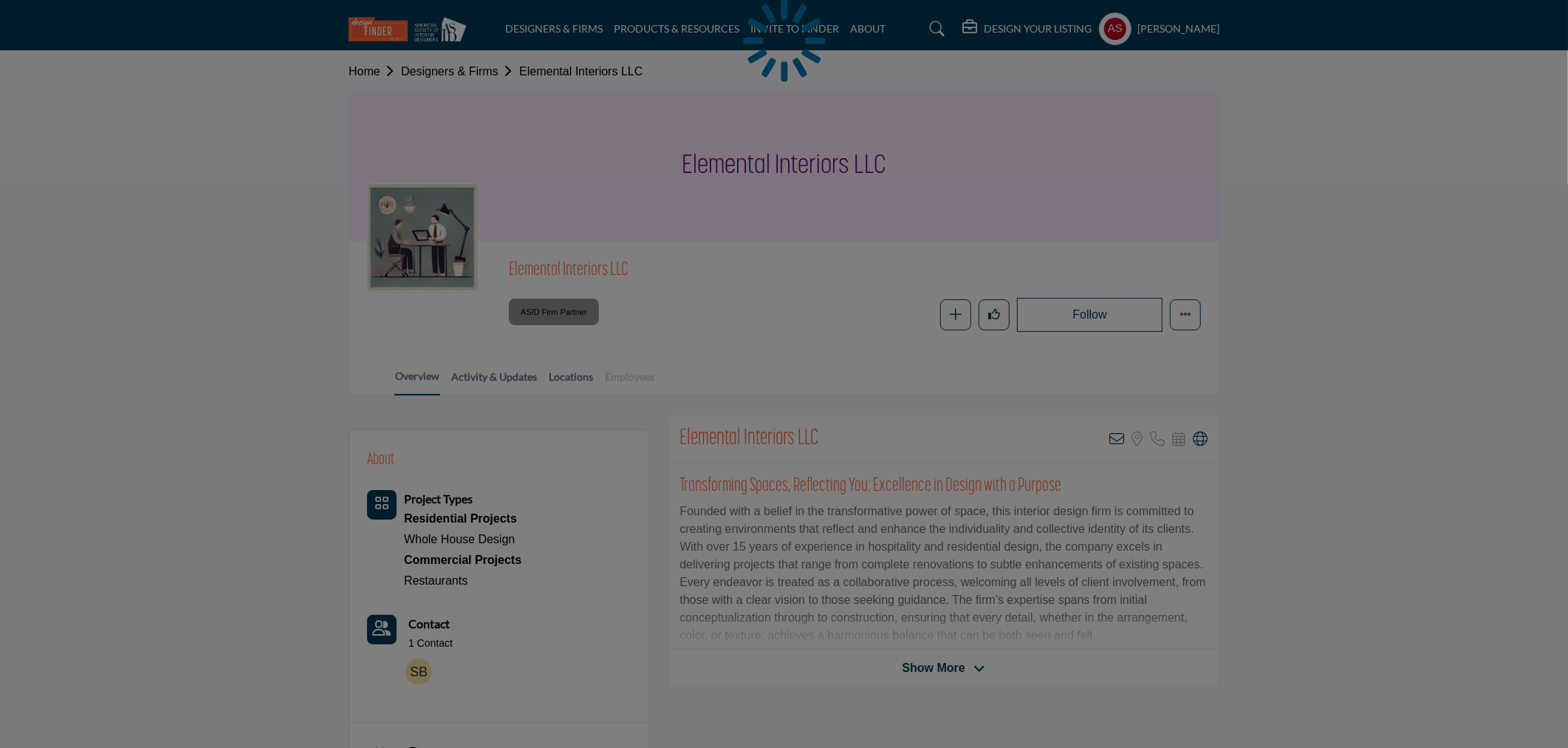
click at [633, 377] on div at bounding box center [784, 374] width 1568 height 748
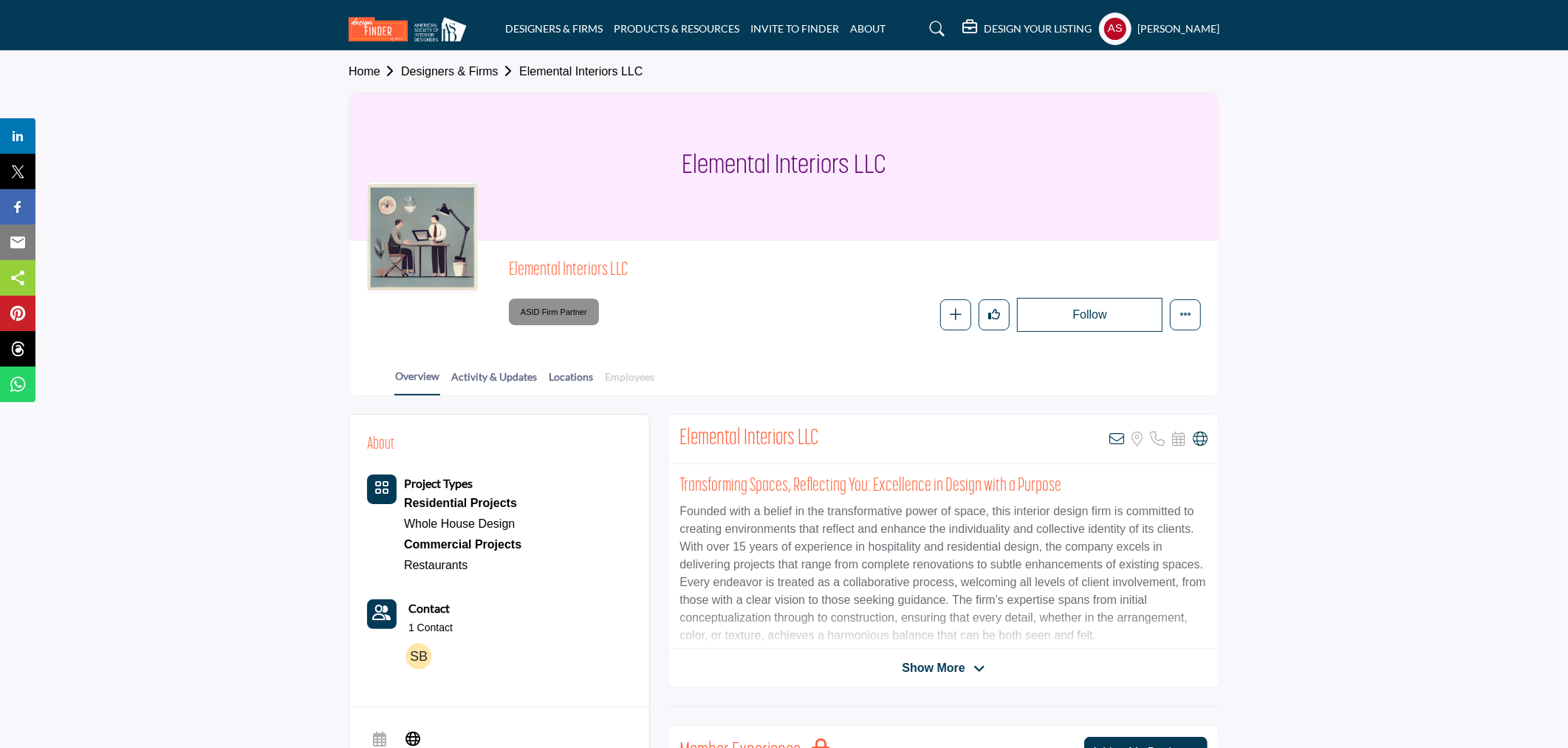
click at [626, 379] on link "Employees" at bounding box center [629, 382] width 51 height 26
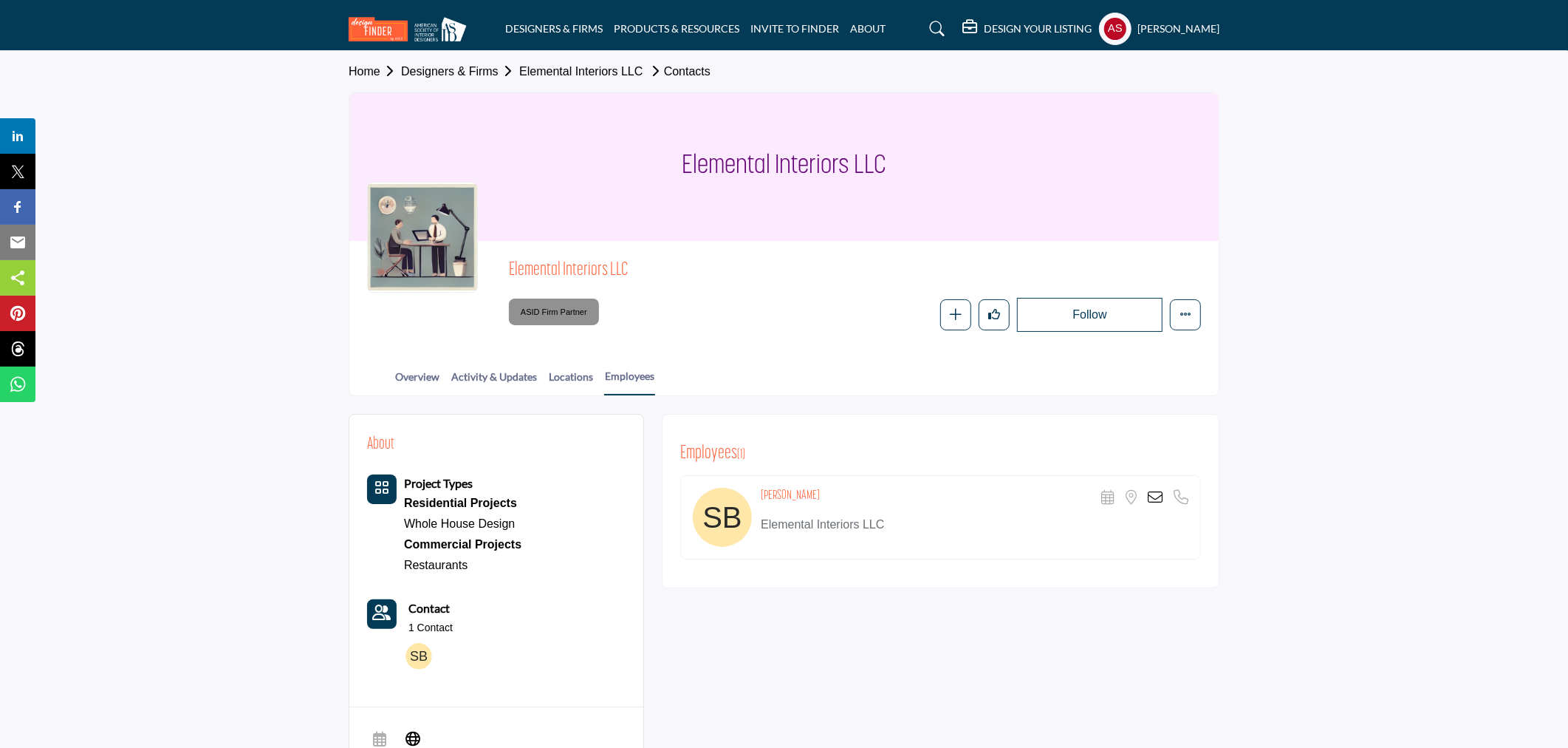
drag, startPoint x: 762, startPoint y: 492, endPoint x: 819, endPoint y: 498, distance: 57.3
click at [819, 498] on div "[PERSON_NAME] Scheduler URL is currently unavailable for this contact. Location…" at bounding box center [975, 498] width 428 height 21
copy h4 "[PERSON_NAME]"
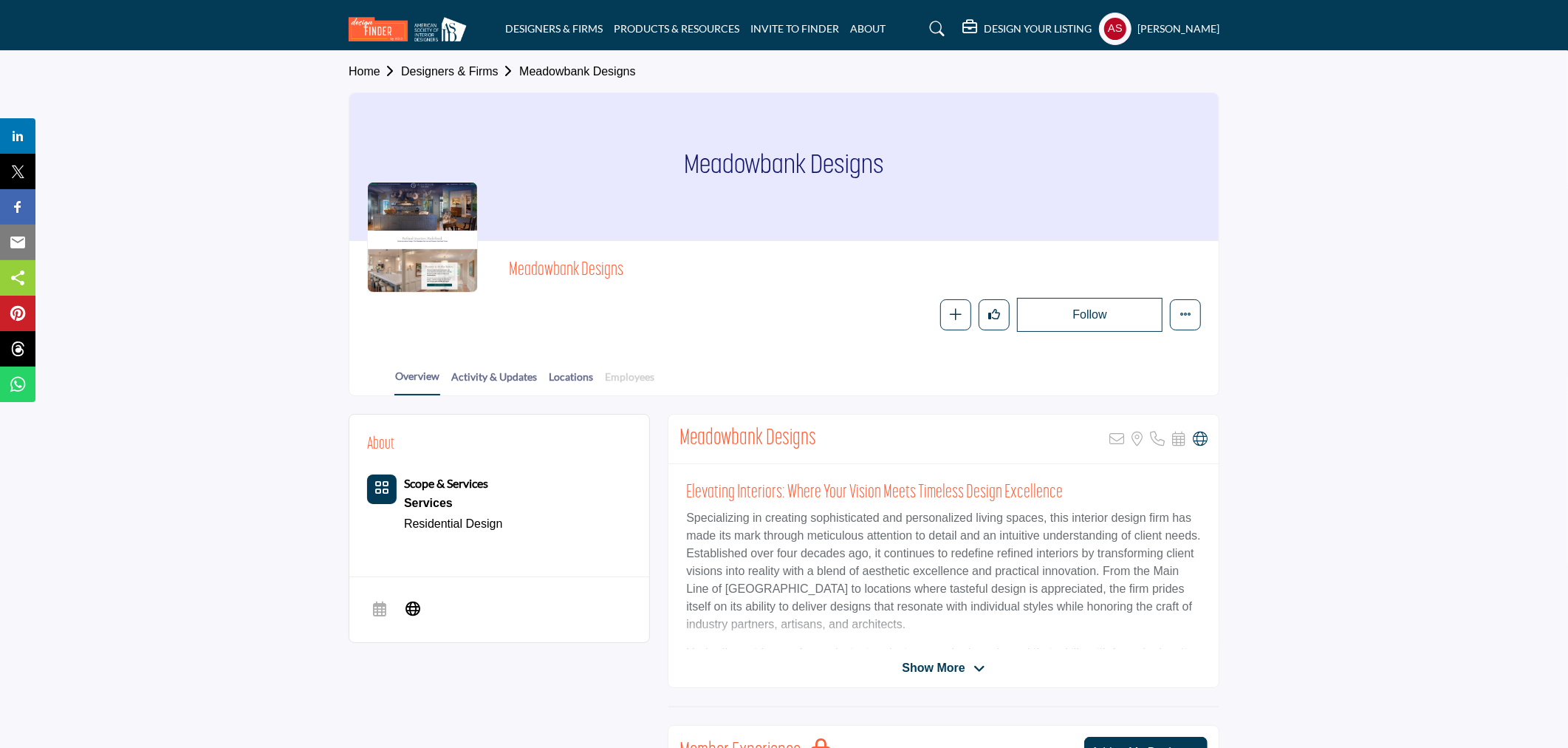
click at [636, 375] on link "Employees" at bounding box center [629, 382] width 51 height 26
click at [636, 374] on link "Employees" at bounding box center [629, 382] width 51 height 26
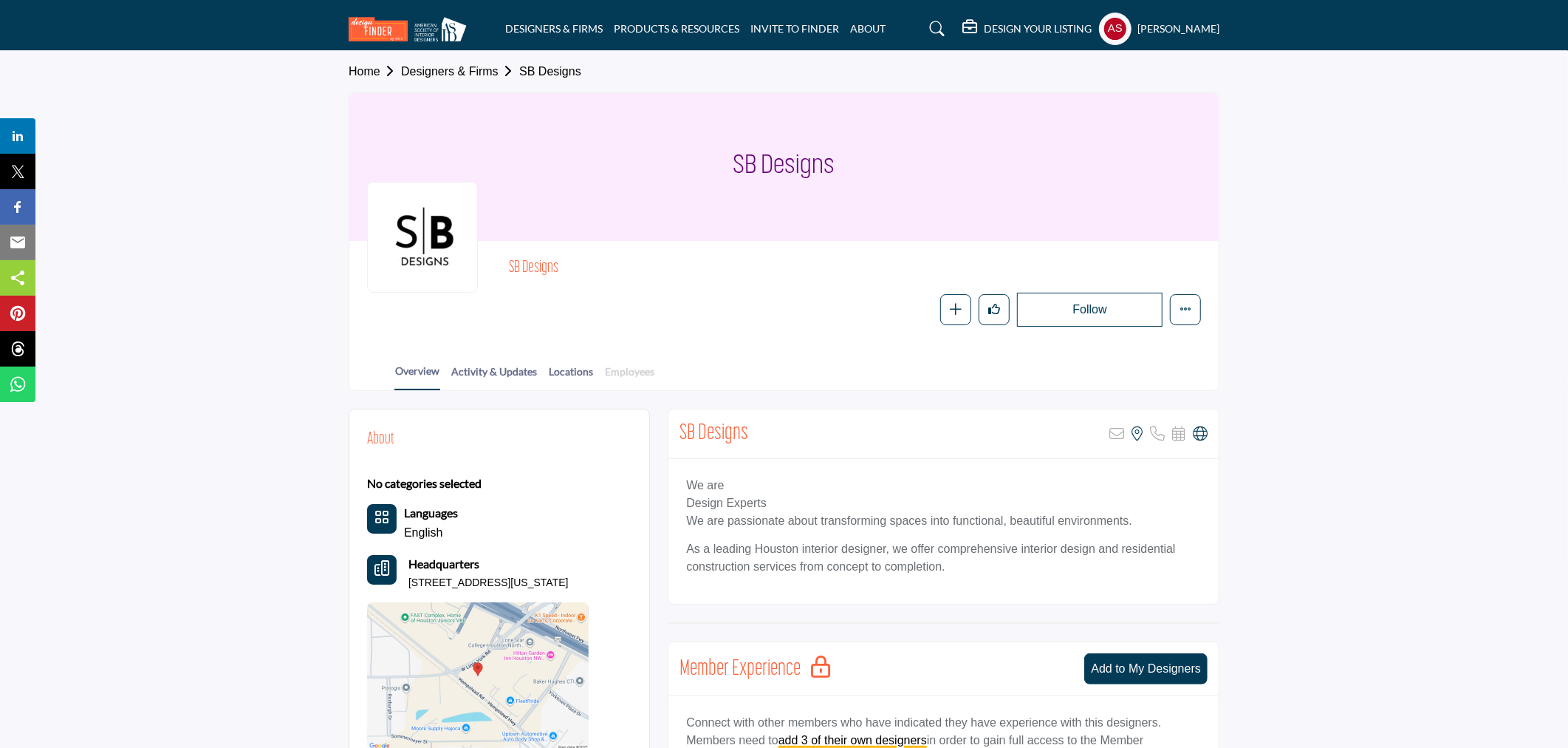
click at [648, 372] on link "Employees" at bounding box center [629, 377] width 51 height 26
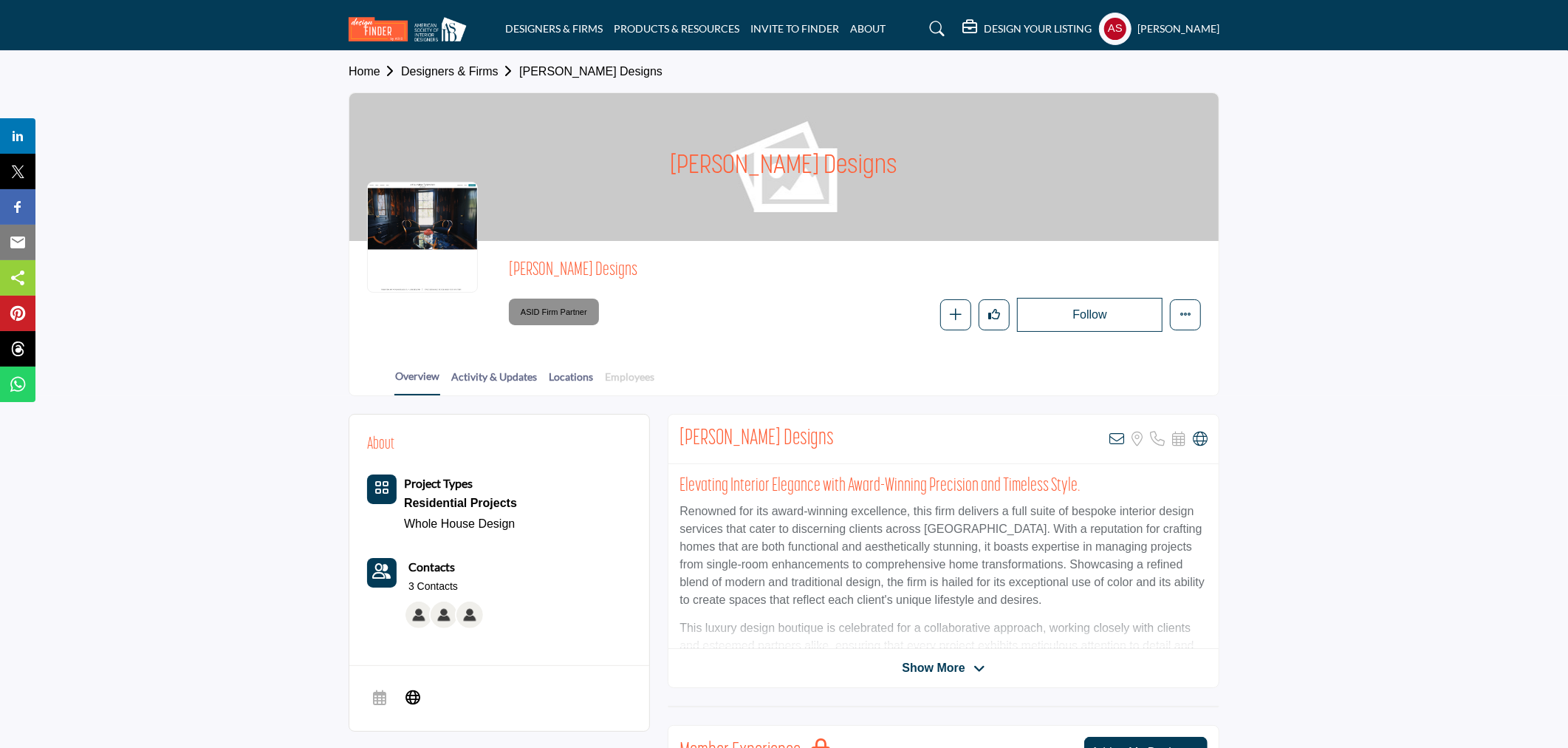
click at [650, 373] on link "Employees" at bounding box center [629, 382] width 51 height 26
click at [647, 373] on link "Employees" at bounding box center [629, 382] width 51 height 26
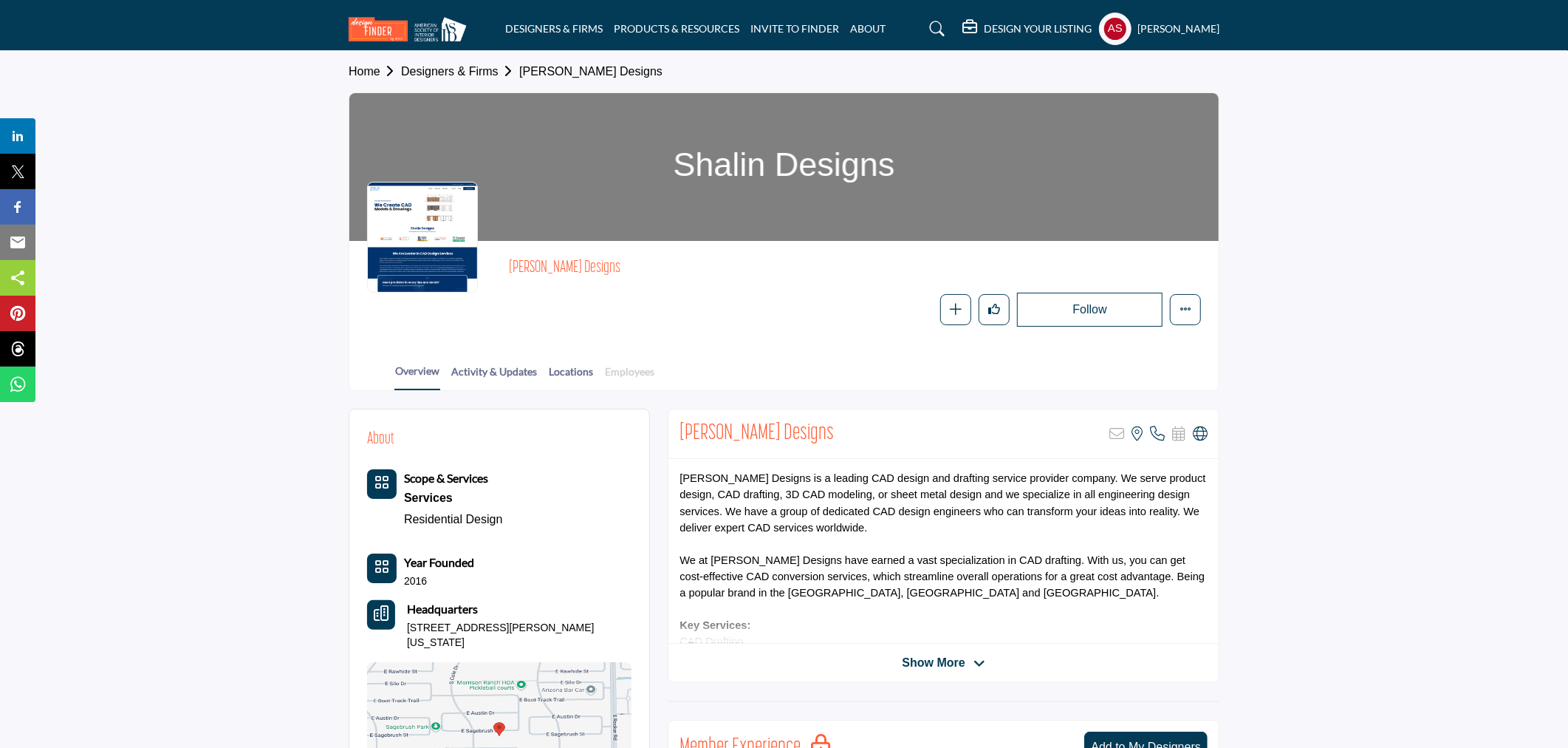
click at [638, 372] on link "Employees" at bounding box center [629, 377] width 51 height 26
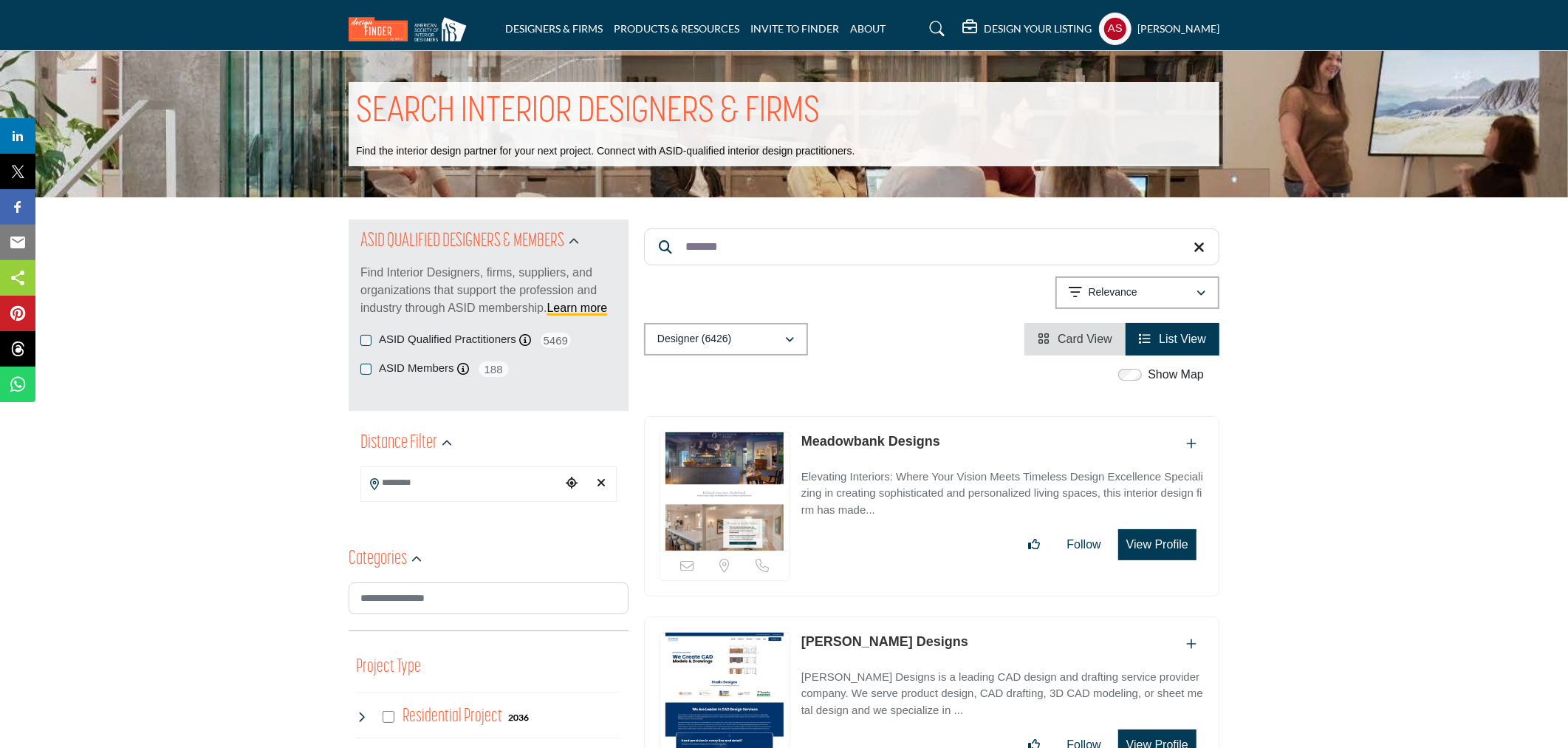
click at [749, 260] on input "*******" at bounding box center [932, 247] width 575 height 37
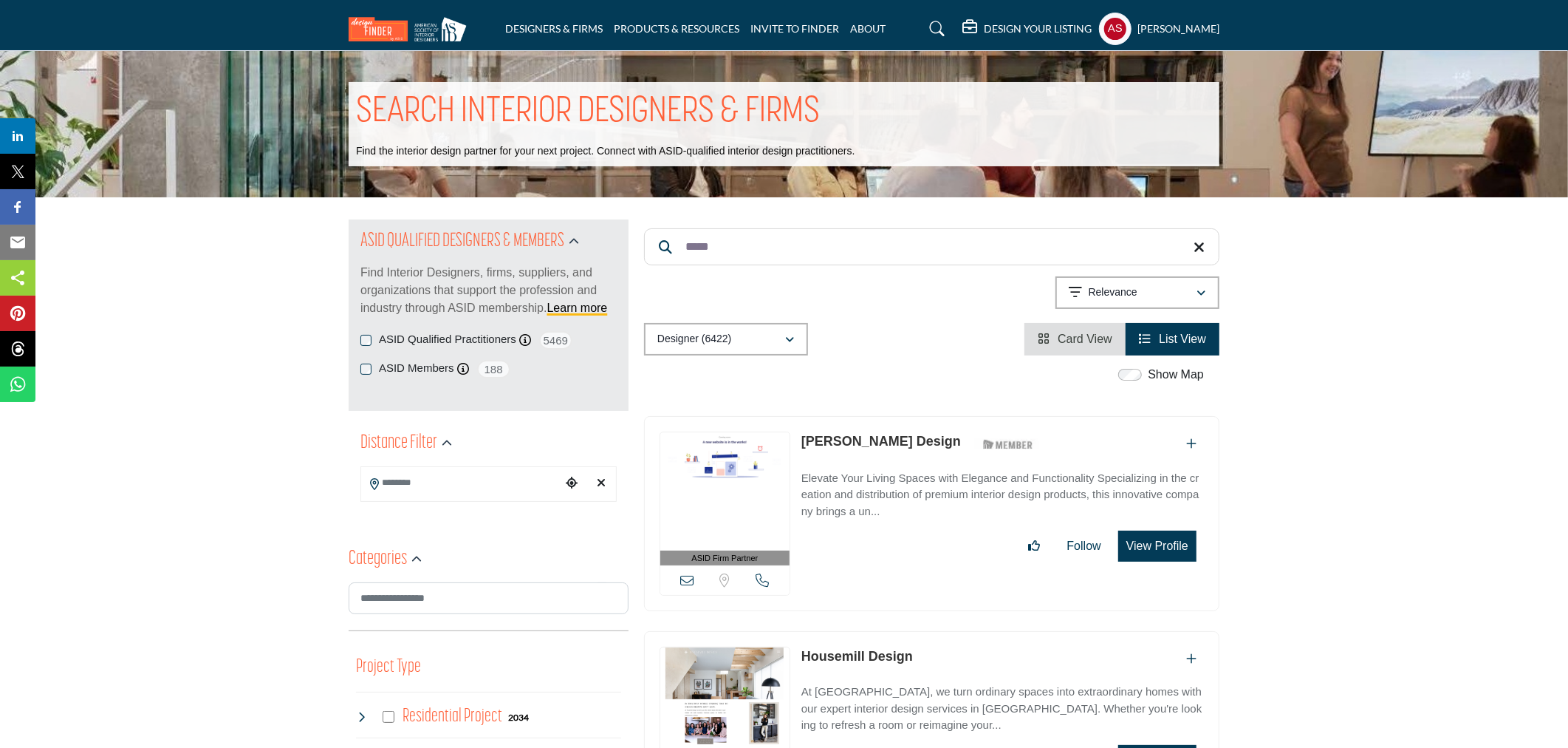
click at [711, 259] on input "*****" at bounding box center [932, 247] width 575 height 37
type input "*"
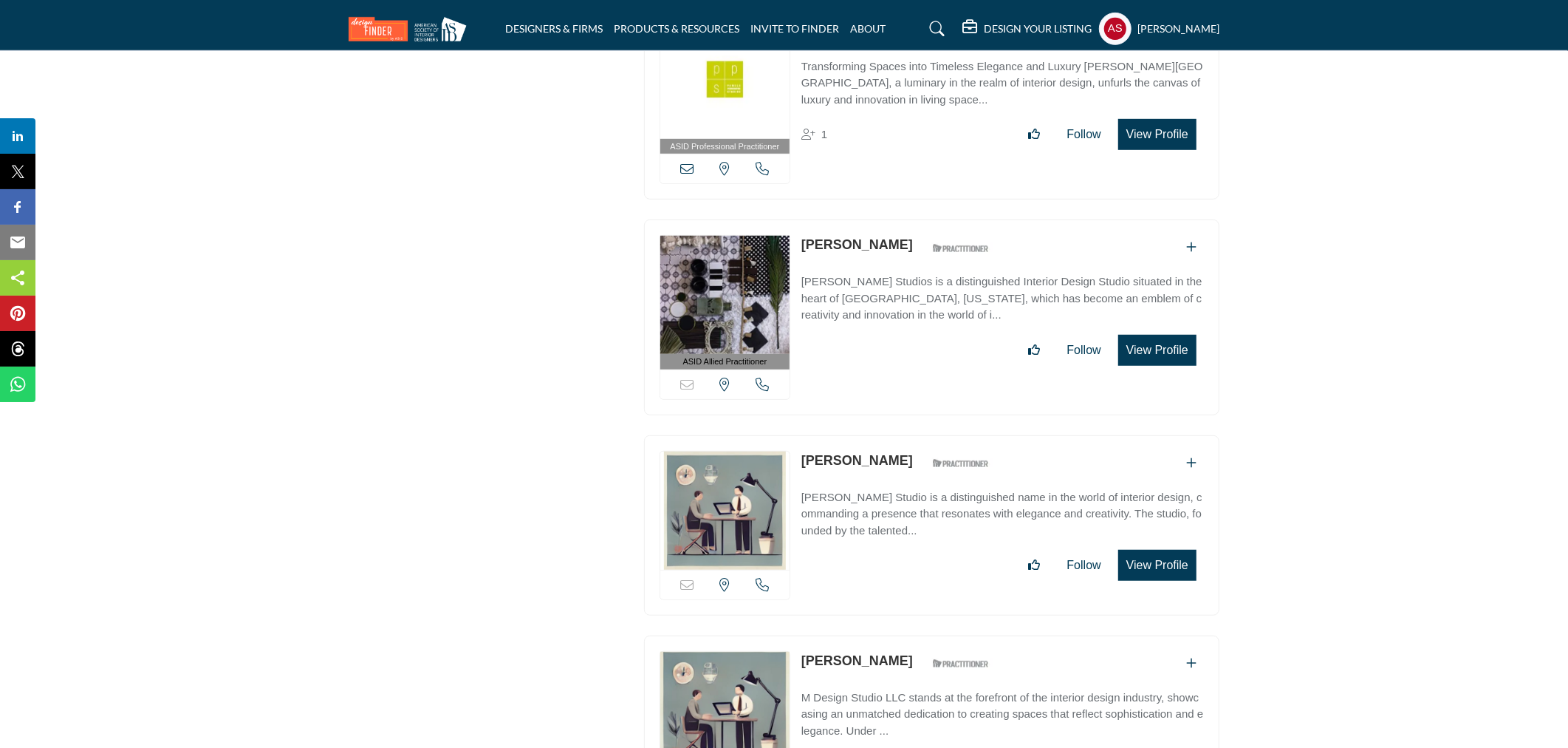
scroll to position [5032, 0]
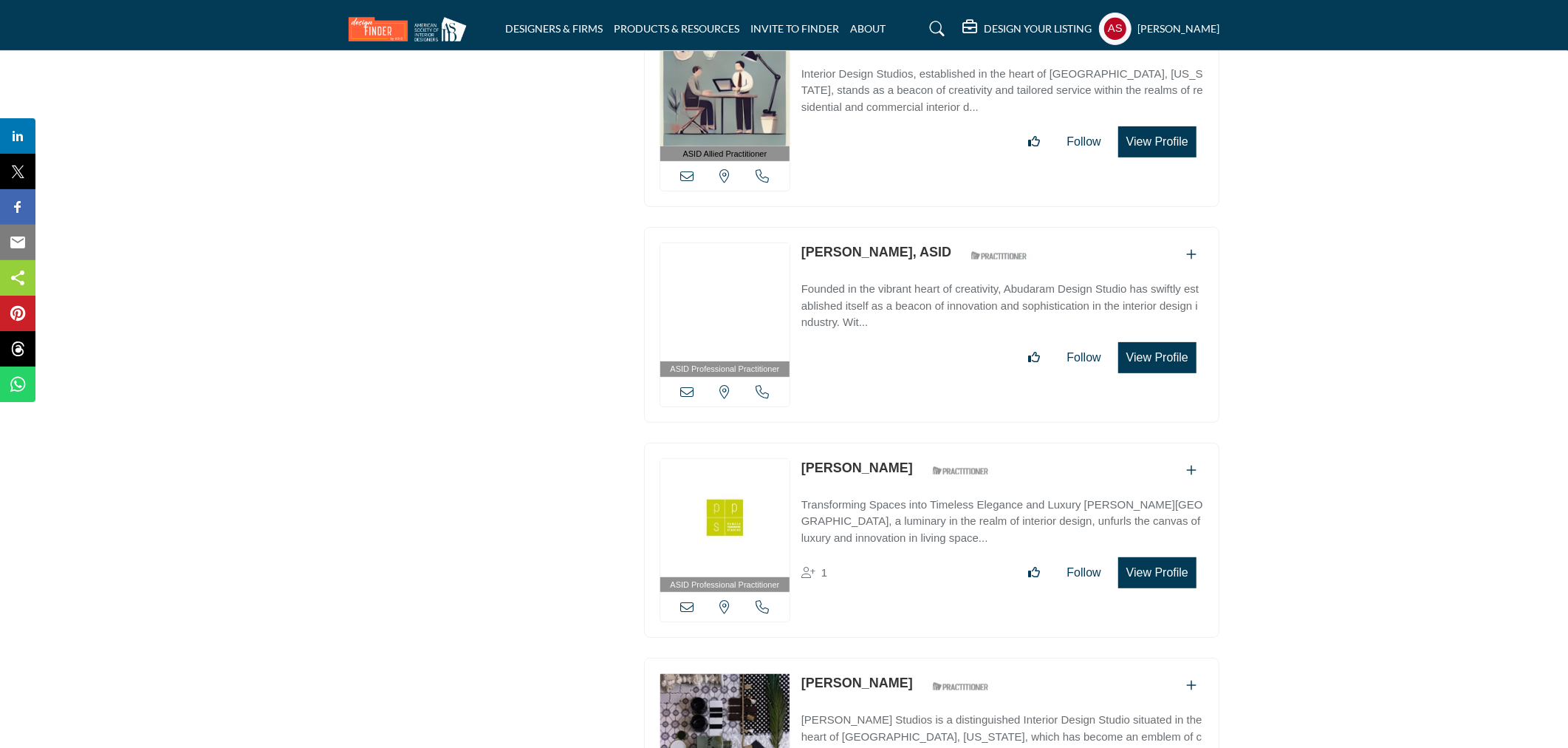
click at [858, 460] on link "[PERSON_NAME]" at bounding box center [857, 467] width 112 height 14
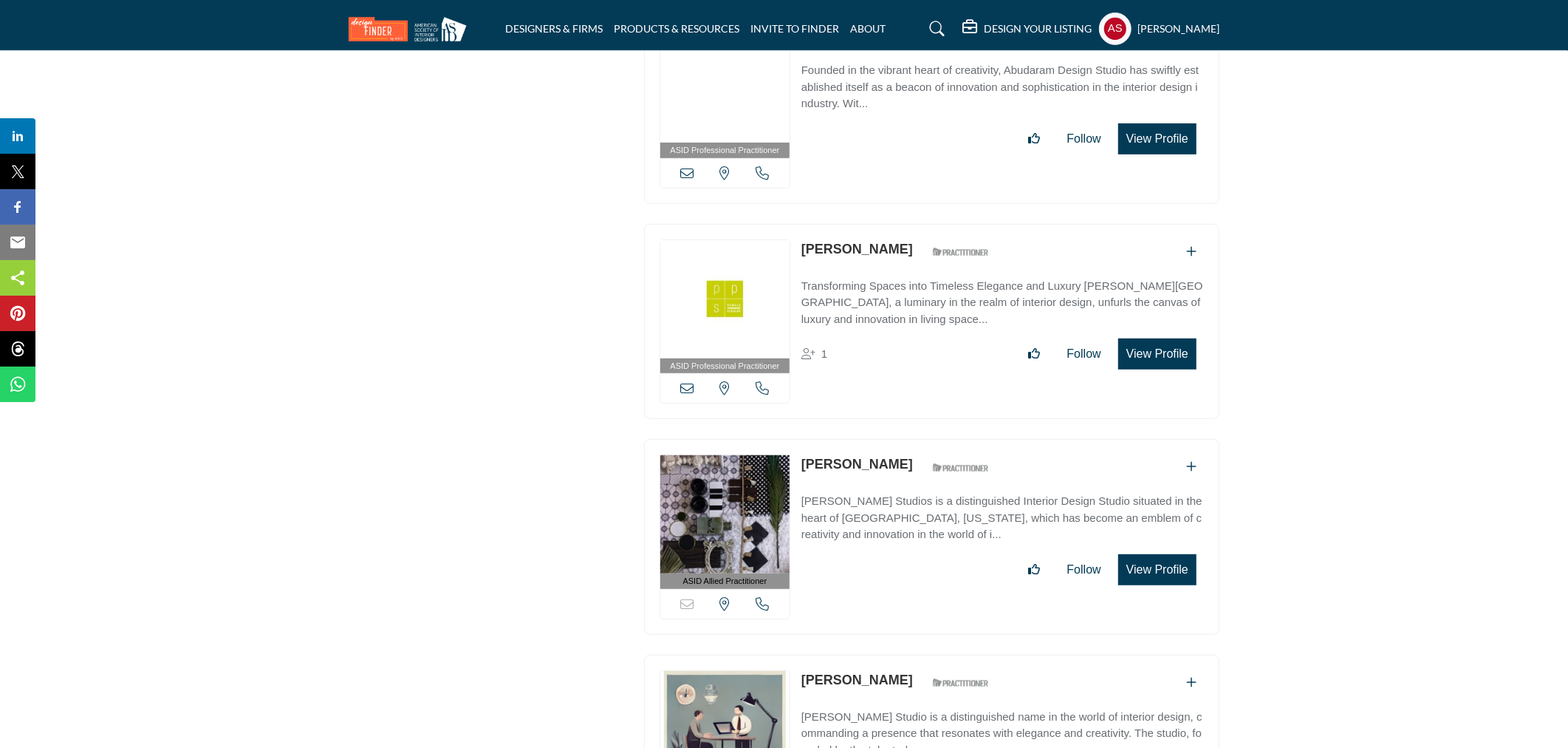
scroll to position [5470, 0]
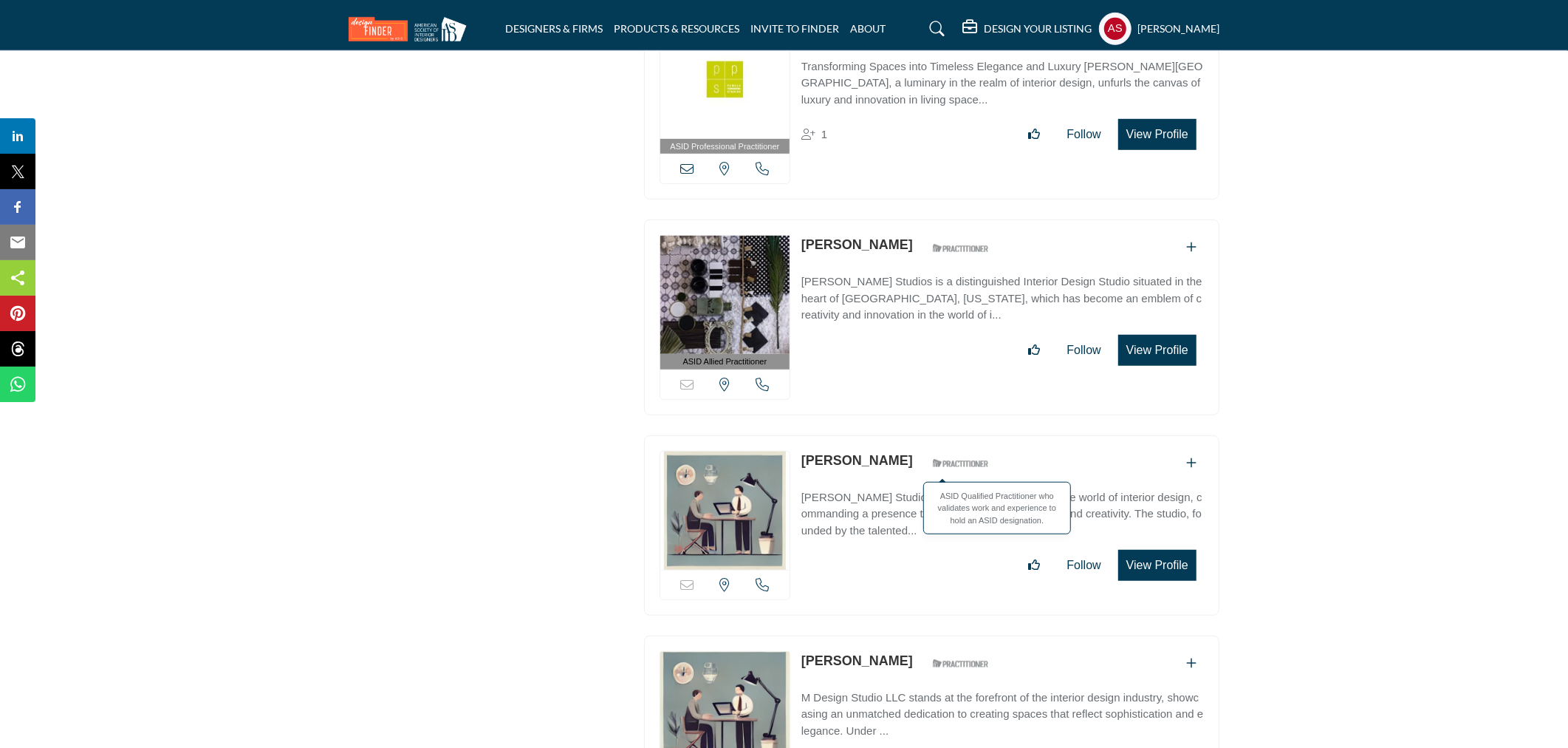
copy div "Ellen Spirer"
drag, startPoint x: 800, startPoint y: 447, endPoint x: 905, endPoint y: 462, distance: 106.1
click at [905, 462] on div "Sorry, but this listing is on a subscription plan which does not allow users to…" at bounding box center [932, 525] width 575 height 180
click at [839, 454] on link "Ellen Spirer" at bounding box center [857, 460] width 112 height 14
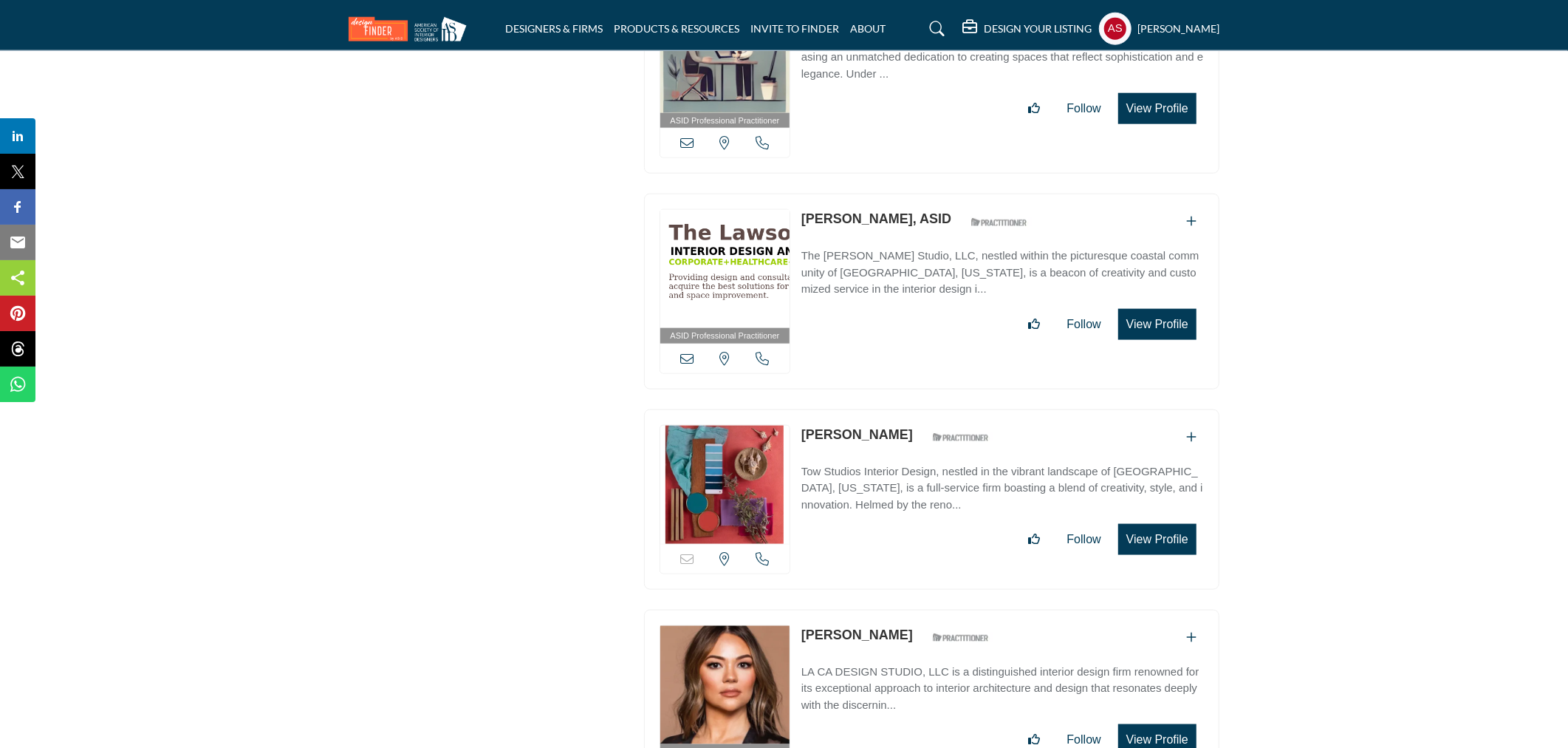
scroll to position [6345, 0]
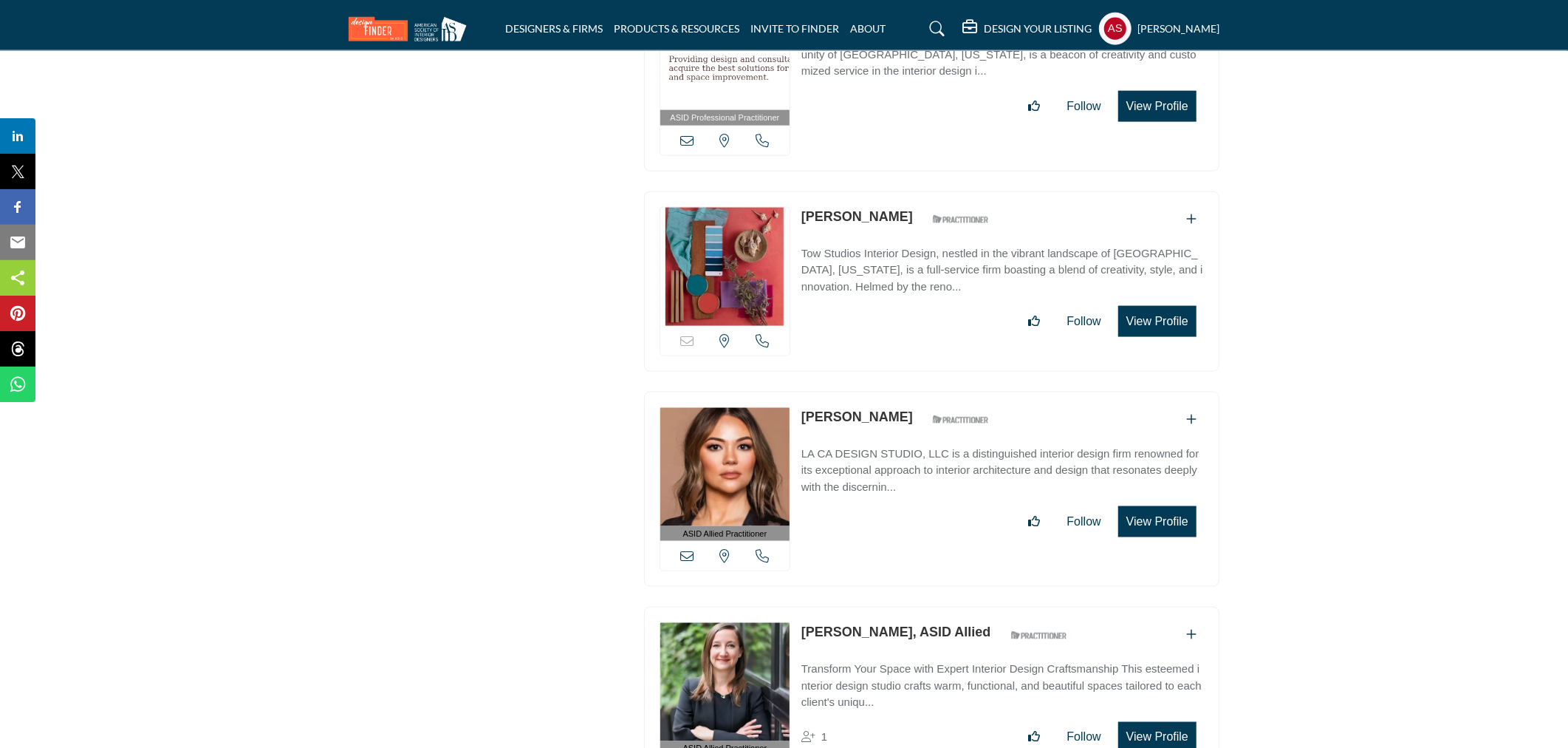
copy div "Peter Tow"
drag, startPoint x: 797, startPoint y: 207, endPoint x: 870, endPoint y: 211, distance: 73.1
click at [870, 211] on div "Sorry, but this listing is on a subscription plan which does not allow users to…" at bounding box center [932, 281] width 575 height 180
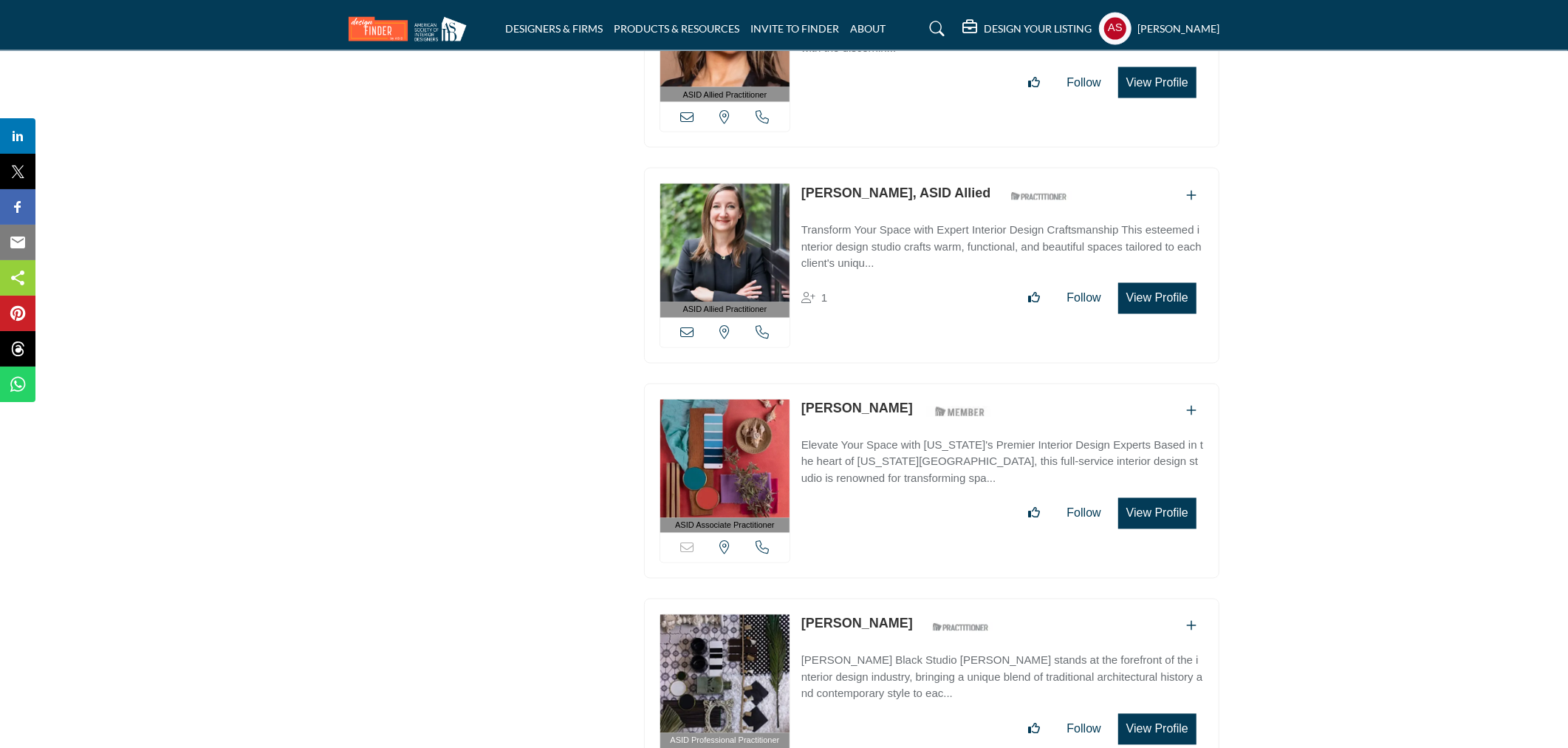
scroll to position [7001, 0]
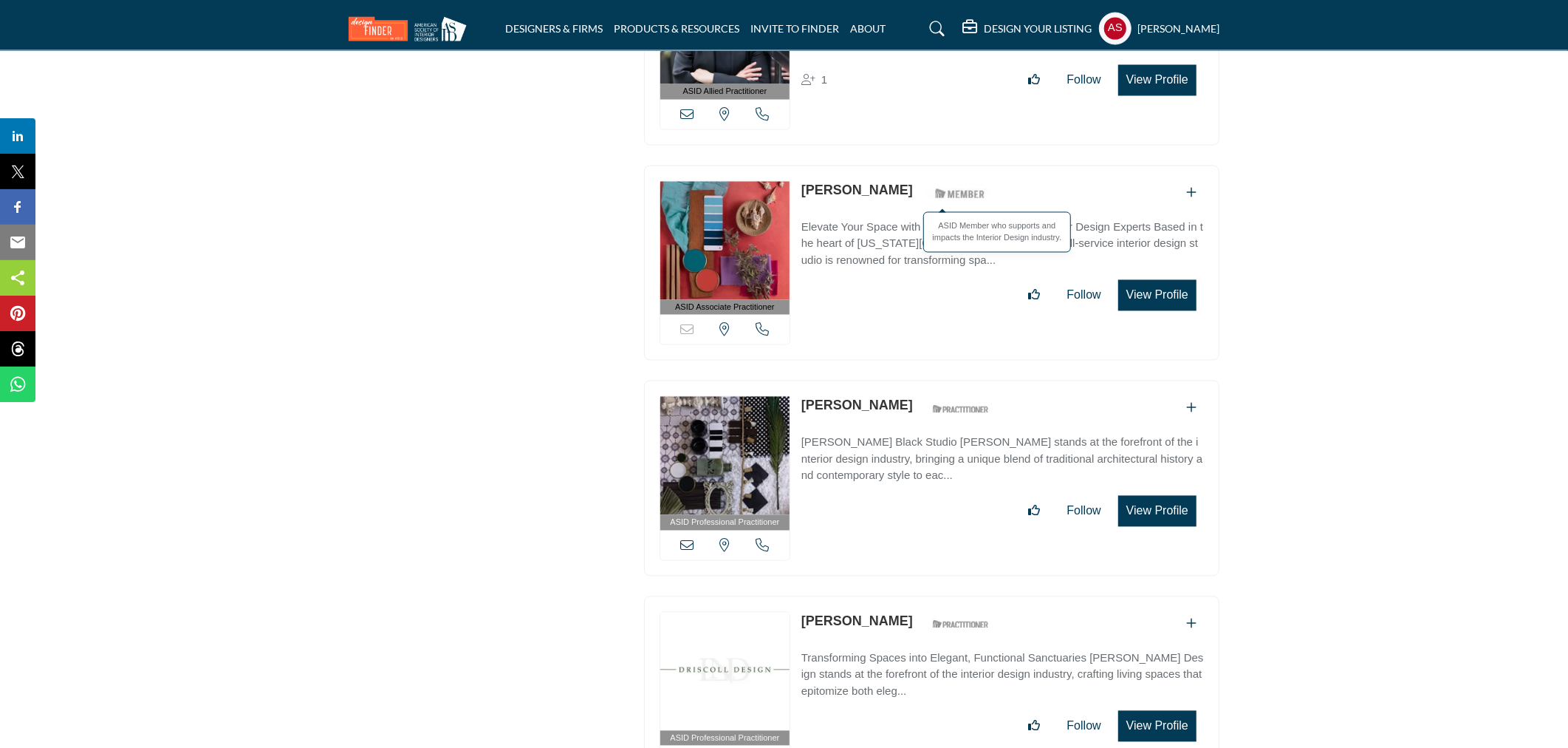
copy div "Annie Leslau"
drag, startPoint x: 800, startPoint y: 182, endPoint x: 910, endPoint y: 180, distance: 110.0
click at [910, 180] on div "ASID Associate Practitioner ASID Associate Practitioners have a degree in any m…" at bounding box center [932, 263] width 575 height 196
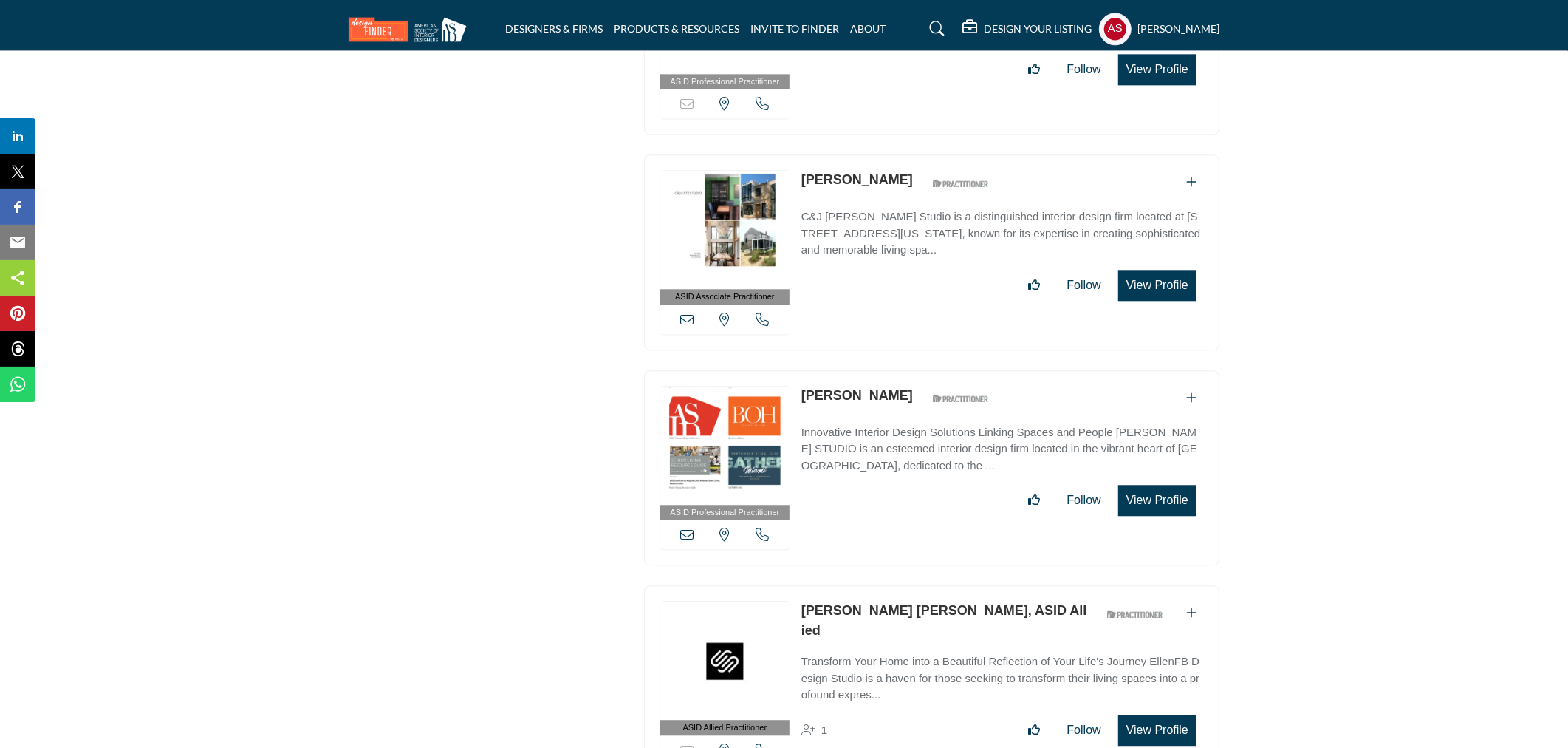
scroll to position [8096, 0]
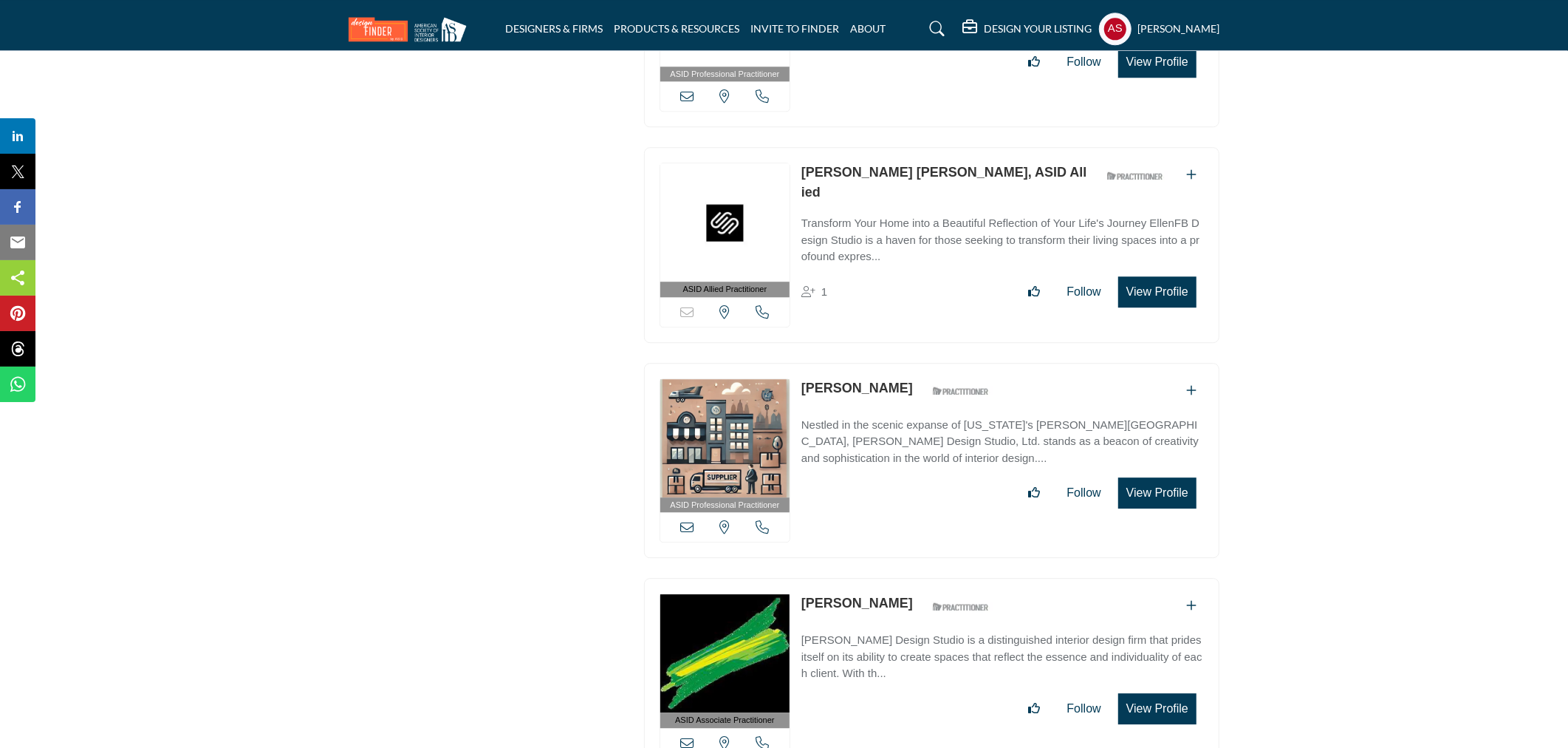
click at [840, 165] on link "Ellen Foley Broccolo, ASID Allied" at bounding box center [945, 183] width 286 height 35
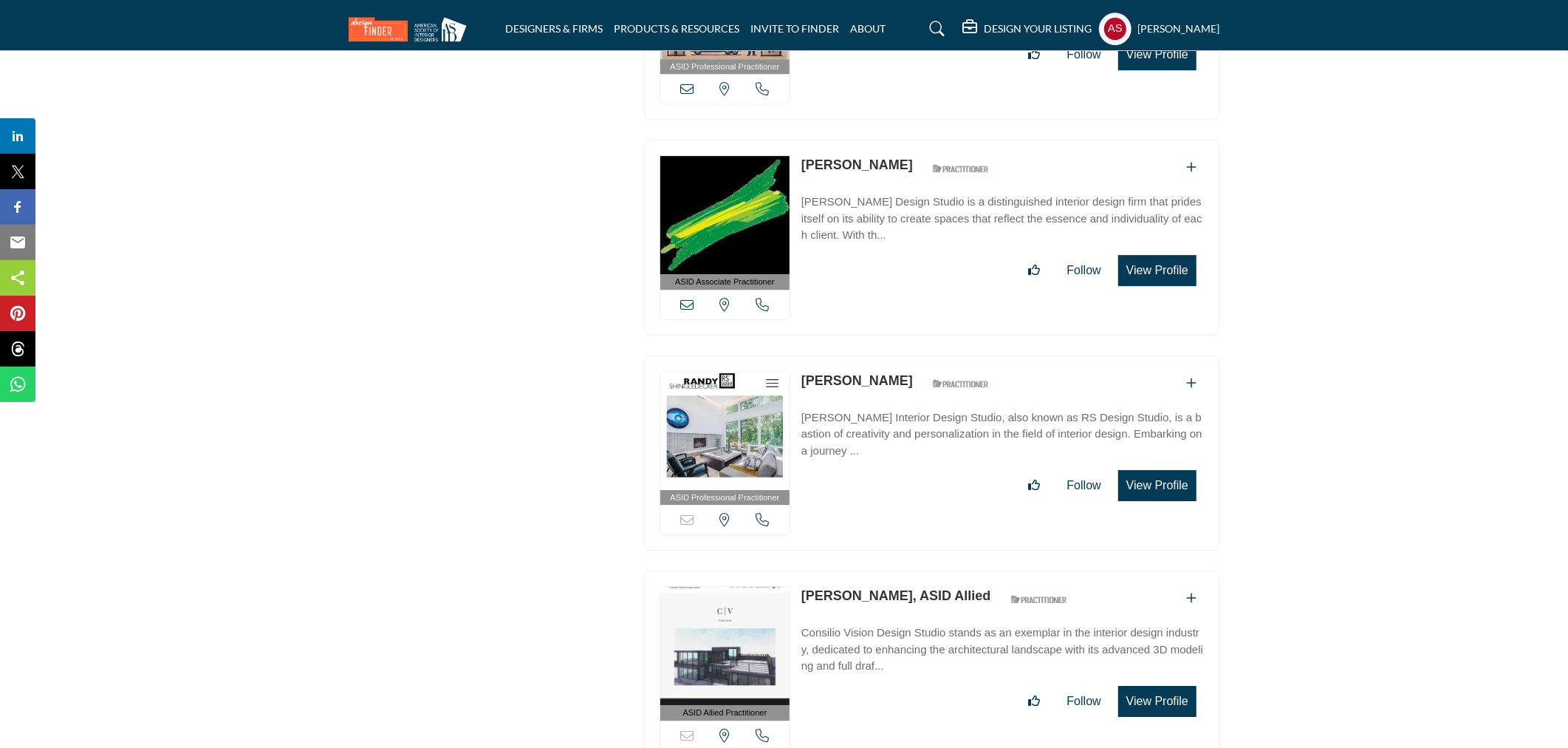
scroll to position [8754, 0]
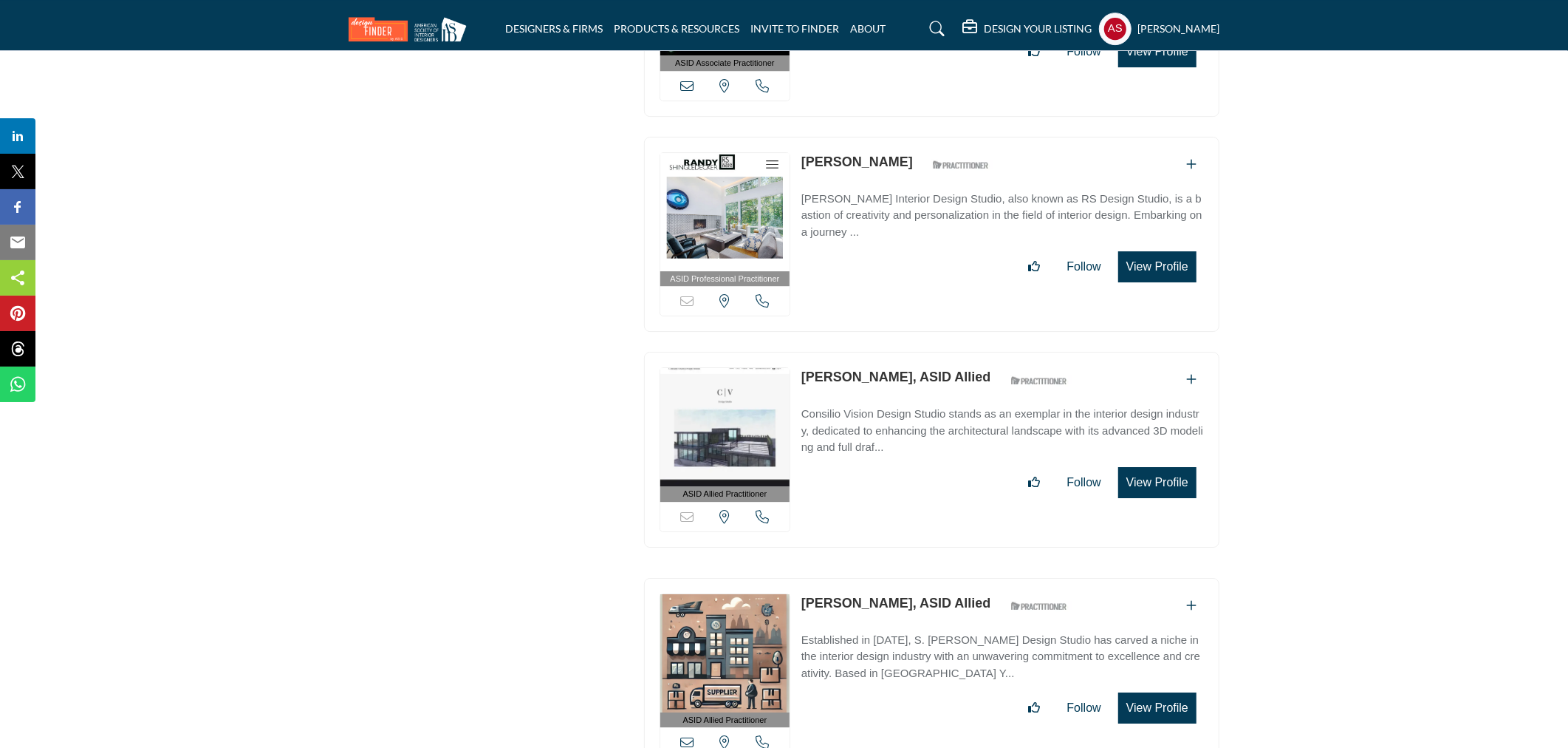
copy div "Randy Shingledecker"
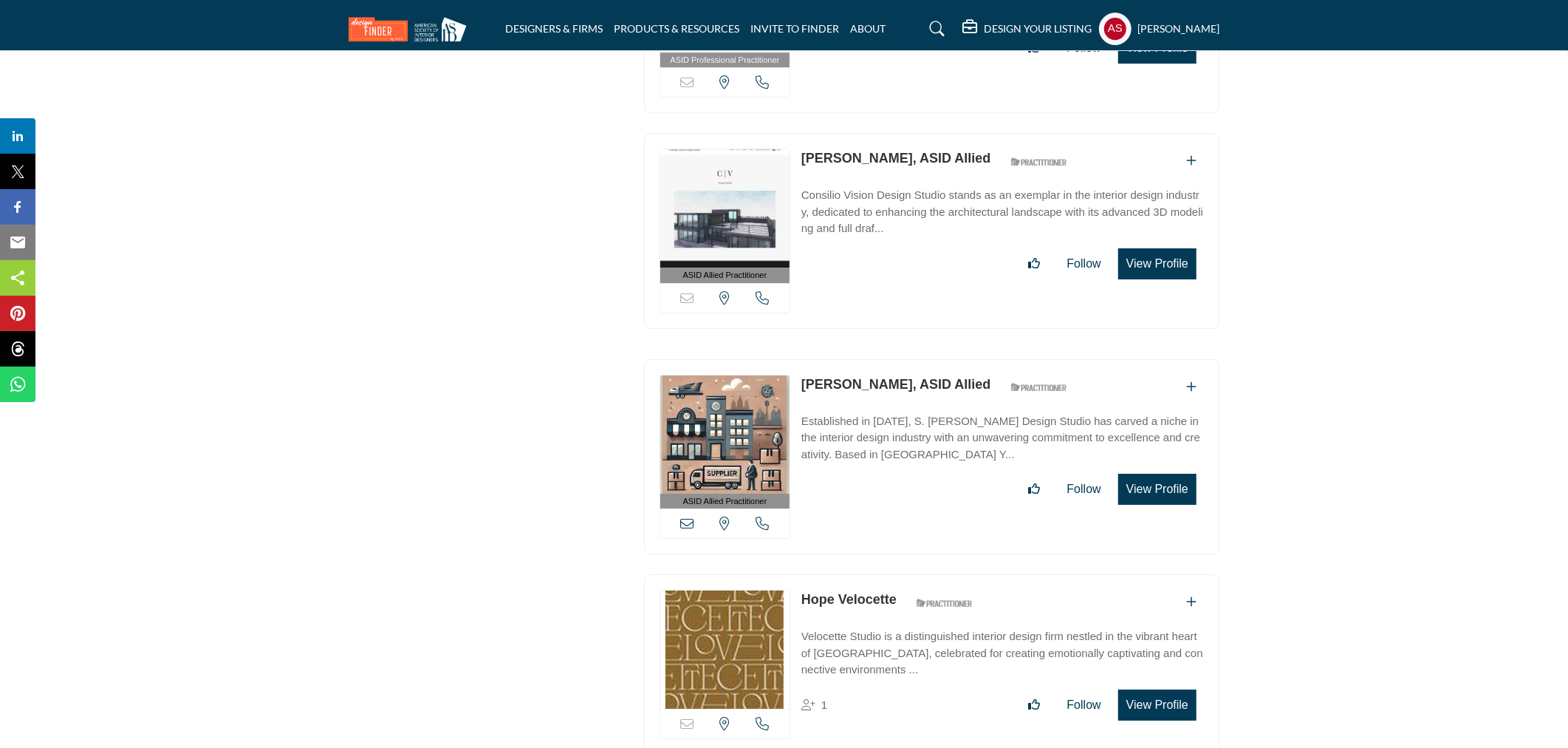
copy link "Destini Teague"
drag, startPoint x: 797, startPoint y: 142, endPoint x: 895, endPoint y: 159, distance: 99.5
click at [895, 159] on div "ASID Allied Practitioner ASID Allied Practitioners have successfully completed …" at bounding box center [932, 231] width 575 height 196
click at [870, 151] on link "Destini Teague, ASID Allied" at bounding box center [897, 158] width 190 height 14
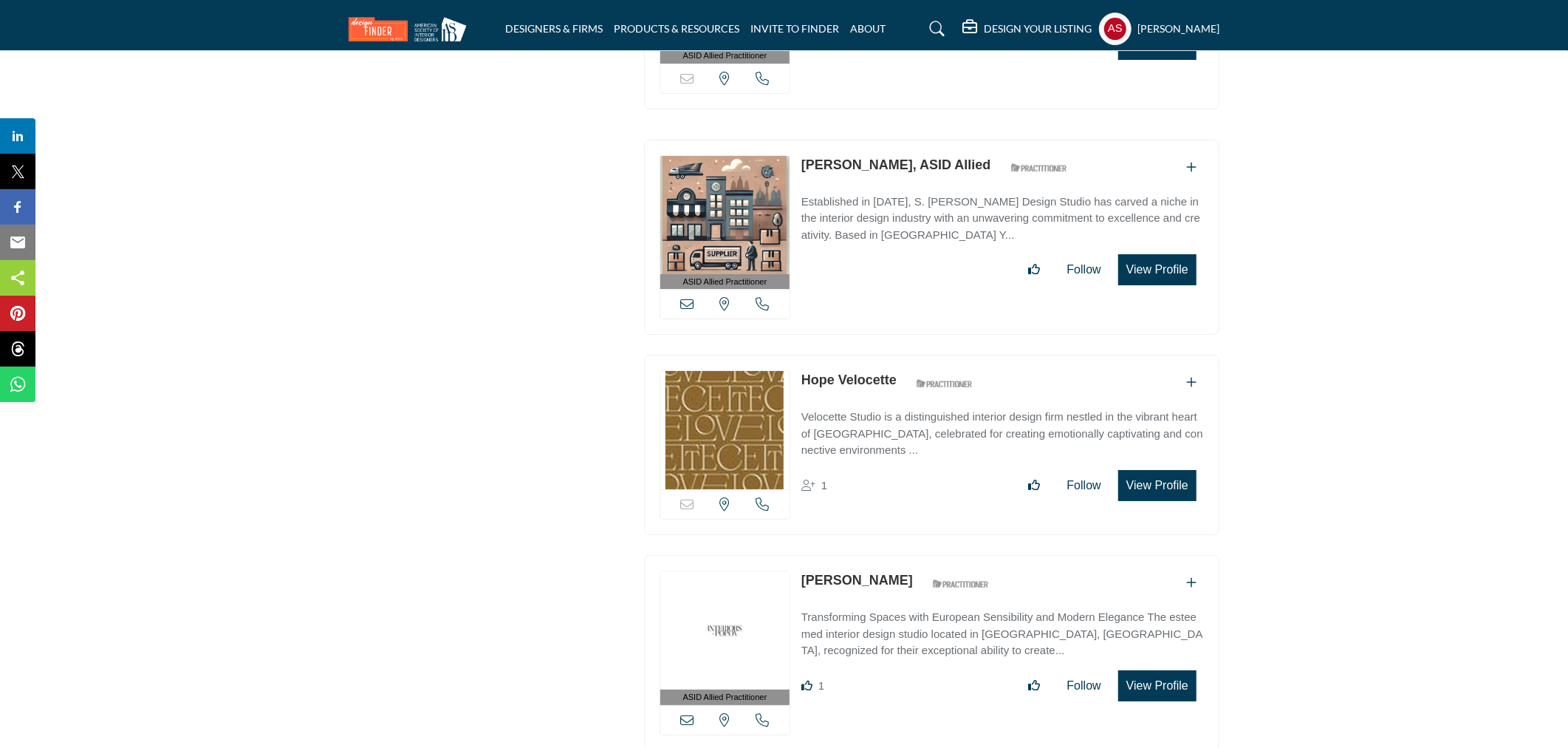
drag, startPoint x: 798, startPoint y: 363, endPoint x: 896, endPoint y: 372, distance: 98.4
click at [896, 372] on div "Sorry, but this listing is on a subscription plan which does not allow users to…" at bounding box center [932, 444] width 575 height 180
copy link "Hope Velocette"
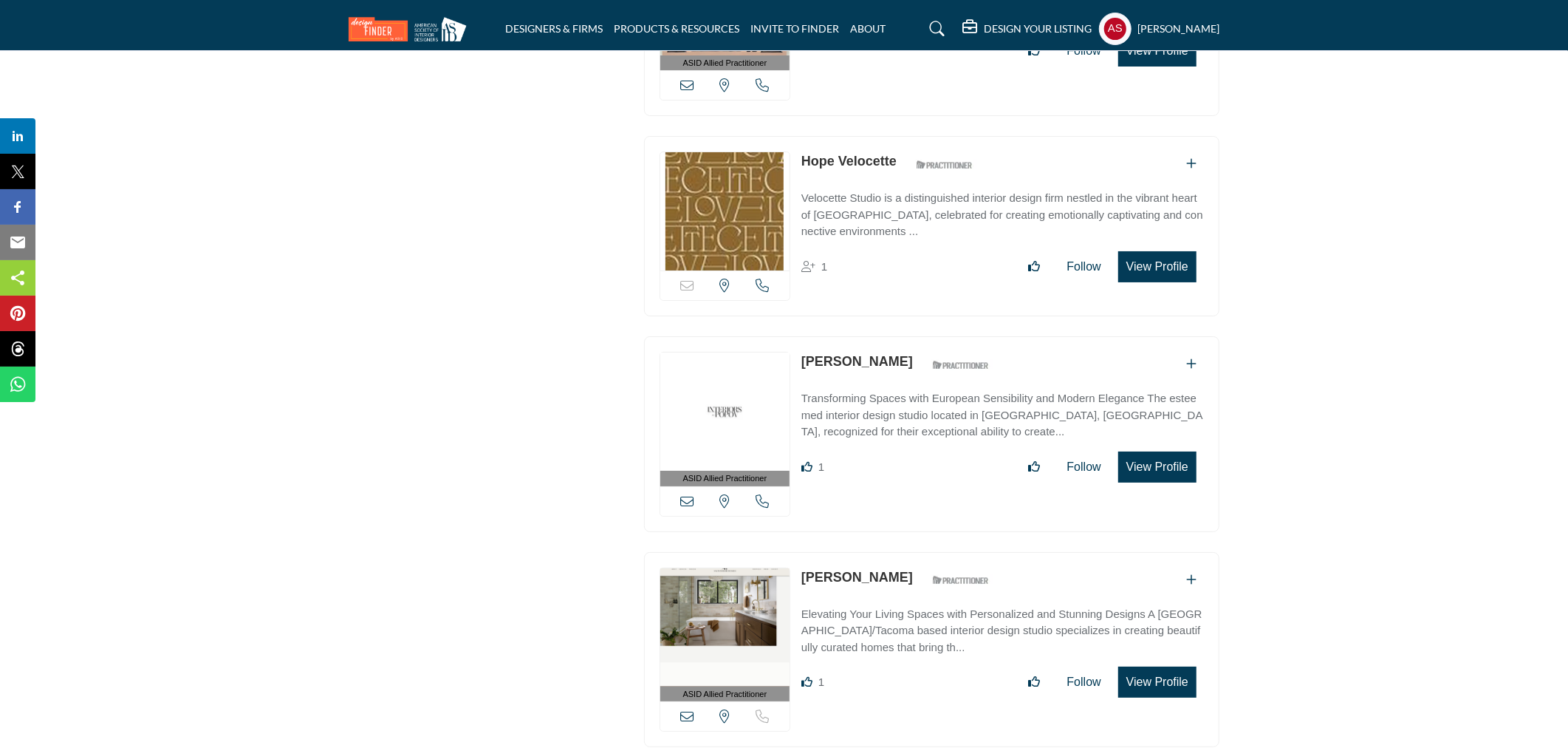
scroll to position [9629, 0]
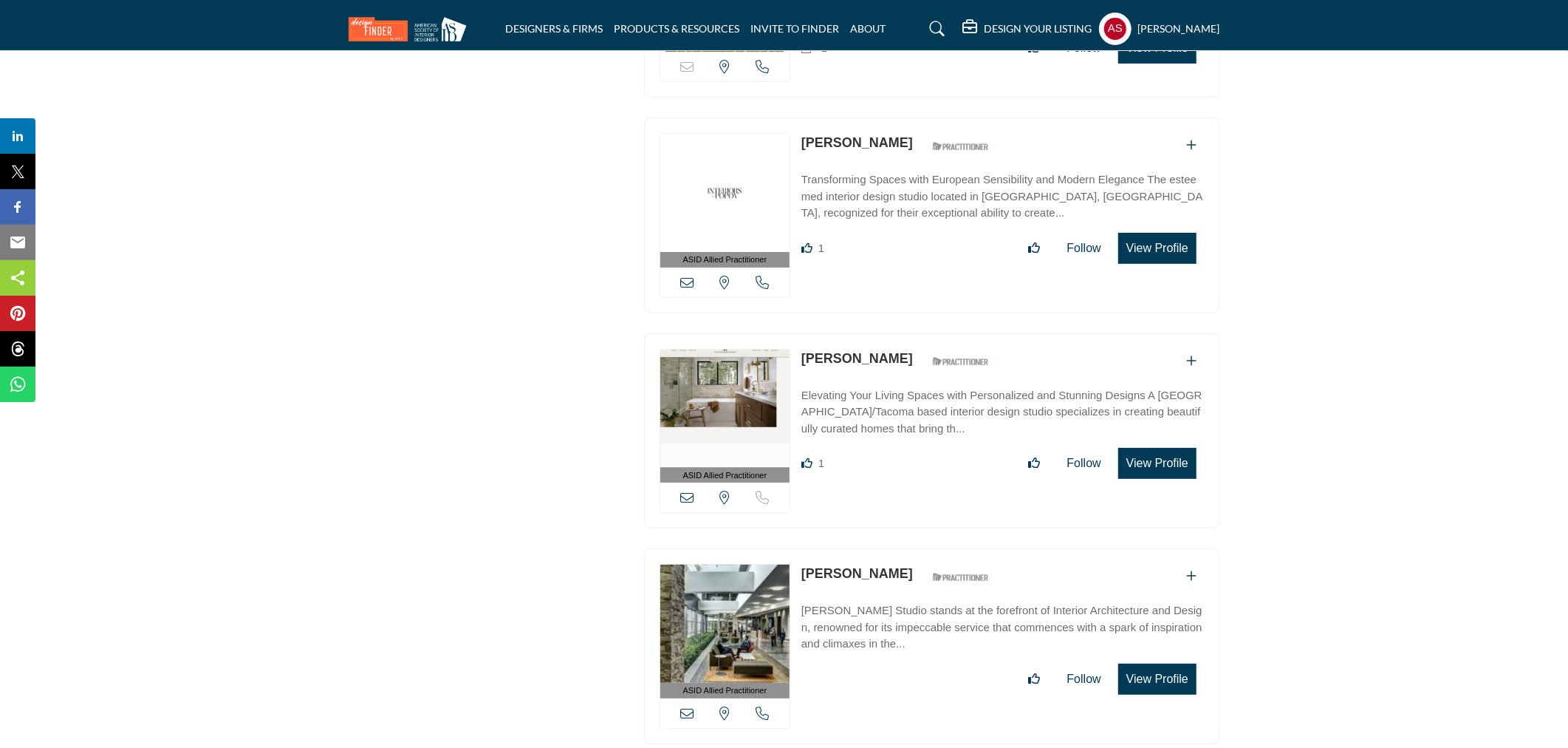
drag, startPoint x: 796, startPoint y: 127, endPoint x: 882, endPoint y: 126, distance: 86.0
click at [882, 126] on div "ASID Allied Practitioner ASID Allied Practitioners have successfully completed …" at bounding box center [932, 215] width 575 height 196
copy link "Anna Popov"
drag, startPoint x: 799, startPoint y: 338, endPoint x: 909, endPoint y: 352, distance: 110.9
click at [909, 352] on div "ASID Allied Practitioner ASID Allied Practitioners have successfully completed …" at bounding box center [932, 431] width 575 height 196
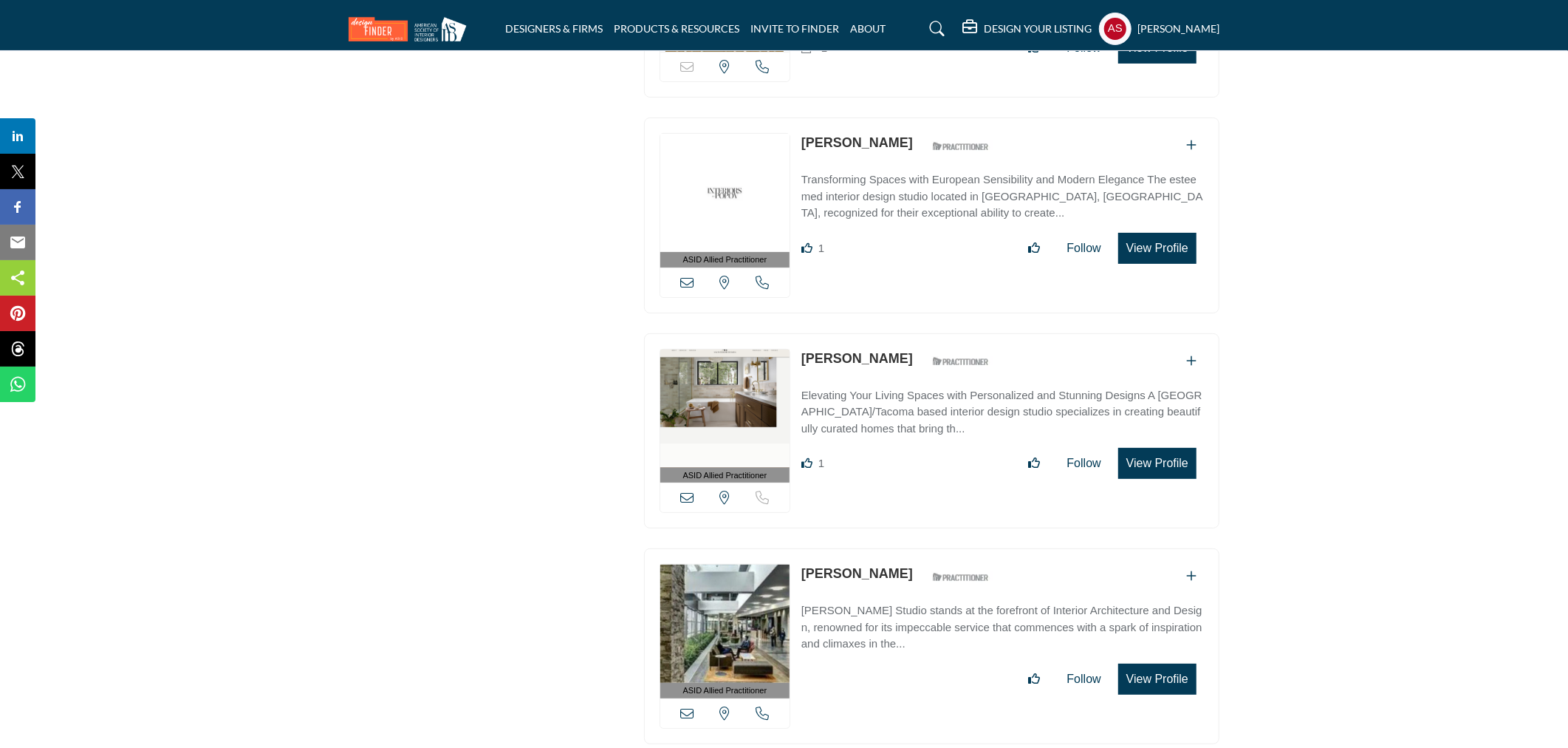
copy link "Aimee Meisgeier"
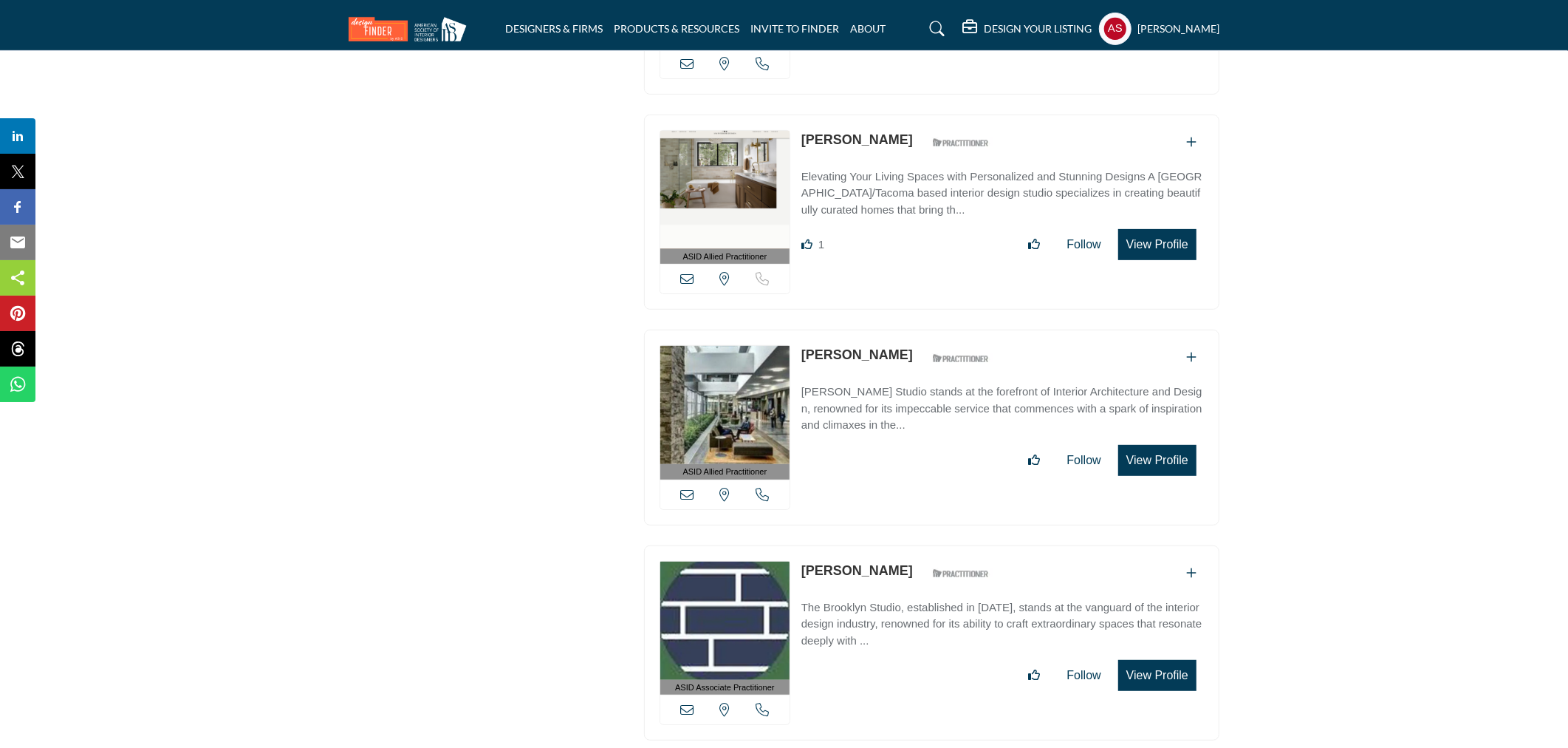
scroll to position [10067, 0]
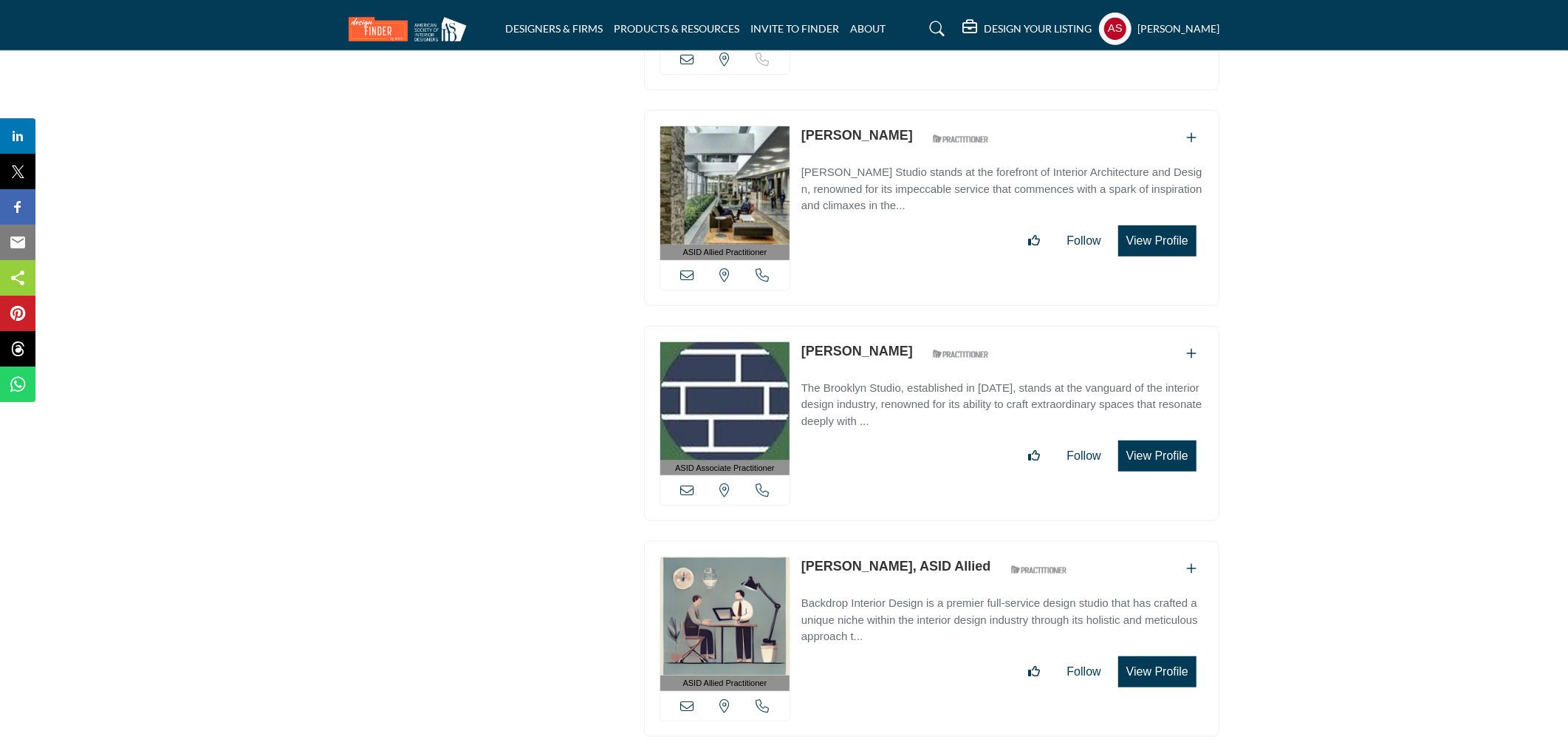
drag, startPoint x: 799, startPoint y: 334, endPoint x: 943, endPoint y: 340, distance: 144.1
click at [943, 340] on div "ASID Associate Practitioner ASID Associate Practitioners have a degree in any m…" at bounding box center [932, 423] width 575 height 196
copy link "Cheryl Settino Mosher"
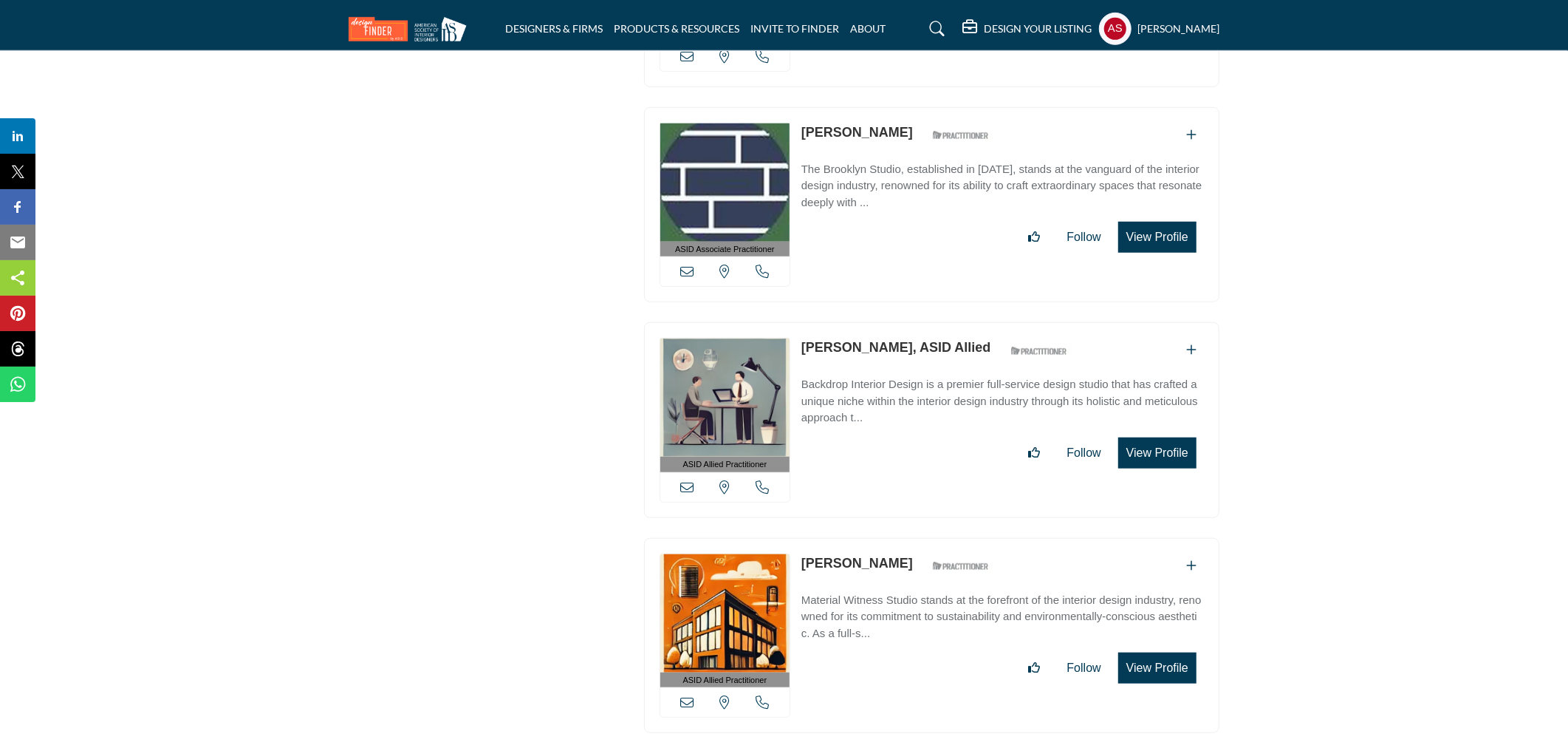
scroll to position [10505, 0]
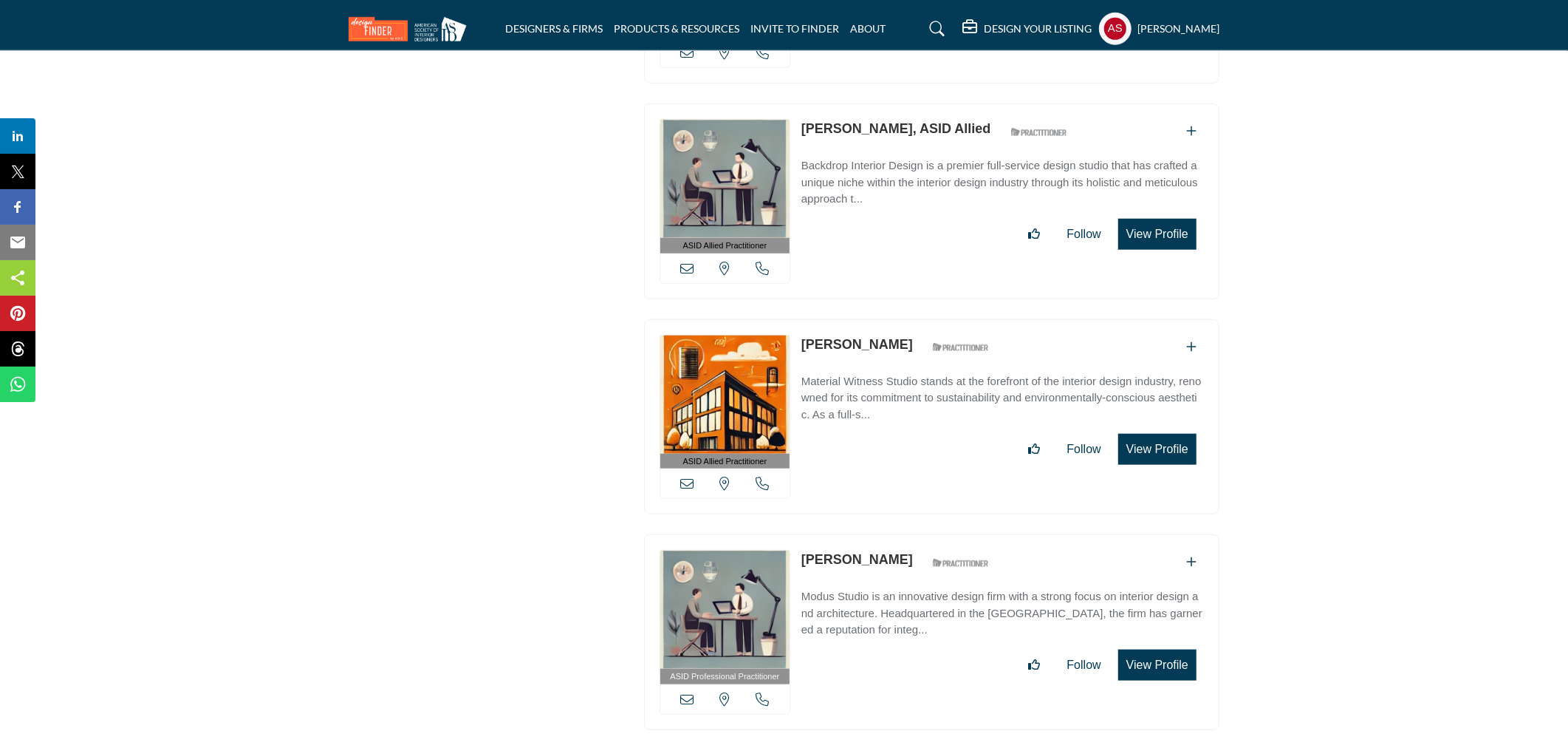
drag, startPoint x: 799, startPoint y: 107, endPoint x: 883, endPoint y: 123, distance: 85.5
click at [883, 123] on div "ASID Allied Practitioner ASID Allied Practitioners have successfully completed …" at bounding box center [932, 201] width 575 height 196
copy link "Jamie Valdez"
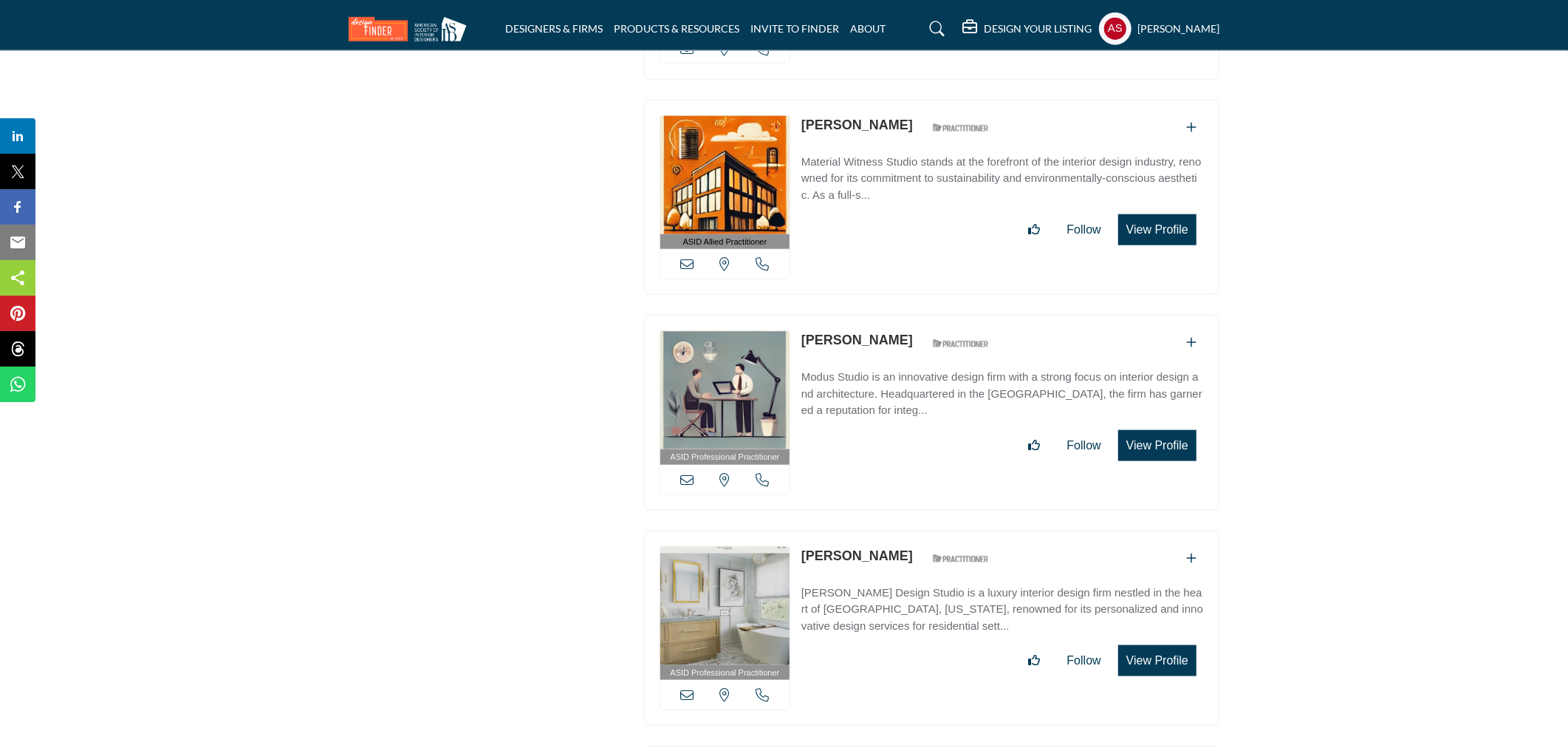
drag, startPoint x: 800, startPoint y: 534, endPoint x: 917, endPoint y: 545, distance: 117.5
click at [917, 545] on div "ASID Professional Practitioner ASID Professional Practitioners have successfull…" at bounding box center [932, 628] width 575 height 196
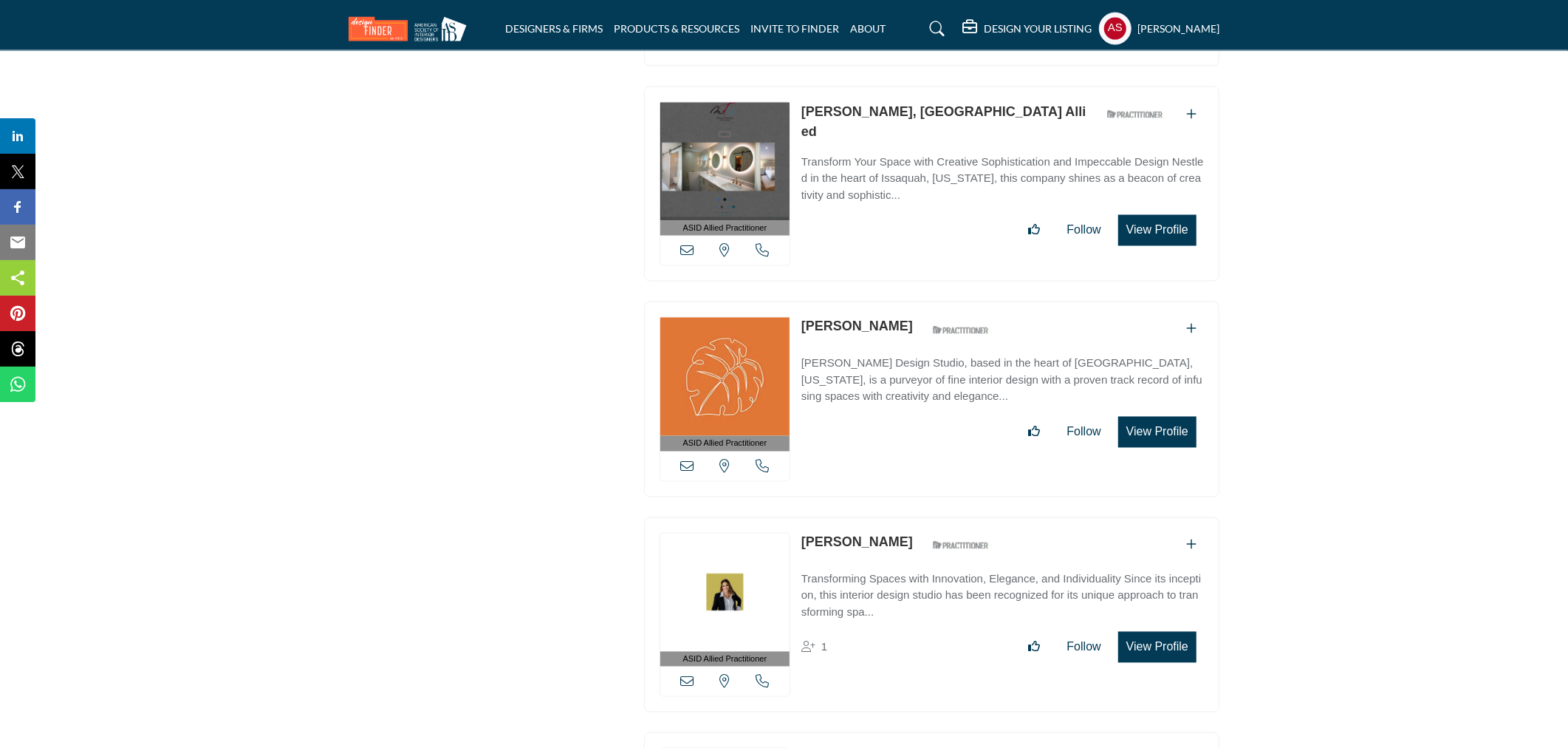
scroll to position [11818, 0]
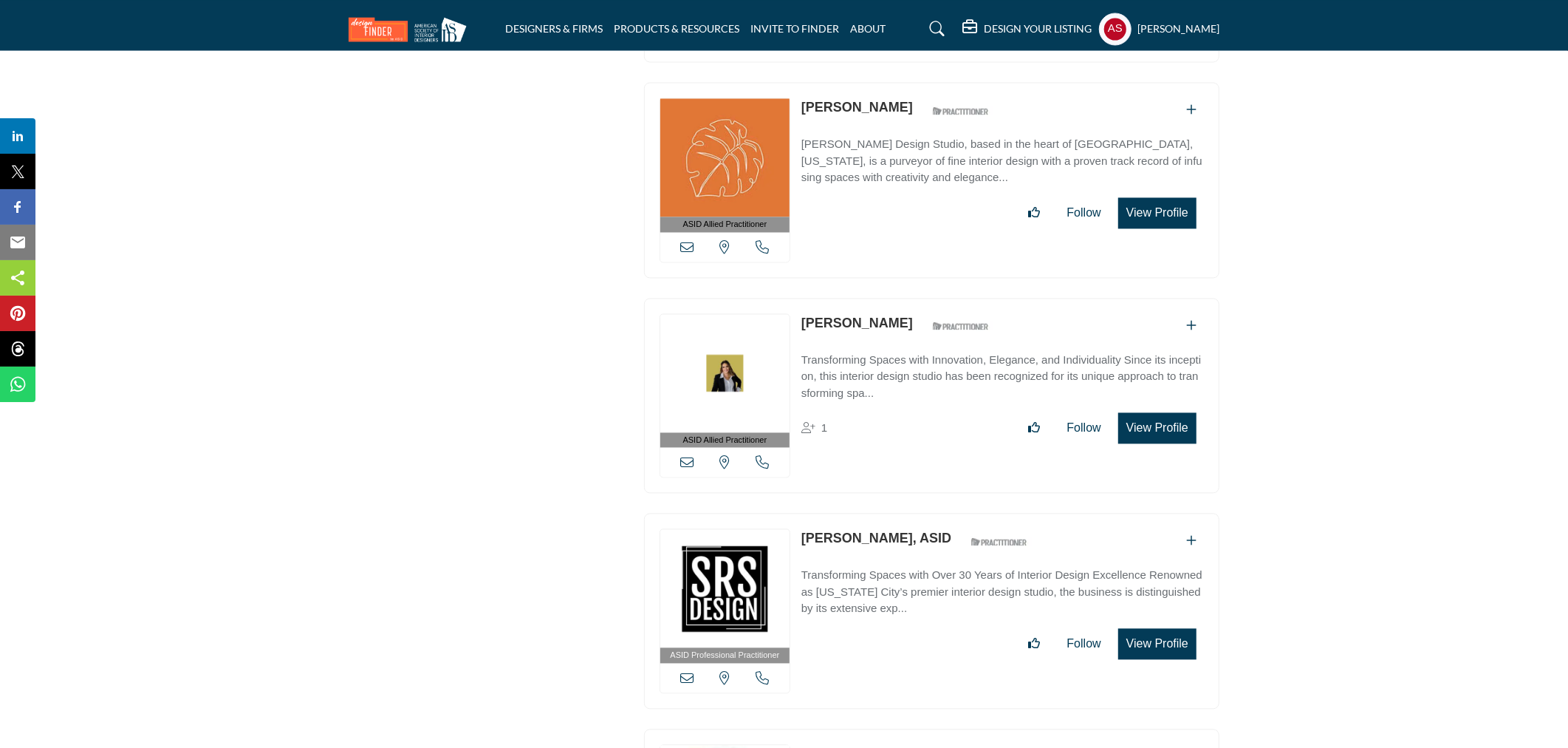
drag, startPoint x: 800, startPoint y: 306, endPoint x: 869, endPoint y: 310, distance: 69.1
click at [869, 310] on div "ASID Allied Practitioner ASID Allied Practitioners have successfully completed …" at bounding box center [932, 395] width 575 height 196
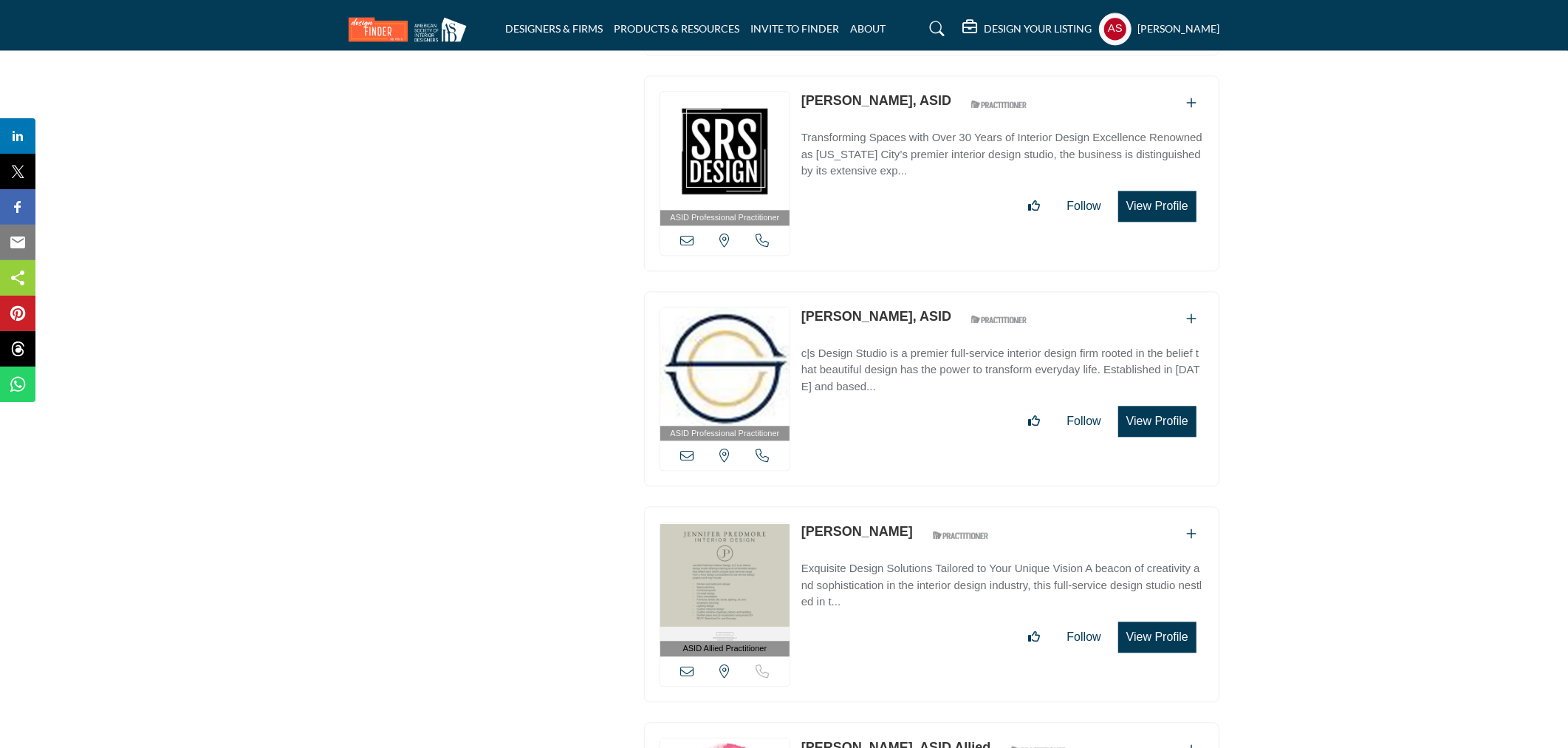
scroll to position [12476, 0]
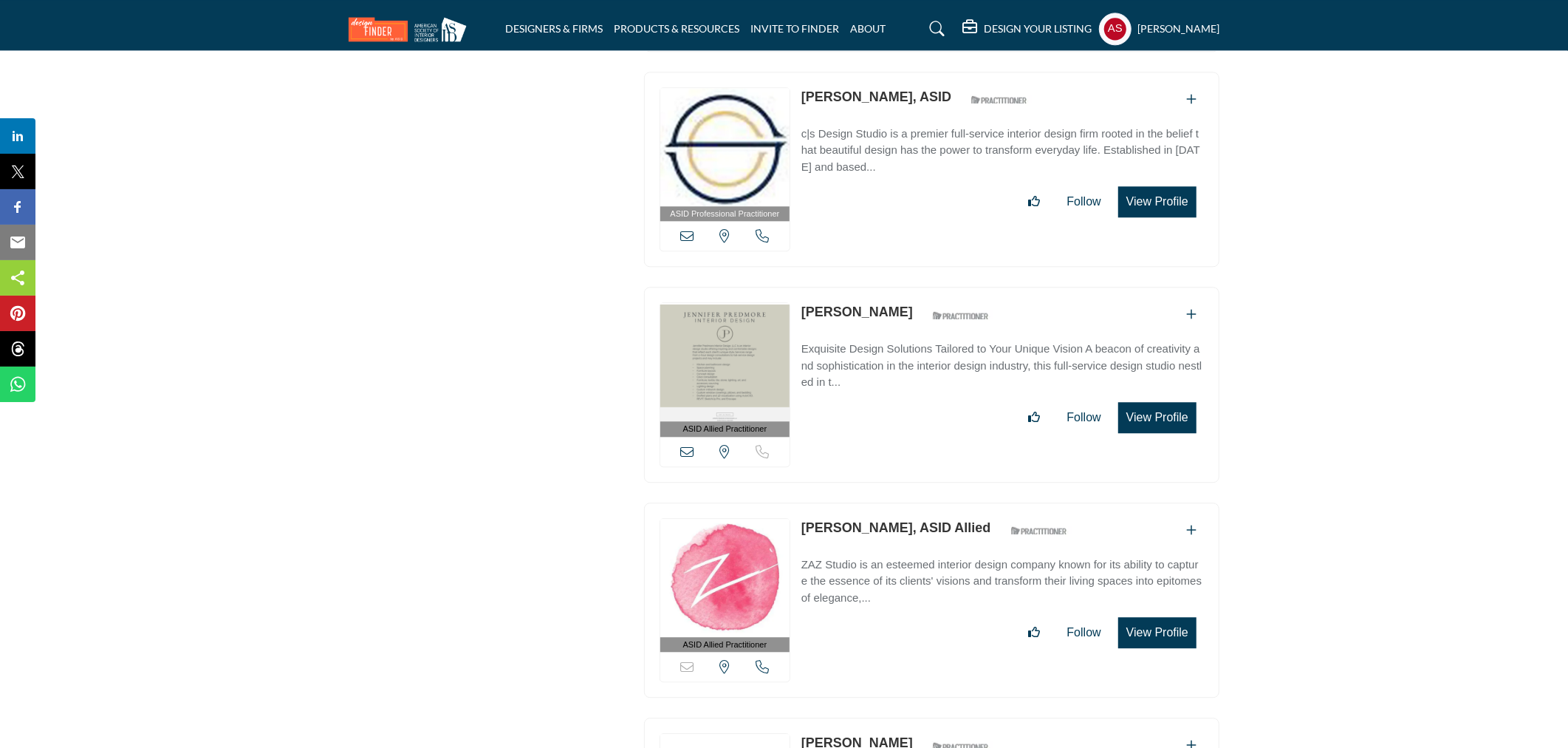
drag, startPoint x: 800, startPoint y: 291, endPoint x: 919, endPoint y: 301, distance: 119.4
click at [919, 301] on div "ASID Allied Practitioner ASID Allied Practitioners have successfully completed …" at bounding box center [932, 384] width 575 height 196
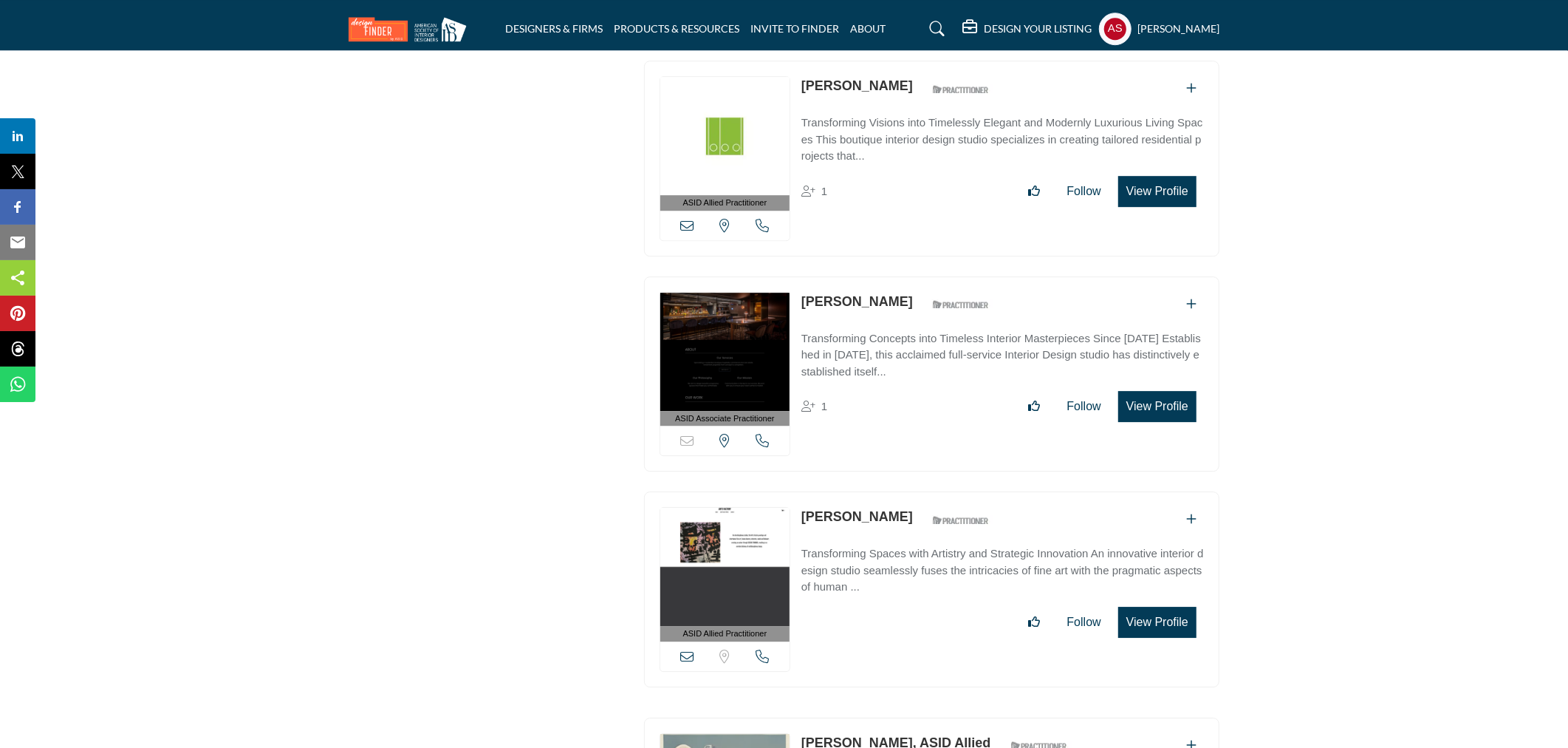
drag, startPoint x: 800, startPoint y: 281, endPoint x: 956, endPoint y: 294, distance: 156.5
click at [956, 294] on div "ASID Associate Practitioner ASID Associate Practitioners have a degree in any m…" at bounding box center [932, 374] width 575 height 196
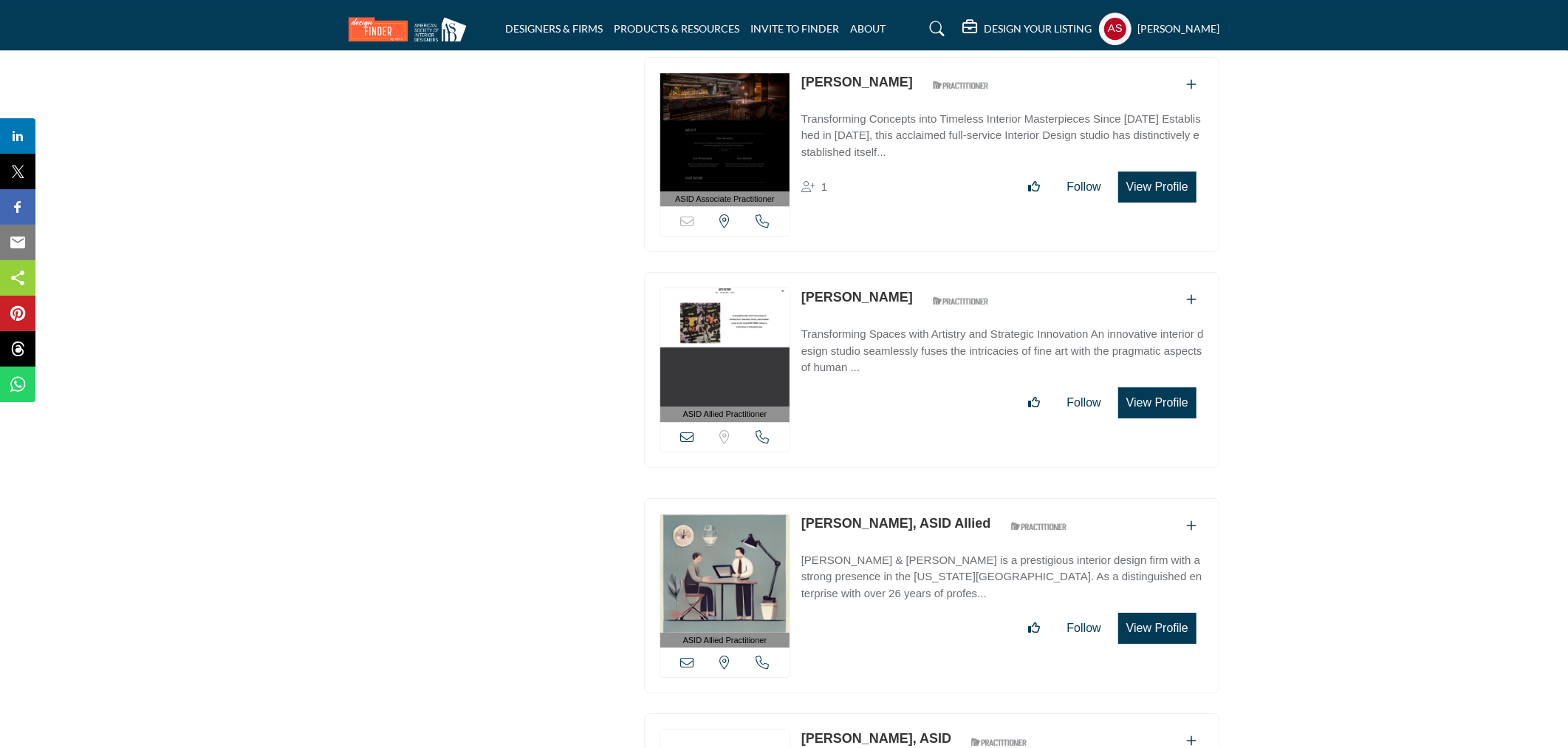
scroll to position [13570, 0]
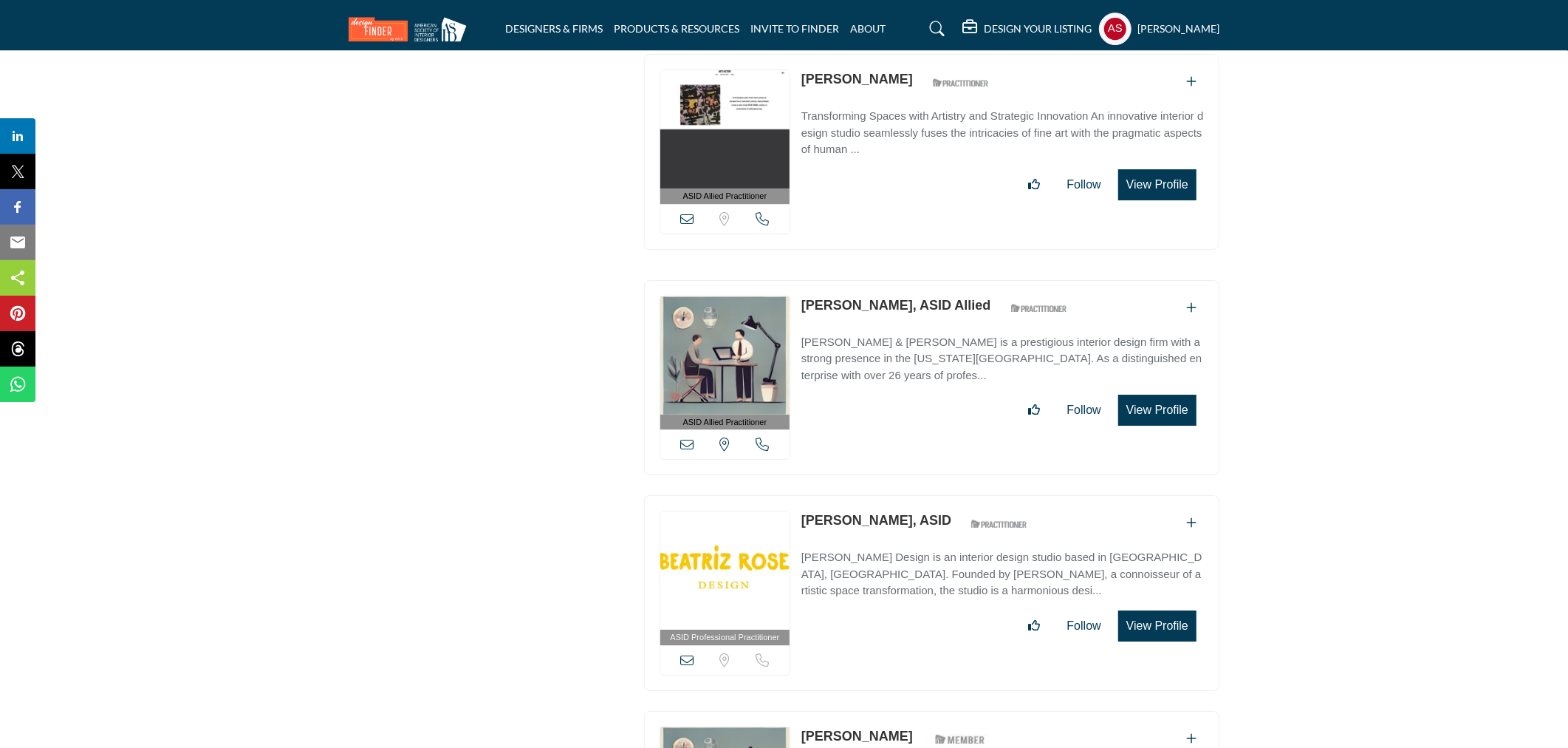
drag, startPoint x: 795, startPoint y: 274, endPoint x: 924, endPoint y: 289, distance: 129.9
click at [924, 289] on div "ASID Allied Practitioner ASID Allied Practitioners have successfully completed …" at bounding box center [932, 377] width 575 height 196
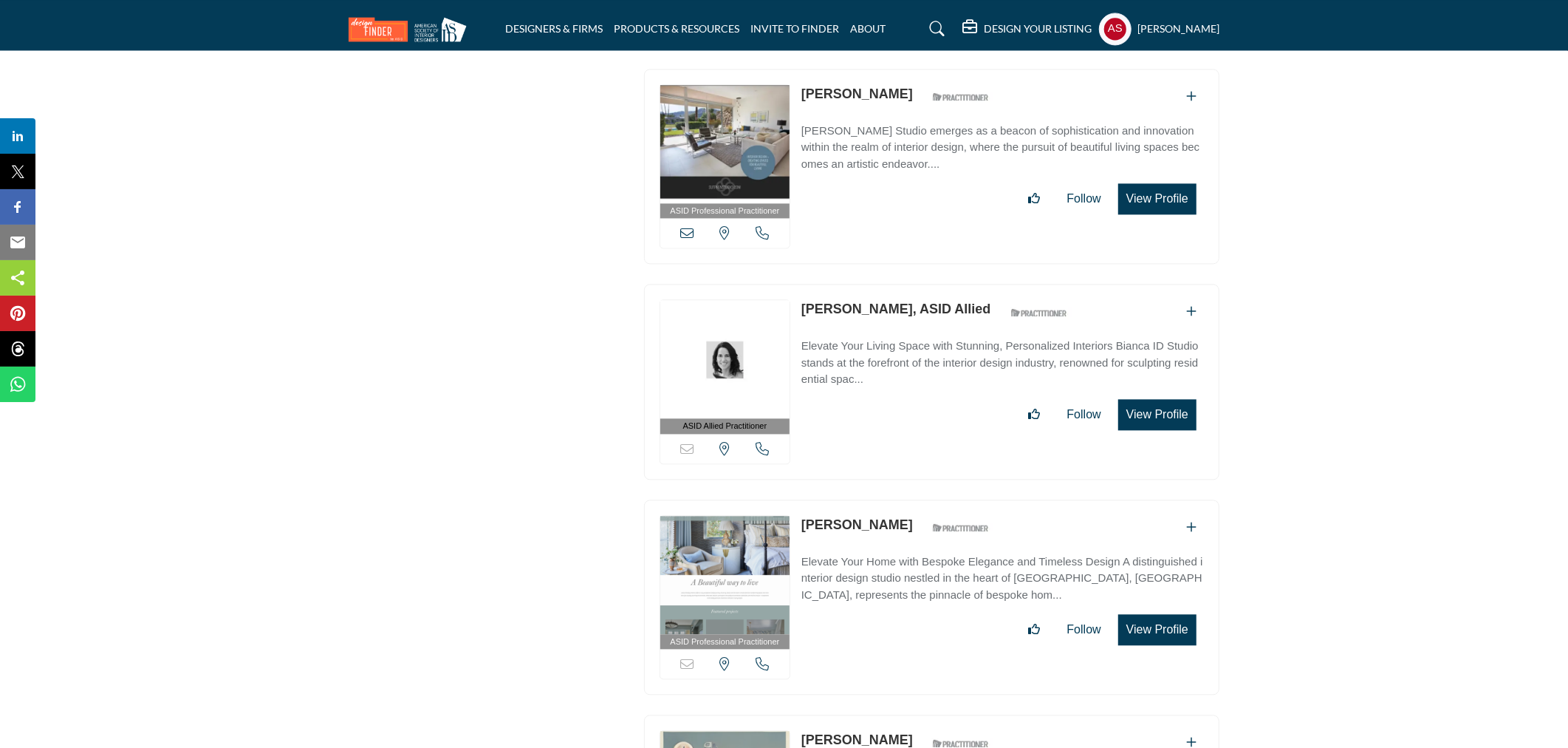
scroll to position [21046, 0]
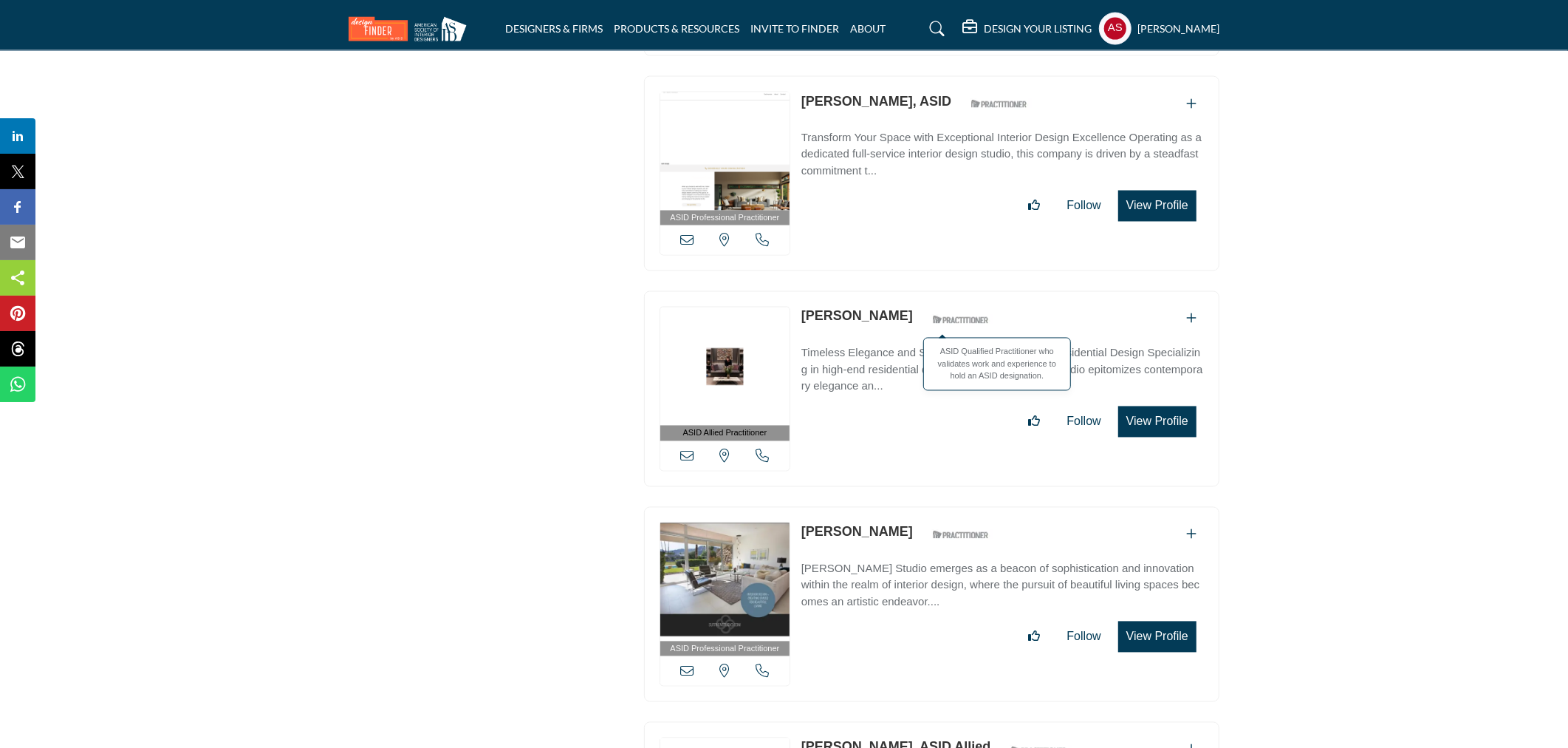
drag, startPoint x: 796, startPoint y: 279, endPoint x: 921, endPoint y: 289, distance: 125.4
click at [921, 291] on div "ASID Allied Practitioner ASID Allied Practitioners have successfully completed …" at bounding box center [932, 389] width 575 height 196
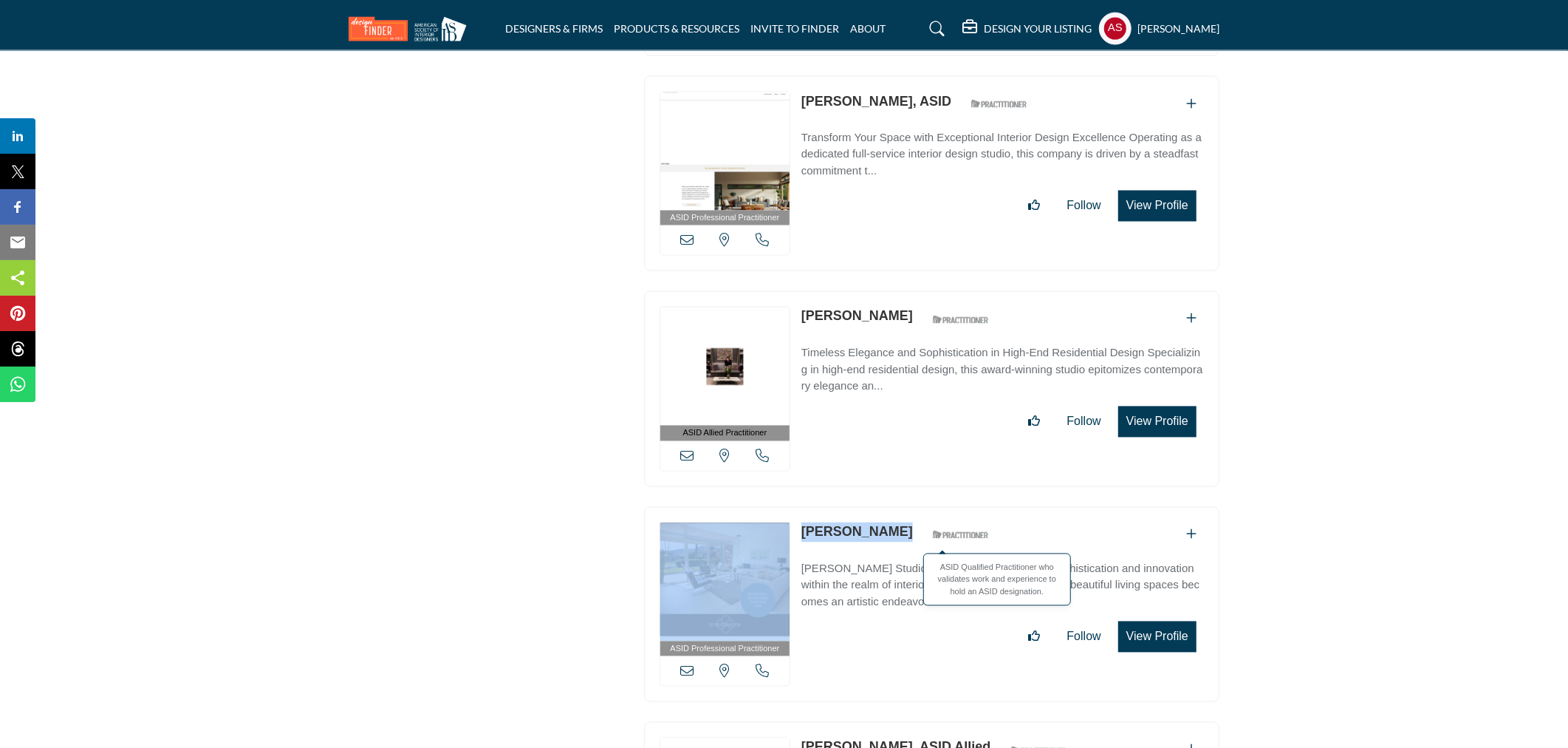
drag, startPoint x: 795, startPoint y: 498, endPoint x: 914, endPoint y: 508, distance: 119.4
click at [914, 508] on div "ASID Professional Practitioner ASID Professional Practitioners have successfull…" at bounding box center [932, 604] width 575 height 196
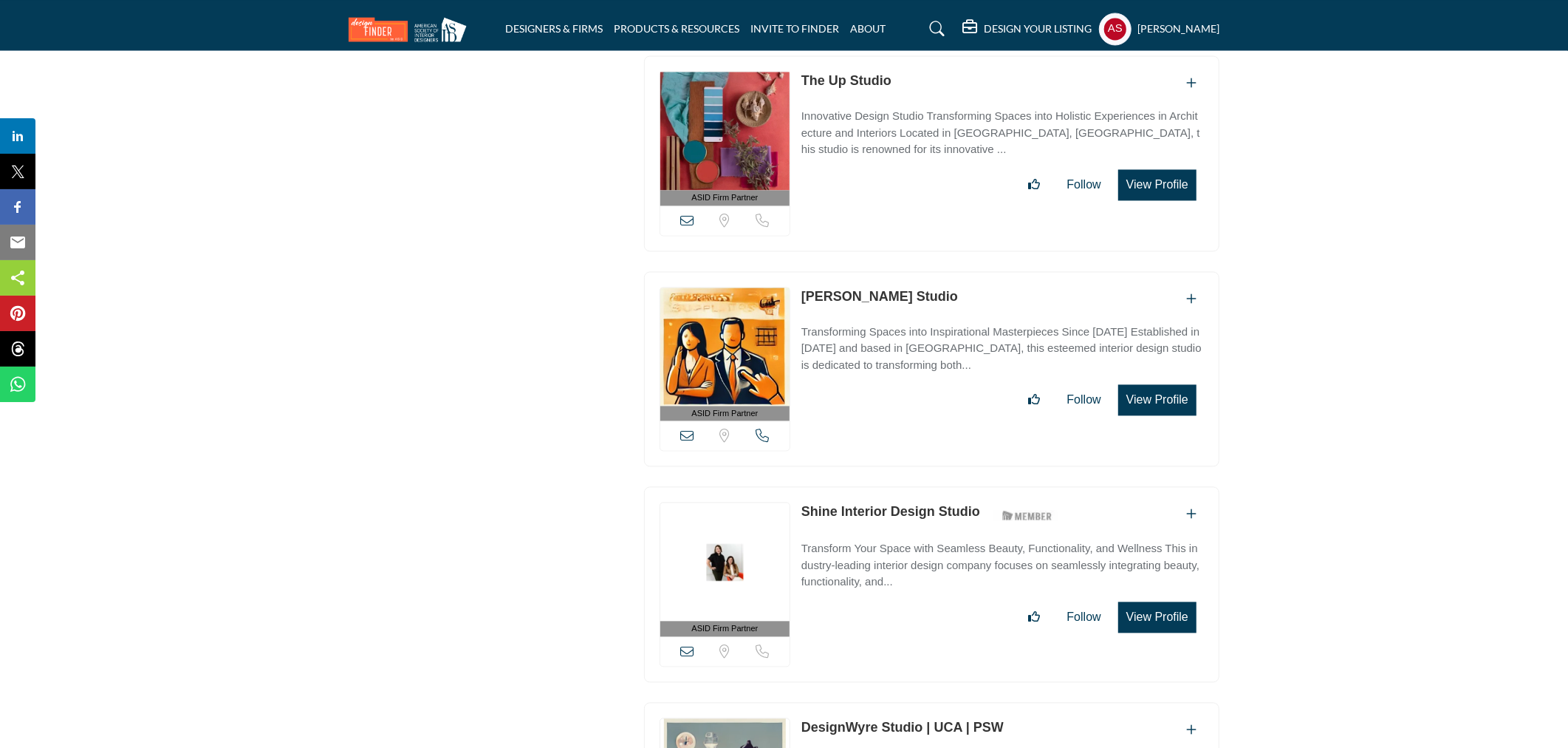
scroll to position [2876, 0]
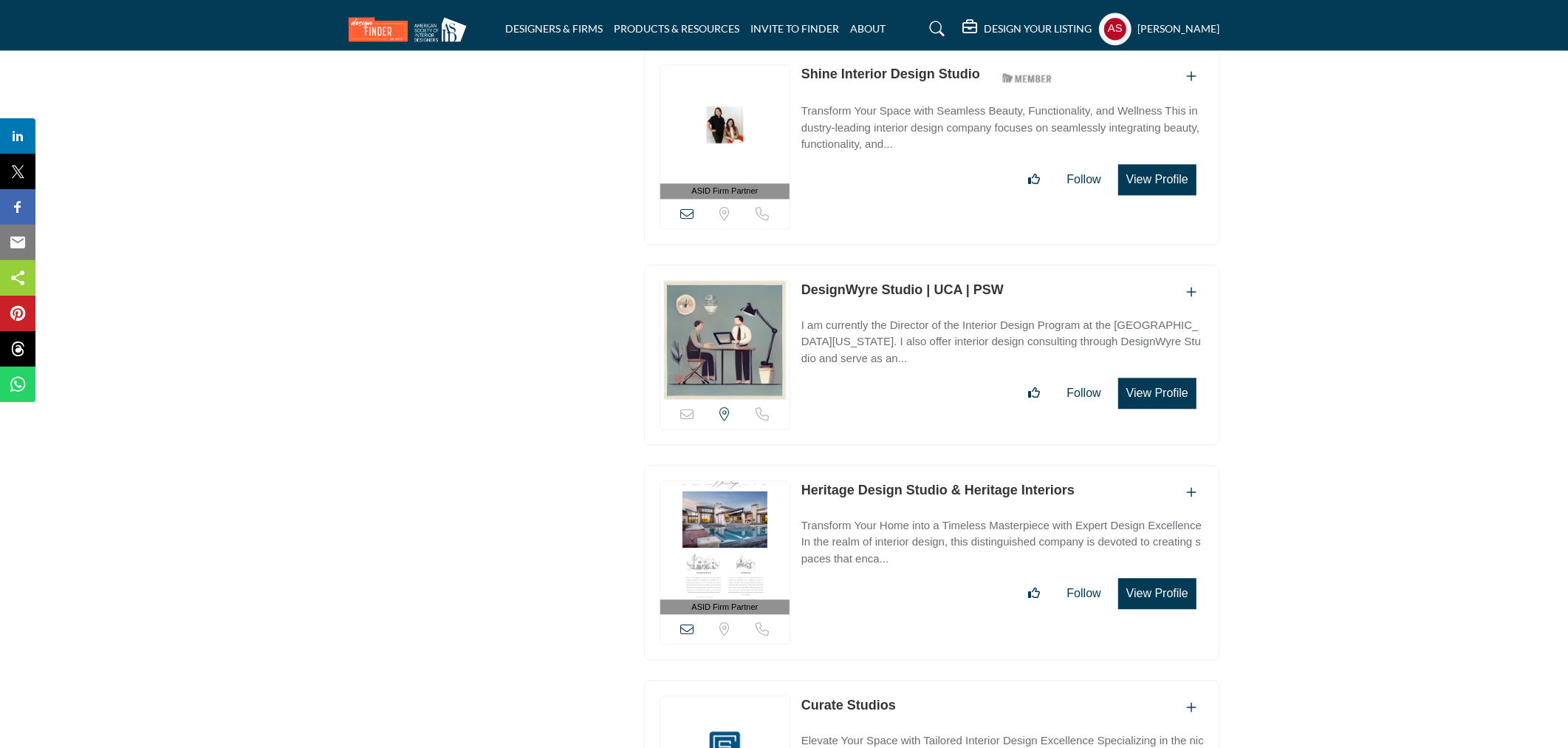
click at [918, 480] on p "Heritage Design Studio & Heritage Interiors" at bounding box center [938, 490] width 273 height 20
click at [867, 485] on link "Heritage Design Studio & Heritage Interiors" at bounding box center [938, 489] width 273 height 14
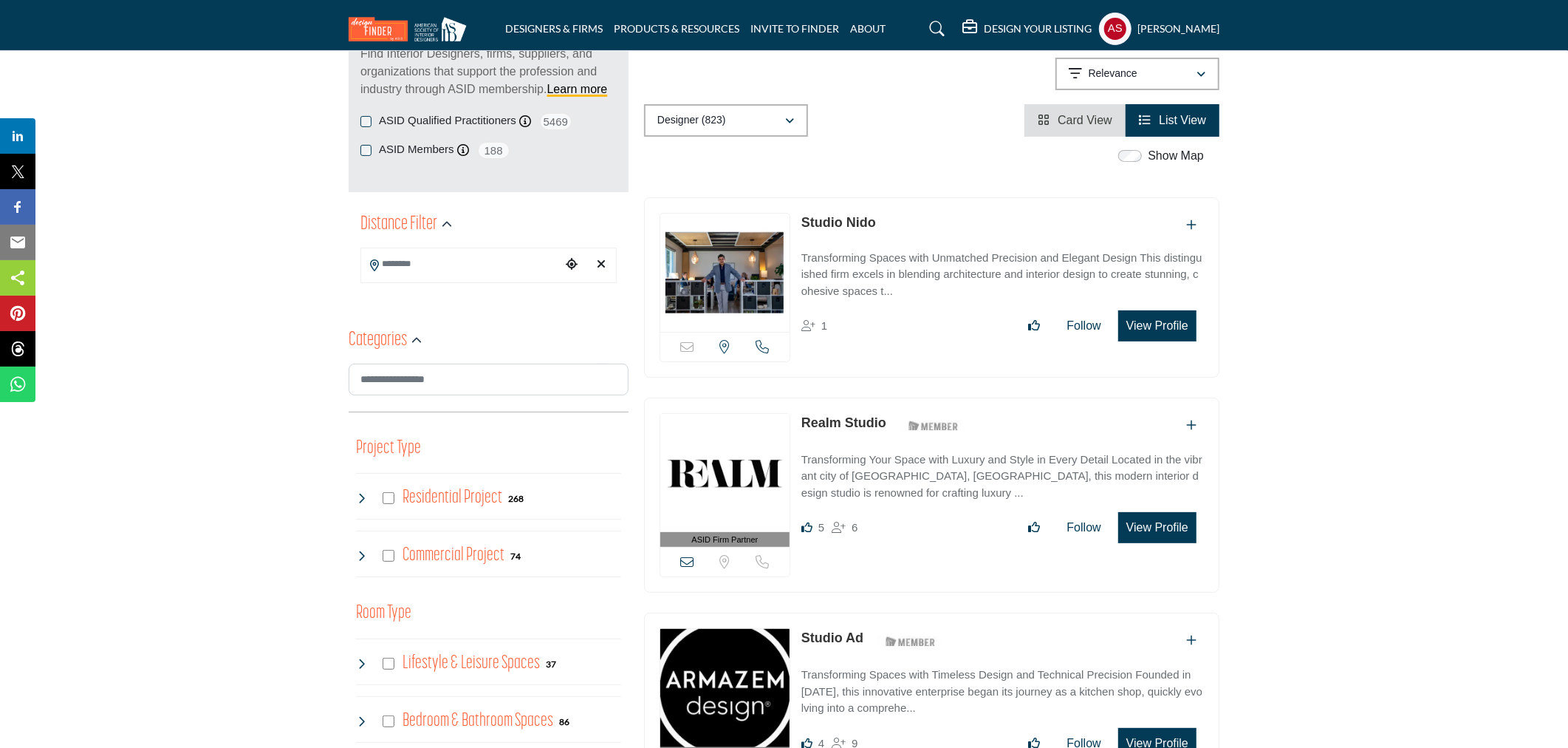
scroll to position [0, 0]
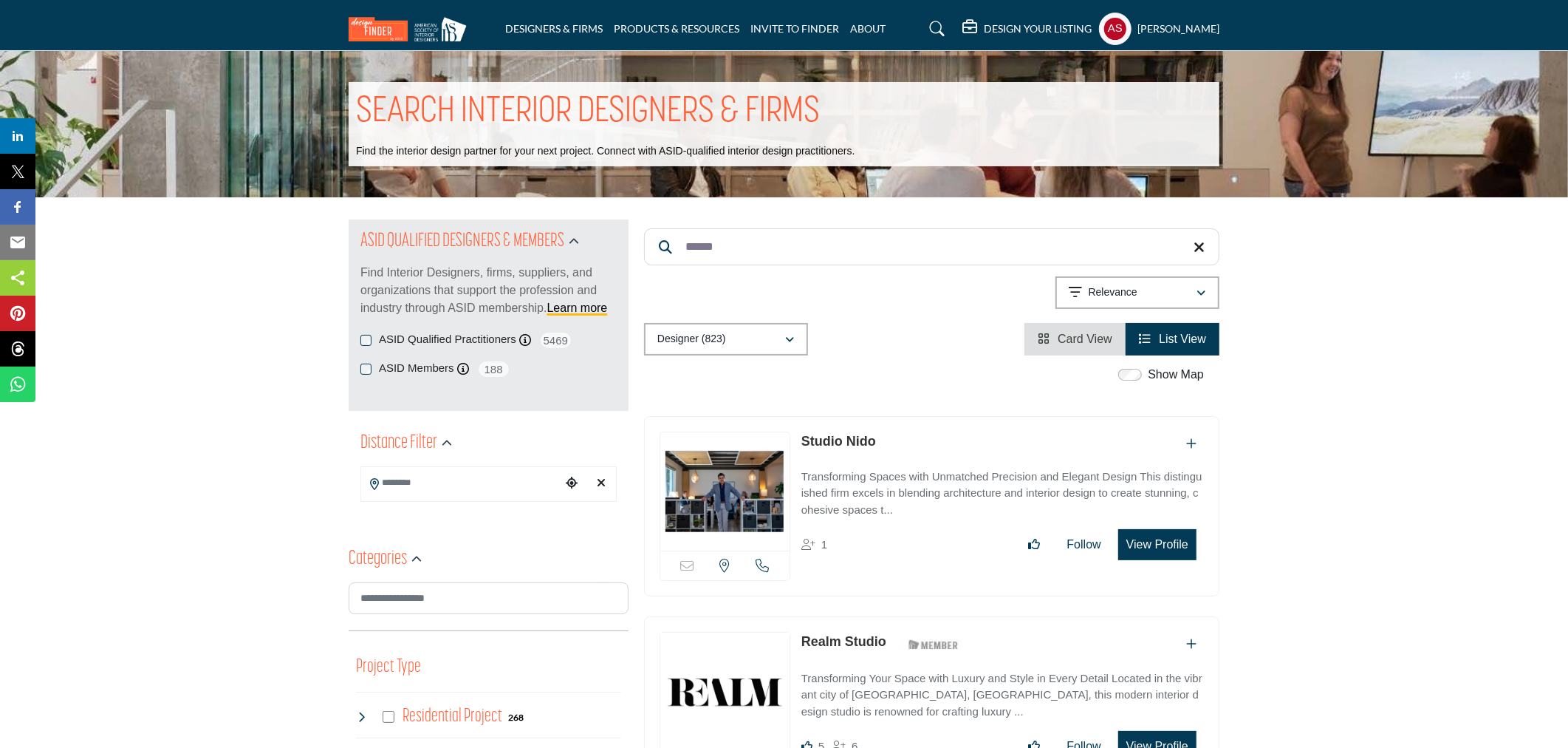
click at [822, 243] on input "******" at bounding box center [932, 247] width 575 height 37
type input "*"
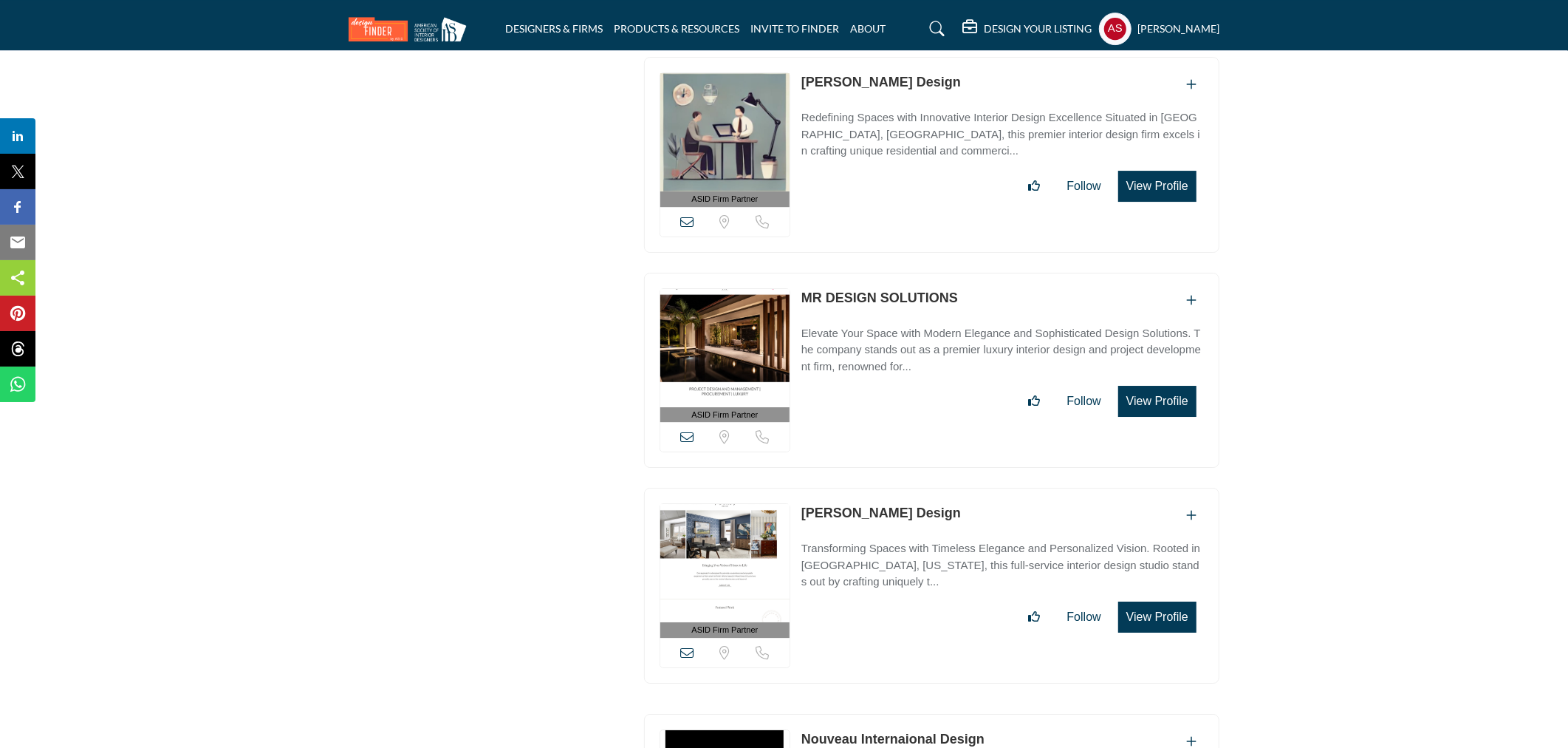
scroll to position [3503, 0]
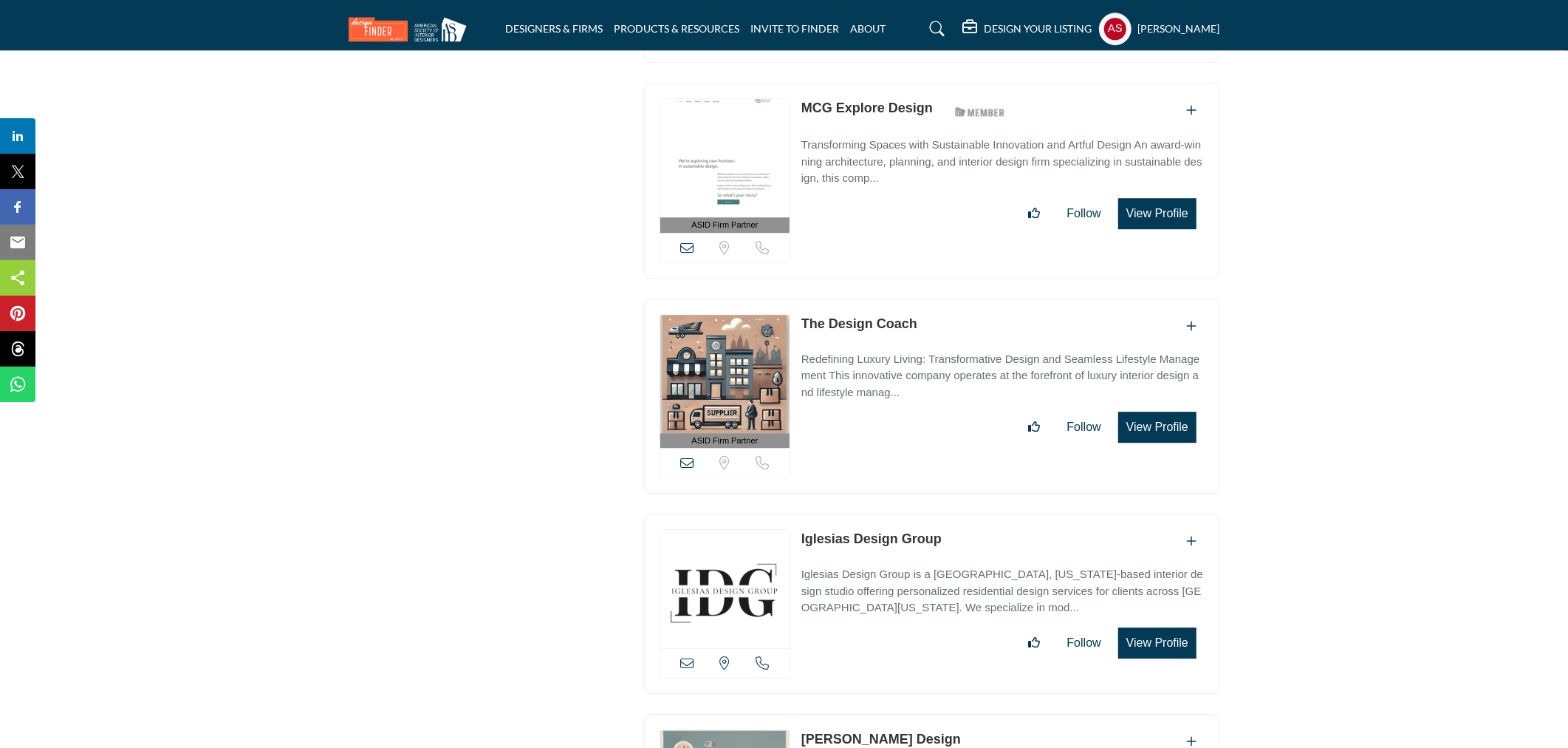
type input "******"
click at [823, 533] on link "Iglesias Design Group" at bounding box center [872, 538] width 140 height 14
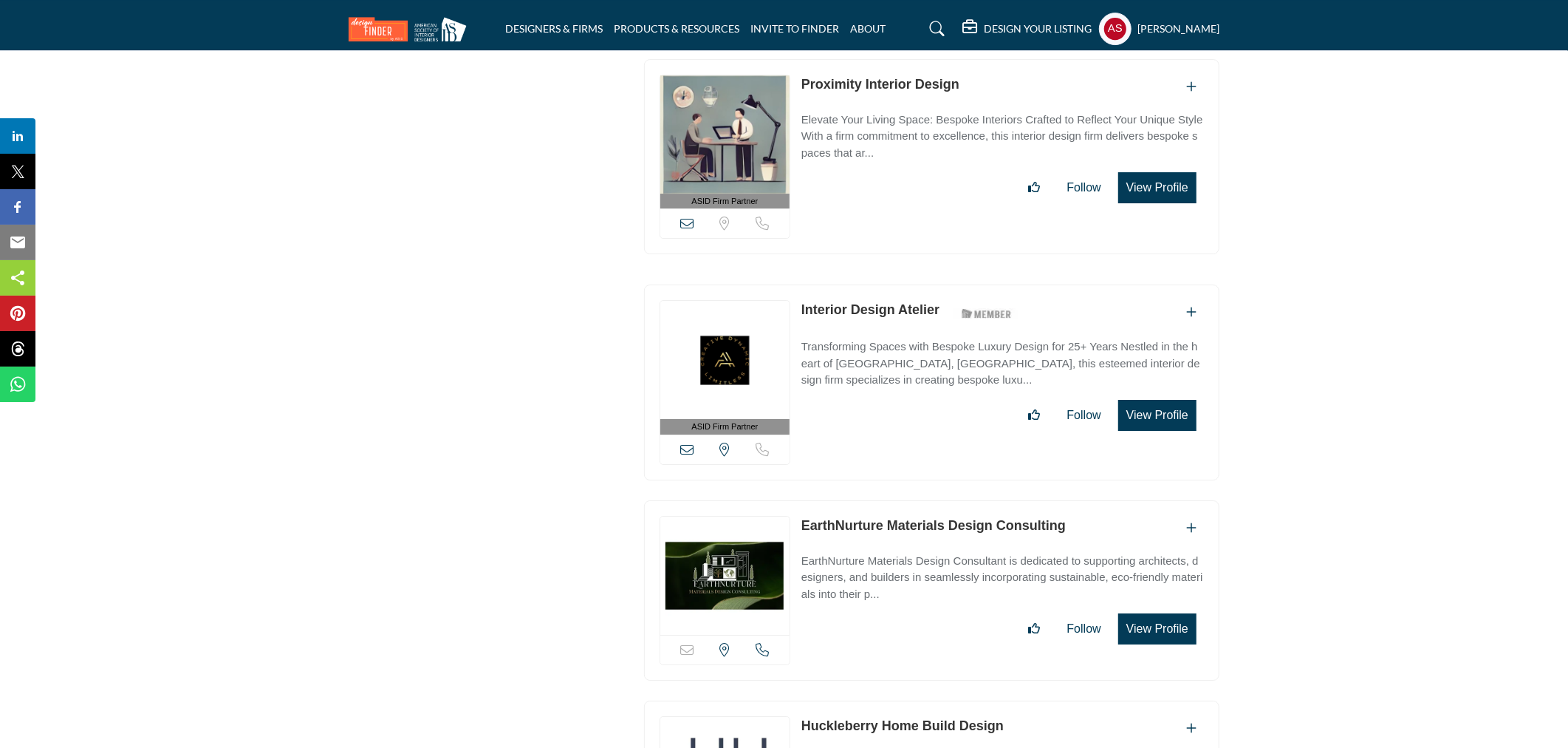
scroll to position [9194, 0]
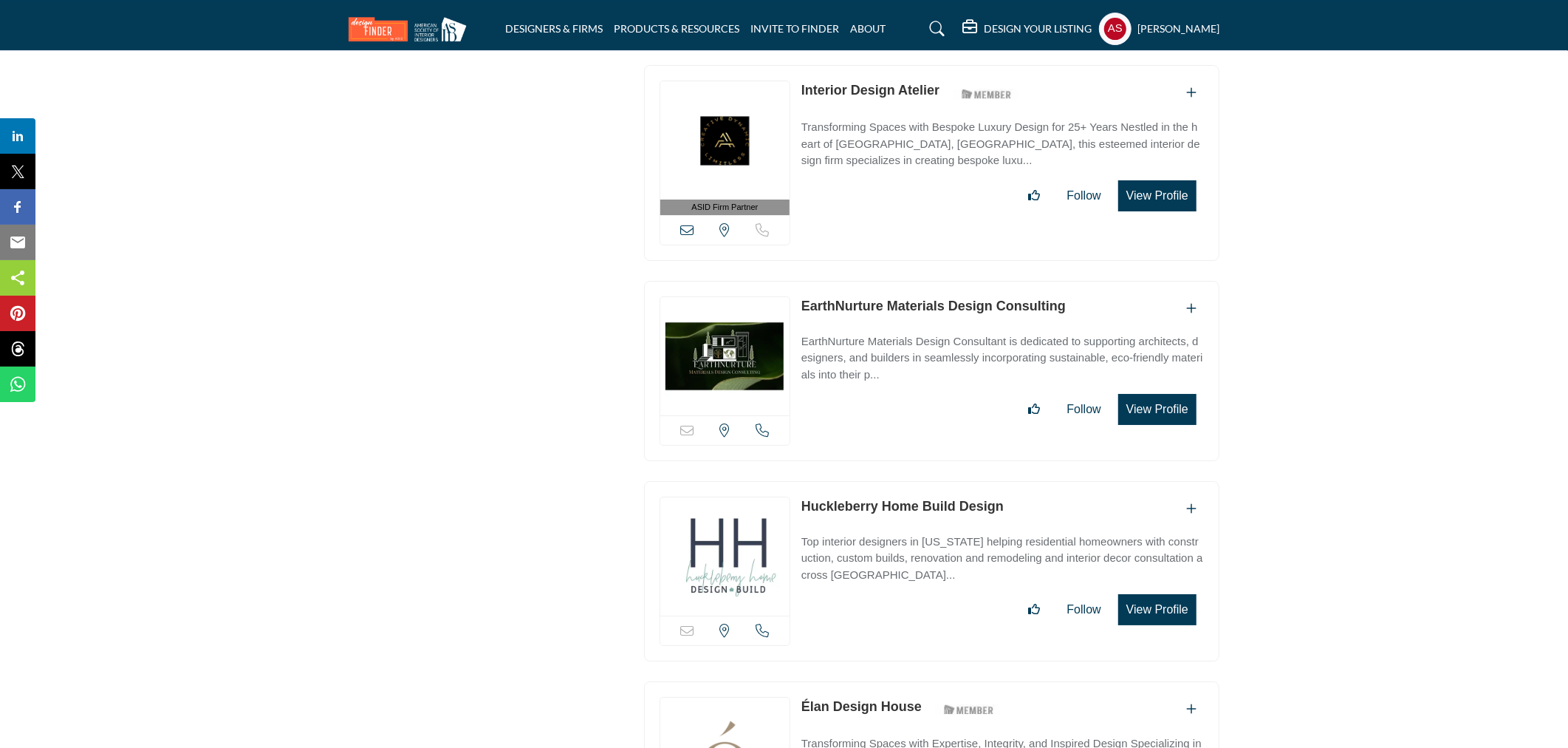
click at [846, 298] on link "EarthNurture Materials Design Consulting" at bounding box center [934, 305] width 265 height 14
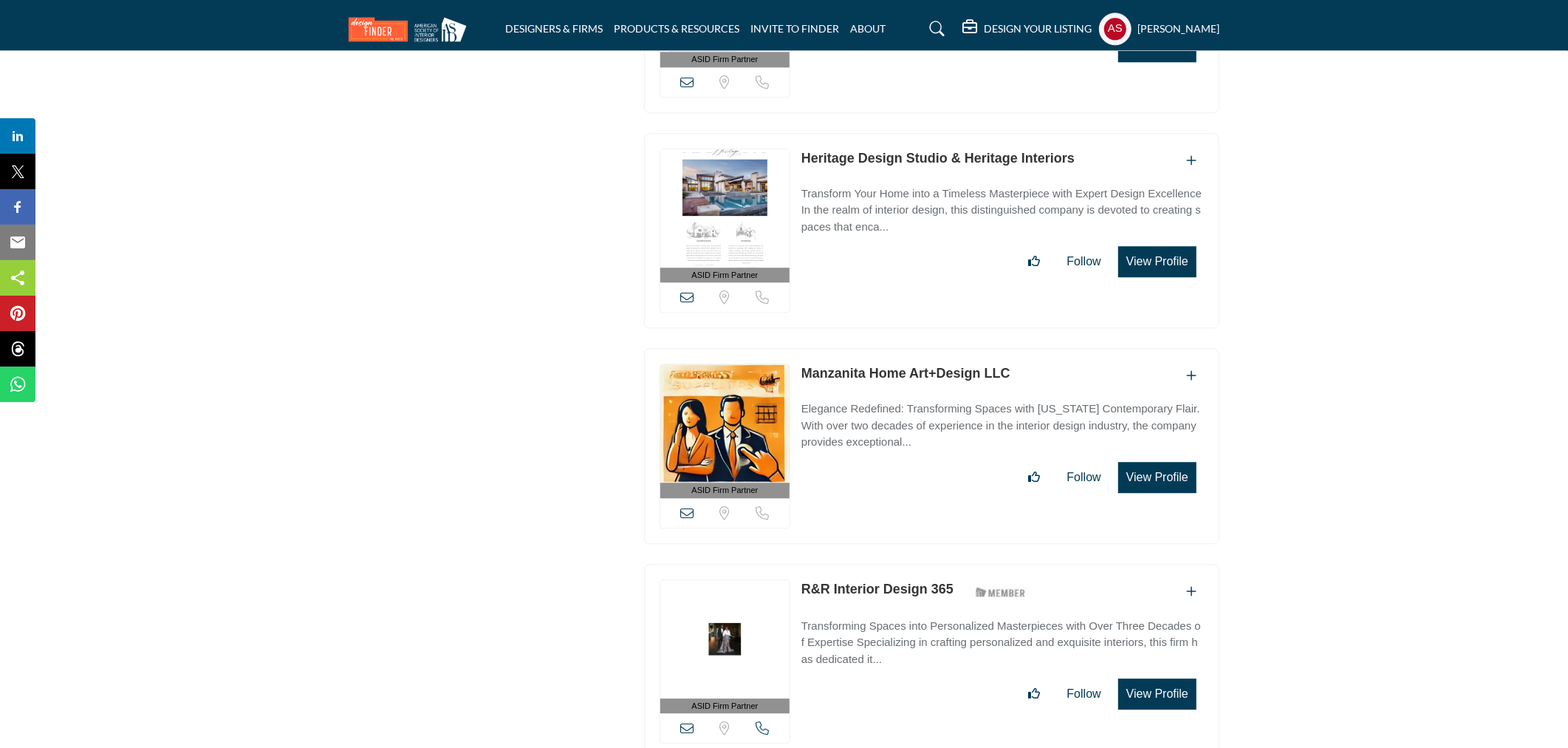
scroll to position [13135, 0]
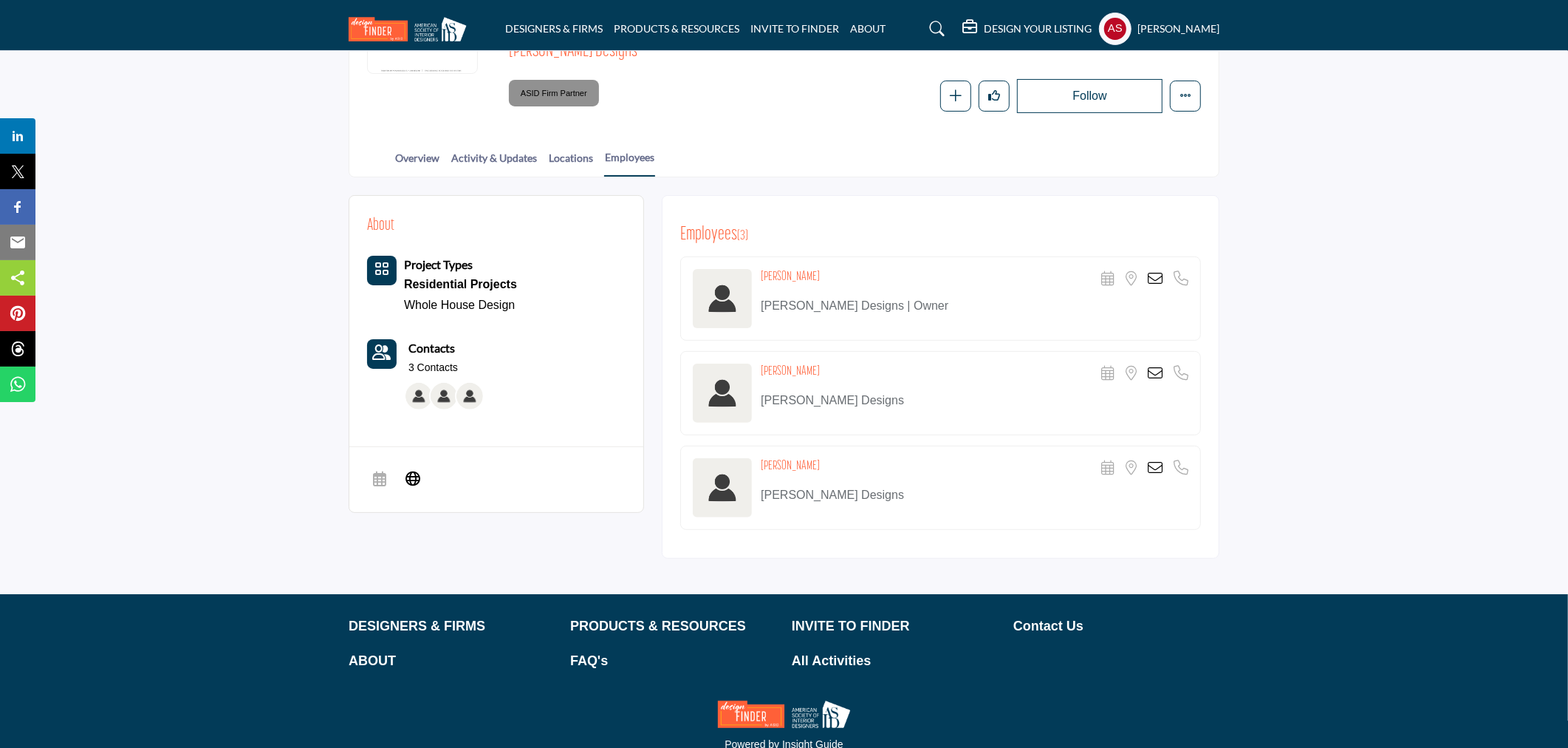
scroll to position [282, 0]
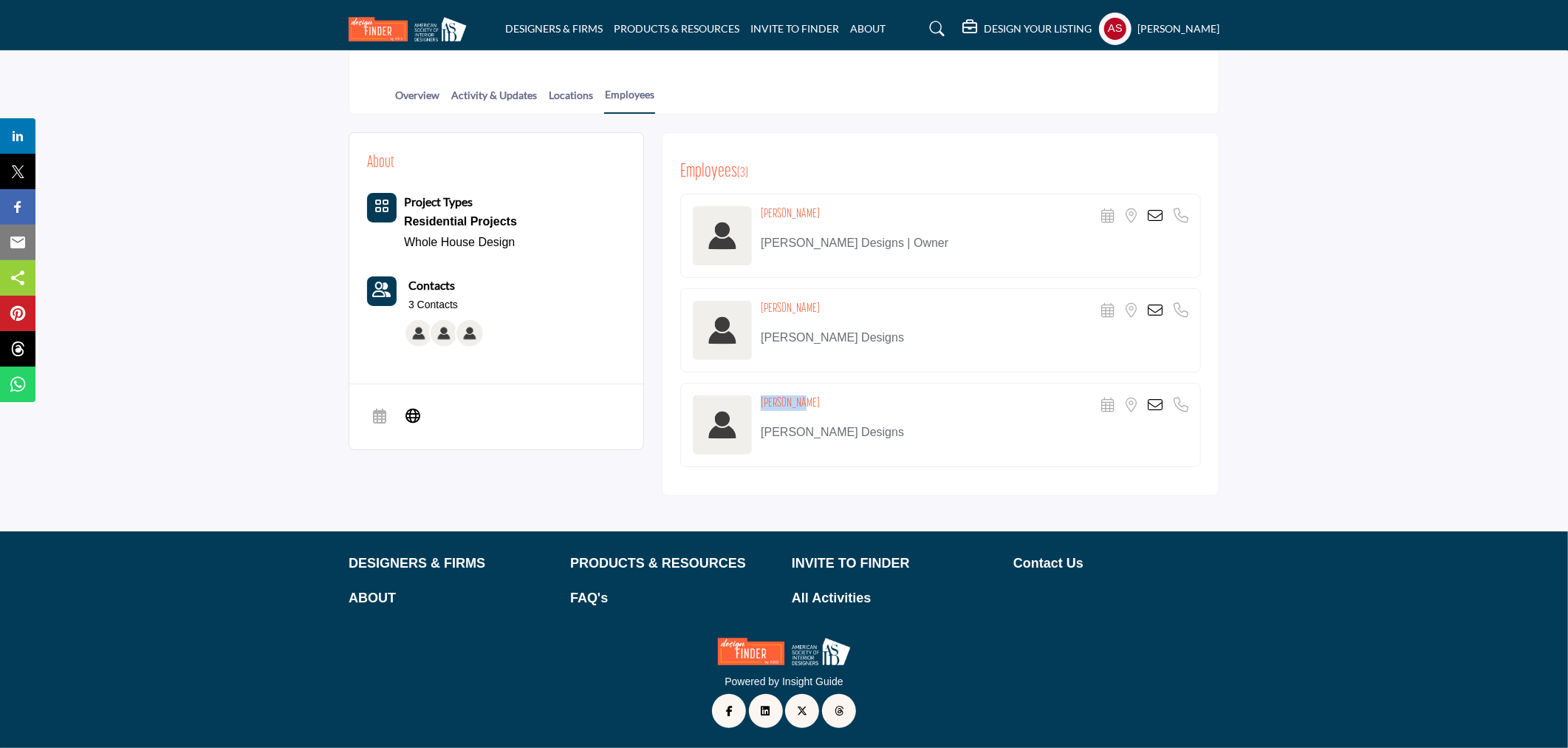
drag, startPoint x: 754, startPoint y: 400, endPoint x: 813, endPoint y: 399, distance: 59.0
click at [813, 399] on div "Mike Sand Scheduler URL is currently unavailable for this contact. Location is …" at bounding box center [940, 425] width 521 height 84
copy div "Mike Sand"
drag, startPoint x: 759, startPoint y: 304, endPoint x: 828, endPoint y: 304, distance: 69.0
click at [828, 304] on div "Chris Blythe Scheduler URL is currently unavailable for this contact. Location …" at bounding box center [940, 330] width 521 height 84
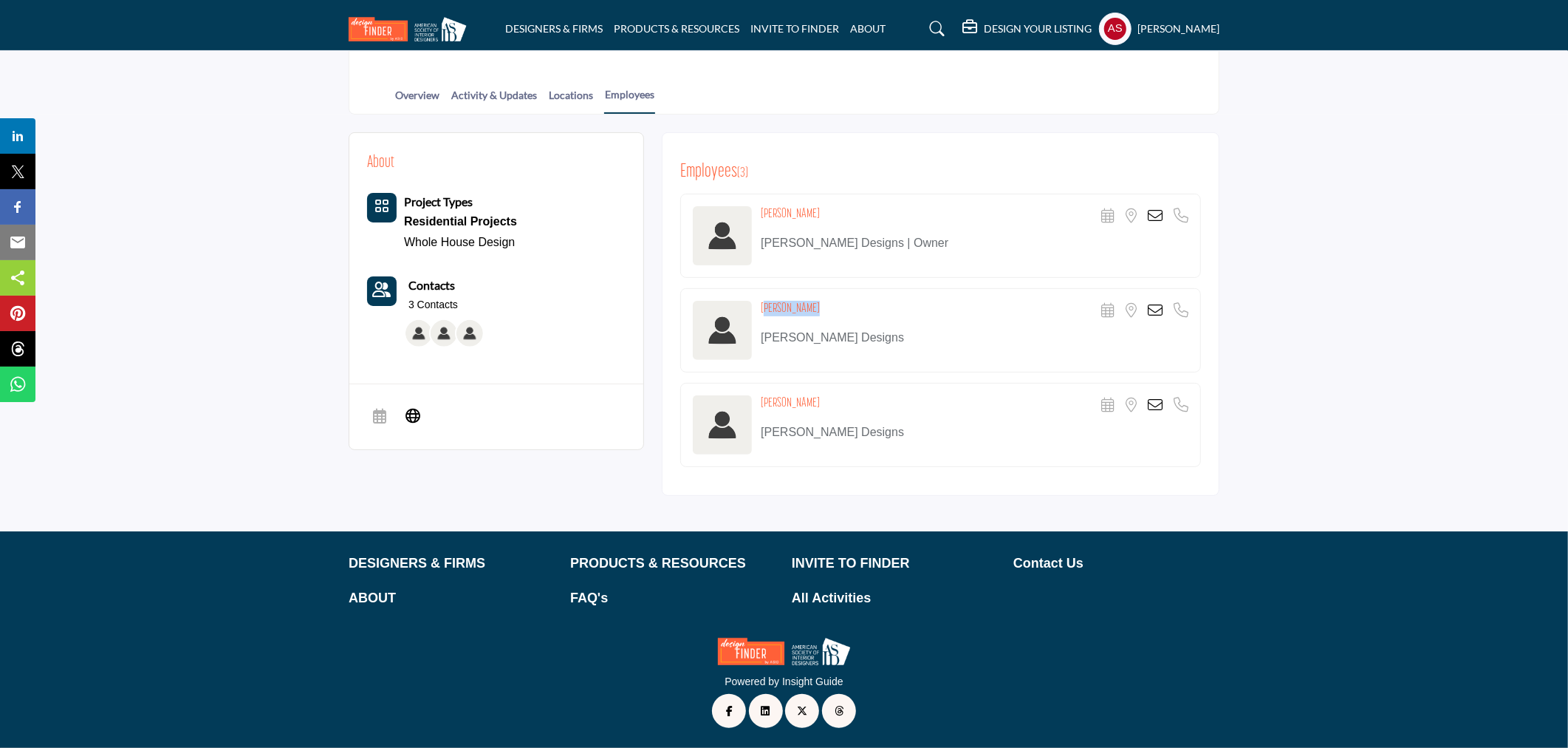
copy h4 "Chris Blythe"
drag, startPoint x: 759, startPoint y: 208, endPoint x: 854, endPoint y: 225, distance: 96.5
click at [854, 225] on div "Alexandra Naranjo Scheduler URL is currently unavailable for this contact. Loca…" at bounding box center [940, 235] width 521 height 84
copy h4 "Alexandra Naranjo"
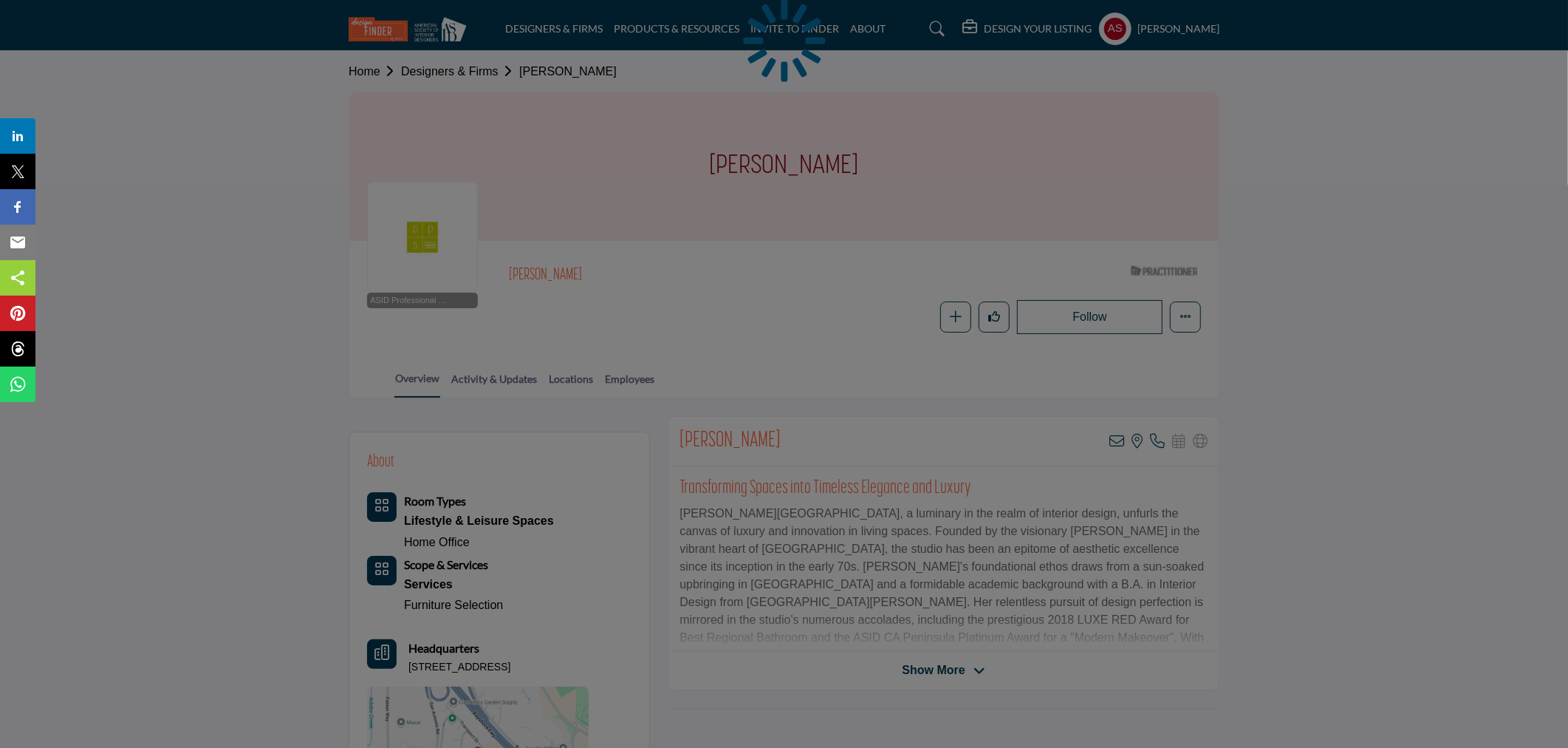
drag, startPoint x: 697, startPoint y: 170, endPoint x: 970, endPoint y: 199, distance: 274.5
click at [970, 199] on div "[PERSON_NAME]" at bounding box center [784, 167] width 870 height 148
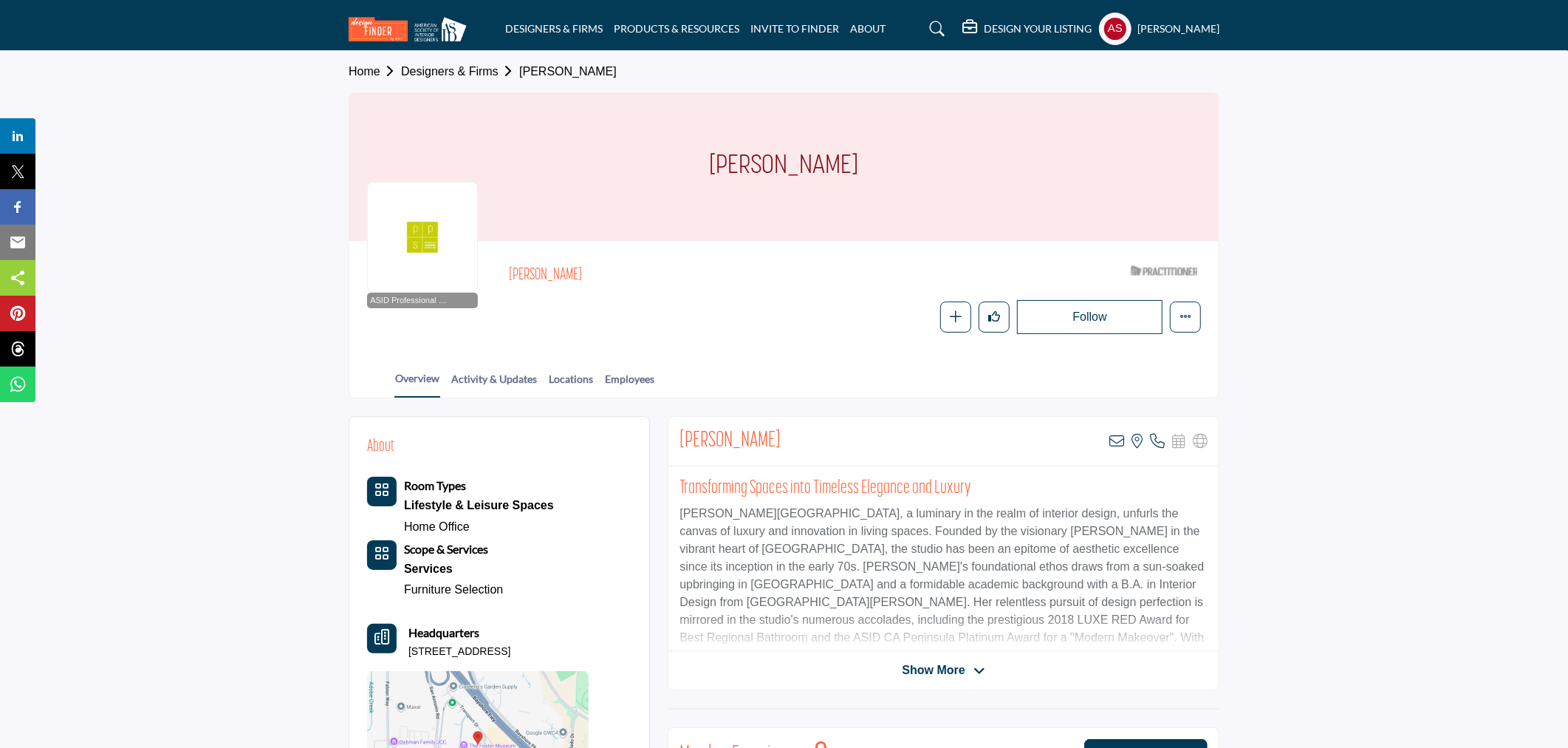
click at [968, 189] on div "[PERSON_NAME]" at bounding box center [784, 167] width 870 height 148
copy h1 "[PERSON_NAME]"
drag, startPoint x: 674, startPoint y: 163, endPoint x: 978, endPoint y: 163, distance: 304.0
click at [978, 163] on div "[PERSON_NAME]" at bounding box center [784, 167] width 870 height 148
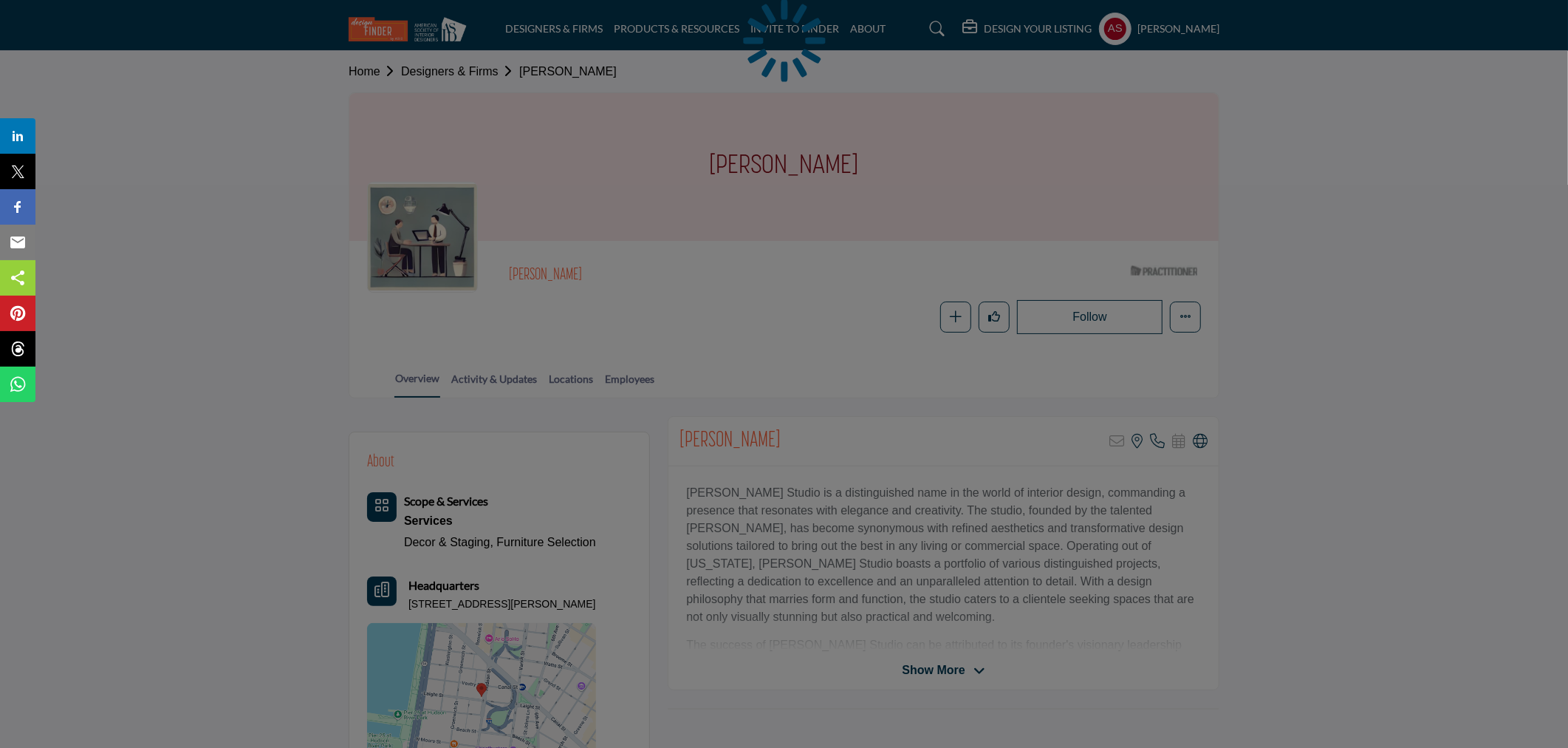
drag, startPoint x: 679, startPoint y: 490, endPoint x: 735, endPoint y: 491, distance: 56.0
click at [735, 491] on div at bounding box center [784, 374] width 1568 height 748
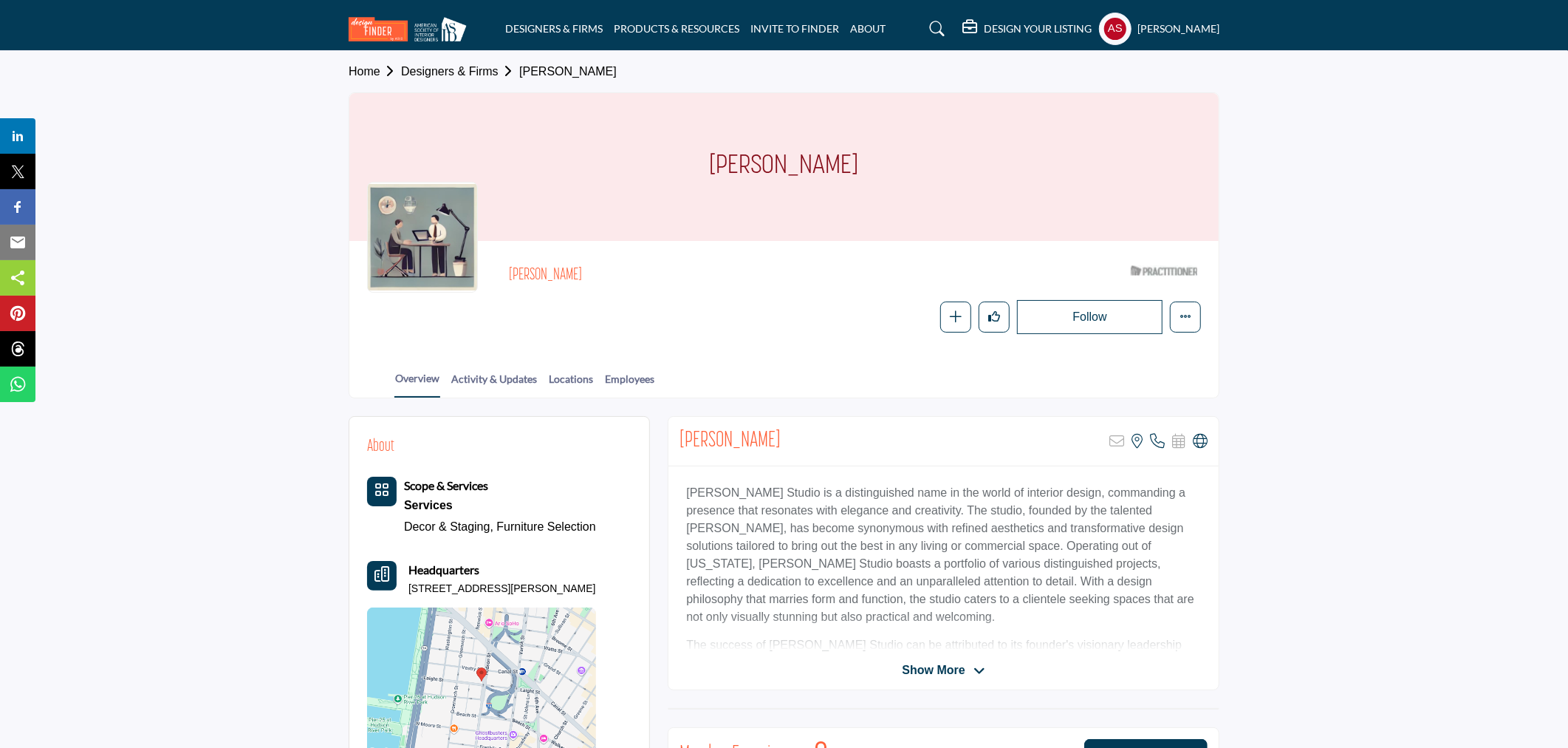
click at [755, 466] on div "Ellen Spirer Studio is a distinguished name in the world of interior design, co…" at bounding box center [943, 559] width 550 height 185
copy p "Ellen Spirer Studio"
drag, startPoint x: 679, startPoint y: 492, endPoint x: 787, endPoint y: 499, distance: 108.2
click at [787, 499] on div "Ellen Spirer Studio is a distinguished name in the world of interior design, co…" at bounding box center [943, 559] width 550 height 185
click at [1207, 438] on icon at bounding box center [1200, 441] width 14 height 14
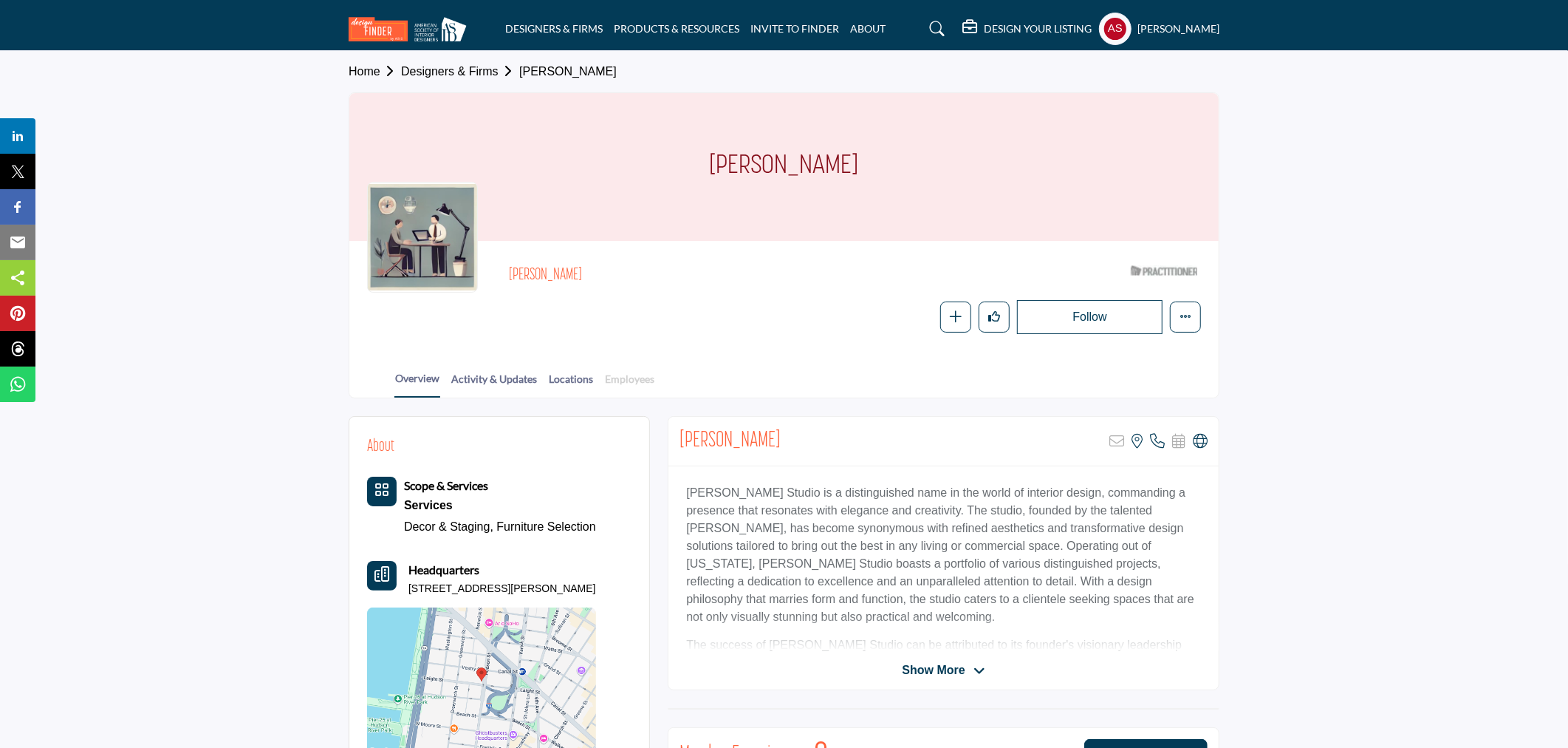
click at [622, 384] on link "Employees" at bounding box center [629, 384] width 51 height 26
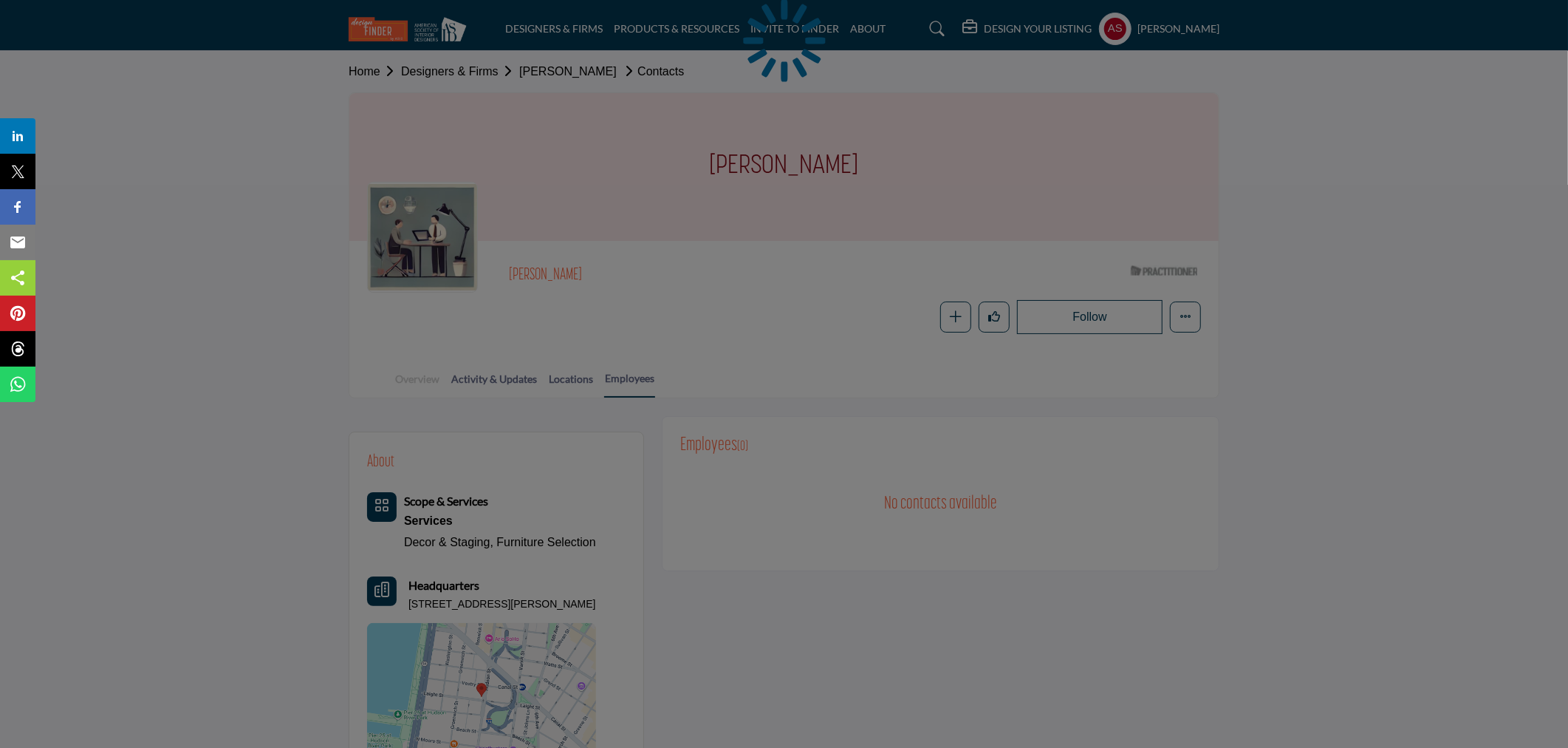
click at [422, 377] on div at bounding box center [784, 374] width 1568 height 748
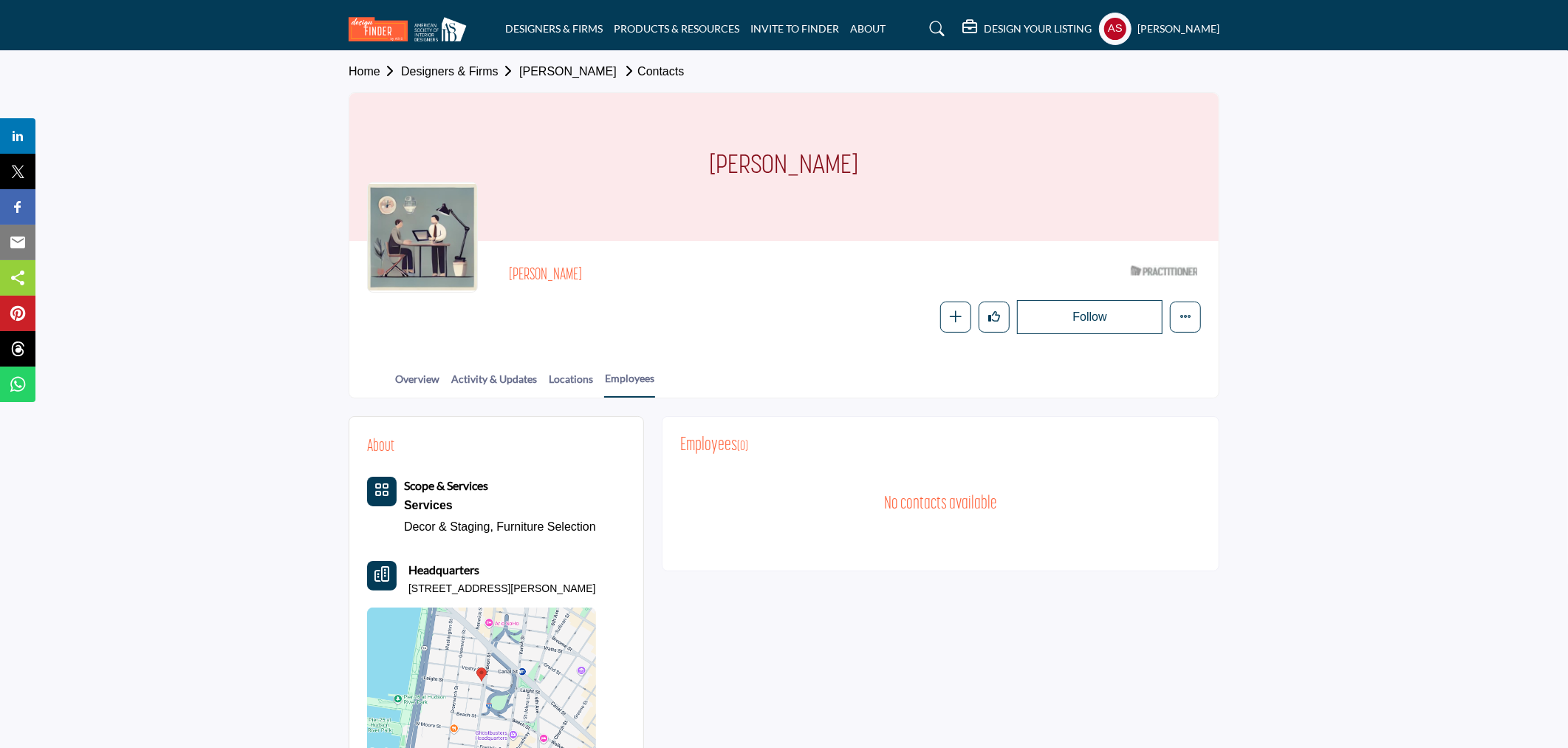
drag, startPoint x: 695, startPoint y: 187, endPoint x: 926, endPoint y: 186, distance: 231.0
click at [926, 186] on div "[PERSON_NAME]" at bounding box center [784, 167] width 870 height 148
copy h1 "[PERSON_NAME]"
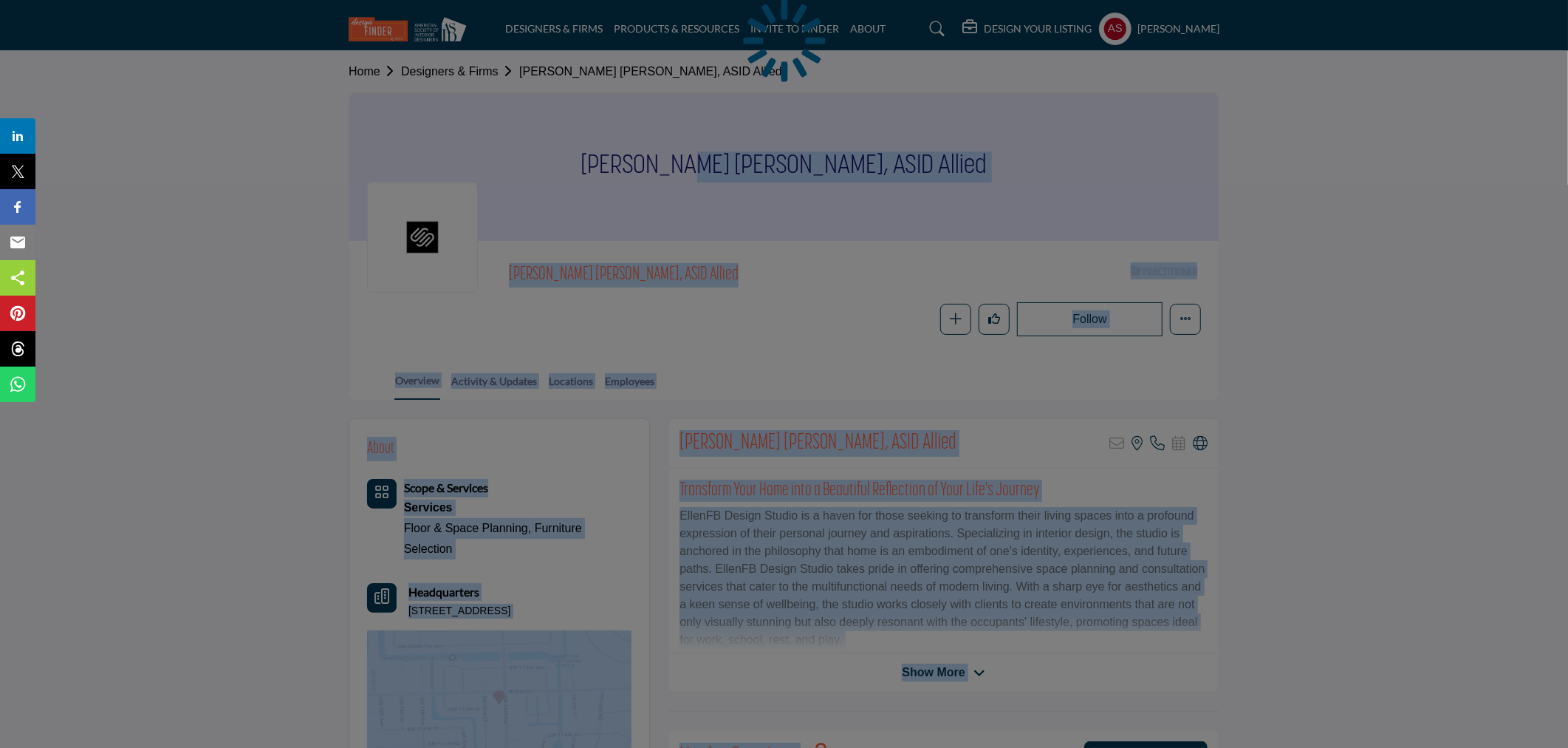
drag, startPoint x: 636, startPoint y: 166, endPoint x: 819, endPoint y: 168, distance: 183.0
click at [819, 168] on div "[PERSON_NAME] [PERSON_NAME], ASID Allied" at bounding box center [784, 167] width 870 height 148
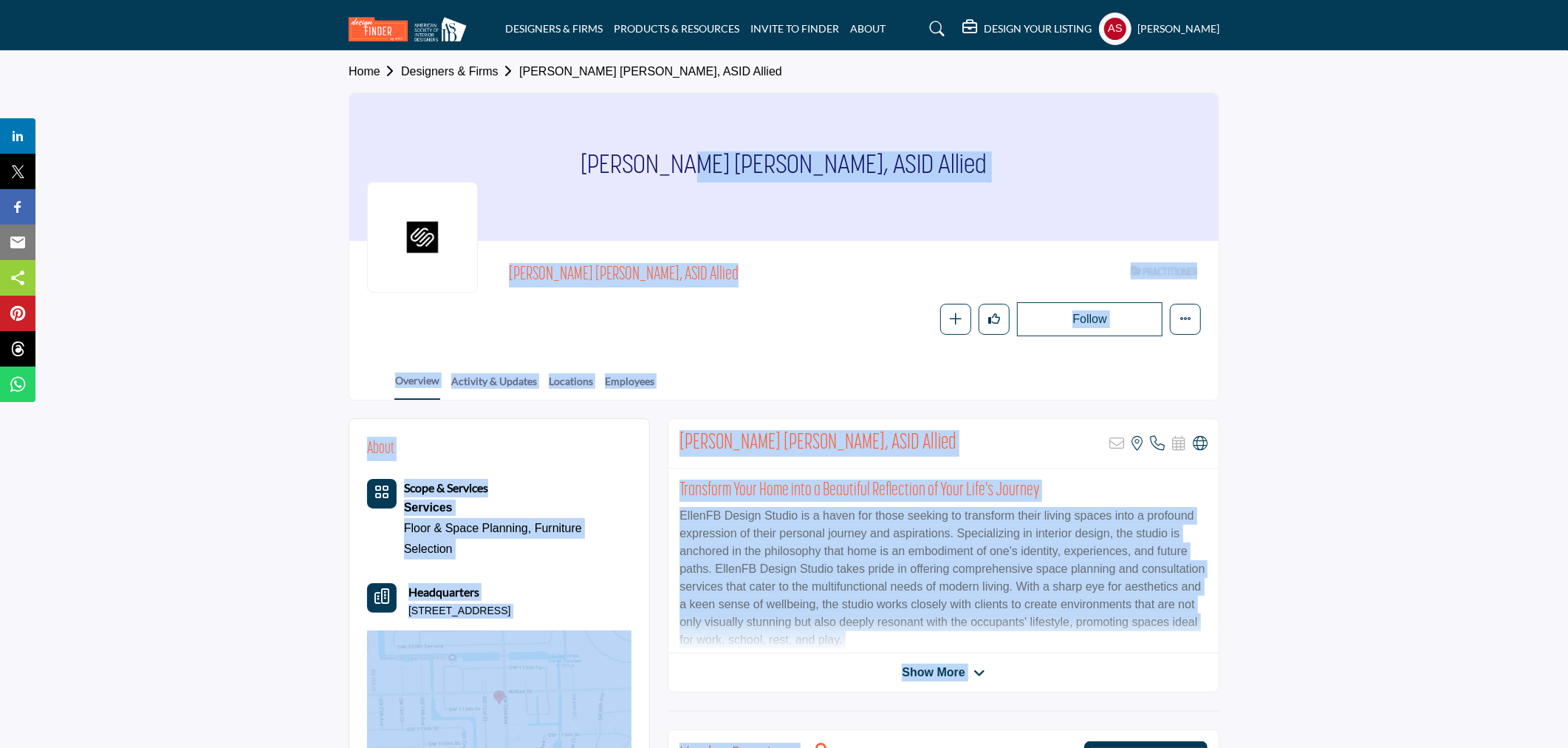
click at [759, 288] on div "[PERSON_NAME] [PERSON_NAME], ASID Allied" at bounding box center [814, 279] width 611 height 32
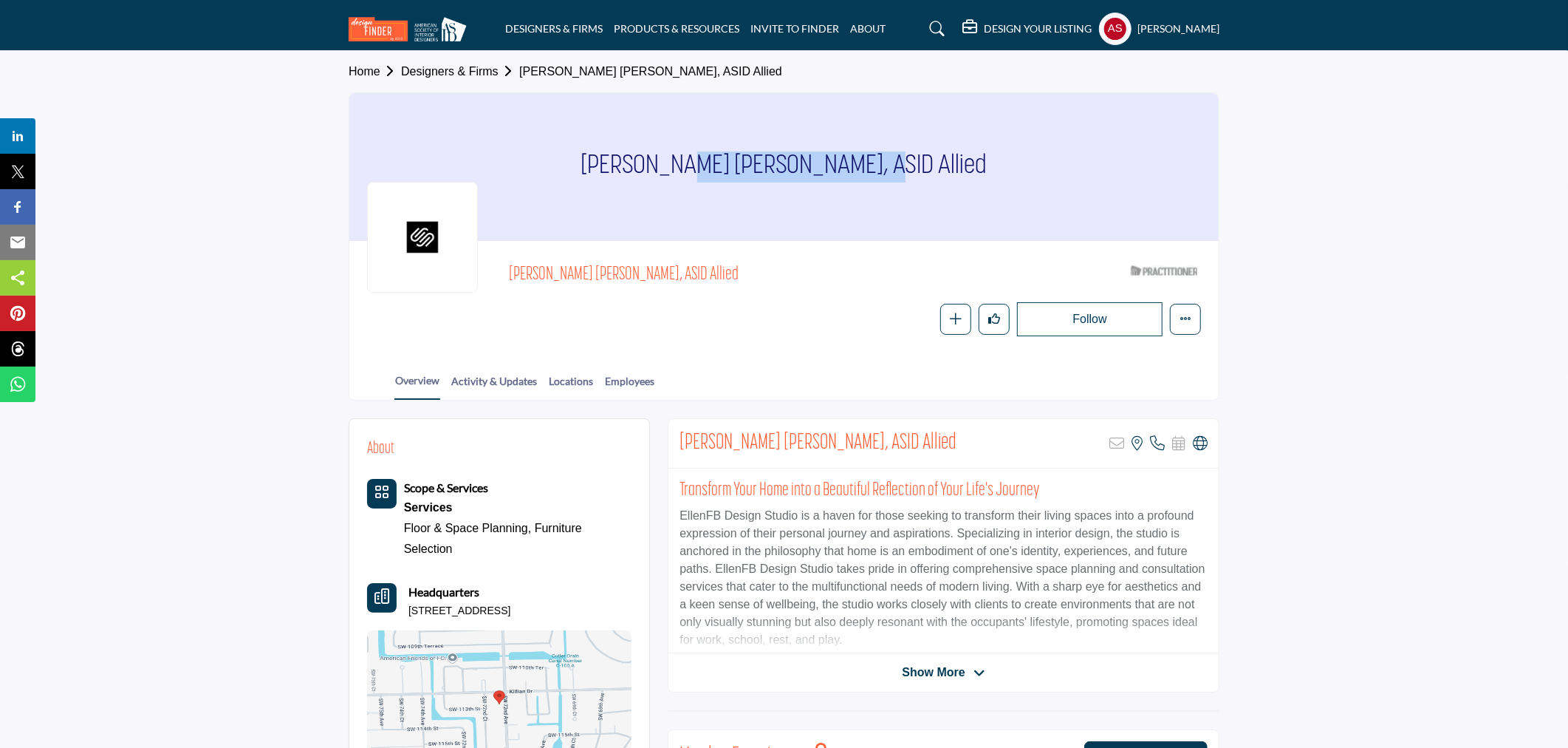
drag, startPoint x: 637, startPoint y: 158, endPoint x: 820, endPoint y: 180, distance: 184.3
click at [820, 180] on div "[PERSON_NAME] [PERSON_NAME], ASID Allied" at bounding box center [784, 167] width 870 height 148
copy h1 "[PERSON_NAME] [PERSON_NAME]"
drag, startPoint x: 676, startPoint y: 515, endPoint x: 796, endPoint y: 520, distance: 120.1
click at [796, 520] on div "Transform Your Home into a Beautiful Reflection of Your Life's Journey EllenFB …" at bounding box center [943, 561] width 550 height 185
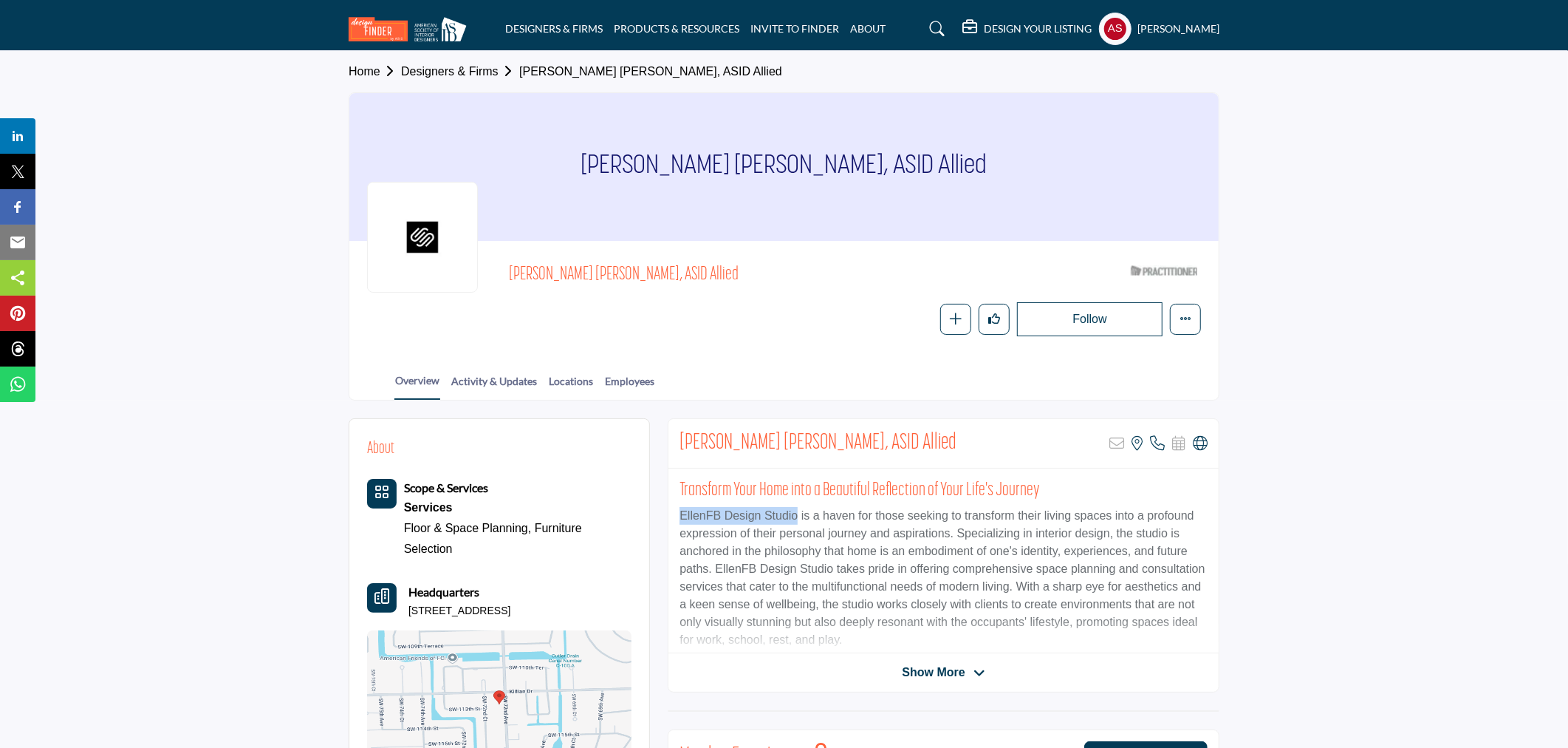
copy p "EllenFB Design Studio"
click at [1202, 446] on icon at bounding box center [1200, 443] width 14 height 14
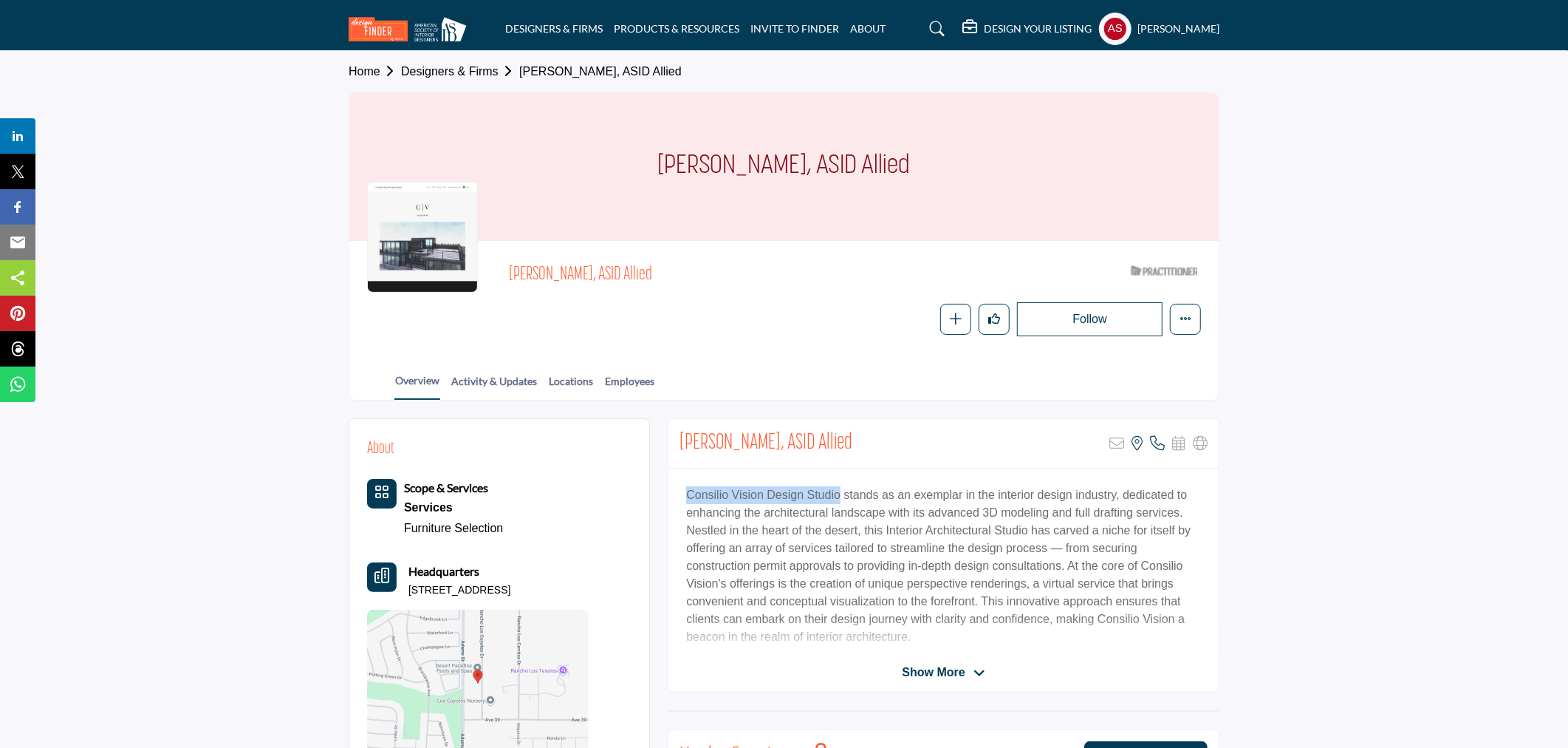
drag, startPoint x: 688, startPoint y: 492, endPoint x: 839, endPoint y: 492, distance: 151.0
click at [839, 492] on p "Consilio Vision Design Studio stands as an exemplar in the interior design indu…" at bounding box center [943, 566] width 515 height 160
copy p "Consilio Vision Design Studio"
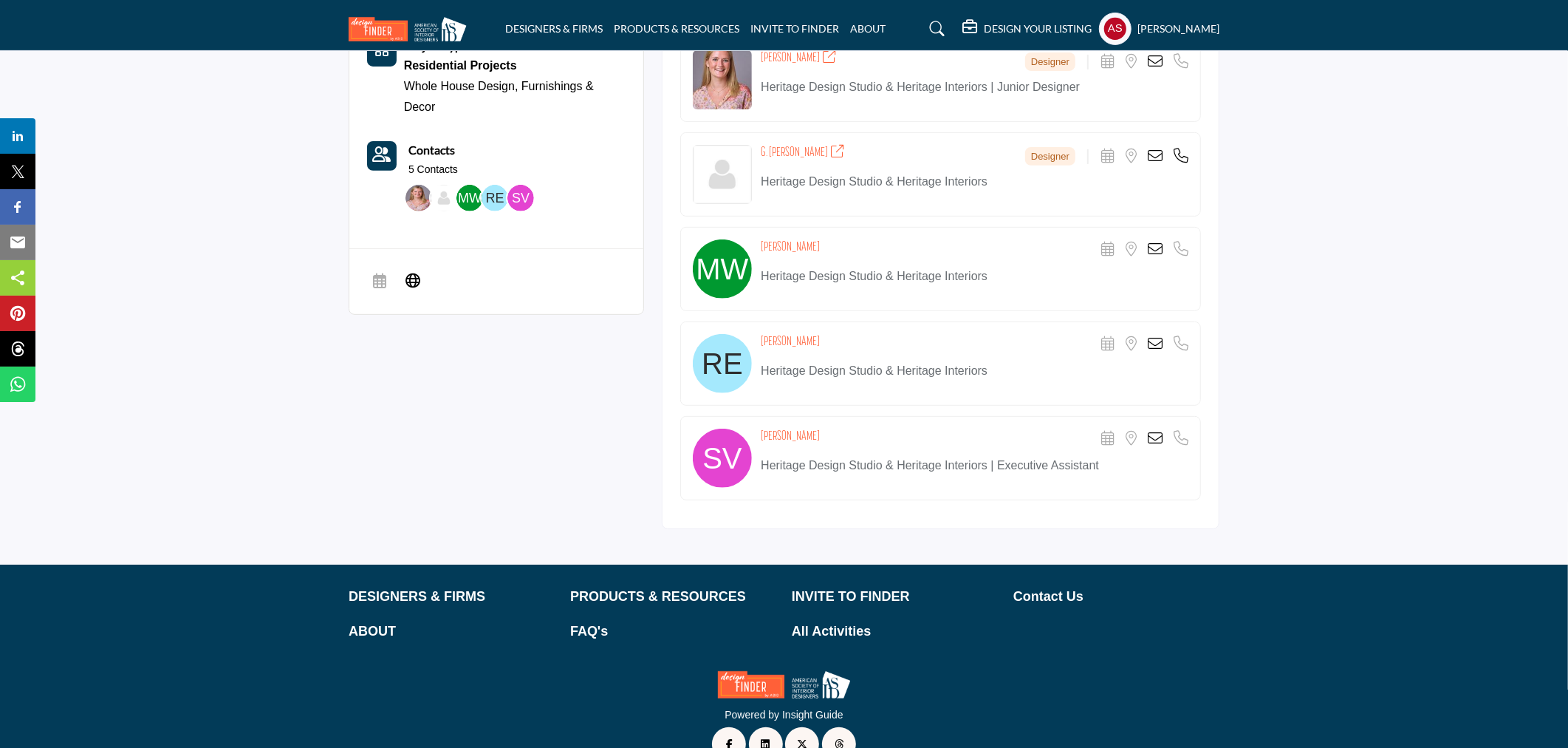
scroll to position [470, 0]
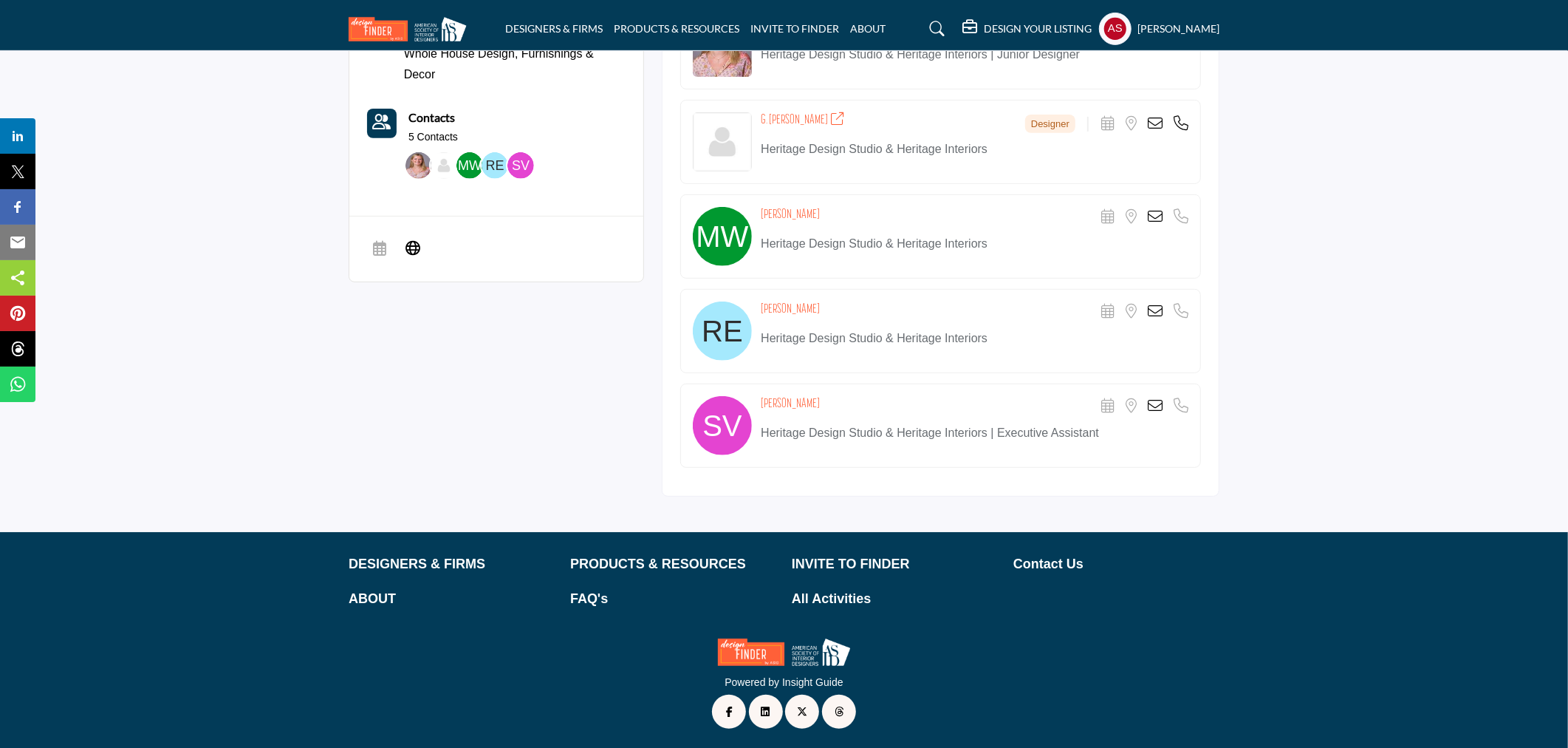
drag, startPoint x: 759, startPoint y: 394, endPoint x: 820, endPoint y: 402, distance: 61.5
click at [820, 402] on div "[PERSON_NAME] Scheduler URL is currently unavailable for this contact. Location…" at bounding box center [940, 425] width 521 height 84
copy h4 "[PERSON_NAME]"
drag, startPoint x: 761, startPoint y: 114, endPoint x: 835, endPoint y: 126, distance: 75.0
click at [835, 126] on div "G. [PERSON_NAME] Designer Scheduler URL is currently unavailable for this conta…" at bounding box center [940, 142] width 521 height 84
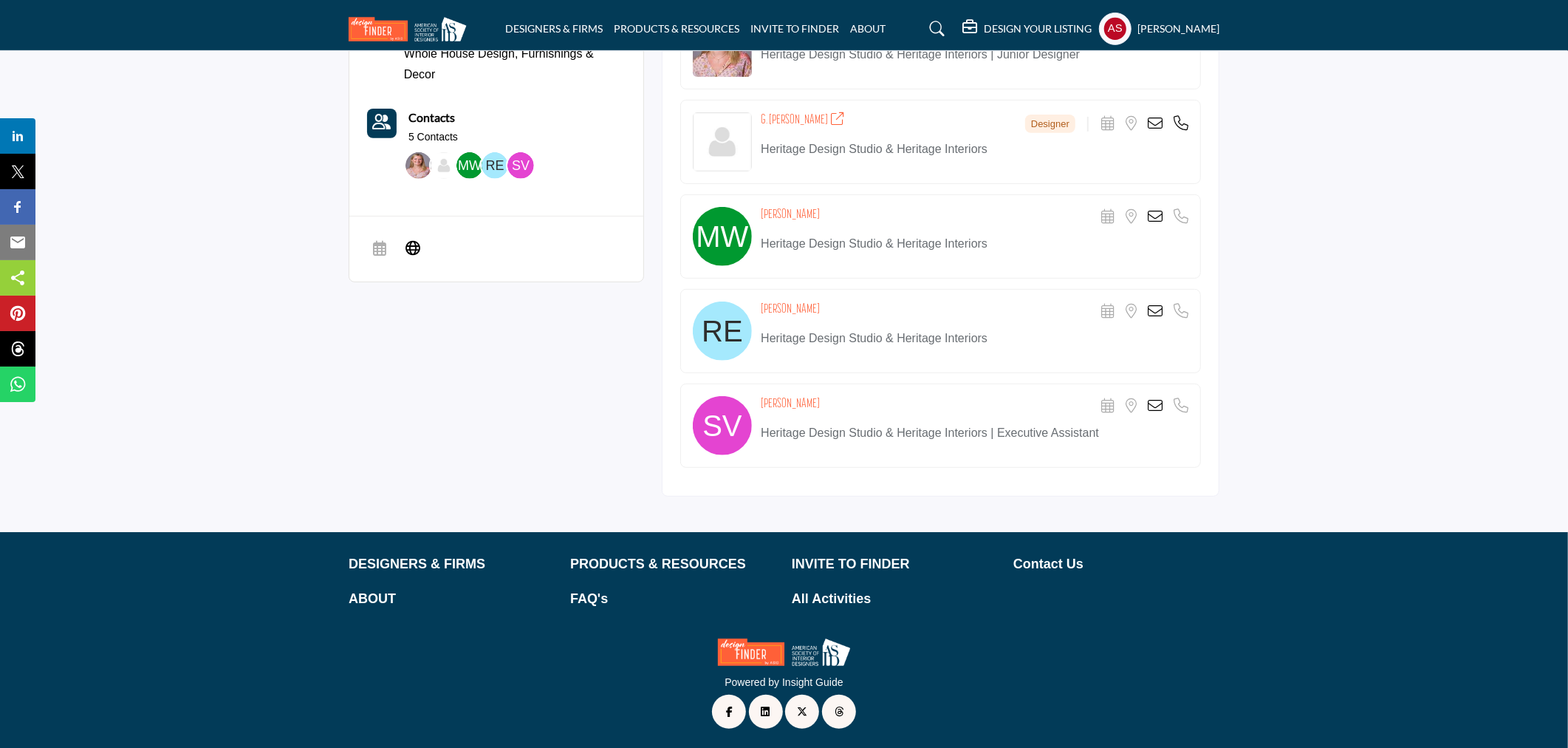
click at [1379, 161] on section "About Project Types Residential Projects Whole House Design," at bounding box center [784, 229] width 1568 height 606
drag, startPoint x: 761, startPoint y: 116, endPoint x: 822, endPoint y: 129, distance: 62.4
click at [822, 129] on div "G. [PERSON_NAME] Designer Scheduler URL is currently unavailable for this conta…" at bounding box center [940, 142] width 521 height 84
copy h4 "G. [PERSON_NAME]"
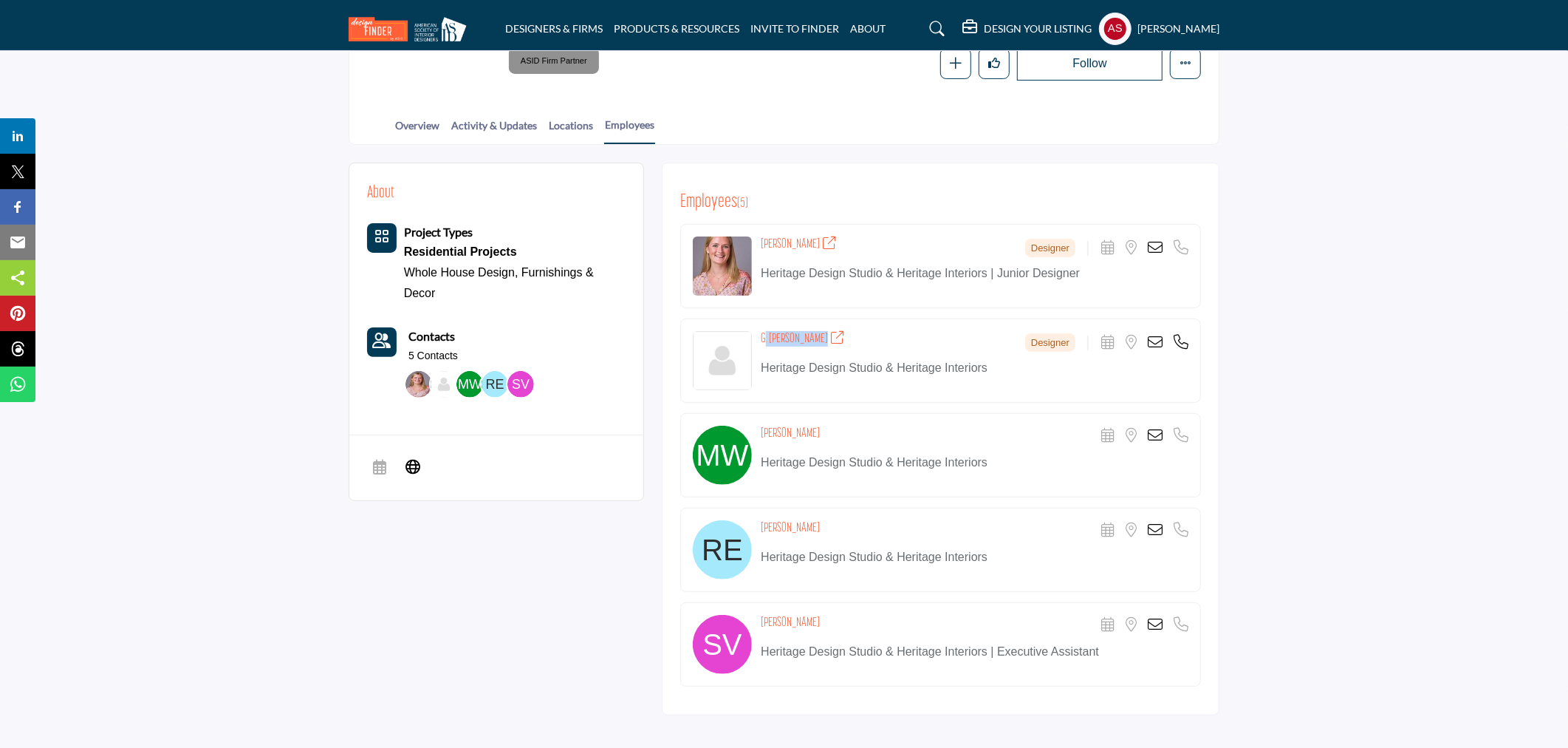
drag, startPoint x: 757, startPoint y: 240, endPoint x: 816, endPoint y: 248, distance: 59.5
click at [816, 248] on div "Audrey Conradt Designer Scheduler URL is currently unavailable for this contact…" at bounding box center [940, 266] width 521 height 84
copy h4 "Audrey Conradt"
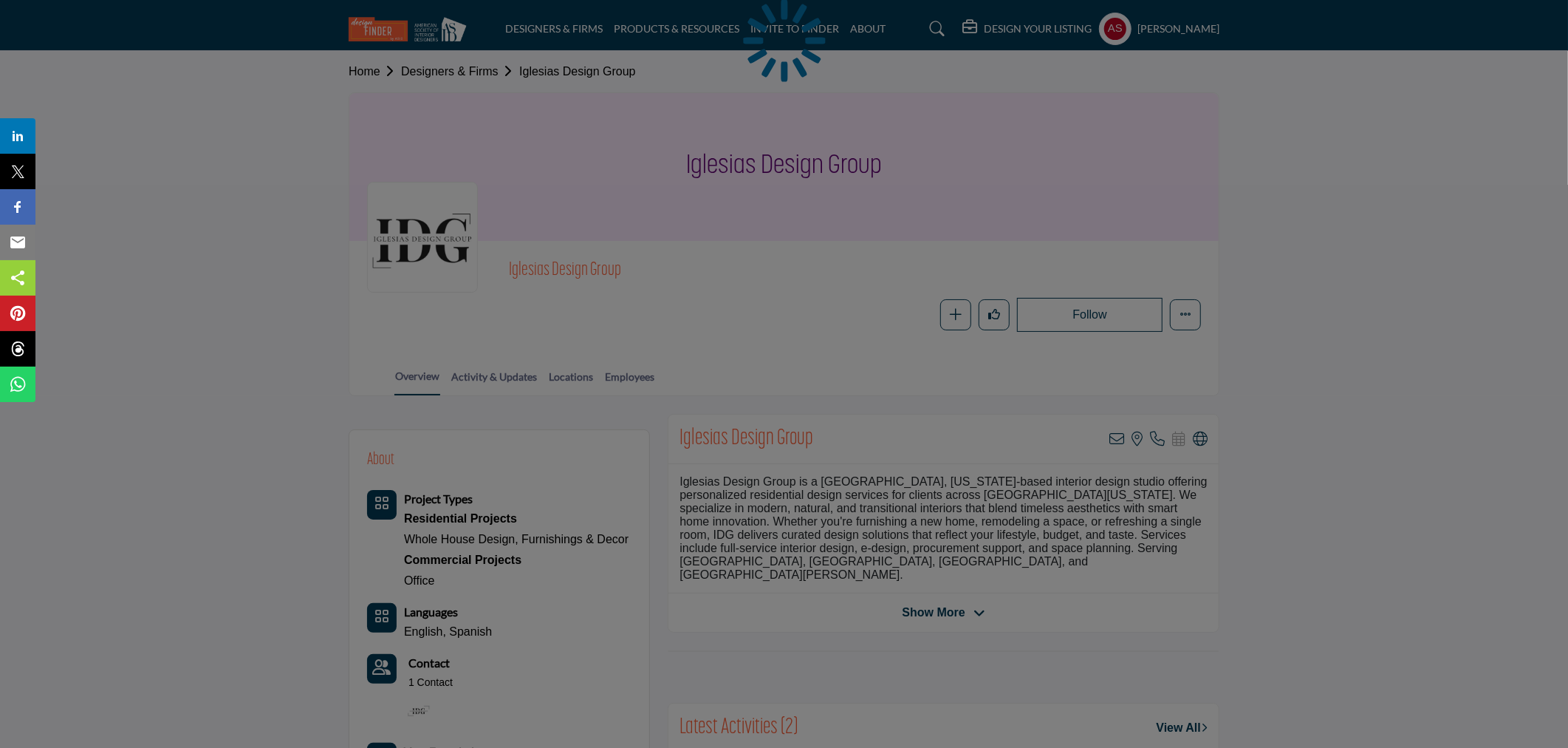
click at [632, 374] on div at bounding box center [784, 374] width 1568 height 748
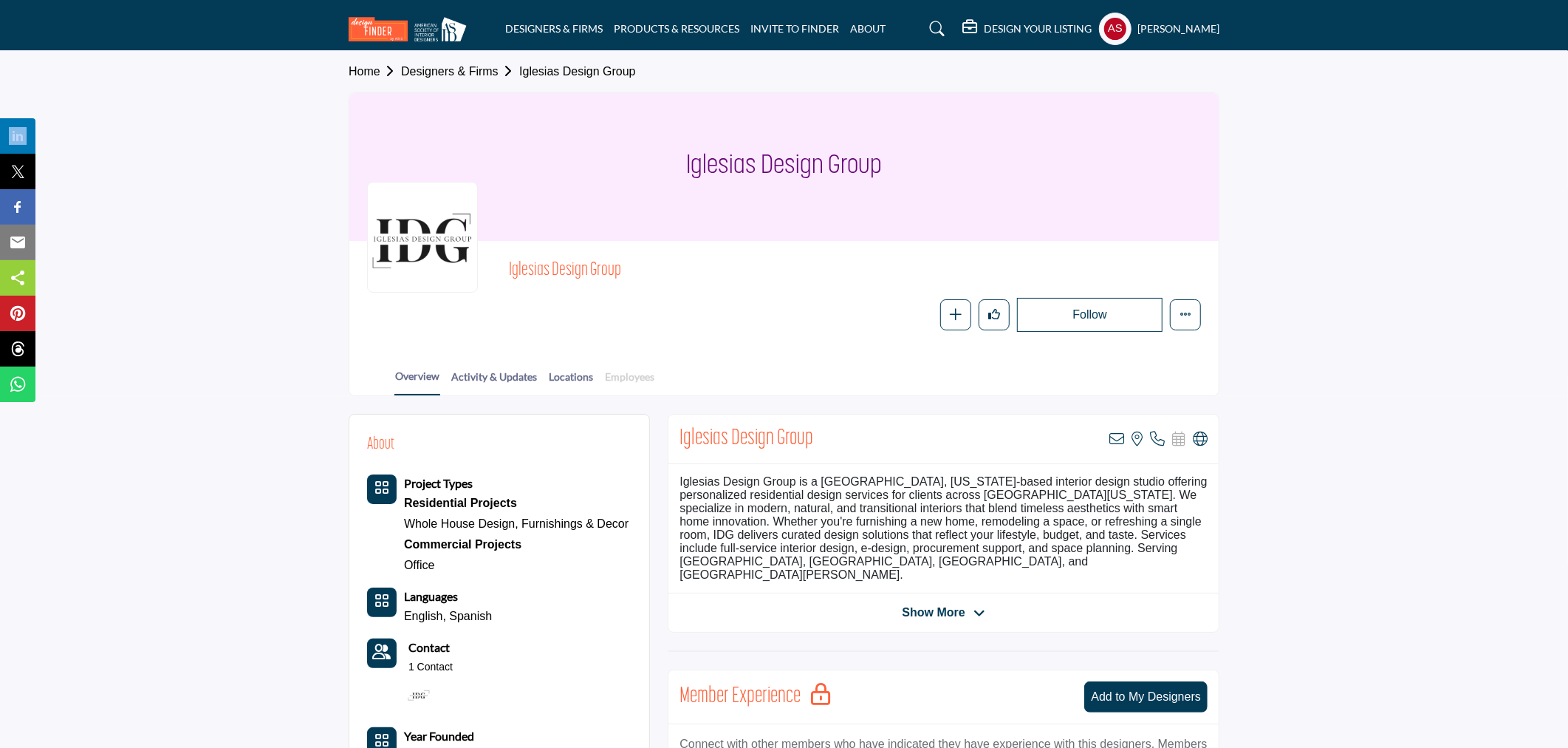
click at [635, 371] on link "Employees" at bounding box center [629, 382] width 51 height 26
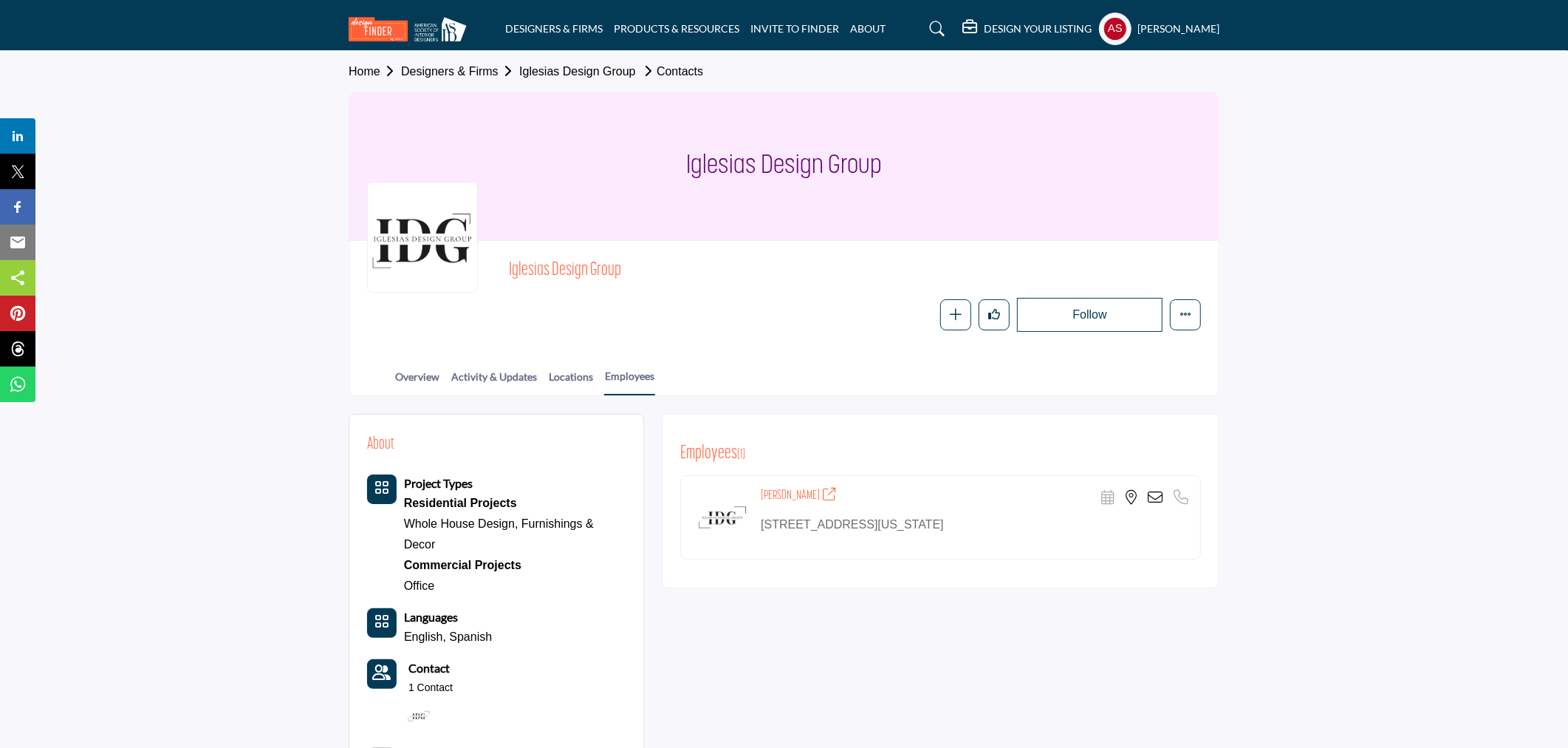
copy div "Isabella Iglesias"
drag, startPoint x: 757, startPoint y: 495, endPoint x: 819, endPoint y: 505, distance: 62.8
click at [819, 505] on div "Isabella Iglesias Scheduler URL is currently unavailable for this contact." at bounding box center [940, 517] width 521 height 84
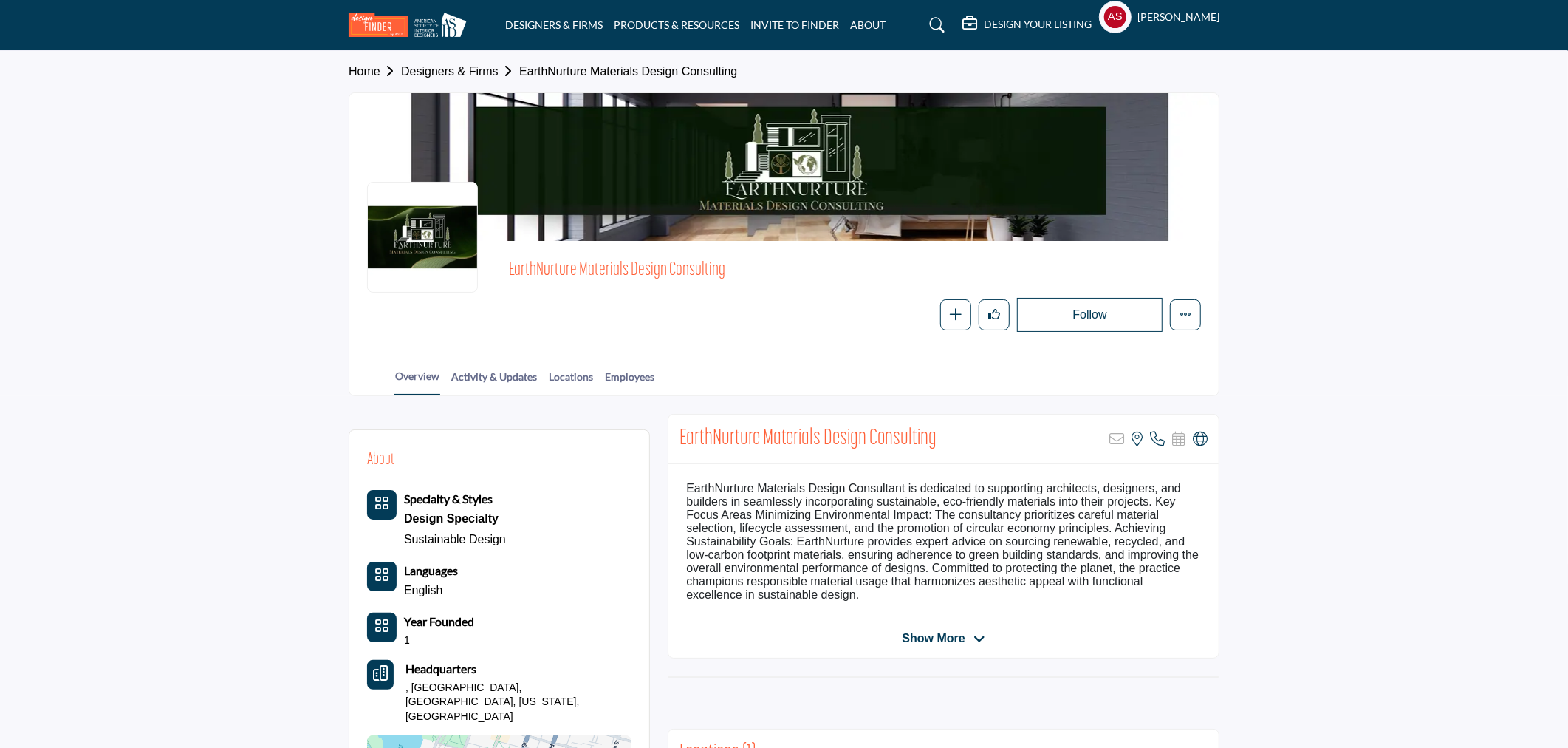
click at [0, 0] on div at bounding box center [0, 0] width 0 height 0
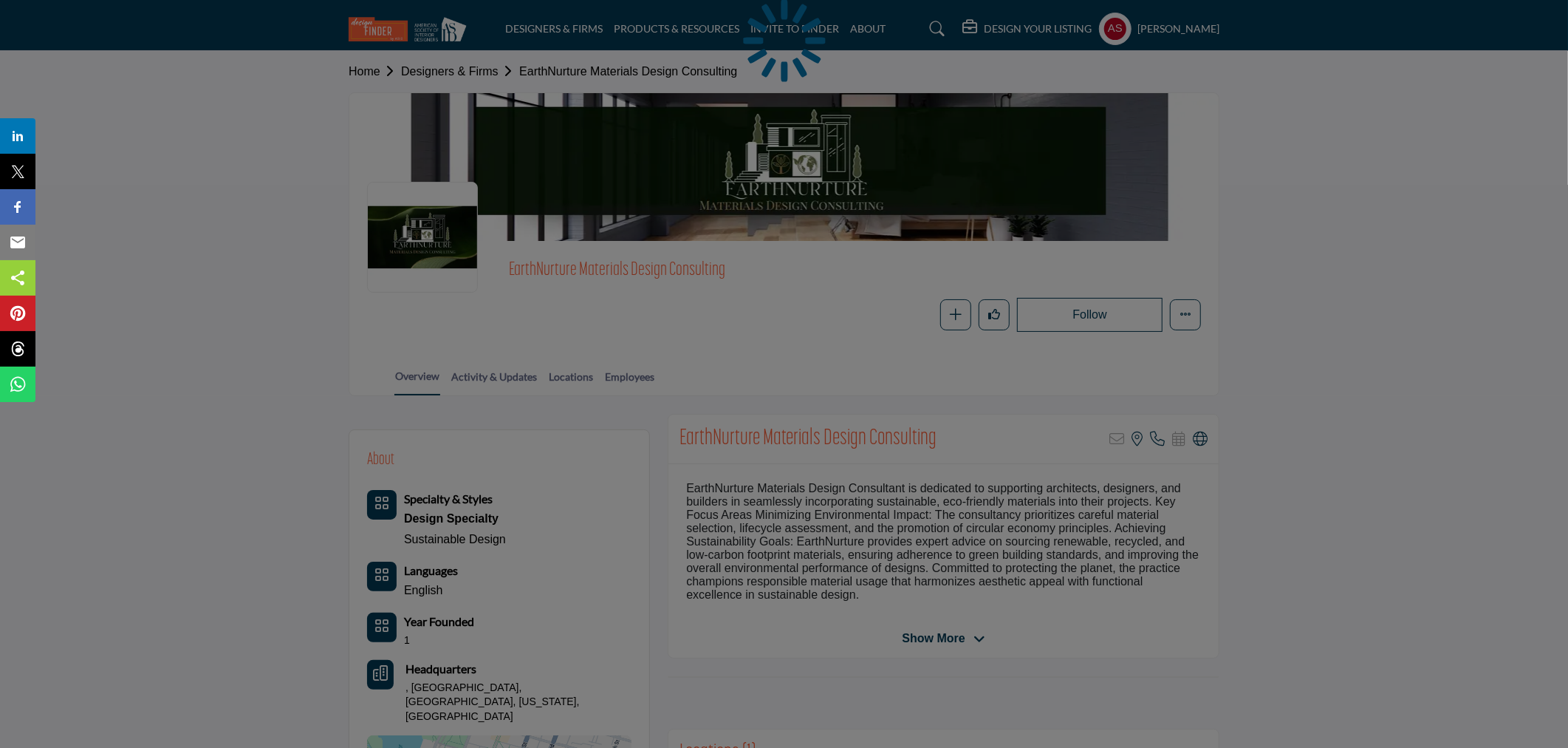
click at [646, 377] on div at bounding box center [784, 374] width 1568 height 748
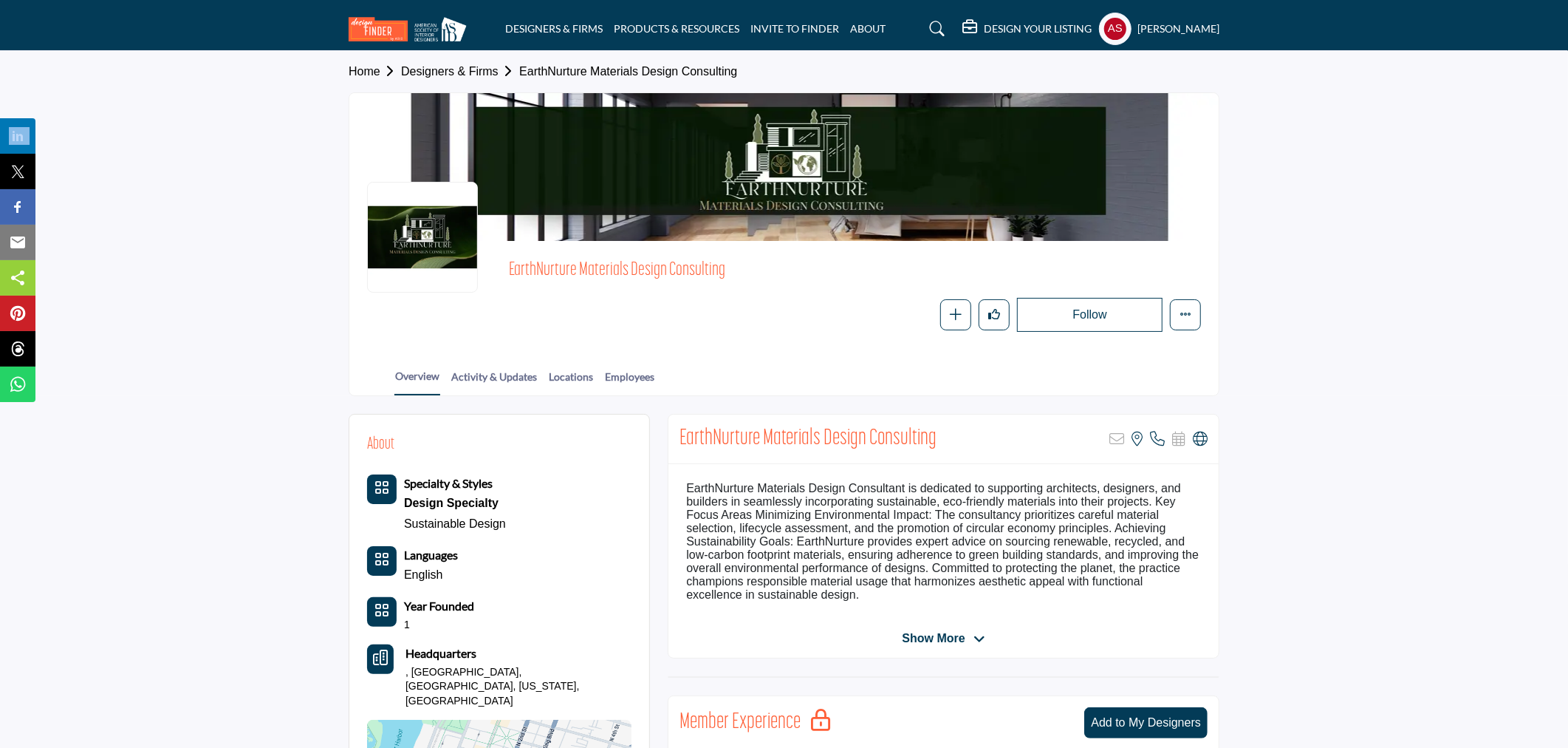
click at [646, 377] on link "Employees" at bounding box center [629, 382] width 51 height 26
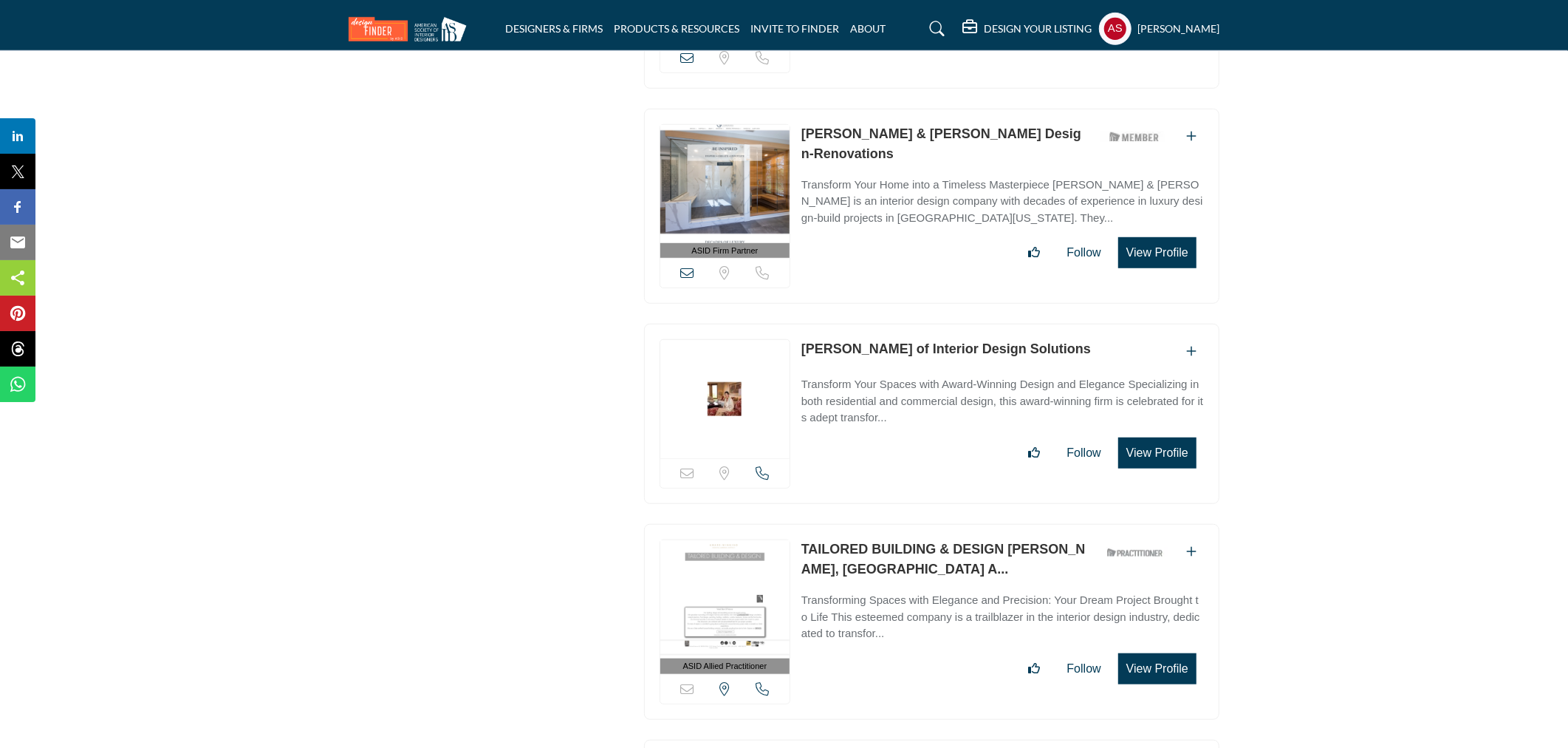
scroll to position [15543, 0]
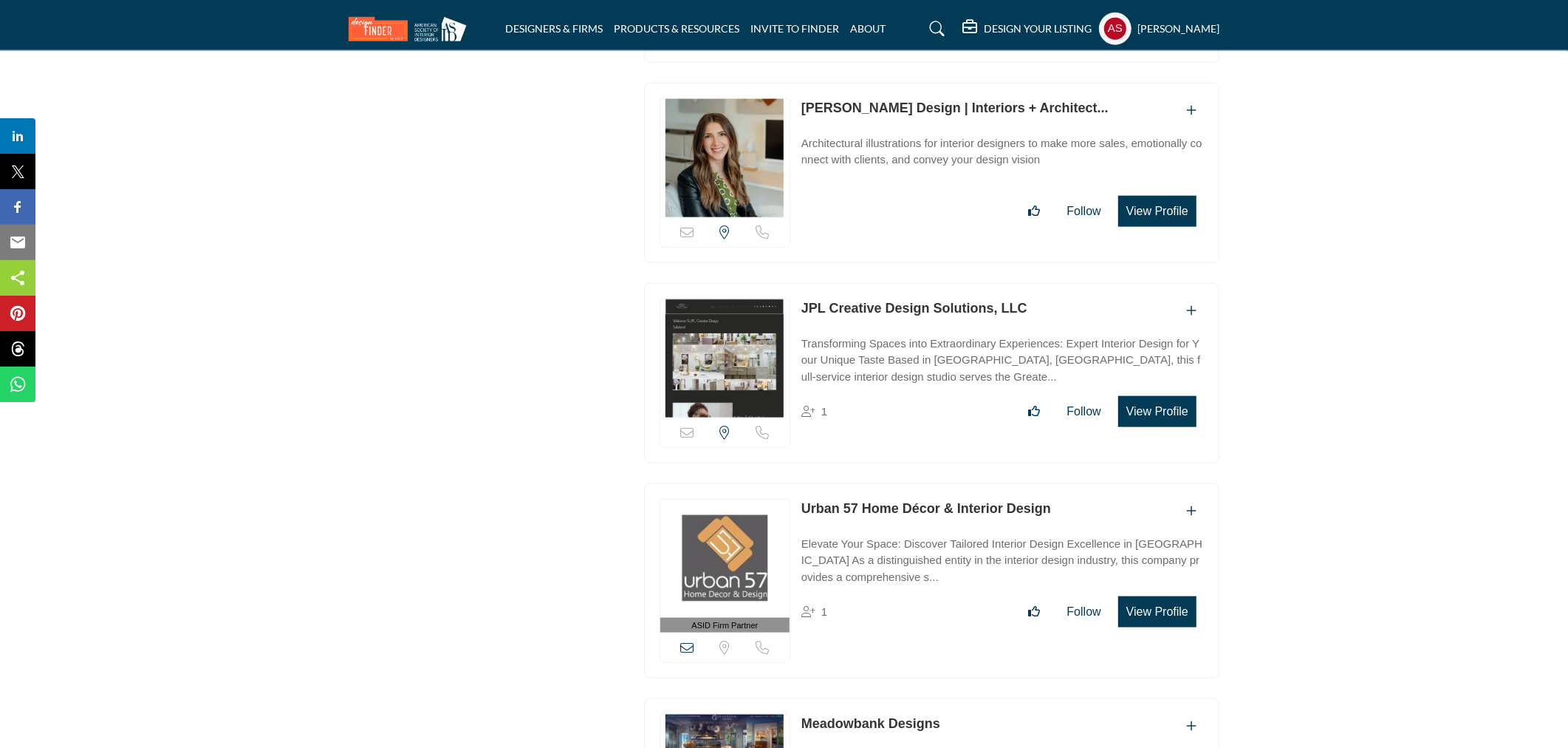
click at [873, 501] on link "Urban 57 Home Décor & Interior Design" at bounding box center [927, 508] width 250 height 14
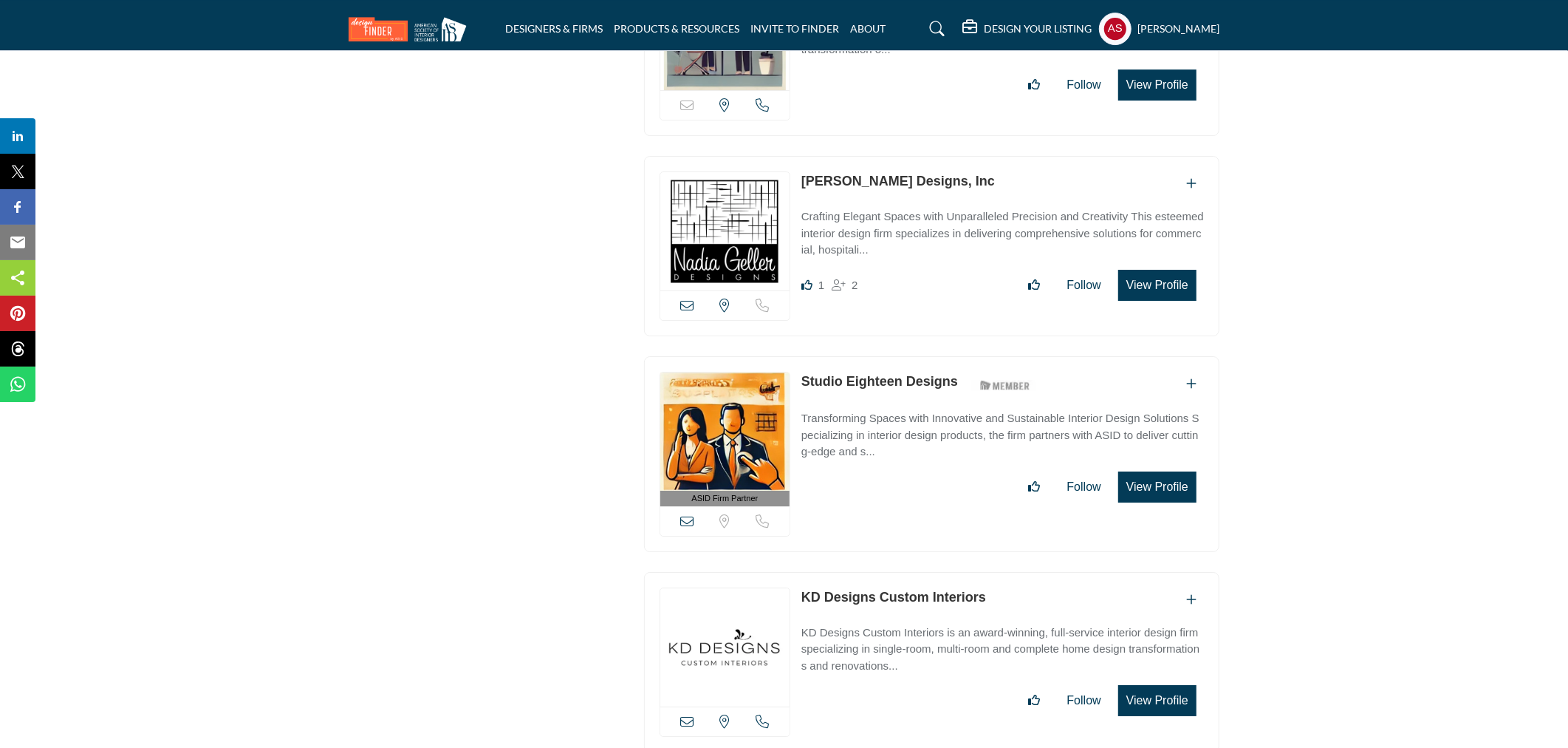
scroll to position [18609, 0]
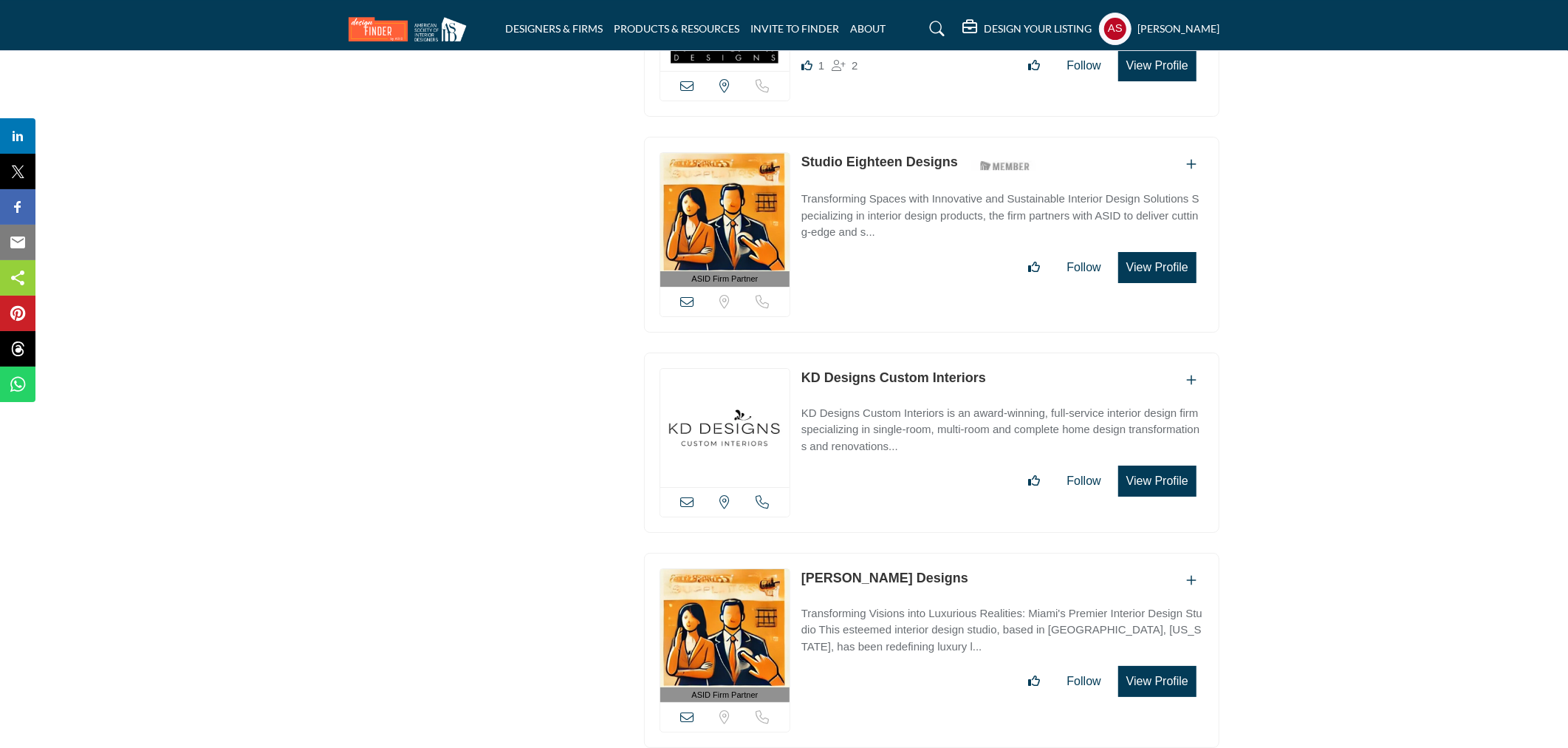
click at [865, 370] on link "KD Designs Custom Interiors" at bounding box center [894, 377] width 185 height 14
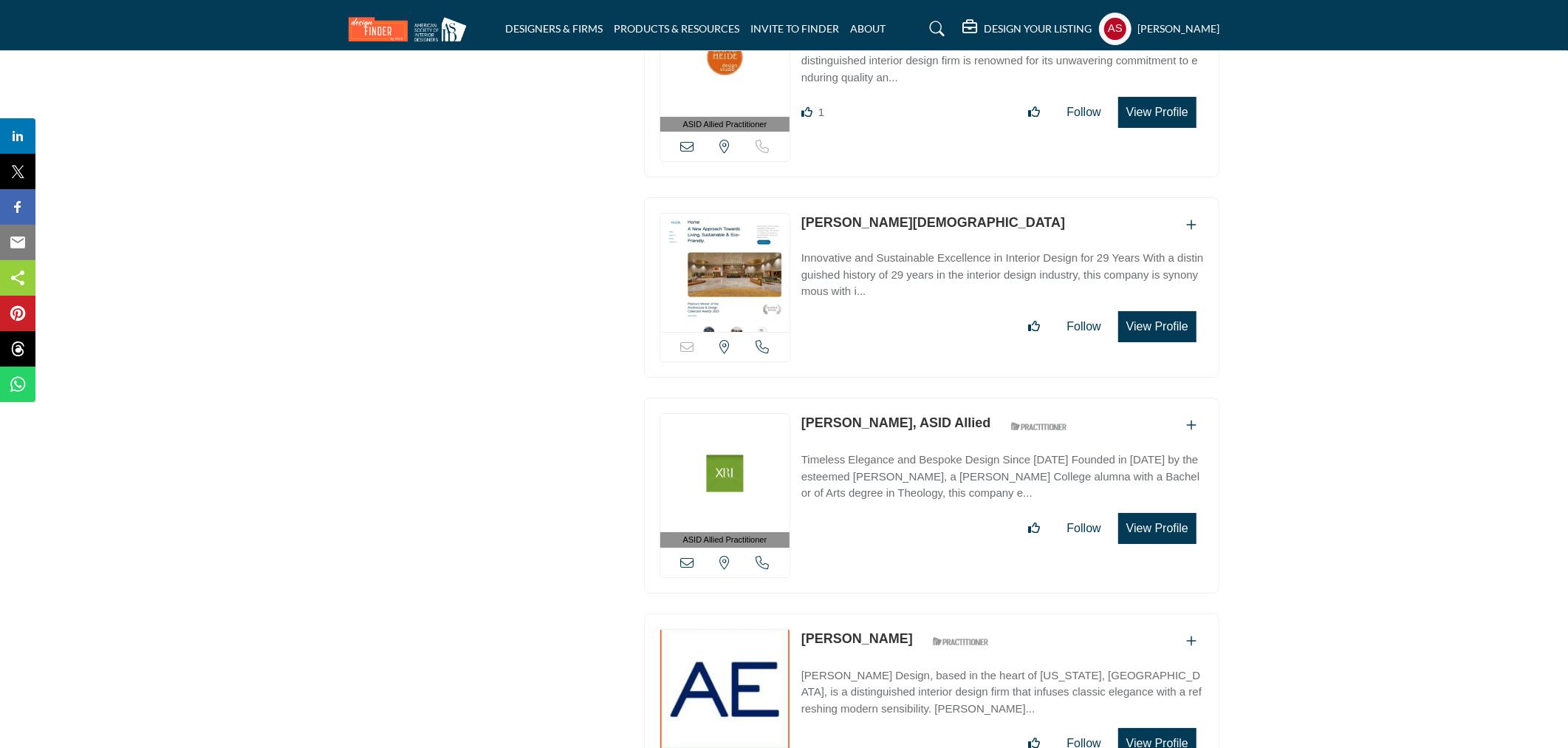
scroll to position [23645, 0]
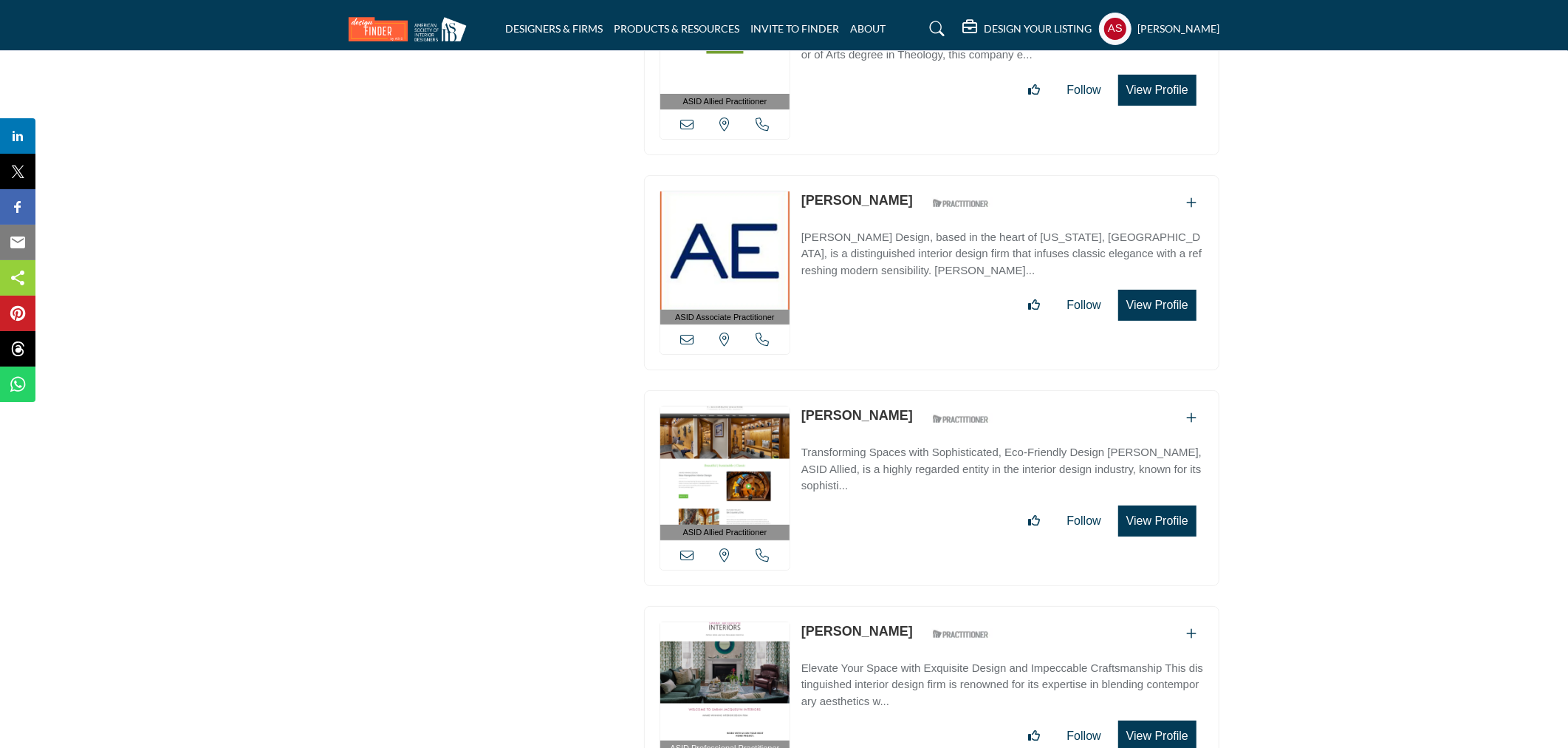
copy link "Annie Elliott"
drag, startPoint x: 796, startPoint y: 166, endPoint x: 881, endPoint y: 164, distance: 85.0
click at [881, 175] on div "ASID Associate Practitioner ASID Associate Practitioners have a degree in any m…" at bounding box center [932, 272] width 575 height 196
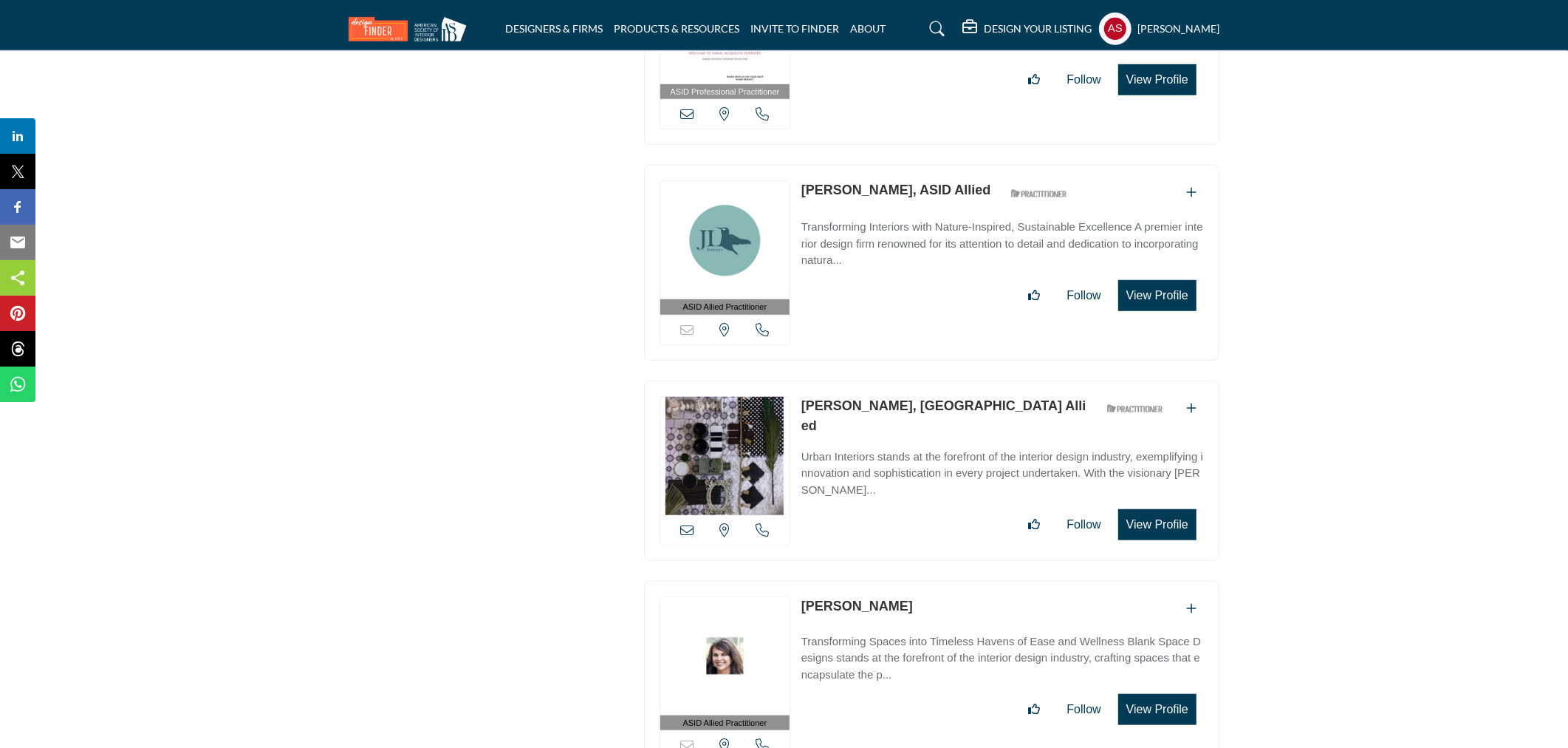
scroll to position [24520, 0]
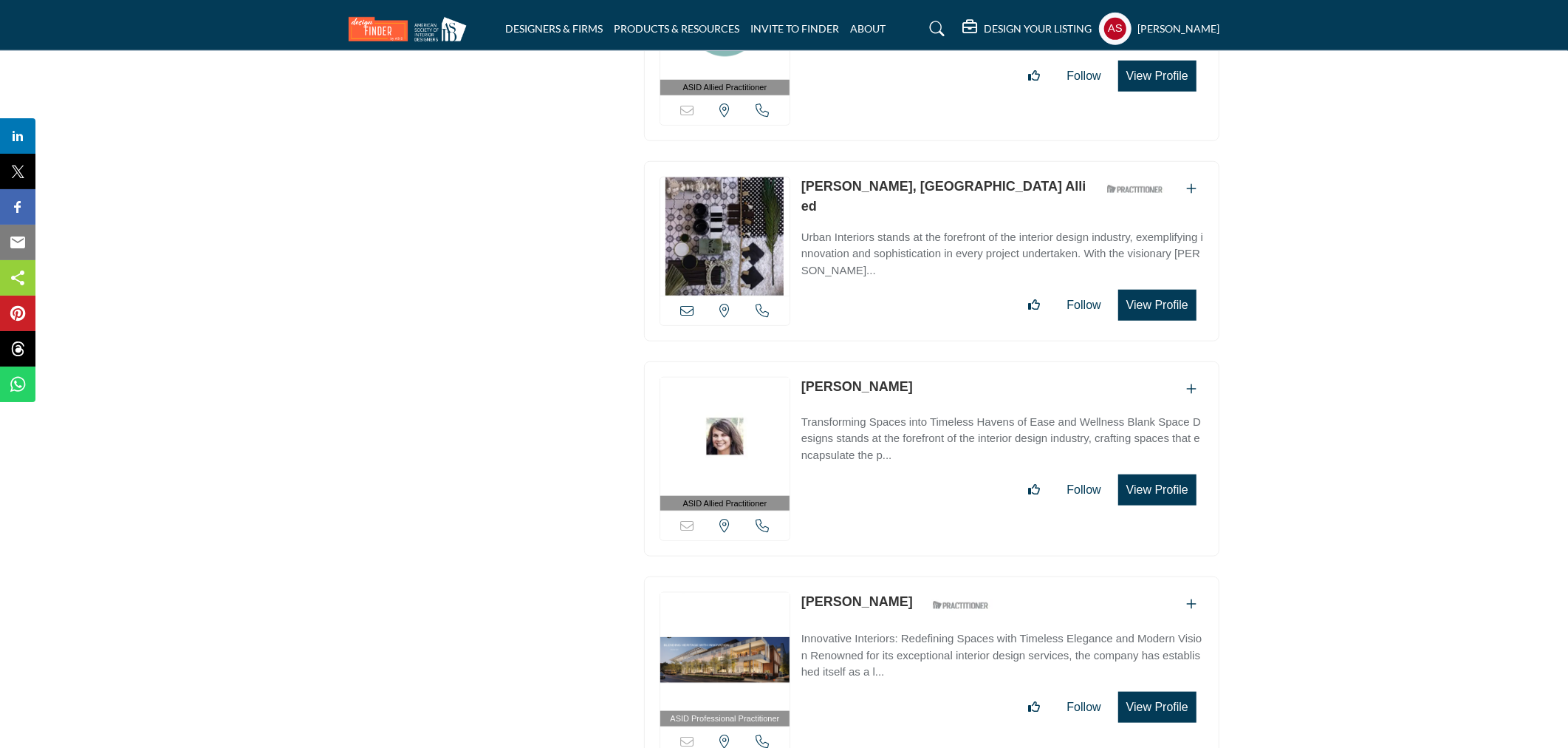
click at [883, 361] on div "ASID Allied Practitioner ASID Allied Practitioners have successfully completed …" at bounding box center [932, 459] width 575 height 196
copy div "Sorry, but this listing is on a subscription plan which does not allow users to…"
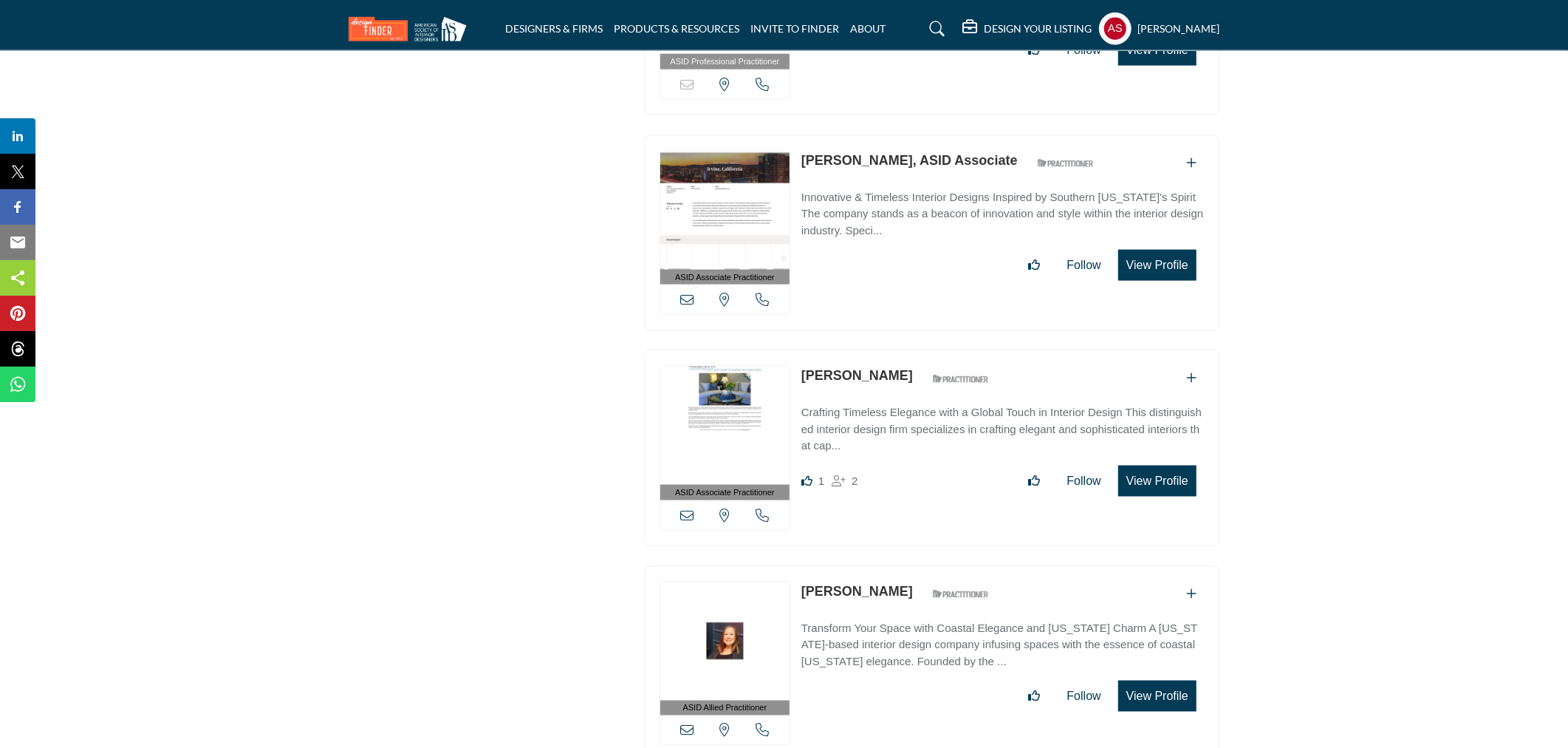
scroll to position [25614, 0]
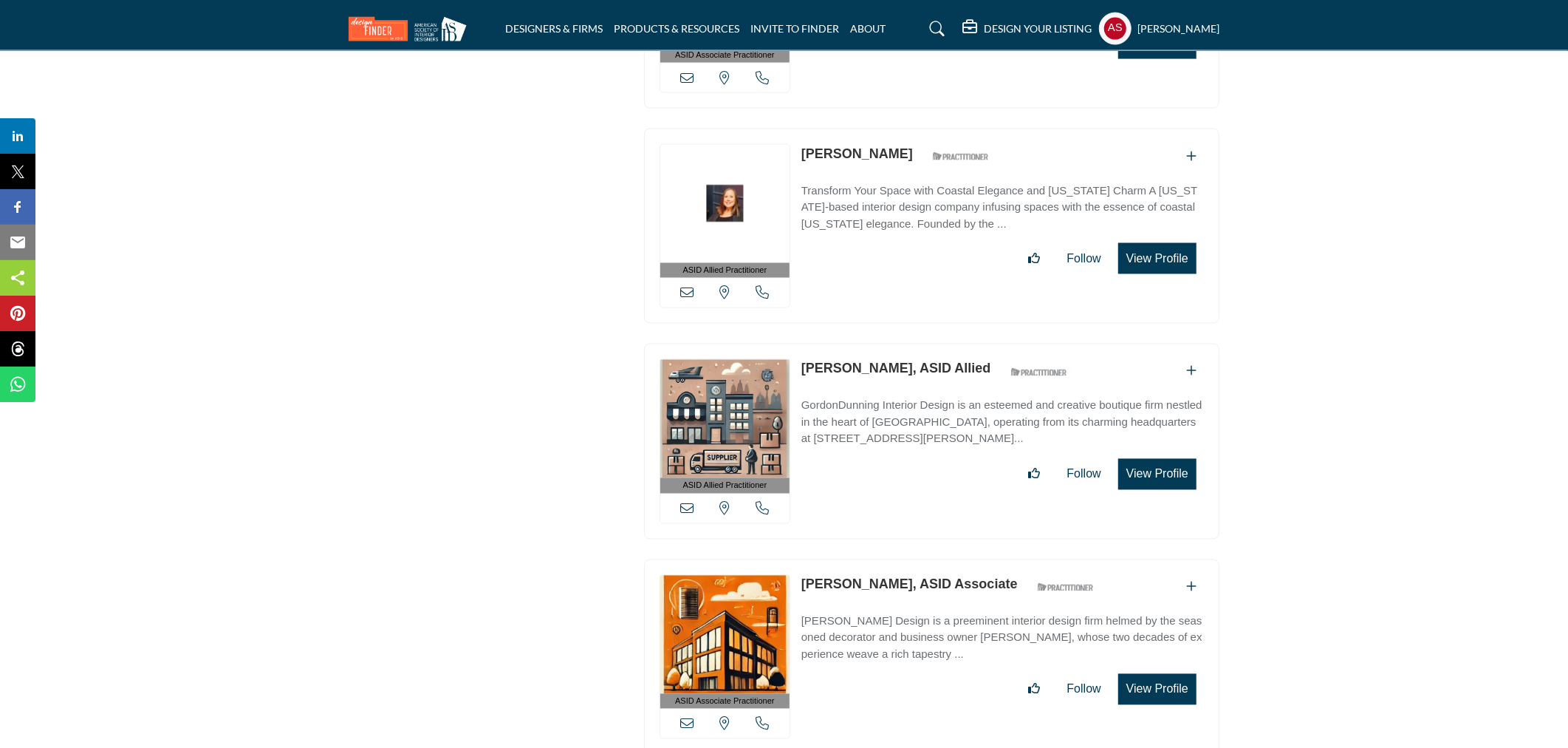
copy link "Dmitry Dudnik"
drag, startPoint x: 799, startPoint y: 542, endPoint x: 890, endPoint y: 554, distance: 91.8
click at [890, 559] on div "ASID Associate Practitioner ASID Associate Practitioners have a degree in any m…" at bounding box center [932, 657] width 575 height 196
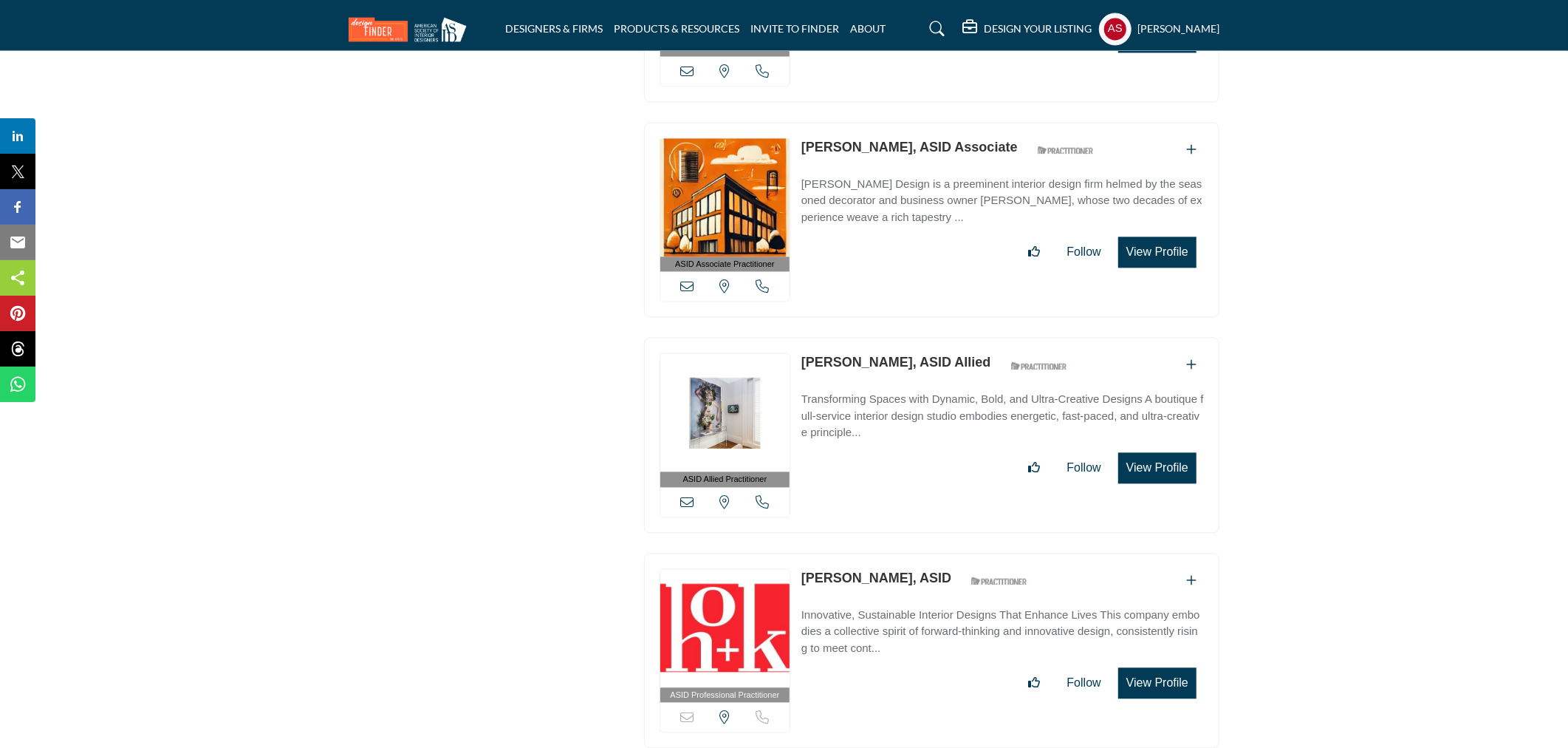
scroll to position [26271, 0]
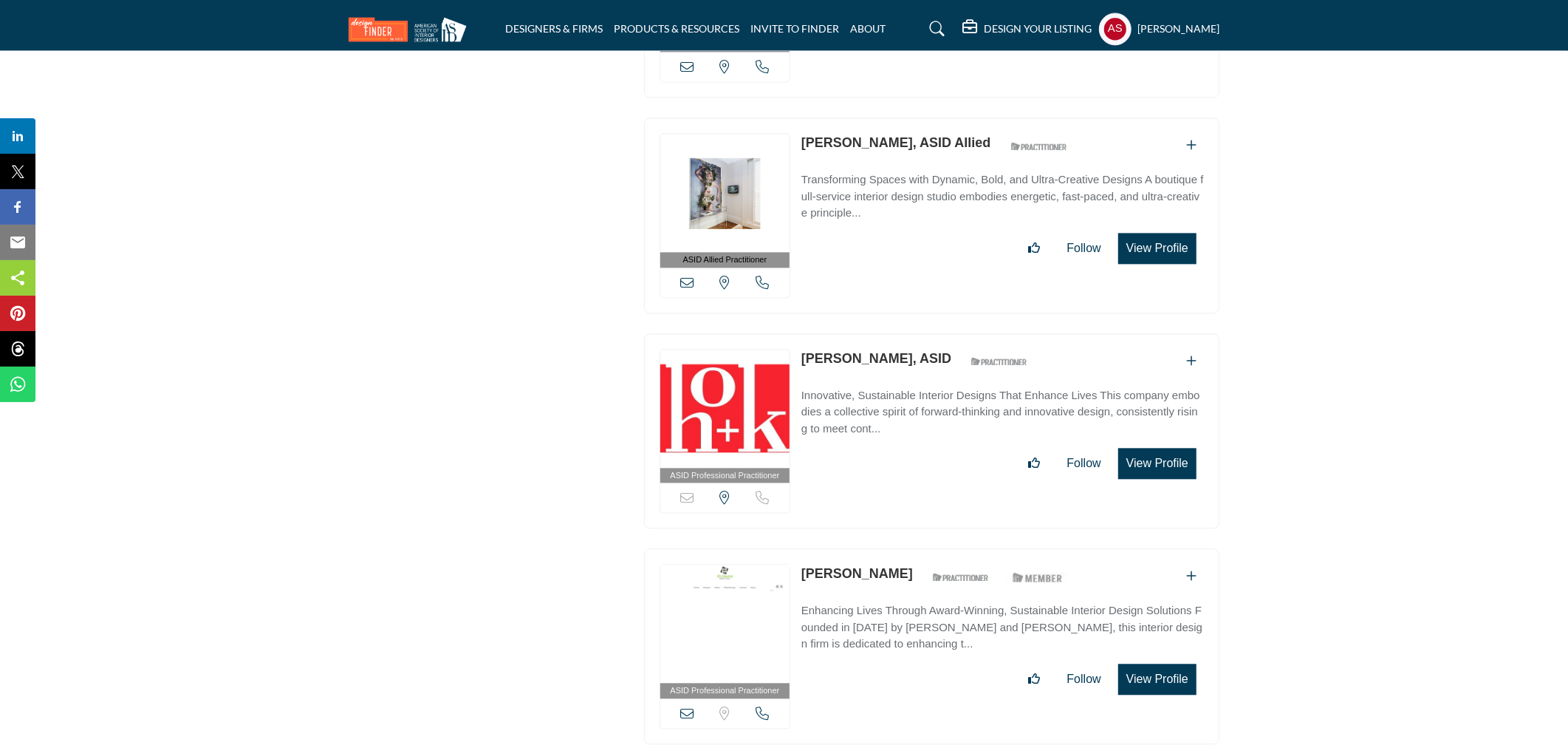
drag, startPoint x: 800, startPoint y: 311, endPoint x: 911, endPoint y: 333, distance: 113.2
click at [911, 333] on div "ASID Professional Practitioner ASID Professional Practitioners have successfull…" at bounding box center [932, 431] width 575 height 196
copy link "Kristina Kamenar"
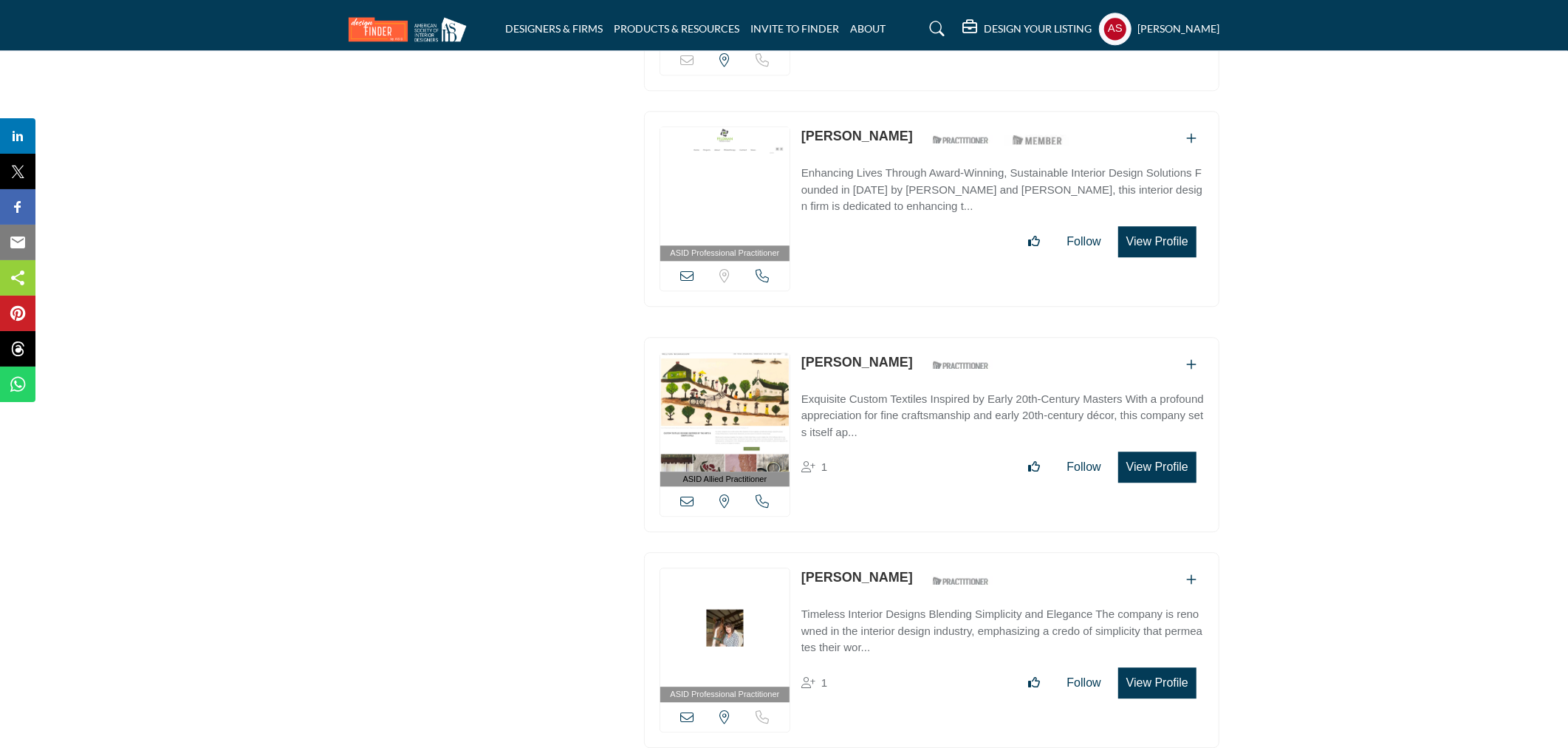
scroll to position [26928, 0]
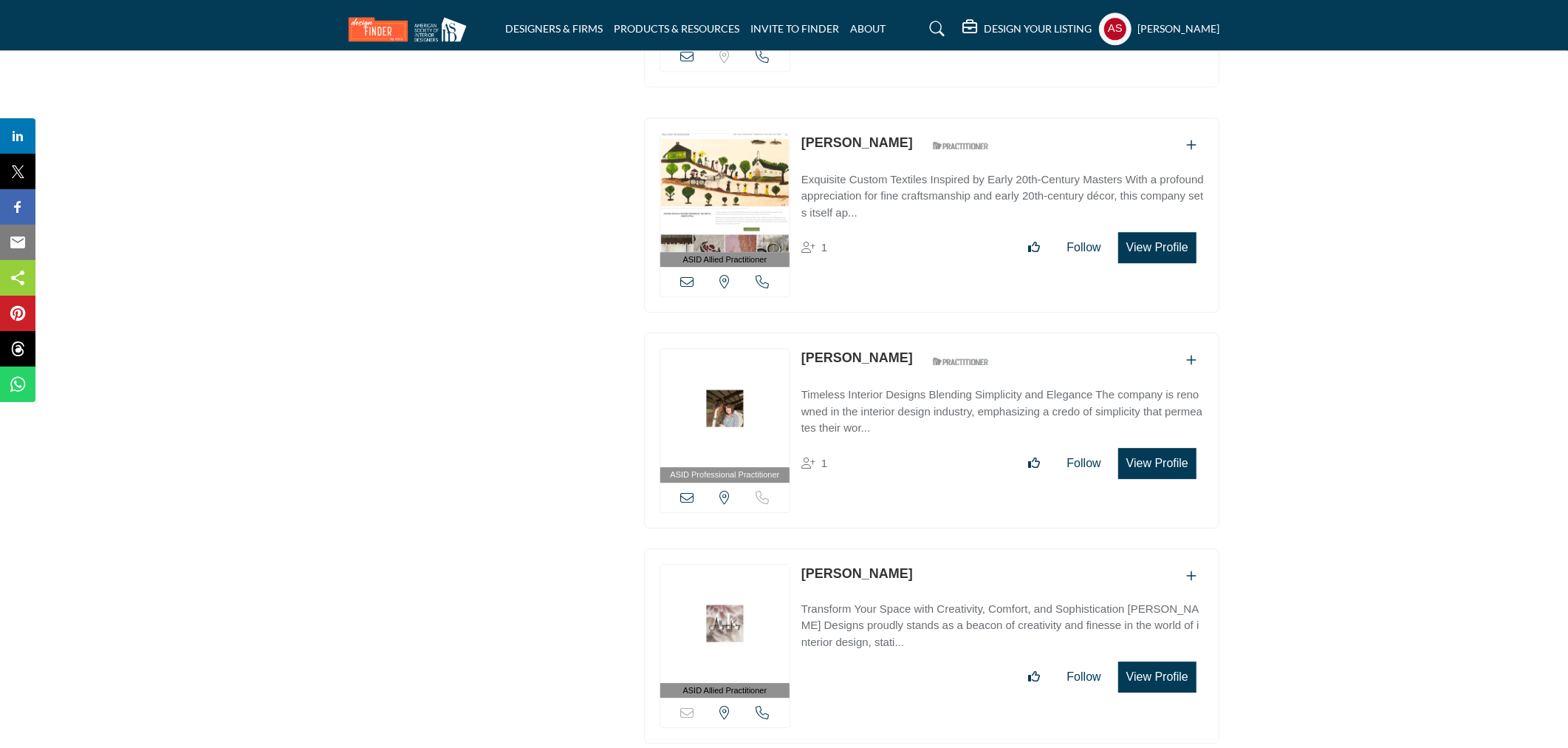
drag, startPoint x: 799, startPoint y: 311, endPoint x: 891, endPoint y: 323, distance: 92.8
click at [891, 333] on div "ASID Professional Practitioner ASID Professional Practitioners have successfull…" at bounding box center [932, 430] width 575 height 196
copy link "Ginger Barber"
click at [867, 350] on link "Ginger Barber" at bounding box center [857, 357] width 112 height 14
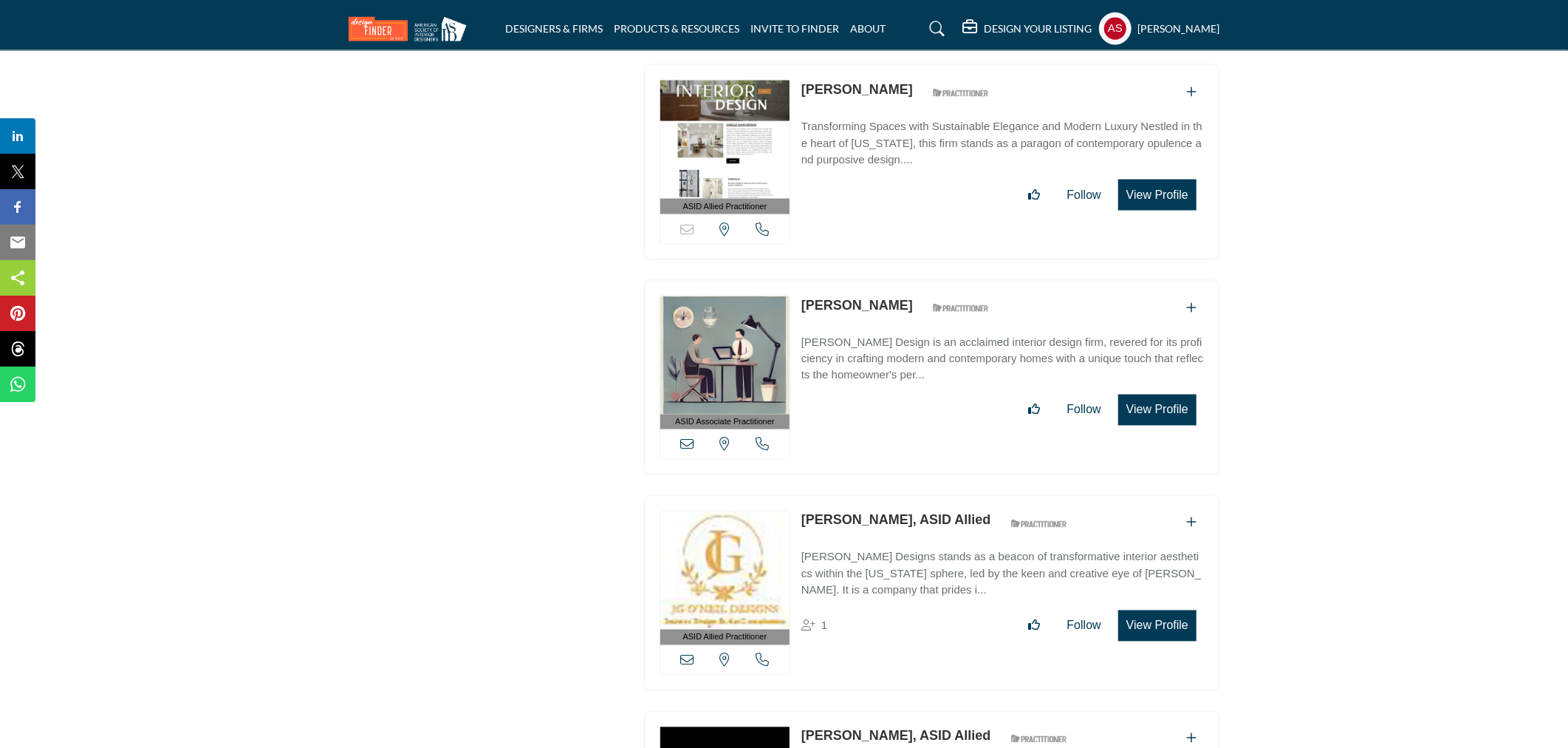
scroll to position [29993, 0]
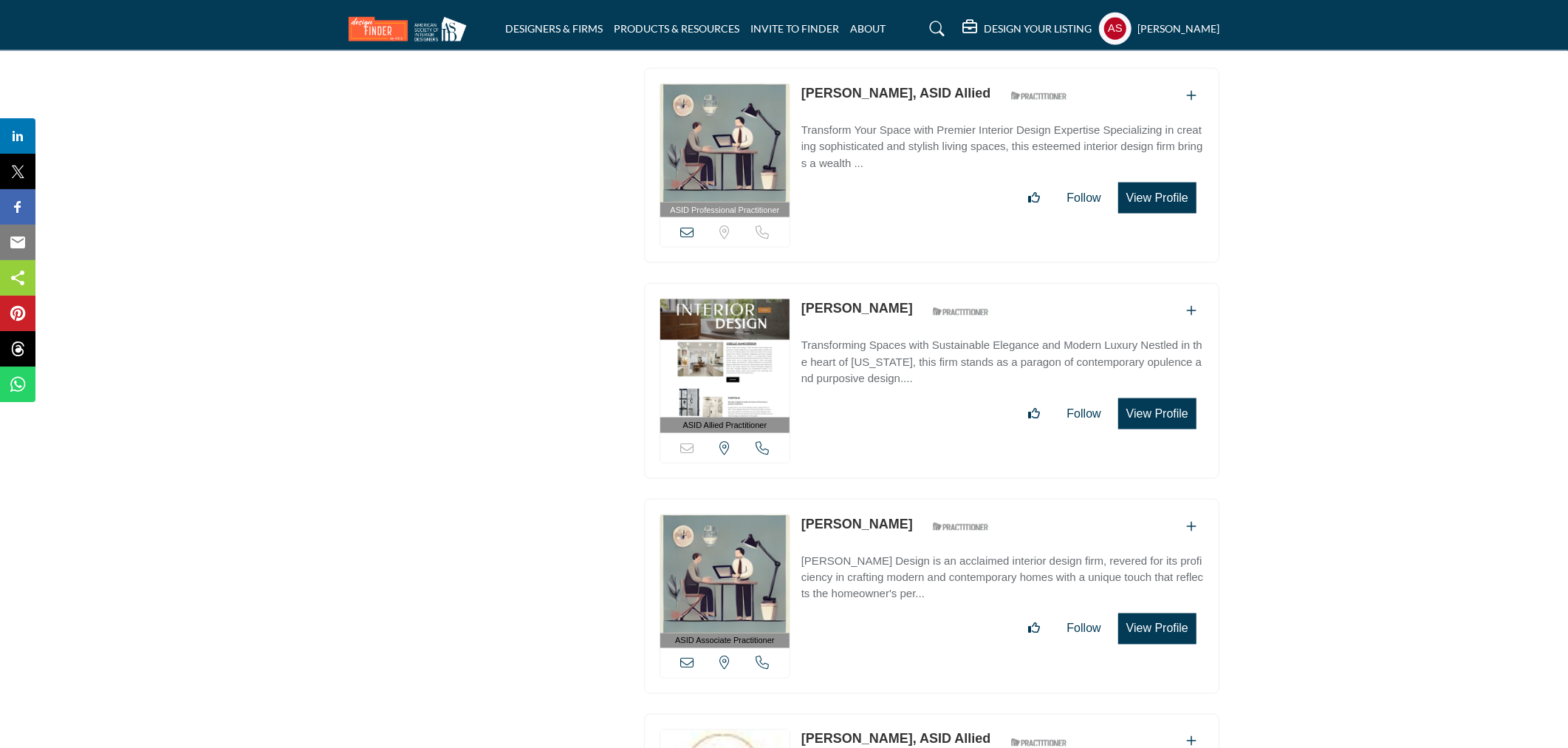
drag, startPoint x: 800, startPoint y: 262, endPoint x: 883, endPoint y: 263, distance: 83.0
click at [883, 283] on div "ASID Allied Practitioner ASID Allied Practitioners have successfully completed …" at bounding box center [932, 380] width 575 height 196
copy link "Giselle Ulmo"
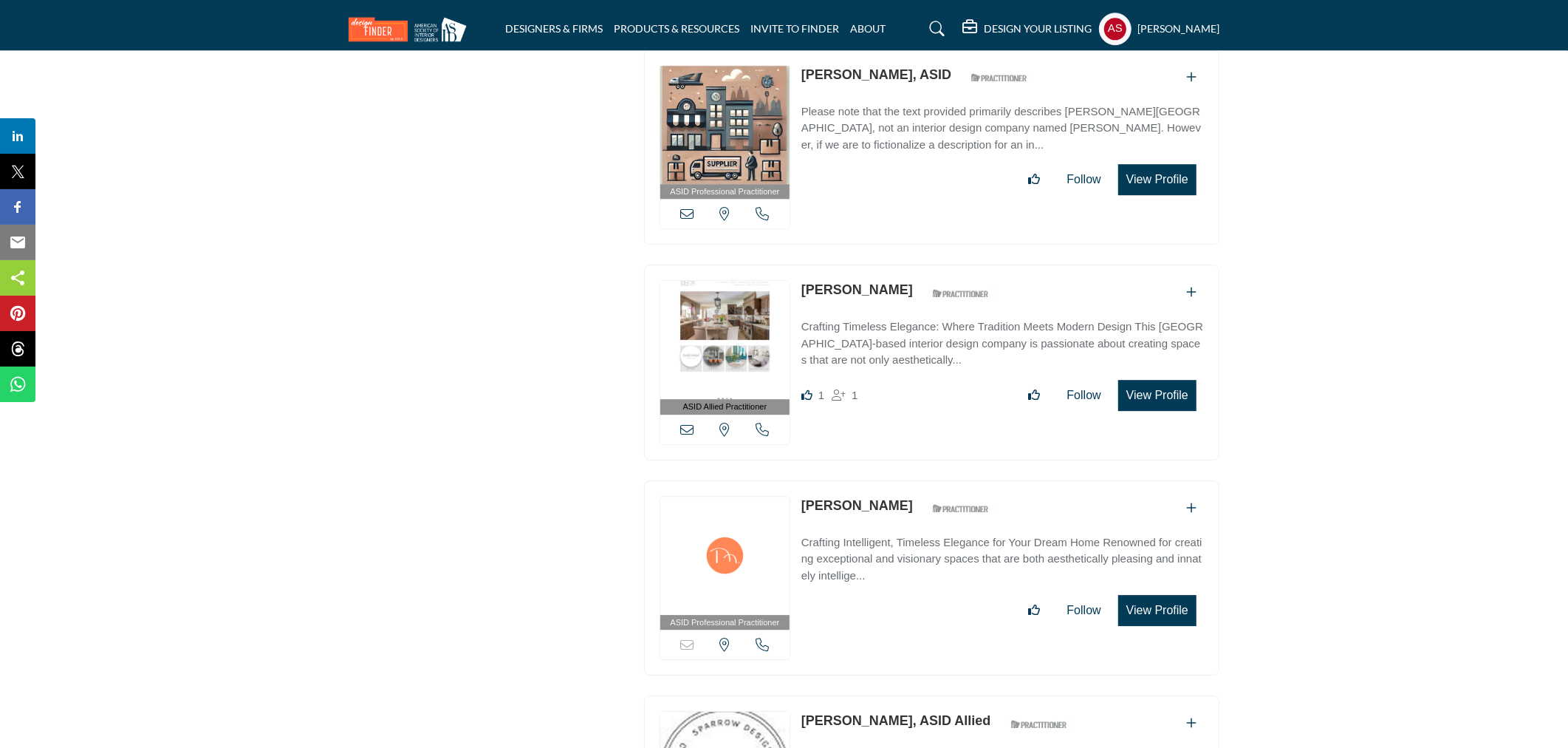
scroll to position [32182, 0]
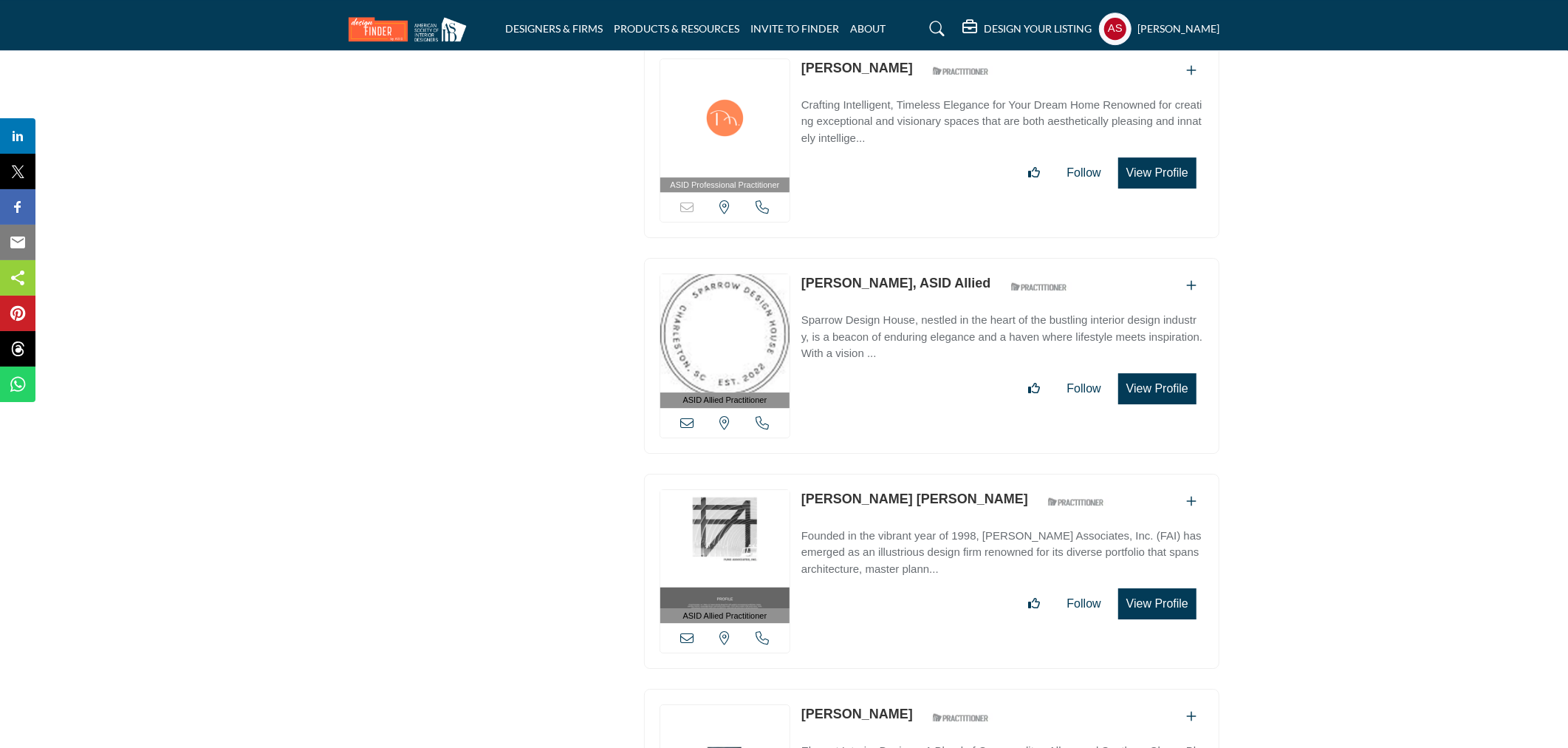
copy link "McKenna Furuta"
drag, startPoint x: 796, startPoint y: 447, endPoint x: 908, endPoint y: 456, distance: 112.4
click at [908, 473] on div "ASID Allied Practitioner ASID Allied Practitioners have successfully completed …" at bounding box center [932, 571] width 575 height 196
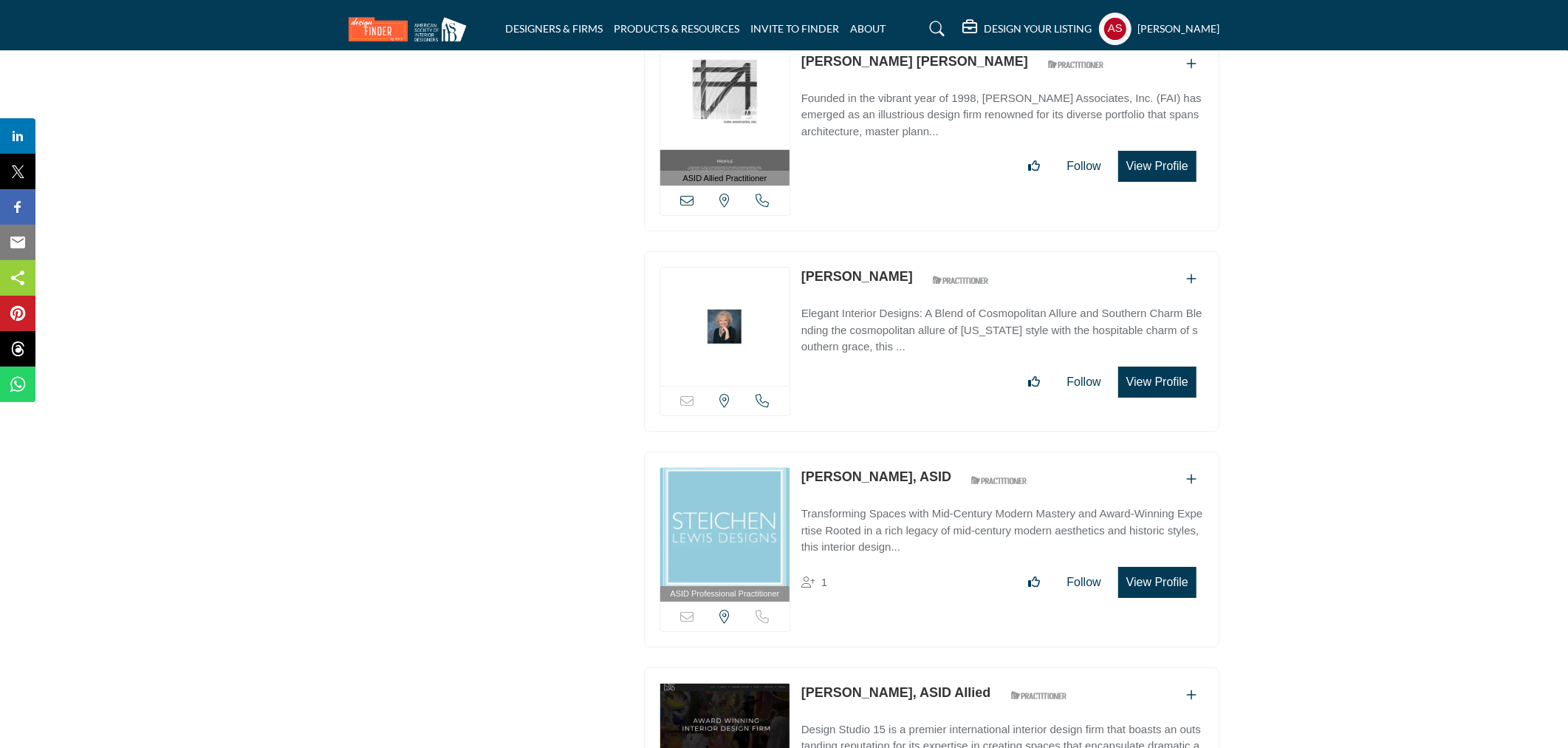
scroll to position [33058, 0]
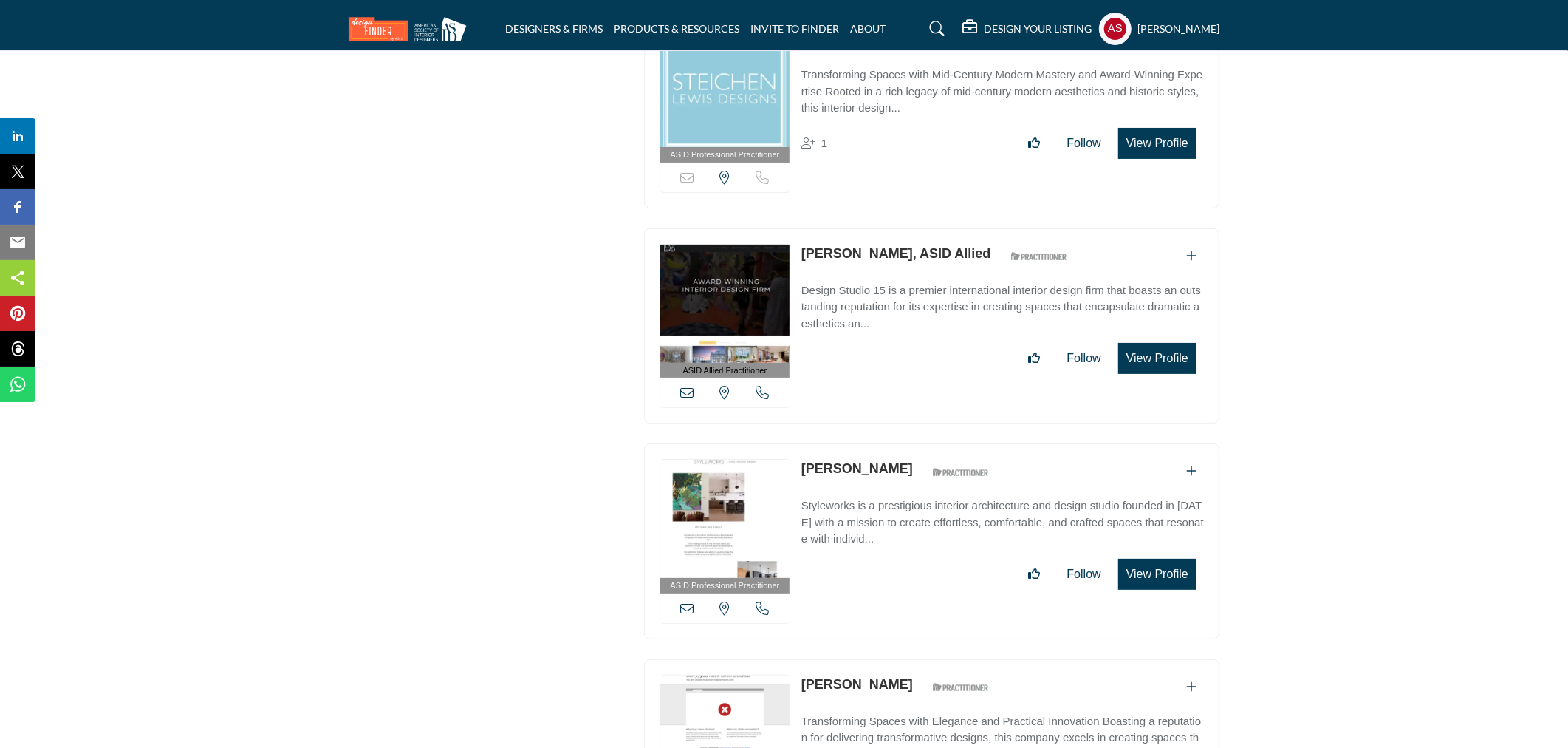
copy link "Rikke Jorgensen"
drag, startPoint x: 797, startPoint y: 416, endPoint x: 908, endPoint y: 421, distance: 111.1
click at [908, 444] on div "ASID Professional Practitioner ASID Professional Practitioners have successfull…" at bounding box center [932, 541] width 575 height 196
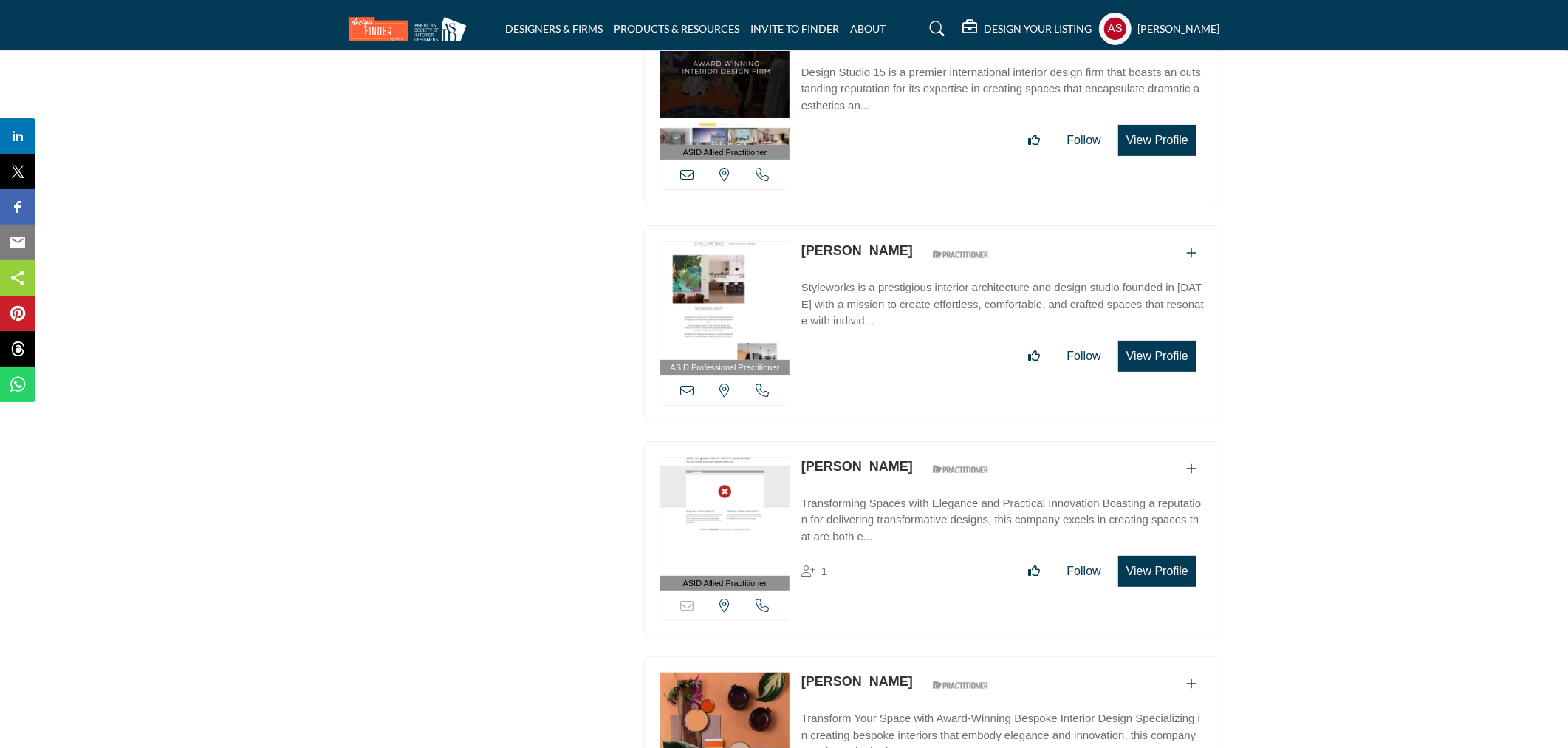
scroll to position [33716, 0]
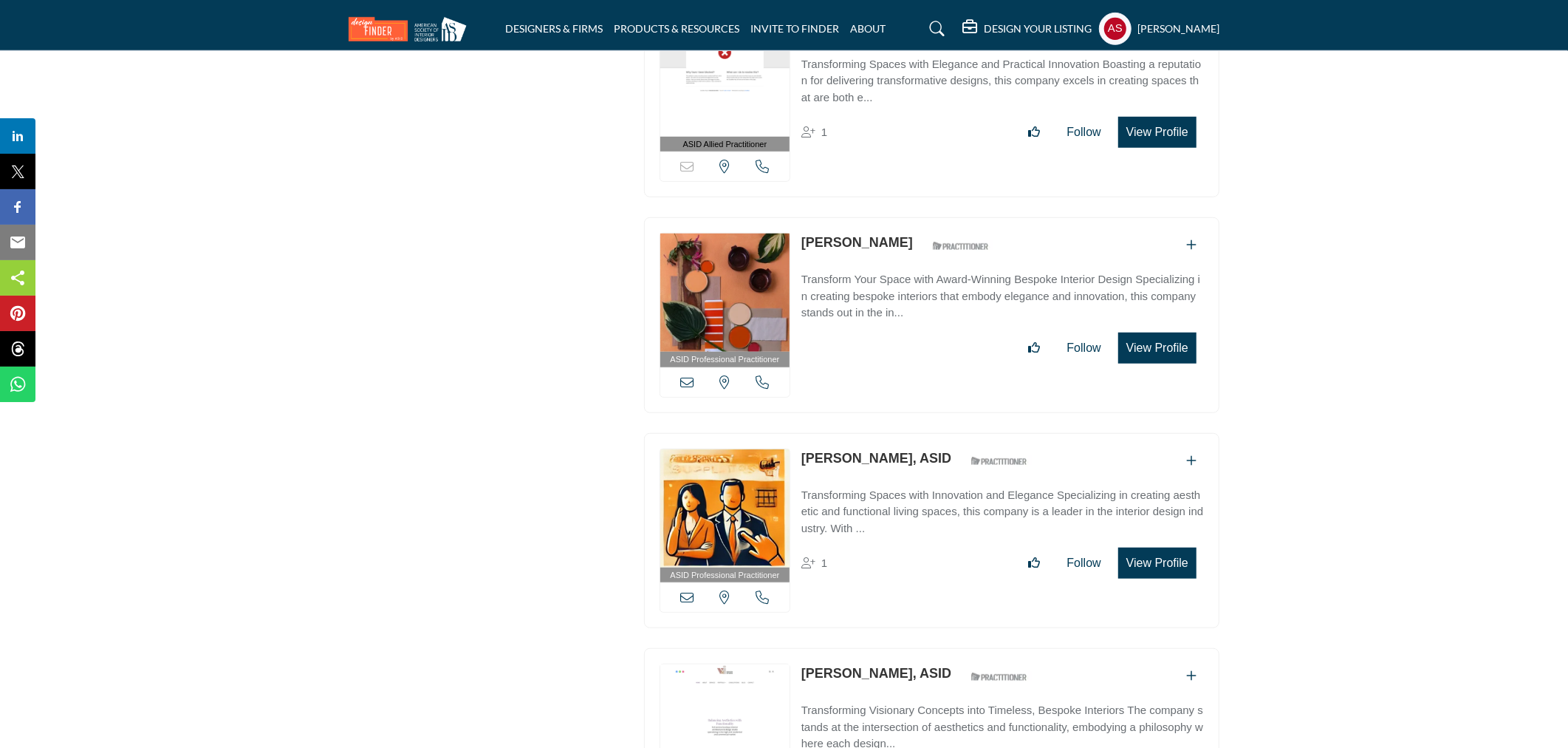
drag, startPoint x: 796, startPoint y: 403, endPoint x: 900, endPoint y: 411, distance: 104.3
click at [900, 433] on div "ASID Professional Practitioner ASID Professional Practitioners have successfull…" at bounding box center [932, 530] width 575 height 196
copy link "Eva Puterbaugh"
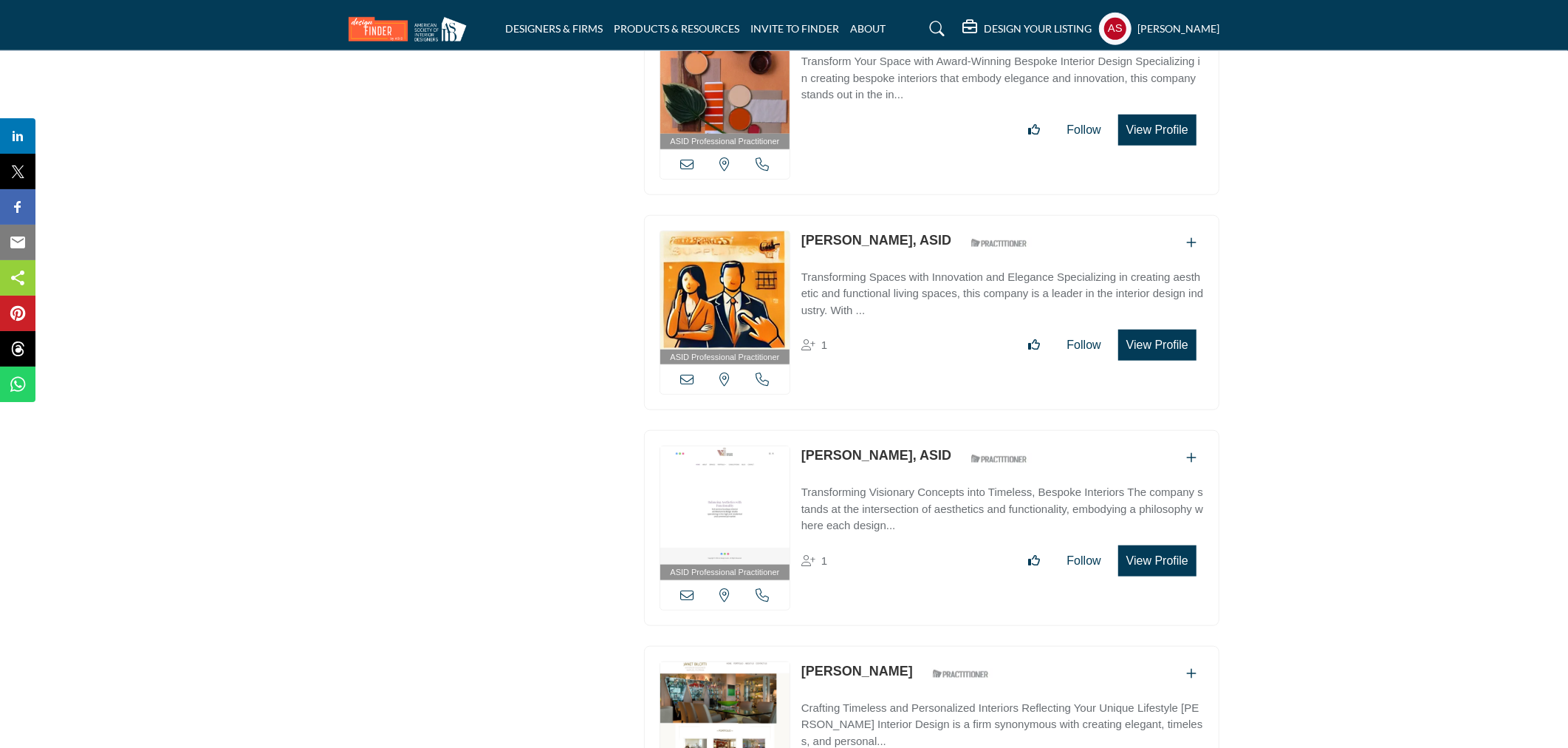
scroll to position [34152, 0]
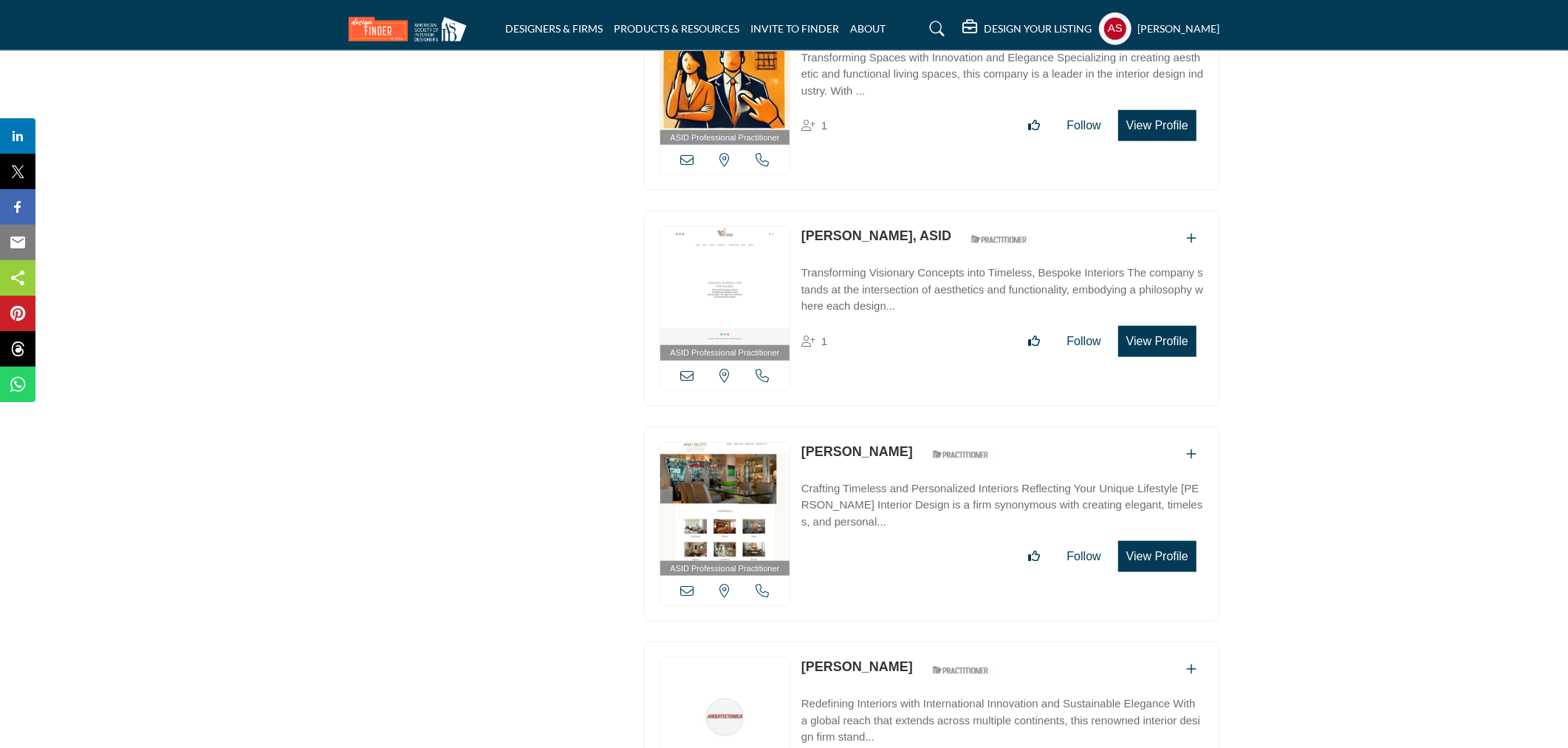
copy link "Janet Bilotti"
drag, startPoint x: 796, startPoint y: 396, endPoint x: 880, endPoint y: 399, distance: 84.1
click at [880, 426] on div "ASID Professional Practitioner ASID Professional Practitioners have successfull…" at bounding box center [932, 524] width 575 height 196
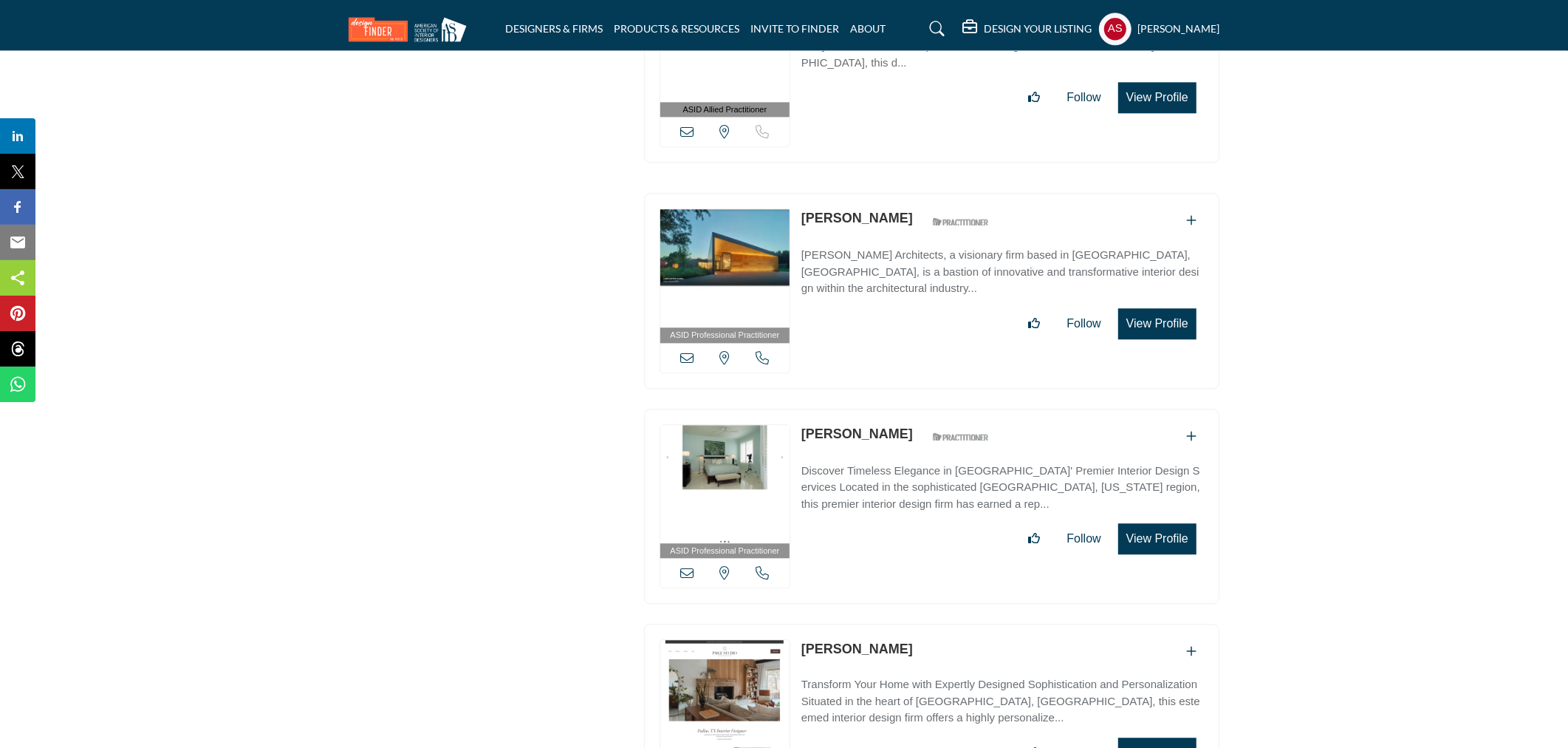
scroll to position [36342, 0]
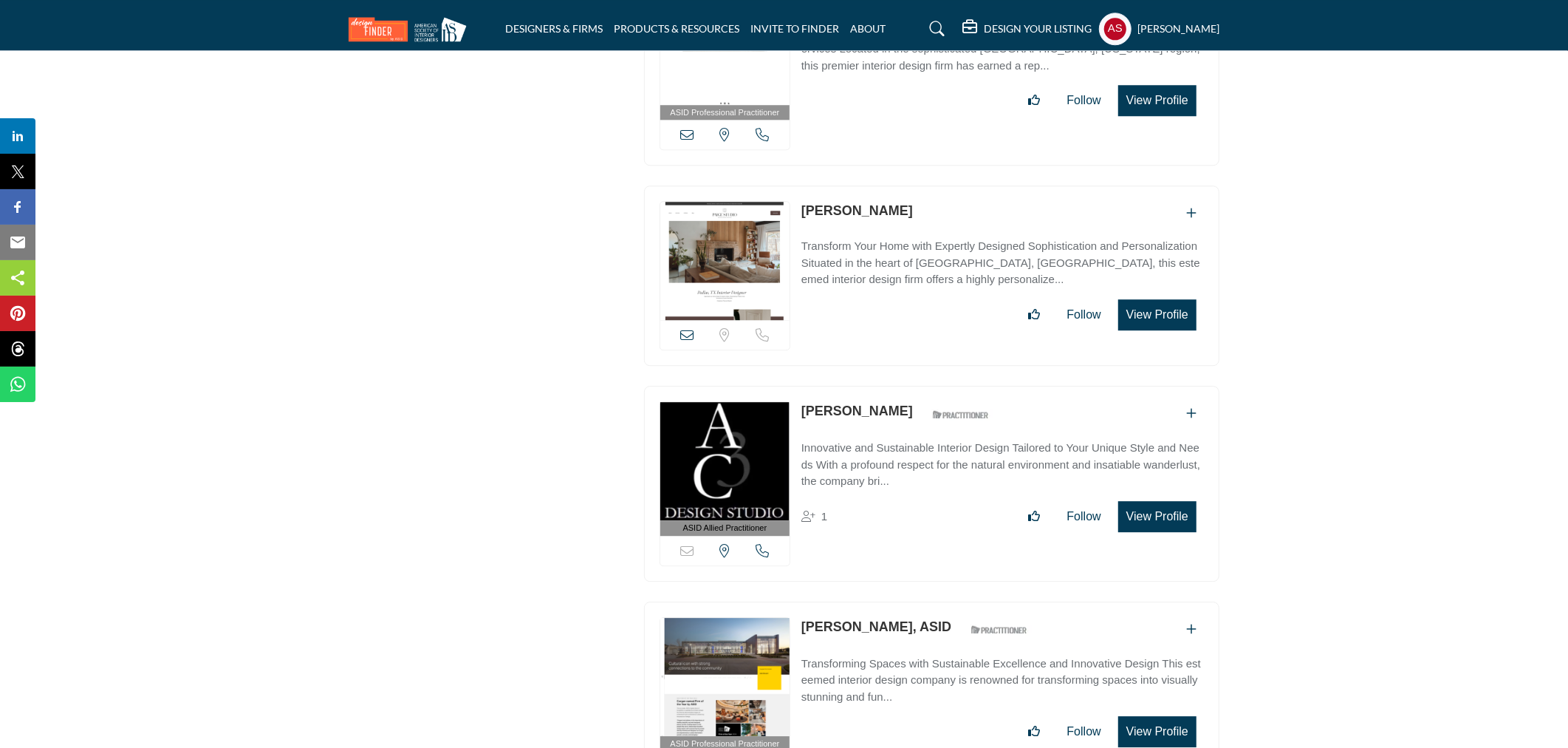
drag, startPoint x: 800, startPoint y: 350, endPoint x: 921, endPoint y: 365, distance: 121.9
click at [921, 386] on div "ASID Allied Practitioner ASID Allied Practitioners have successfully completed …" at bounding box center [932, 483] width 575 height 196
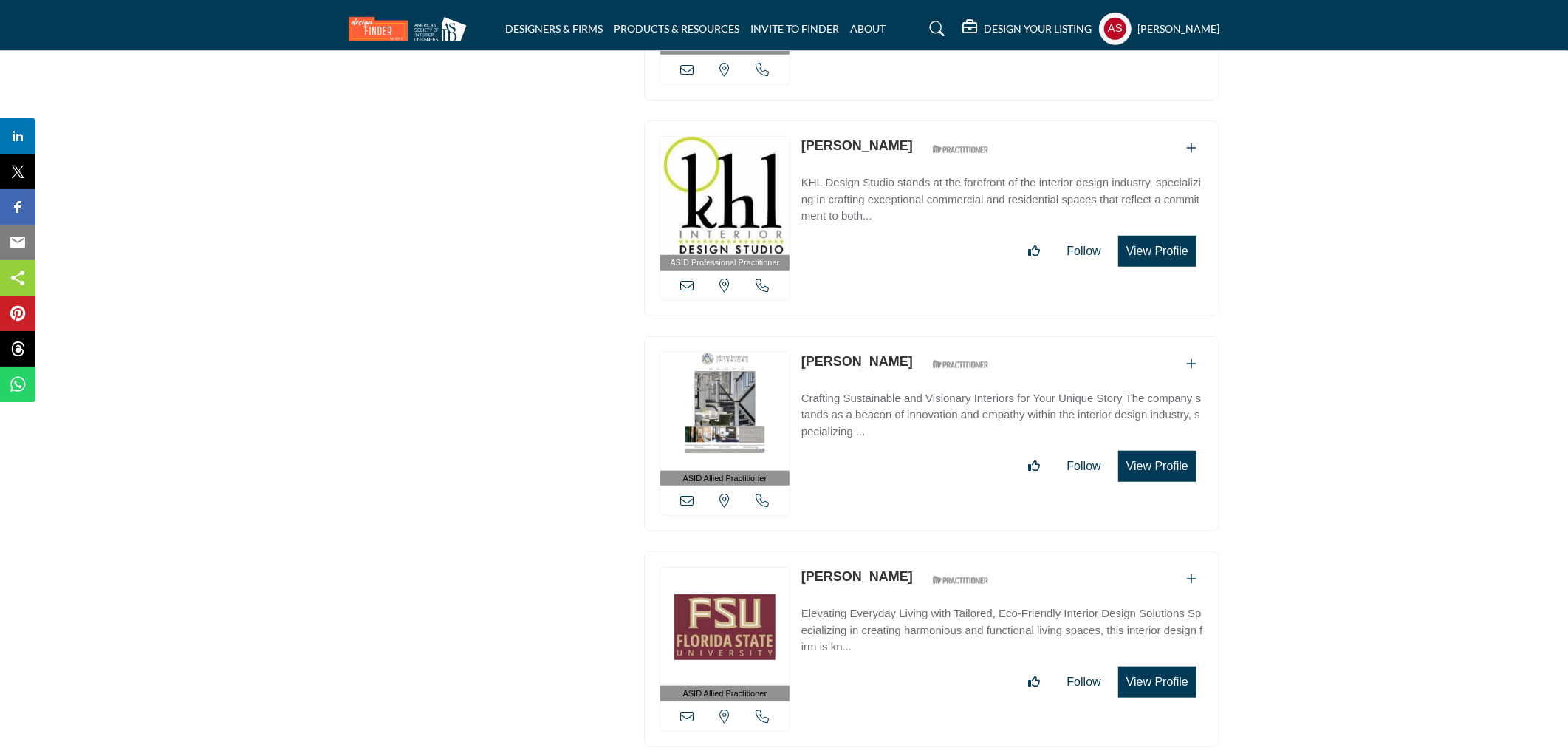
scroll to position [38750, 0]
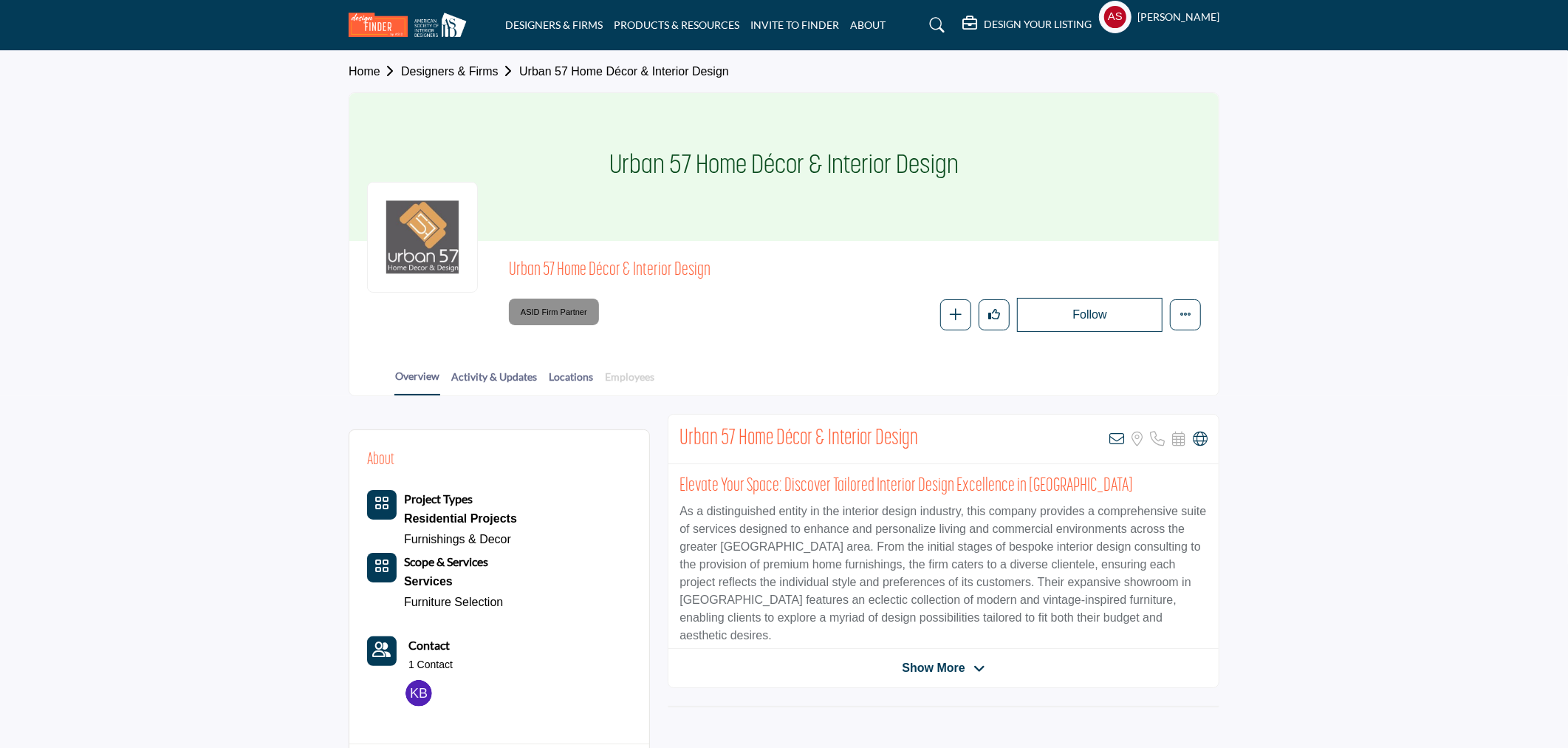
click at [636, 375] on body "DESIGNERS & FIRMS PRODUCTS & RESOURCES INVITE TO FINDER ABOUT" at bounding box center [784, 756] width 1568 height 1513
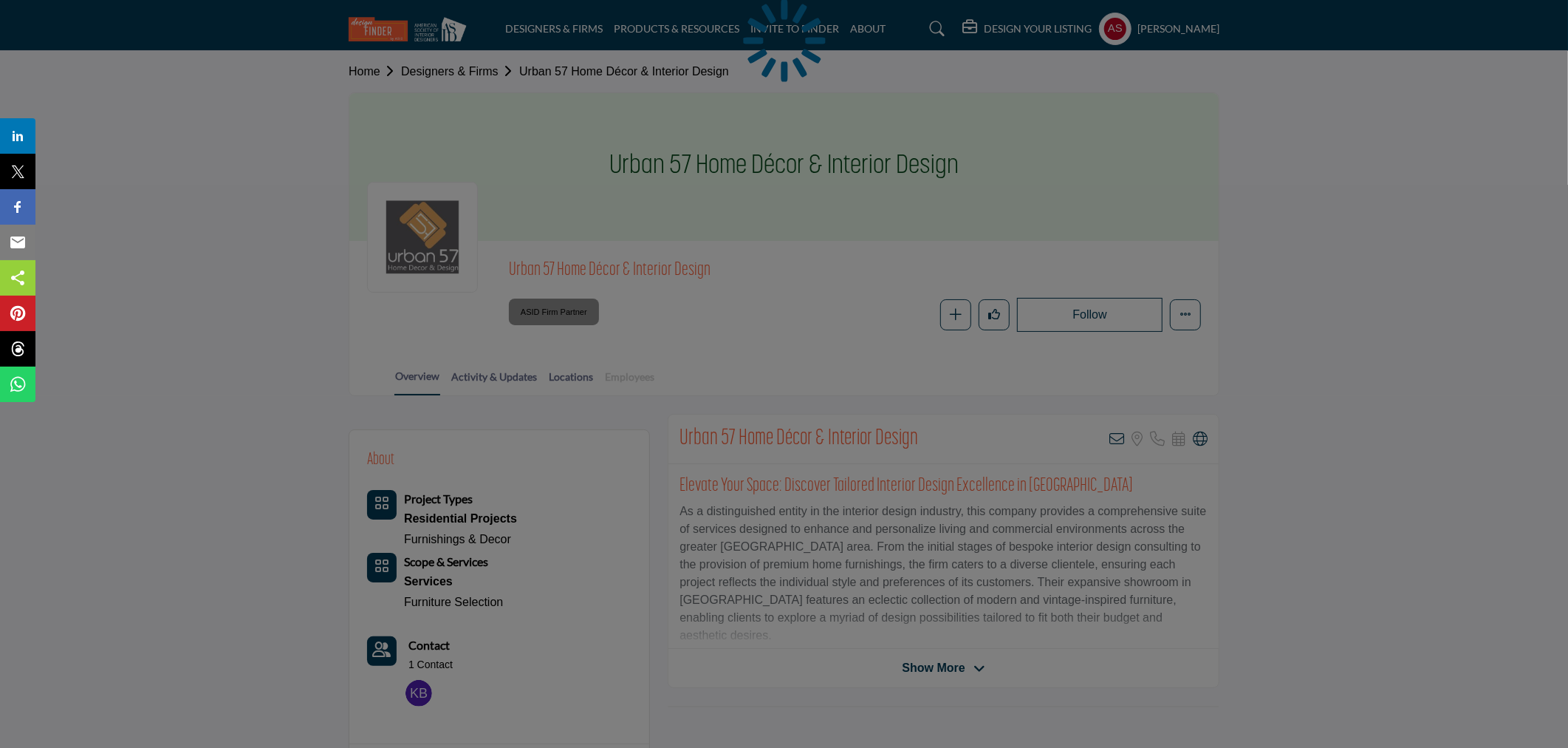
click at [636, 375] on div at bounding box center [784, 374] width 1568 height 748
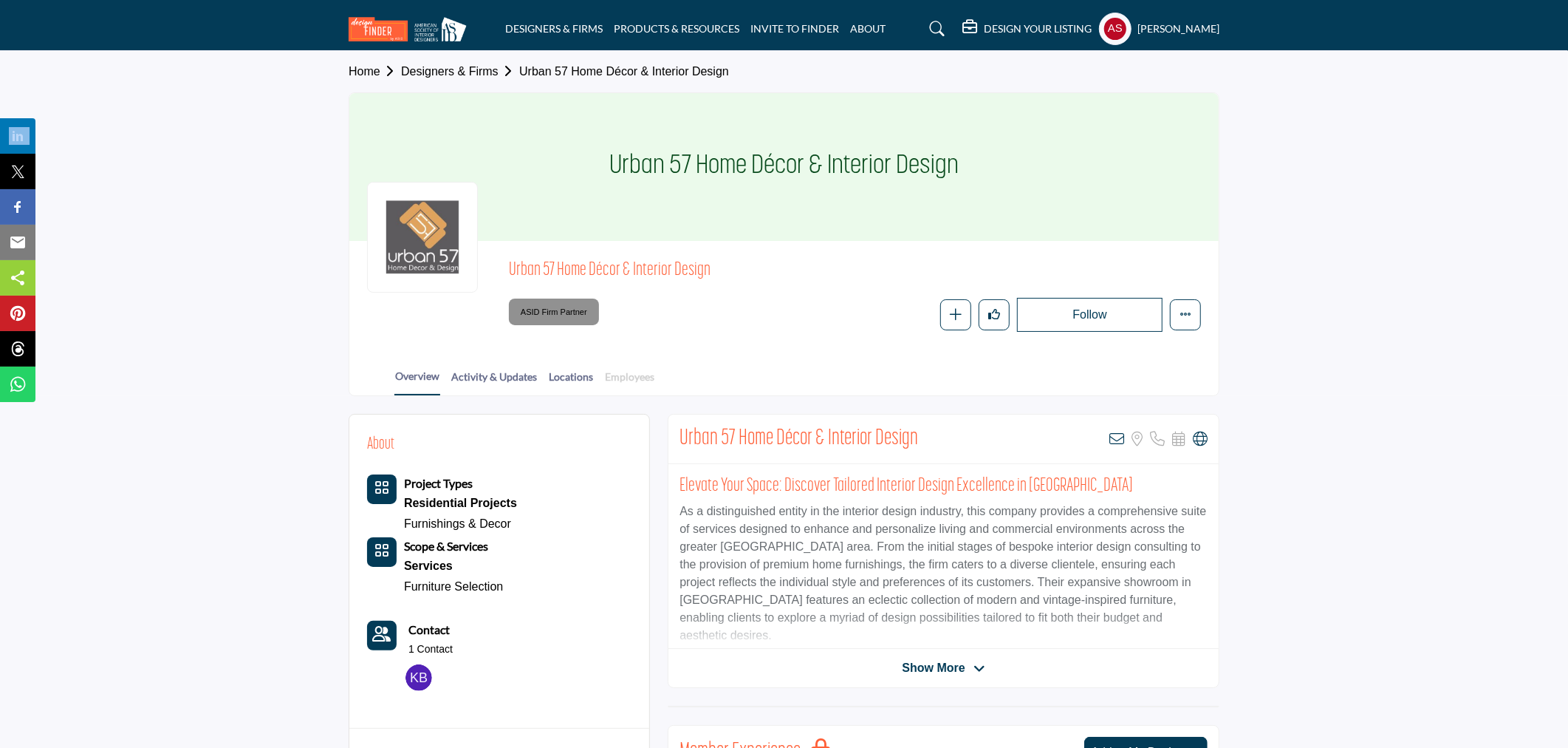
click at [621, 378] on link "Employees" at bounding box center [629, 382] width 51 height 26
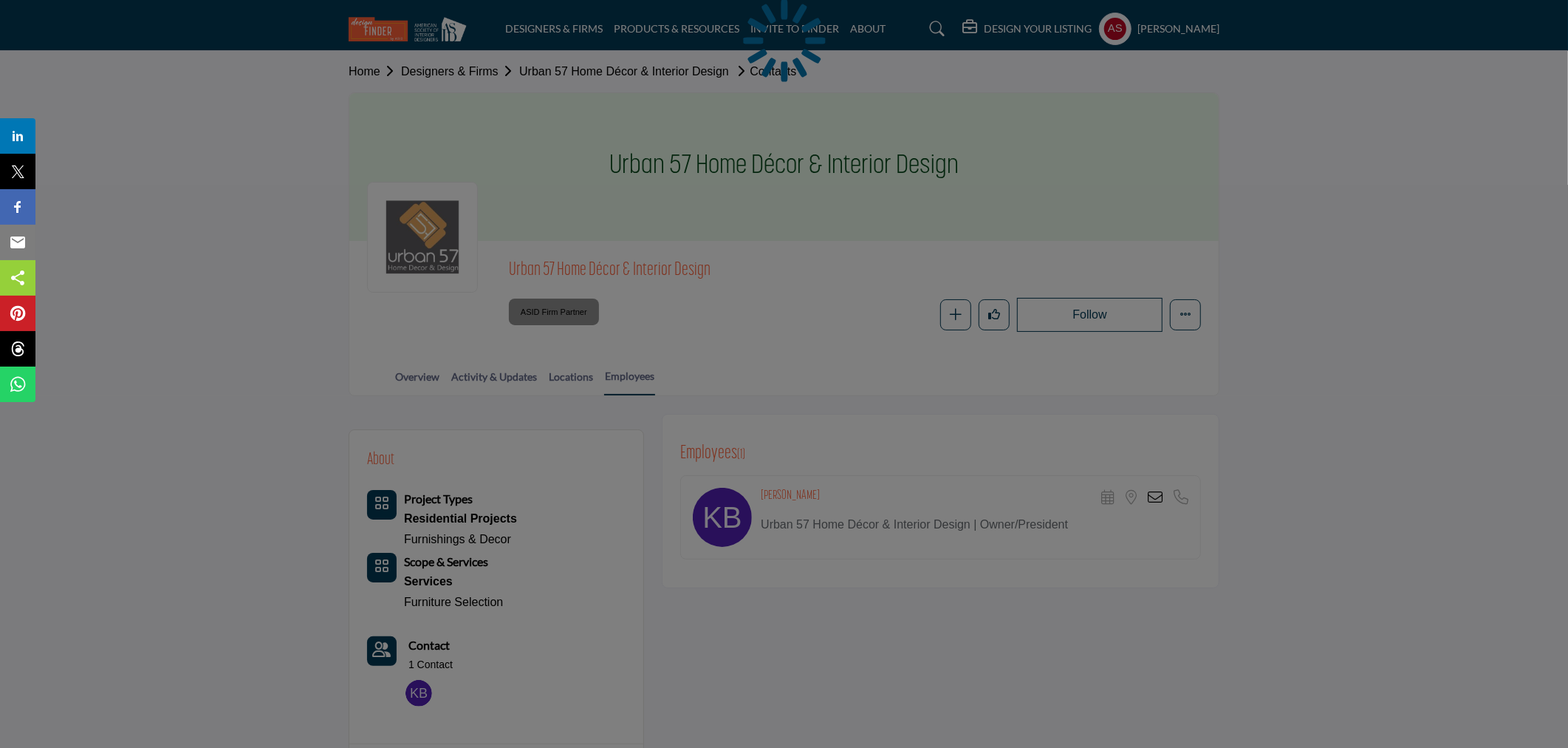
scroll to position [218, 0]
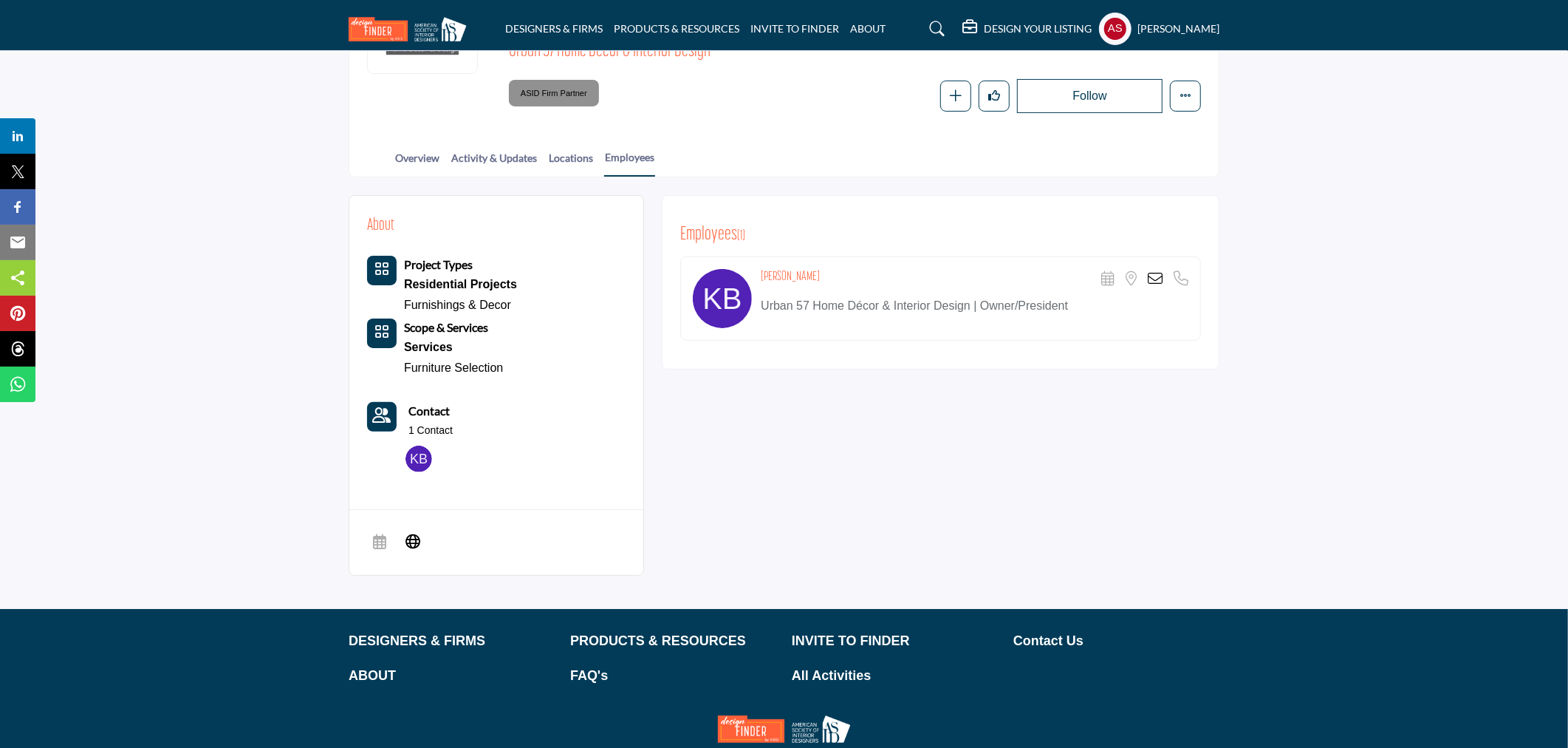
drag, startPoint x: 756, startPoint y: 269, endPoint x: 848, endPoint y: 271, distance: 92.0
click at [848, 271] on div "[PERSON_NAME] Scheduler URL is currently unavailable for this contact. Location…" at bounding box center [940, 298] width 521 height 84
copy h4 "[PERSON_NAME]"
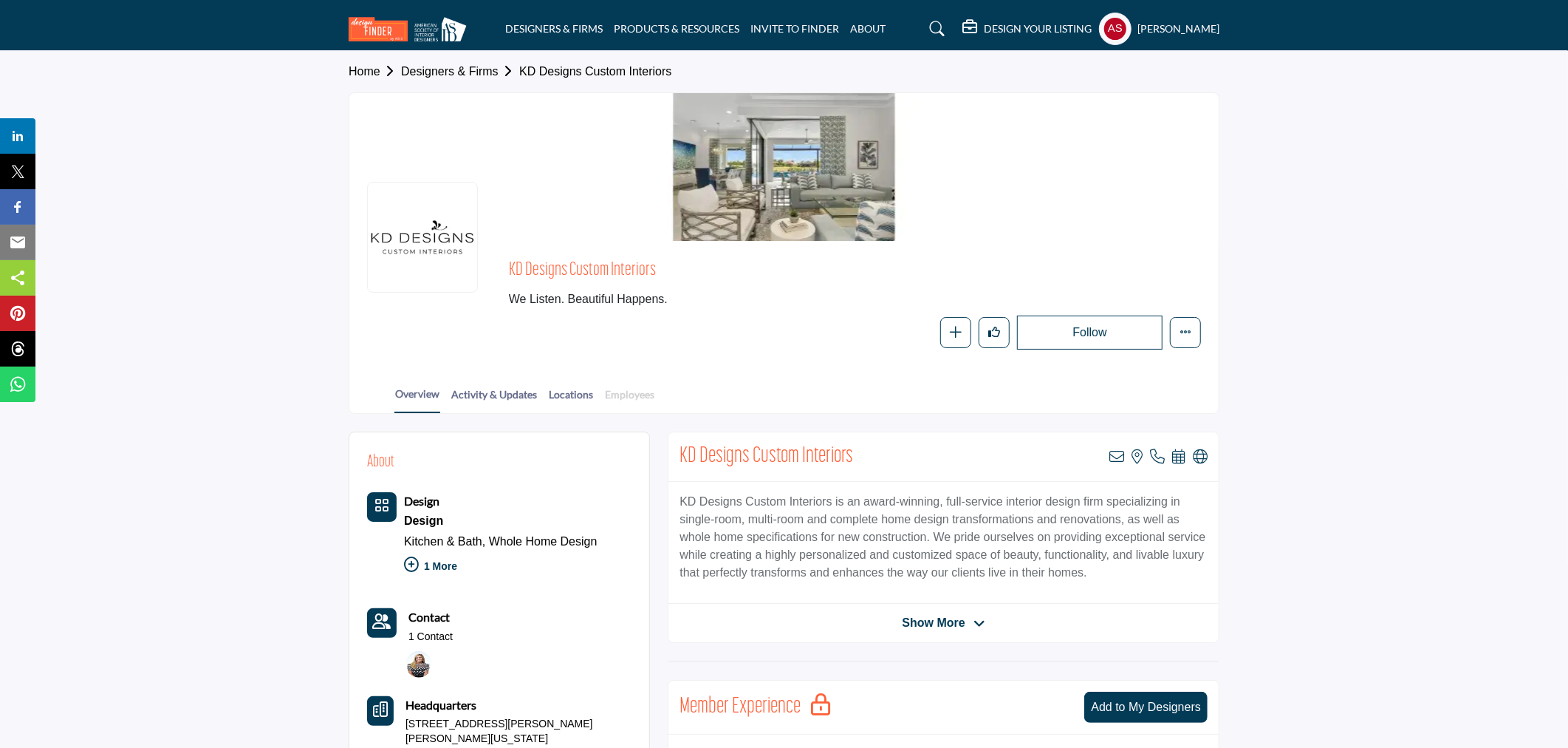
click at [636, 392] on link "Employees" at bounding box center [629, 399] width 51 height 26
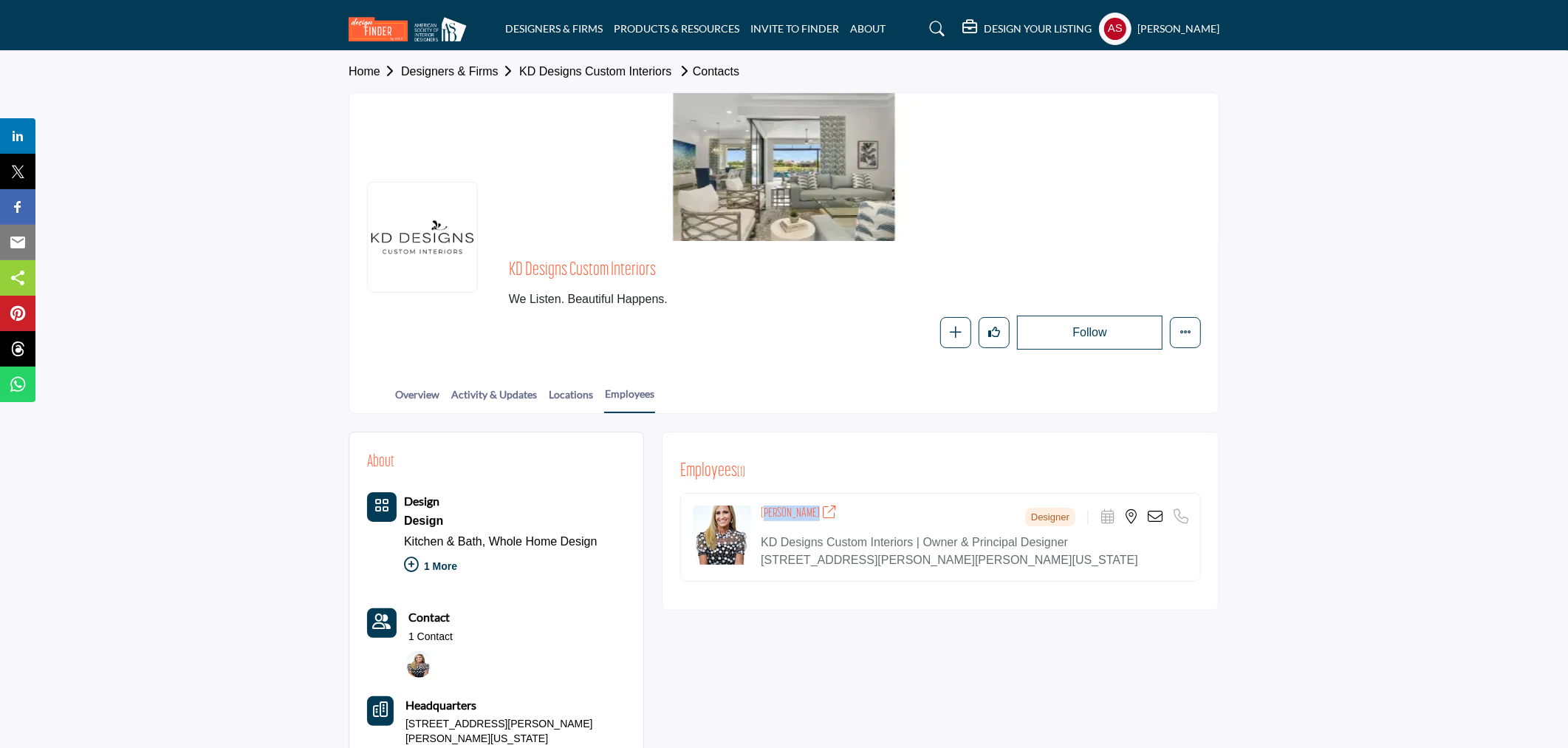
copy h4 "[PERSON_NAME]"
drag, startPoint x: 758, startPoint y: 510, endPoint x: 818, endPoint y: 520, distance: 60.8
click at [818, 520] on div "[PERSON_NAME] Designer Scheduler URL is currently unavailable for this contact." at bounding box center [940, 537] width 521 height 89
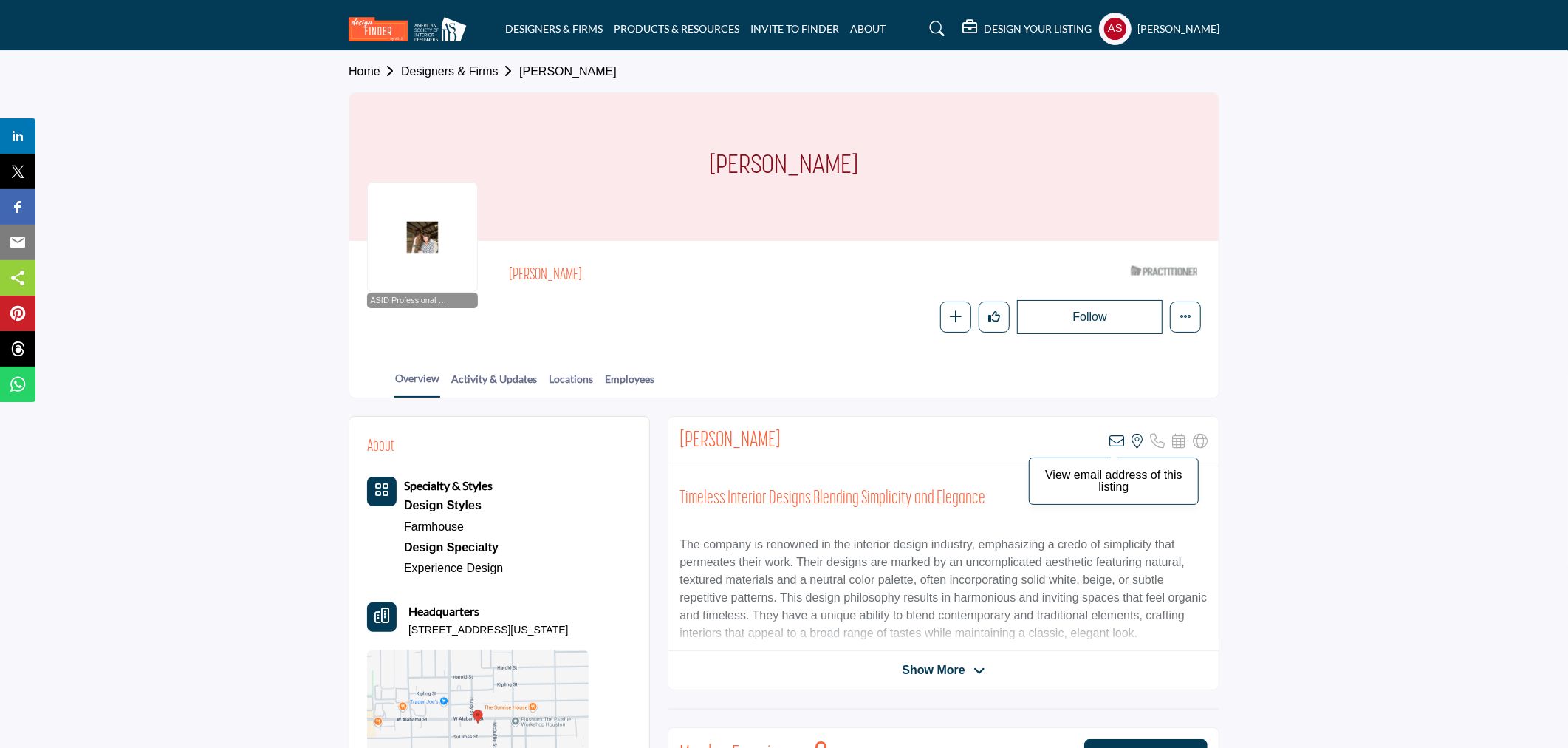
click at [1118, 446] on icon at bounding box center [1116, 441] width 14 height 14
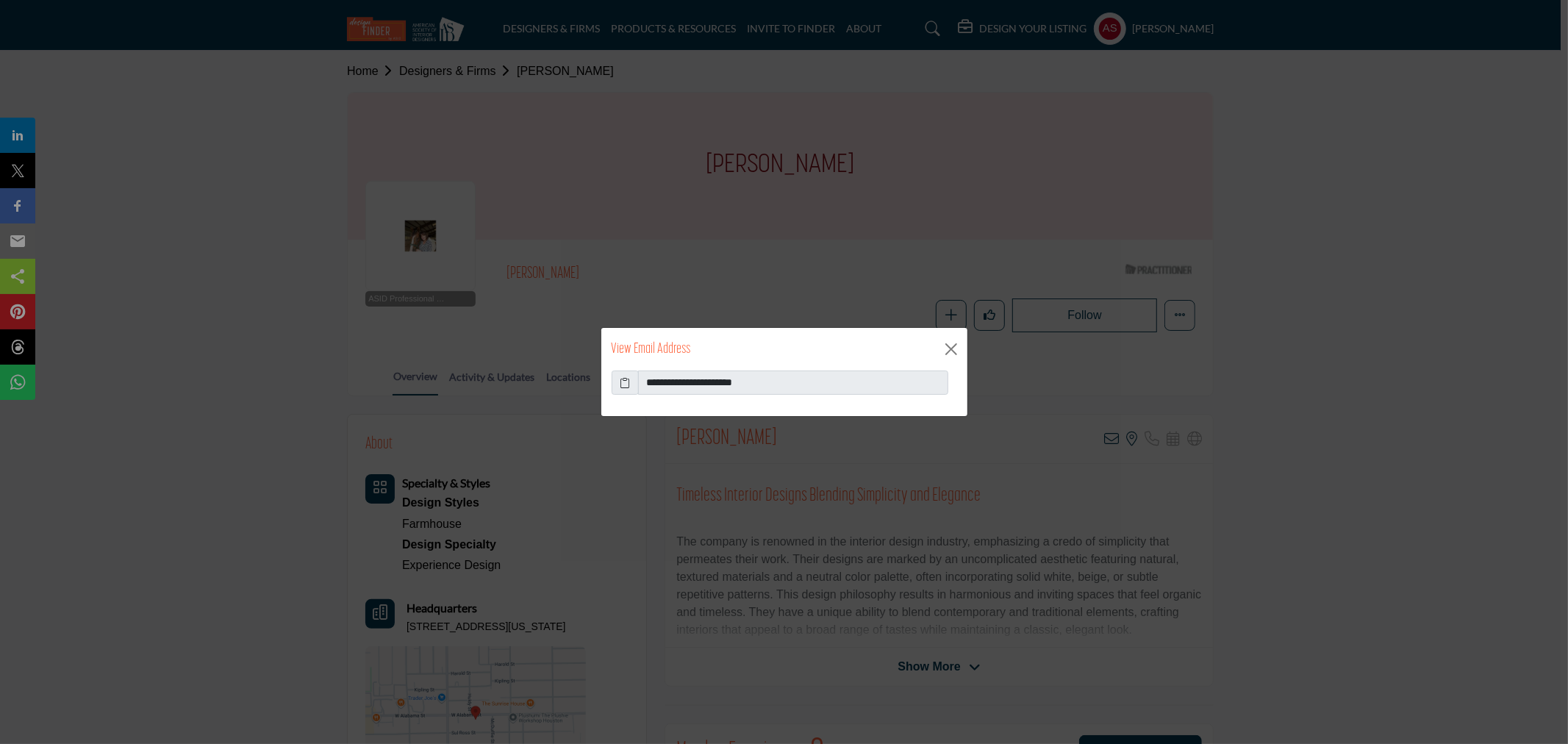
click at [623, 384] on icon at bounding box center [625, 382] width 11 height 15
click at [942, 350] on button "Close" at bounding box center [951, 349] width 22 height 22
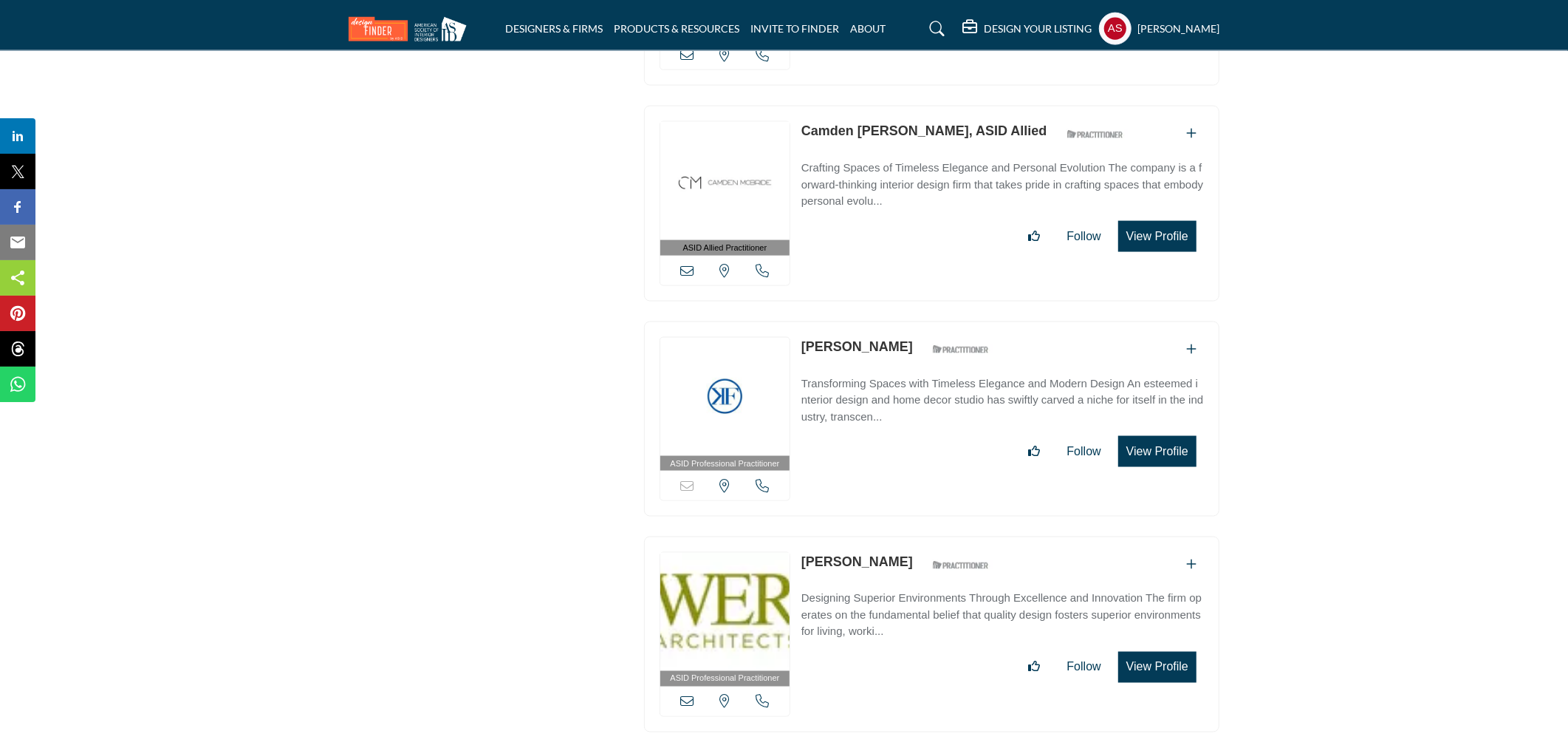
scroll to position [39844, 0]
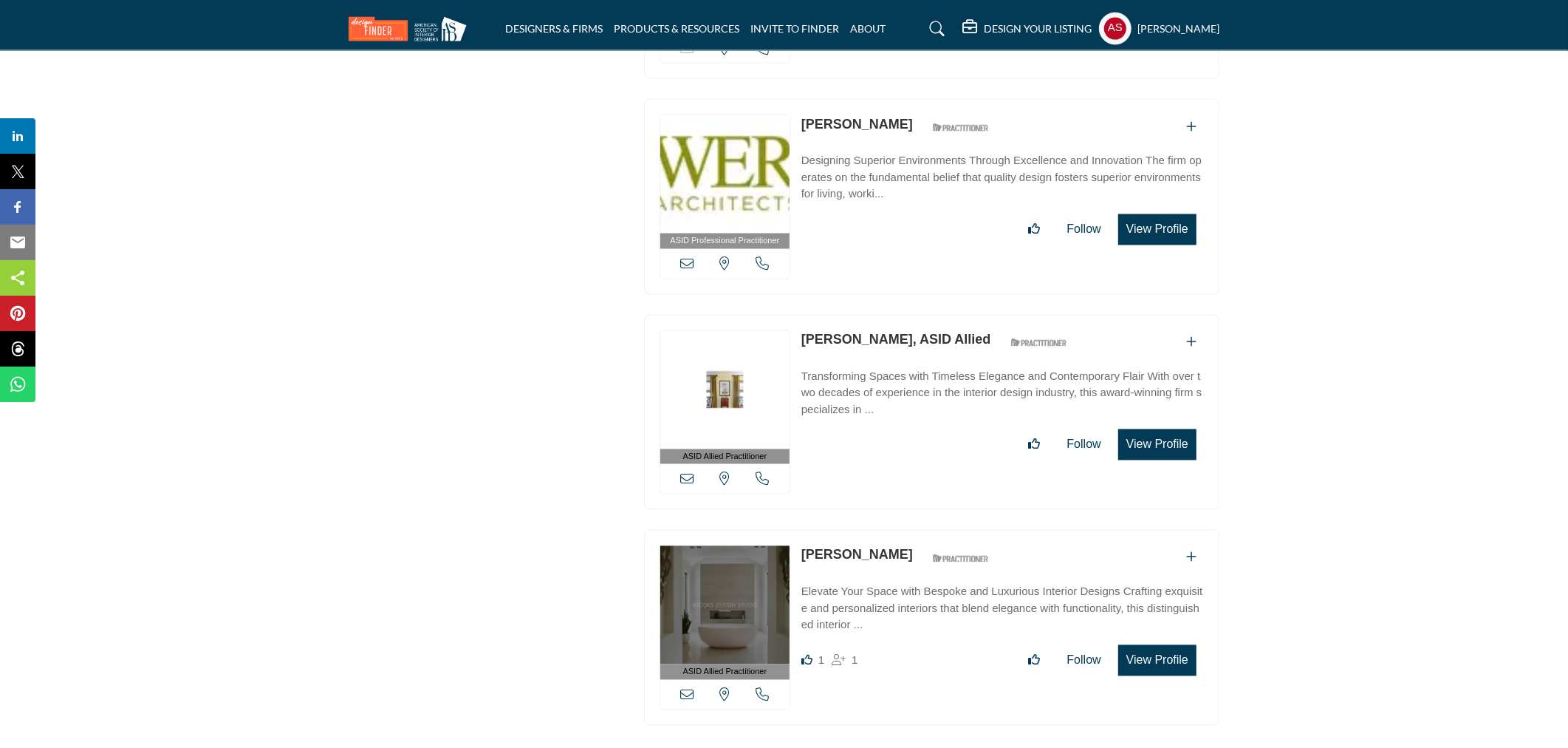
copy link "[PERSON_NAME]"
drag, startPoint x: 796, startPoint y: 271, endPoint x: 869, endPoint y: 283, distance: 74.0
click at [869, 315] on div "ASID Allied Practitioner ASID Allied Practitioners have successfully completed …" at bounding box center [932, 412] width 575 height 196
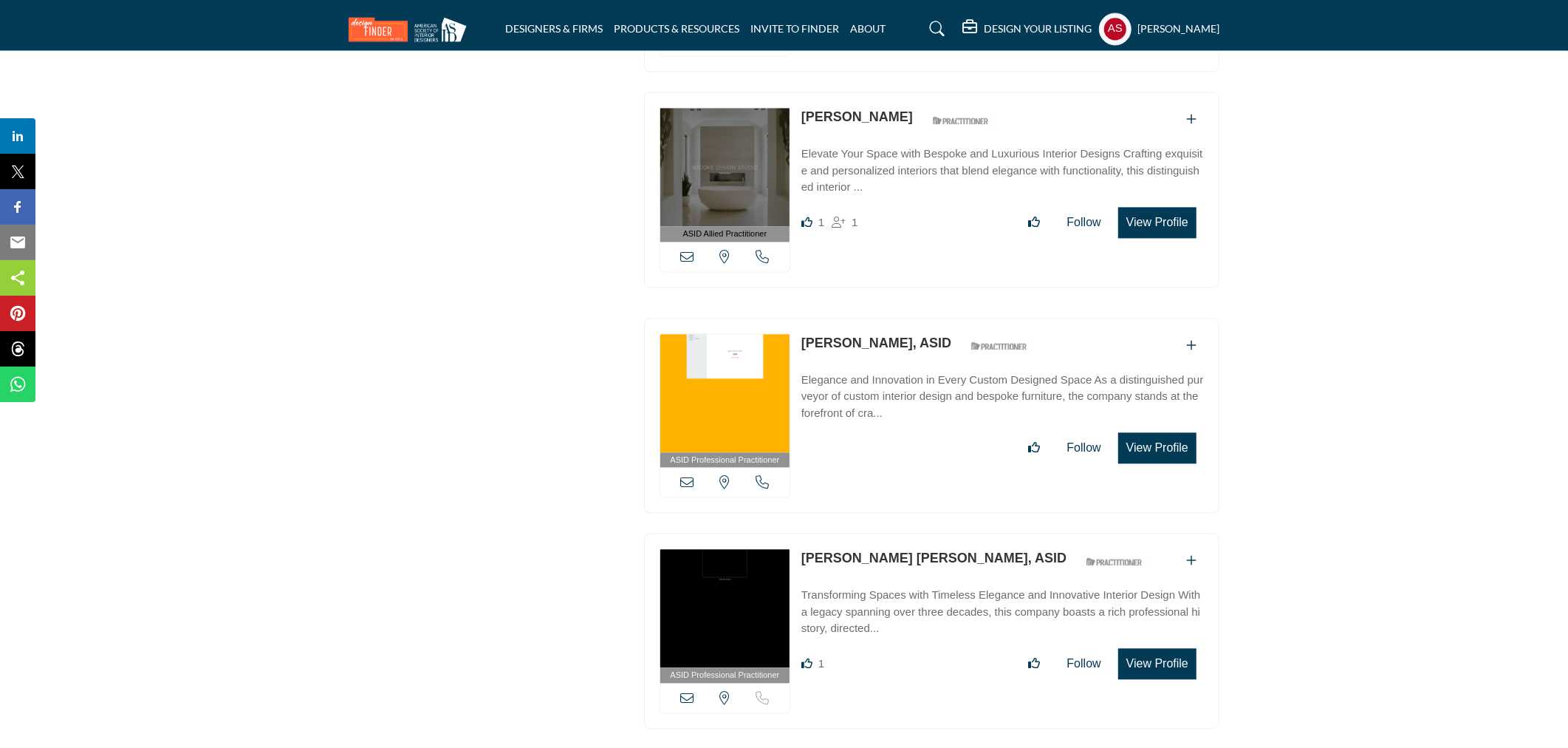
scroll to position [40501, 0]
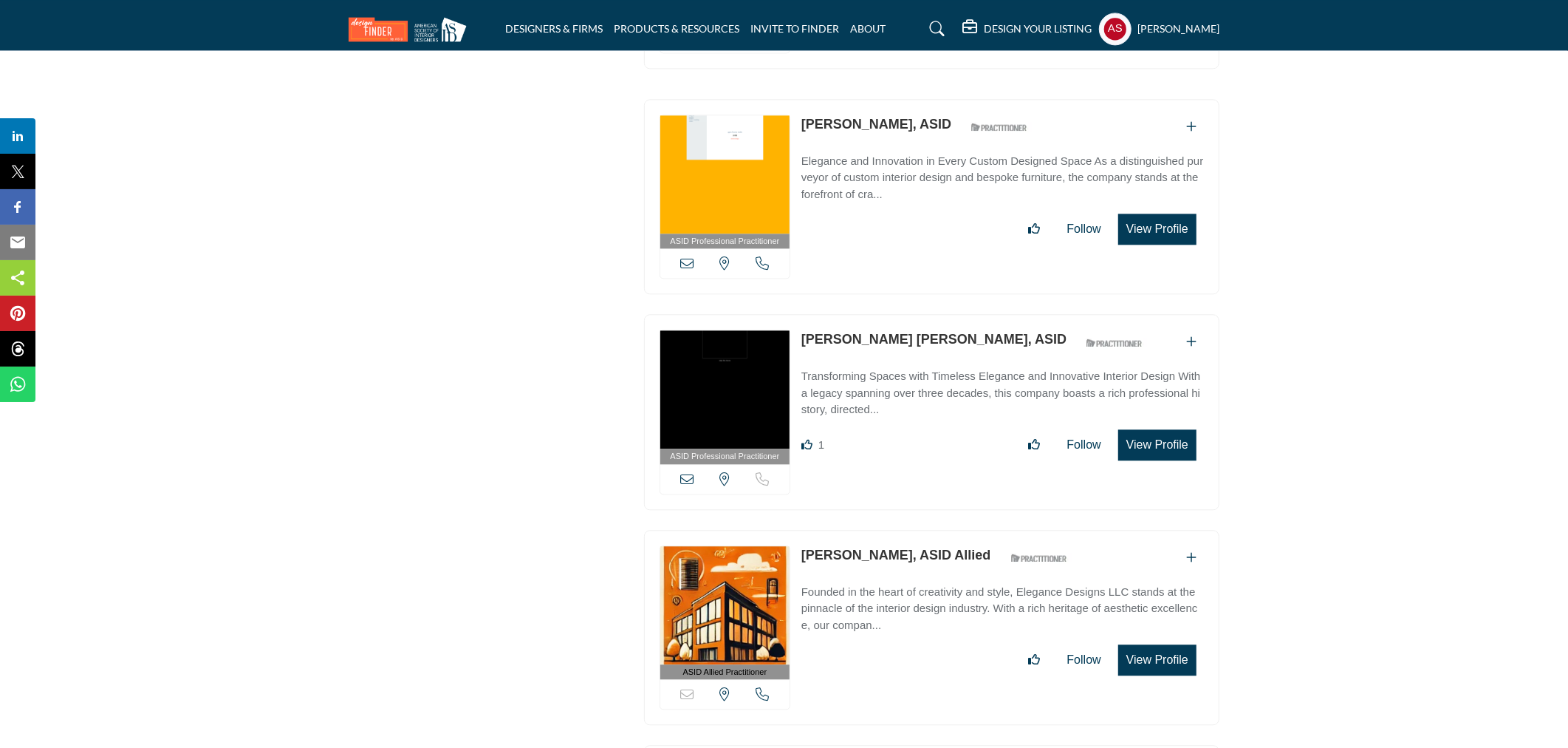
copy link "[PERSON_NAME]"
drag, startPoint x: 797, startPoint y: 485, endPoint x: 911, endPoint y: 500, distance: 115.0
click at [911, 530] on div "ASID Allied Practitioner ASID Allied Practitioners have successfully completed …" at bounding box center [932, 627] width 575 height 196
click at [876, 548] on link "[PERSON_NAME], ASID Allied" at bounding box center [897, 555] width 190 height 14
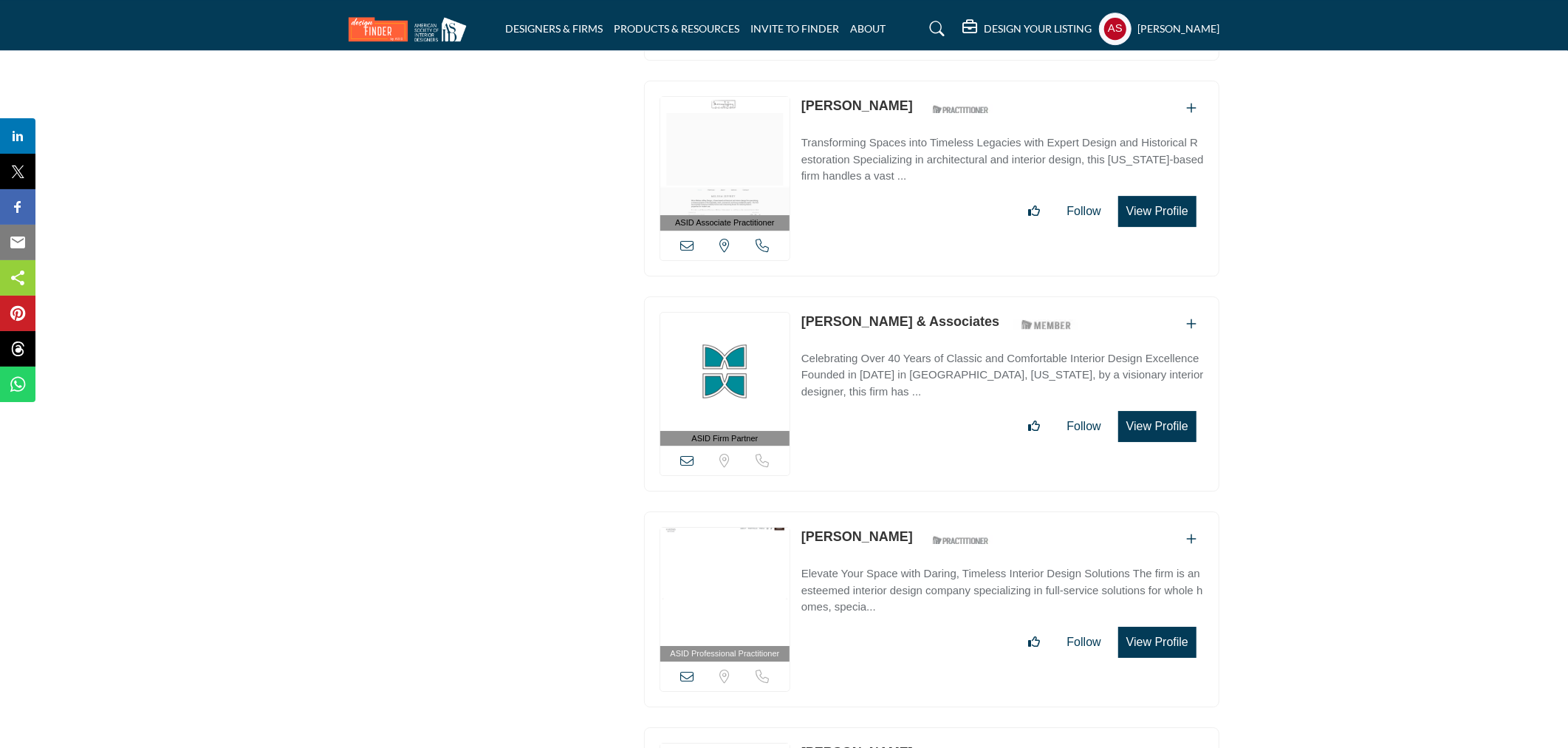
scroll to position [41815, 0]
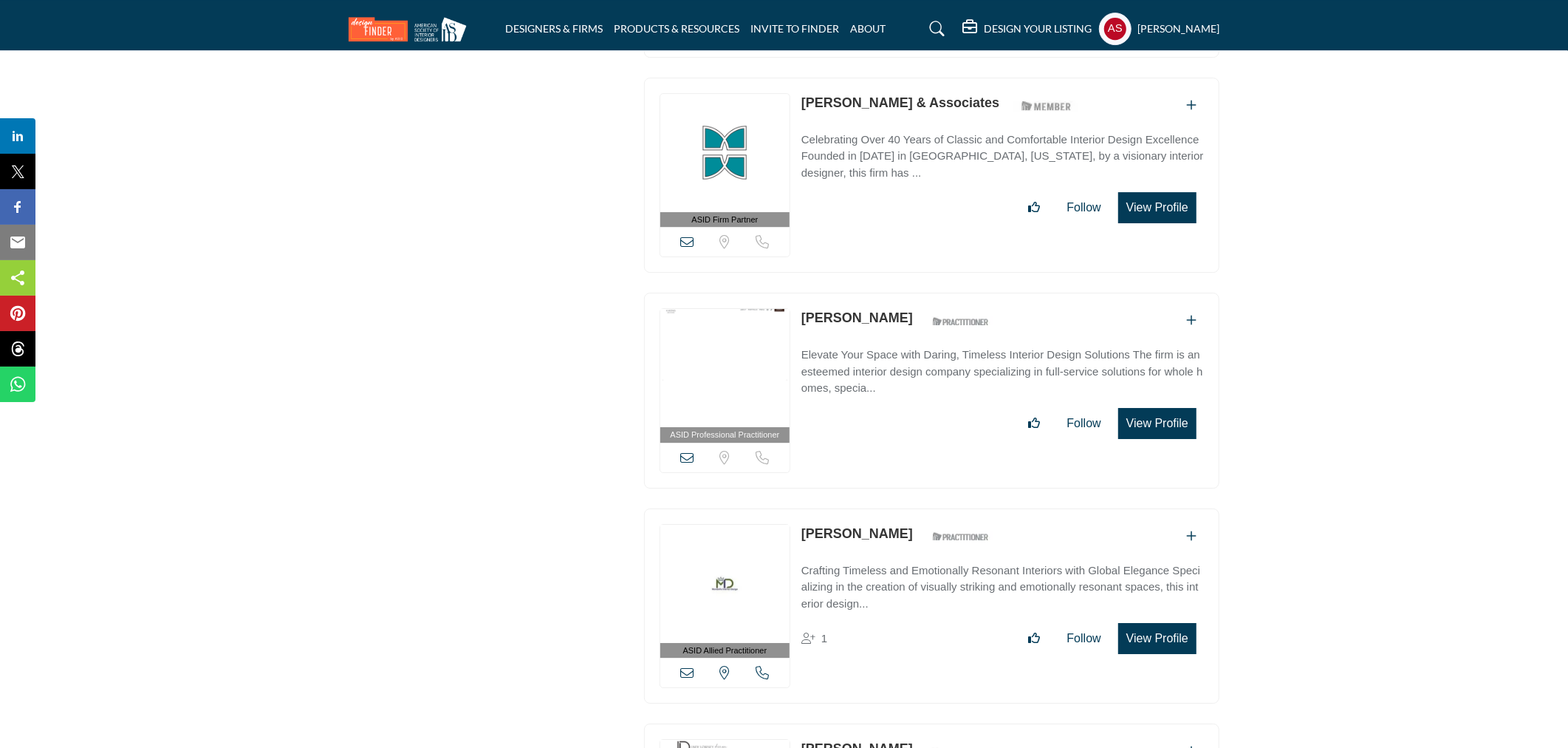
drag, startPoint x: 800, startPoint y: 466, endPoint x: 882, endPoint y: 471, distance: 82.2
click at [882, 508] on div "ASID Allied Practitioner ASID Allied Practitioners have successfully completed …" at bounding box center [932, 606] width 575 height 196
copy link "[PERSON_NAME]"
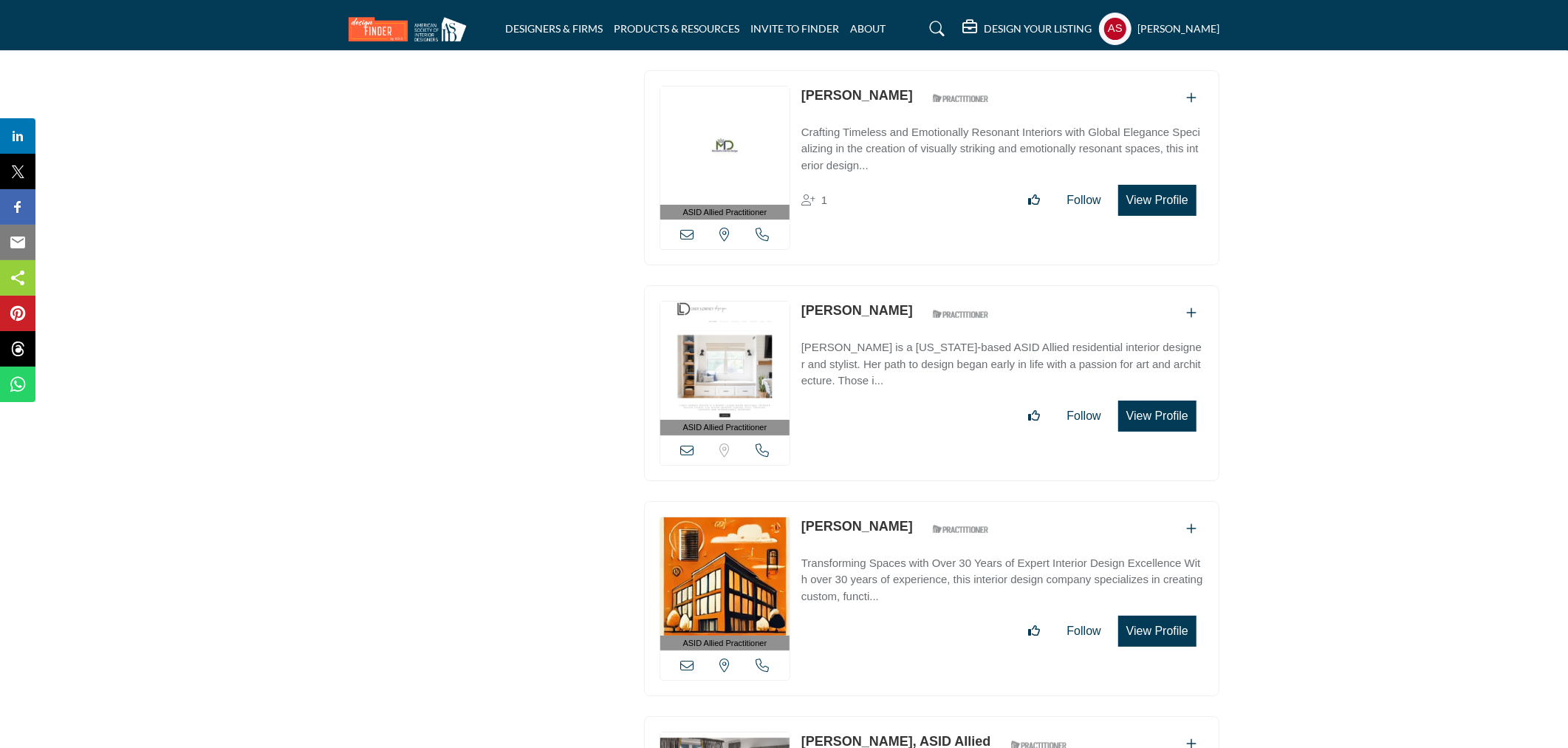
drag, startPoint x: 791, startPoint y: 460, endPoint x: 881, endPoint y: 466, distance: 90.2
click at [881, 501] on div "ASID Allied Practitioner ASID Allied Practitioners have successfully completed …" at bounding box center [932, 598] width 575 height 196
copy div "View email address of this listing View the location of this listing Call Numbe…"
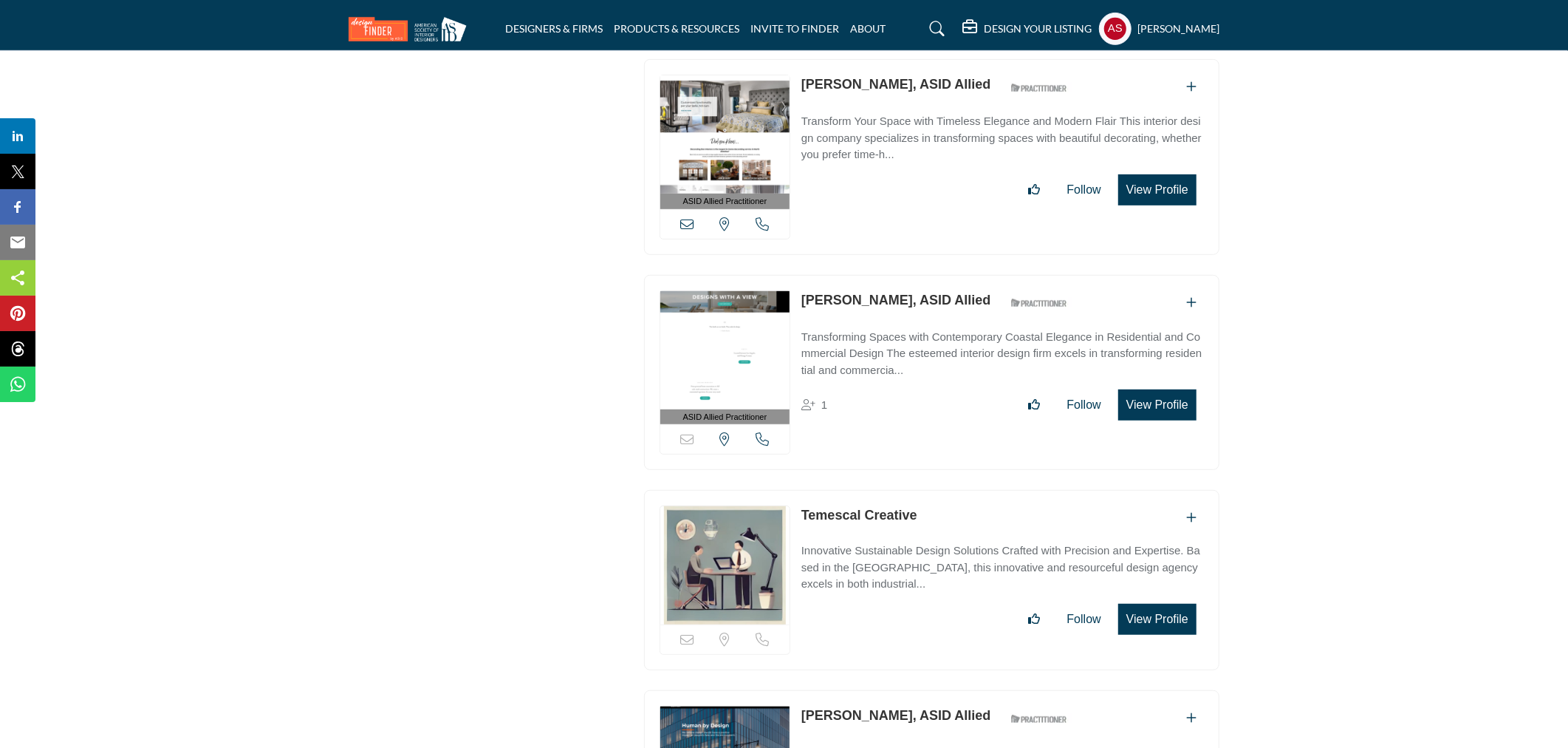
drag, startPoint x: 801, startPoint y: 446, endPoint x: 874, endPoint y: 442, distance: 73.1
click at [917, 490] on div "Sorry, but this listing is on a subscription plan which does not allow users to…" at bounding box center [932, 580] width 575 height 180
copy link "Temescal Creative"
click at [882, 508] on link "Temescal Creative" at bounding box center [860, 514] width 116 height 14
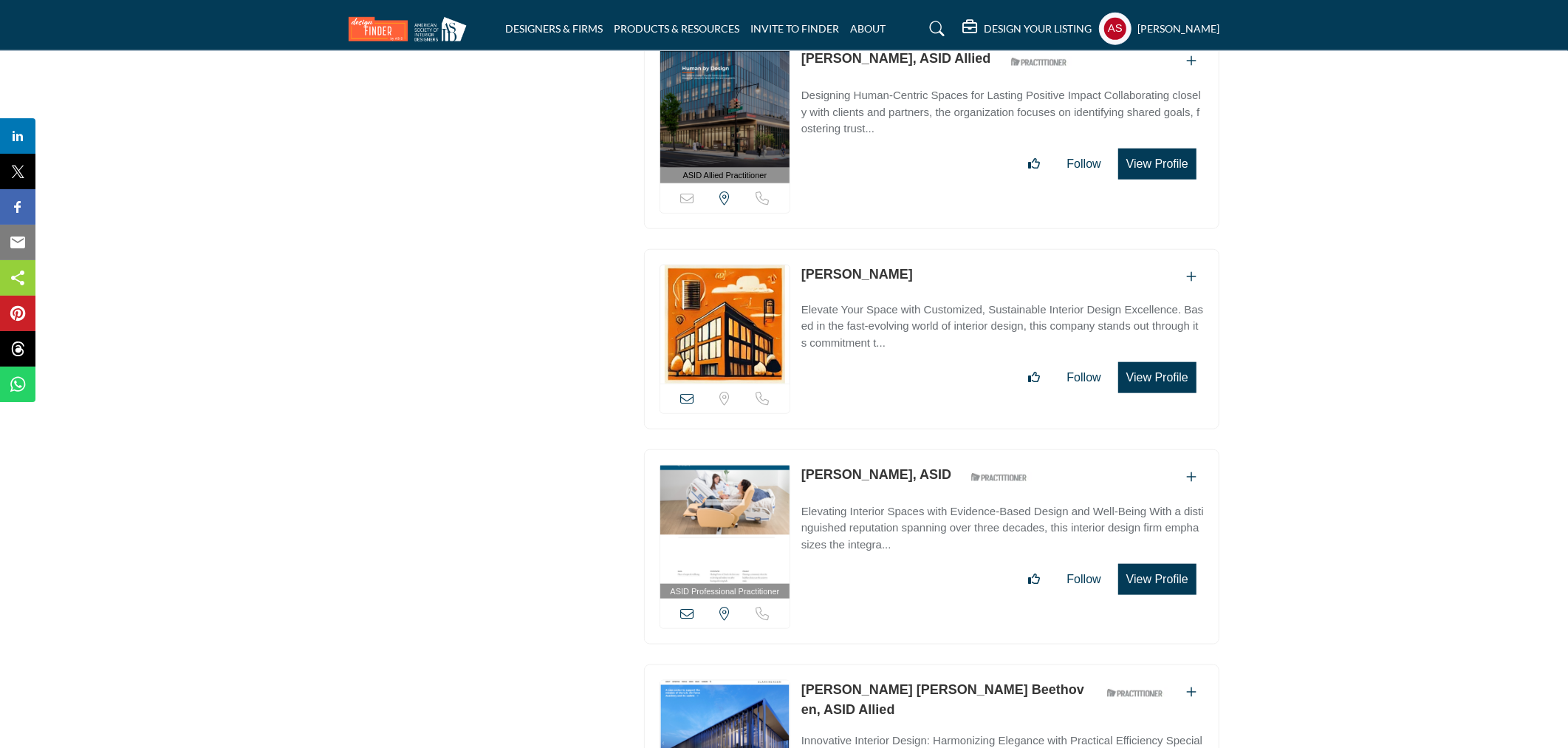
scroll to position [43785, 0]
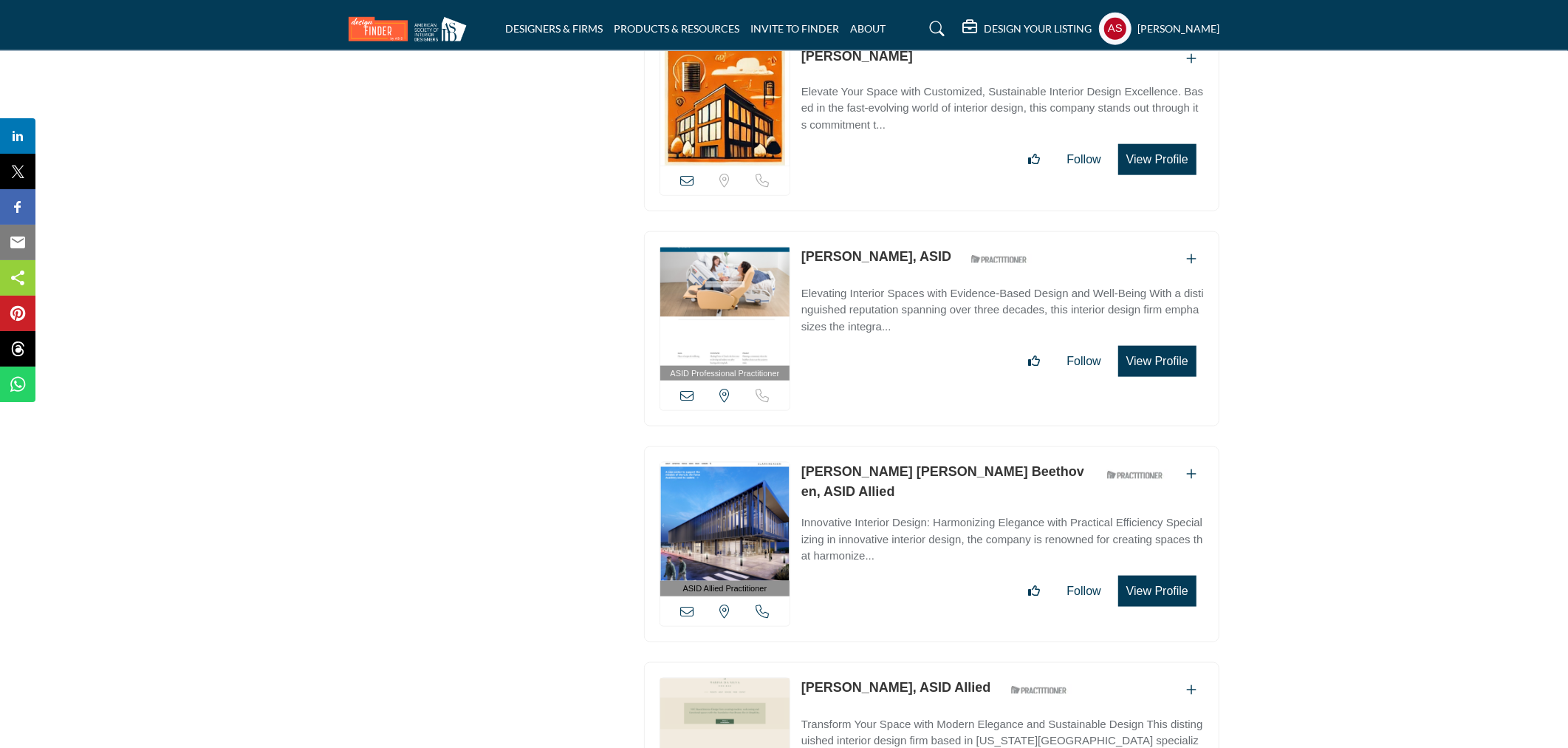
drag, startPoint x: 799, startPoint y: 396, endPoint x: 946, endPoint y: 415, distance: 148.2
click at [946, 446] on div "ASID Allied Practitioner ASID Allied Practitioners have successfully completed …" at bounding box center [932, 543] width 575 height 196
copy link "[PERSON_NAME] [PERSON_NAME] Beethoven"
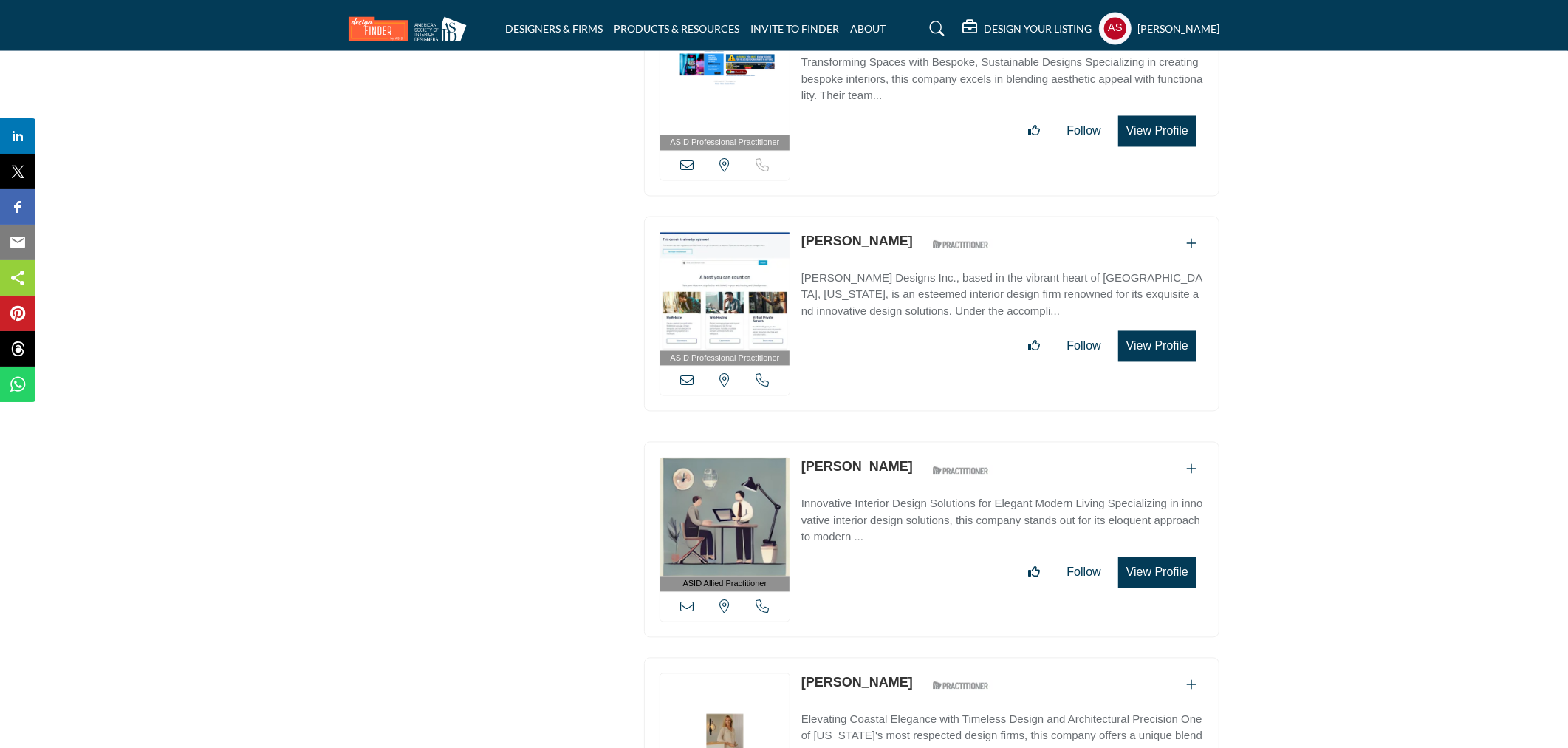
scroll to position [45098, 0]
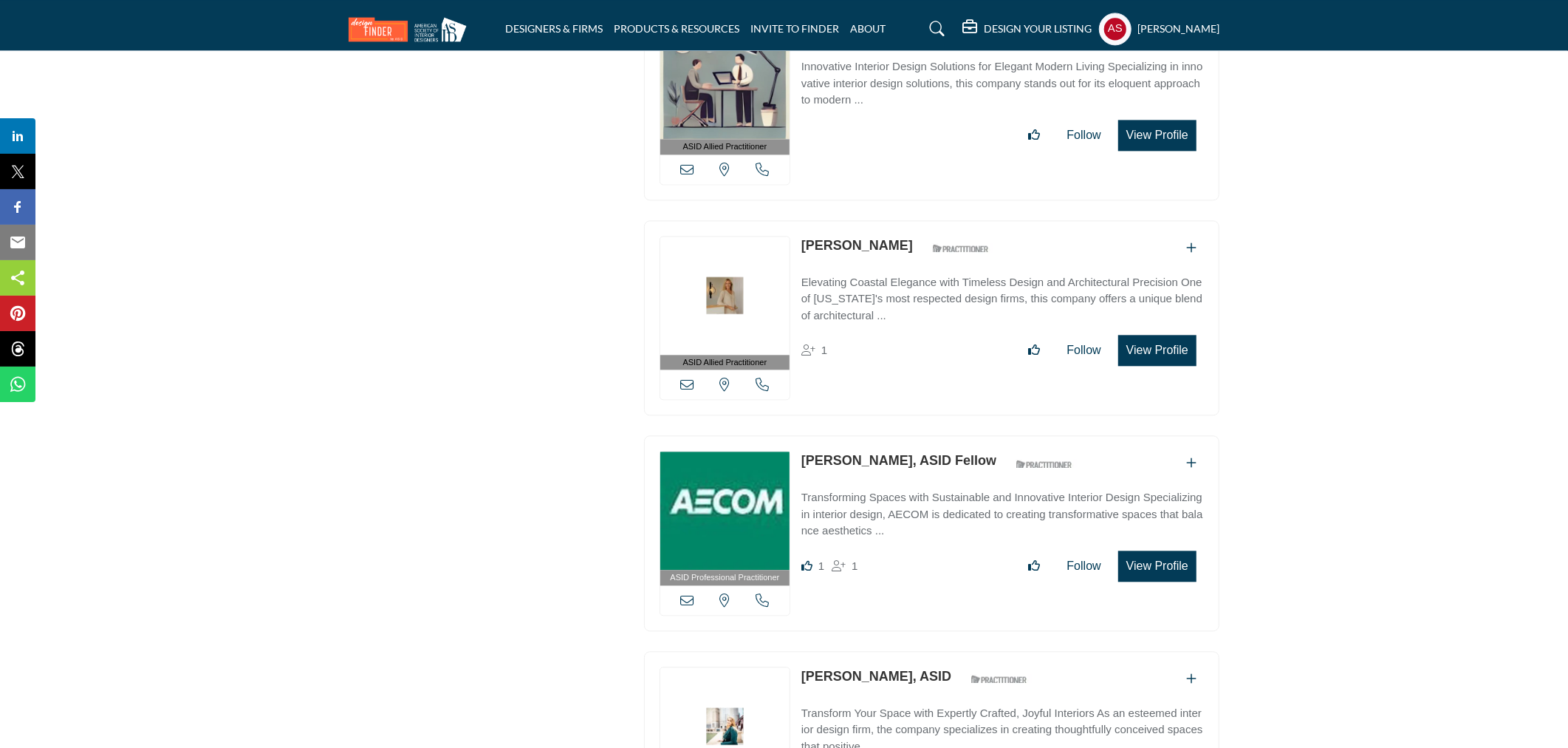
drag, startPoint x: 800, startPoint y: 606, endPoint x: 896, endPoint y: 611, distance: 96.1
click at [896, 651] on div "ASID Professional Practitioner ASID Professional Practitioners have successfull…" at bounding box center [932, 748] width 575 height 196
copy link "[PERSON_NAME]"
click at [844, 453] on link "[PERSON_NAME], ASID Fellow" at bounding box center [899, 460] width 195 height 14
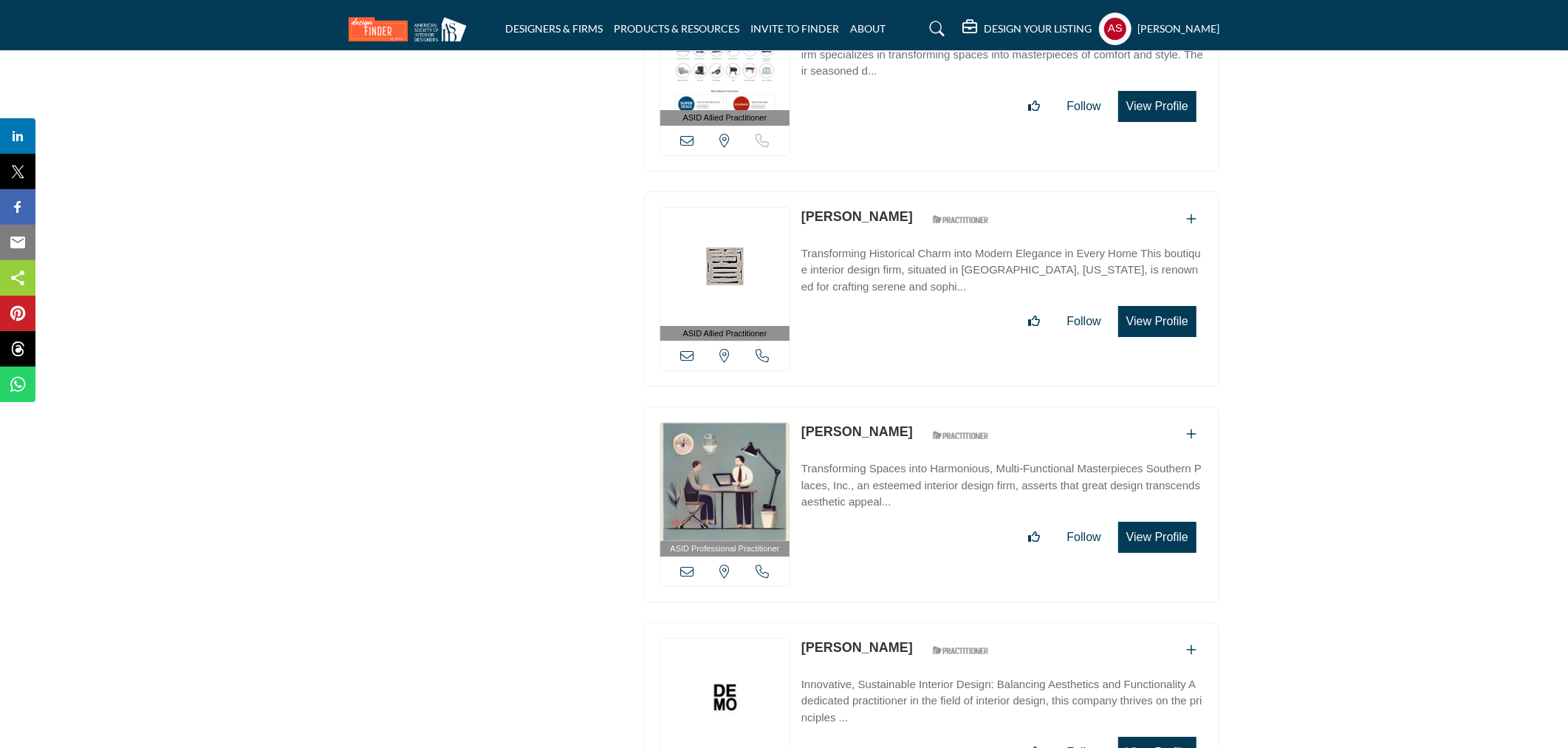
scroll to position [47069, 0]
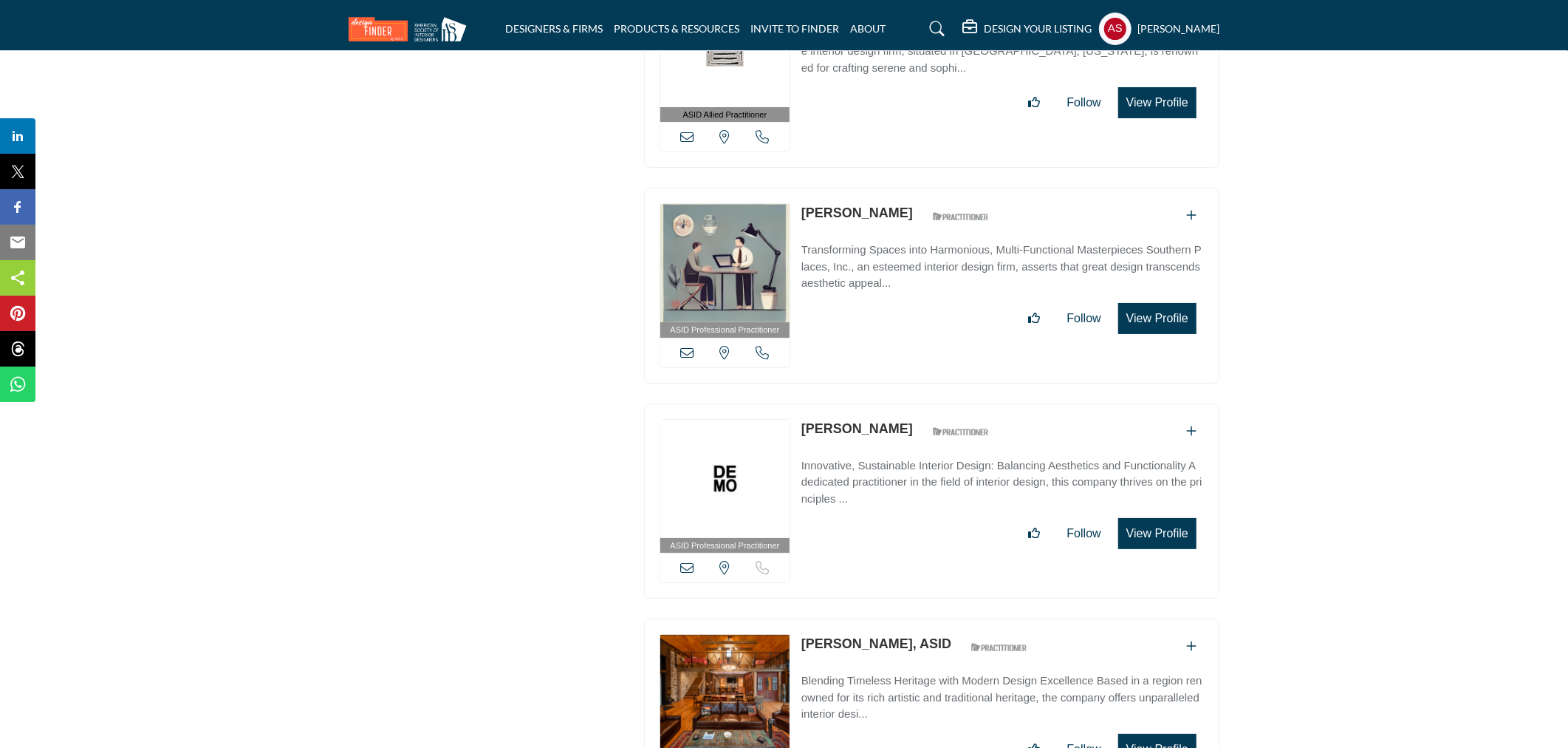
drag, startPoint x: 1470, startPoint y: 319, endPoint x: 1248, endPoint y: 358, distance: 225.4
drag, startPoint x: 794, startPoint y: 351, endPoint x: 876, endPoint y: 357, distance: 82.2
click at [876, 403] on div "ASID Professional Practitioner ASID Professional Practitioners have successfull…" at bounding box center [932, 501] width 575 height 196
copy div "View email address of this listing View the location of this listing Sorry, but…"
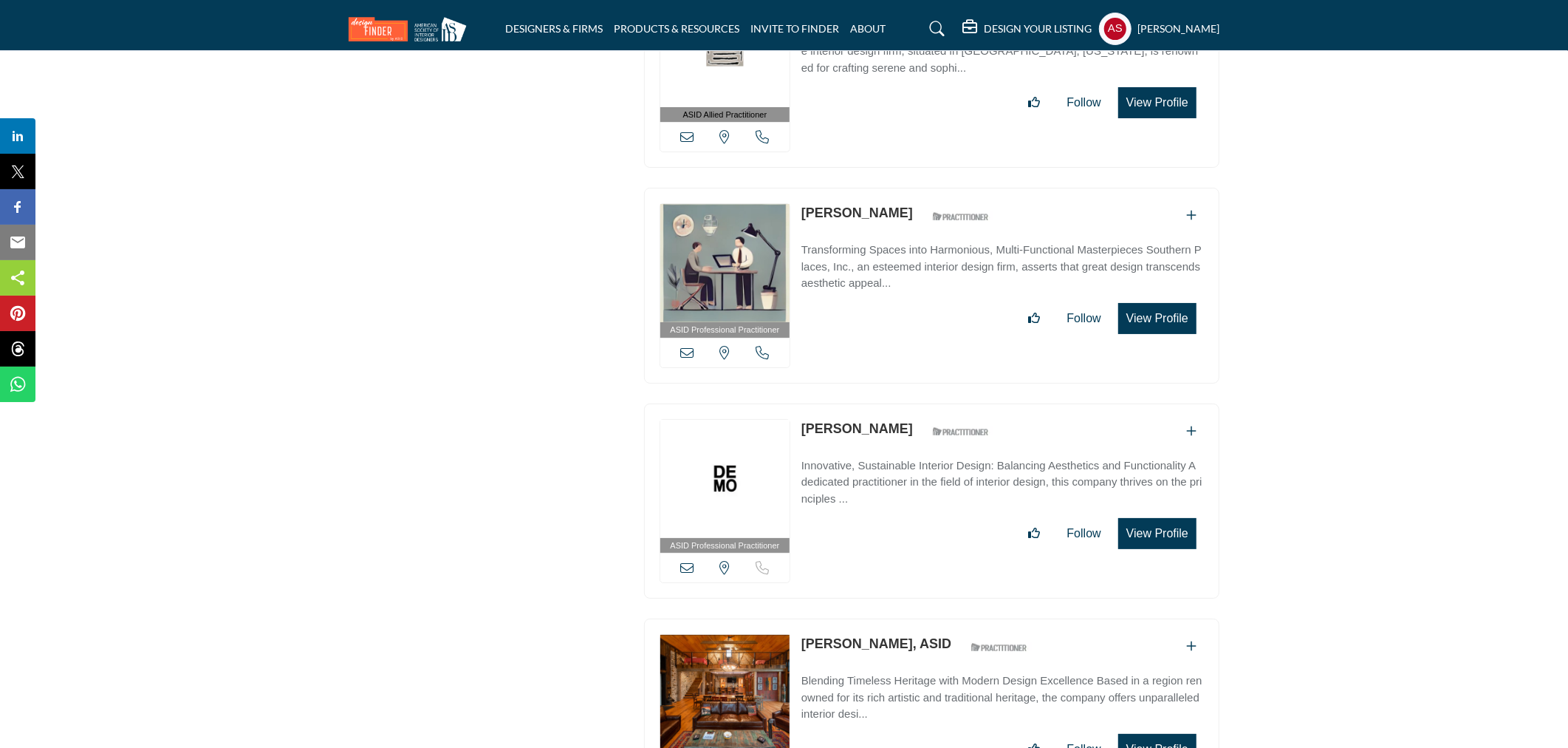
scroll to position [47508, 0]
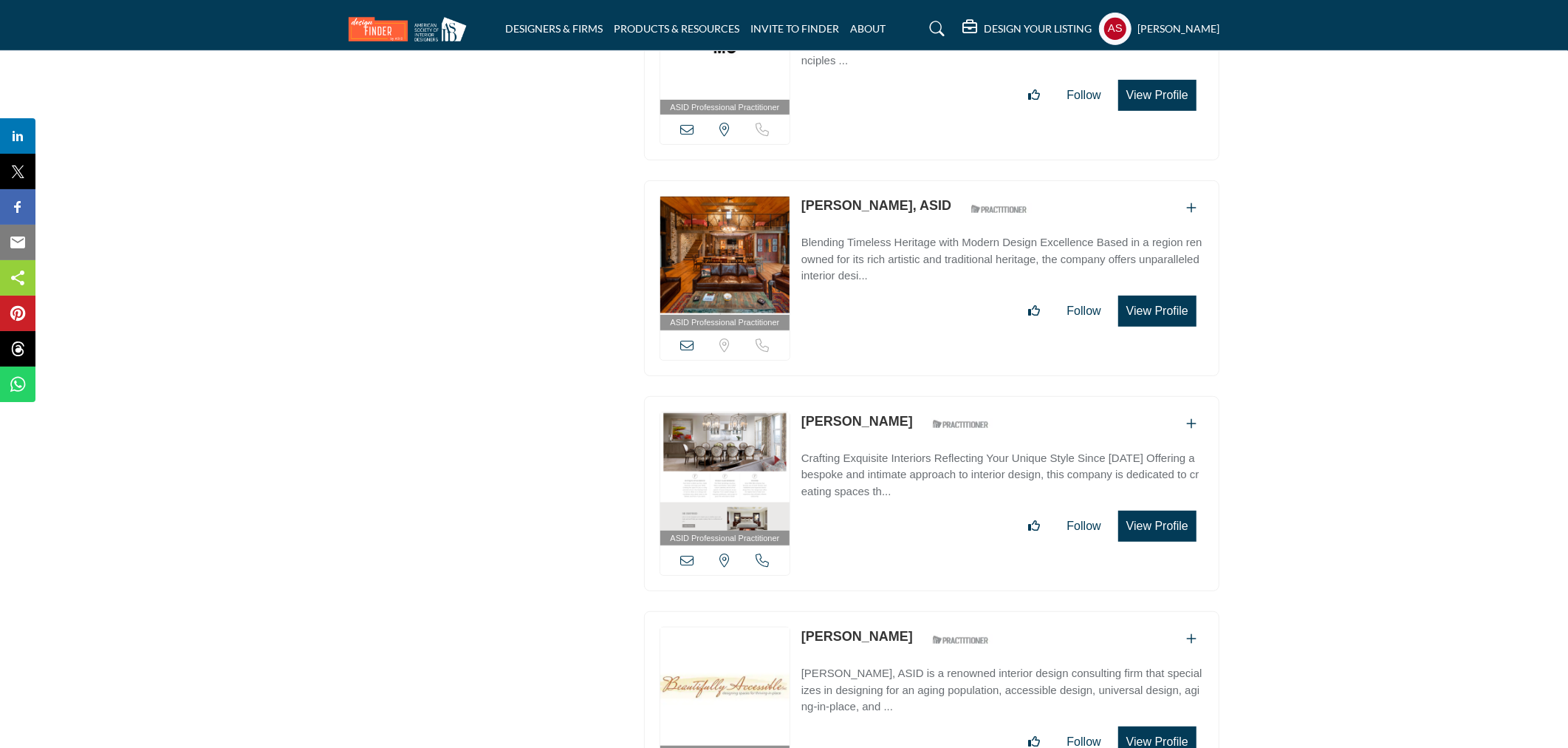
copy link "Sandra Oltmanns"
drag, startPoint x: 800, startPoint y: 559, endPoint x: 910, endPoint y: 565, distance: 110.2
click at [910, 611] on div "ASID Professional Practitioner ASID Professional Practitioners have successfull…" at bounding box center [932, 708] width 575 height 196
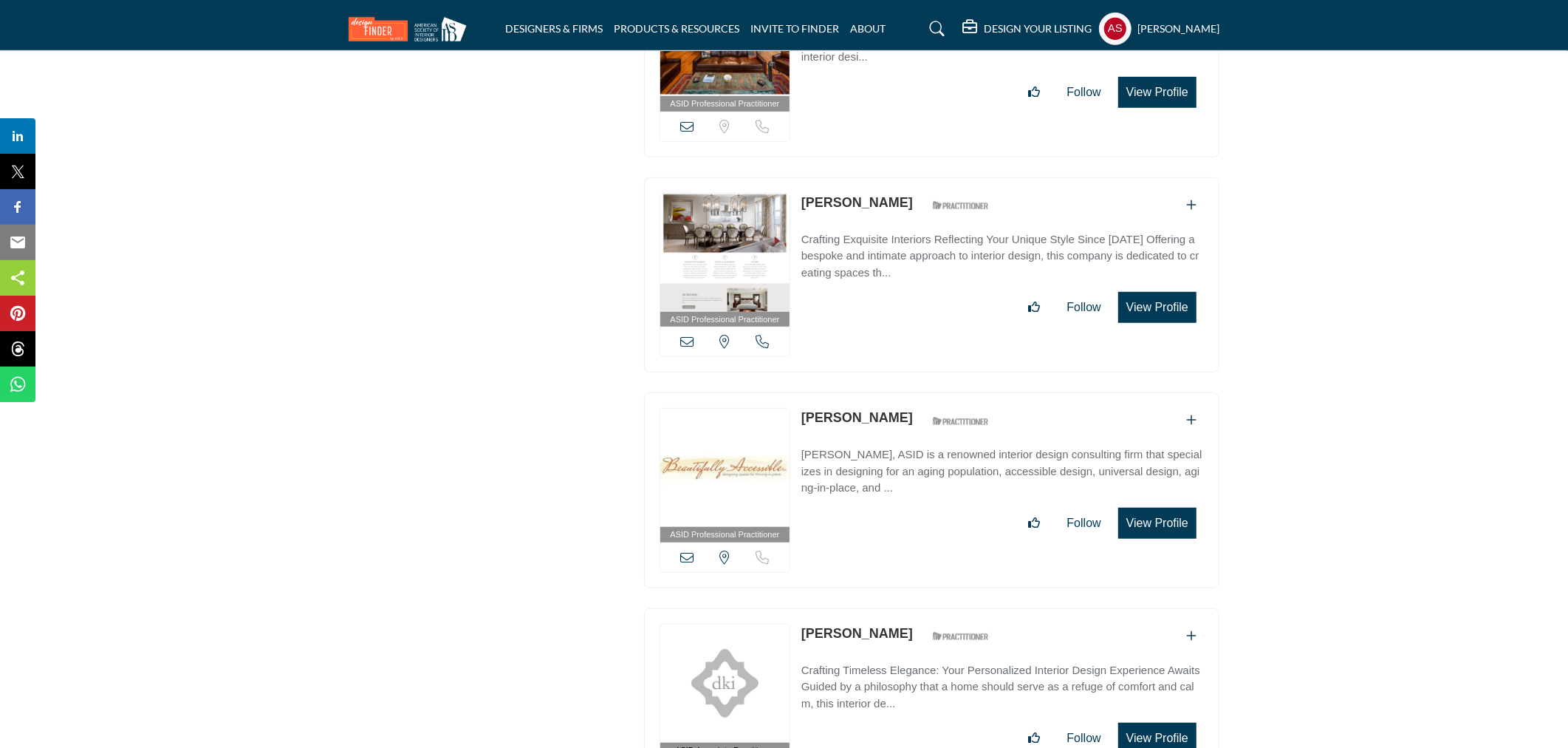
scroll to position [47944, 0]
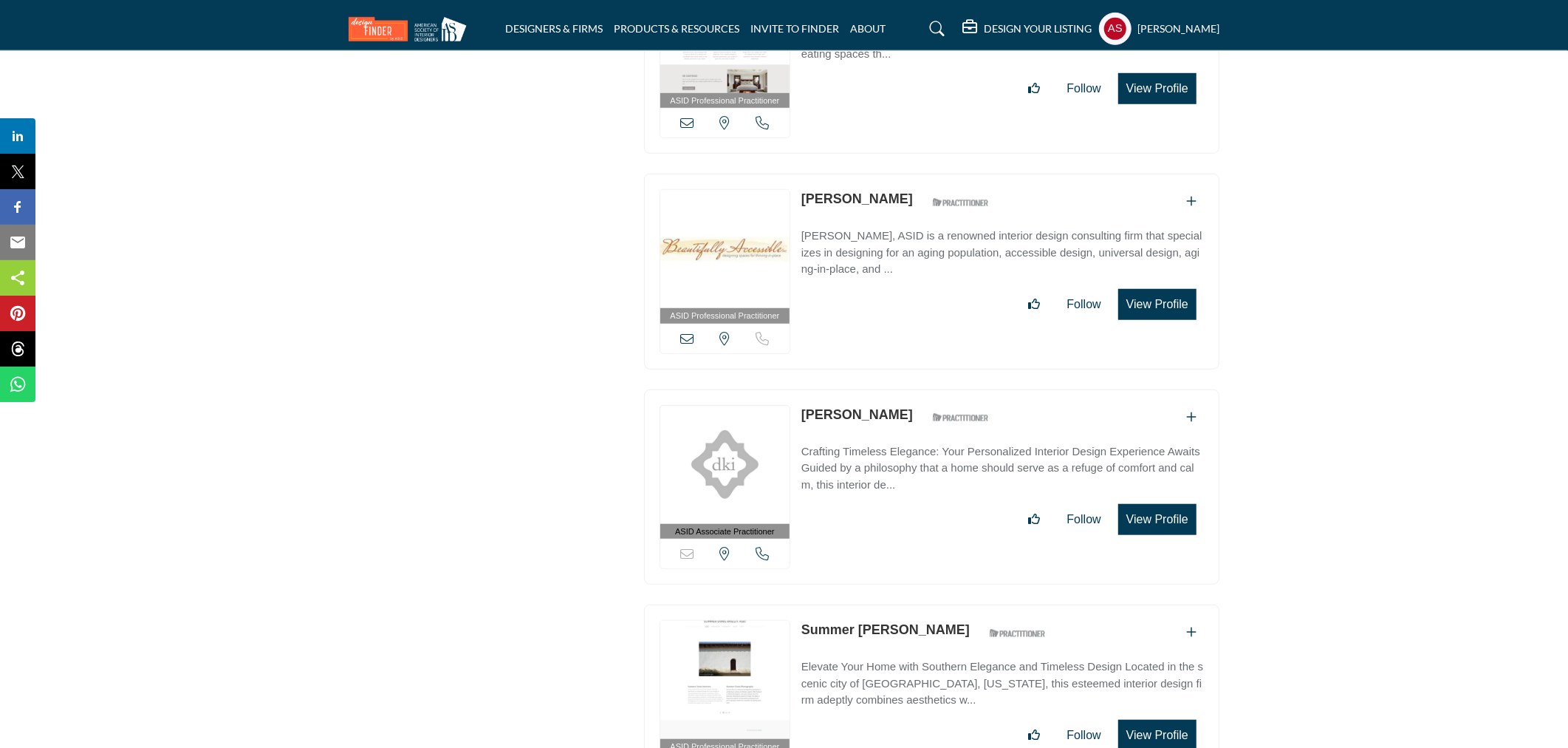
click at [800, 604] on div "ASID Professional Practitioner ASID Professional Practitioners have successfull…" at bounding box center [932, 702] width 575 height 196
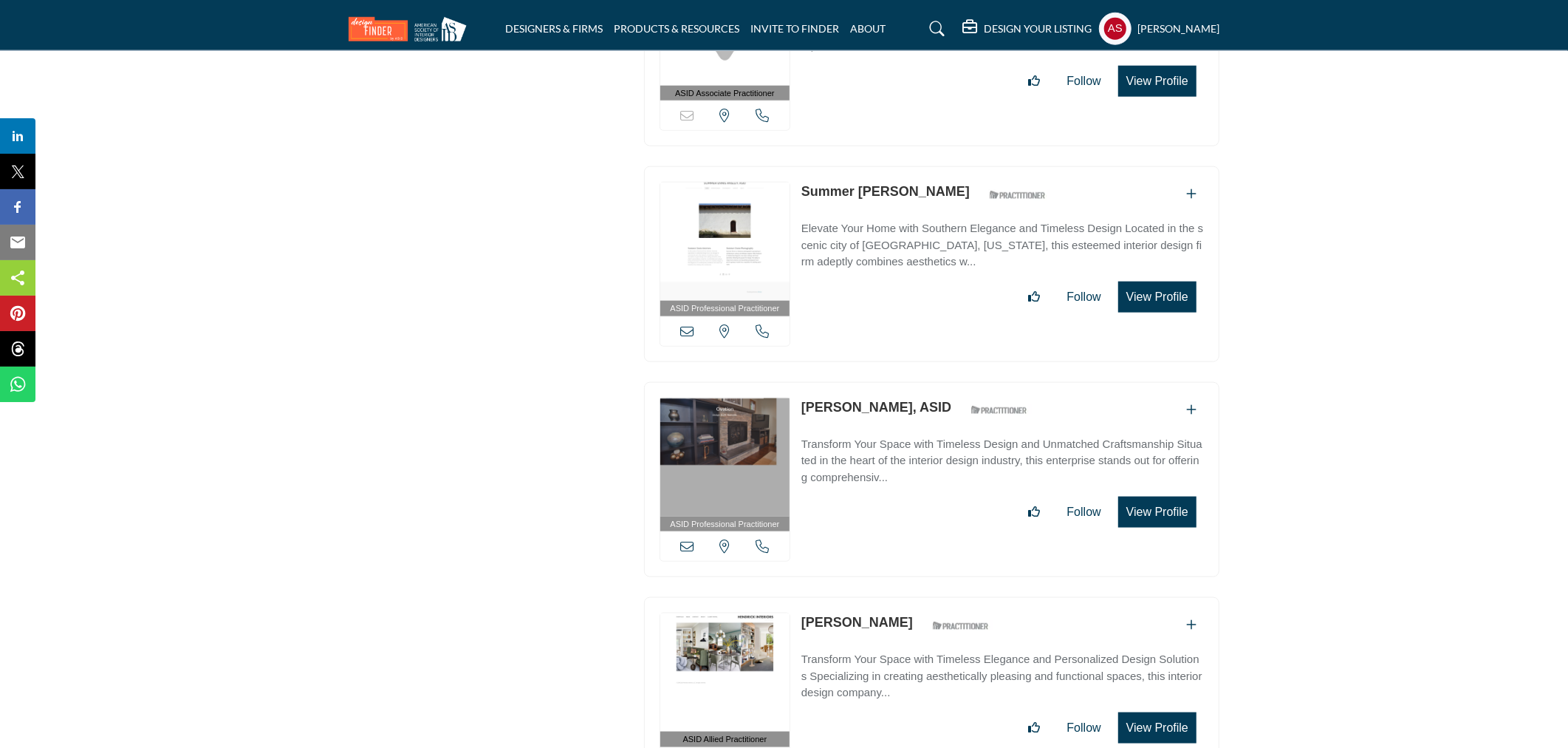
scroll to position [48602, 0]
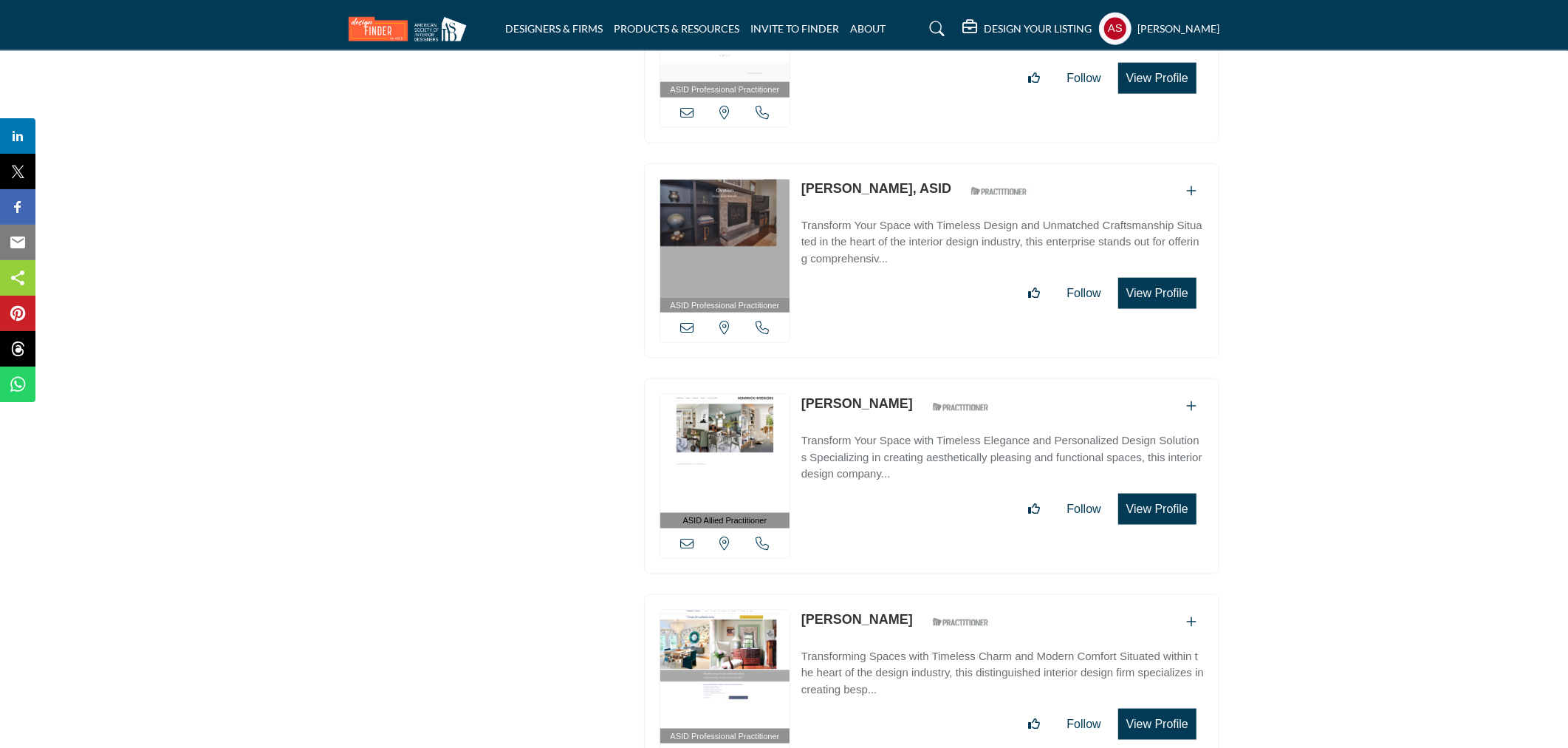
drag, startPoint x: 800, startPoint y: 537, endPoint x: 912, endPoint y: 556, distance: 113.6
click at [912, 594] on div "ASID Professional Practitioner ASID Professional Practitioners have successfull…" at bounding box center [932, 692] width 575 height 196
copy link "Melanie Pellegrini"
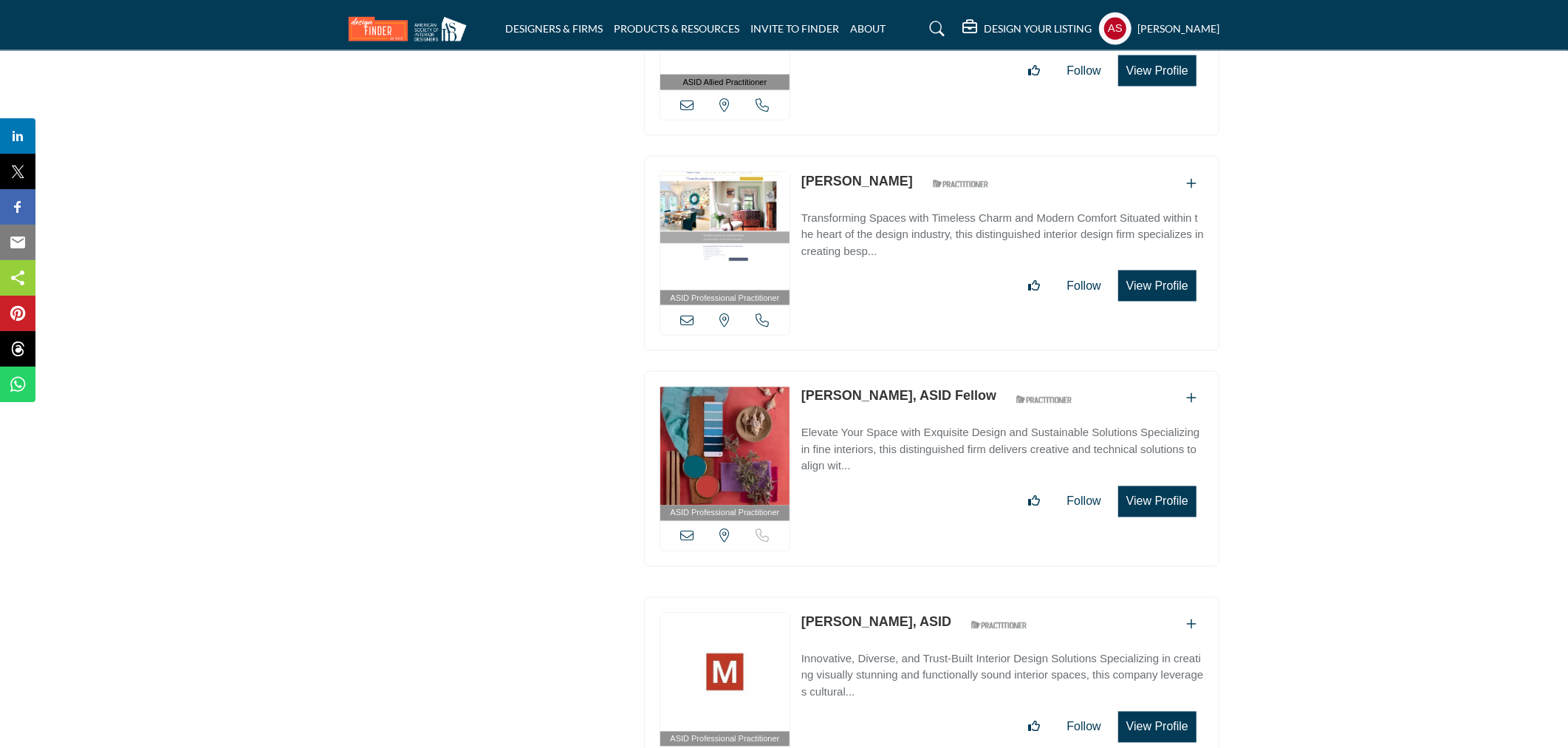
scroll to position [49258, 0]
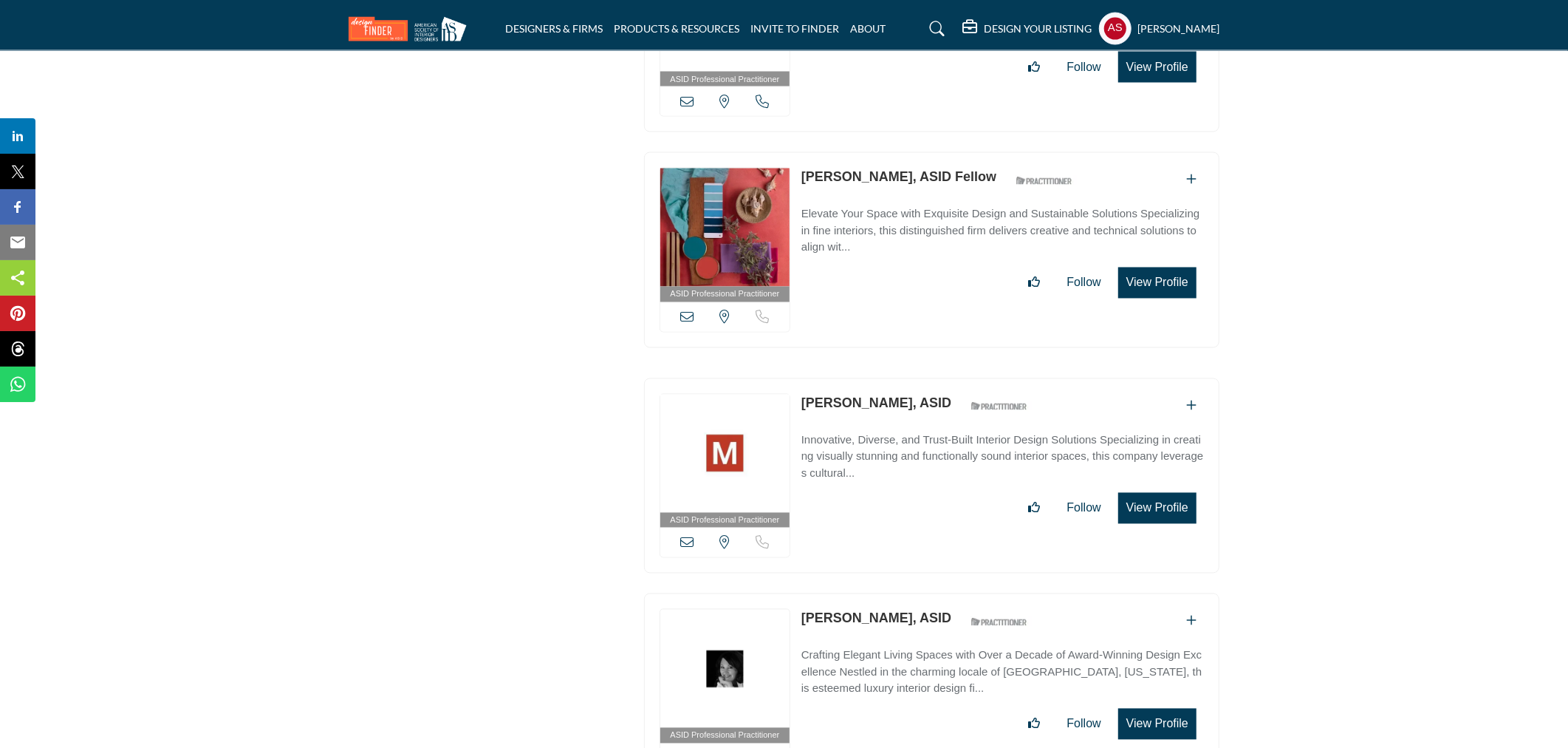
drag, startPoint x: 798, startPoint y: 536, endPoint x: 930, endPoint y: 552, distance: 133.0
click at [930, 594] on div "ASID Professional Practitioner ASID Professional Practitioners have successfull…" at bounding box center [932, 691] width 575 height 196
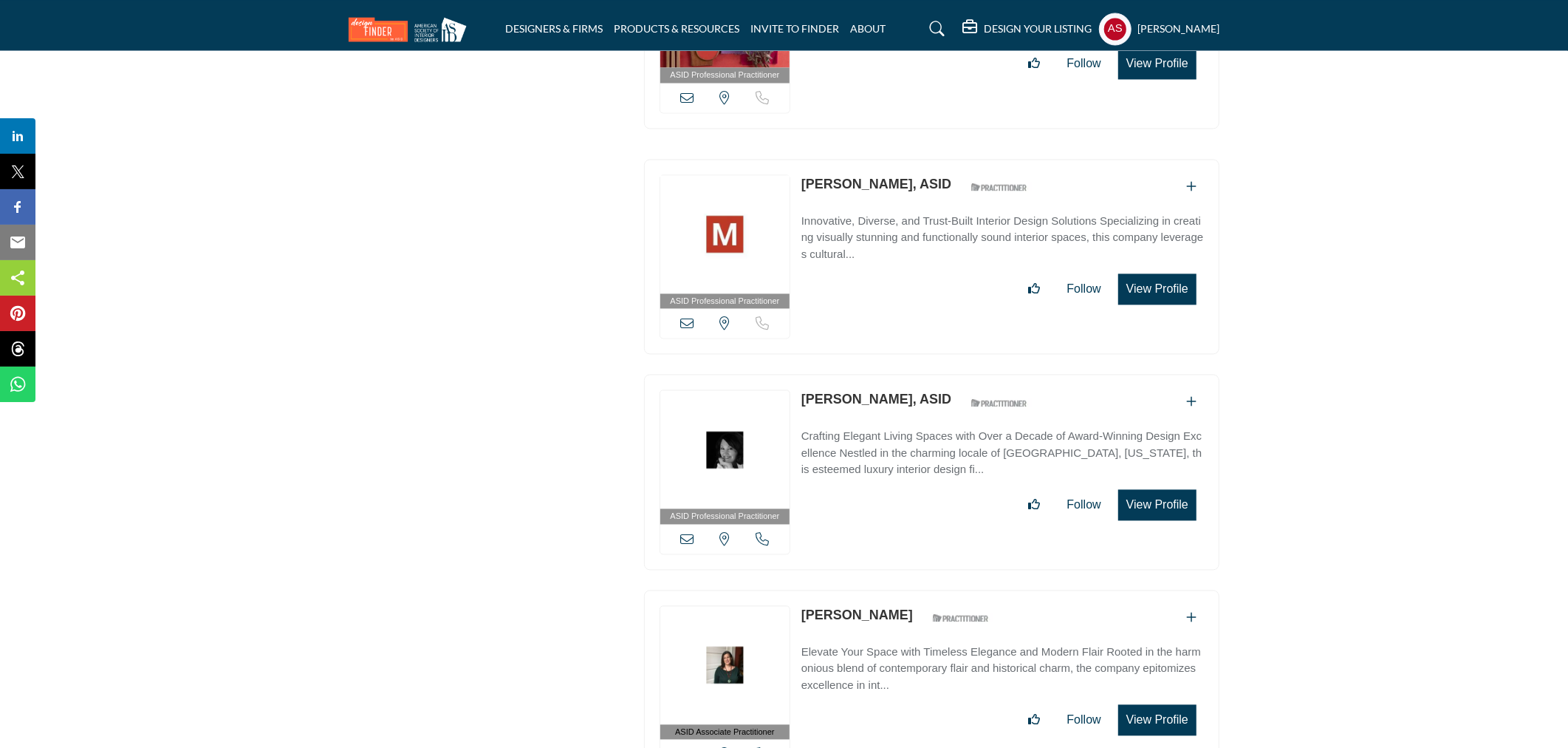
drag, startPoint x: 800, startPoint y: 538, endPoint x: 940, endPoint y: 536, distance: 140.0
click at [940, 590] on div "ASID Associate Practitioner ASID Associate Practitioners have a degree in any m…" at bounding box center [932, 687] width 575 height 196
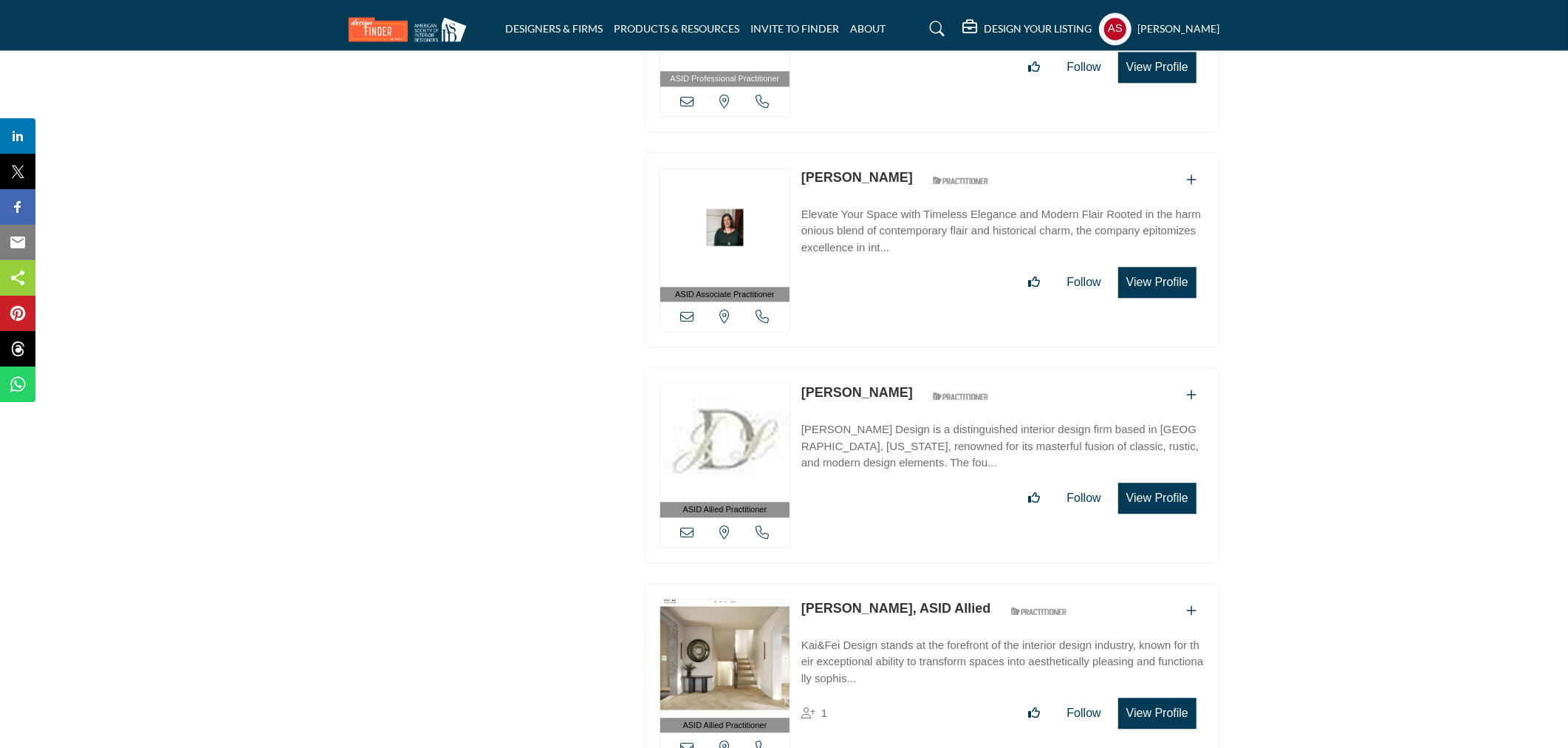
scroll to position [50135, 0]
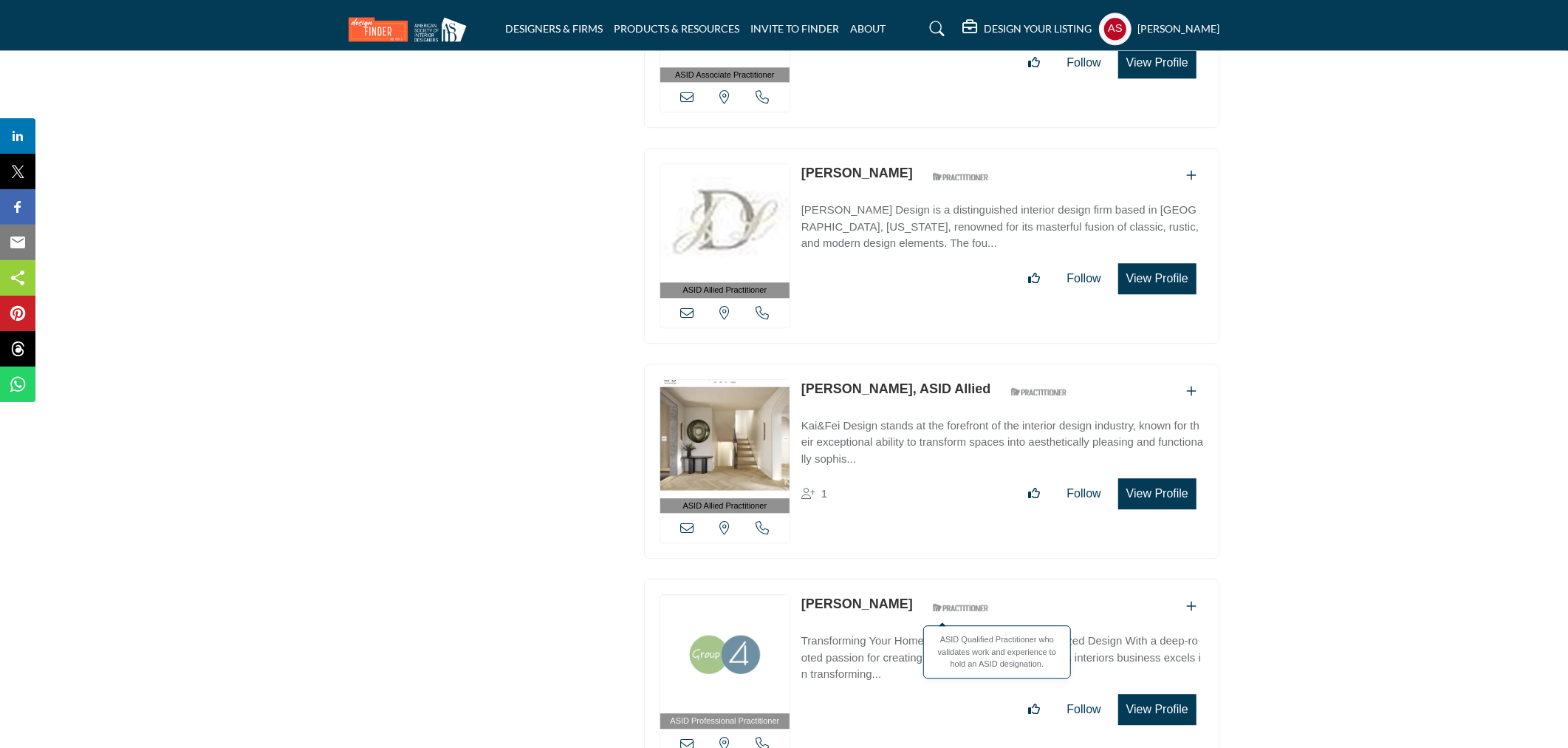
drag, startPoint x: 800, startPoint y: 523, endPoint x: 907, endPoint y: 525, distance: 107.0
click at [907, 578] on div "ASID Professional Practitioner ASID Professional Practitioners have successfull…" at bounding box center [932, 676] width 575 height 196
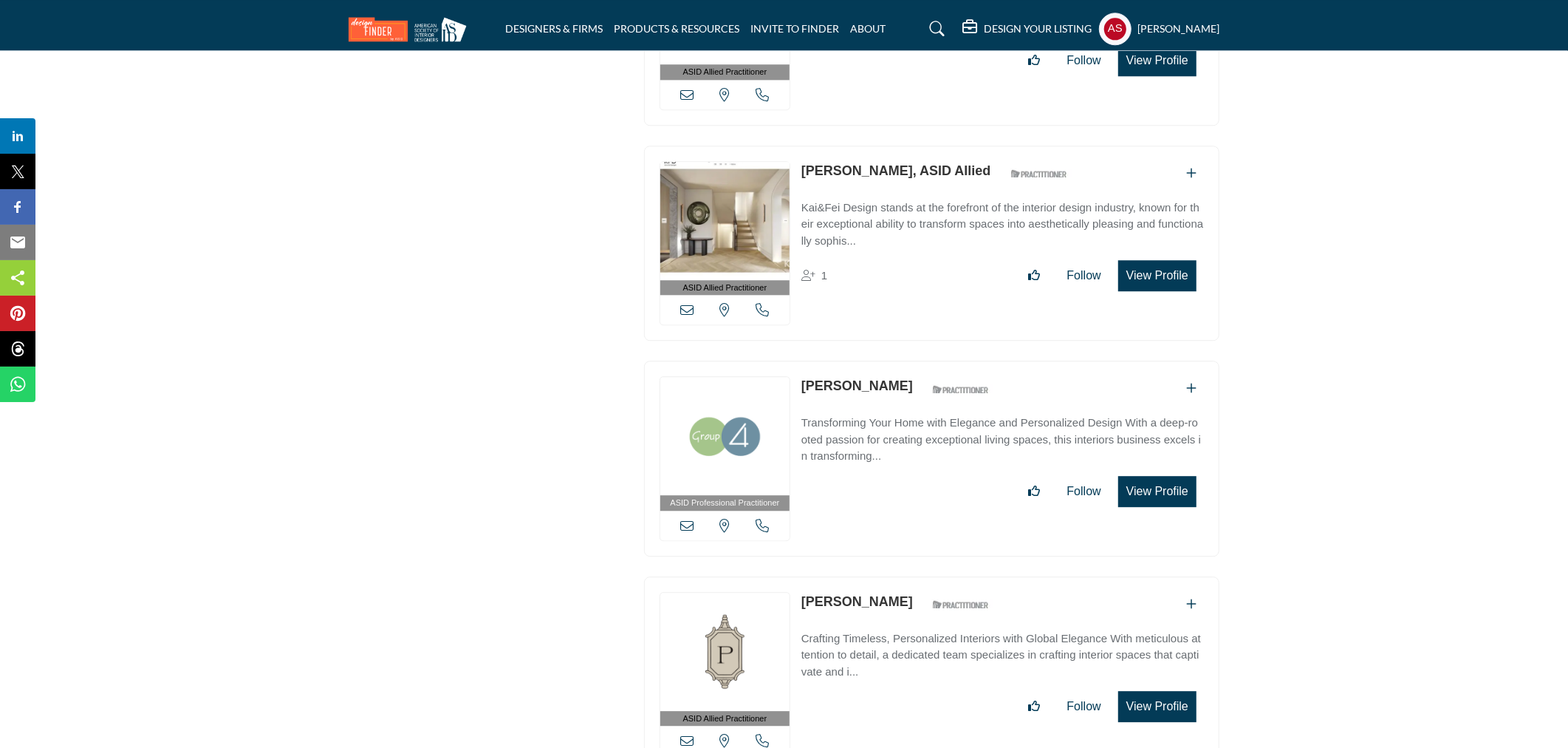
scroll to position [50572, 0]
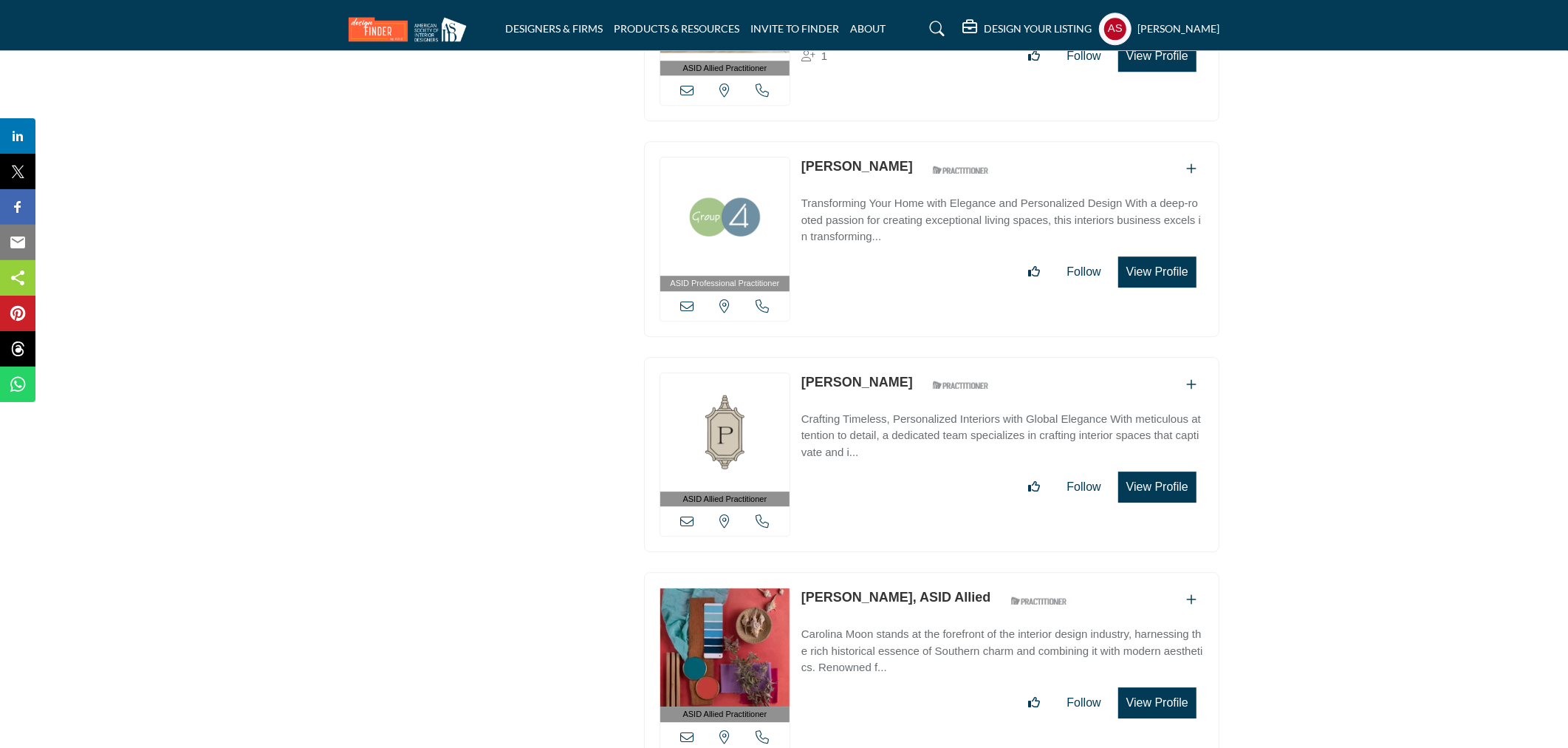
drag, startPoint x: 792, startPoint y: 516, endPoint x: 903, endPoint y: 530, distance: 111.9
click at [903, 572] on div "ASID Allied Practitioner ASID Allied Practitioners have successfully completed …" at bounding box center [932, 670] width 575 height 196
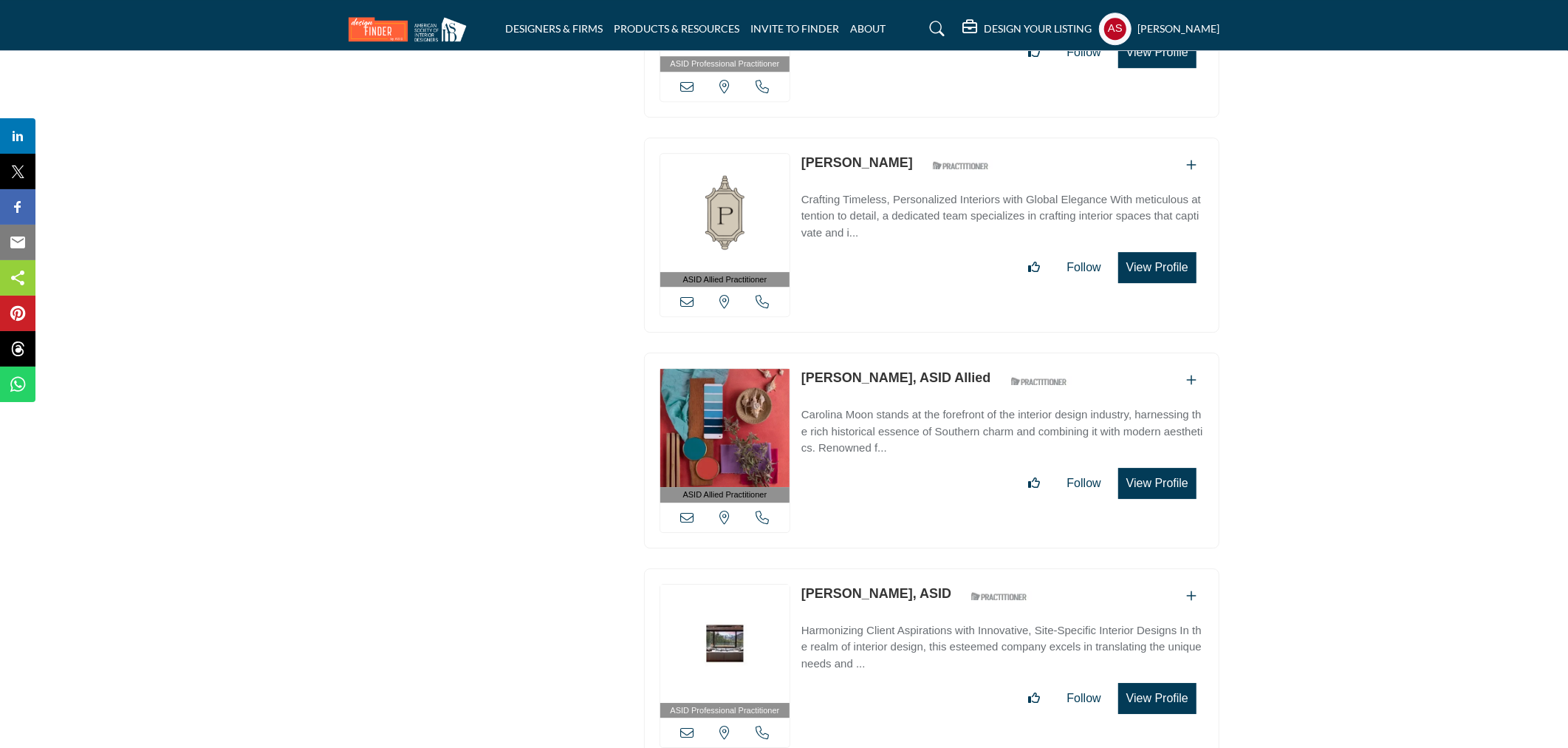
drag, startPoint x: 798, startPoint y: 516, endPoint x: 885, endPoint y: 523, distance: 87.3
click at [885, 568] on div "ASID Professional Practitioner ASID Professional Practitioners have successfull…" at bounding box center [932, 666] width 575 height 196
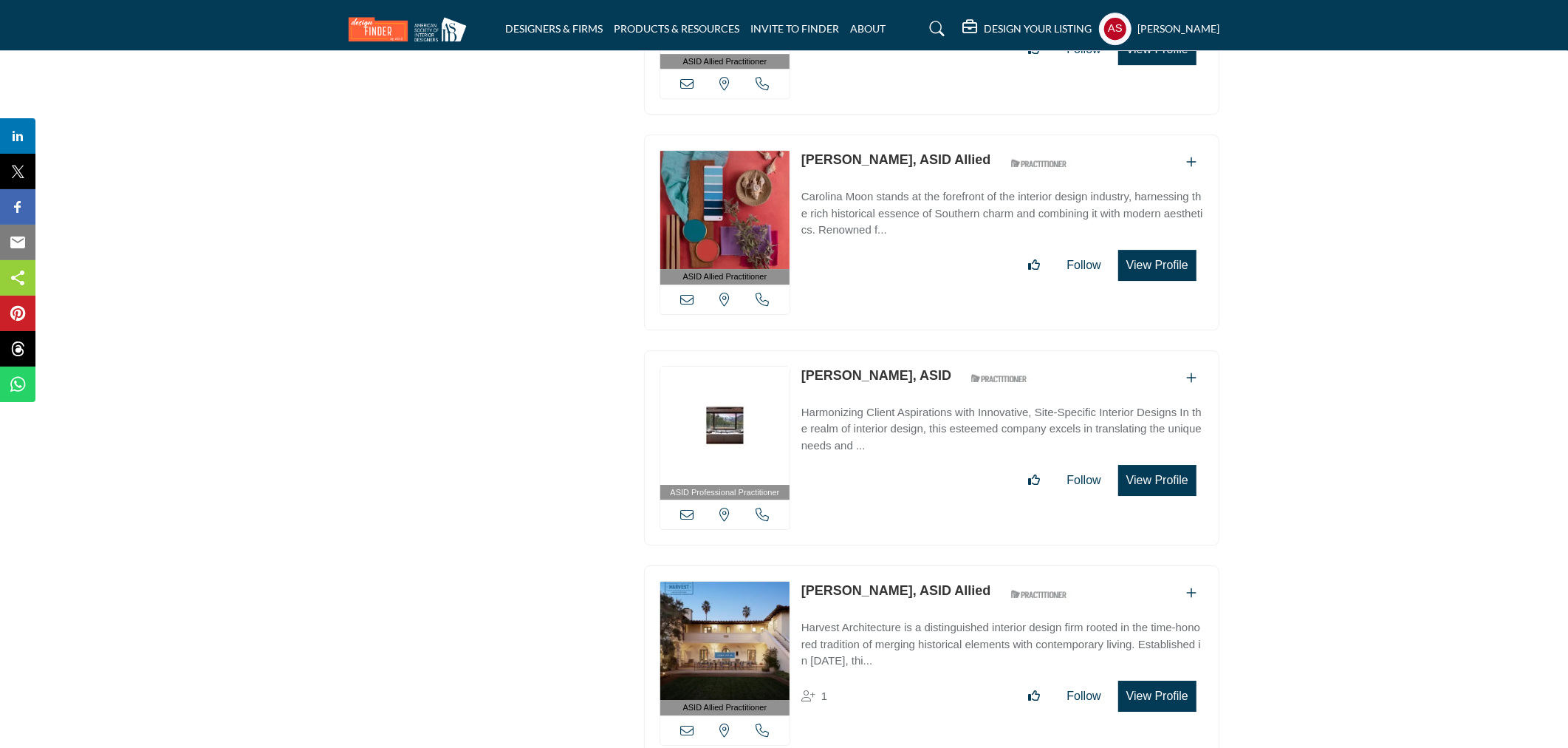
drag, startPoint x: 795, startPoint y: 507, endPoint x: 902, endPoint y: 521, distance: 107.9
click at [902, 565] on div "ASID Allied Practitioner ASID Allied Practitioners have successfully completed …" at bounding box center [932, 663] width 575 height 196
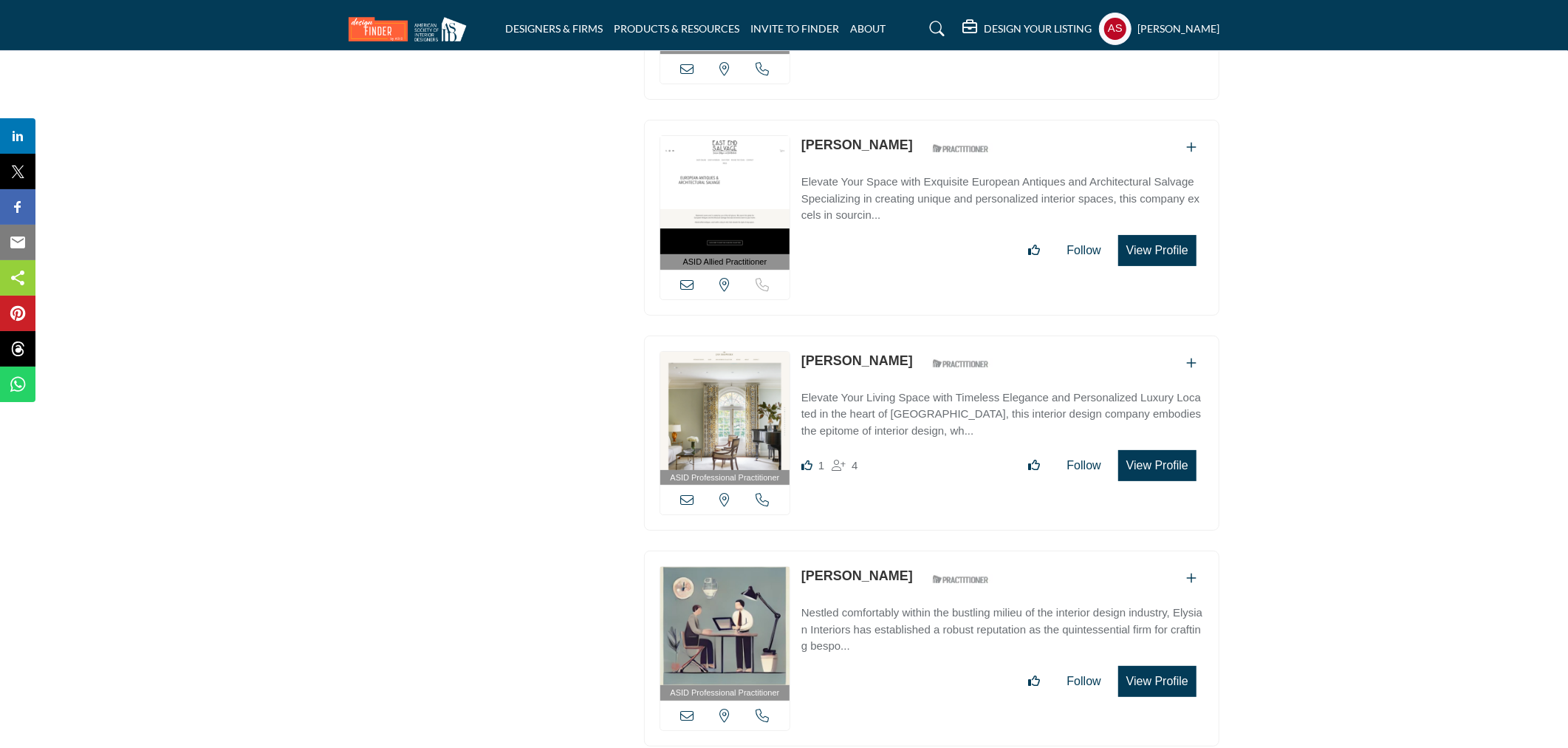
scroll to position [52104, 0]
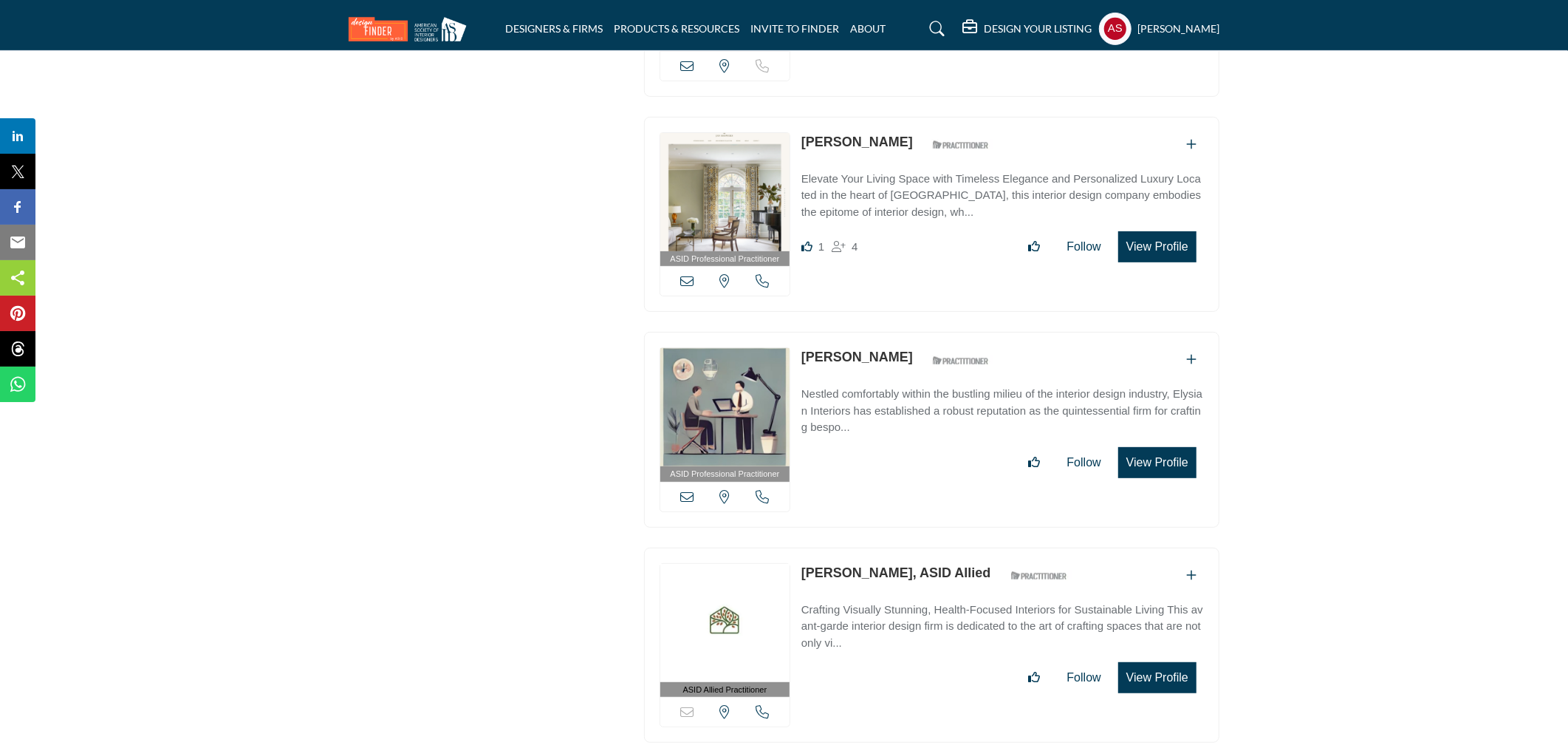
click at [887, 548] on div "ASID Allied Practitioner ASID Allied Practitioners have successfully completed …" at bounding box center [932, 645] width 575 height 196
drag, startPoint x: 791, startPoint y: 489, endPoint x: 867, endPoint y: 498, distance: 76.5
click at [867, 548] on div "ASID Allied Practitioner ASID Allied Practitioners have successfully completed …" at bounding box center [932, 645] width 575 height 196
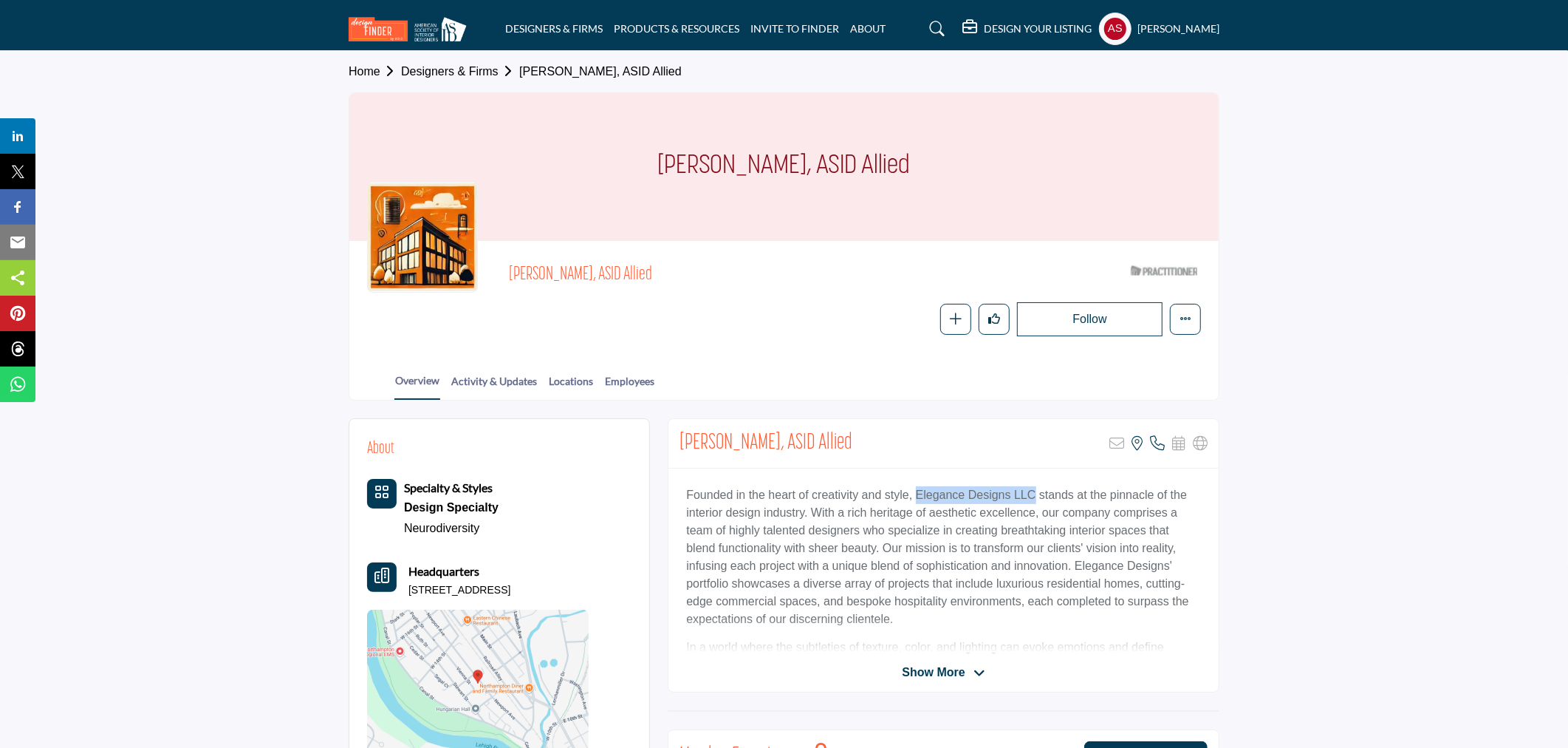
drag, startPoint x: 914, startPoint y: 490, endPoint x: 1032, endPoint y: 497, distance: 118.2
click at [1032, 497] on p "Founded in the heart of creativity and style, Elegance Designs LLC stands at th…" at bounding box center [943, 557] width 515 height 142
copy p "Elegance Designs LLC"
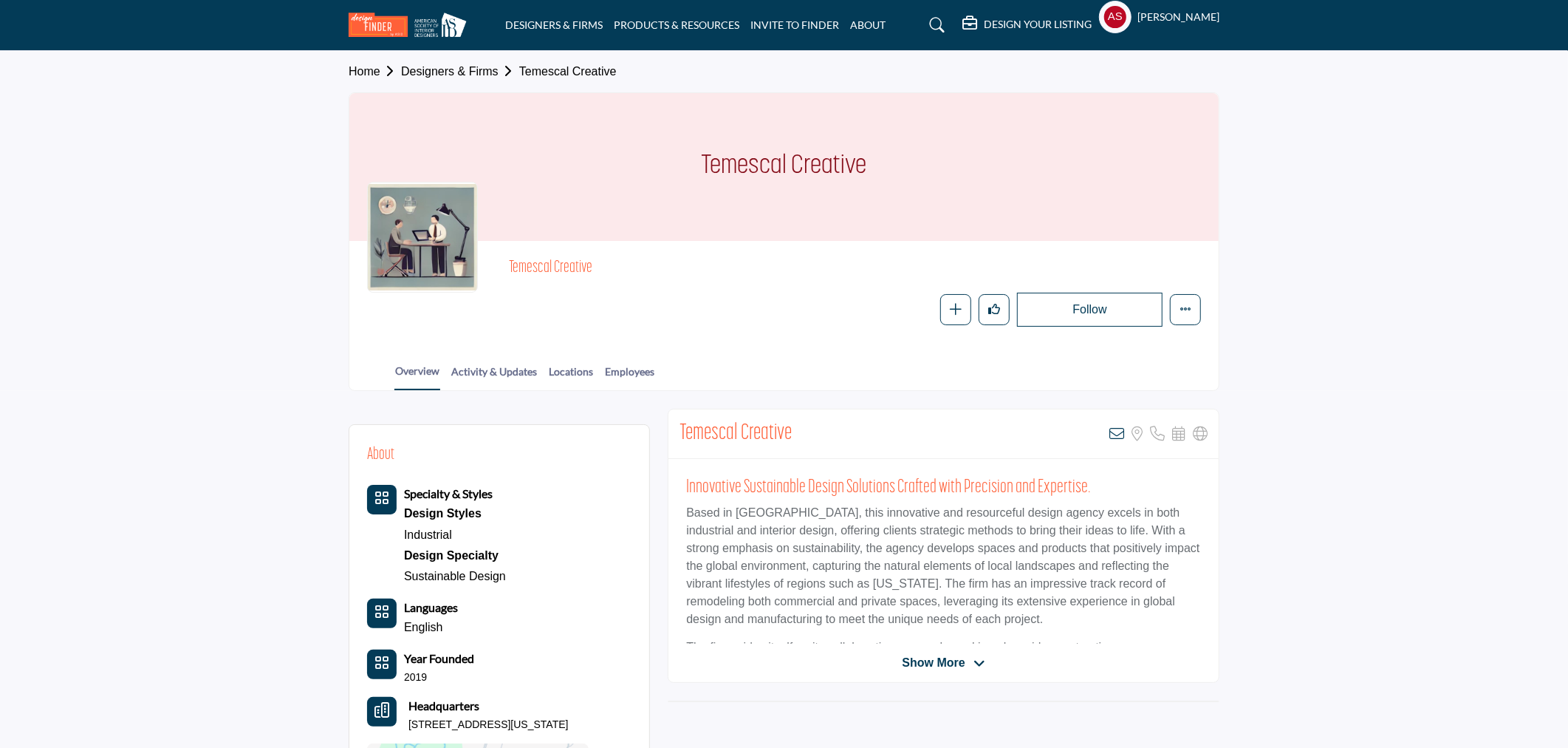
click at [638, 363] on div "Overview Activity & Updates Locations Employees" at bounding box center [803, 367] width 832 height 46
click at [0, 0] on div at bounding box center [0, 0] width 0 height 0
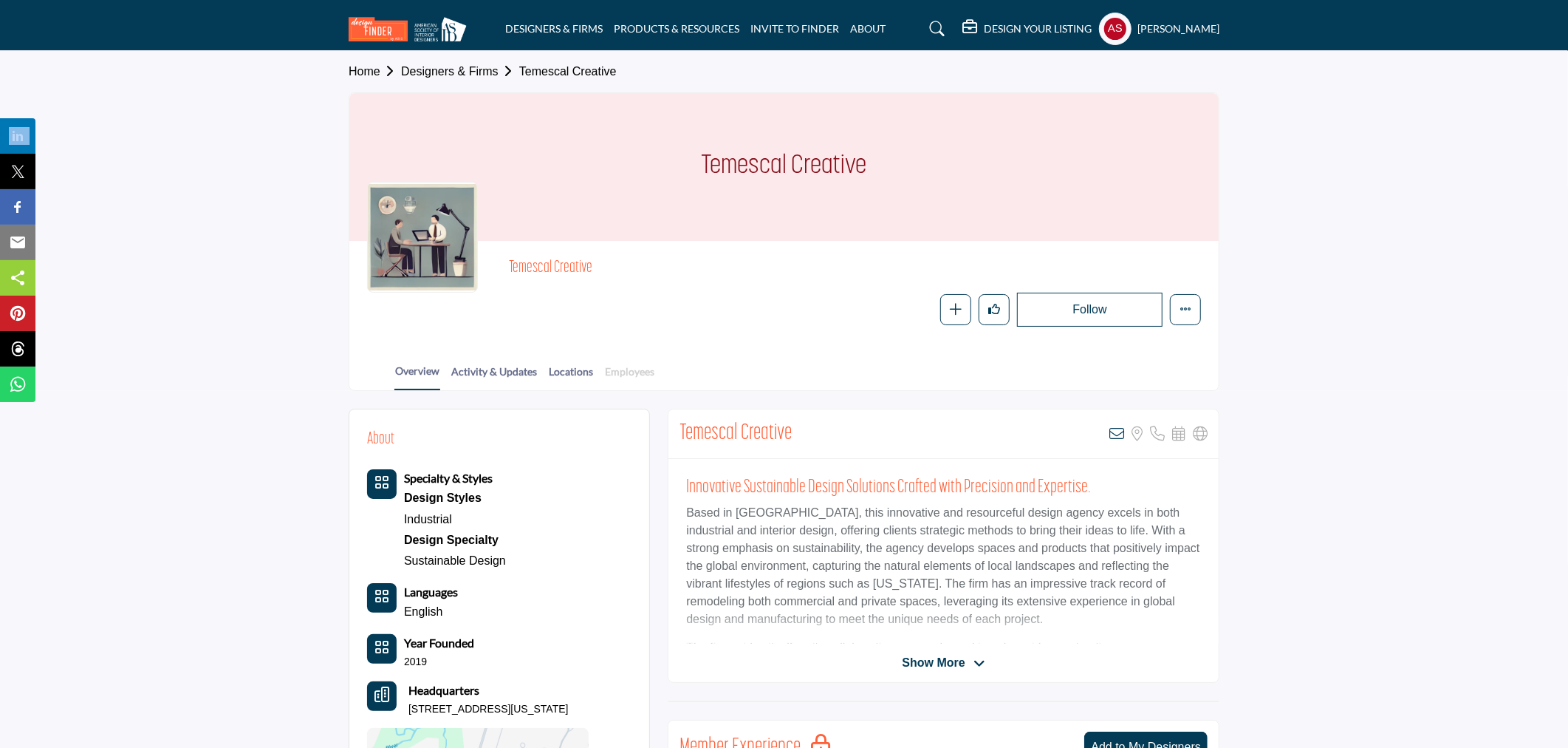
click at [637, 371] on link "Employees" at bounding box center [629, 377] width 51 height 26
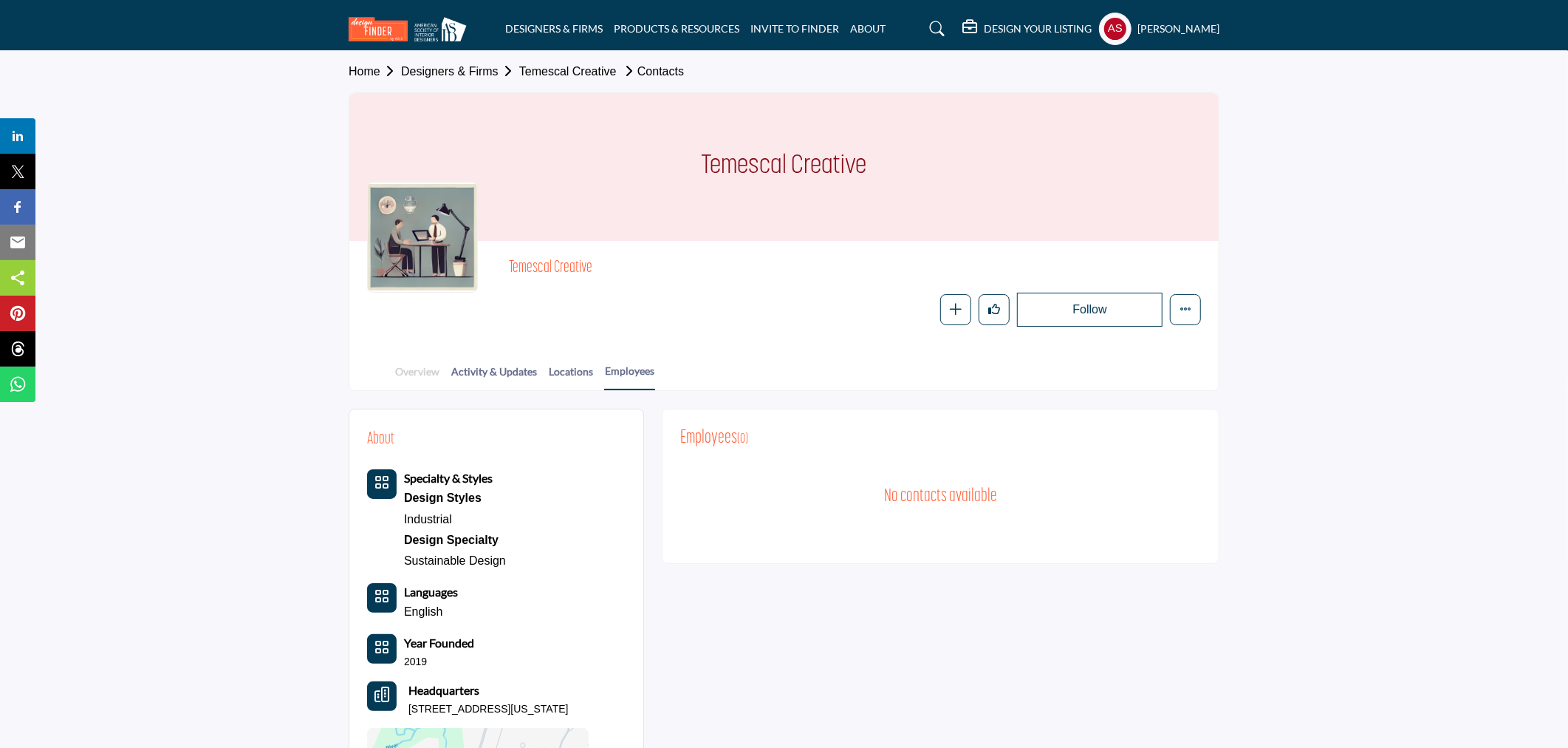
click at [425, 372] on link "Overview" at bounding box center [418, 377] width 46 height 26
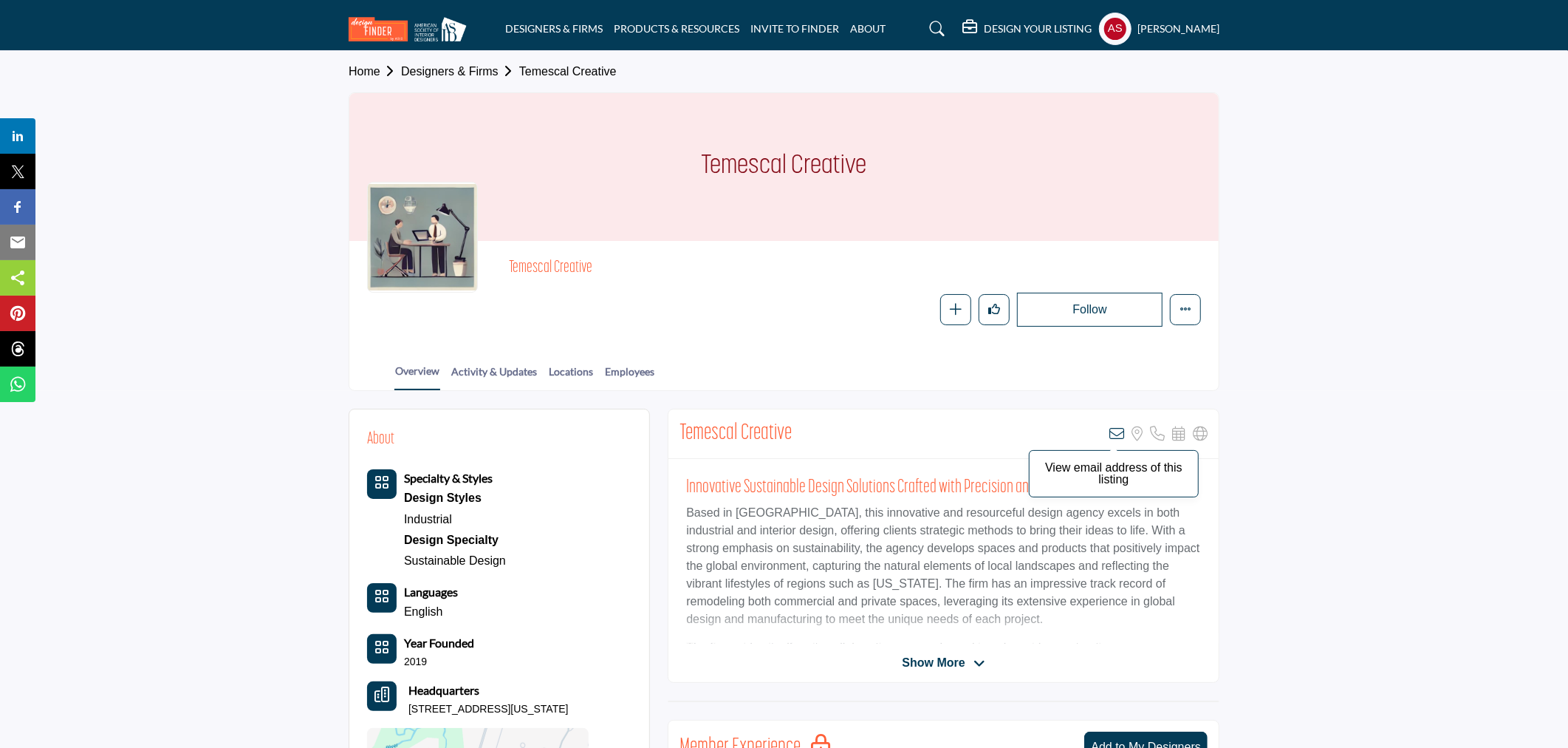
click at [1114, 427] on icon at bounding box center [1116, 433] width 14 height 14
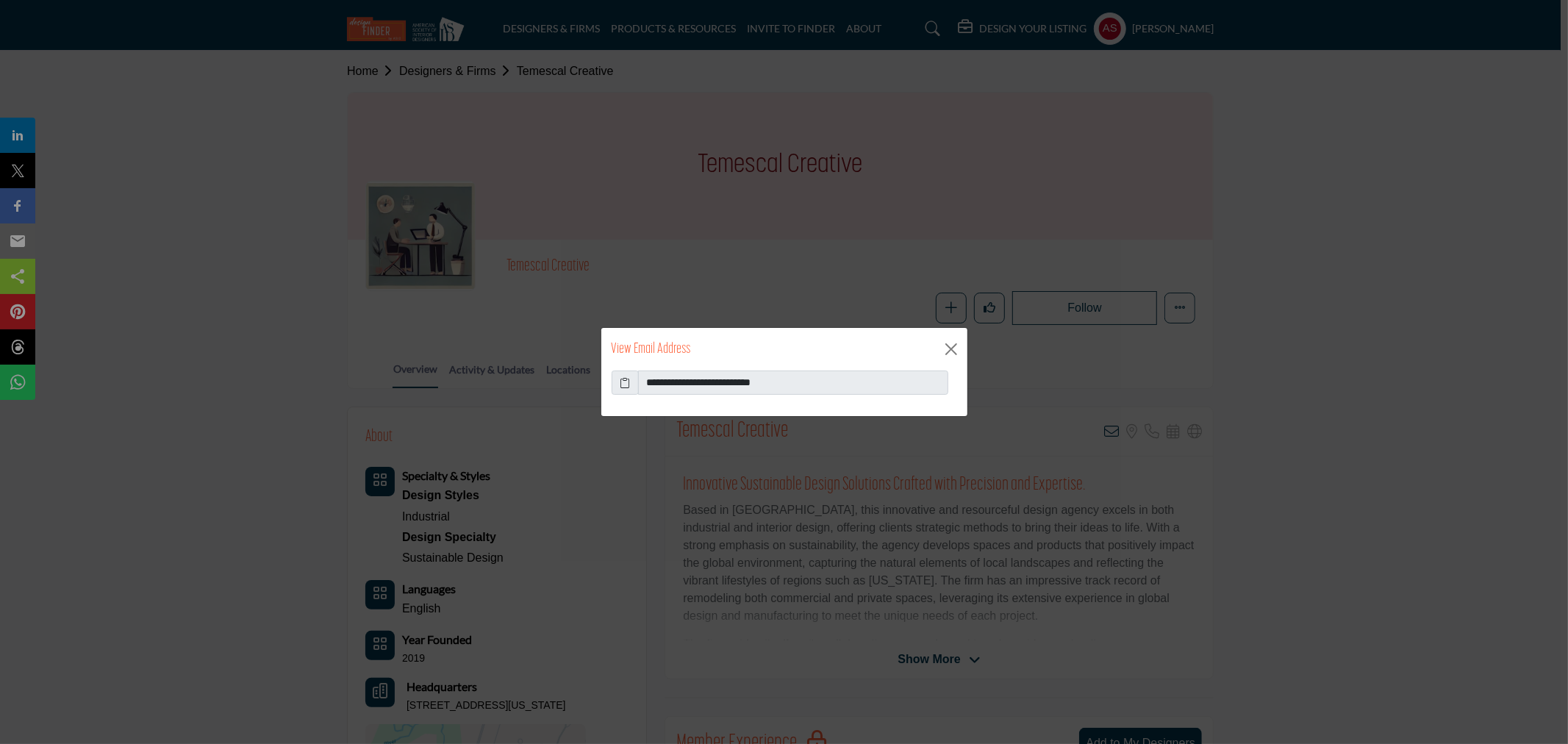
click at [627, 381] on icon at bounding box center [625, 382] width 11 height 15
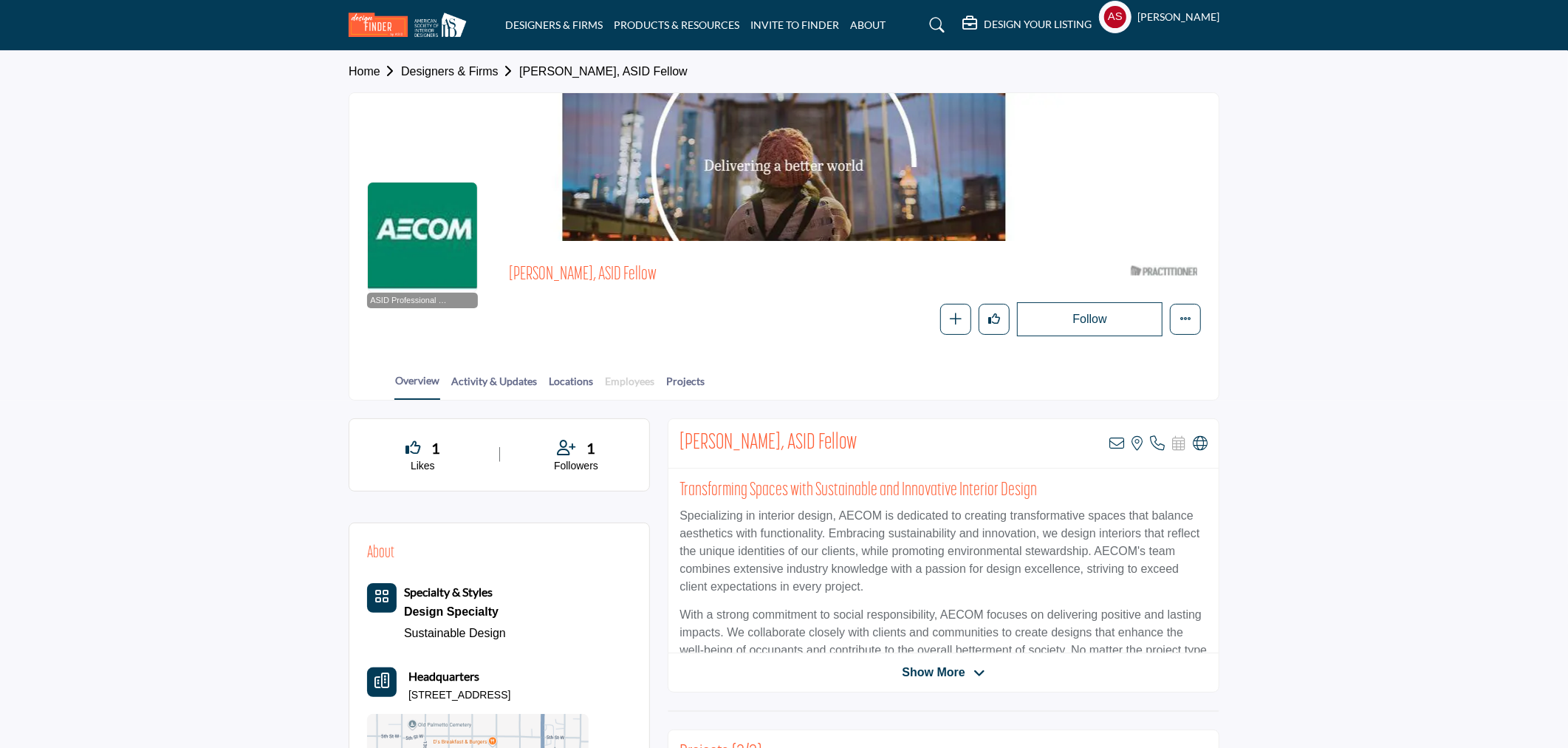
click at [638, 373] on link "Employees" at bounding box center [629, 386] width 51 height 26
click at [0, 0] on div at bounding box center [0, 0] width 0 height 0
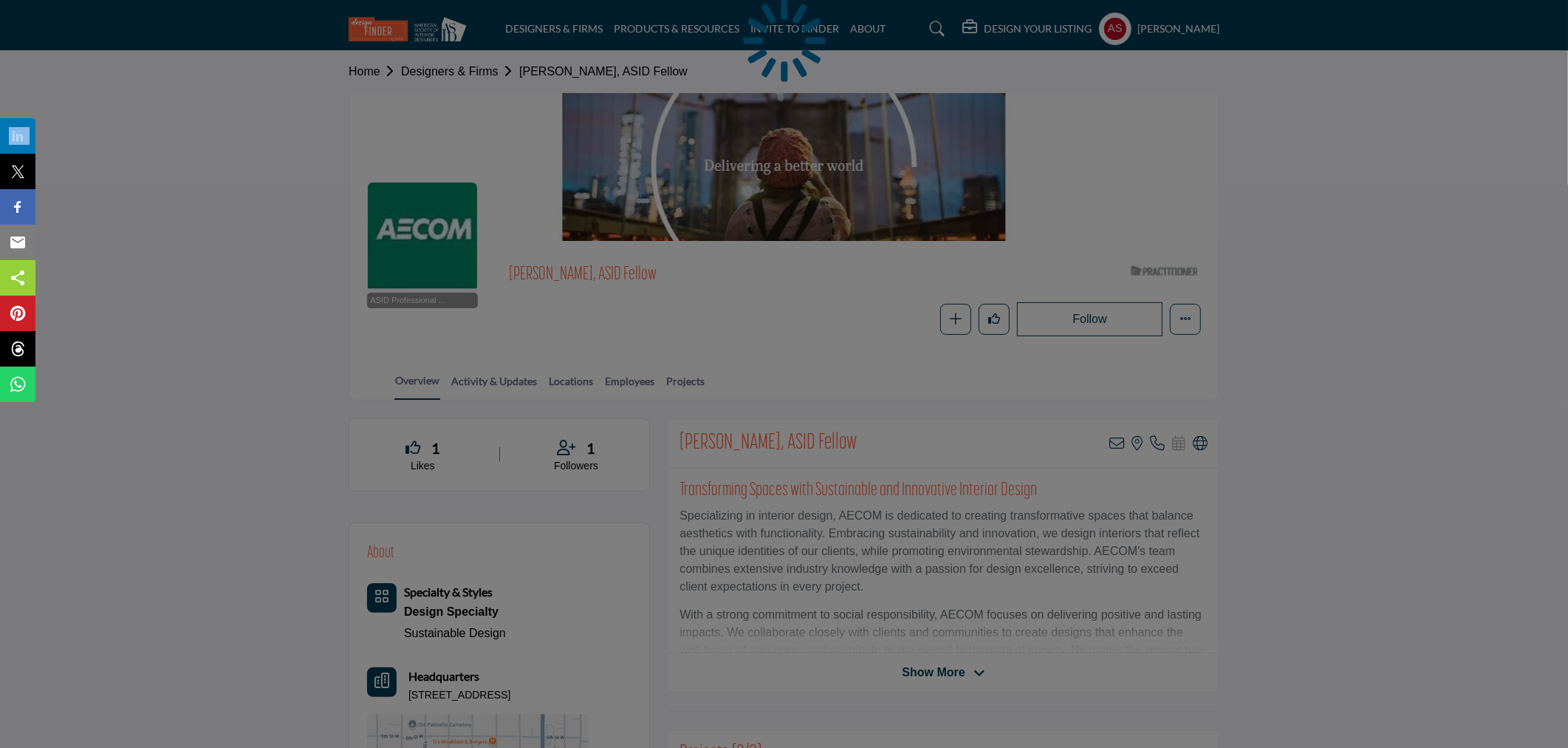
click at [631, 373] on div at bounding box center [784, 374] width 1568 height 748
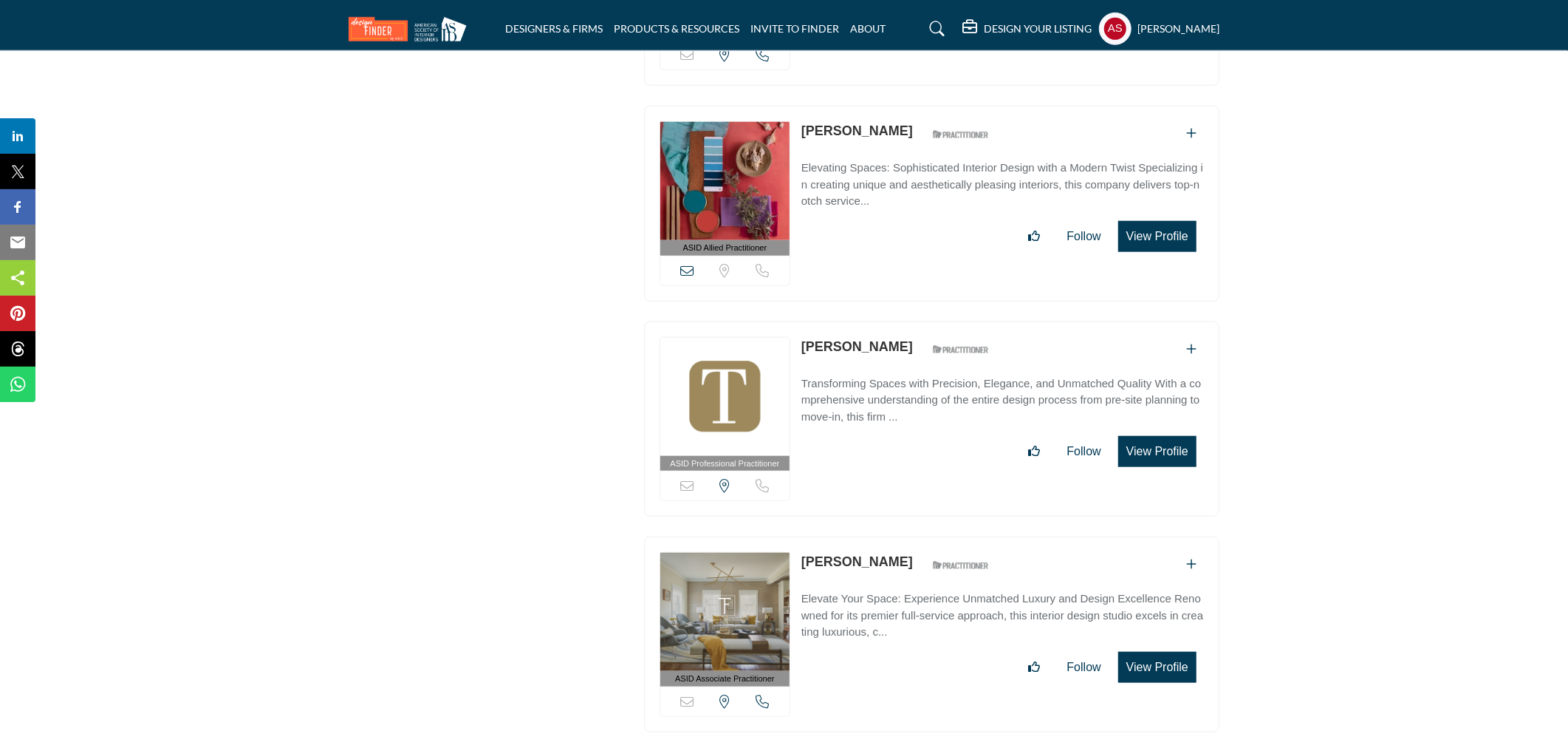
scroll to position [52543, 0]
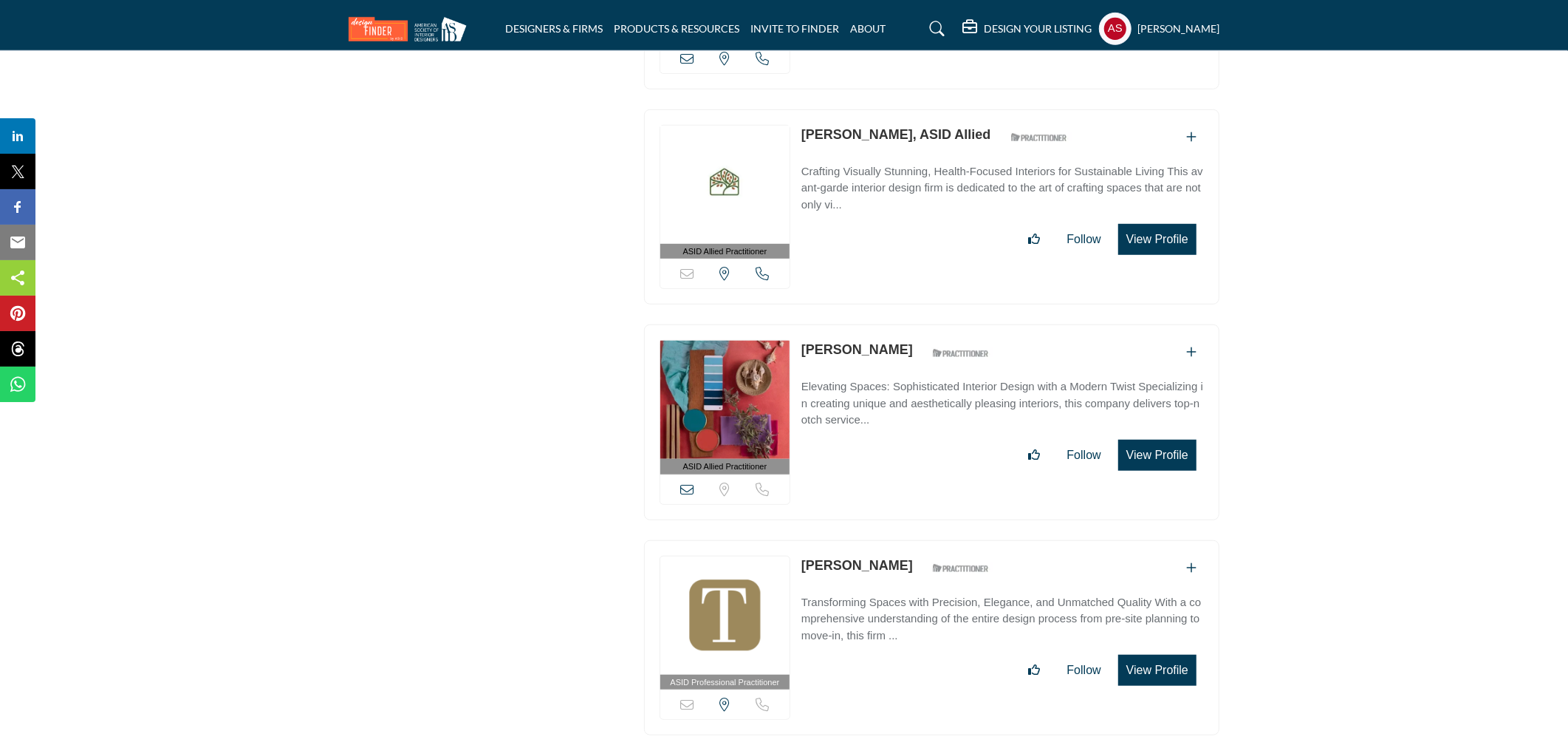
drag, startPoint x: 800, startPoint y: 475, endPoint x: 891, endPoint y: 476, distance: 91.0
click at [891, 540] on div "ASID Professional Practitioner ASID Professional Practitioners have successfull…" at bounding box center [932, 638] width 575 height 196
copy link "[PERSON_NAME]"
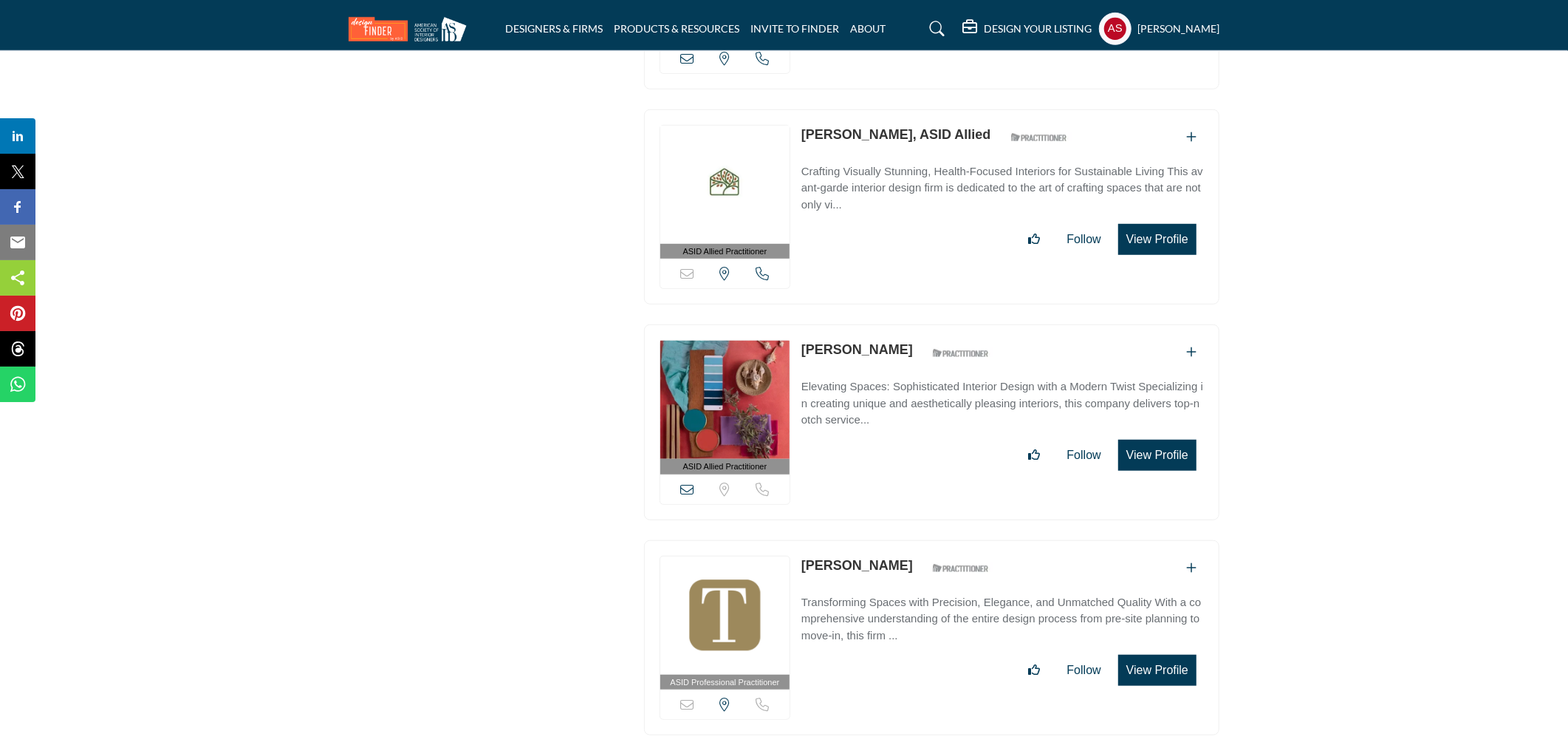
scroll to position [52761, 0]
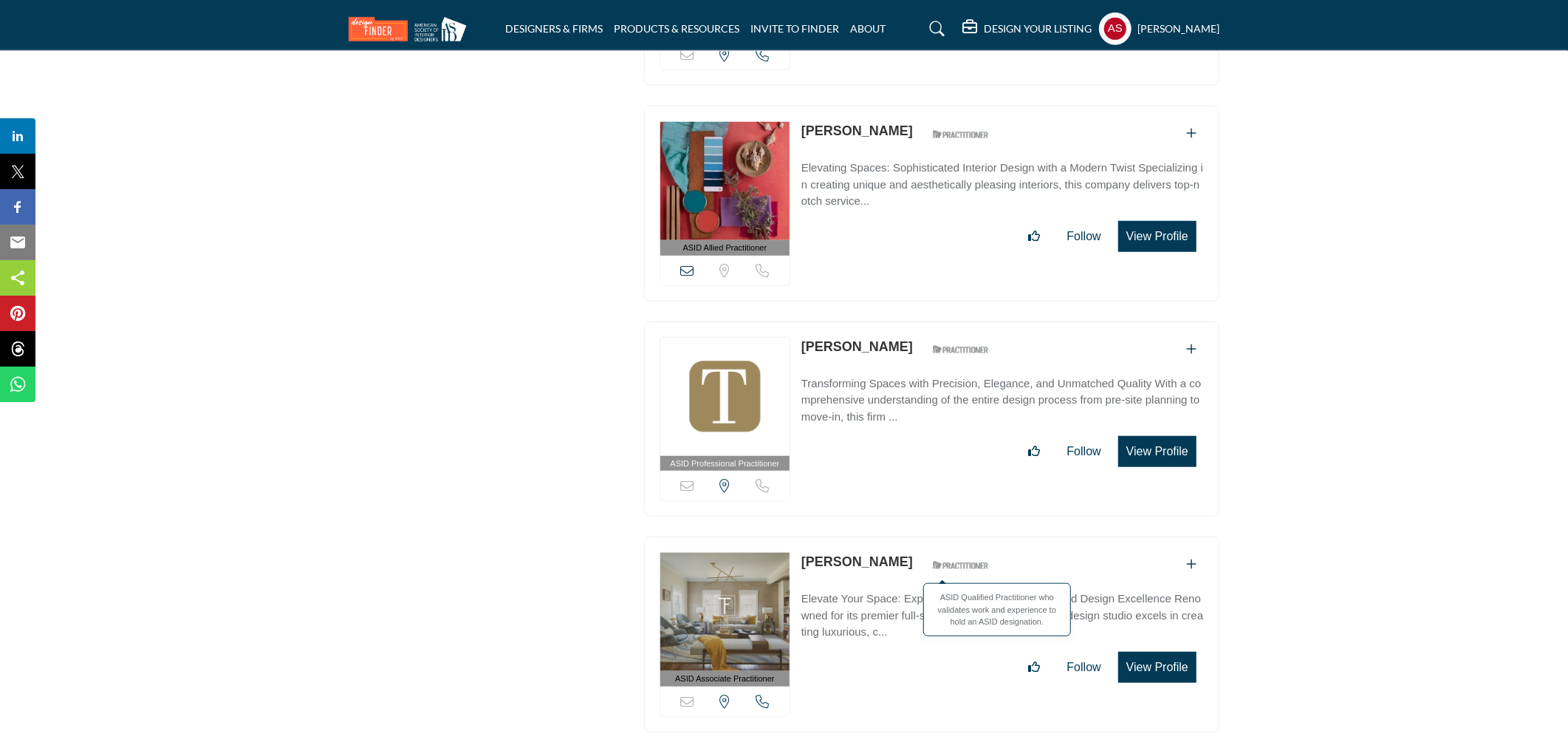
copy link "[PERSON_NAME]"
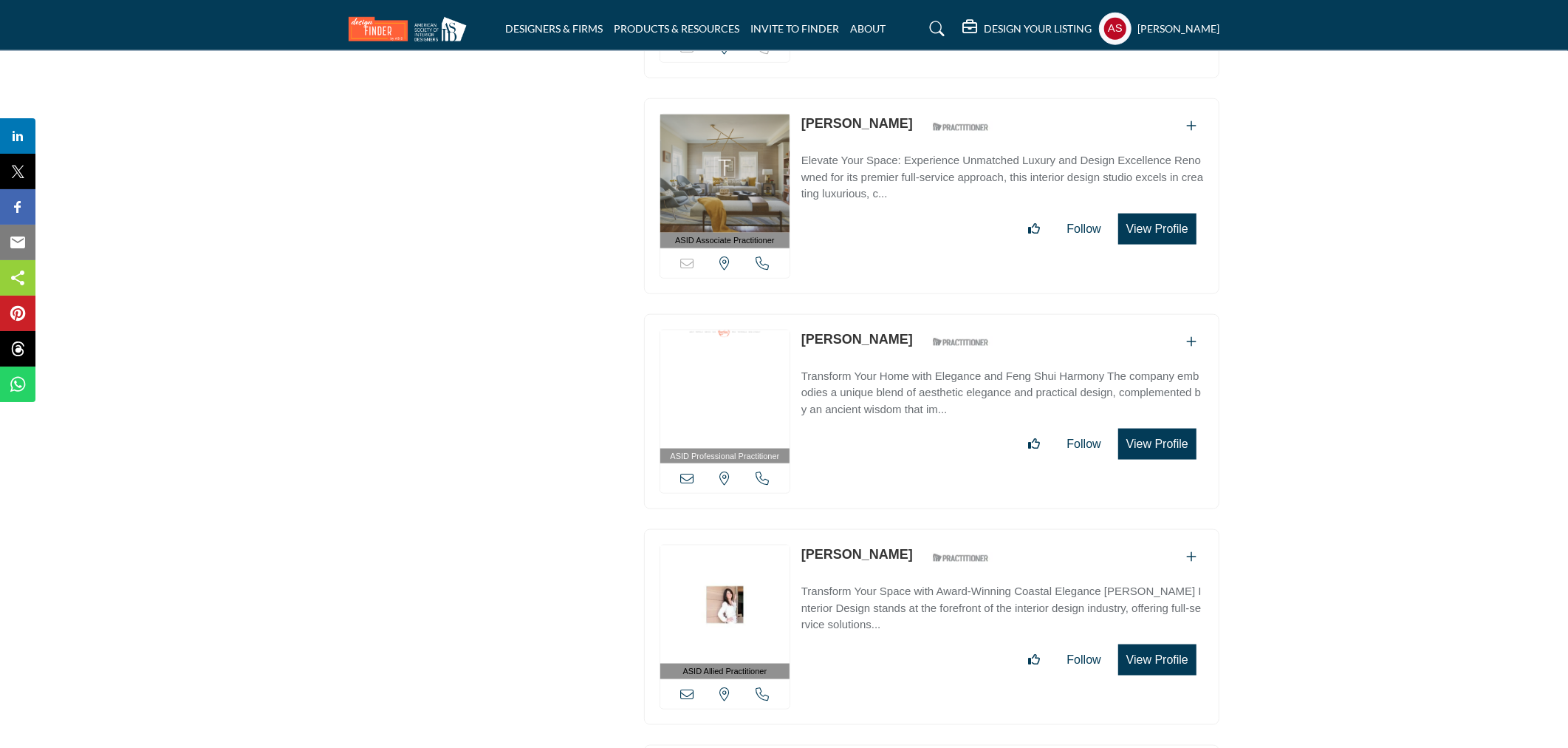
drag, startPoint x: 794, startPoint y: 251, endPoint x: 883, endPoint y: 254, distance: 89.1
click at [883, 314] on div "ASID Professional Practitioner ASID Professional Practitioners have successfull…" at bounding box center [932, 412] width 575 height 196
copy div "View email address of this listing View the location of this listing Call Numbe…"
click at [835, 329] on p "[PERSON_NAME]" at bounding box center [857, 339] width 112 height 20
click at [846, 332] on link "Marina Umali" at bounding box center [857, 339] width 112 height 14
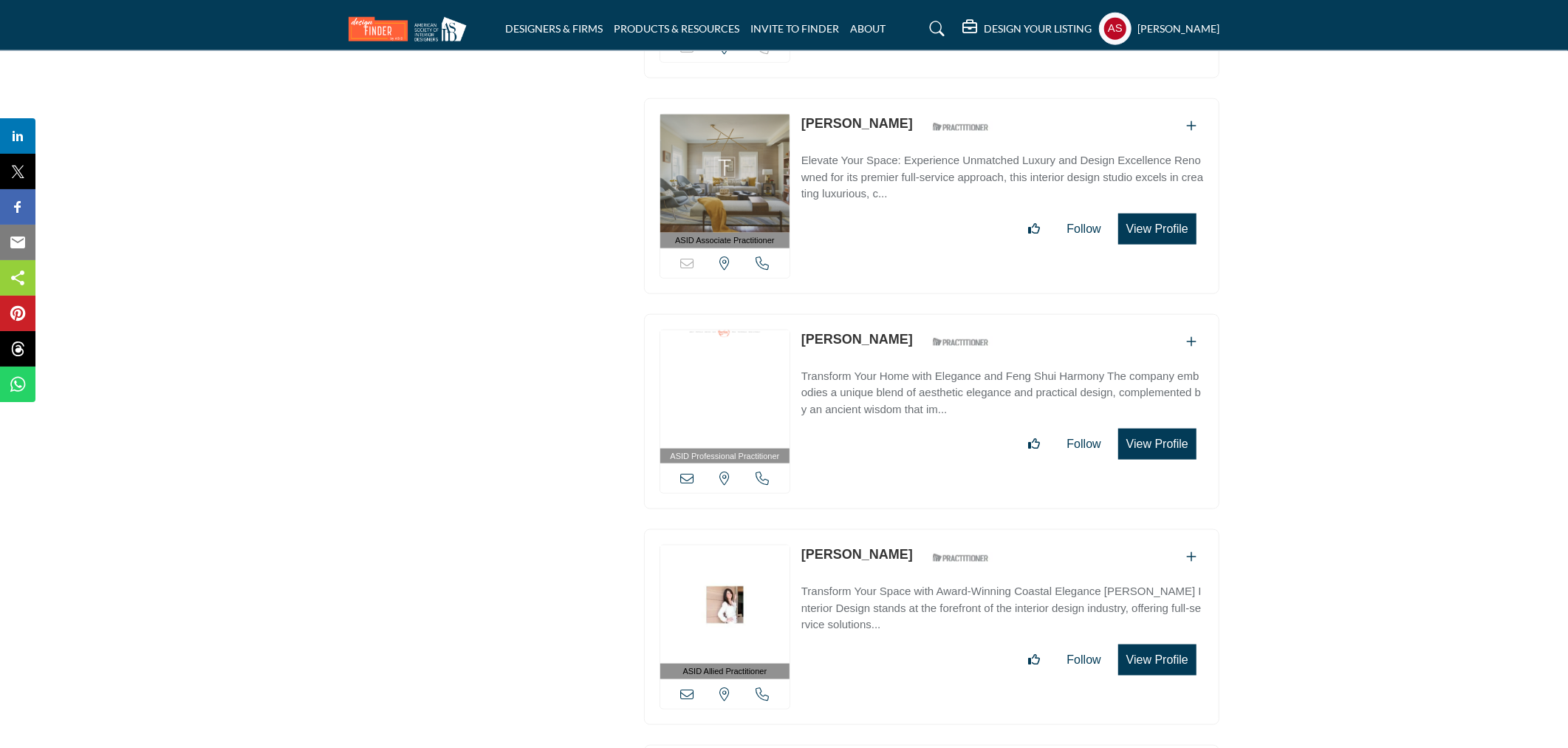
scroll to position [52980, 0]
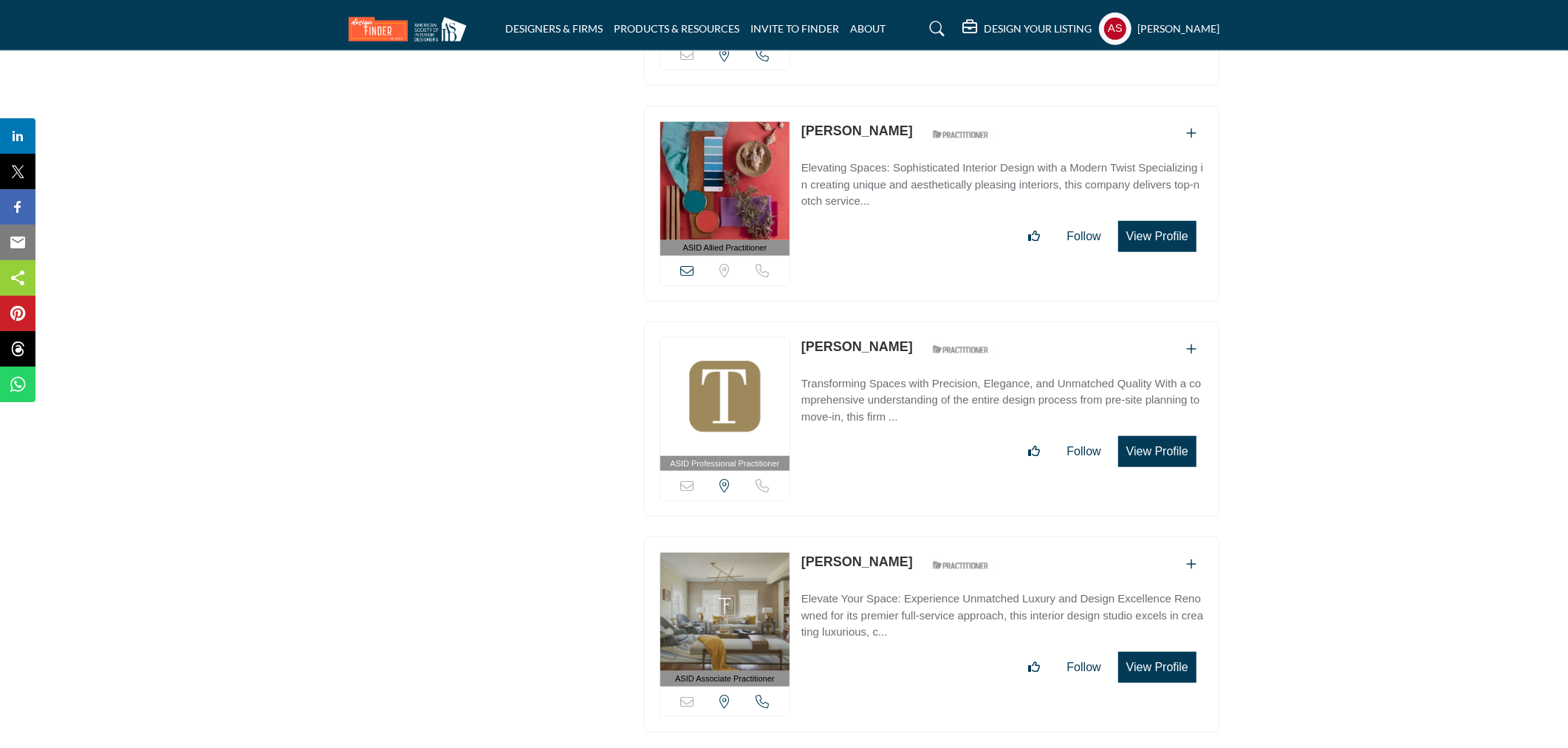
copy link "Trevor Fulmer"
drag, startPoint x: 892, startPoint y: 471, endPoint x: 800, endPoint y: 489, distance: 93.7
click at [800, 536] on div "ASID Associate Practitioner ASID Associate Practitioners have a degree in any m…" at bounding box center [932, 634] width 575 height 196
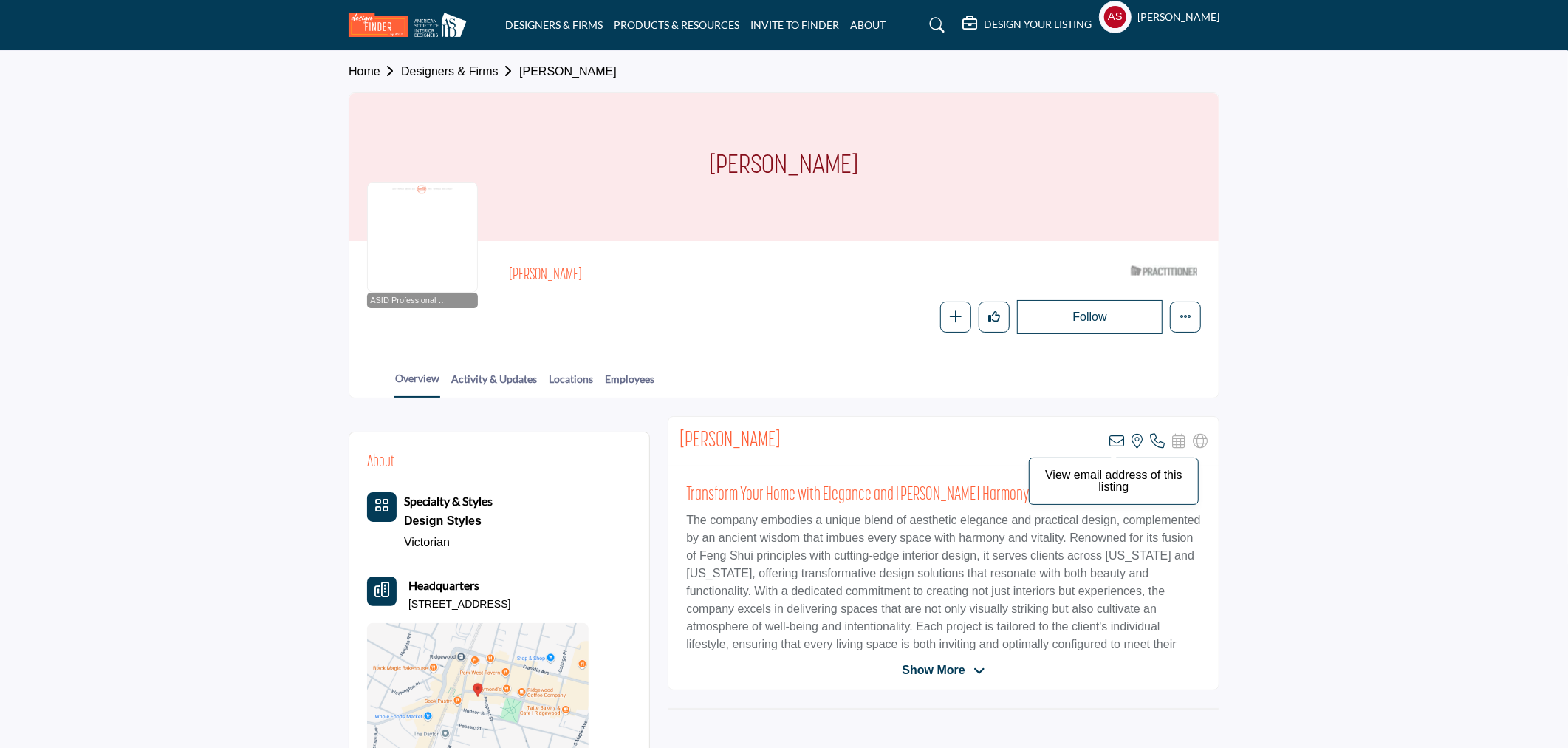
click at [1114, 441] on body "DESIGNERS & FIRMS PRODUCTS & RESOURCES INVITE TO FINDER ABOUT" at bounding box center [784, 595] width 1568 height 1191
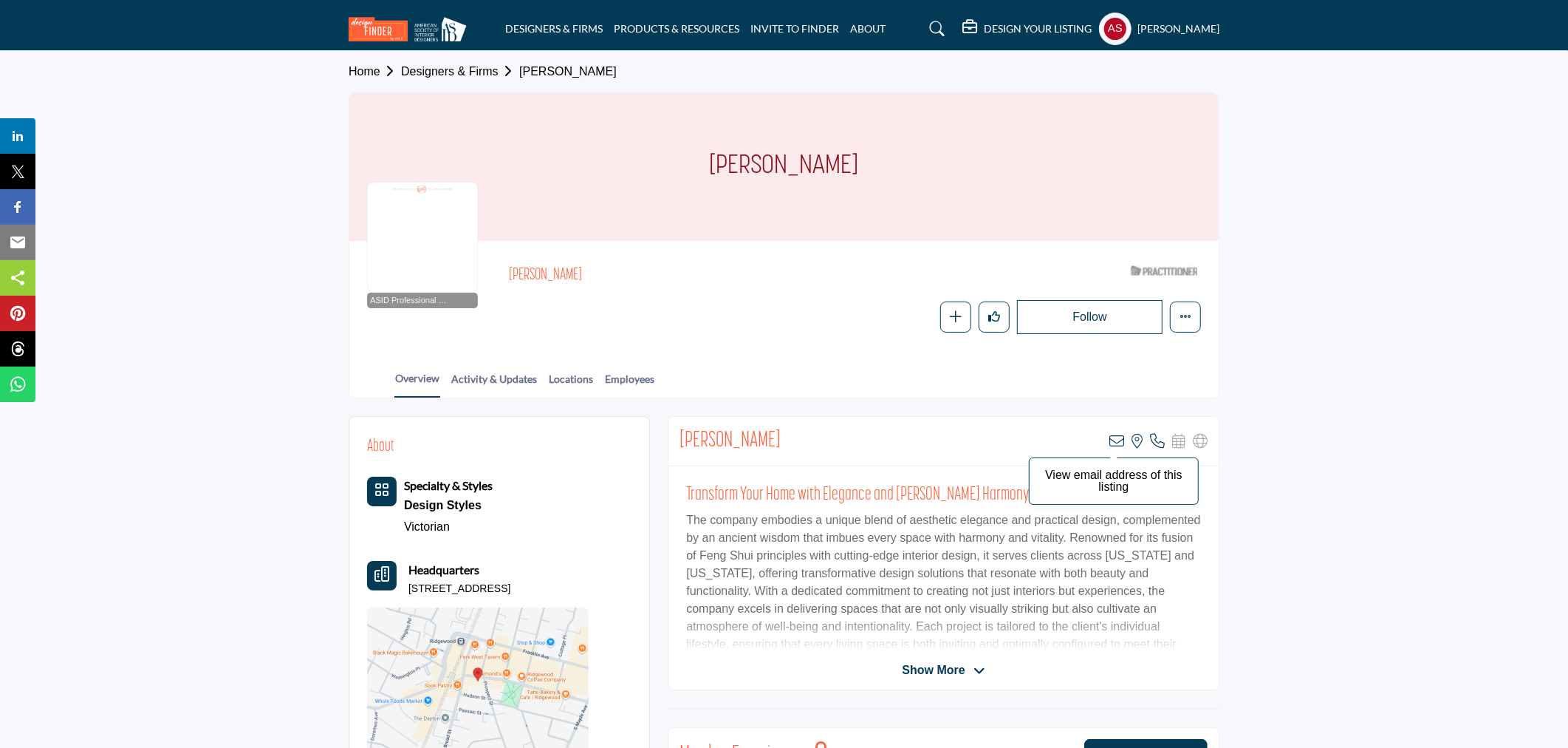
click at [1115, 441] on icon at bounding box center [1116, 441] width 14 height 14
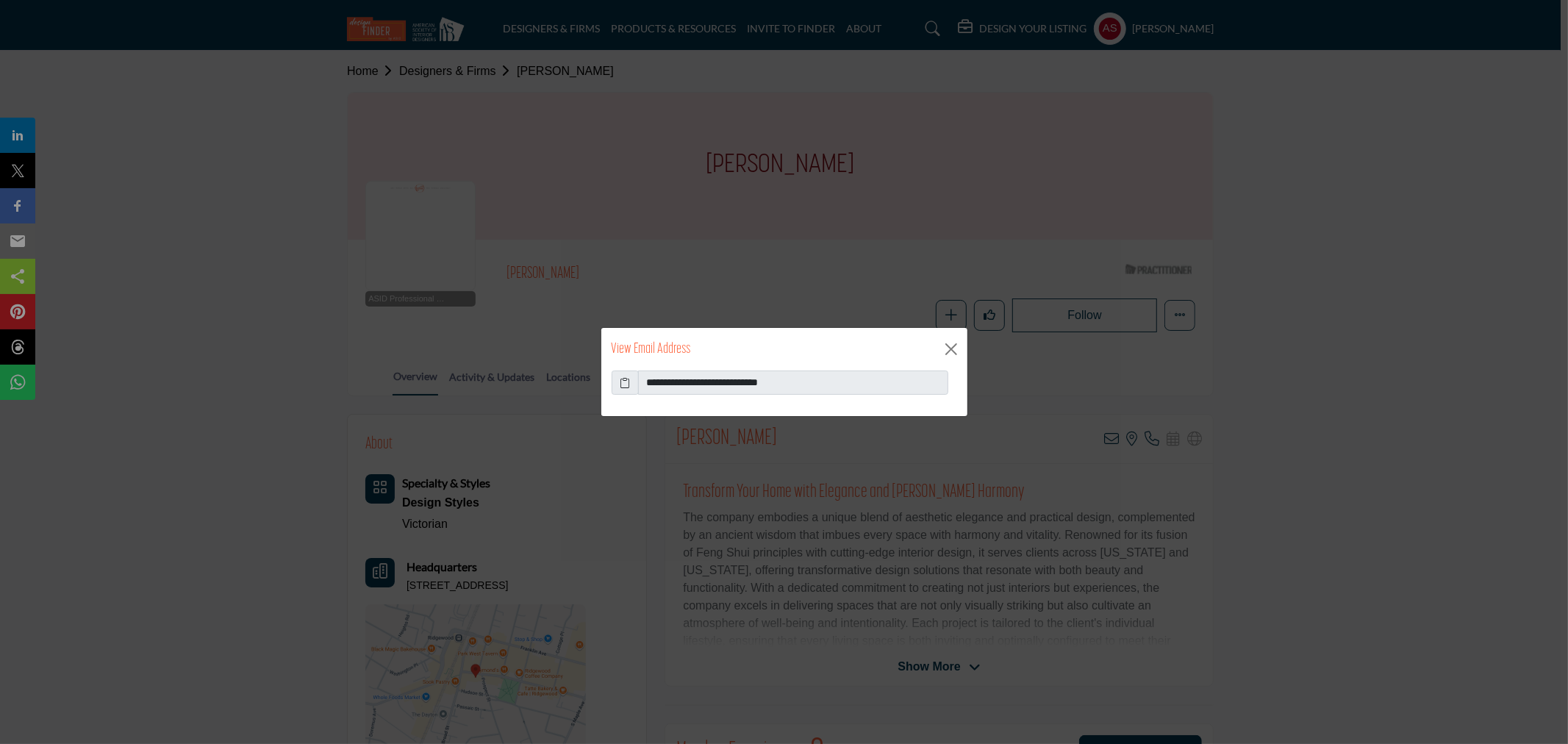
click at [627, 382] on icon at bounding box center [625, 382] width 11 height 15
click at [623, 383] on icon at bounding box center [625, 382] width 11 height 15
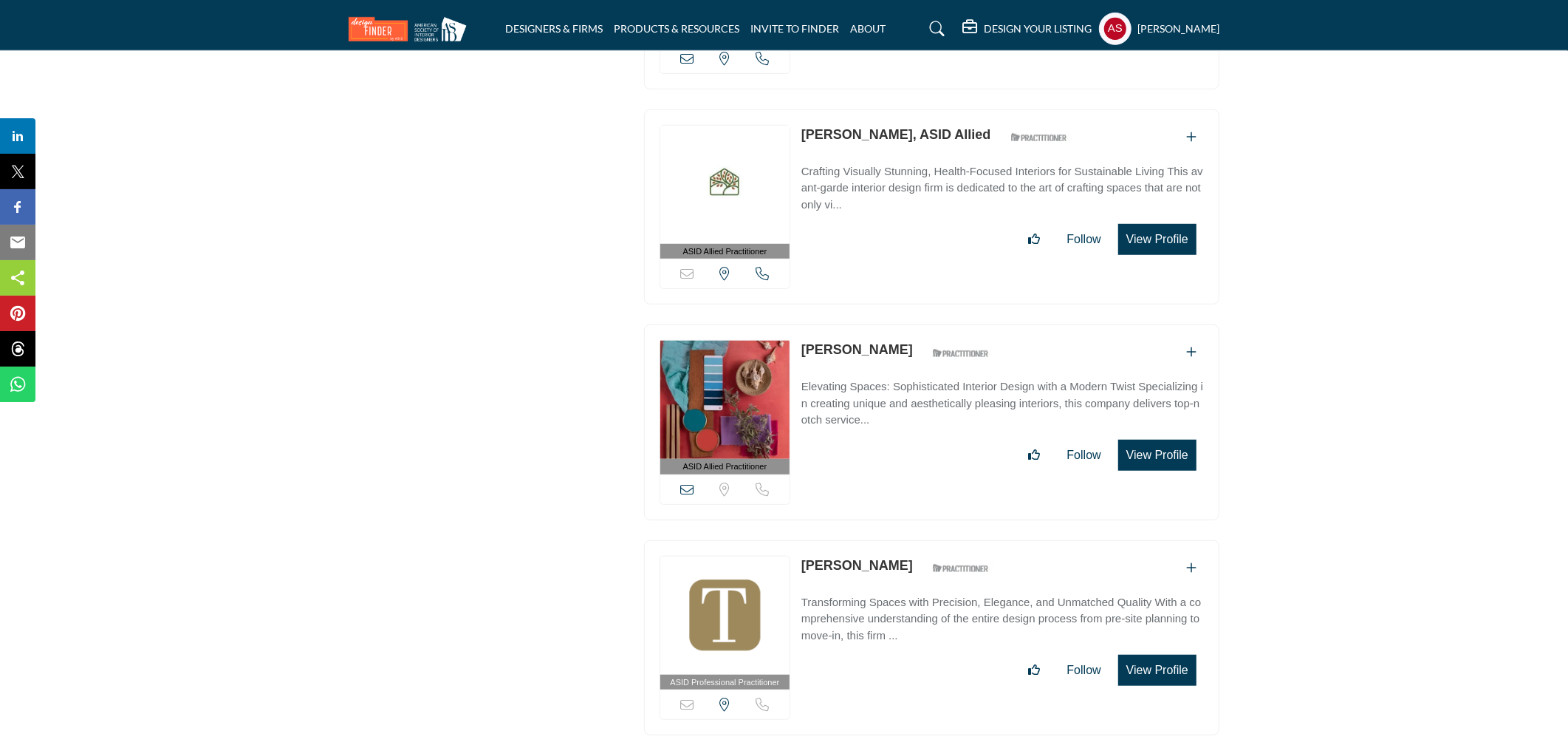
drag, startPoint x: 895, startPoint y: 260, endPoint x: 798, endPoint y: 268, distance: 97.3
click at [798, 324] on div "ASID Allied Practitioner ASID Allied Practitioners have successfully completed …" at bounding box center [932, 422] width 575 height 196
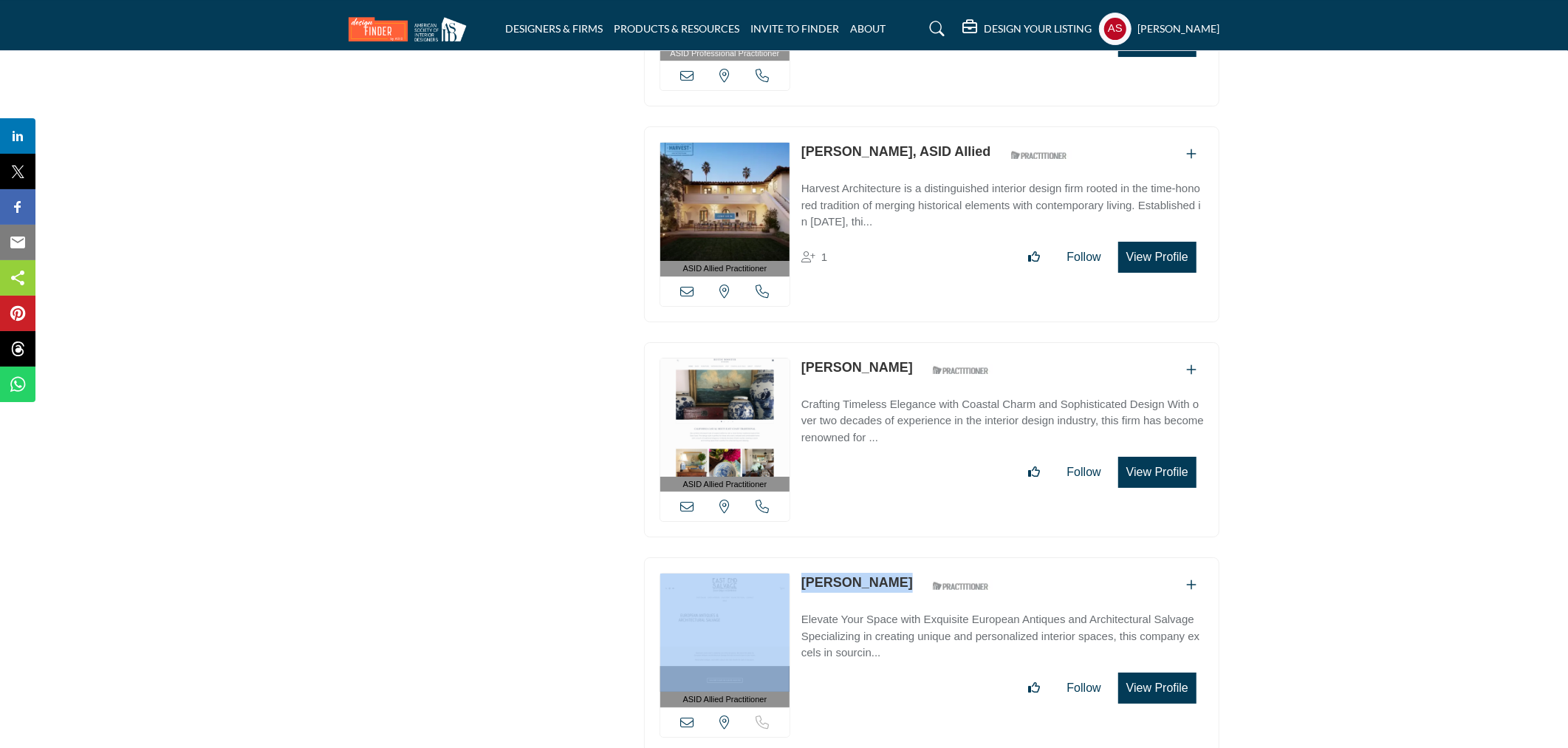
scroll to position [51009, 0]
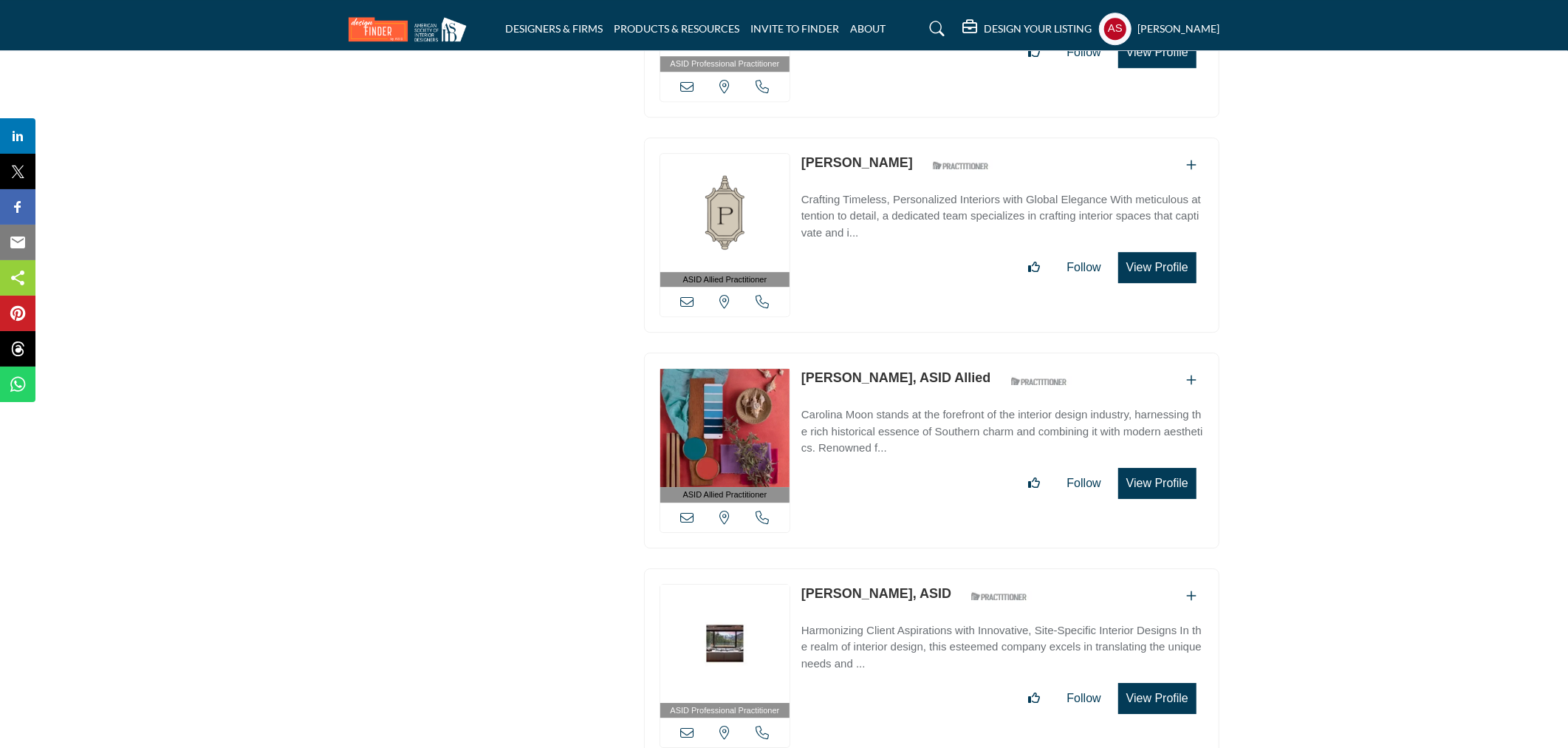
scroll to position [50572, 0]
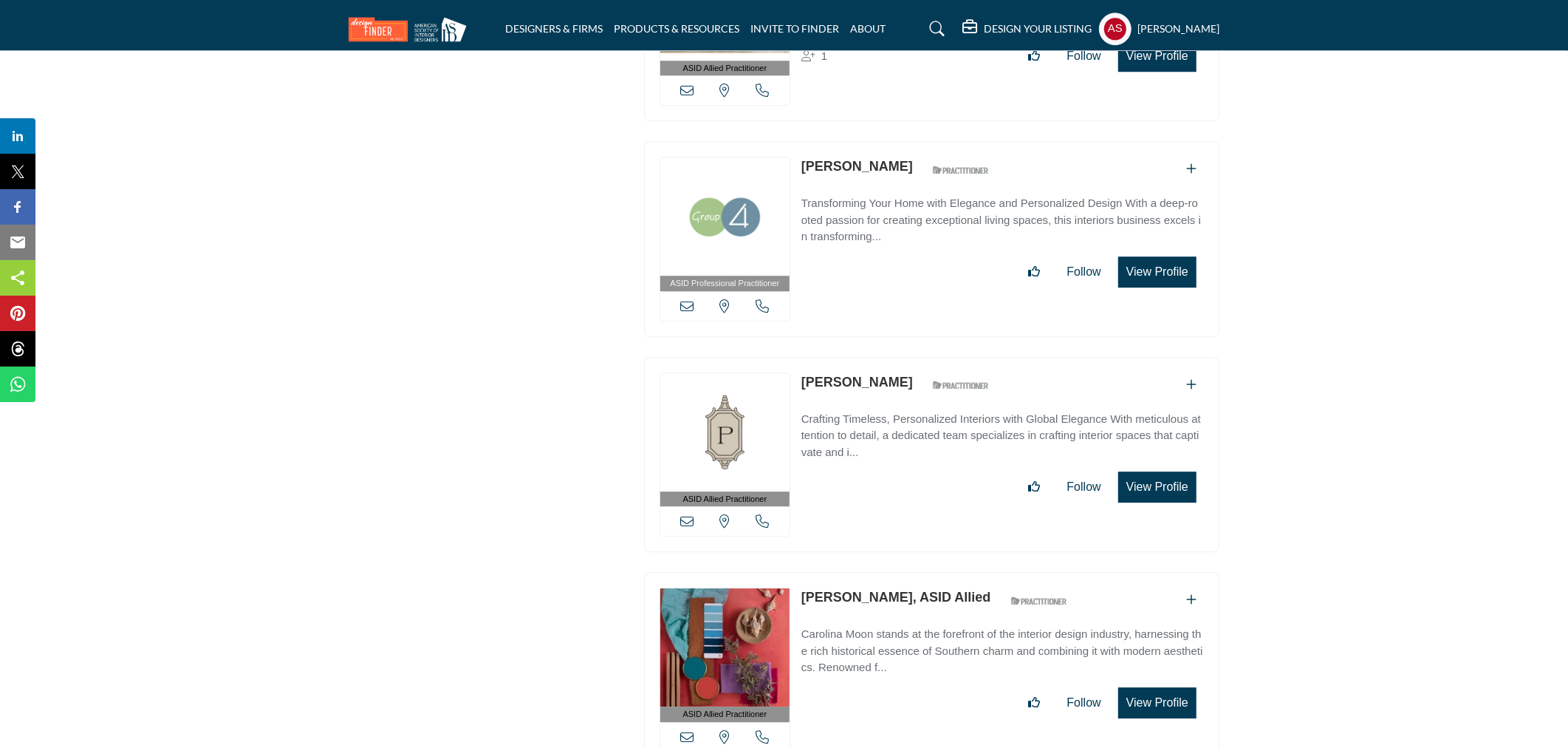
drag, startPoint x: 800, startPoint y: 516, endPoint x: 902, endPoint y: 527, distance: 102.6
click at [902, 572] on div "ASID Allied Practitioner ASID Allied Practitioners have successfully completed …" at bounding box center [932, 670] width 575 height 196
copy link "Doreen Westfall"
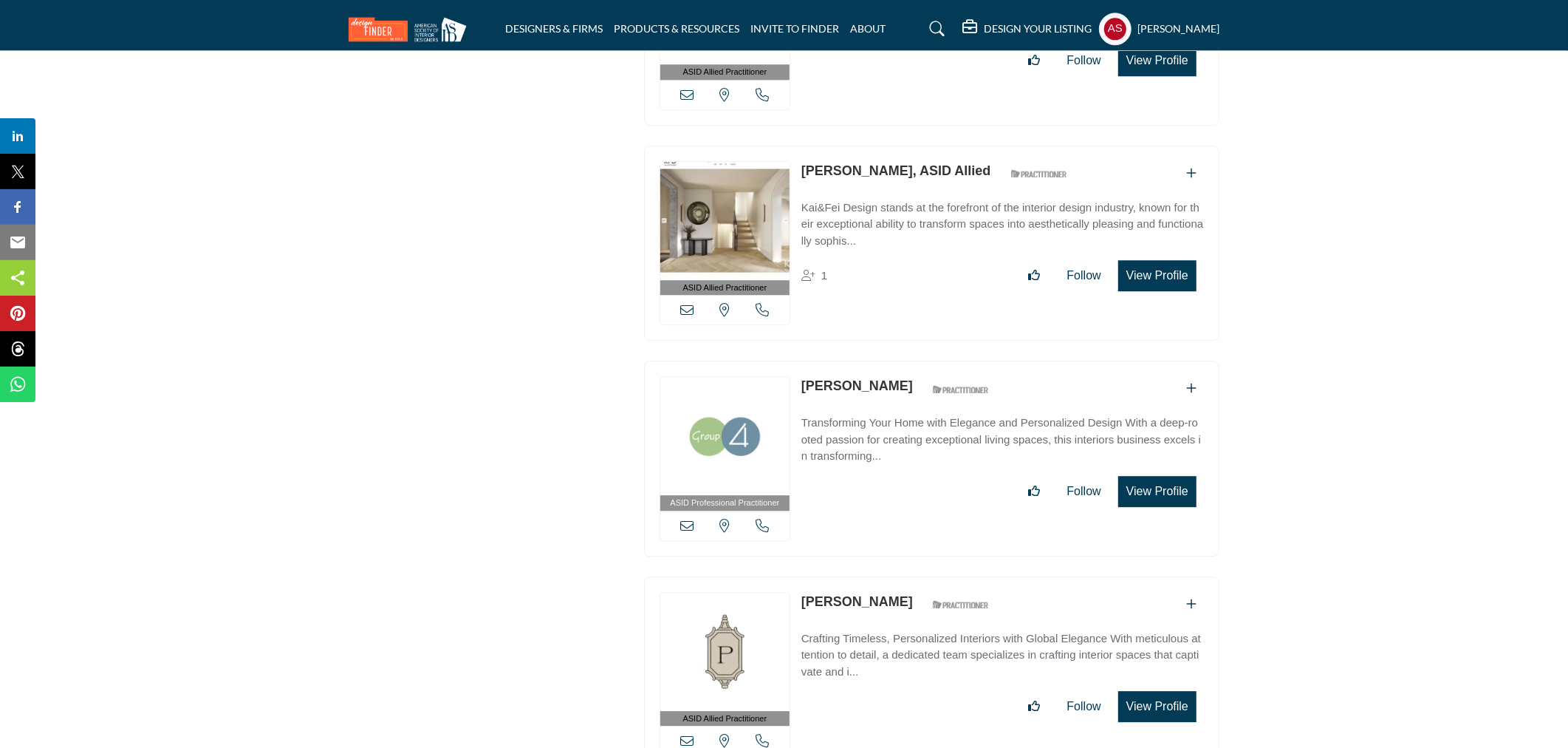
scroll to position [50135, 0]
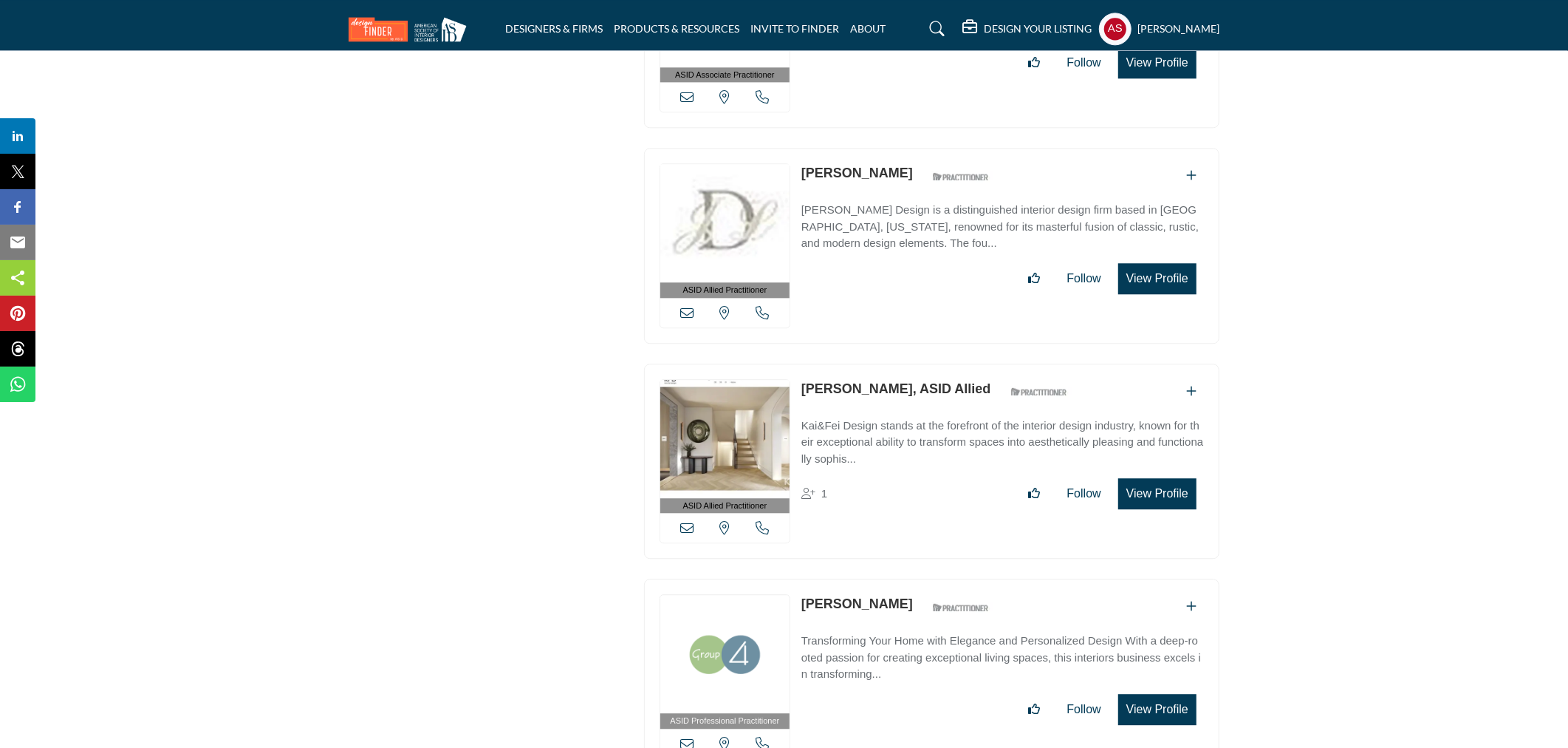
drag, startPoint x: 799, startPoint y: 305, endPoint x: 866, endPoint y: 309, distance: 67.1
click at [866, 364] on div "ASID Allied Practitioner ASID Allied Practitioners have successfully completed …" at bounding box center [932, 461] width 575 height 196
copy link "Yifei Wang"
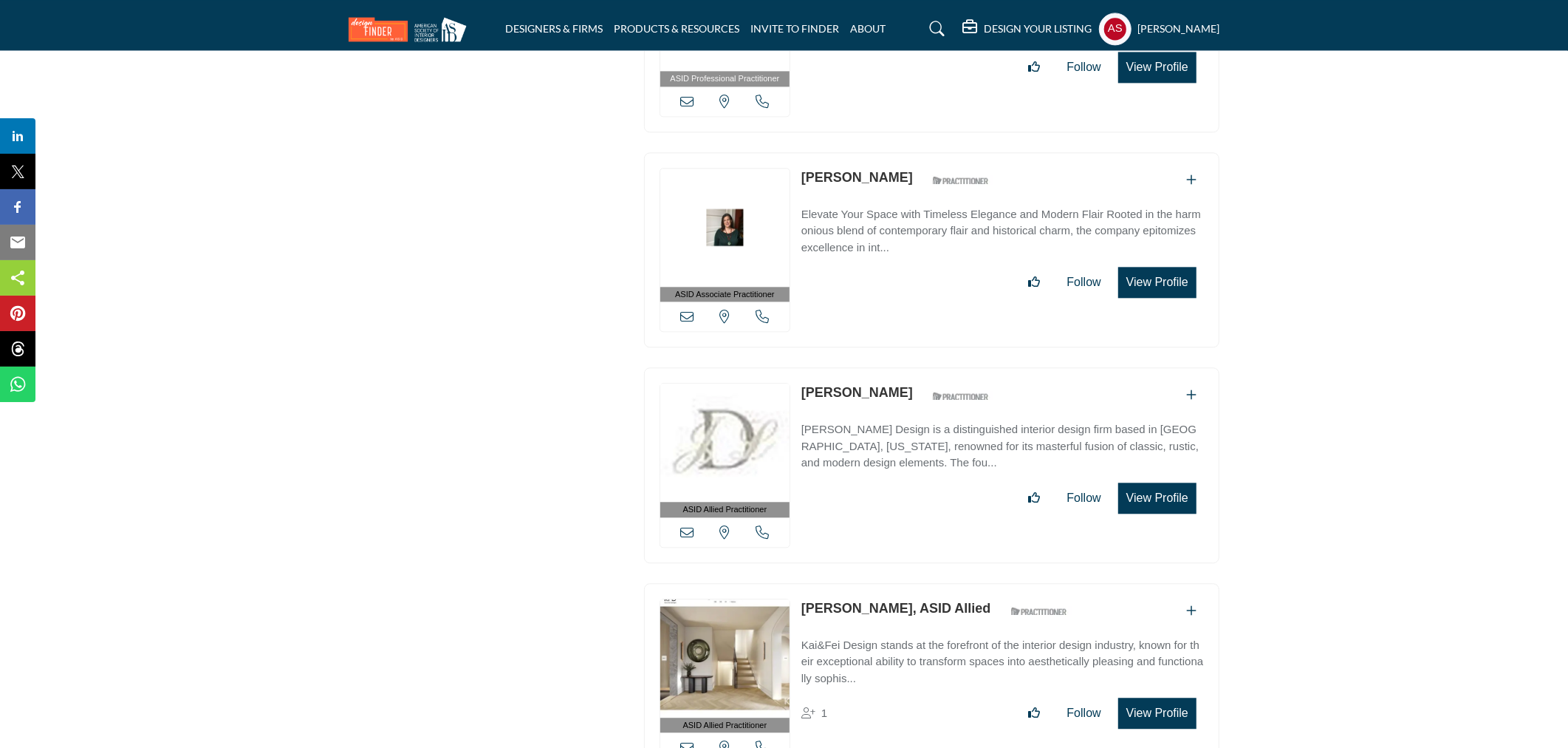
copy div "Jennifer Luckey"
drag, startPoint x: 797, startPoint y: 307, endPoint x: 917, endPoint y: 333, distance: 122.8
click at [917, 368] on div "ASID Allied Practitioner ASID Allied Practitioners have successfully completed …" at bounding box center [932, 465] width 575 height 196
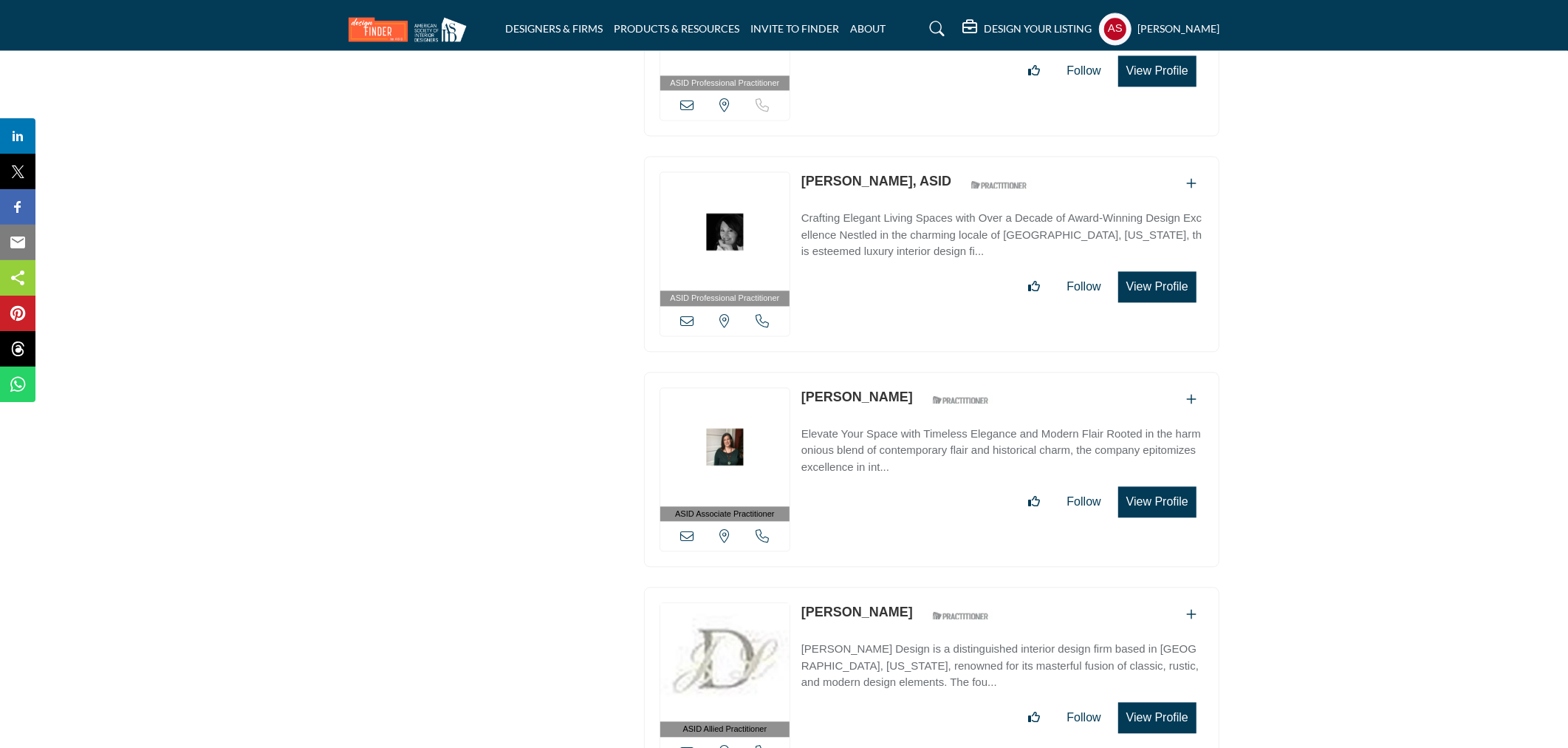
scroll to position [49478, 0]
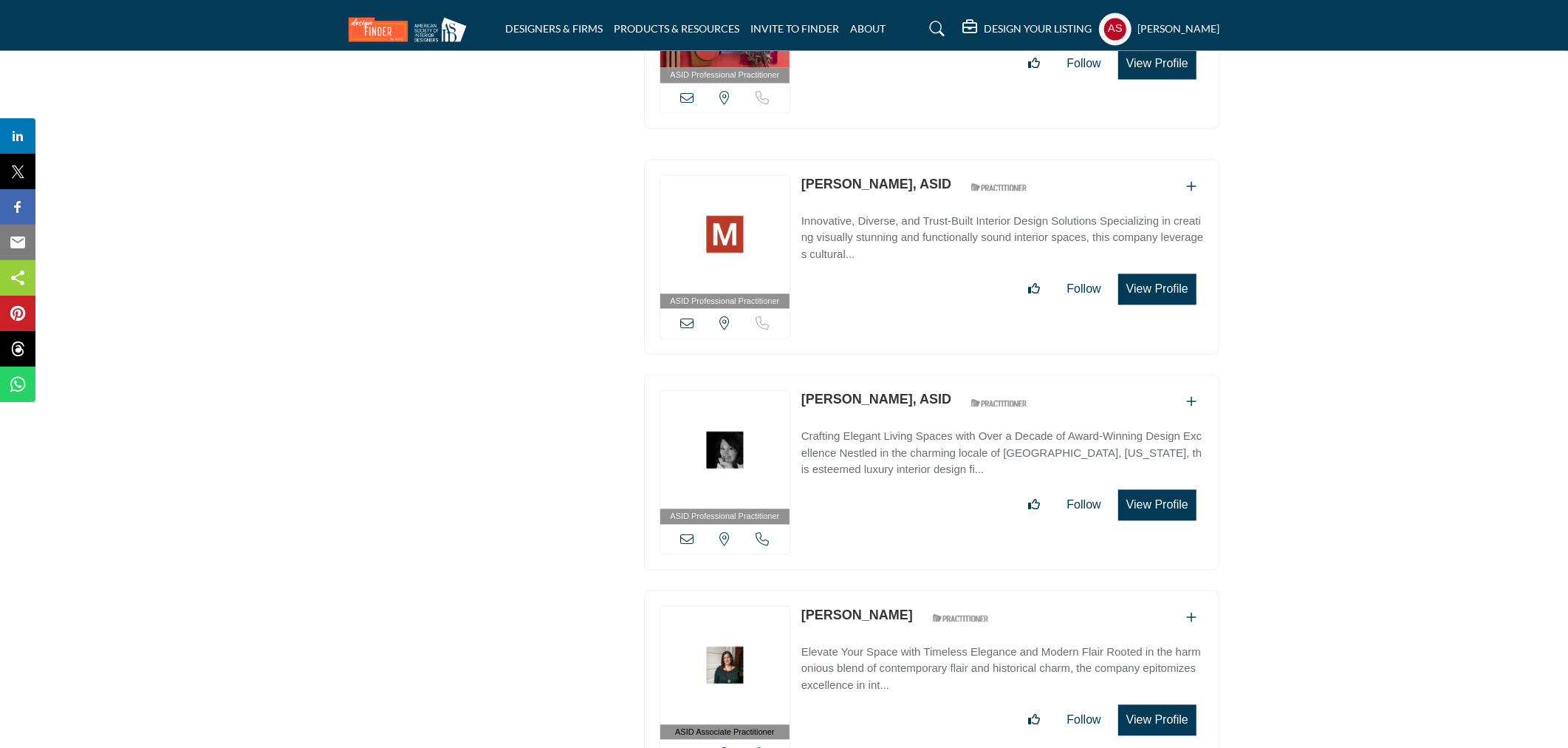
drag, startPoint x: 794, startPoint y: 537, endPoint x: 933, endPoint y: 536, distance: 139.0
click at [933, 590] on div "ASID Associate Practitioner ASID Associate Practitioners have a degree in any m…" at bounding box center [932, 687] width 575 height 196
copy div "View email address of this listing View the location of this listing Call Numbe…"
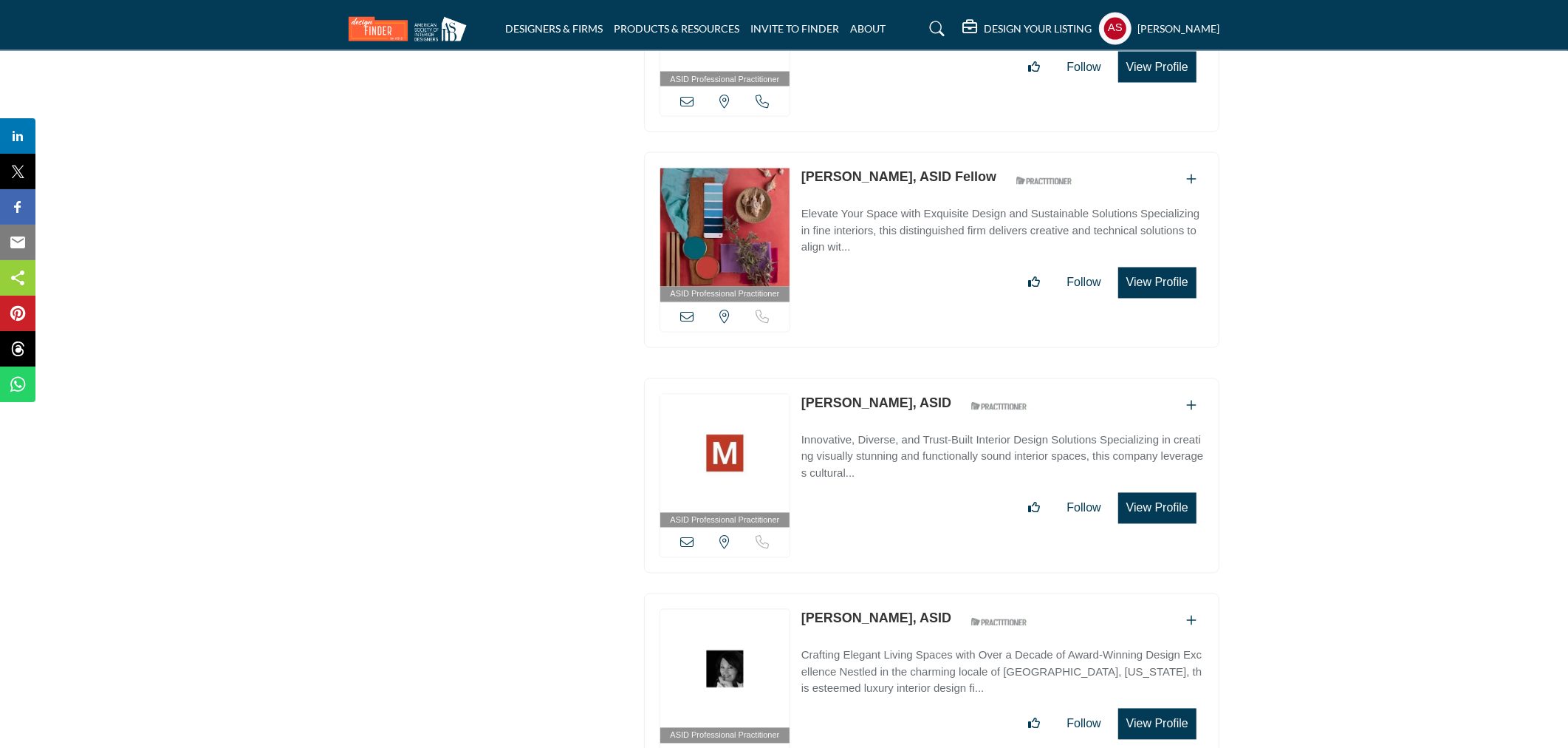
drag, startPoint x: 798, startPoint y: 540, endPoint x: 930, endPoint y: 550, distance: 132.4
click at [930, 594] on div "ASID Professional Practitioner ASID Professional Practitioners have successfull…" at bounding box center [932, 691] width 575 height 196
copy link "Mary Susan Bicicchi"
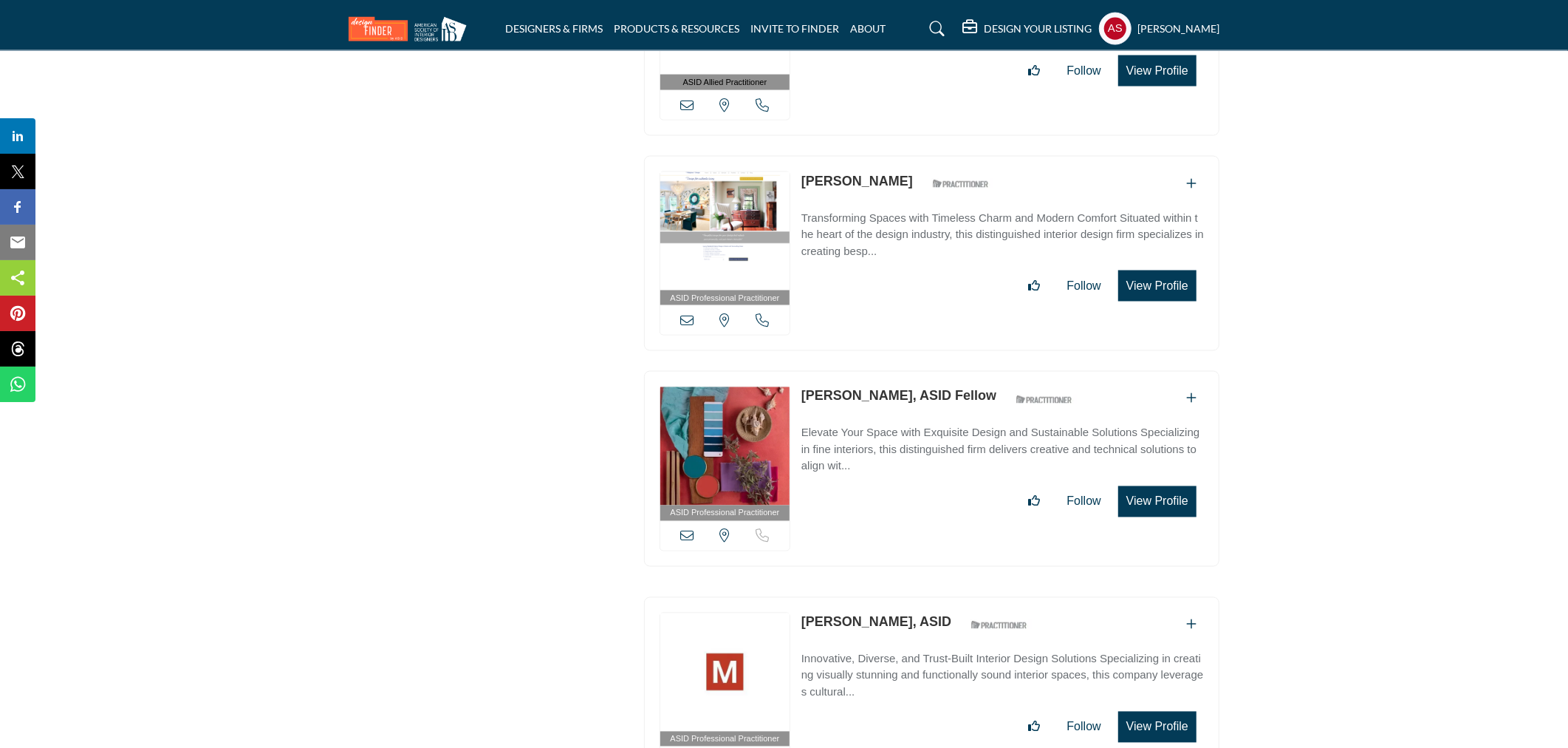
drag, startPoint x: 795, startPoint y: 546, endPoint x: 874, endPoint y: 558, distance: 79.9
click at [874, 597] on div "ASID Professional Practitioner ASID Professional Practitioners have successfull…" at bounding box center [932, 695] width 575 height 196
copy div "View email address of this listing View the location of this listing Sorry, but…"
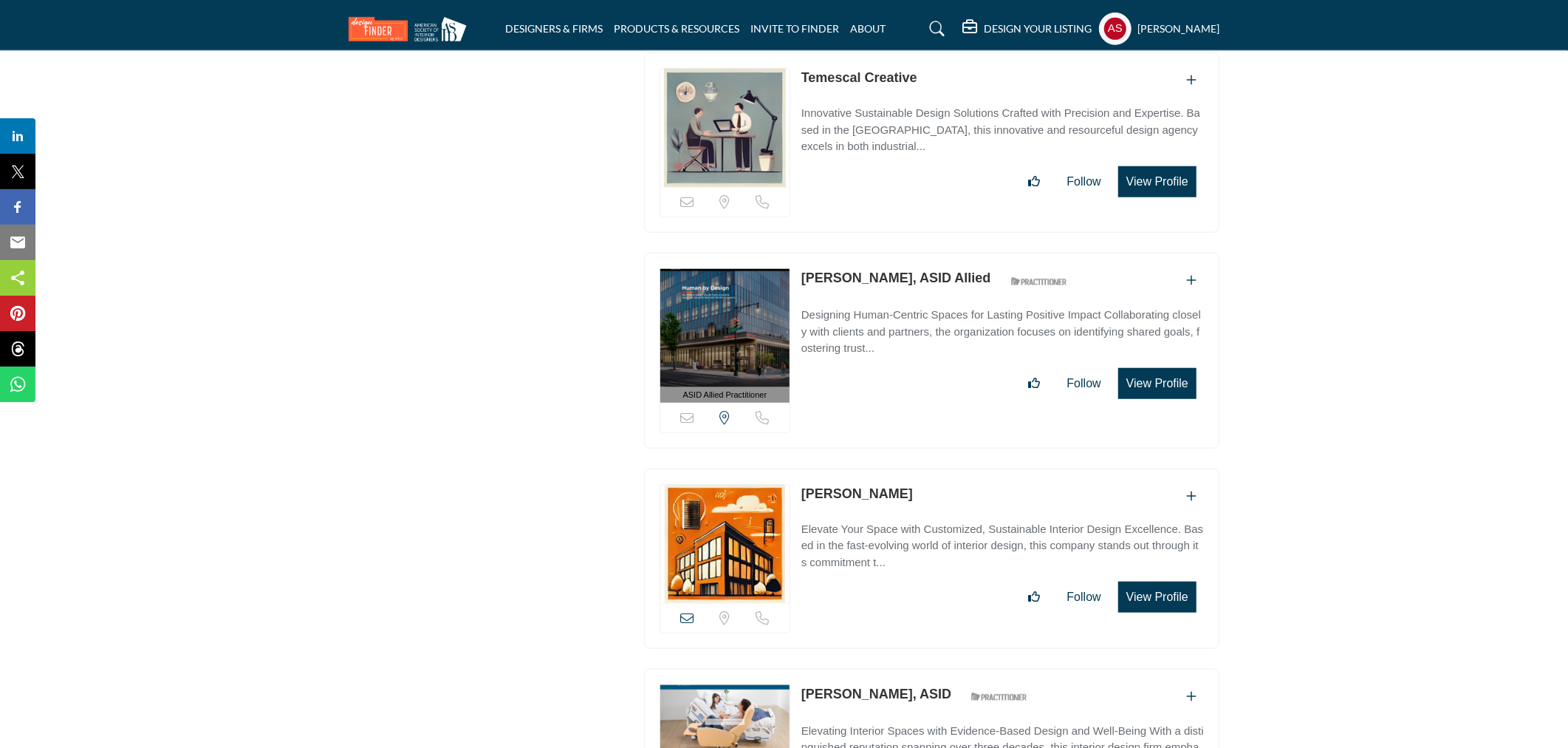
scroll to position [42691, 0]
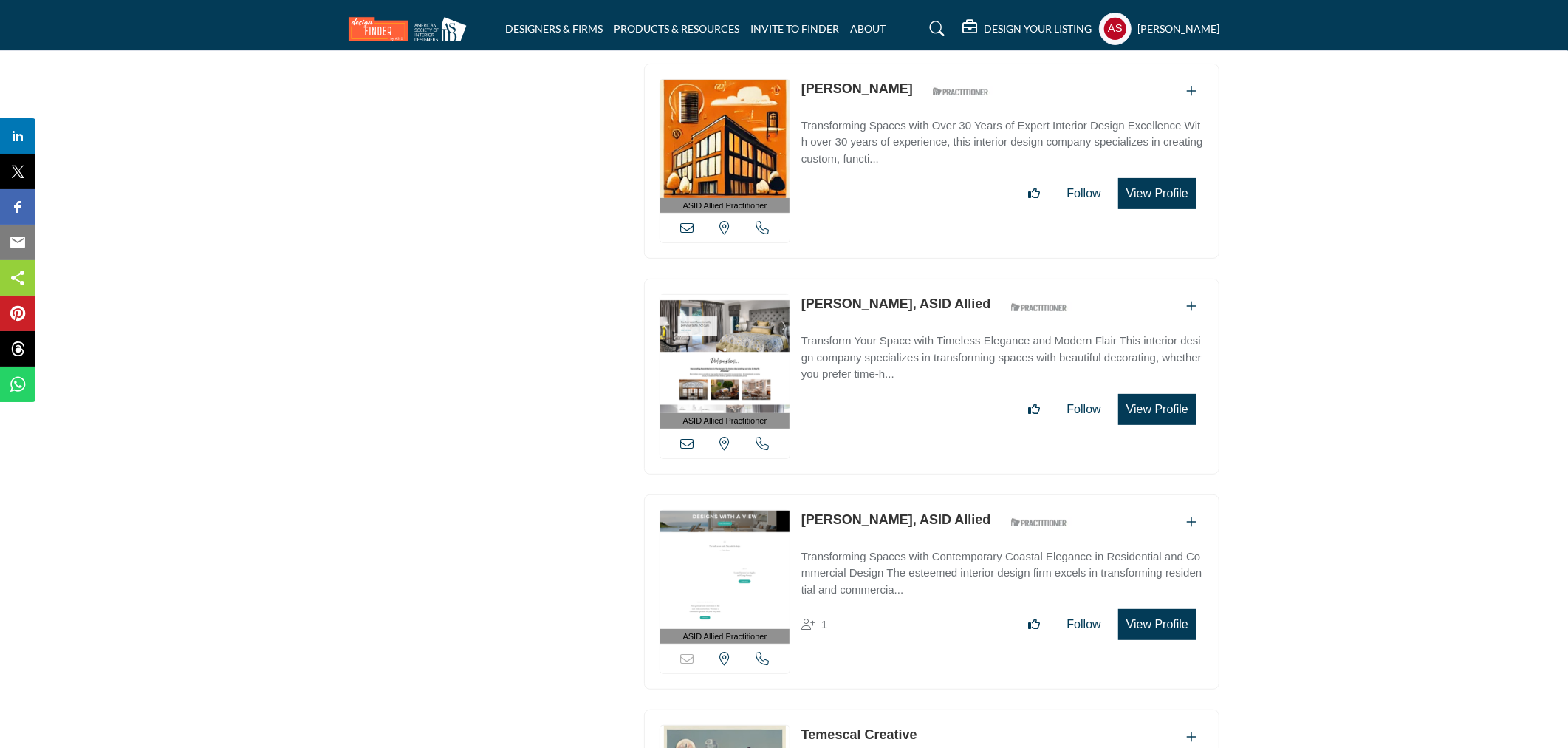
drag, startPoint x: 800, startPoint y: 234, endPoint x: 869, endPoint y: 241, distance: 69.4
click at [869, 279] on div "ASID Allied Practitioner ASID Allied Practitioners have successfully completed …" at bounding box center [932, 376] width 575 height 196
copy link "Sally Herre"
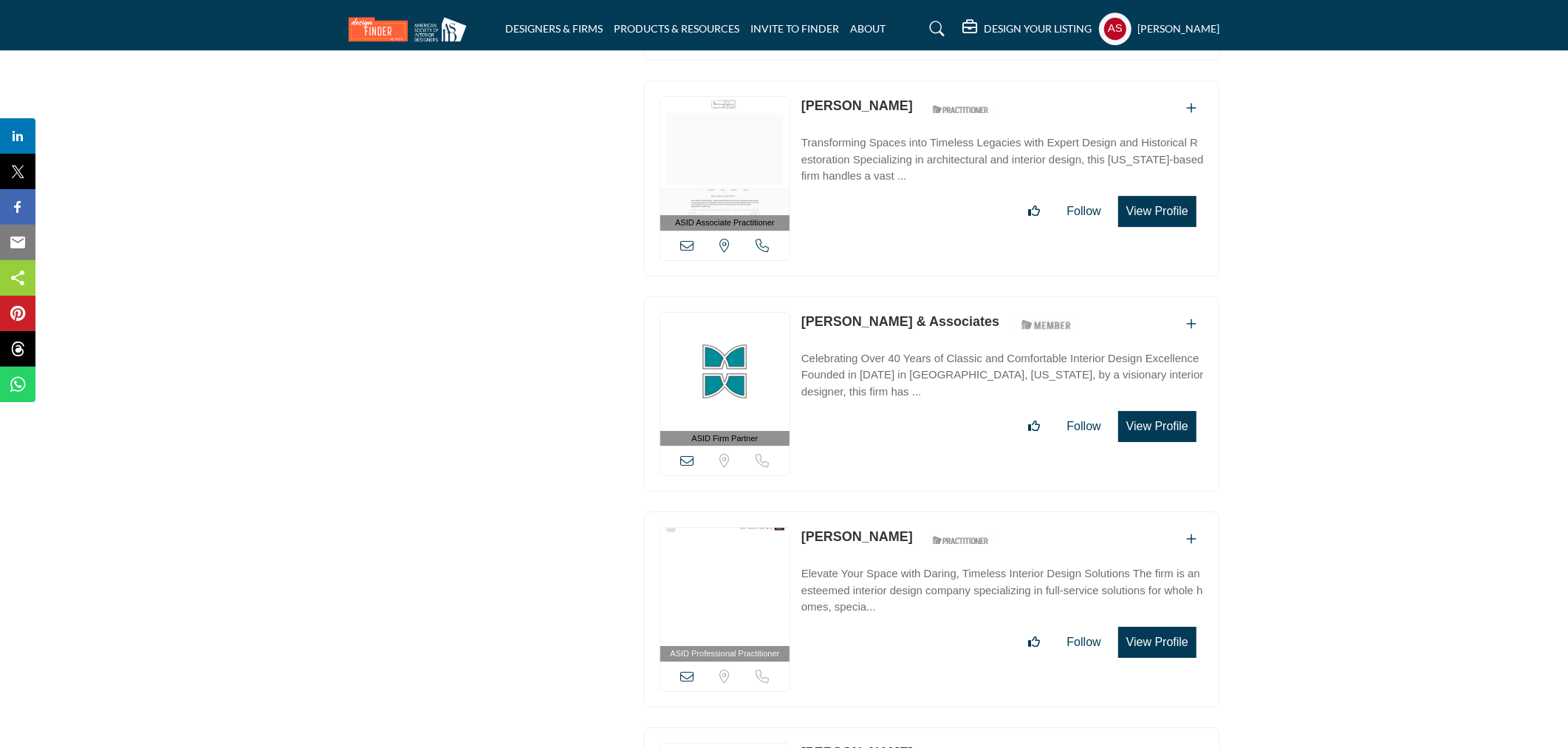
scroll to position [41377, 0]
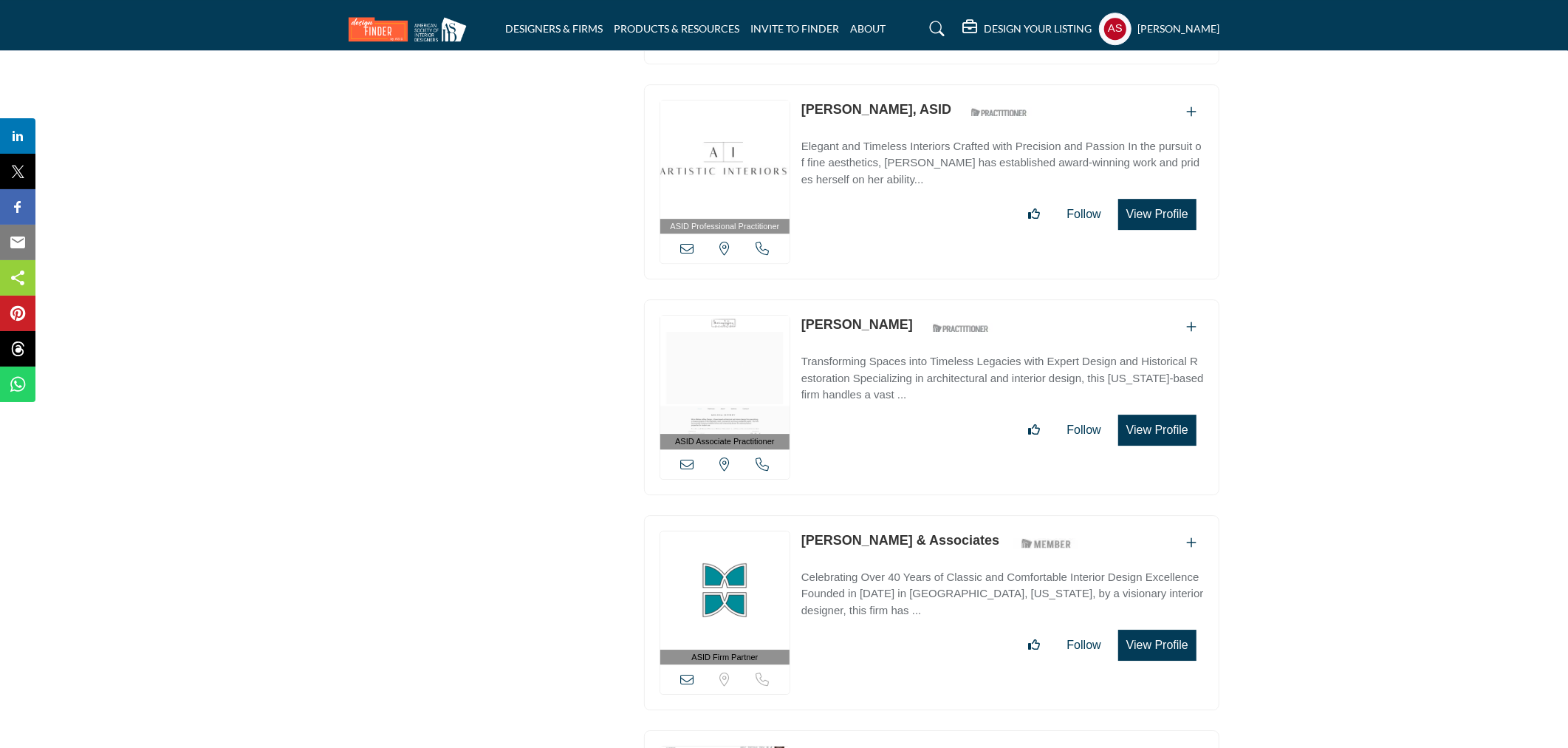
drag, startPoint x: 794, startPoint y: 476, endPoint x: 976, endPoint y: 492, distance: 182.7
click at [976, 515] on div "ASID Firm Partner ASID Firm Partners are design companies with ASID-qualified i…" at bounding box center [932, 613] width 575 height 196
click at [880, 533] on link "[PERSON_NAME] & Associates" at bounding box center [901, 540] width 198 height 14
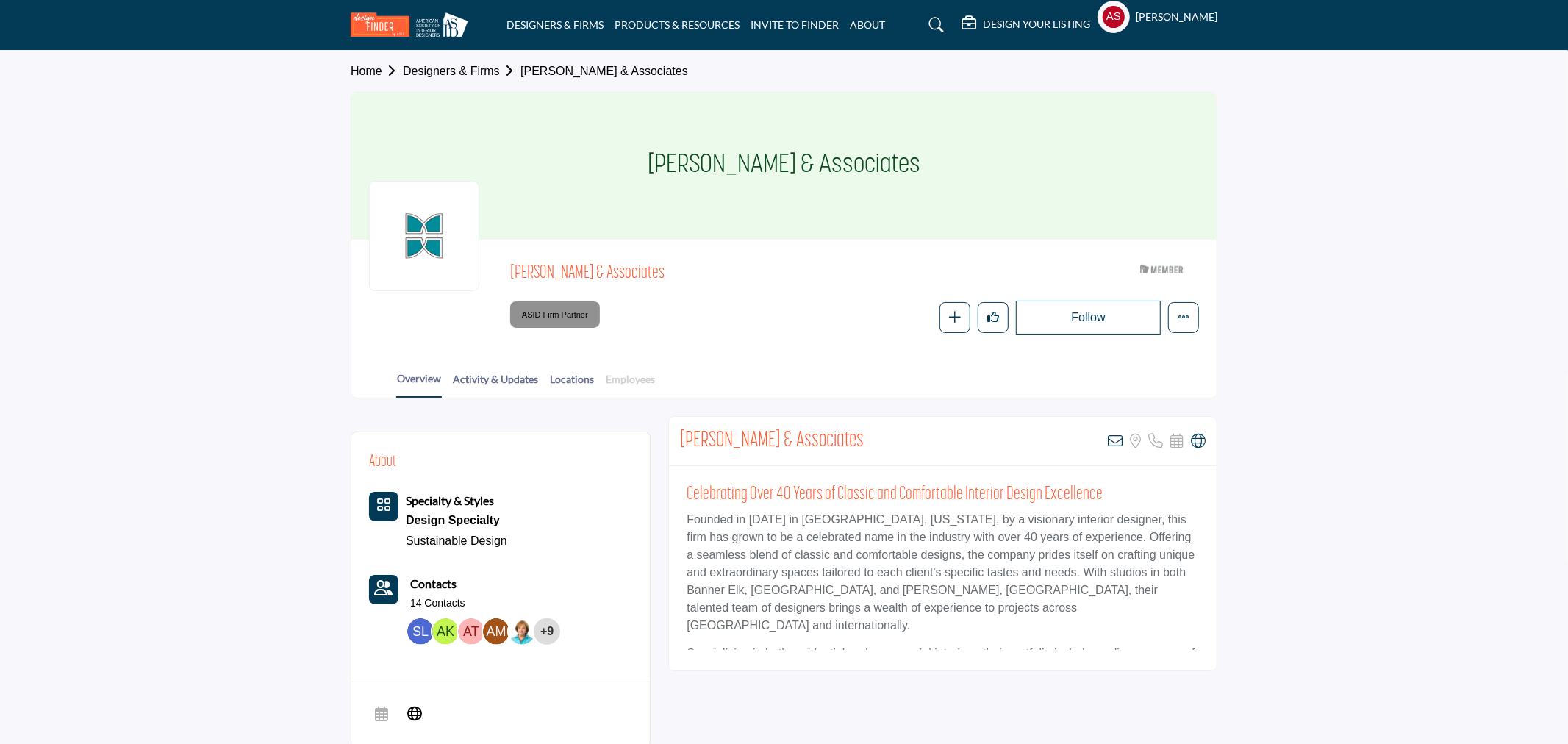
click at [636, 373] on link "Employees" at bounding box center [630, 384] width 51 height 26
click at [636, 373] on link "Employees" at bounding box center [626, 384] width 51 height 26
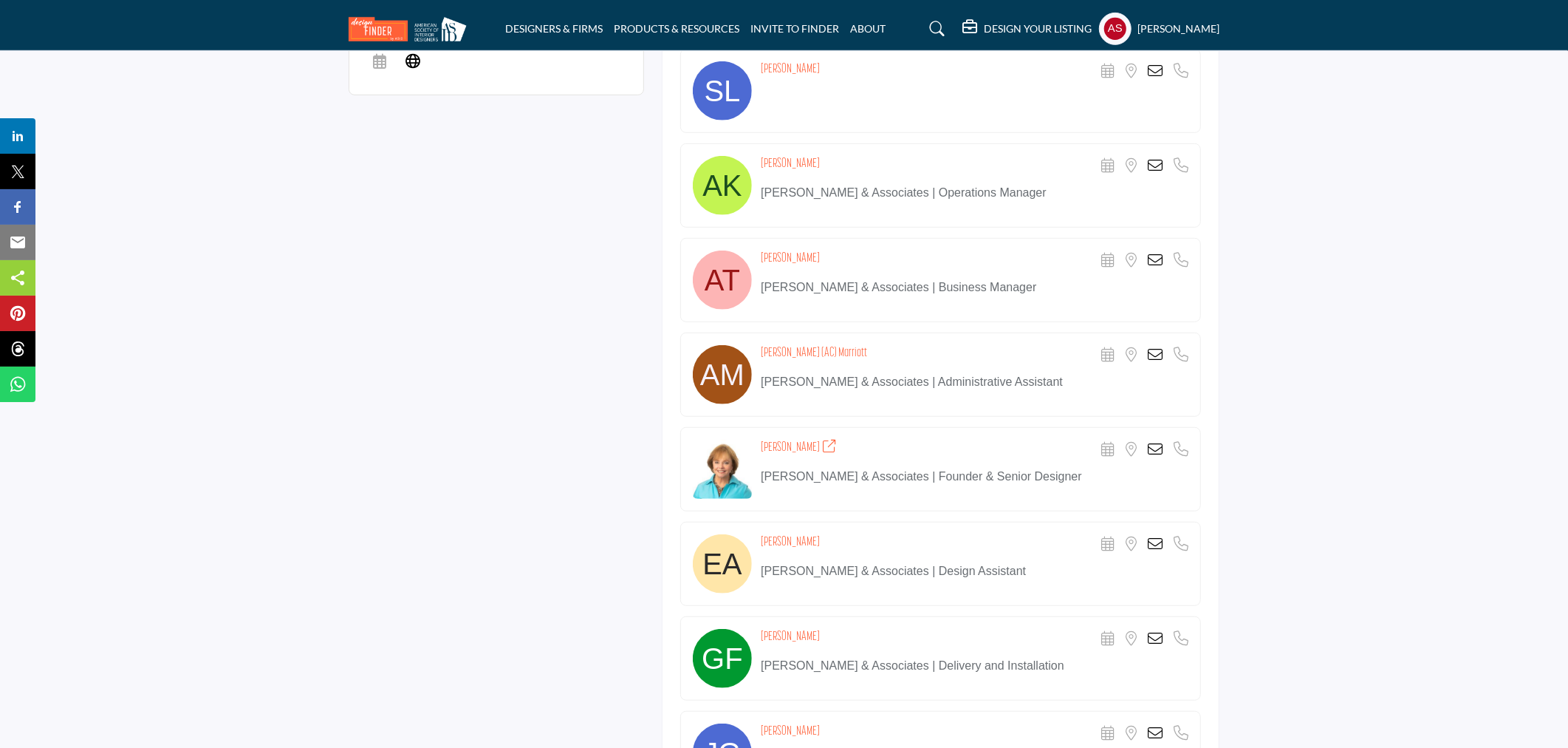
scroll to position [203, 0]
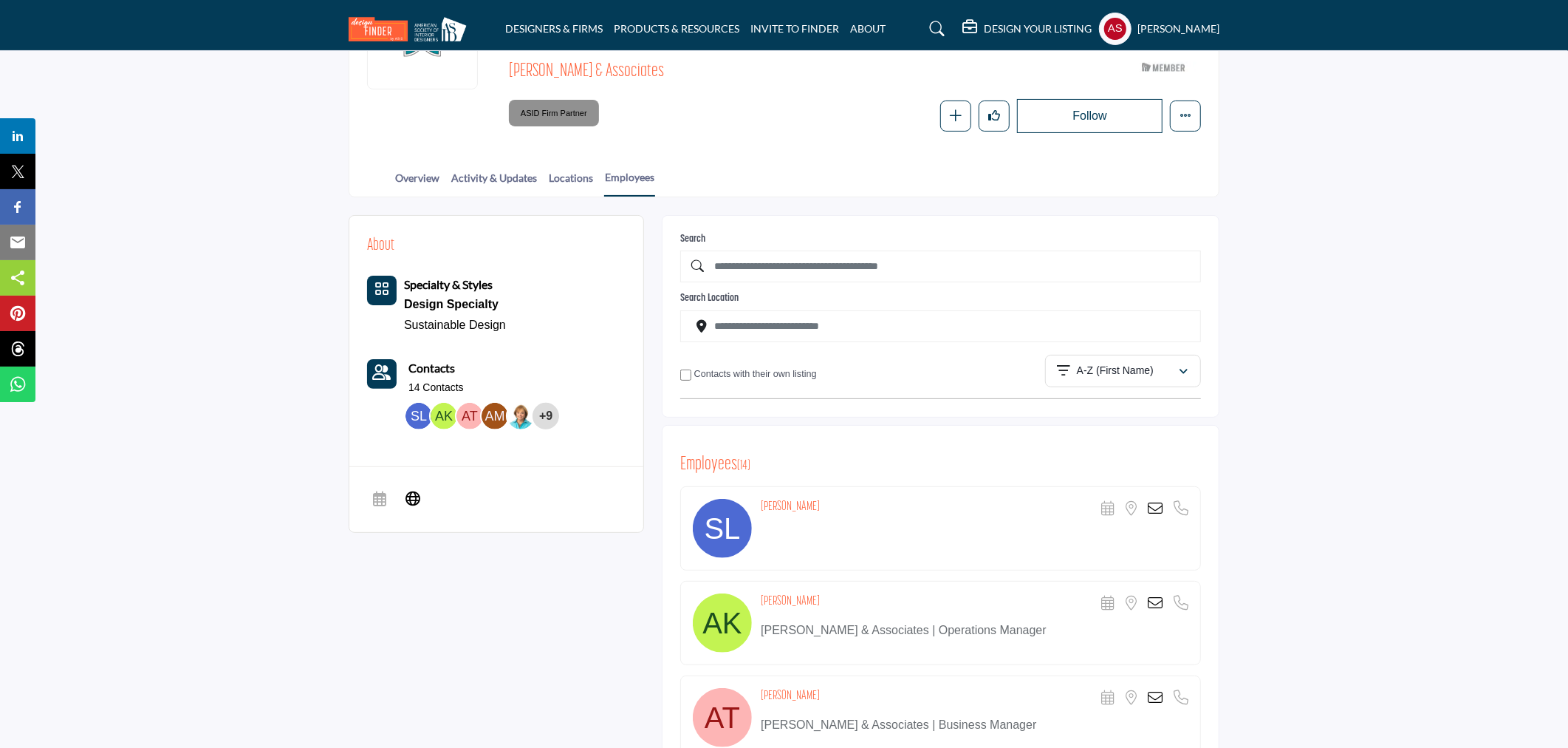
drag, startPoint x: 755, startPoint y: 502, endPoint x: 815, endPoint y: 502, distance: 60.0
click at [815, 502] on div "[PERSON_NAME] Scheduler URL is currently unavailable for this contact. Location…" at bounding box center [940, 528] width 521 height 84
copy div "[PERSON_NAME]"
drag, startPoint x: 759, startPoint y: 604, endPoint x: 833, endPoint y: 600, distance: 74.1
click at [833, 600] on div "Alyce Kavanagh Scheduler URL is currently unavailable for this contact. Locatio…" at bounding box center [940, 622] width 521 height 84
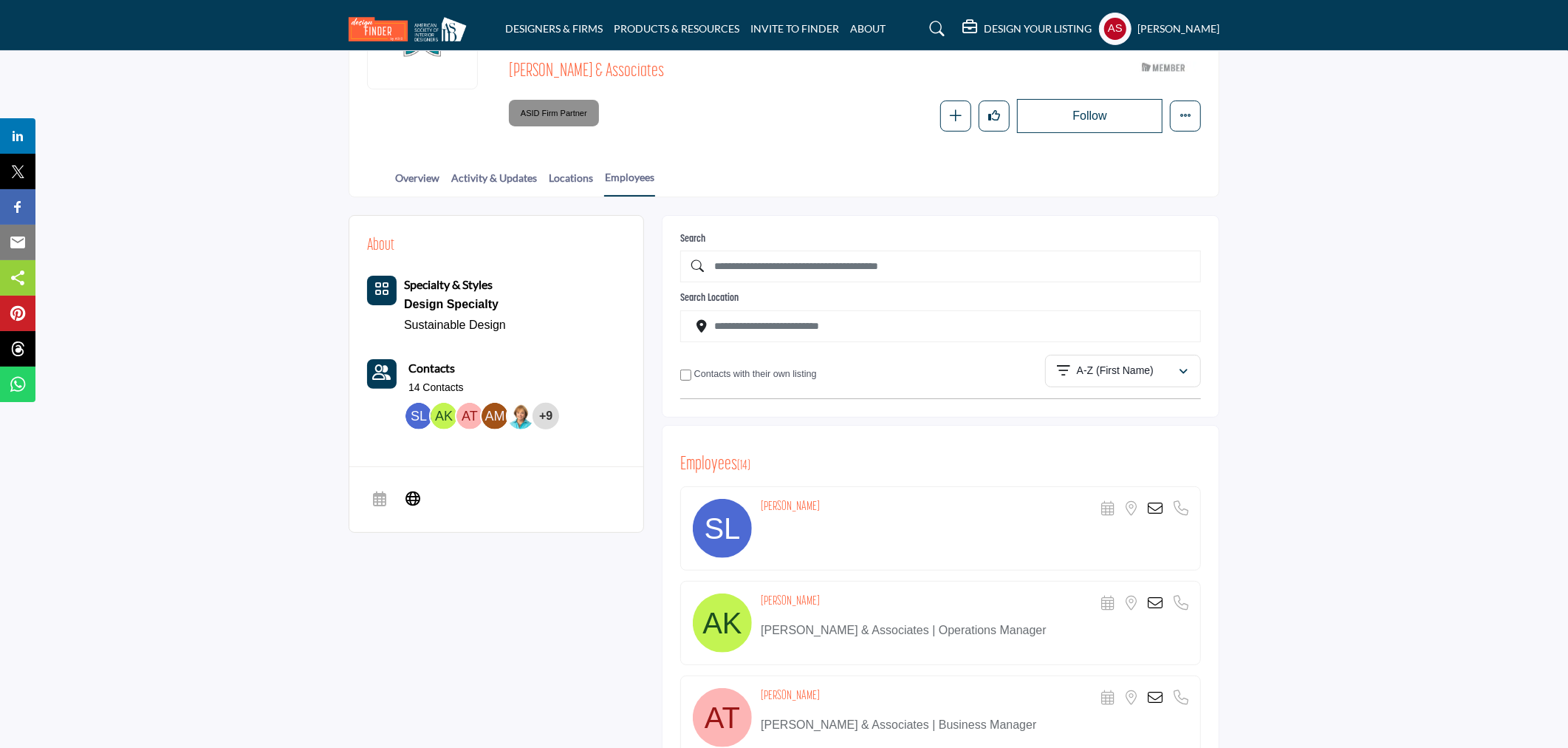
copy h4 "[PERSON_NAME]"
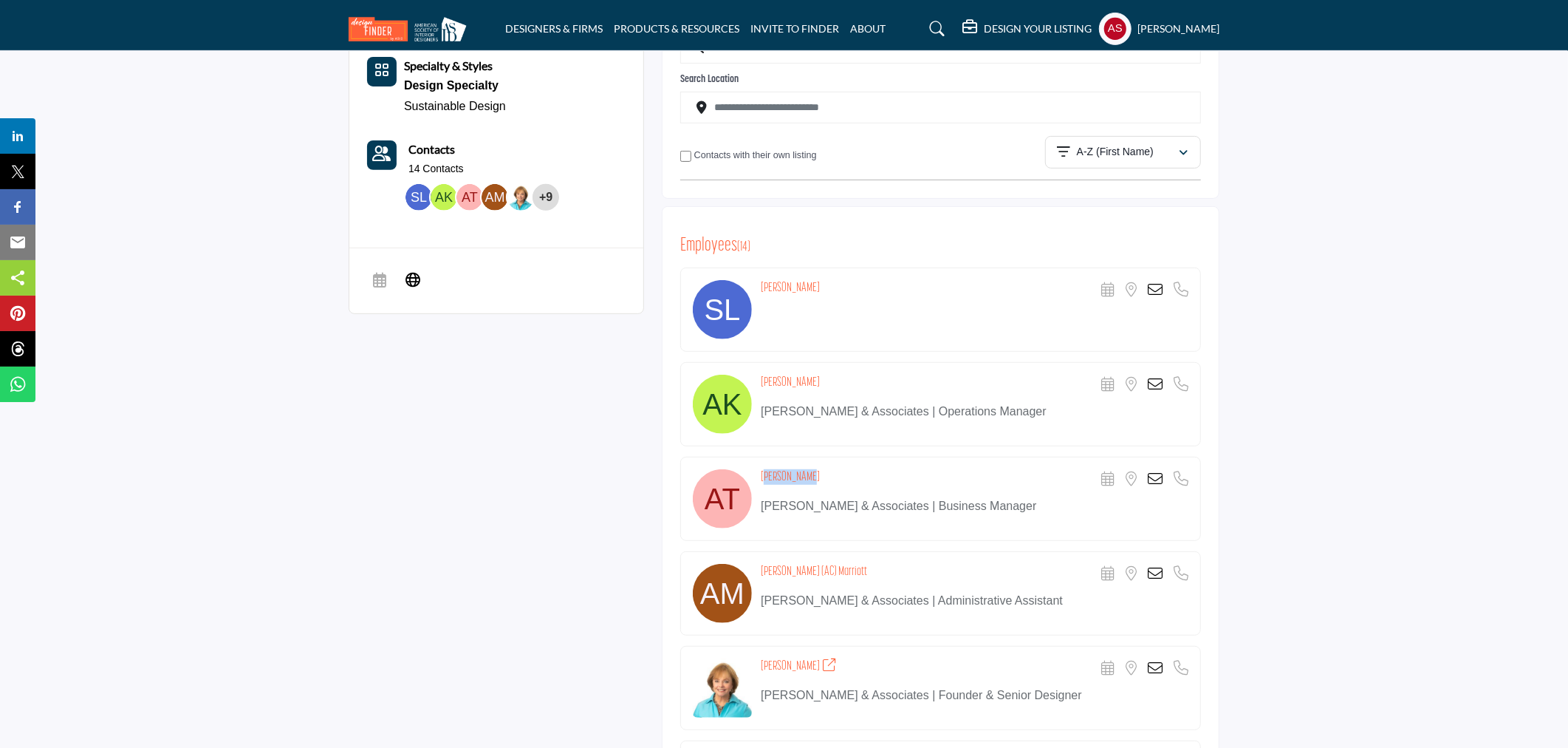
drag, startPoint x: 762, startPoint y: 476, endPoint x: 854, endPoint y: 474, distance: 92.0
click at [854, 474] on div "Angela Tuck Scheduler URL is currently unavailable for this contact. Location i…" at bounding box center [975, 479] width 428 height 21
copy h4 "[PERSON_NAME]"
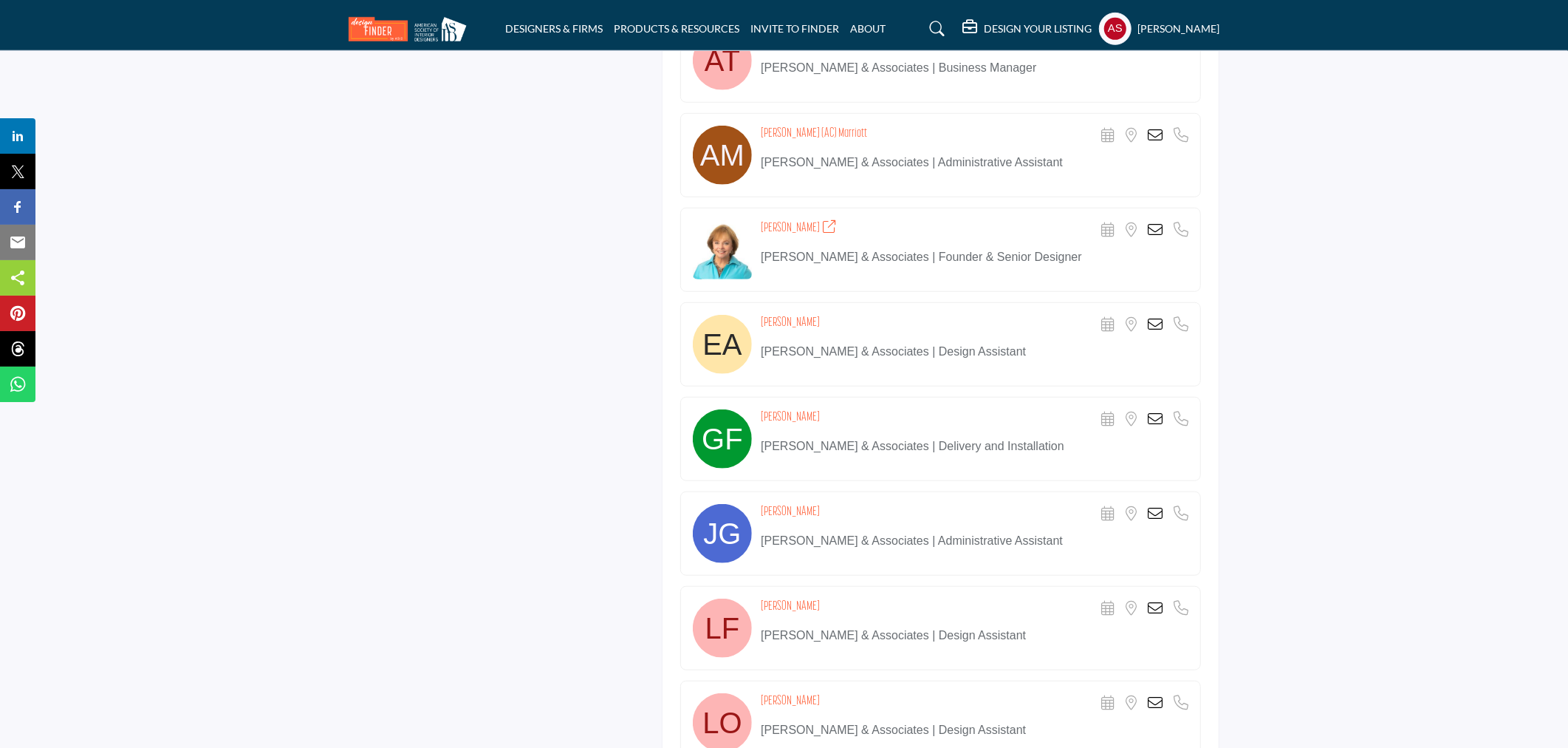
scroll to position [641, 0]
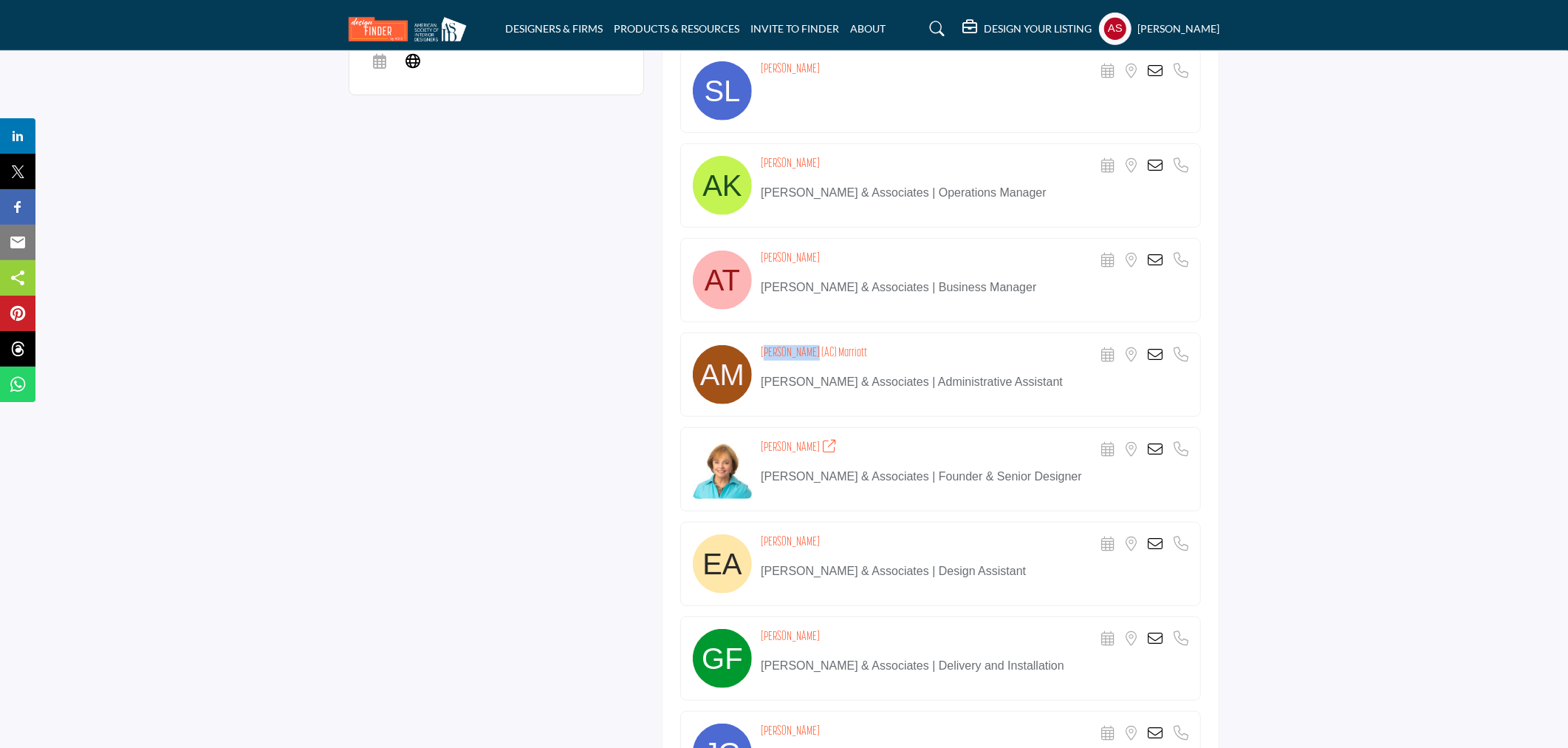
drag, startPoint x: 759, startPoint y: 350, endPoint x: 806, endPoint y: 363, distance: 48.8
click at [806, 363] on div "Ann-Charlott (AC) Marriott Scheduler URL is currently unavailable for this cont…" at bounding box center [940, 374] width 521 height 84
copy h4 "Ann-Charlott"
click at [477, 429] on div "About Specialty & Styles Design Specialty Sustainable Design +9" at bounding box center [784, 594] width 871 height 1632
copy h4 "Marriott"
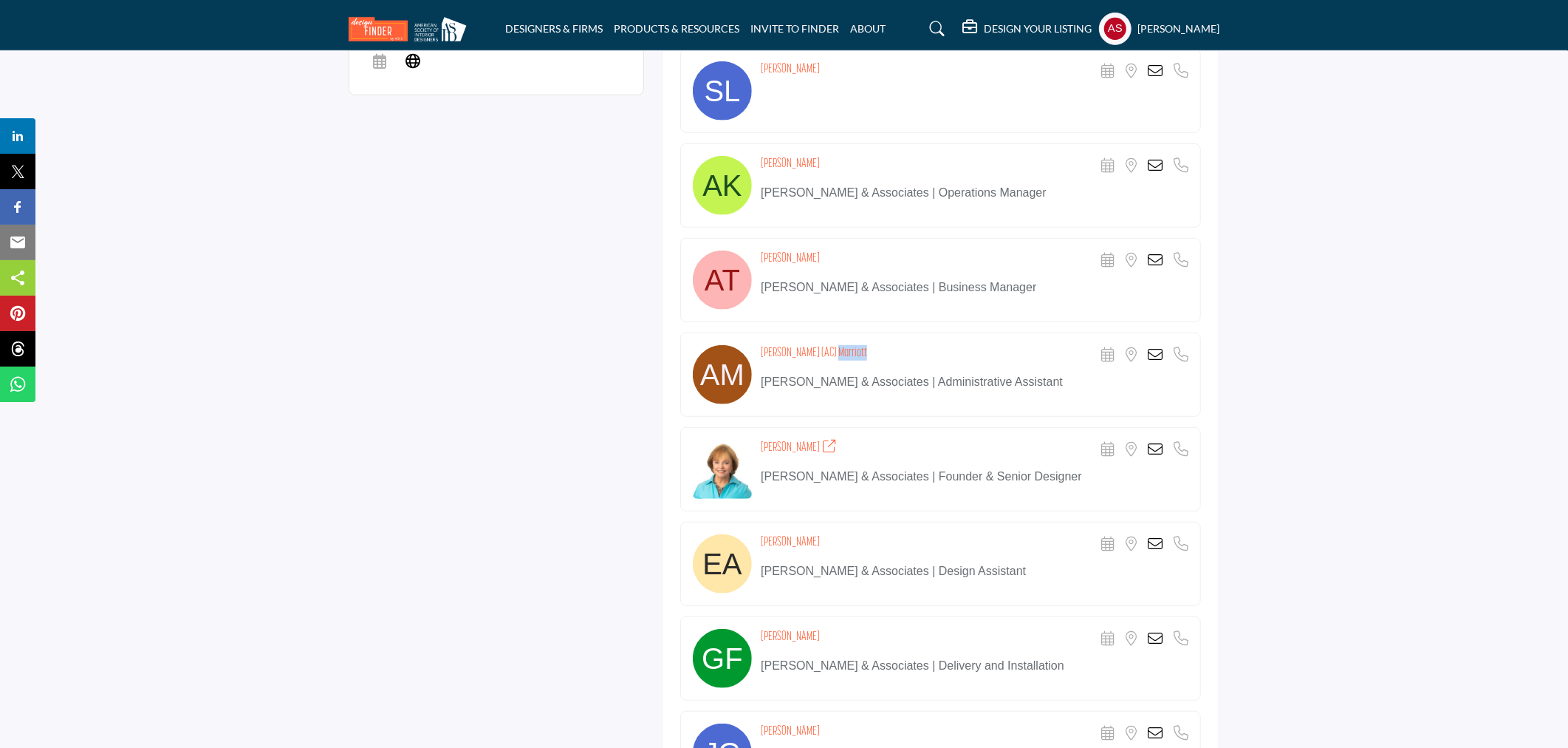
drag, startPoint x: 865, startPoint y: 350, endPoint x: 828, endPoint y: 357, distance: 37.7
click at [828, 357] on div "Ann-Charlott (AC) Marriott Scheduler URL is currently unavailable for this cont…" at bounding box center [975, 355] width 428 height 21
click at [527, 390] on div "About Specialty & Styles Design Specialty Sustainable Design +9" at bounding box center [784, 594] width 871 height 1632
copy h4 "Ann-Charlott (AC) Marriott"
drag, startPoint x: 756, startPoint y: 349, endPoint x: 895, endPoint y: 349, distance: 139.0
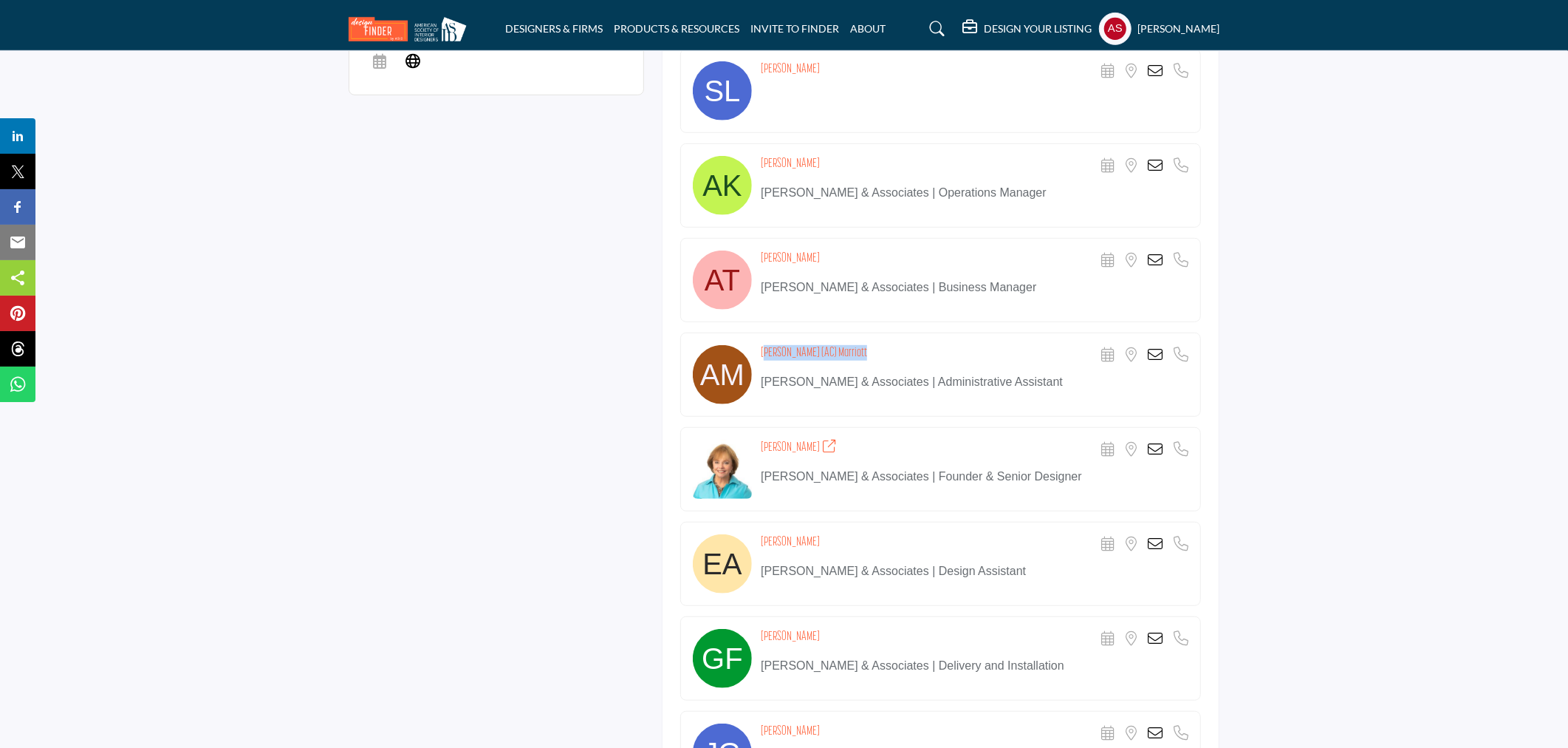
click at [895, 349] on div "Ann-Charlott (AC) Marriott Scheduler URL is currently unavailable for this cont…" at bounding box center [940, 374] width 521 height 84
drag, startPoint x: 753, startPoint y: 446, endPoint x: 816, endPoint y: 445, distance: 63.0
click at [816, 445] on div "Dianne Davant Scheduler URL is currently unavailable for this contact. Location…" at bounding box center [940, 469] width 521 height 84
copy div "Dianne Davant"
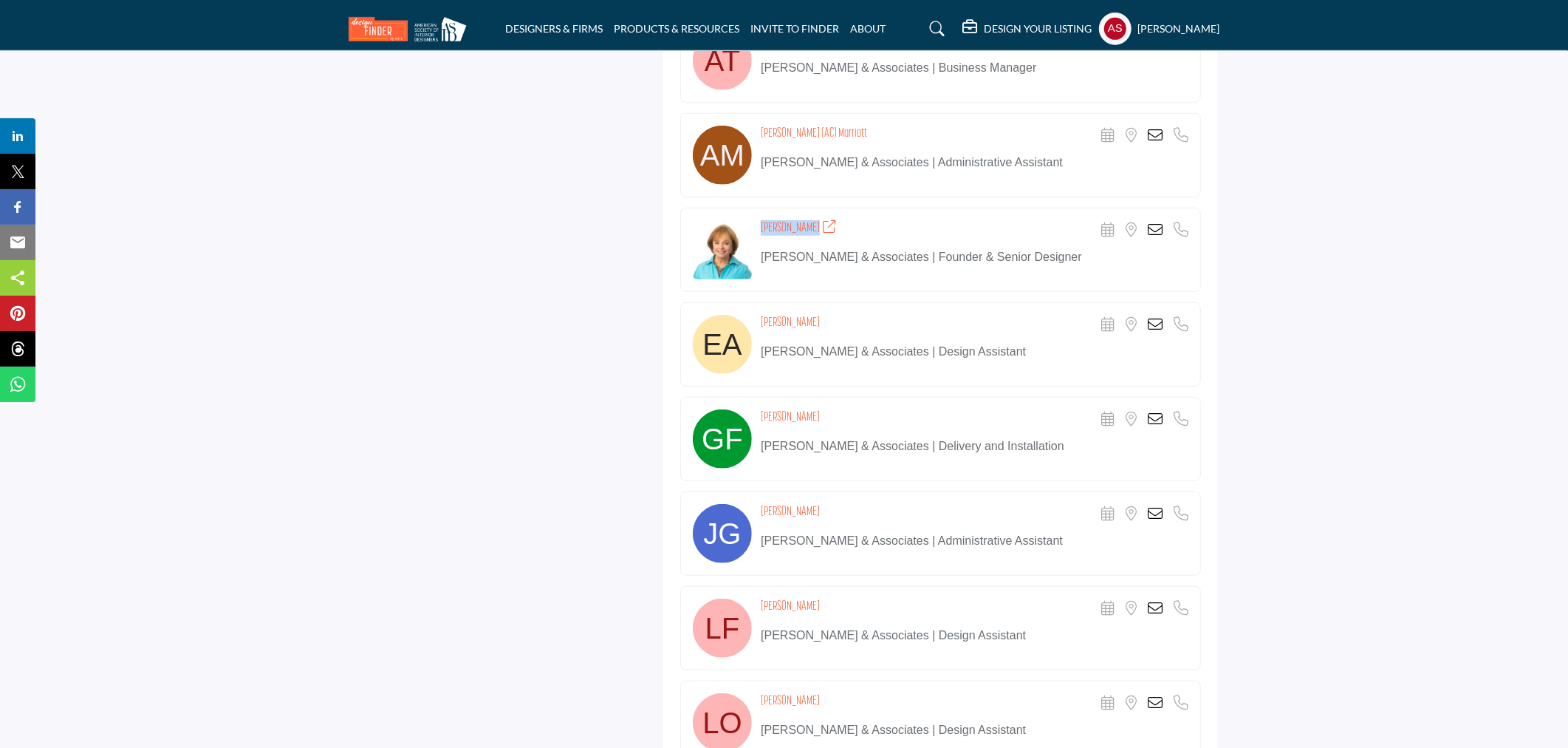
drag, startPoint x: 778, startPoint y: 508, endPoint x: 813, endPoint y: 508, distance: 35.0
click at [813, 508] on div "Jeanette Gore Scheduler URL is currently unavailable for this contact. Location…" at bounding box center [940, 533] width 521 height 84
click at [558, 493] on div "About Specialty & Styles Design Specialty Sustainable Design +9" at bounding box center [784, 374] width 871 height 1632
drag, startPoint x: 761, startPoint y: 508, endPoint x: 813, endPoint y: 508, distance: 52.0
click at [813, 508] on div "Jeanette Gore Scheduler URL is currently unavailable for this contact. Location…" at bounding box center [975, 514] width 428 height 21
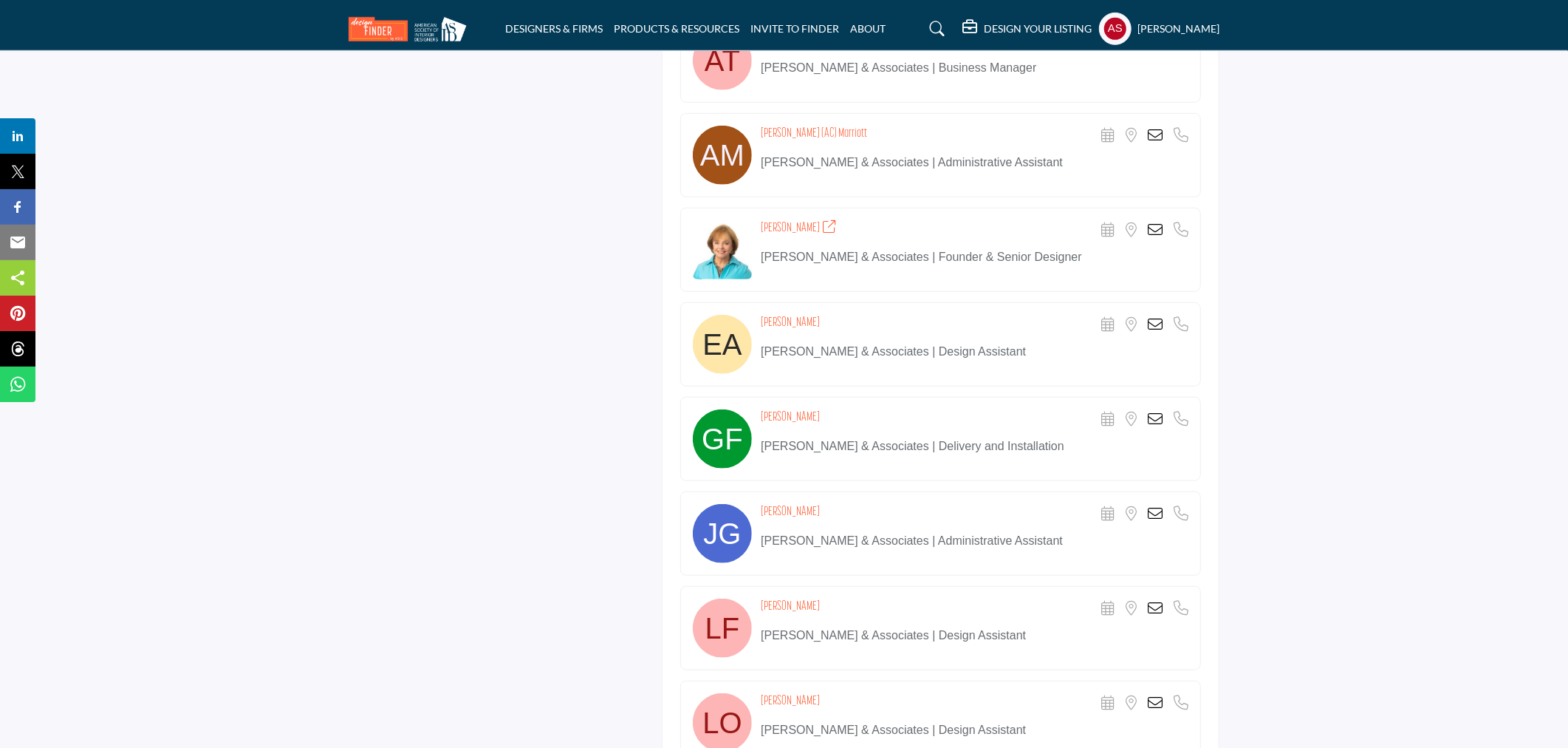
copy h4 "Jeanette Gore"
drag, startPoint x: 752, startPoint y: 412, endPoint x: 801, endPoint y: 418, distance: 49.4
click at [801, 418] on div "Gary Fox Scheduler URL is currently unavailable for this contact. Location is c…" at bounding box center [940, 438] width 521 height 84
copy div "Gary Fox"
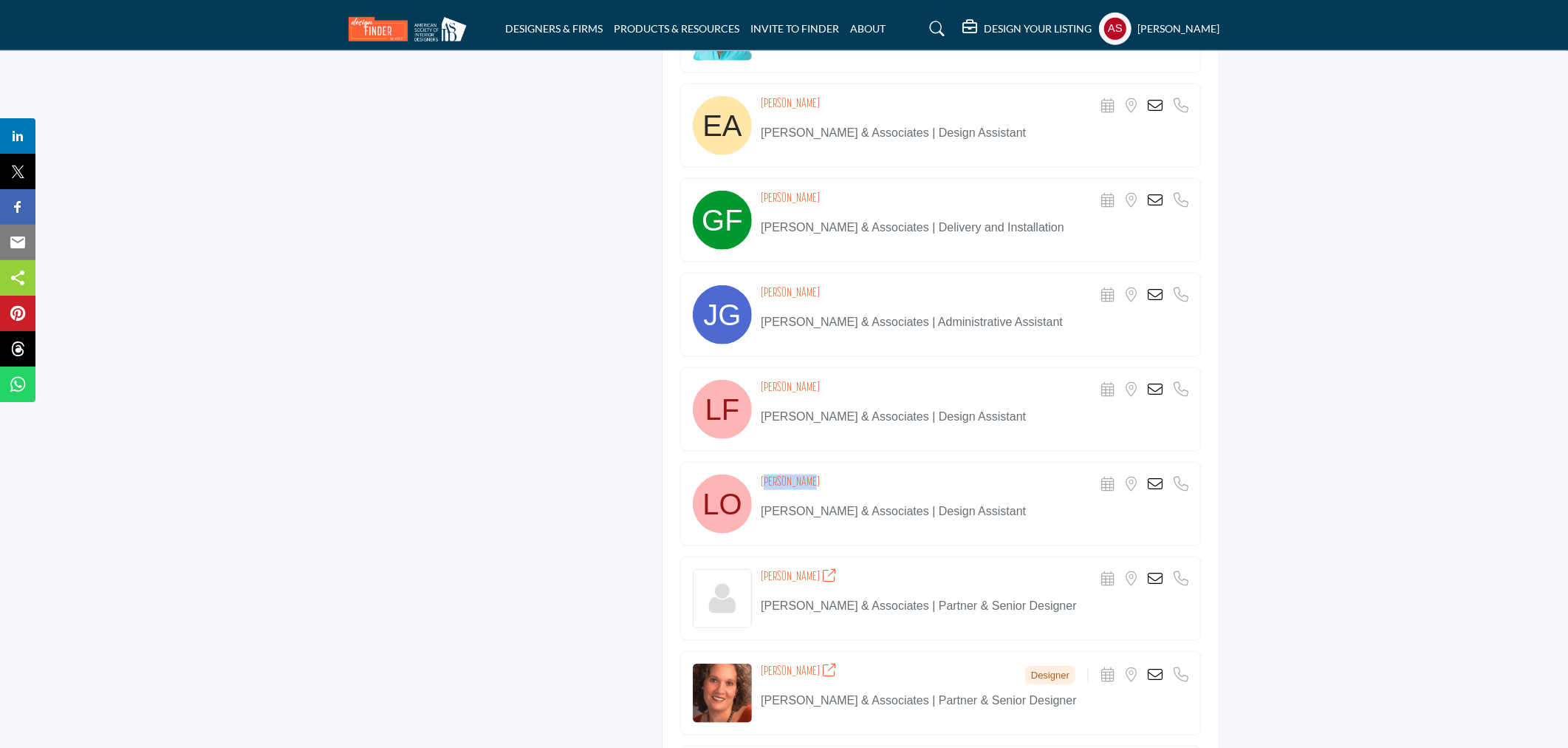
drag, startPoint x: 758, startPoint y: 477, endPoint x: 809, endPoint y: 477, distance: 51.0
click at [809, 477] on div "Lauren Olds Scheduler URL is currently unavailable for this contact. Location i…" at bounding box center [940, 504] width 521 height 84
copy h4 "Lauren Olds"
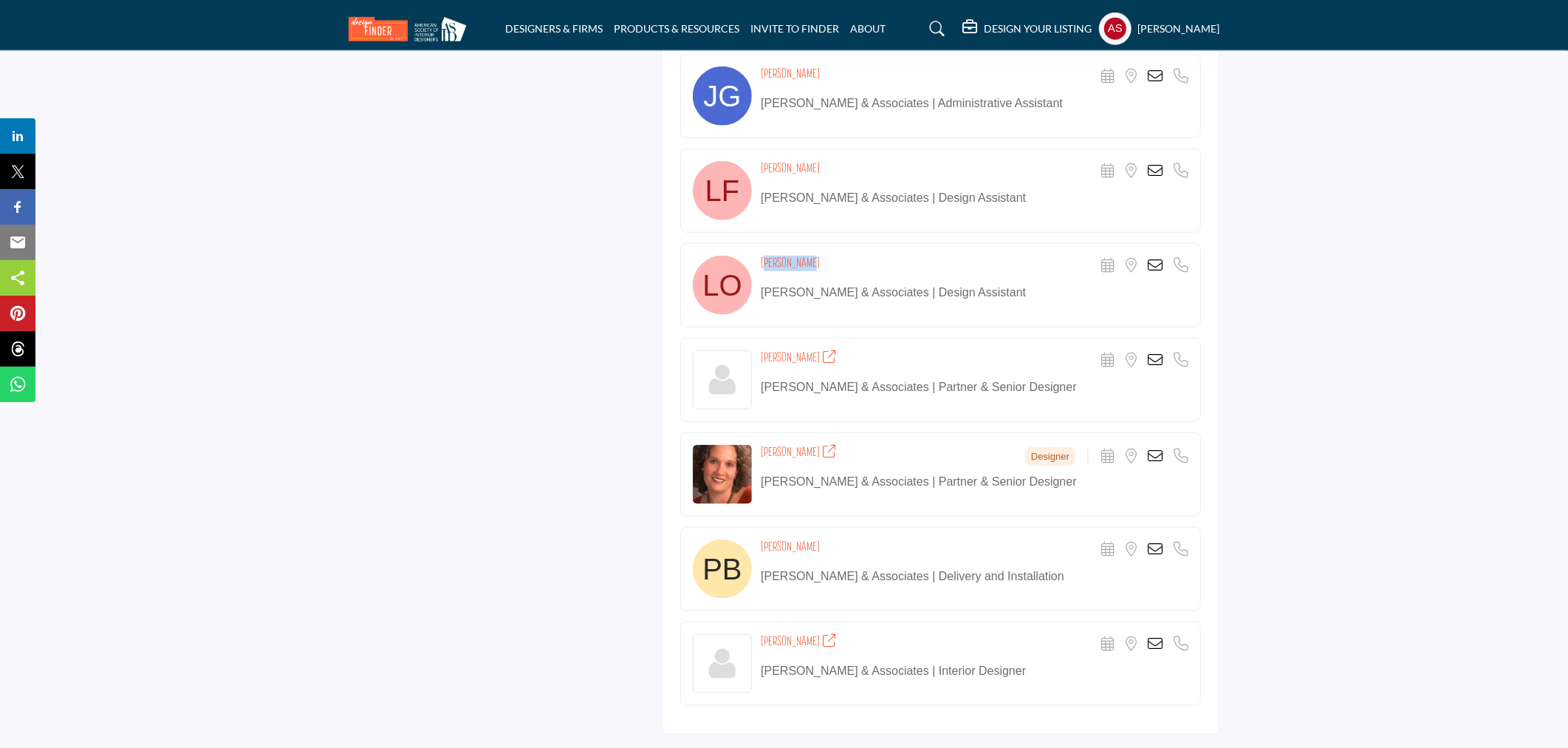
drag, startPoint x: 758, startPoint y: 359, endPoint x: 824, endPoint y: 364, distance: 66.2
click at [824, 364] on div "Margaret Handley Scheduler URL is currently unavailable for this contact. Locat…" at bounding box center [940, 380] width 521 height 84
drag, startPoint x: 762, startPoint y: 454, endPoint x: 814, endPoint y: 458, distance: 52.2
click at [814, 458] on h4 "Pamela McKay" at bounding box center [798, 453] width 75 height 15
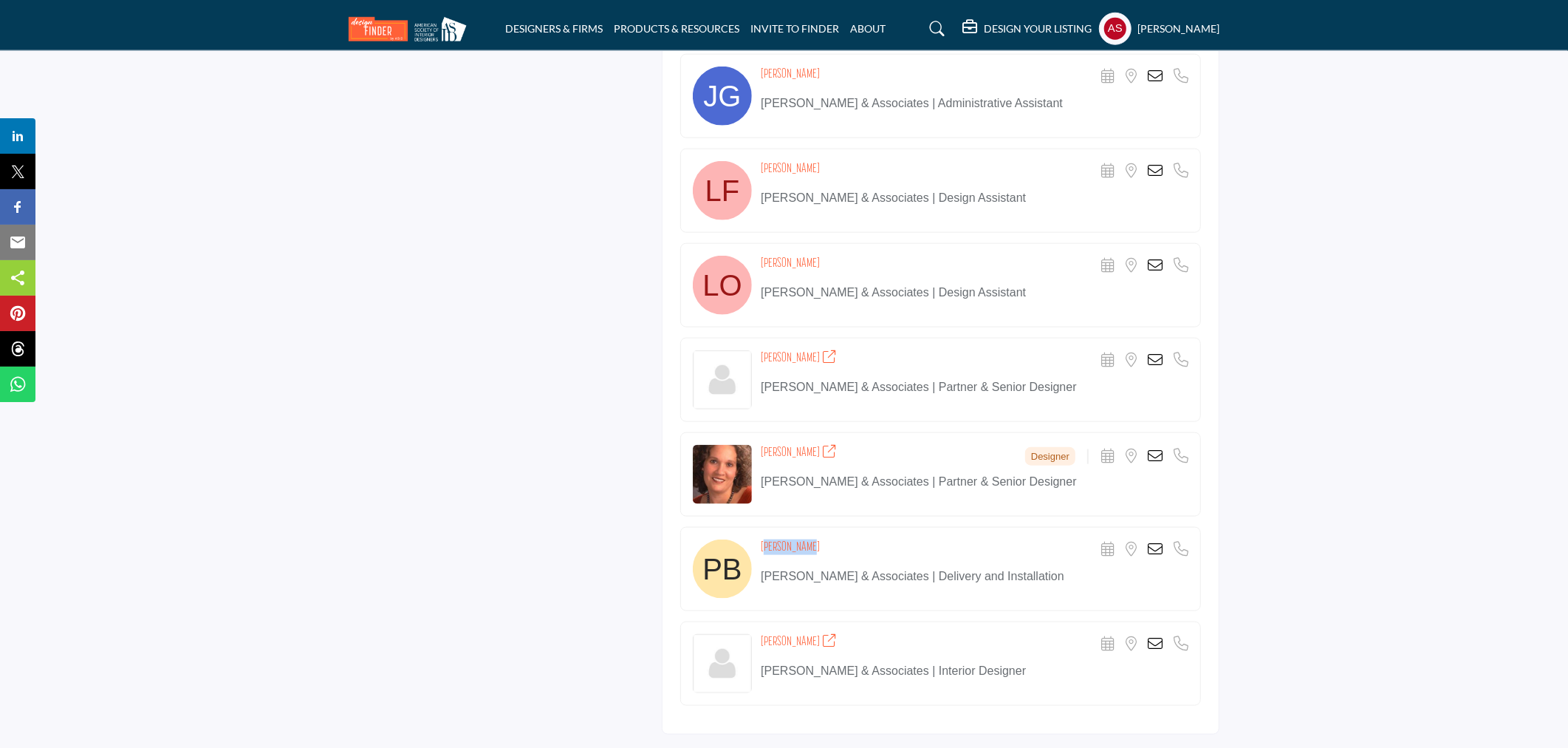
drag, startPoint x: 757, startPoint y: 547, endPoint x: 809, endPoint y: 547, distance: 52.0
click at [809, 547] on div "Peter Brown Scheduler URL is currently unavailable for this contact. Location i…" at bounding box center [940, 568] width 521 height 84
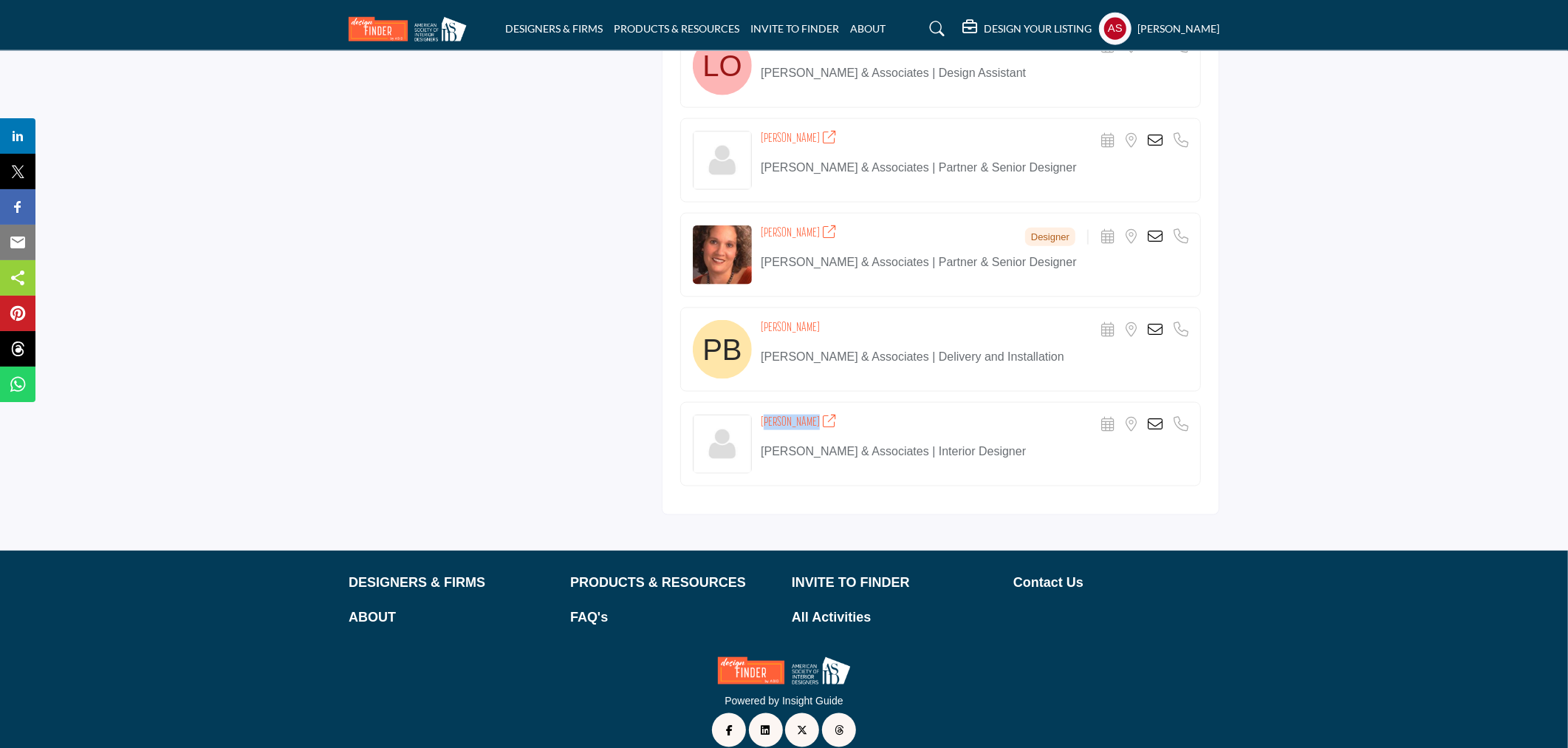
drag, startPoint x: 762, startPoint y: 420, endPoint x: 822, endPoint y: 429, distance: 60.7
click at [822, 429] on h4 "Priscilla Councill" at bounding box center [798, 422] width 75 height 15
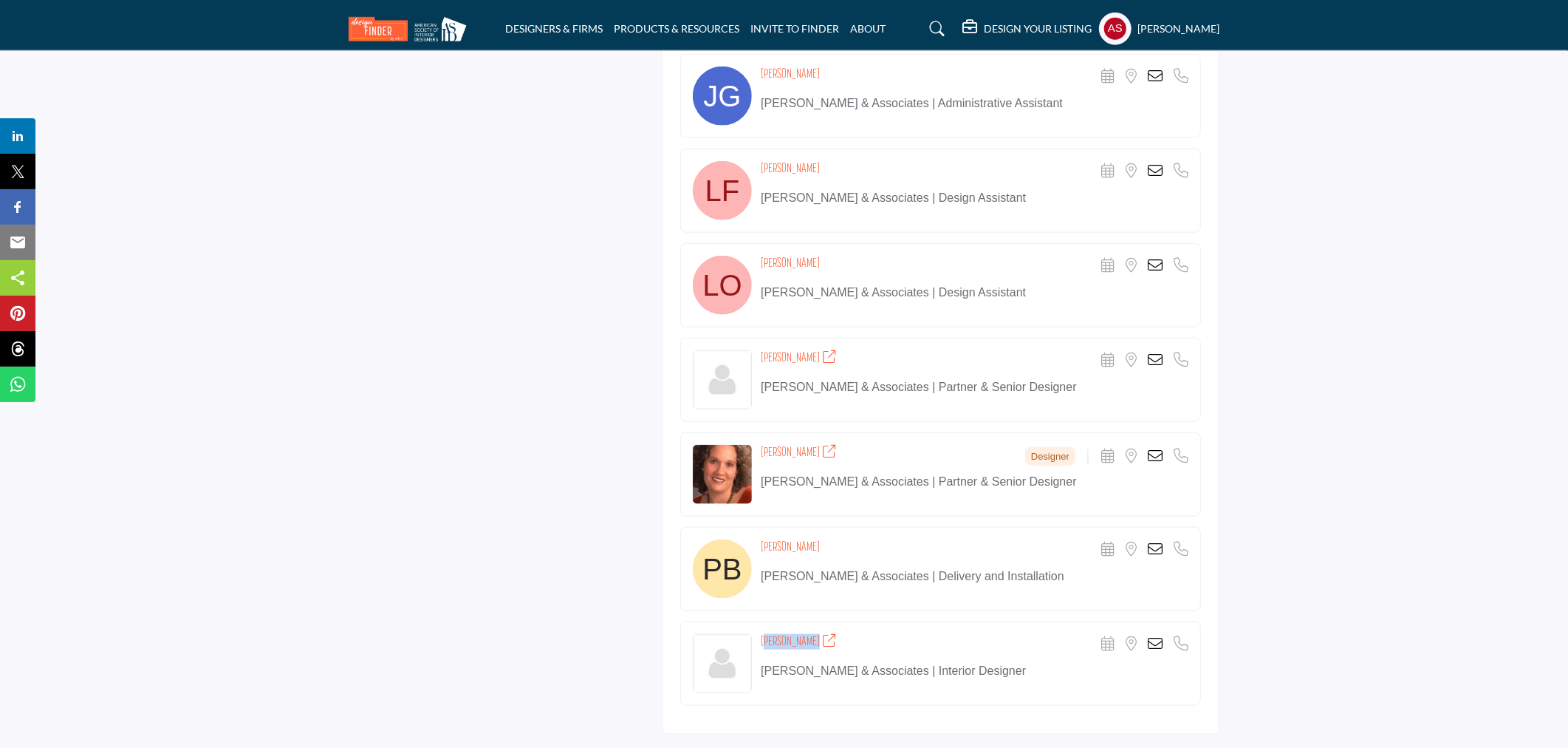
drag, startPoint x: 757, startPoint y: 284, endPoint x: 911, endPoint y: 303, distance: 155.2
click at [911, 303] on div "Lauren Olds Scheduler URL is currently unavailable for this contact. Location i…" at bounding box center [940, 285] width 521 height 84
click at [1156, 362] on icon at bounding box center [1155, 359] width 14 height 14
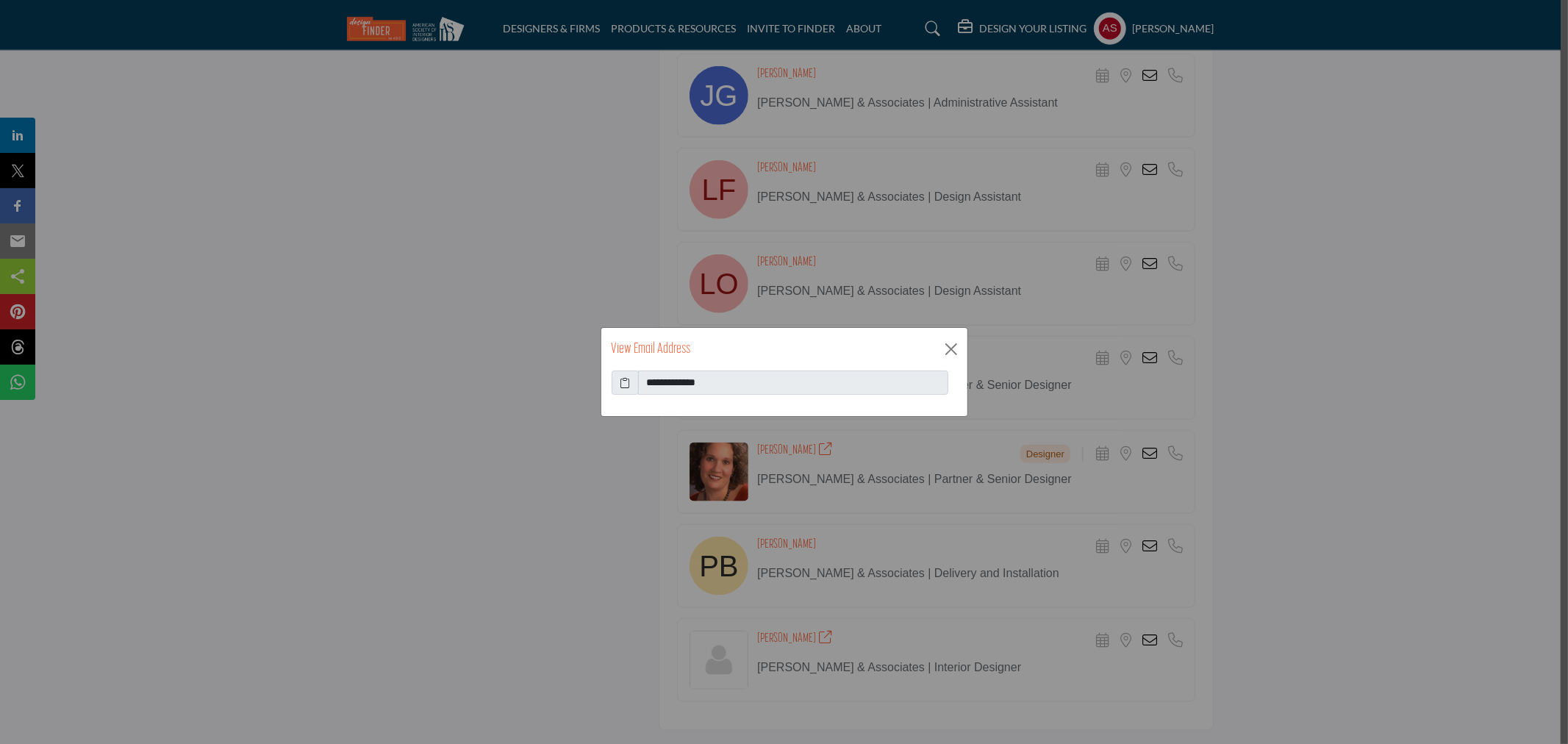
click at [628, 375] on icon at bounding box center [625, 382] width 11 height 15
click at [956, 353] on button "Close" at bounding box center [951, 349] width 22 height 22
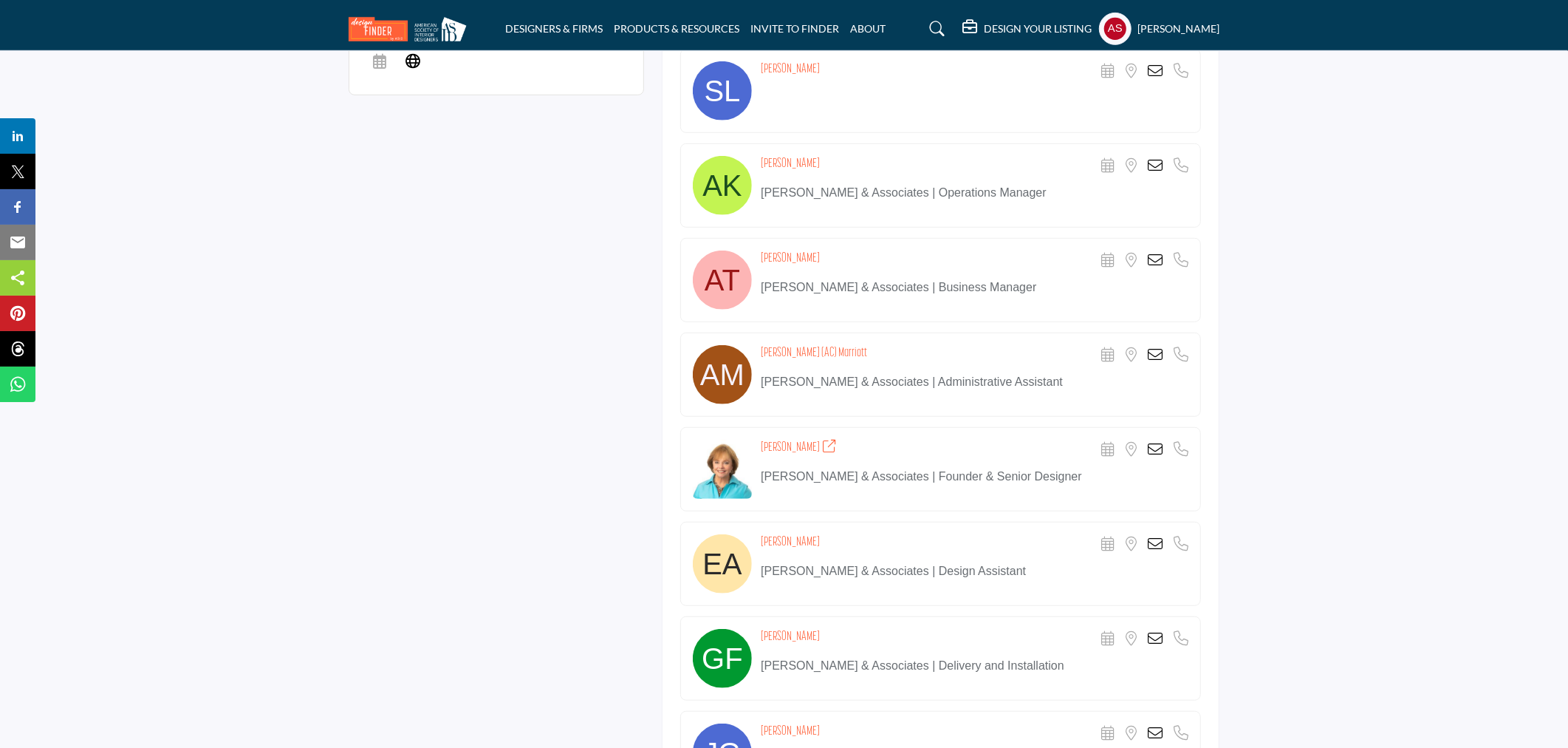
scroll to position [0, 0]
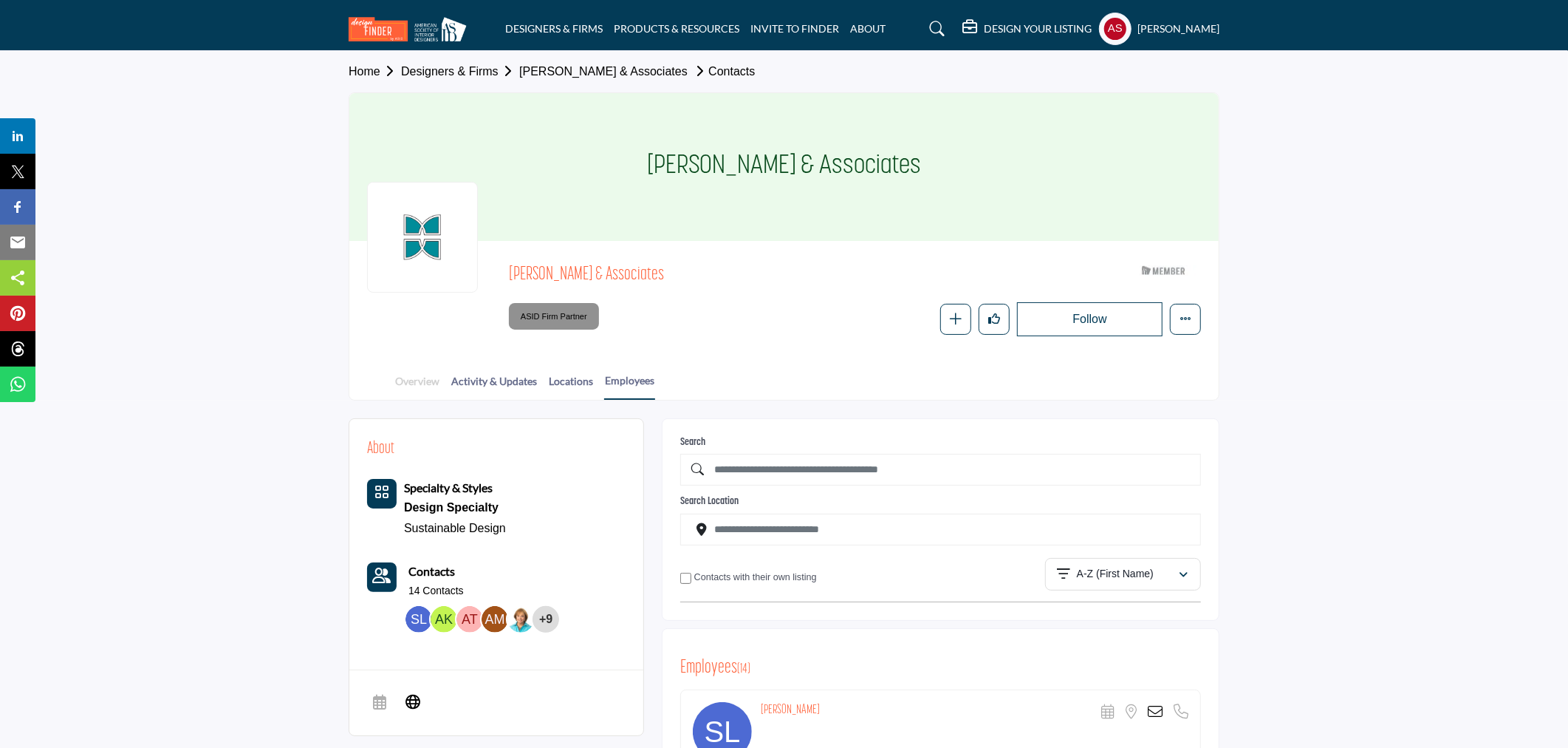
click at [428, 380] on link "Overview" at bounding box center [418, 386] width 46 height 26
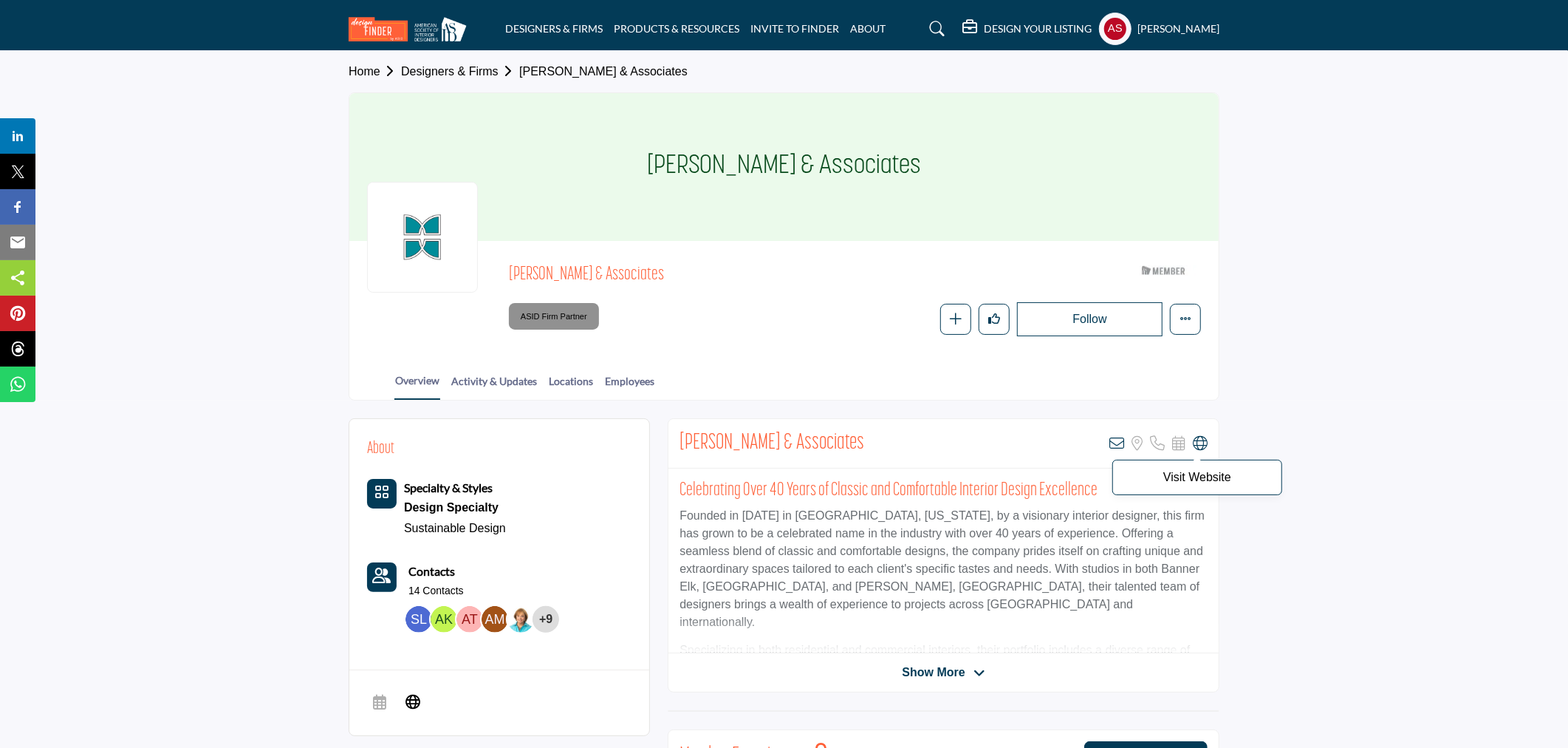
click at [1202, 438] on icon at bounding box center [1200, 443] width 14 height 14
